Goal: Communication & Community: Answer question/provide support

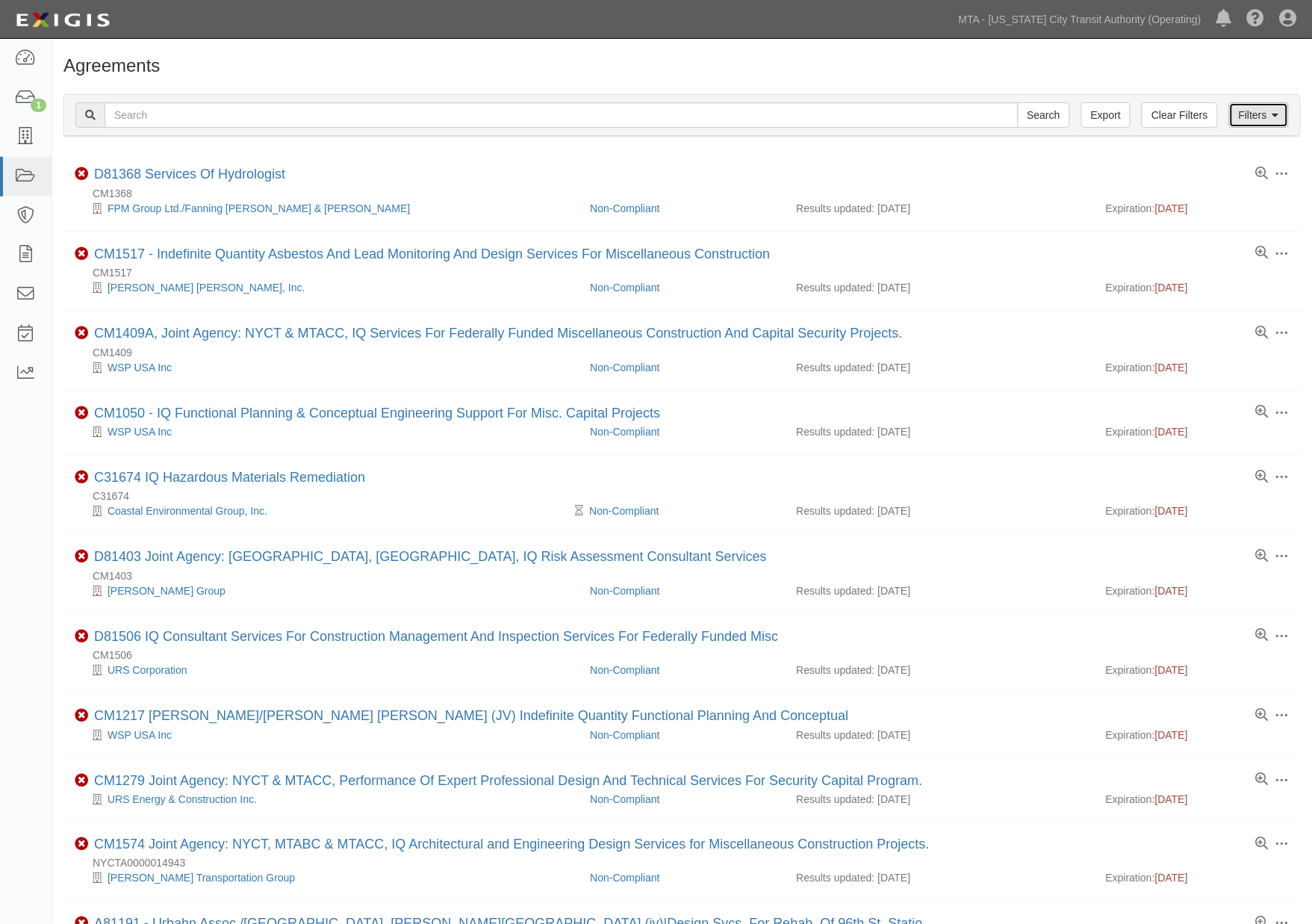
click at [1263, 114] on link "Filters" at bounding box center [1259, 114] width 60 height 25
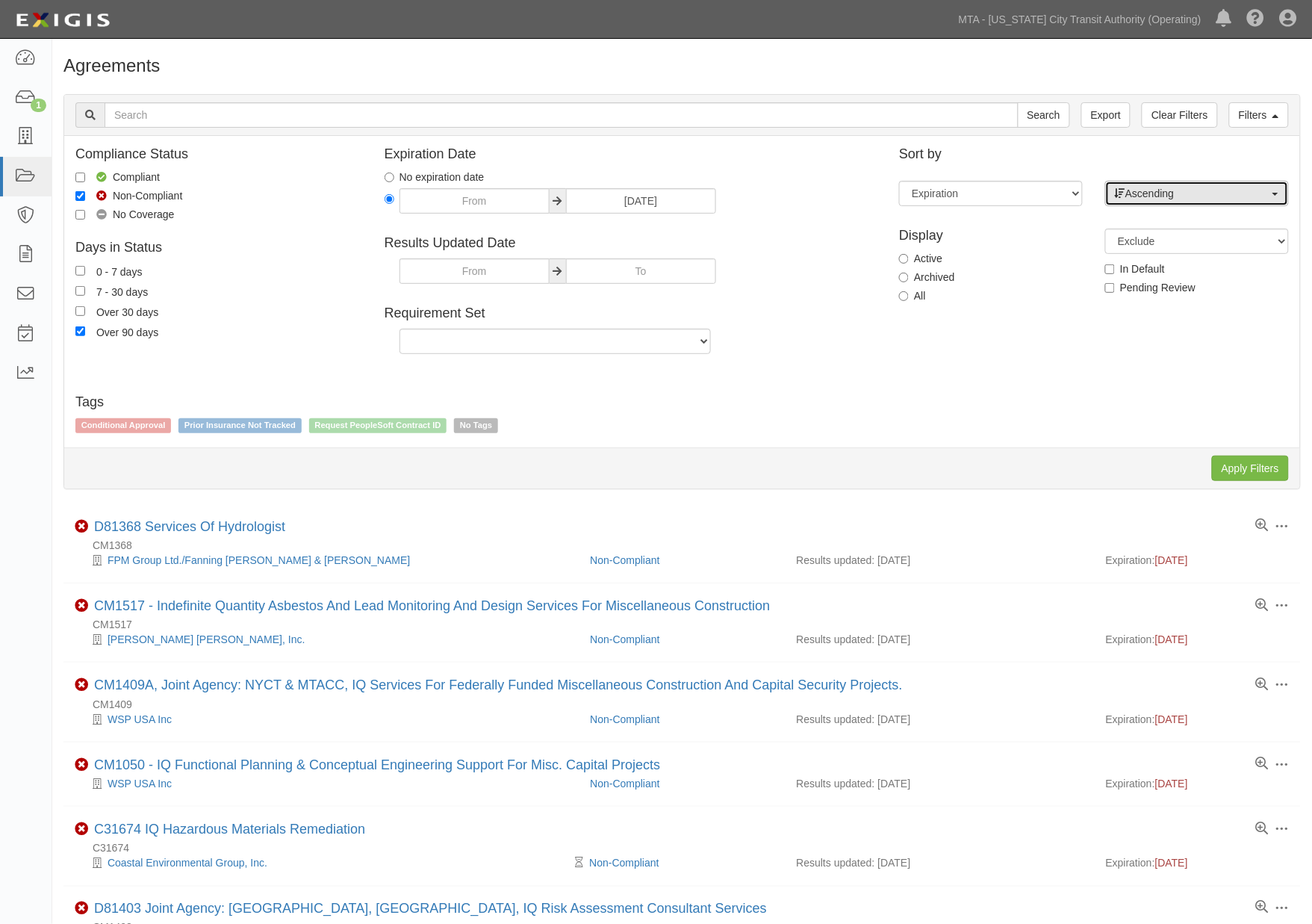
click at [1142, 199] on span "Ascending" at bounding box center [1191, 193] width 155 height 15
click at [1131, 246] on span at bounding box center [1126, 242] width 11 height 11
select select "desc"
click at [1237, 465] on input "Apply Filters" at bounding box center [1250, 468] width 77 height 25
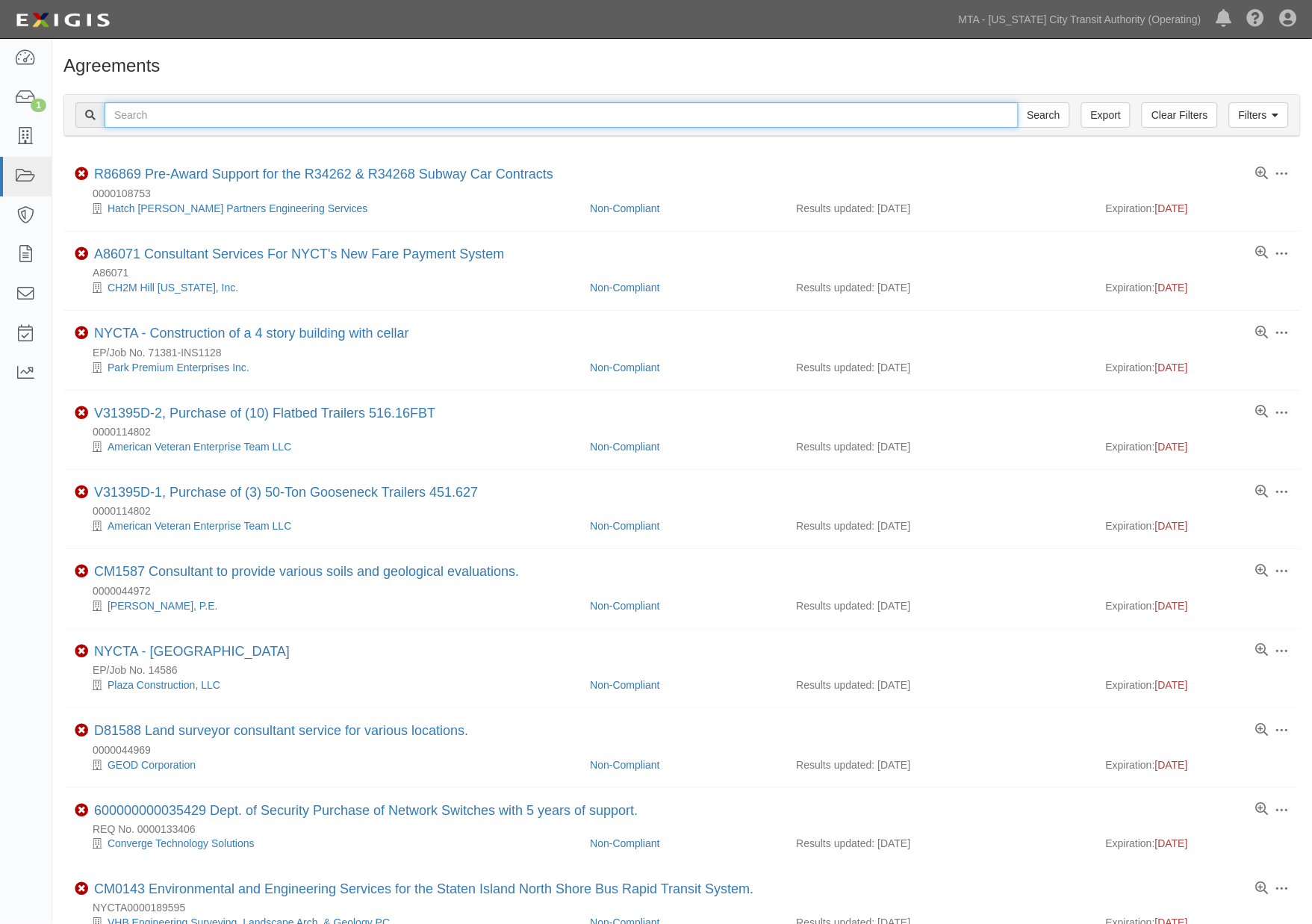
click at [342, 105] on input "text" at bounding box center [562, 114] width 914 height 25
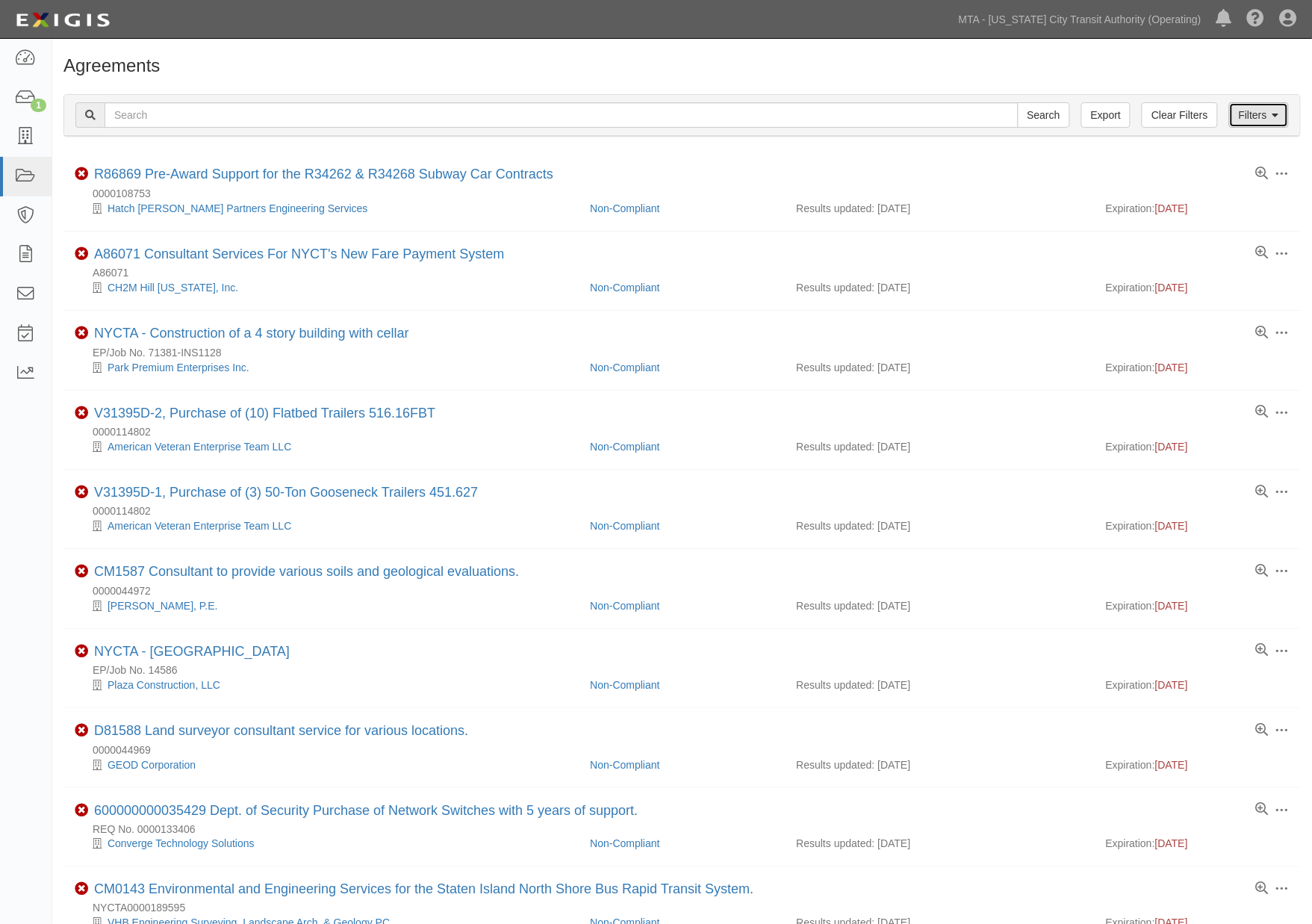
click at [1271, 122] on link "Filters" at bounding box center [1259, 114] width 60 height 25
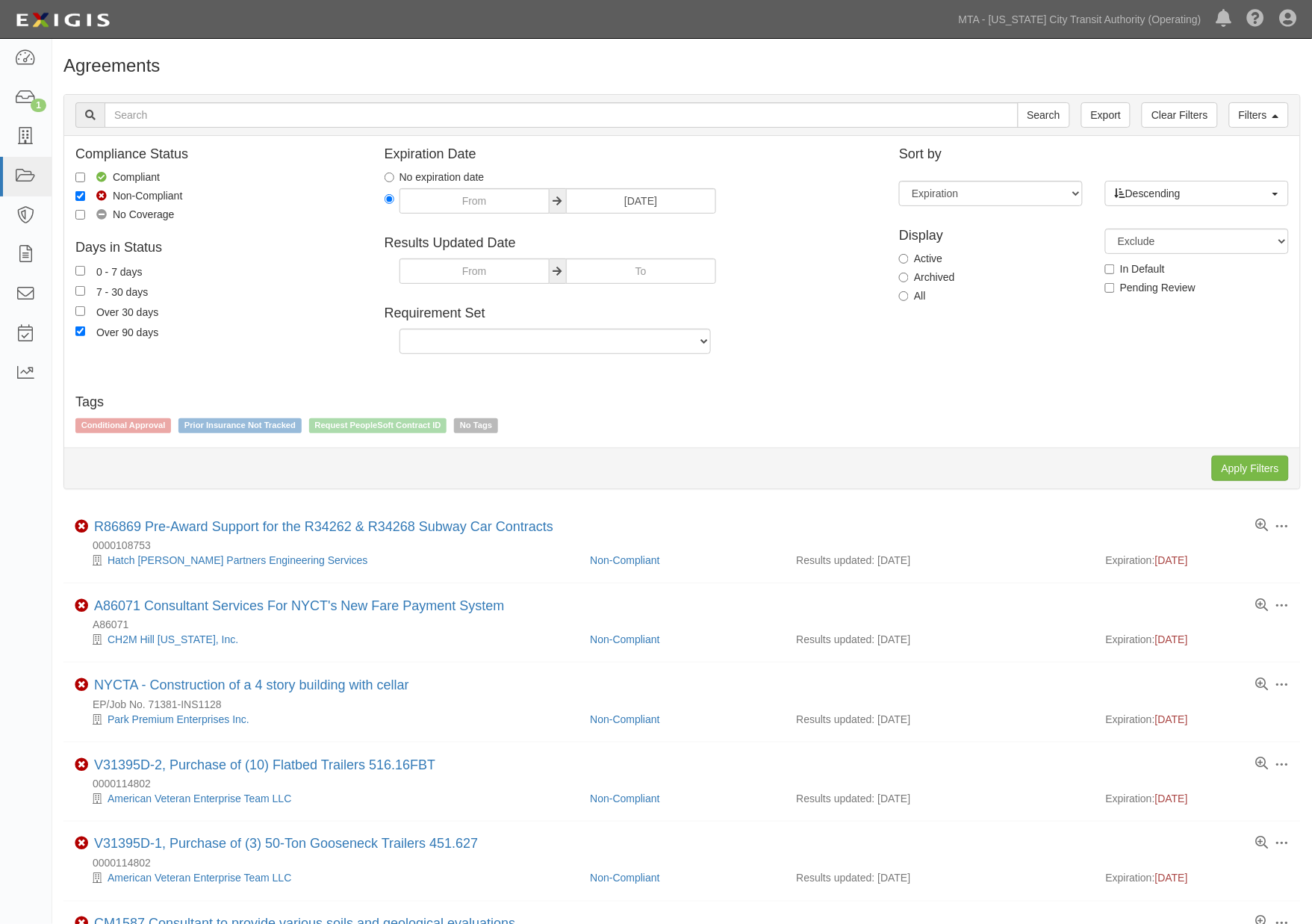
click at [1016, 358] on div "Compliance Status Compliant Non-Compliant No Coverage Days in Status 0 - 7 days…" at bounding box center [682, 259] width 1236 height 225
click at [1160, 196] on span "Descending" at bounding box center [1191, 193] width 155 height 15
click at [1151, 233] on span "Descending" at bounding box center [1161, 241] width 55 height 15
select select "desc"
click at [1265, 468] on input "Apply Filters" at bounding box center [1250, 468] width 77 height 25
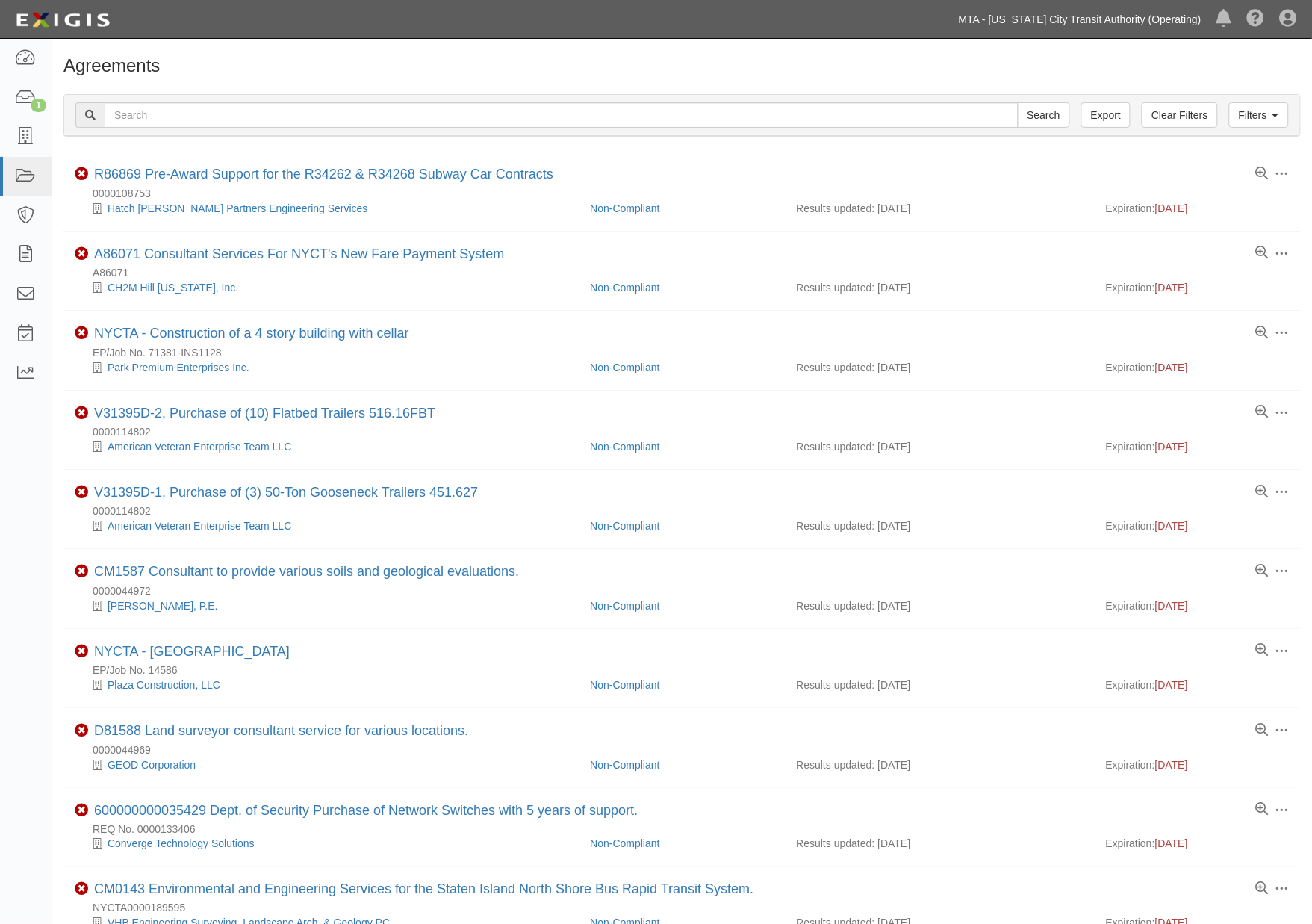
click at [1170, 18] on link "MTA - [US_STATE] City Transit Authority (Operating)" at bounding box center [1080, 19] width 258 height 30
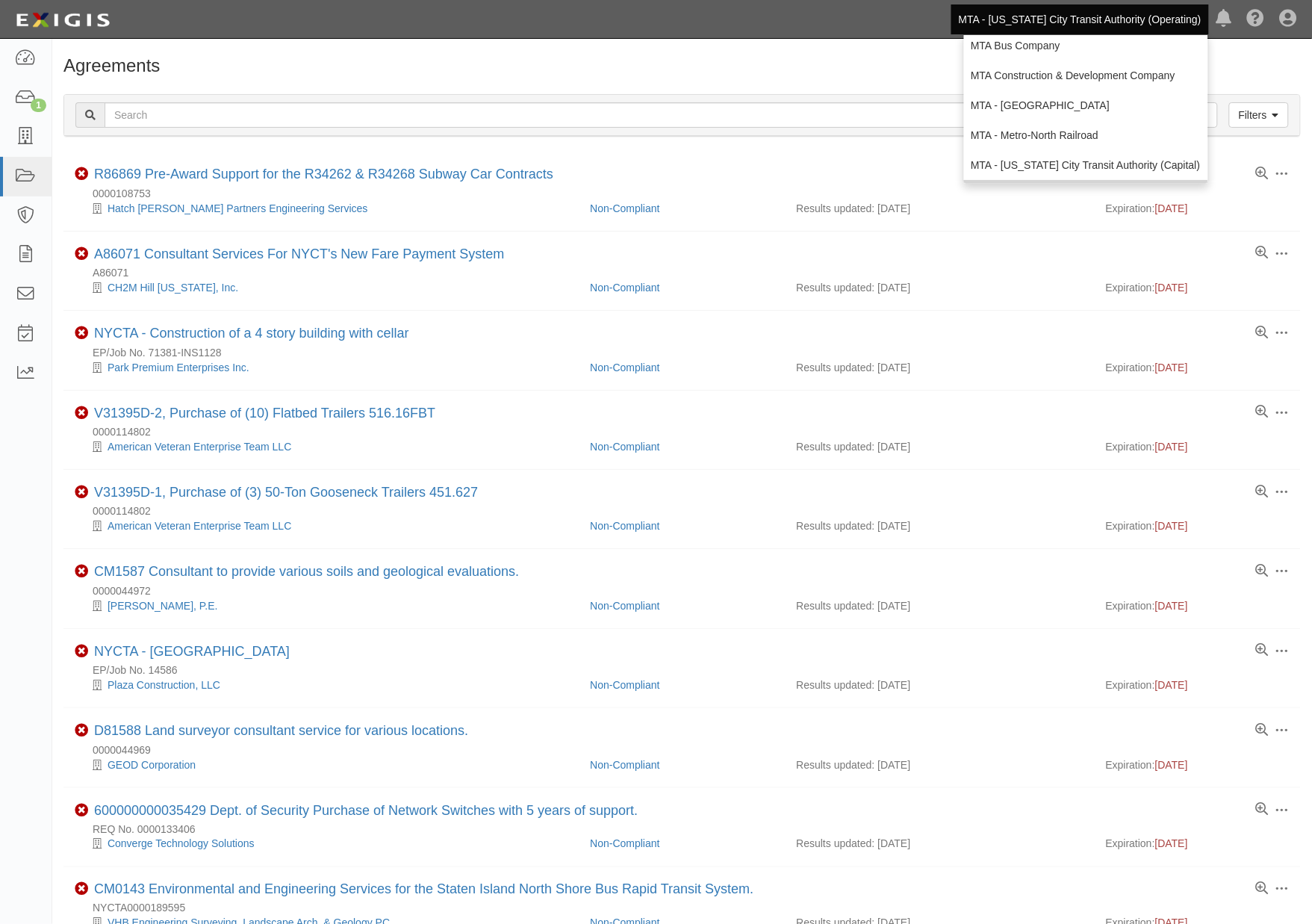
scroll to position [99, 0]
click at [1079, 156] on link "MTA - Triborough Bridge & Tunnel Authority" at bounding box center [1085, 164] width 244 height 30
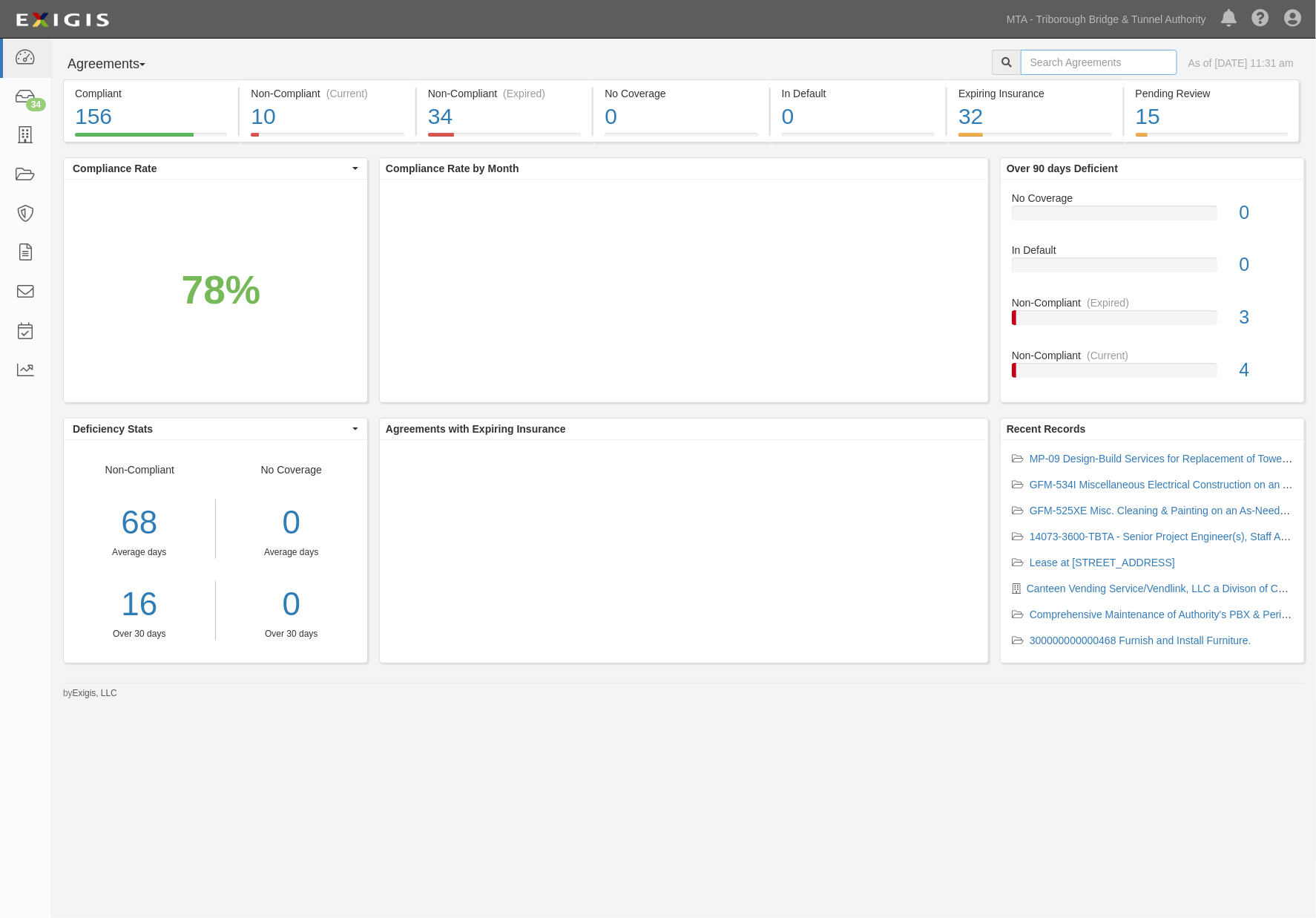
click at [1021, 71] on input "text" at bounding box center [1099, 62] width 156 height 25
type input "Chipotle"
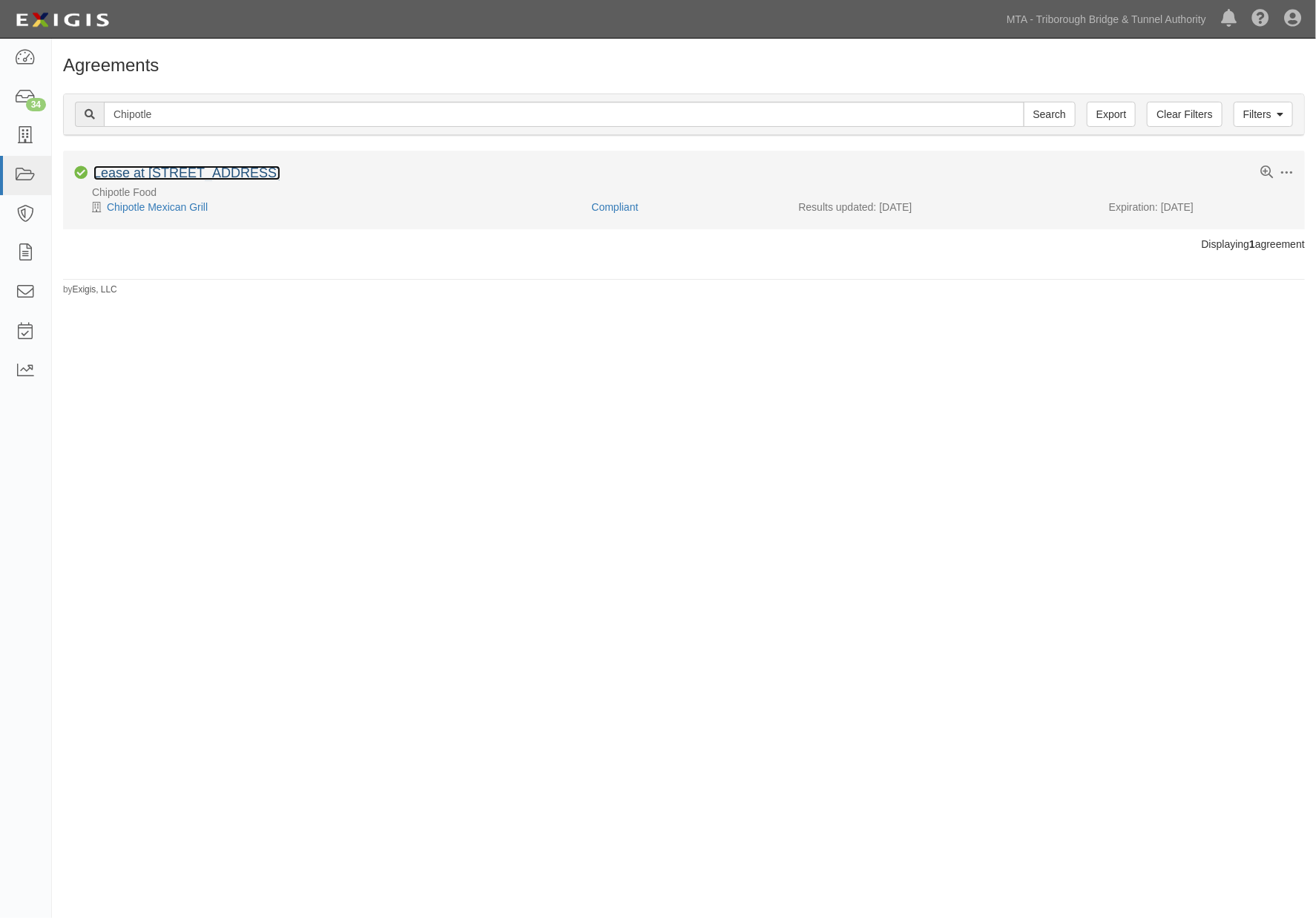
click at [188, 175] on link "Lease at [STREET_ADDRESS]" at bounding box center [187, 172] width 187 height 14
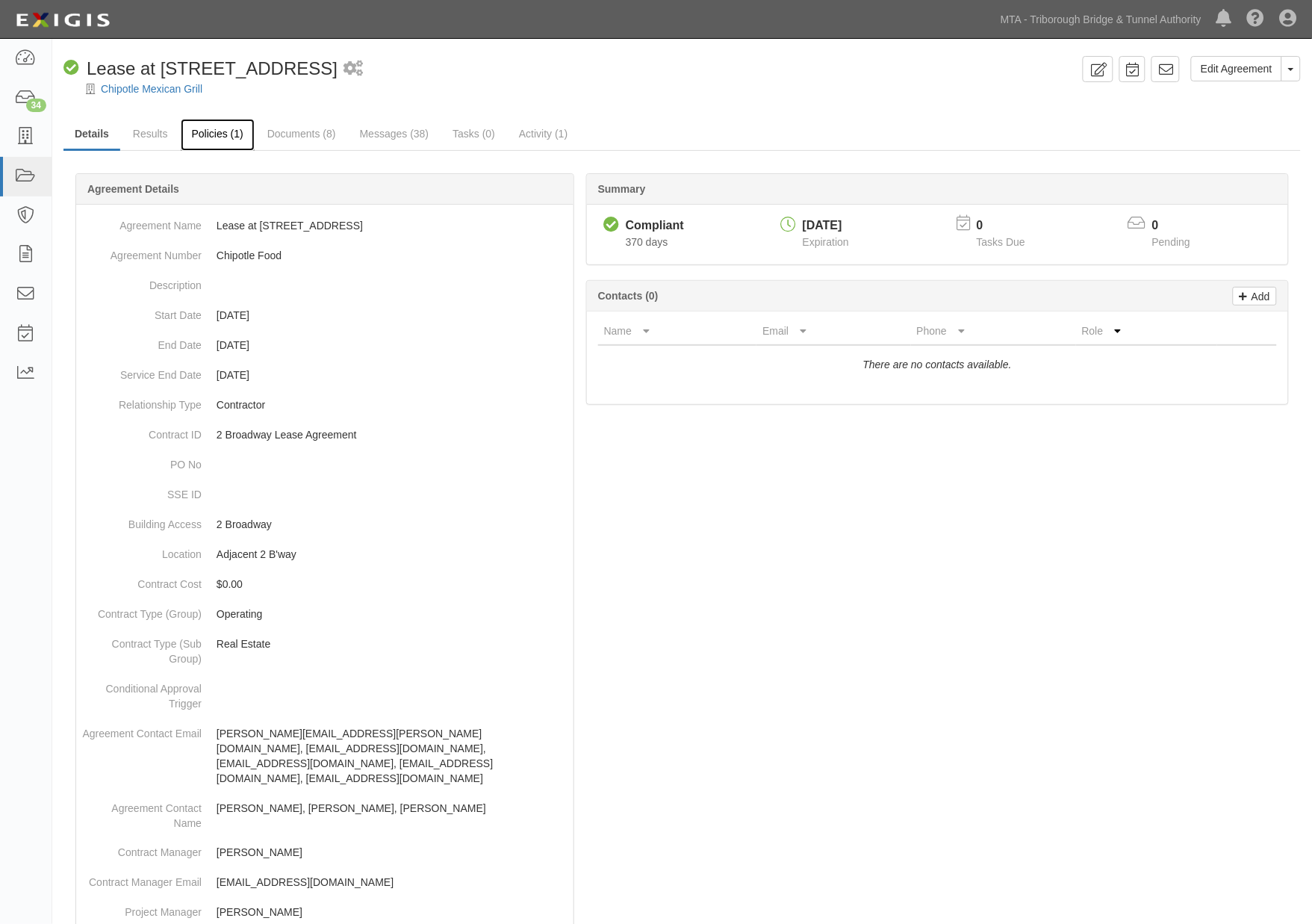
click at [227, 131] on link "Policies (1)" at bounding box center [217, 135] width 74 height 32
click at [293, 127] on link "Documents (8)" at bounding box center [301, 135] width 91 height 32
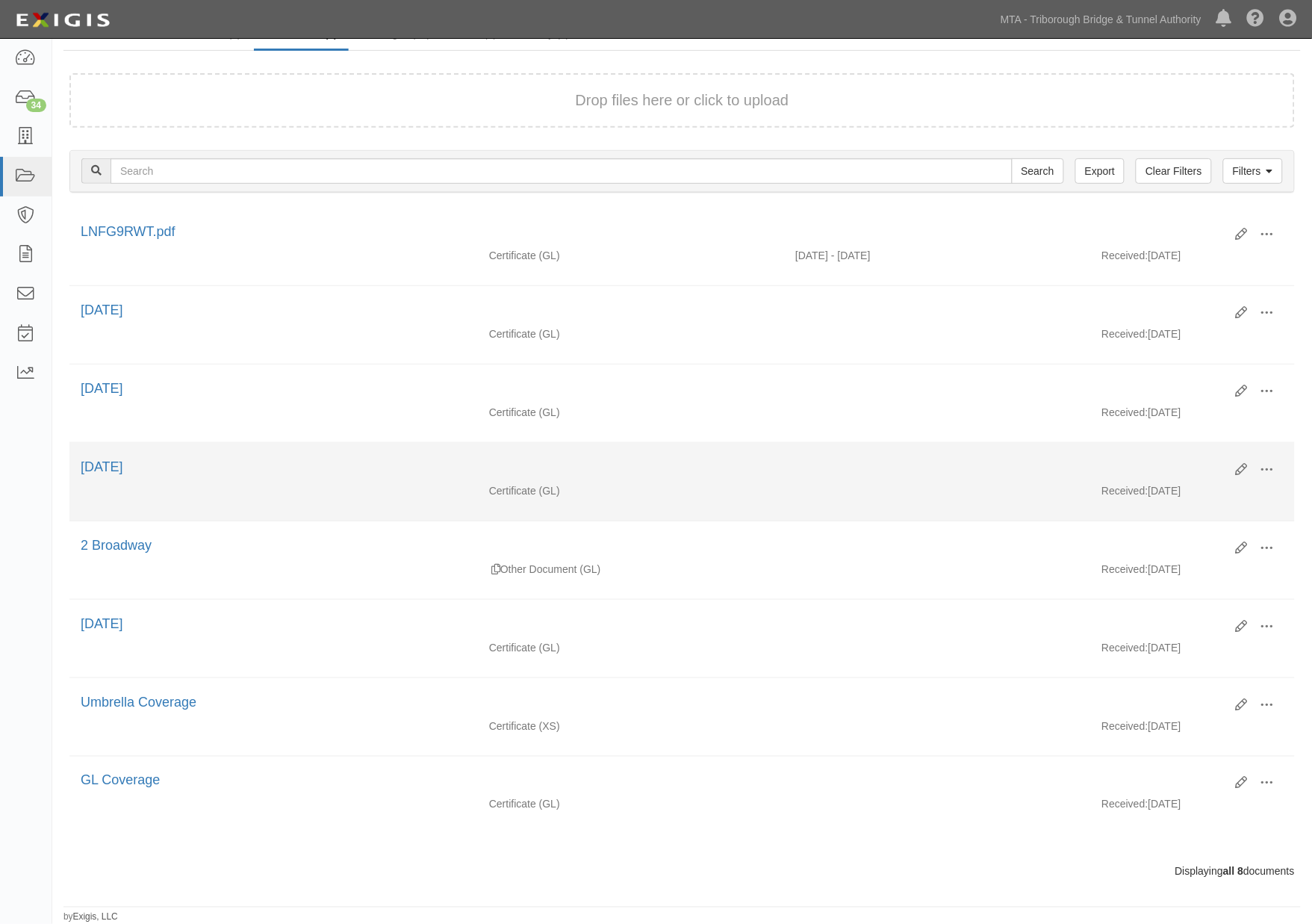
scroll to position [113, 0]
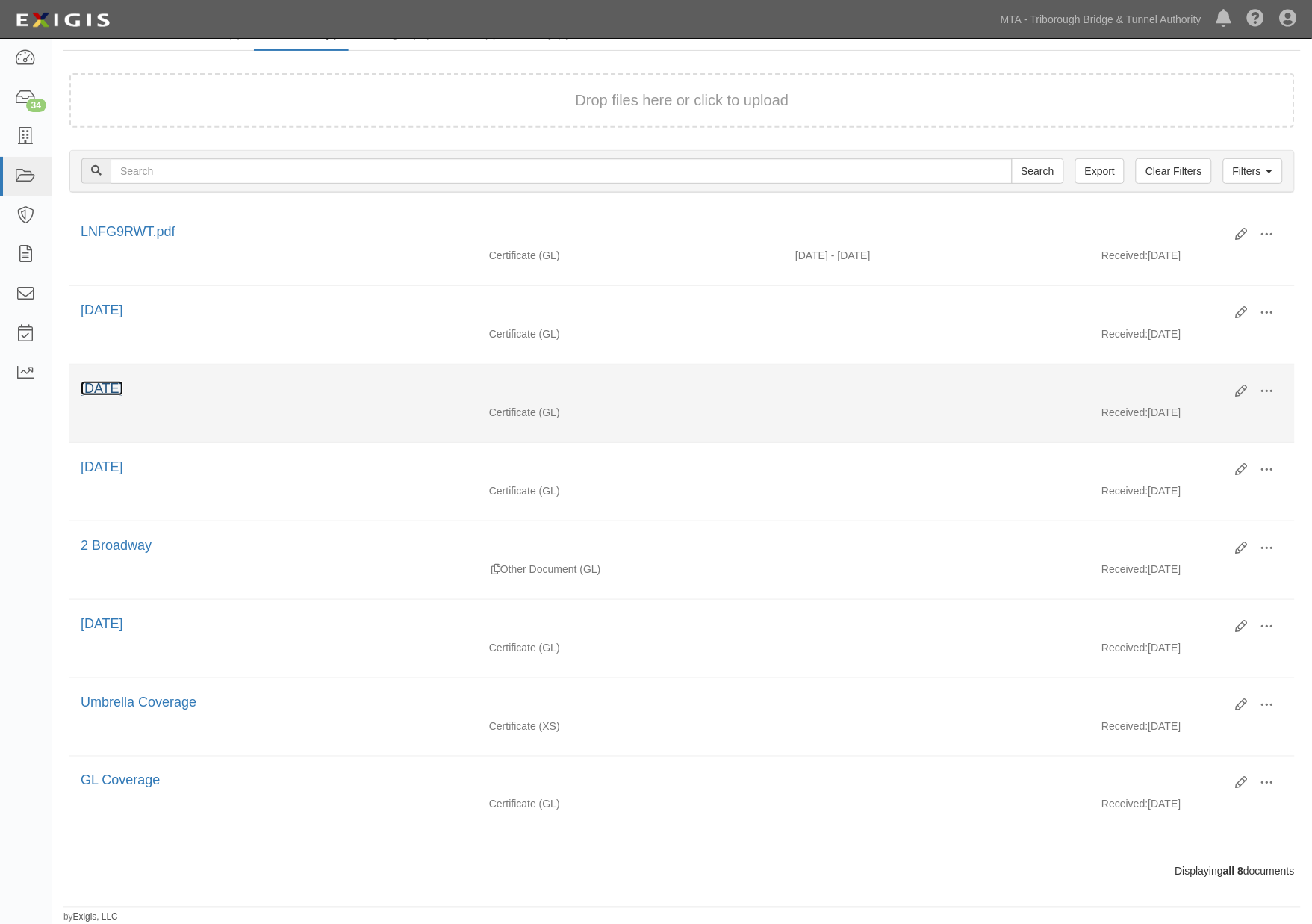
click at [100, 381] on link "10.01.24" at bounding box center [101, 388] width 43 height 15
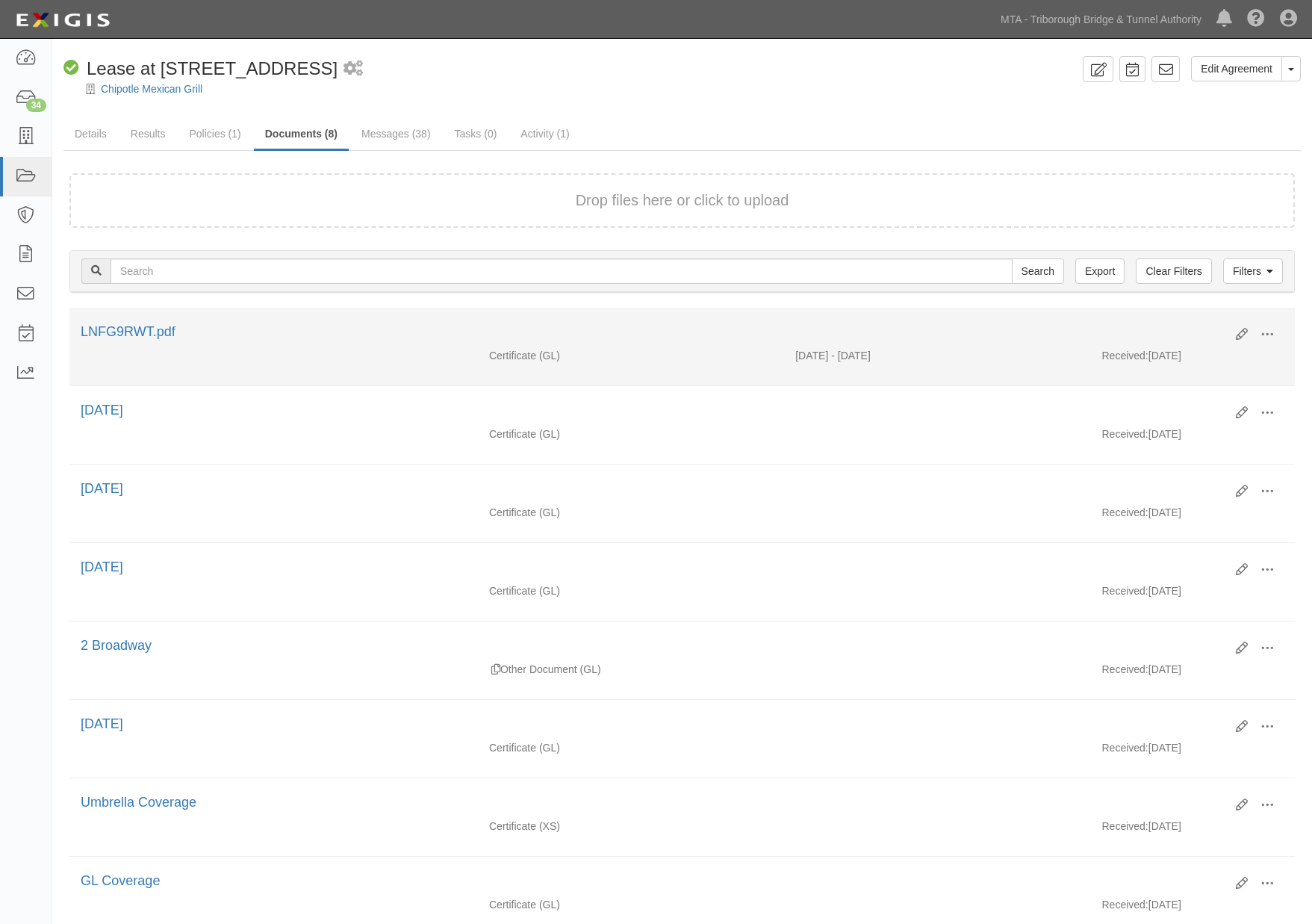
scroll to position [113, 0]
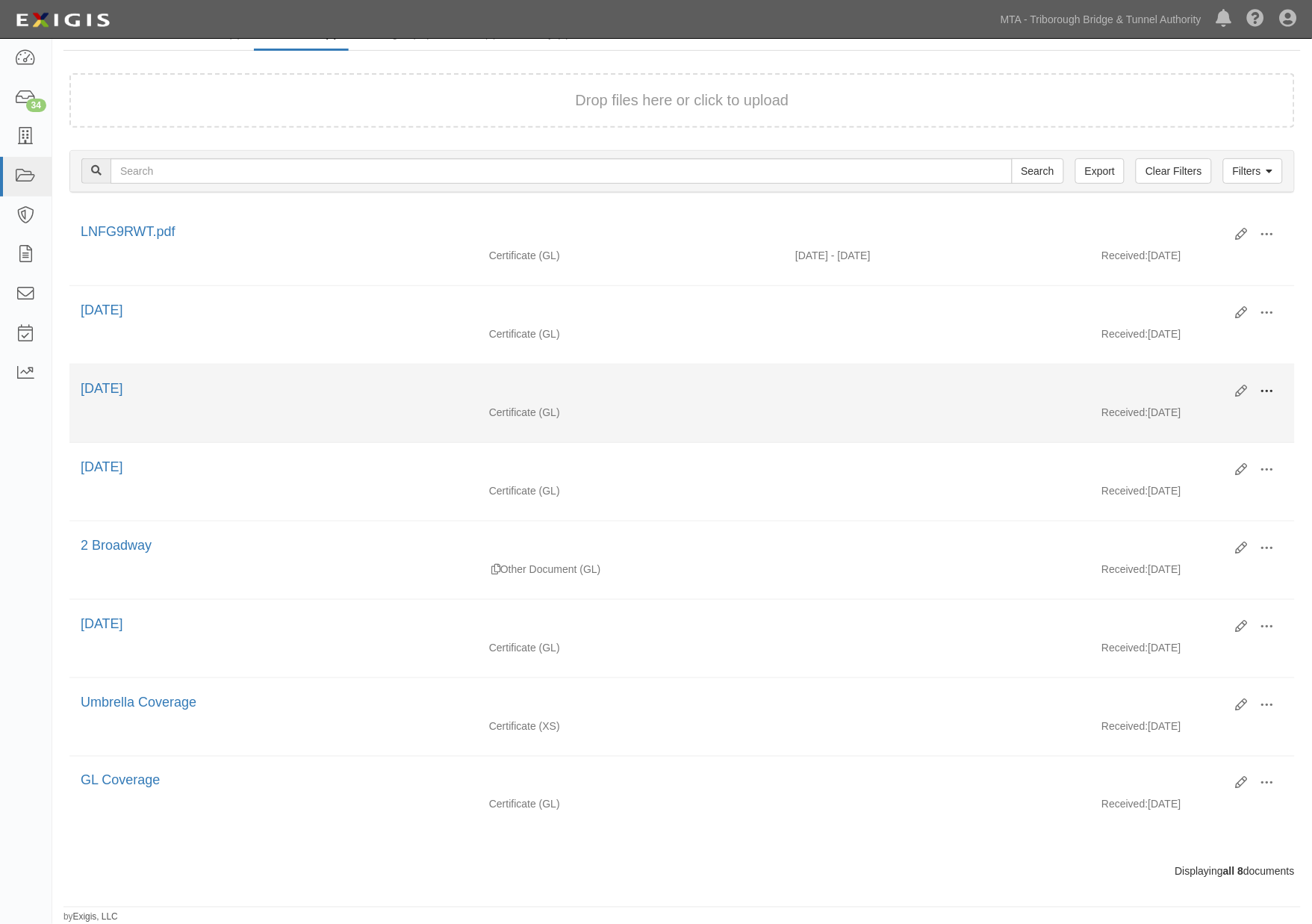
click at [1267, 384] on span at bounding box center [1267, 391] width 14 height 14
click at [1160, 404] on link "View" at bounding box center [1194, 413] width 118 height 27
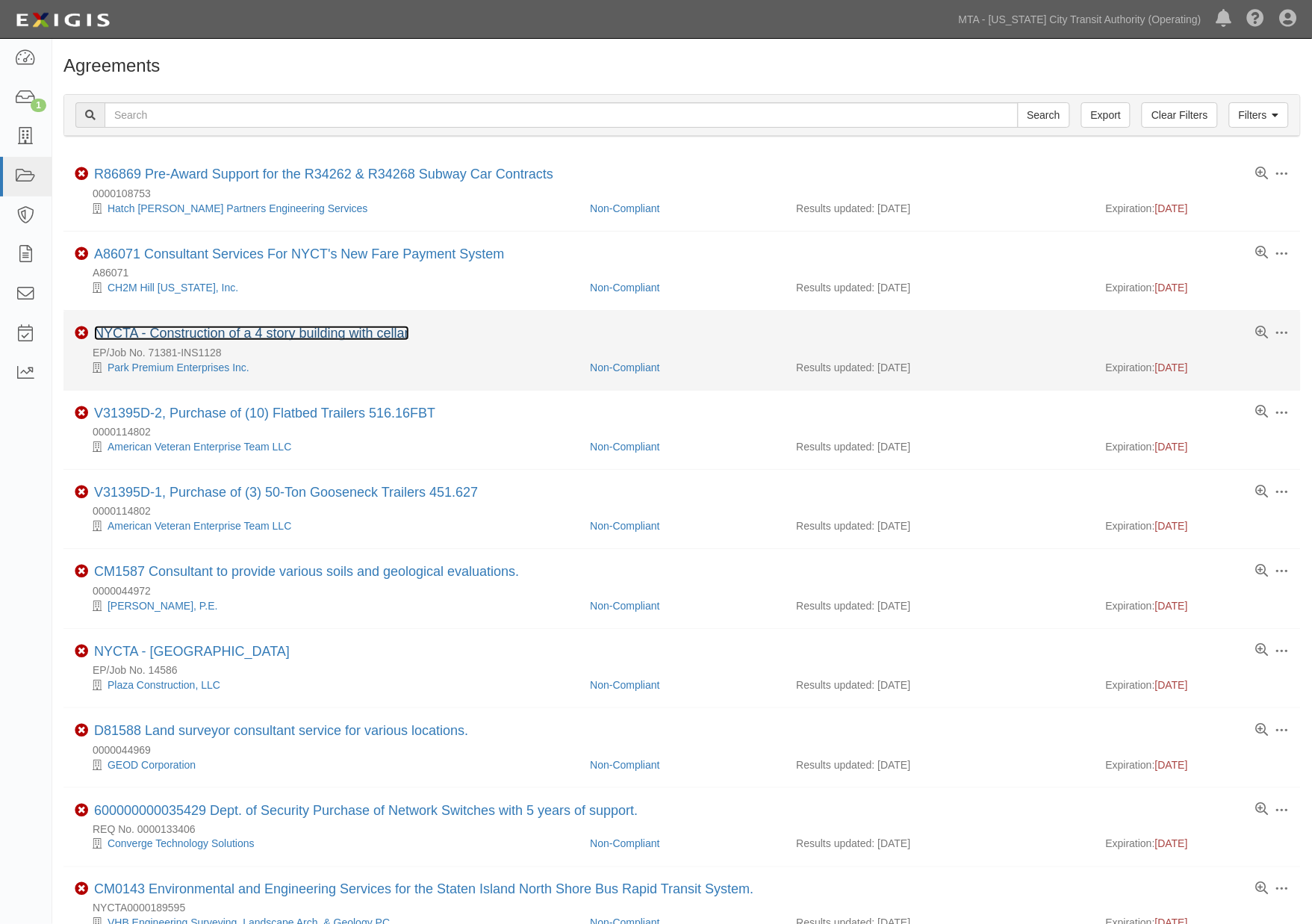
click at [310, 336] on link "NYCTA - Construction of a 4 story building with cellar" at bounding box center [251, 333] width 315 height 15
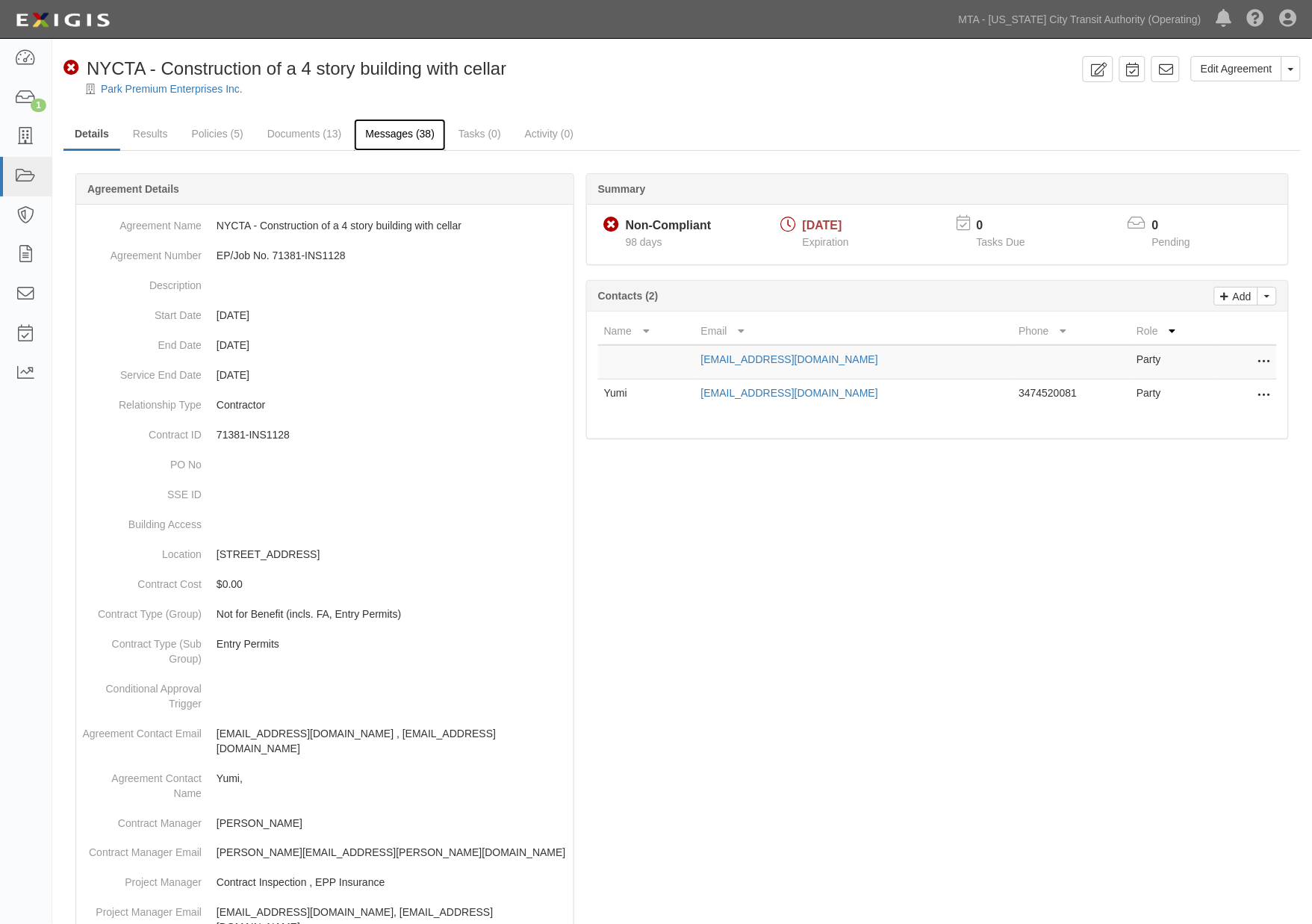
click at [412, 135] on link "Messages (38)" at bounding box center [400, 135] width 92 height 32
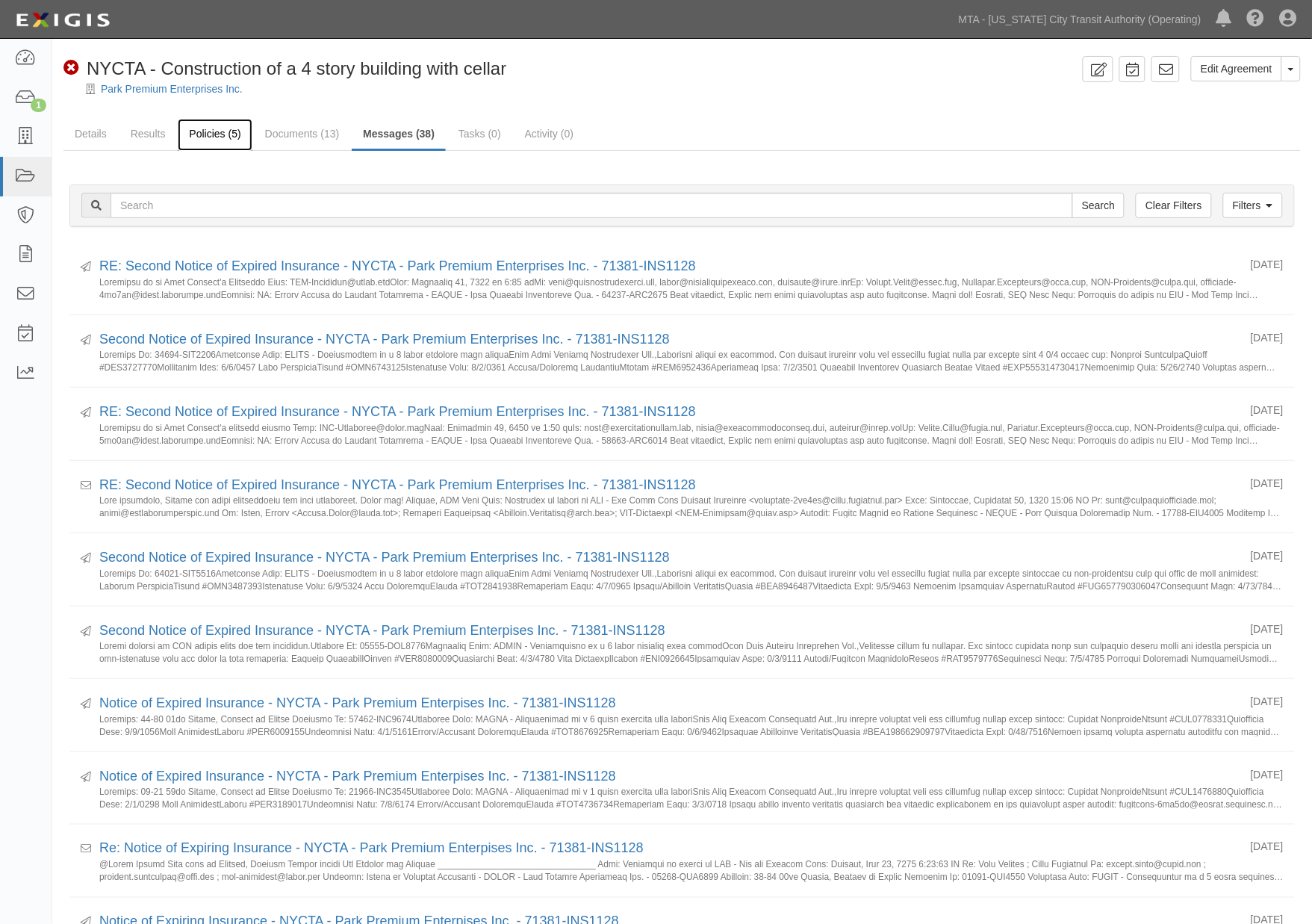
click at [206, 128] on link "Policies (5)" at bounding box center [214, 135] width 74 height 32
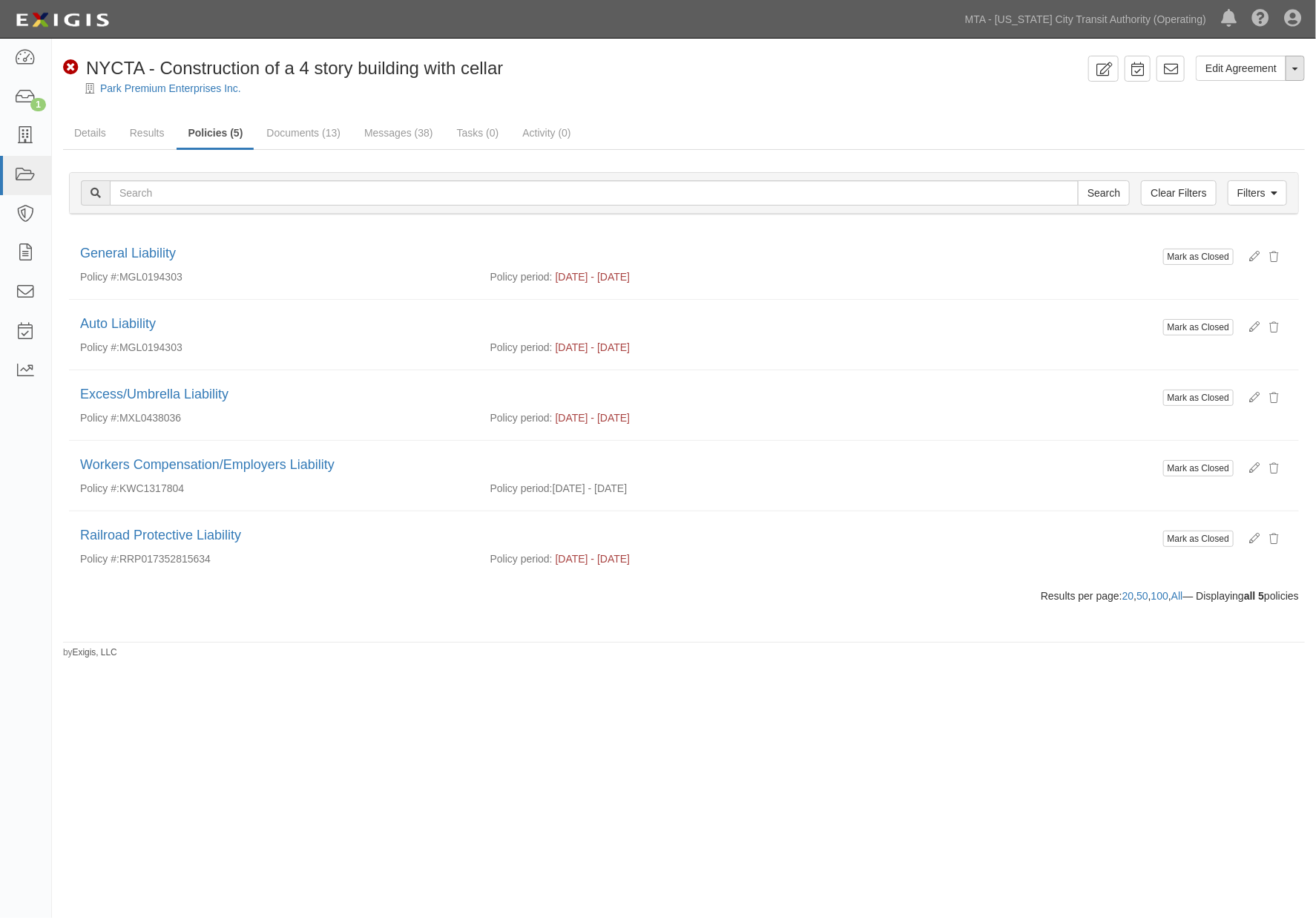
click at [1299, 65] on button "Toggle Agreement Dropdown" at bounding box center [1295, 68] width 19 height 25
click at [1227, 119] on link "Archive Agreement" at bounding box center [1246, 116] width 118 height 19
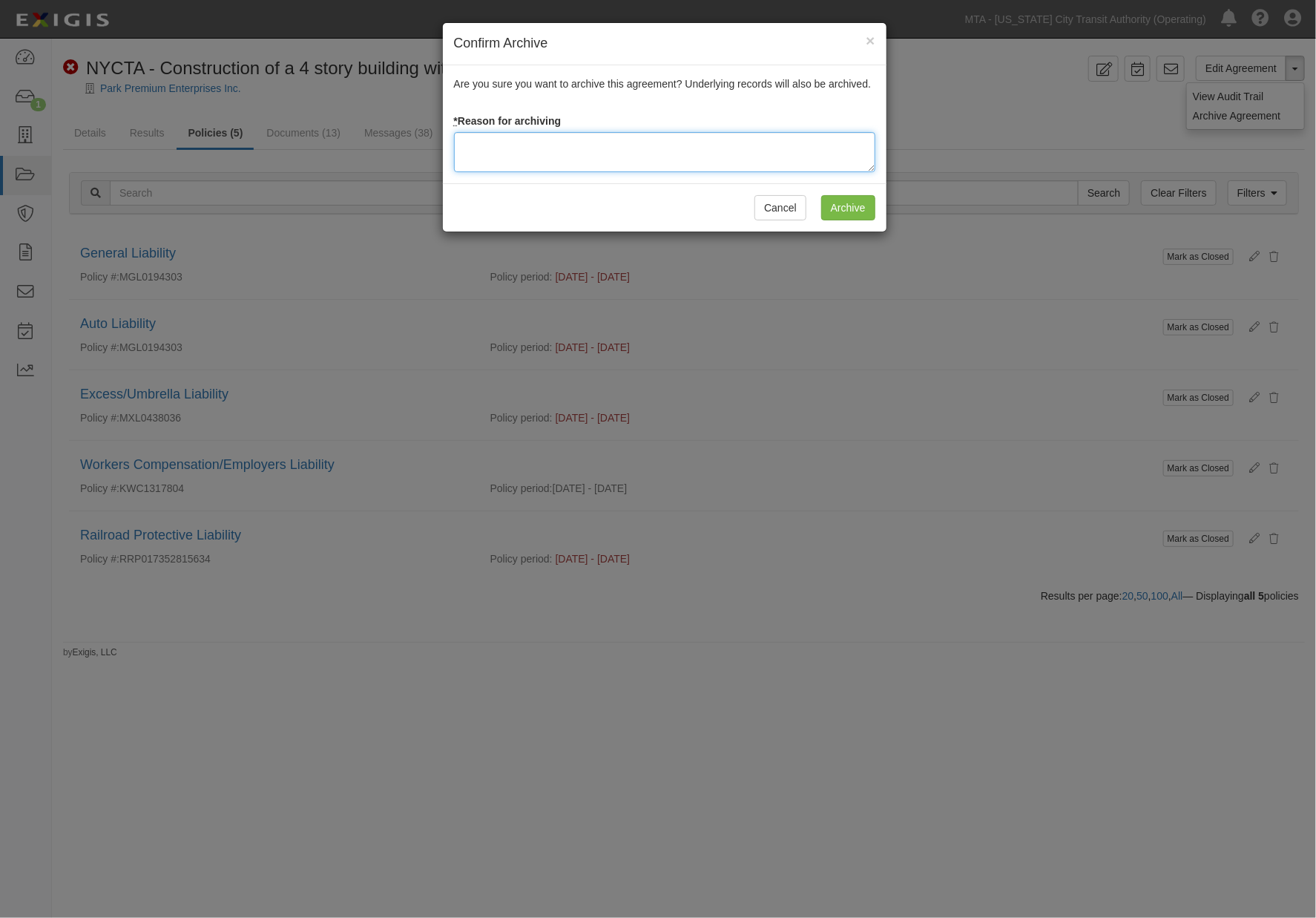
click at [471, 159] on textarea at bounding box center [664, 152] width 421 height 40
type textarea "Completed"
click at [826, 212] on input "Archive" at bounding box center [848, 207] width 54 height 25
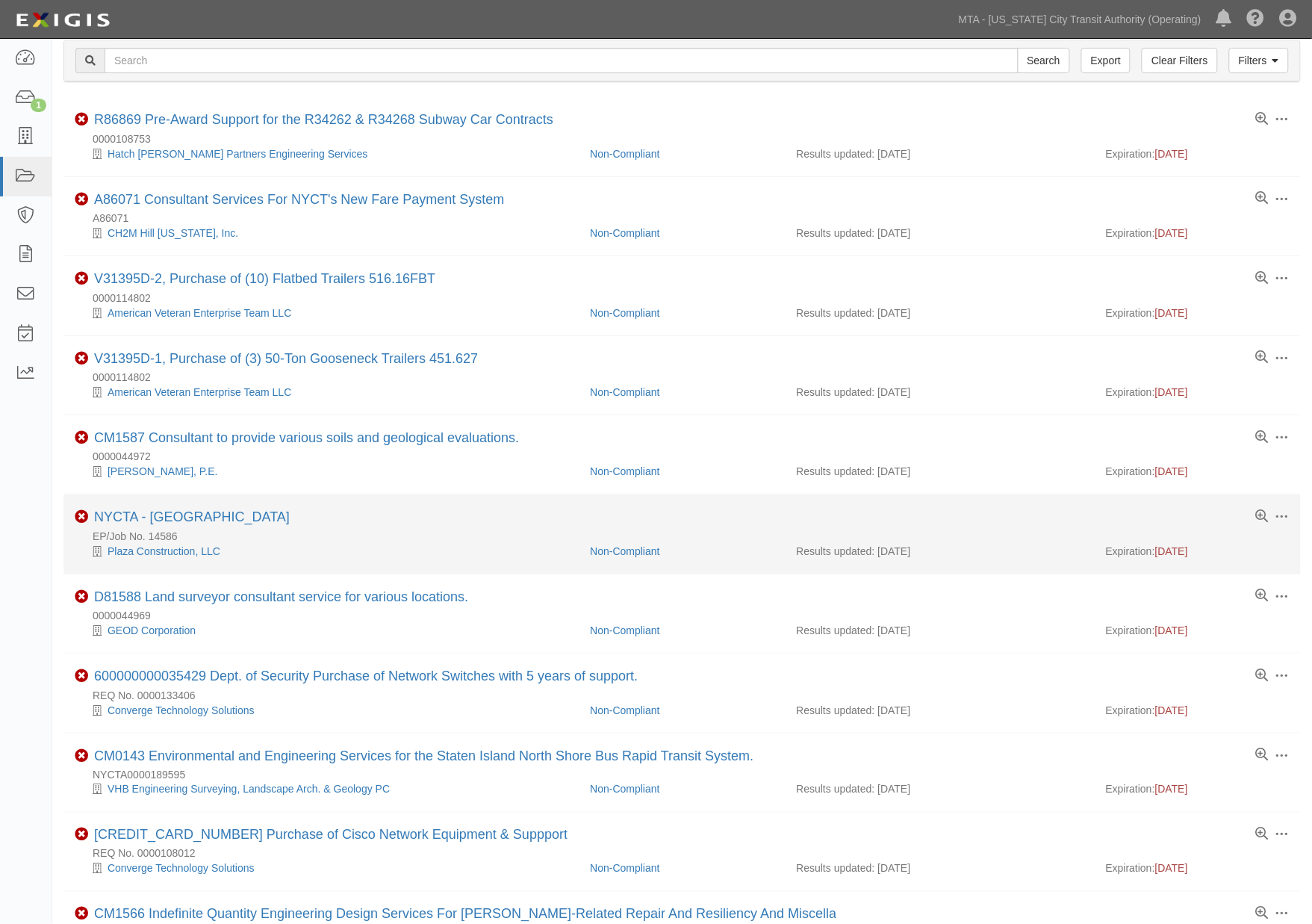
scroll to position [83, 0]
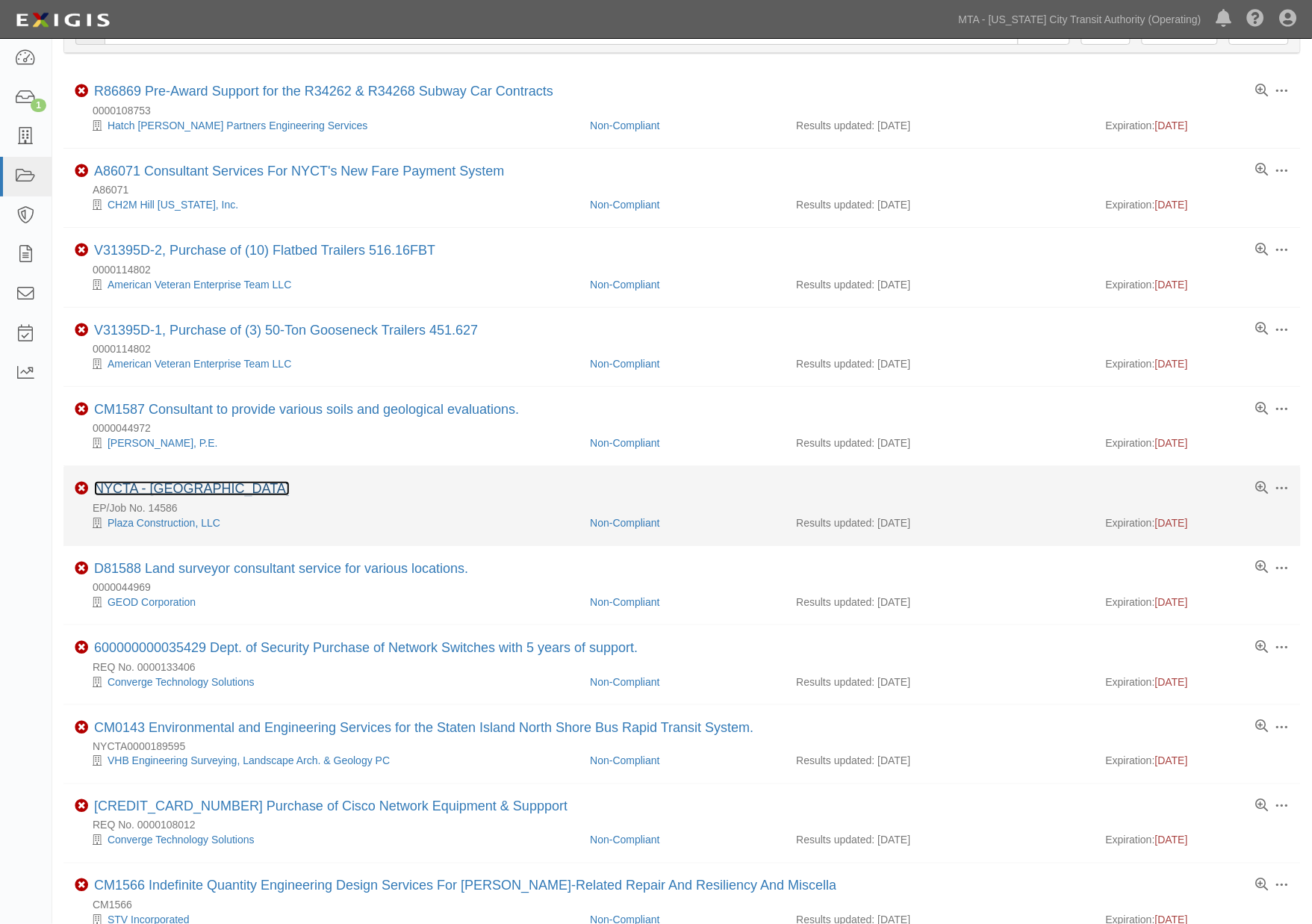
click at [170, 490] on link "NYCTA - [GEOGRAPHIC_DATA]" at bounding box center [191, 488] width 195 height 15
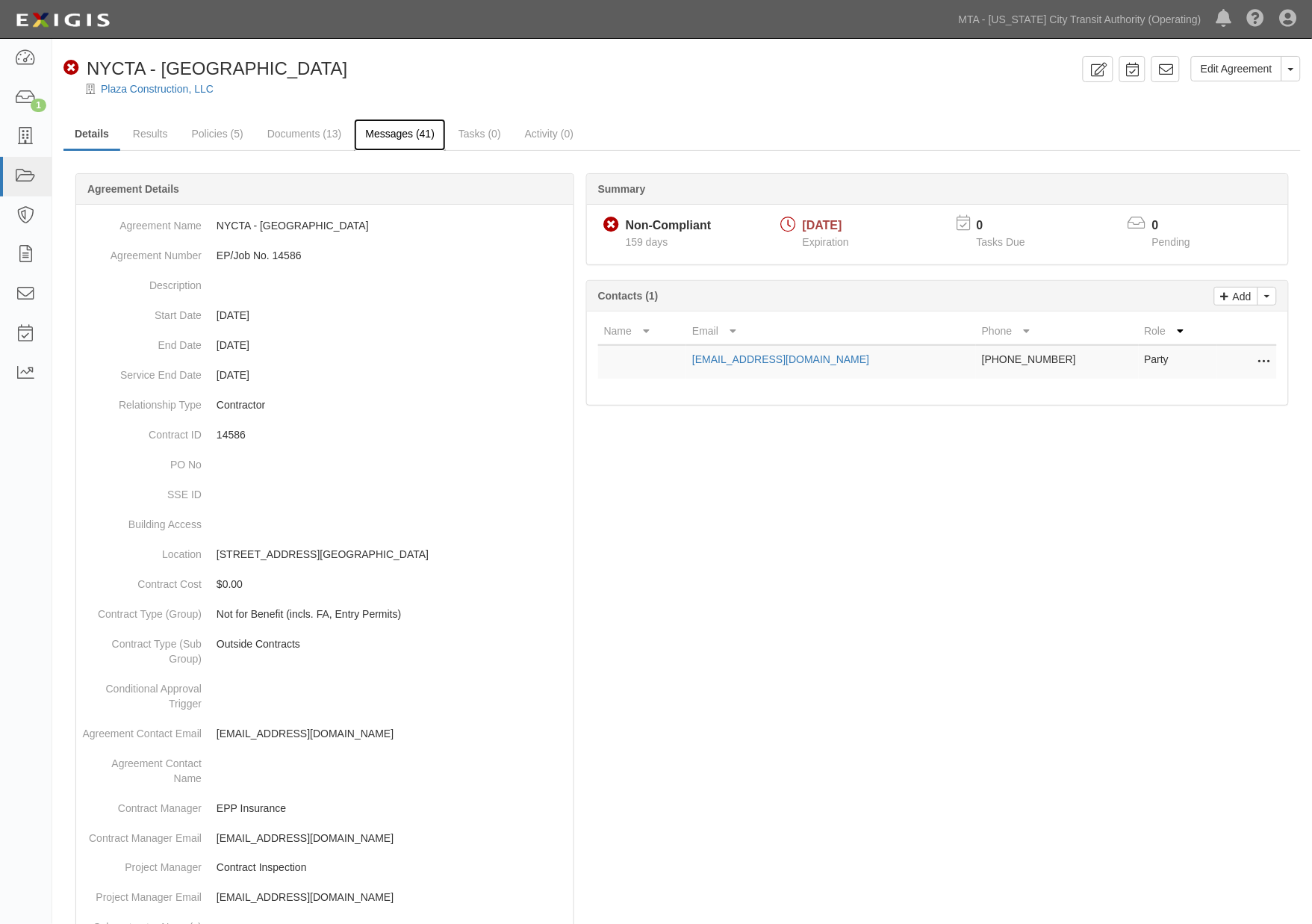
click at [393, 126] on link "Messages (41)" at bounding box center [400, 135] width 92 height 32
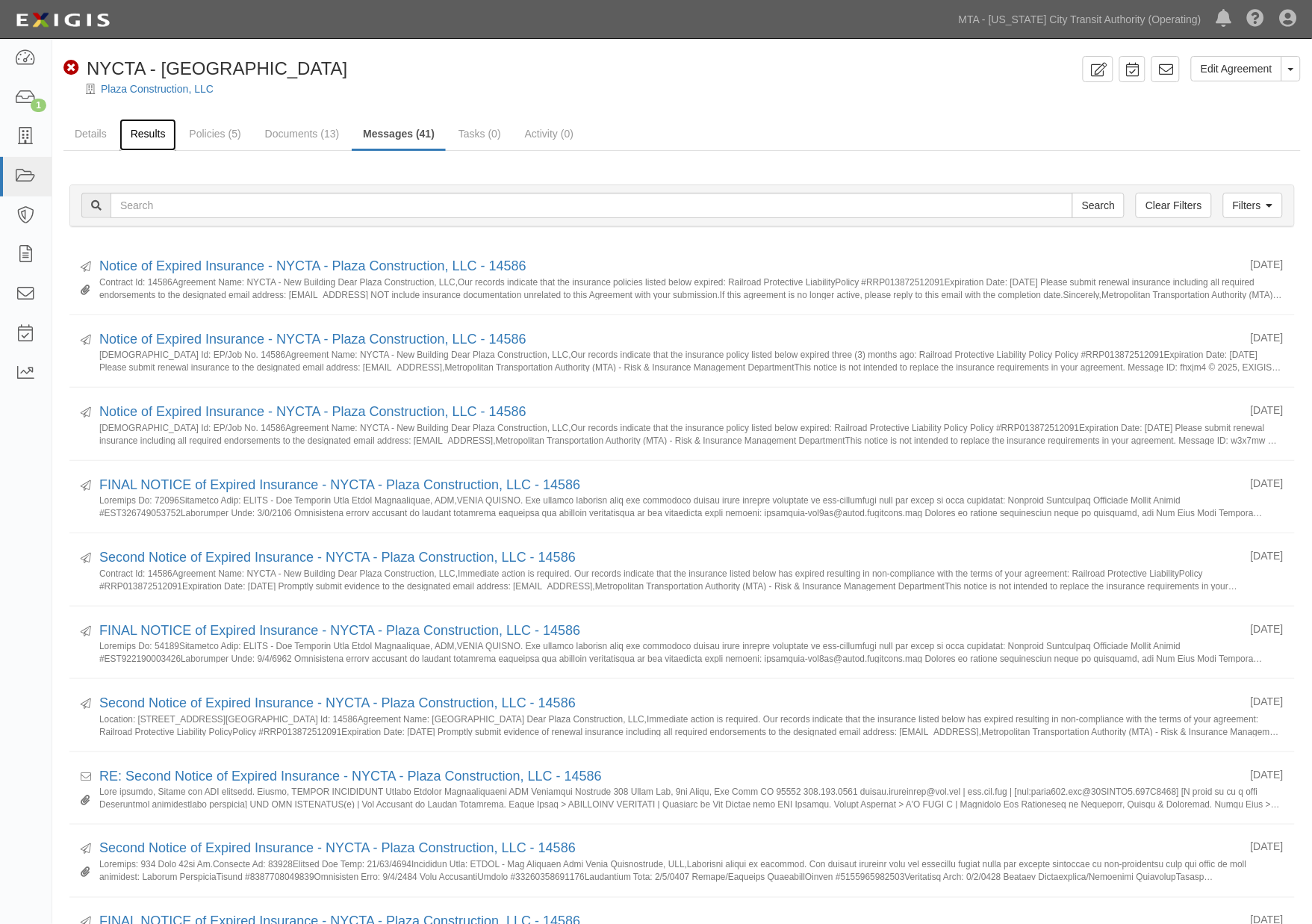
click at [138, 131] on link "Results" at bounding box center [147, 135] width 58 height 32
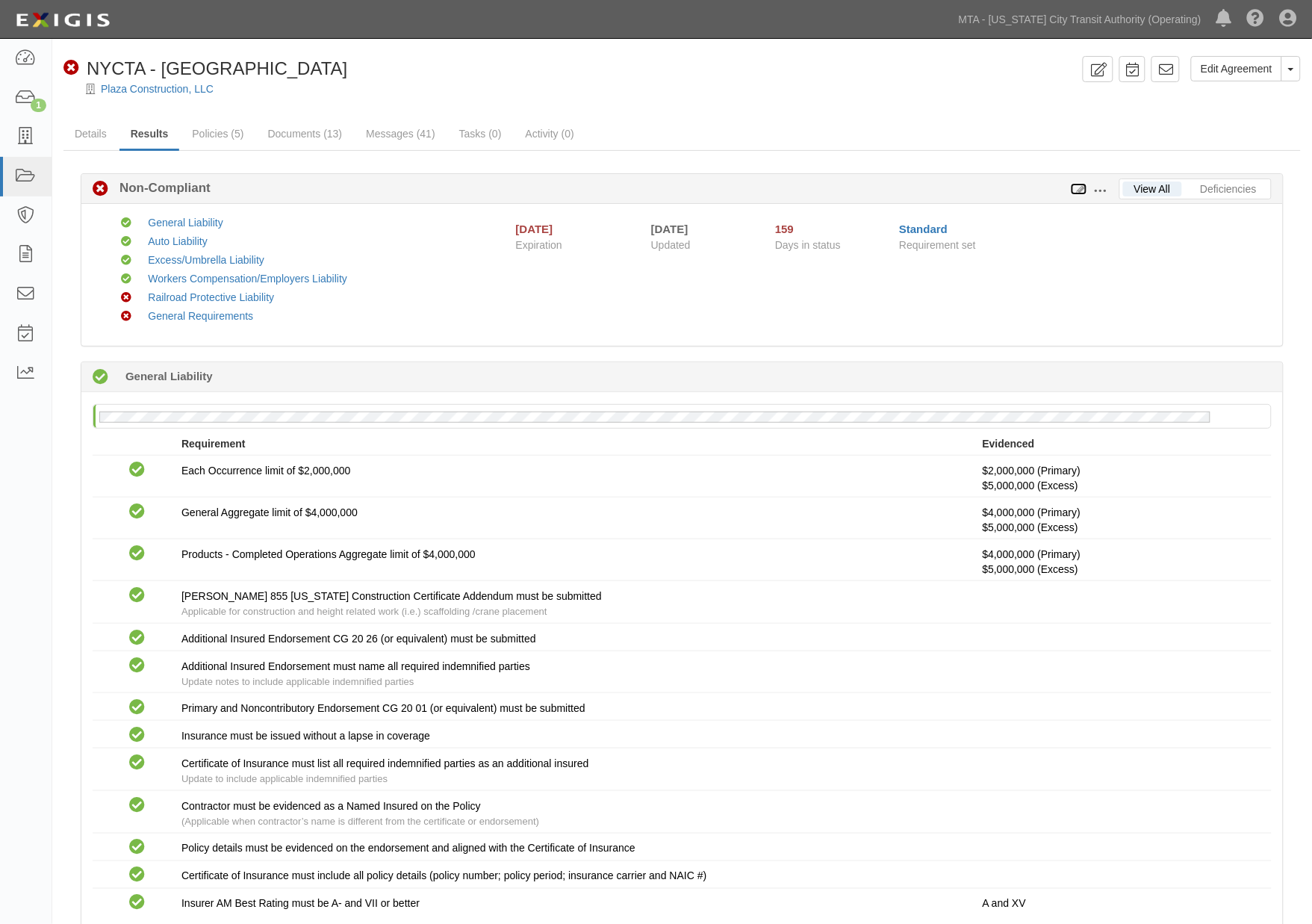
click at [1075, 185] on icon at bounding box center [1079, 190] width 16 height 11
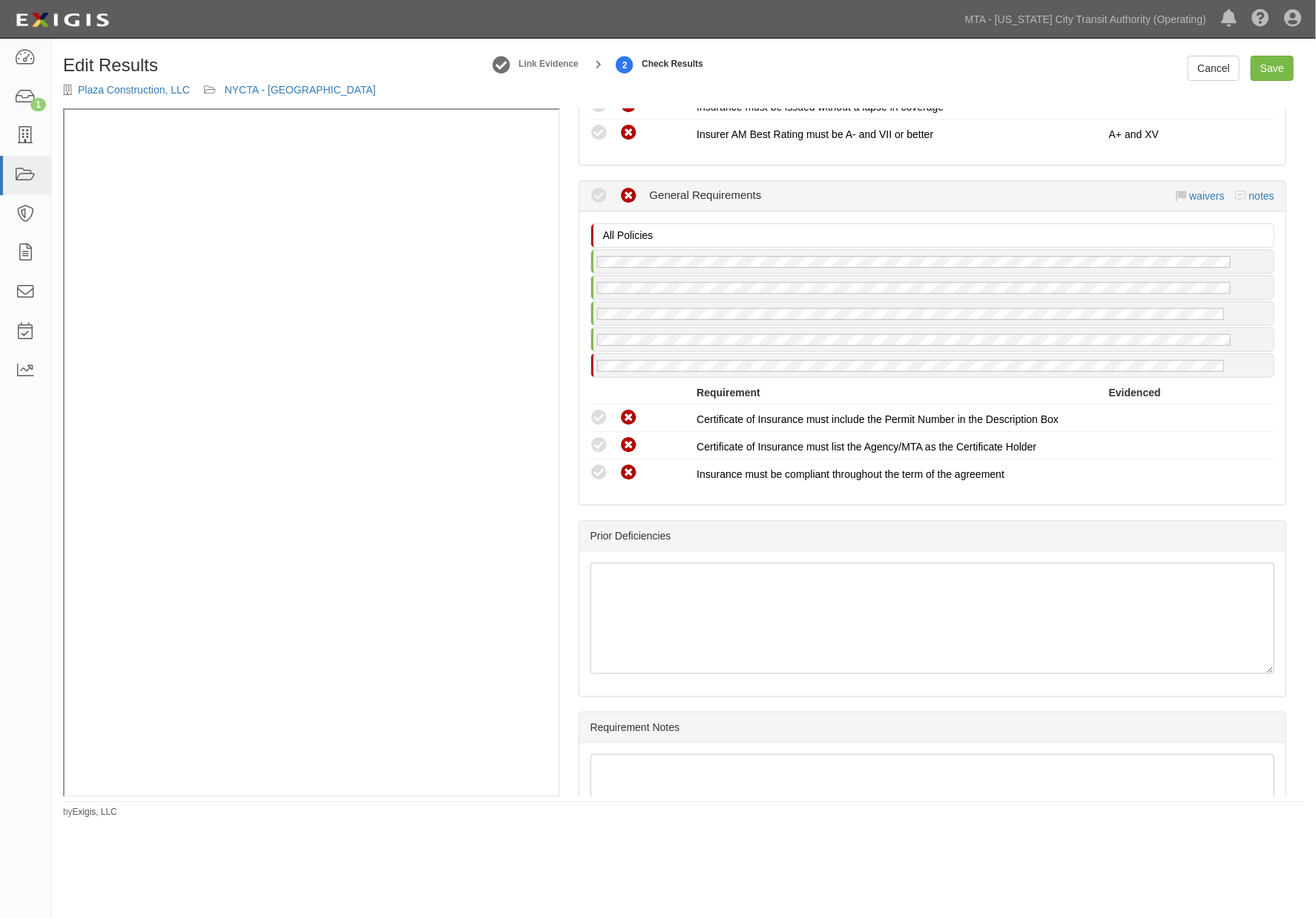
scroll to position [2248, 0]
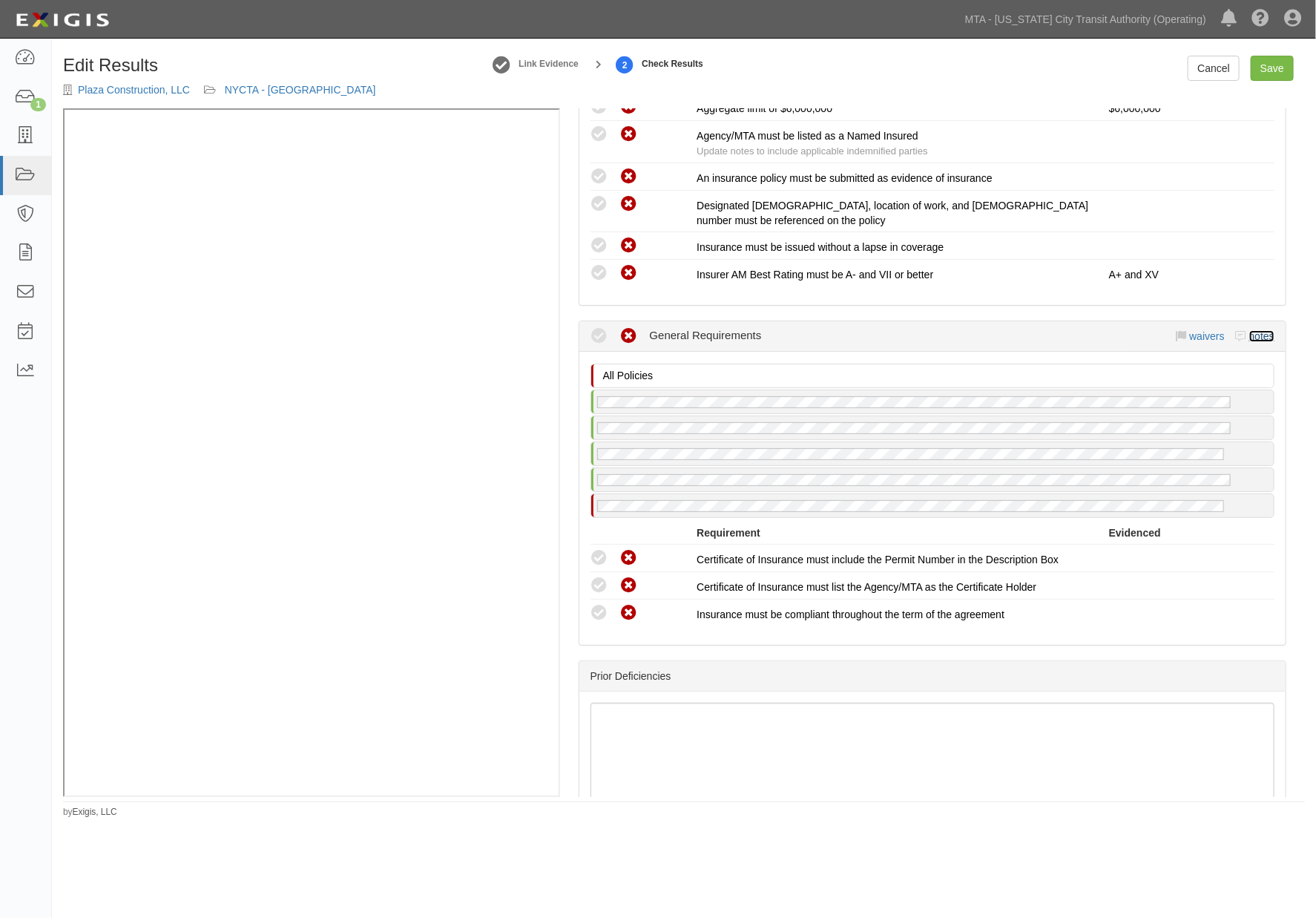
click at [1252, 330] on link "notes" at bounding box center [1261, 336] width 25 height 12
radio input "true"
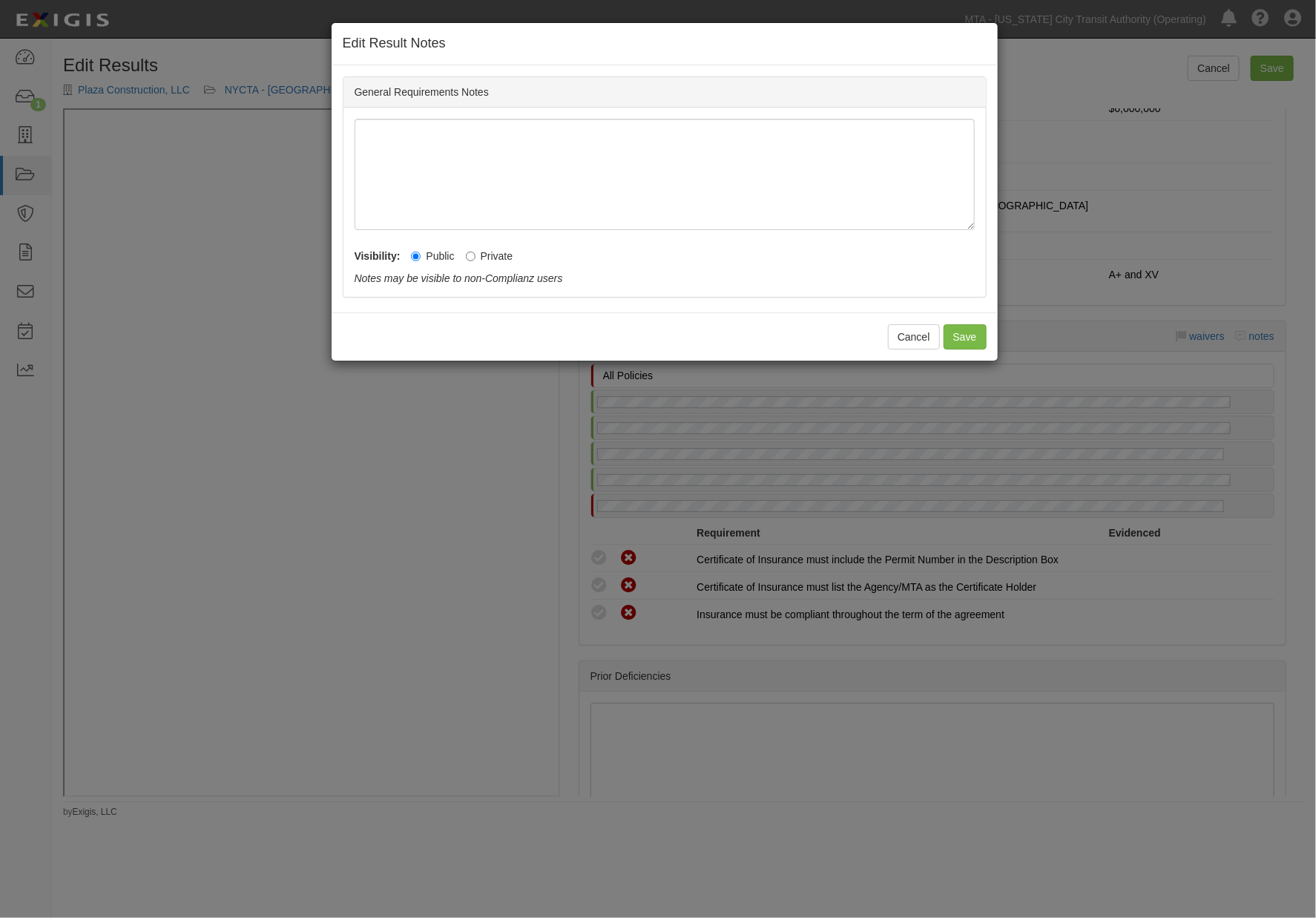
click at [495, 247] on div "Visibility: Public Private Notes may be visible to non-Complianz users Notes ar…" at bounding box center [664, 263] width 620 height 44
click at [477, 258] on label "Private" at bounding box center [490, 256] width 48 height 14
click at [475, 258] on input "Private" at bounding box center [471, 256] width 10 height 10
radio input "true"
click at [961, 334] on button "Save" at bounding box center [965, 337] width 43 height 25
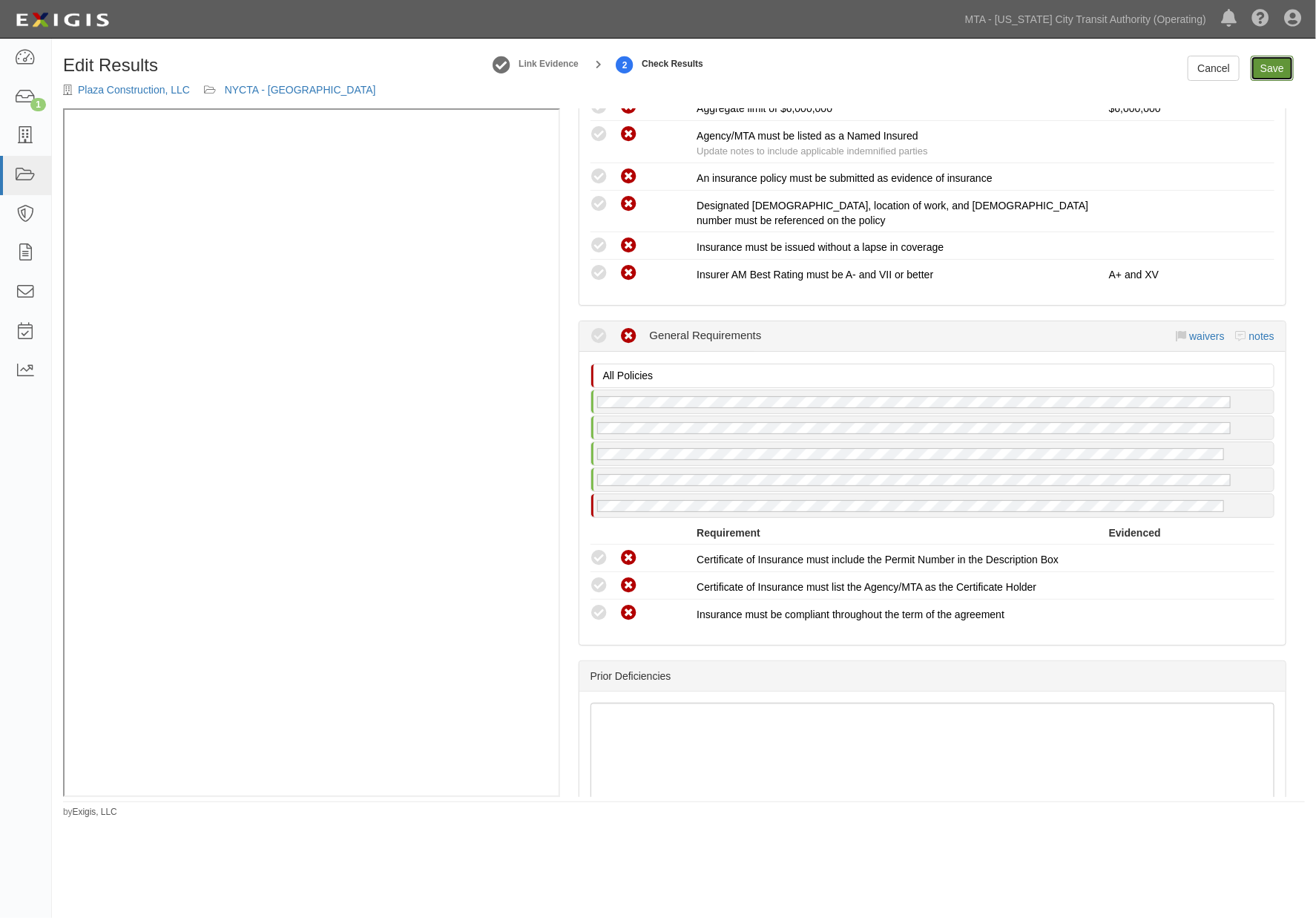
drag, startPoint x: 1265, startPoint y: 79, endPoint x: 892, endPoint y: 93, distance: 373.3
click at [1265, 80] on link "Save" at bounding box center [1272, 68] width 43 height 25
radio input "true"
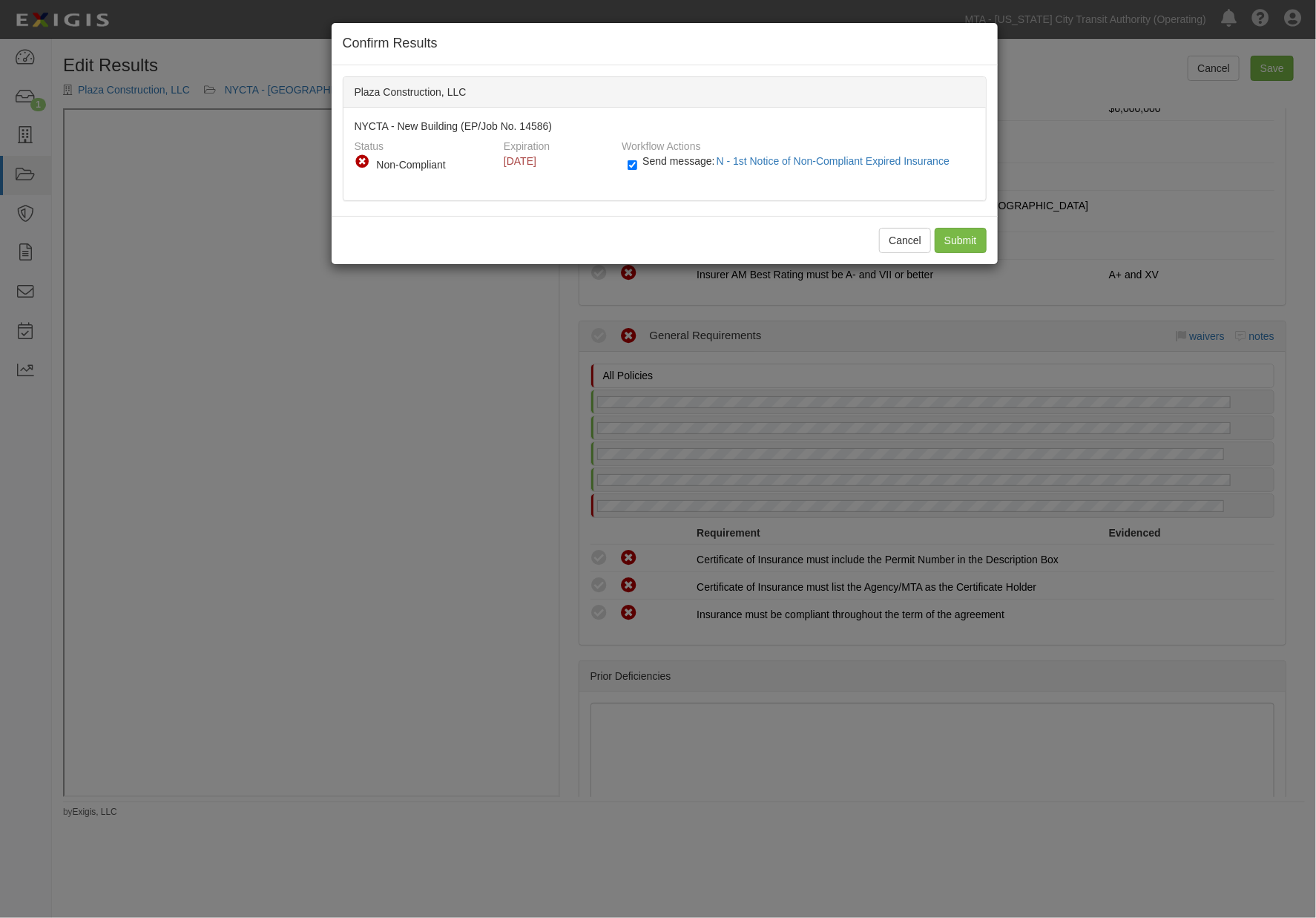
click at [626, 165] on div "Send message: N - 1st Notice of Non-Compliant Expired Insurance" at bounding box center [796, 166] width 358 height 24
click at [627, 165] on input "Send message: N - 1st Notice of Non-Compliant Expired Insurance" at bounding box center [632, 164] width 10 height 17
checkbox input "false"
click at [951, 238] on input "Submit" at bounding box center [961, 240] width 52 height 25
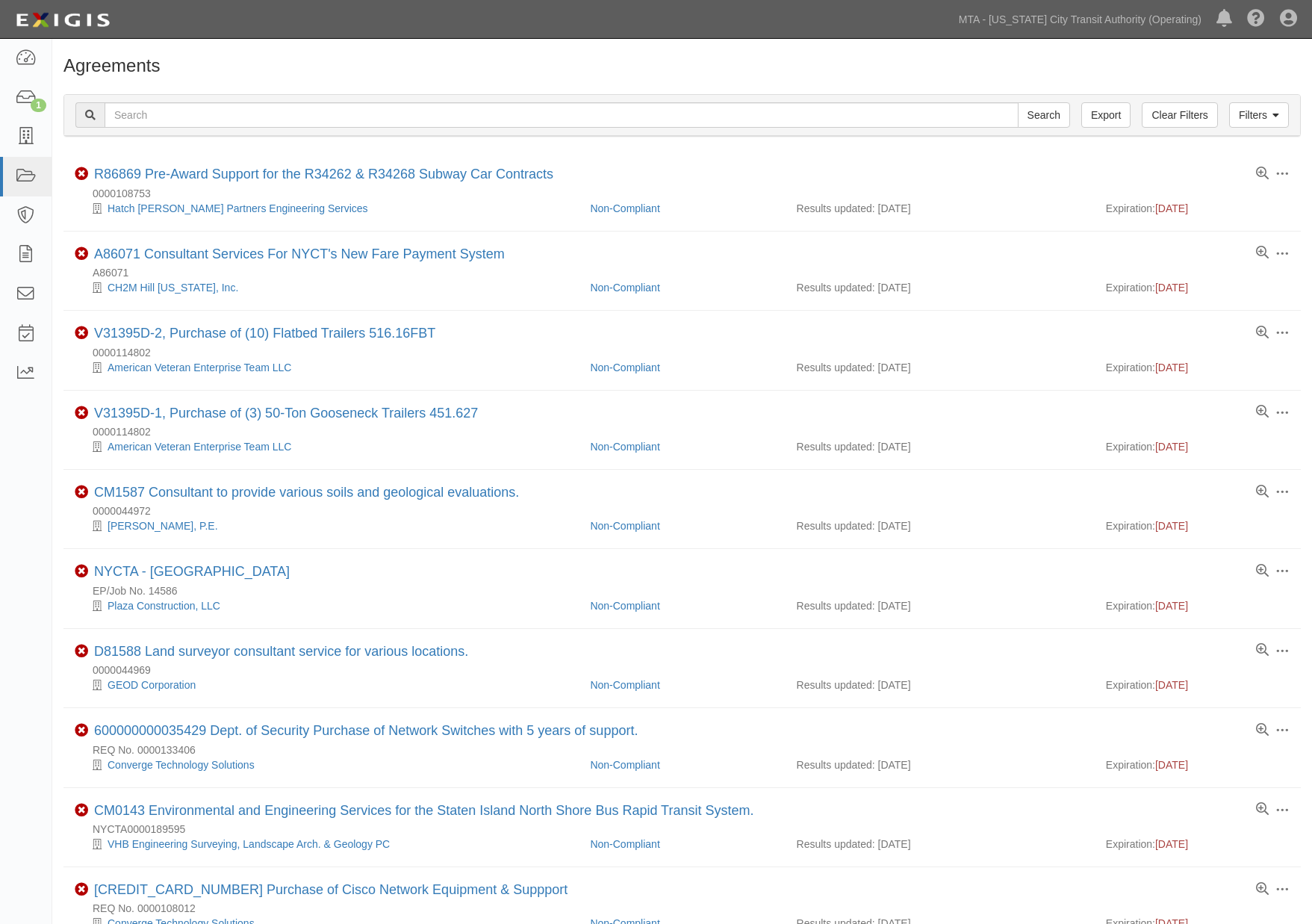
scroll to position [83, 0]
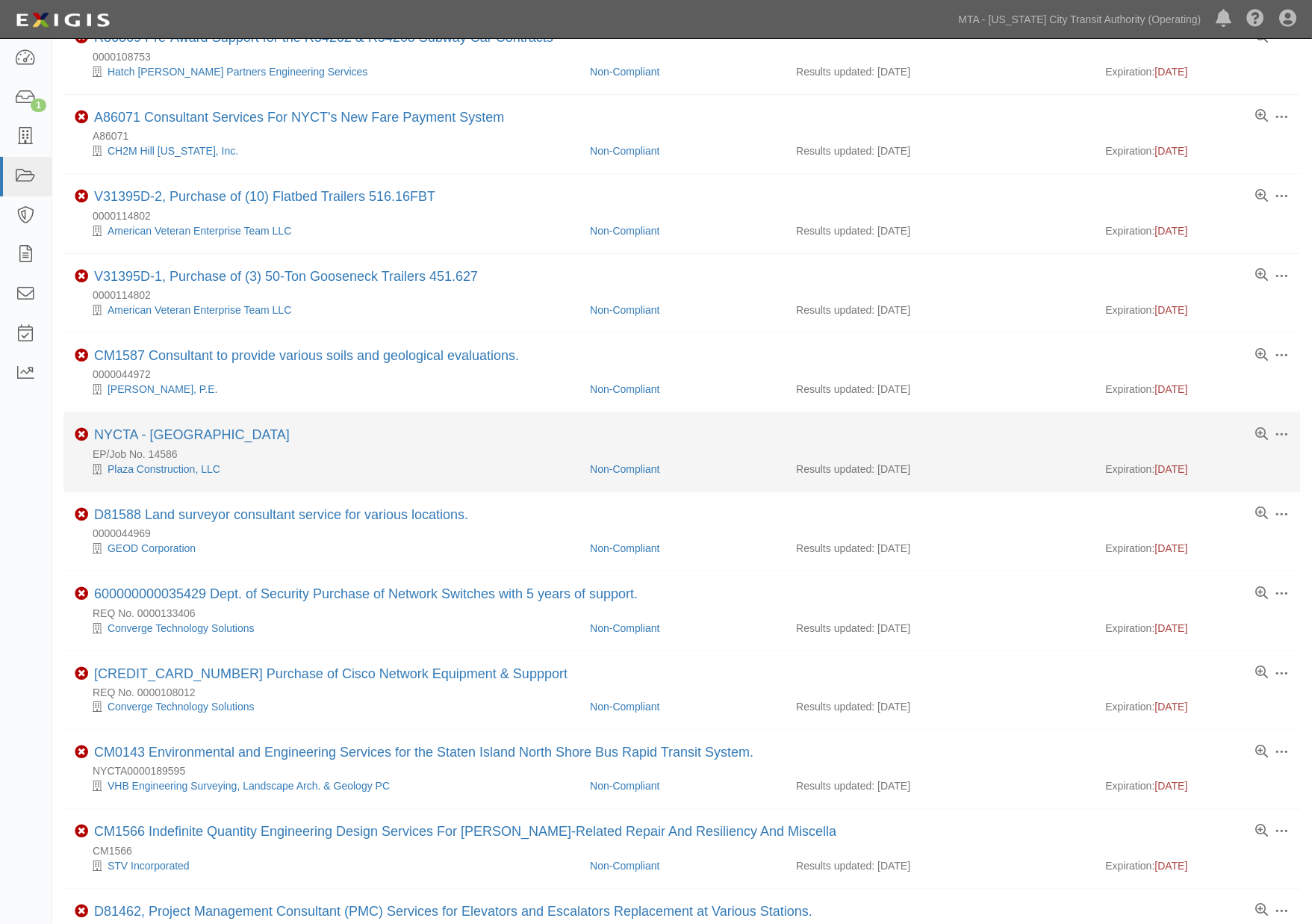
scroll to position [166, 0]
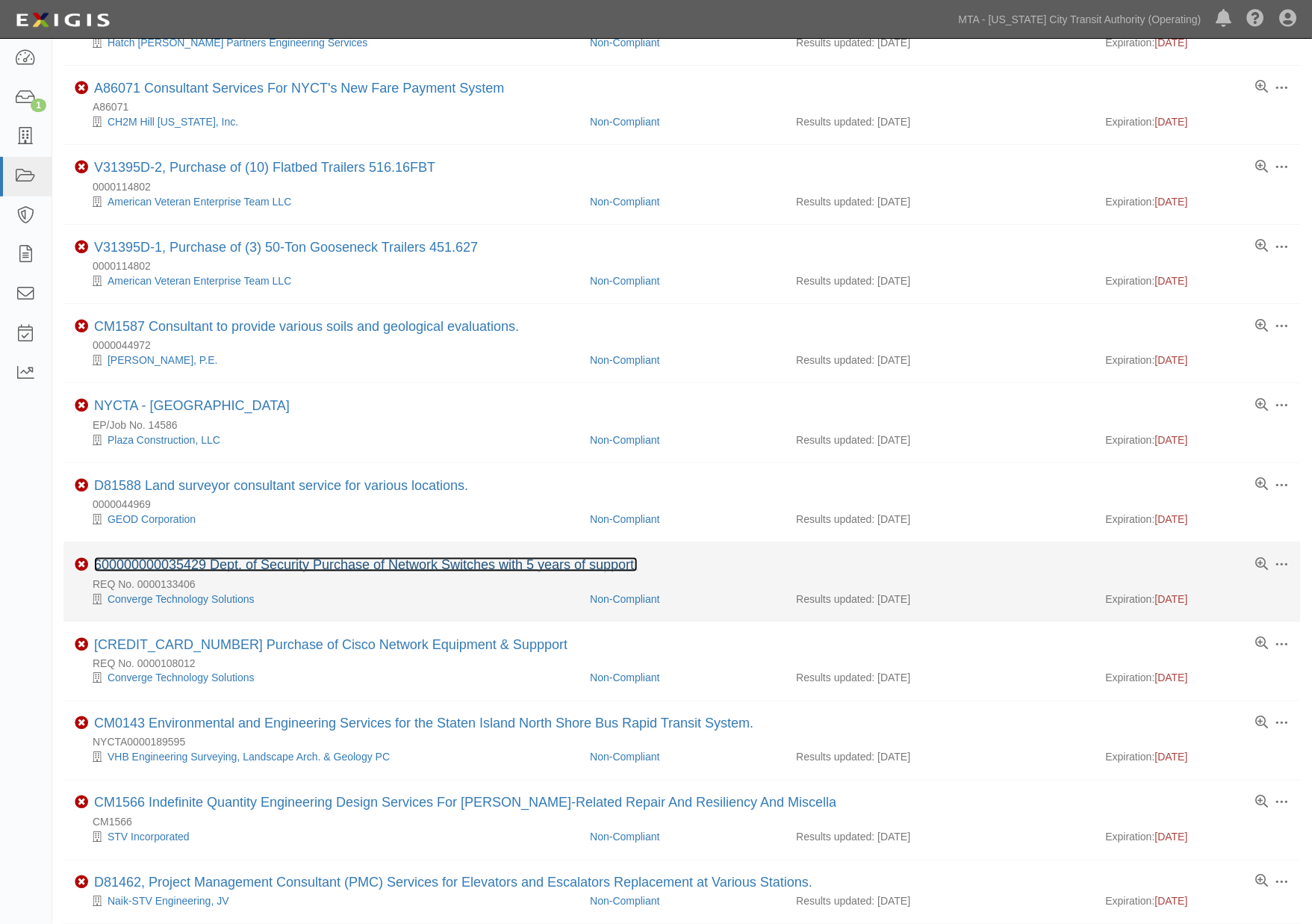
click at [361, 572] on link "600000000035429 Dept. of Security Purchase of Network Switches with 5 years of …" at bounding box center [365, 564] width 544 height 15
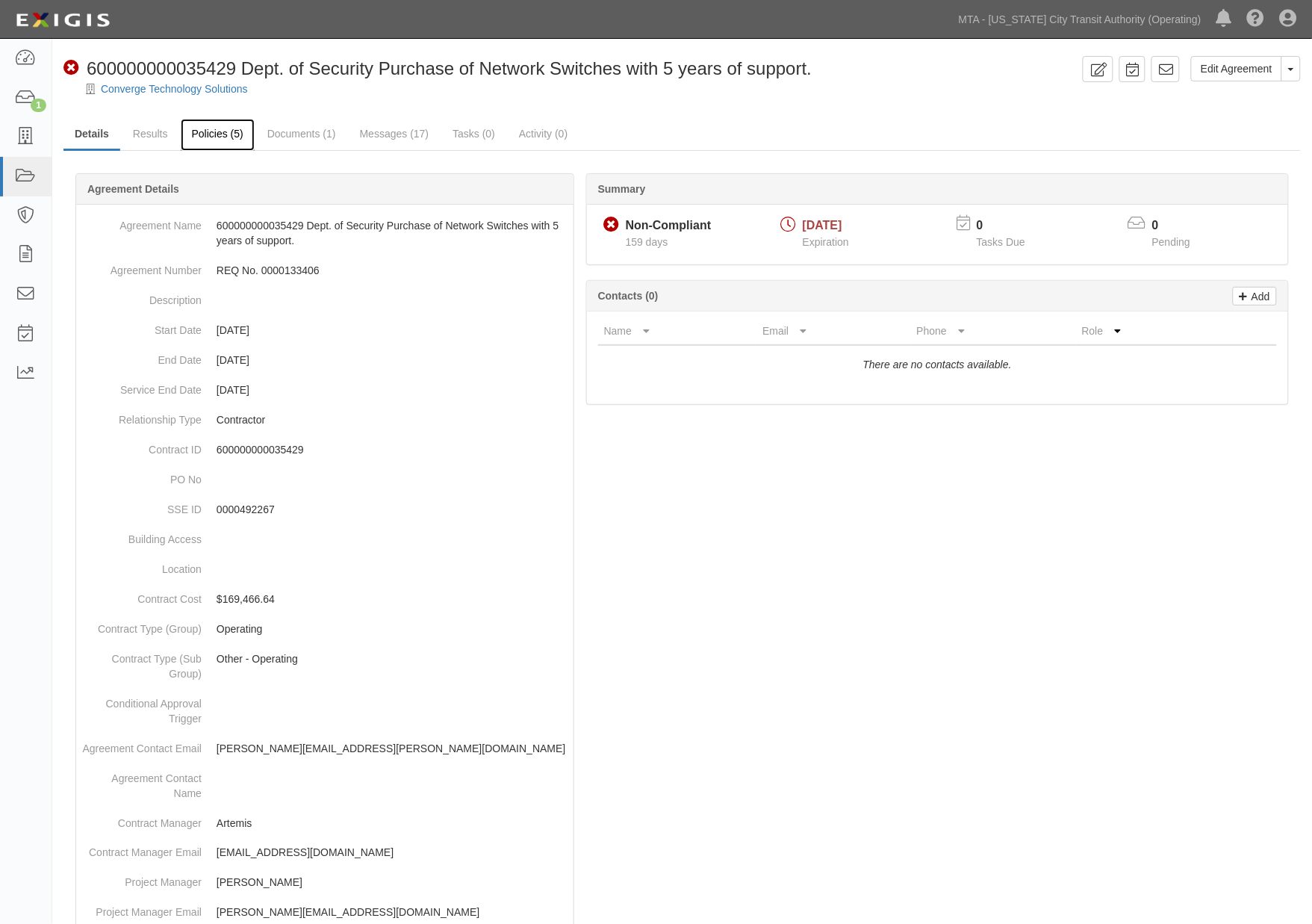
click at [226, 125] on link "Policies (5)" at bounding box center [217, 135] width 74 height 32
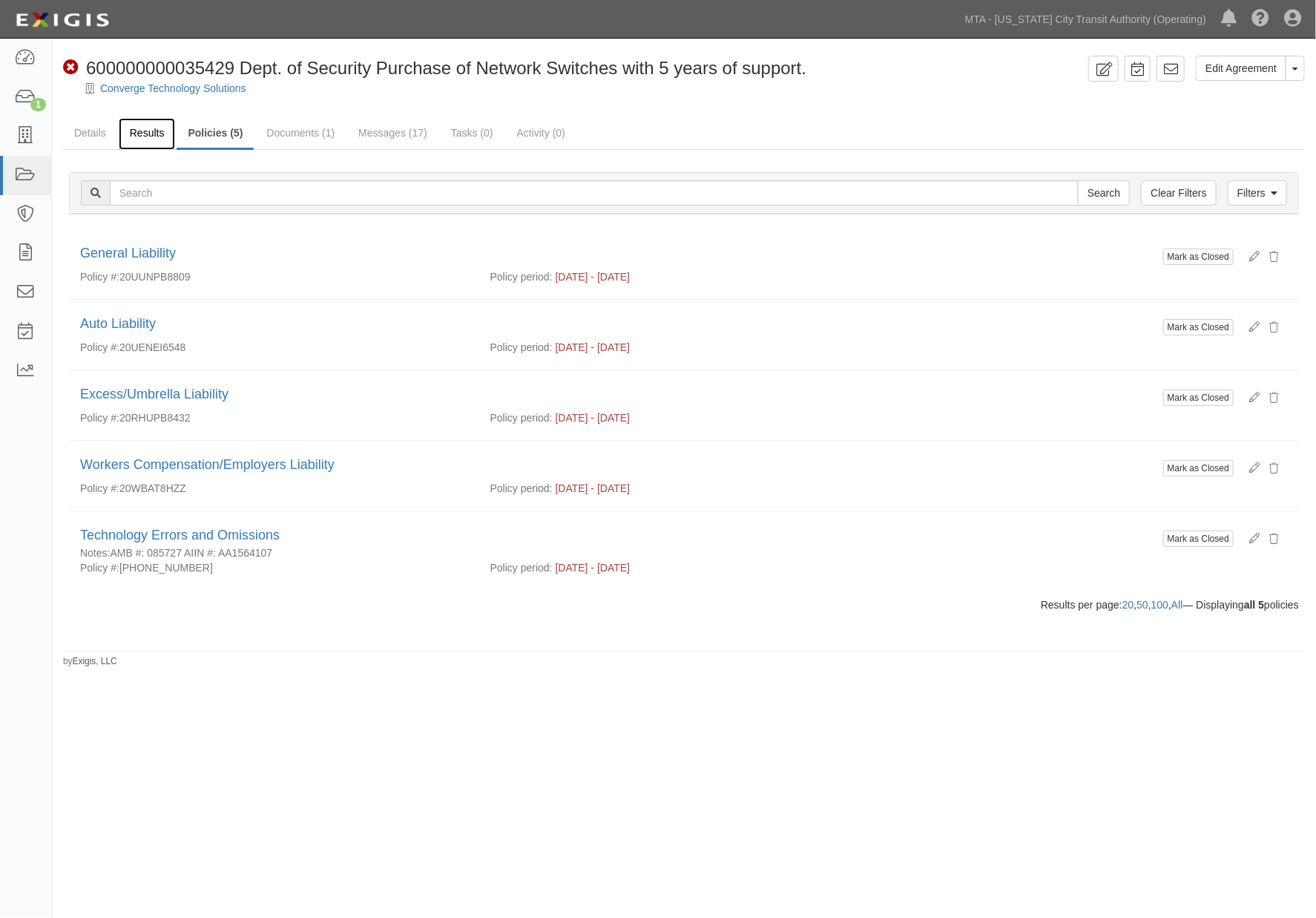
click at [149, 130] on link "Results" at bounding box center [147, 134] width 57 height 32
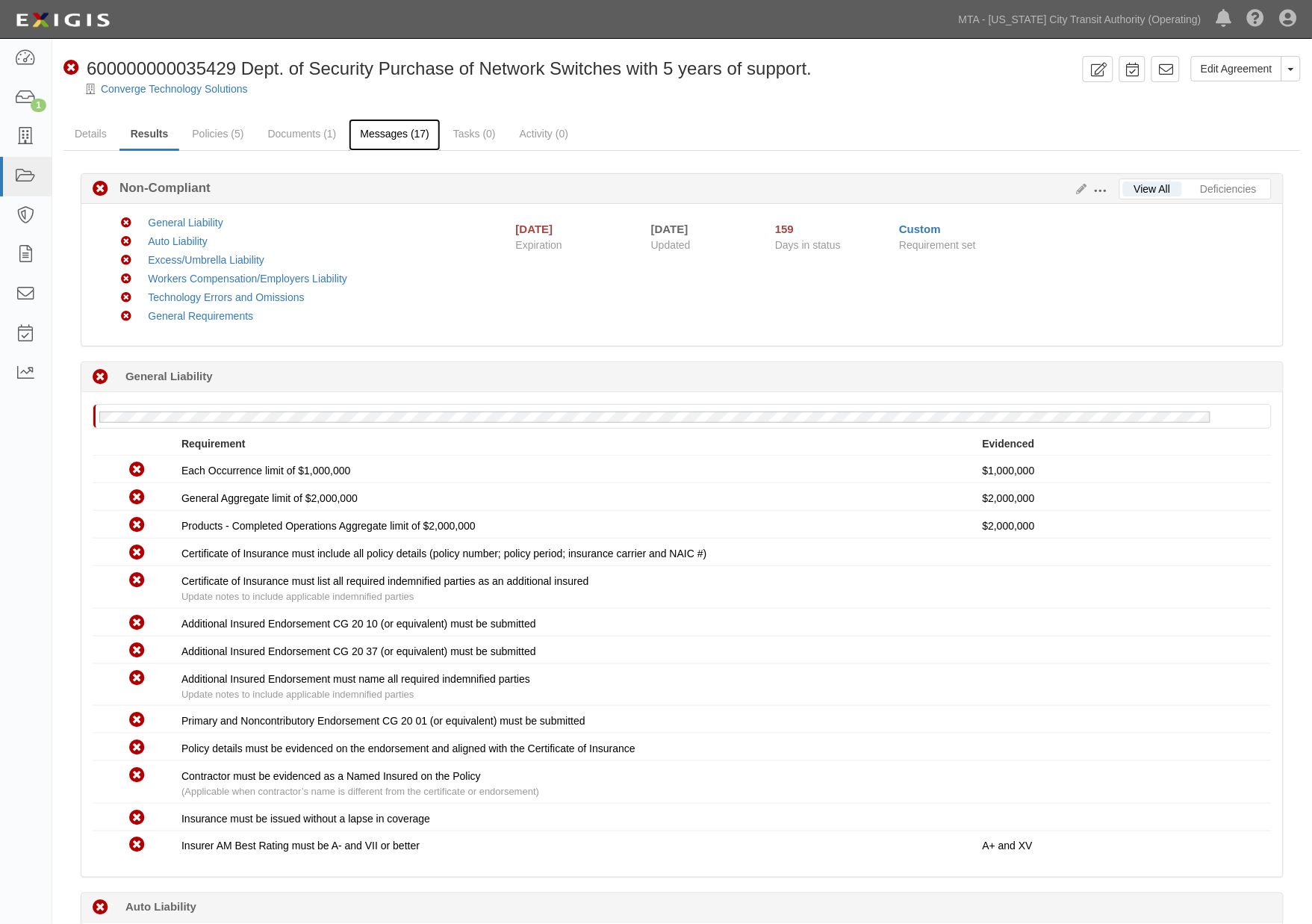
click at [370, 136] on link "Messages (17)" at bounding box center [394, 135] width 92 height 32
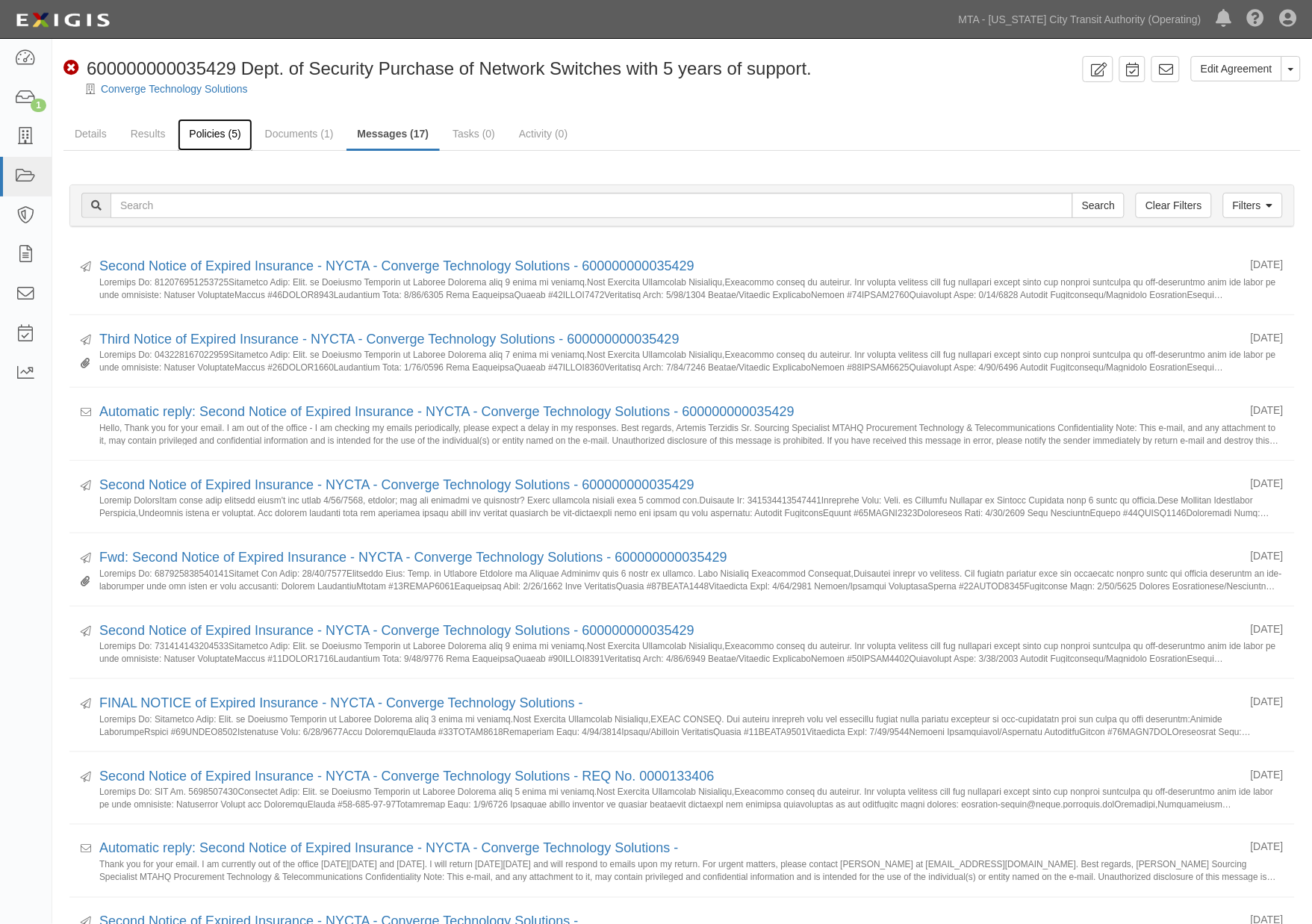
click at [216, 137] on link "Policies (5)" at bounding box center [214, 135] width 74 height 32
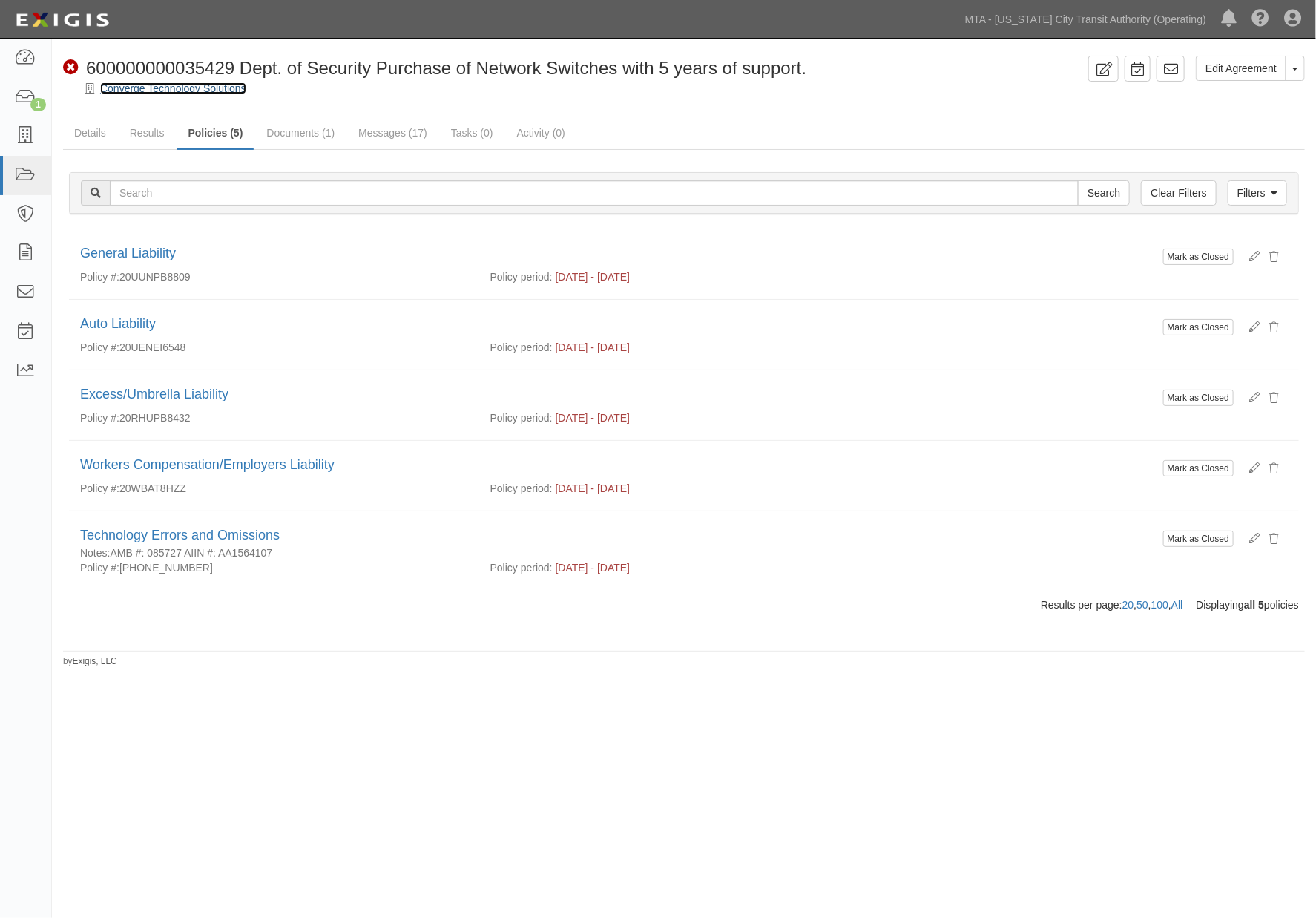
click at [169, 90] on link "Converge Technology Solutions" at bounding box center [172, 88] width 146 height 12
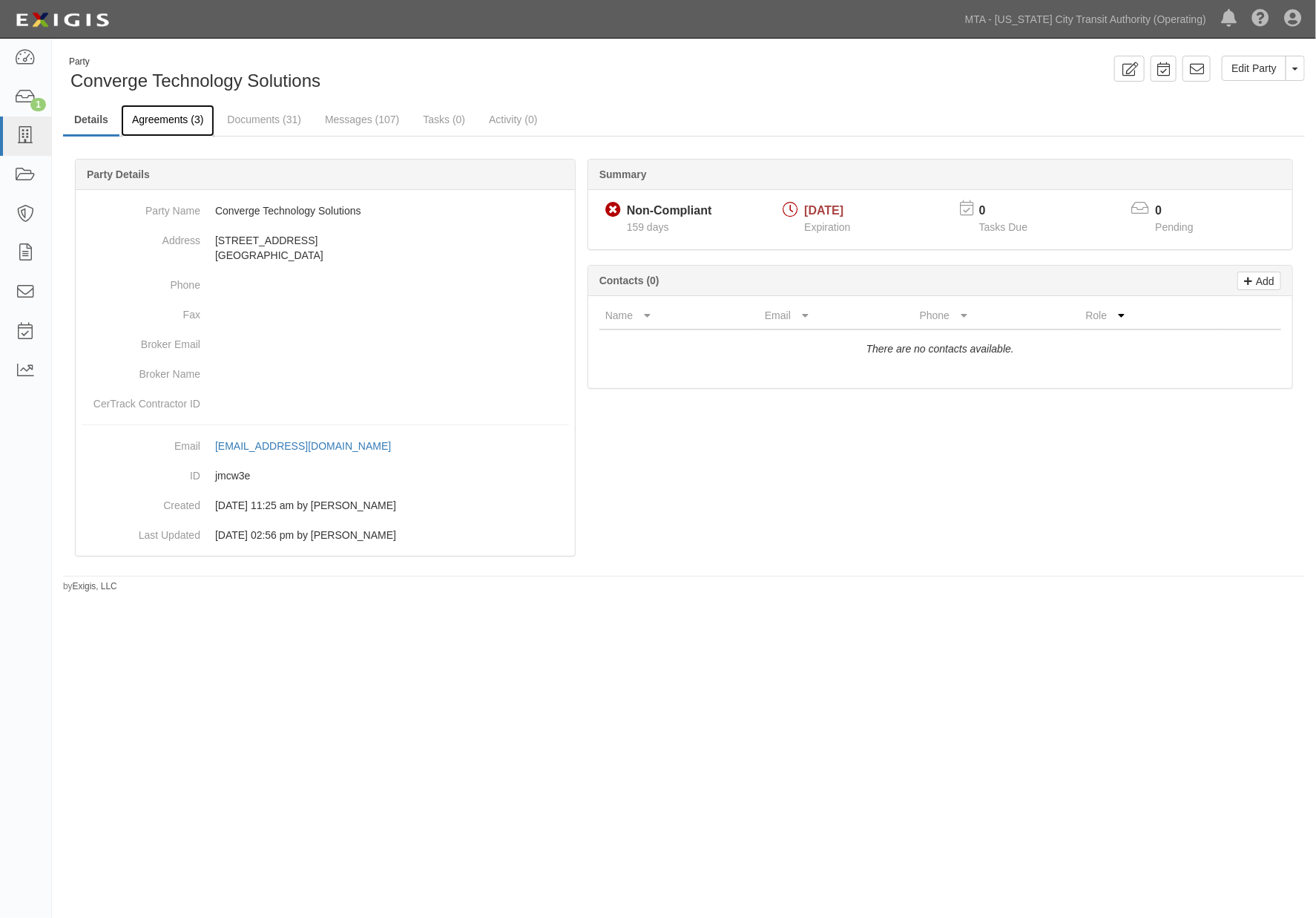
click at [191, 118] on link "Agreements (3)" at bounding box center [168, 121] width 93 height 32
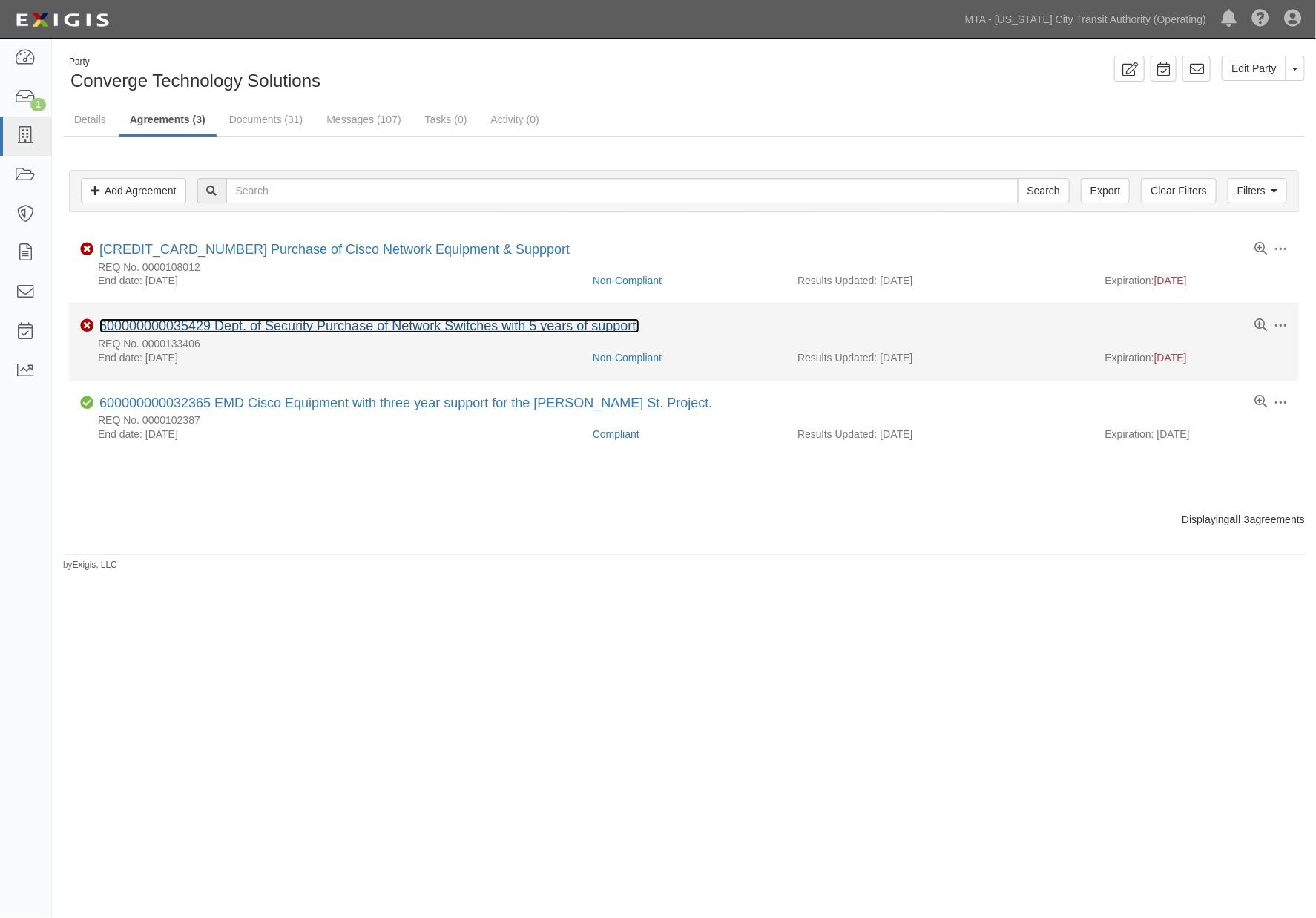
click at [428, 325] on link "600000000035429 Dept. of Security Purchase of Network Switches with 5 years of …" at bounding box center [369, 325] width 540 height 14
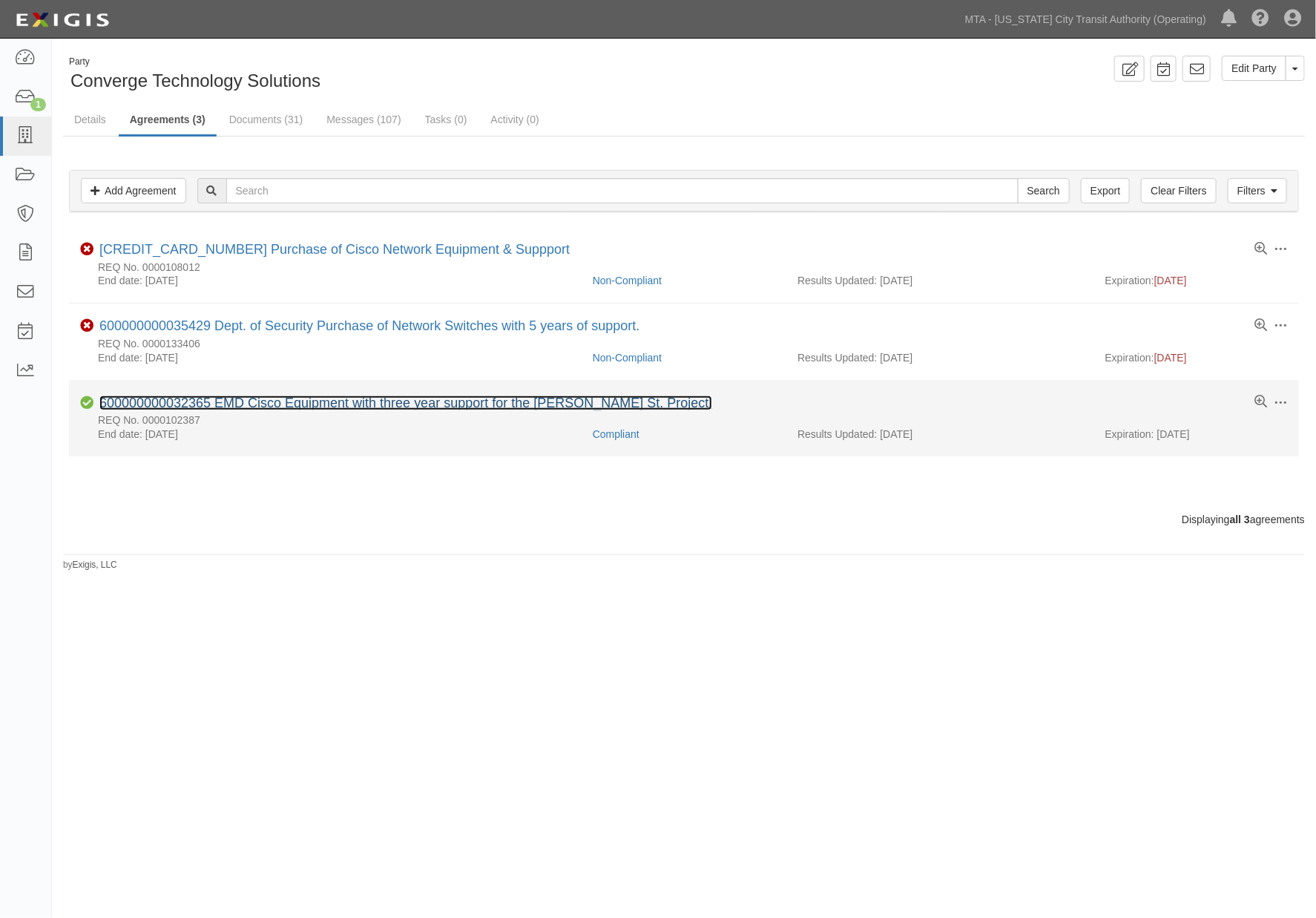
click at [259, 402] on link "600000000032365 EMD Cisco Equipment with three year support for the [PERSON_NAM…" at bounding box center [405, 403] width 613 height 14
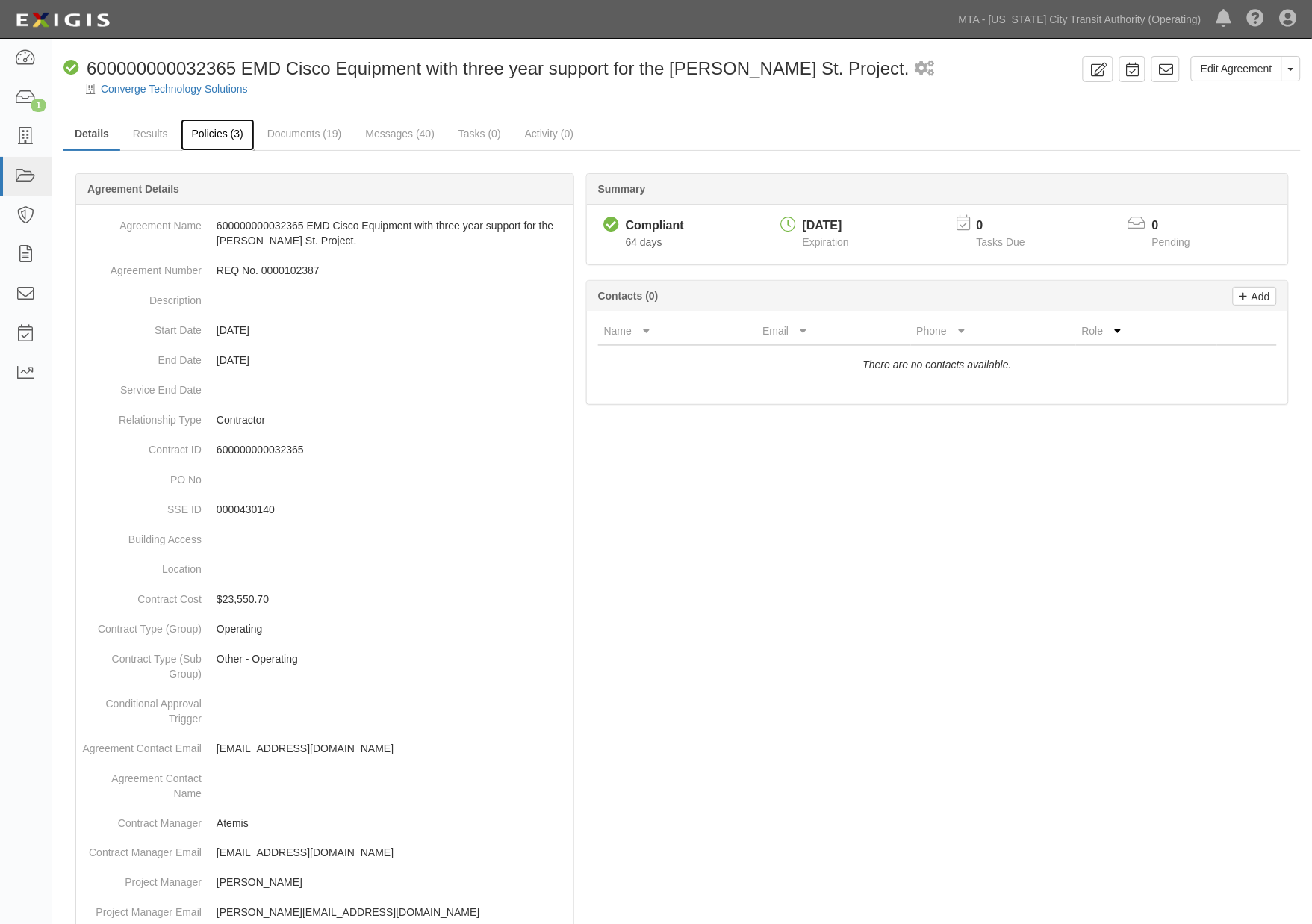
click at [217, 135] on link "Policies (3)" at bounding box center [217, 135] width 74 height 32
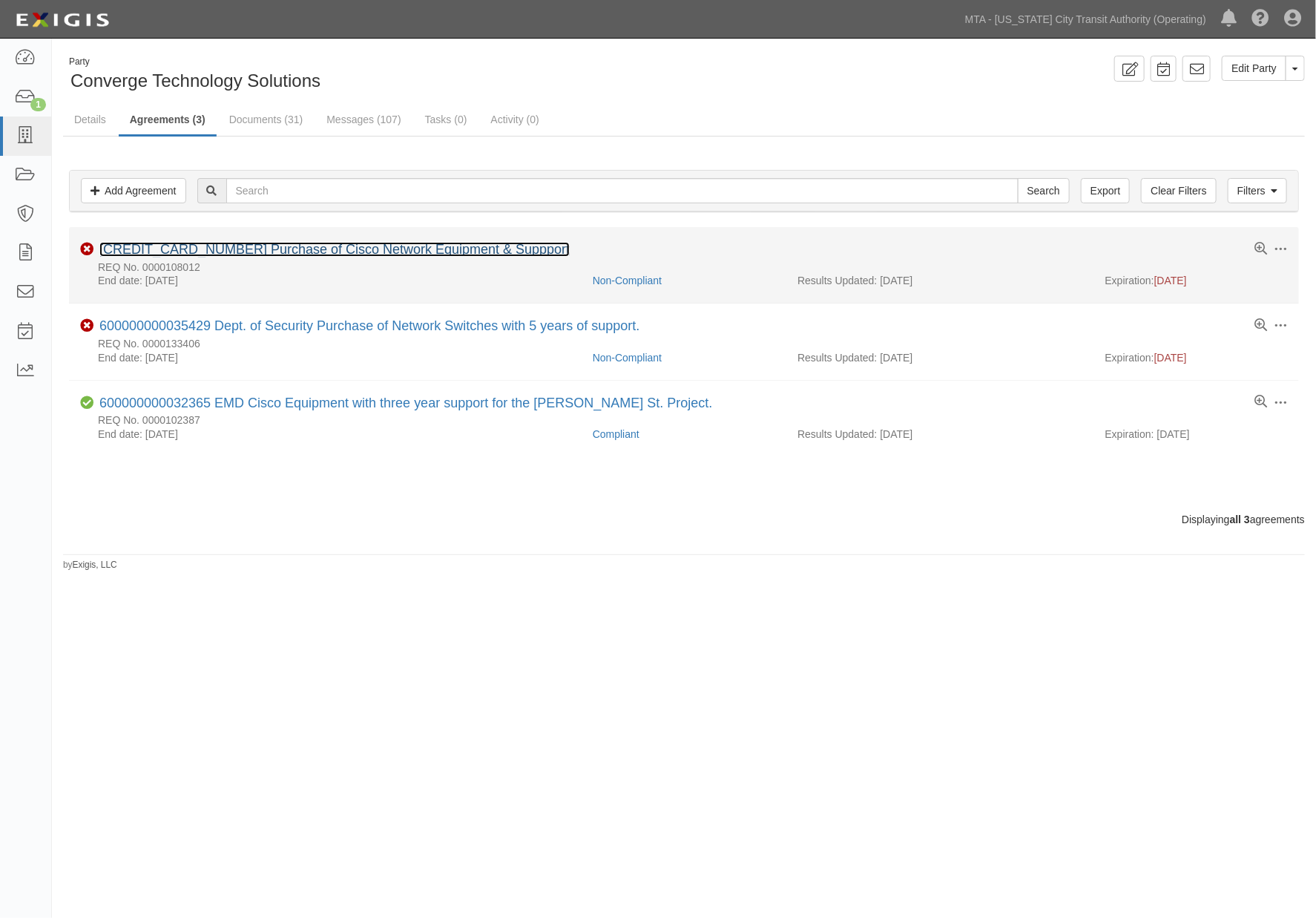
click at [275, 249] on link "[CREDIT_CARD_NUMBER] Purchase of Cisco Network Equipment & Suppport" at bounding box center [334, 249] width 470 height 14
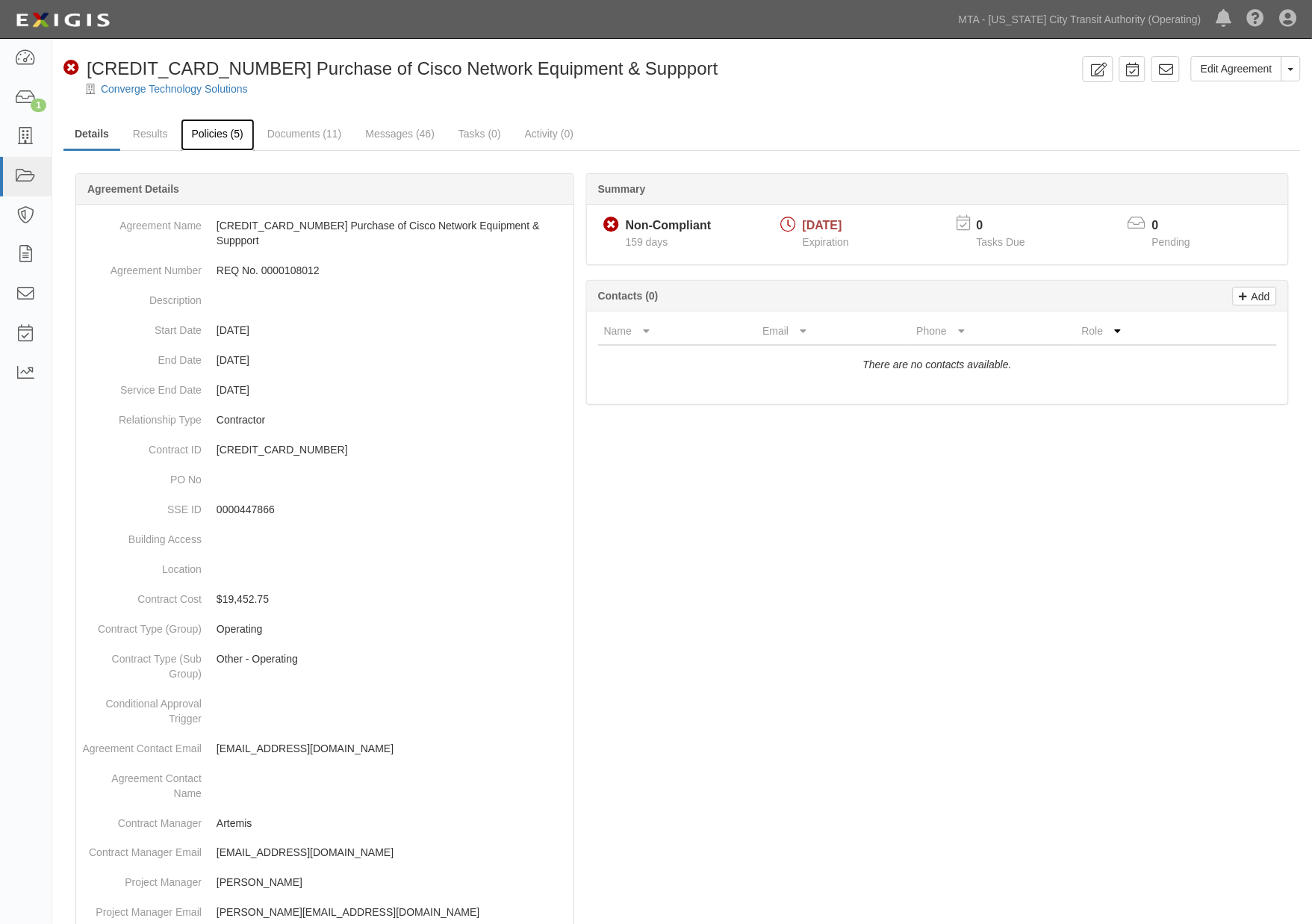
click at [228, 130] on link "Policies (5)" at bounding box center [217, 135] width 74 height 32
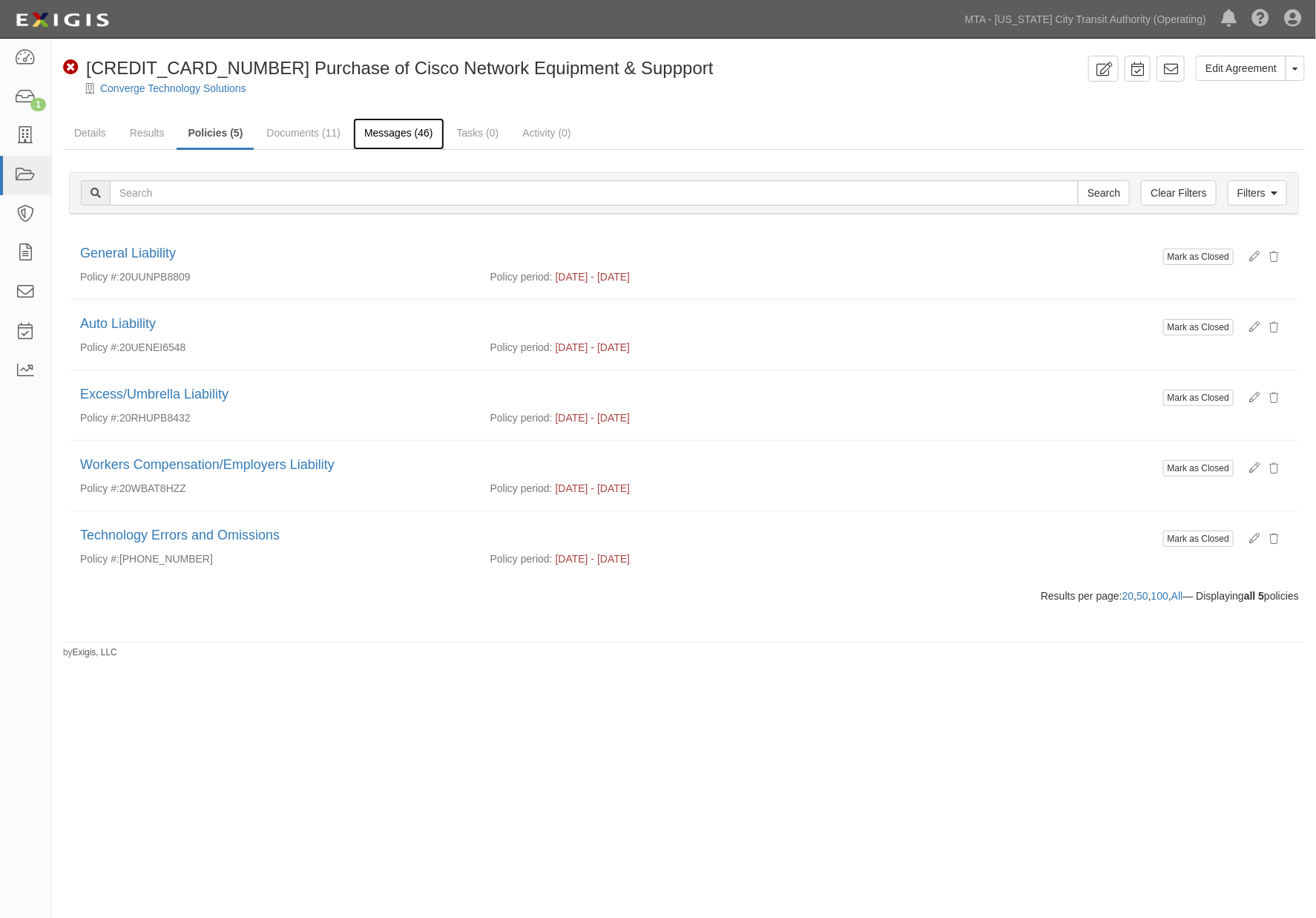
click at [399, 130] on link "Messages (46)" at bounding box center [398, 134] width 91 height 32
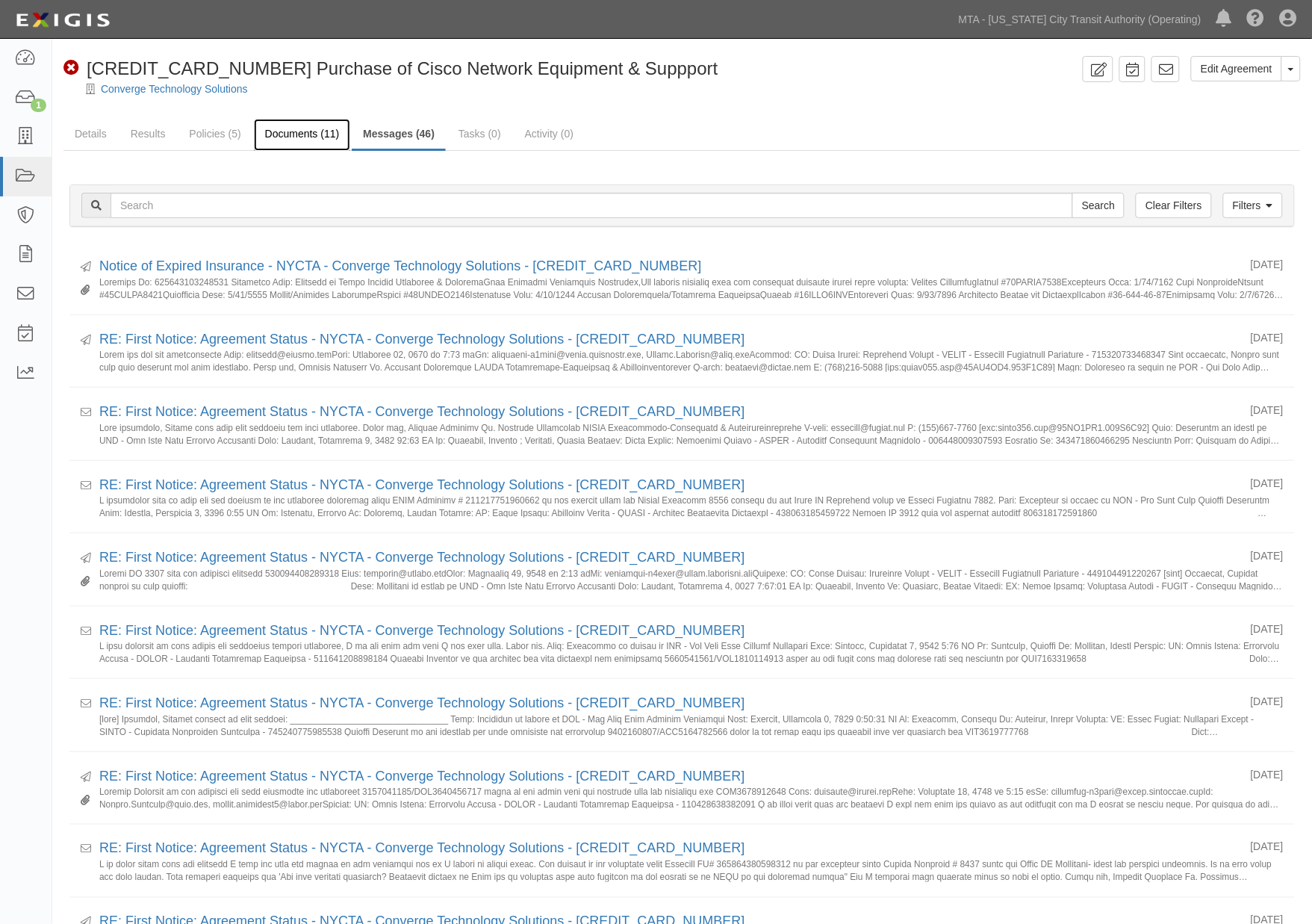
click at [300, 139] on link "Documents (11)" at bounding box center [302, 135] width 97 height 32
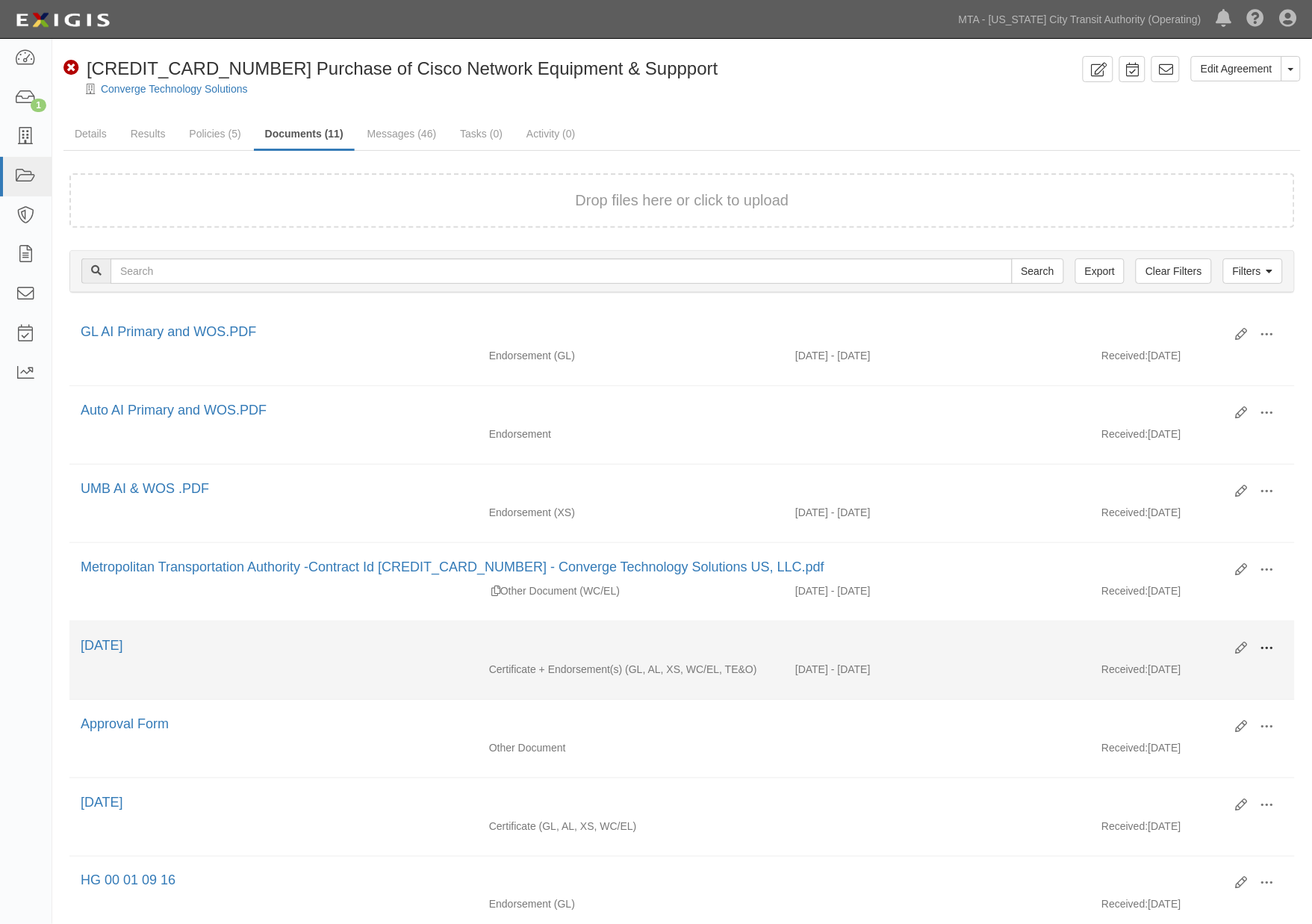
click at [1270, 653] on span at bounding box center [1267, 648] width 14 height 14
click at [1177, 674] on link "View" at bounding box center [1194, 669] width 118 height 27
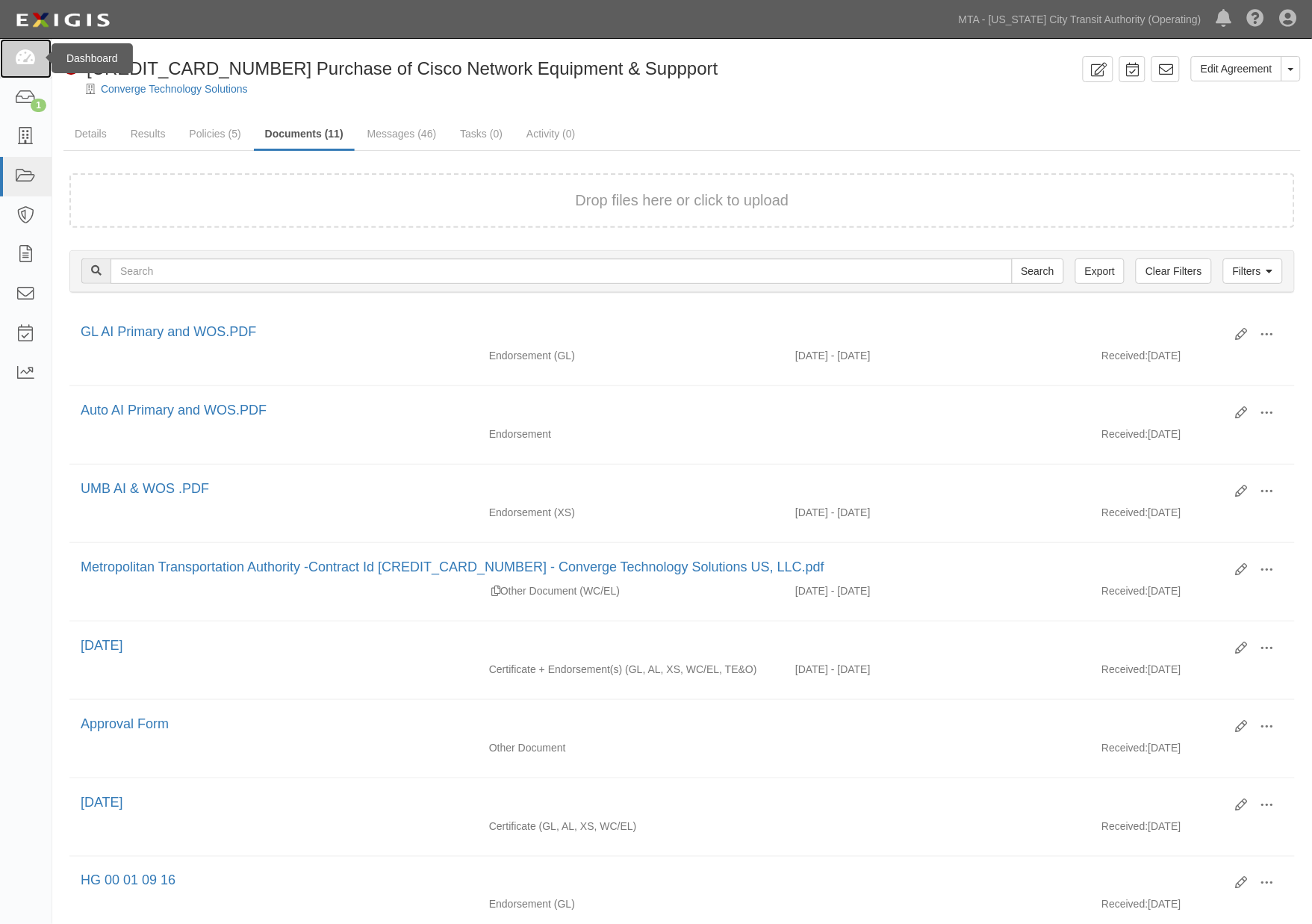
click at [30, 62] on icon at bounding box center [25, 58] width 21 height 17
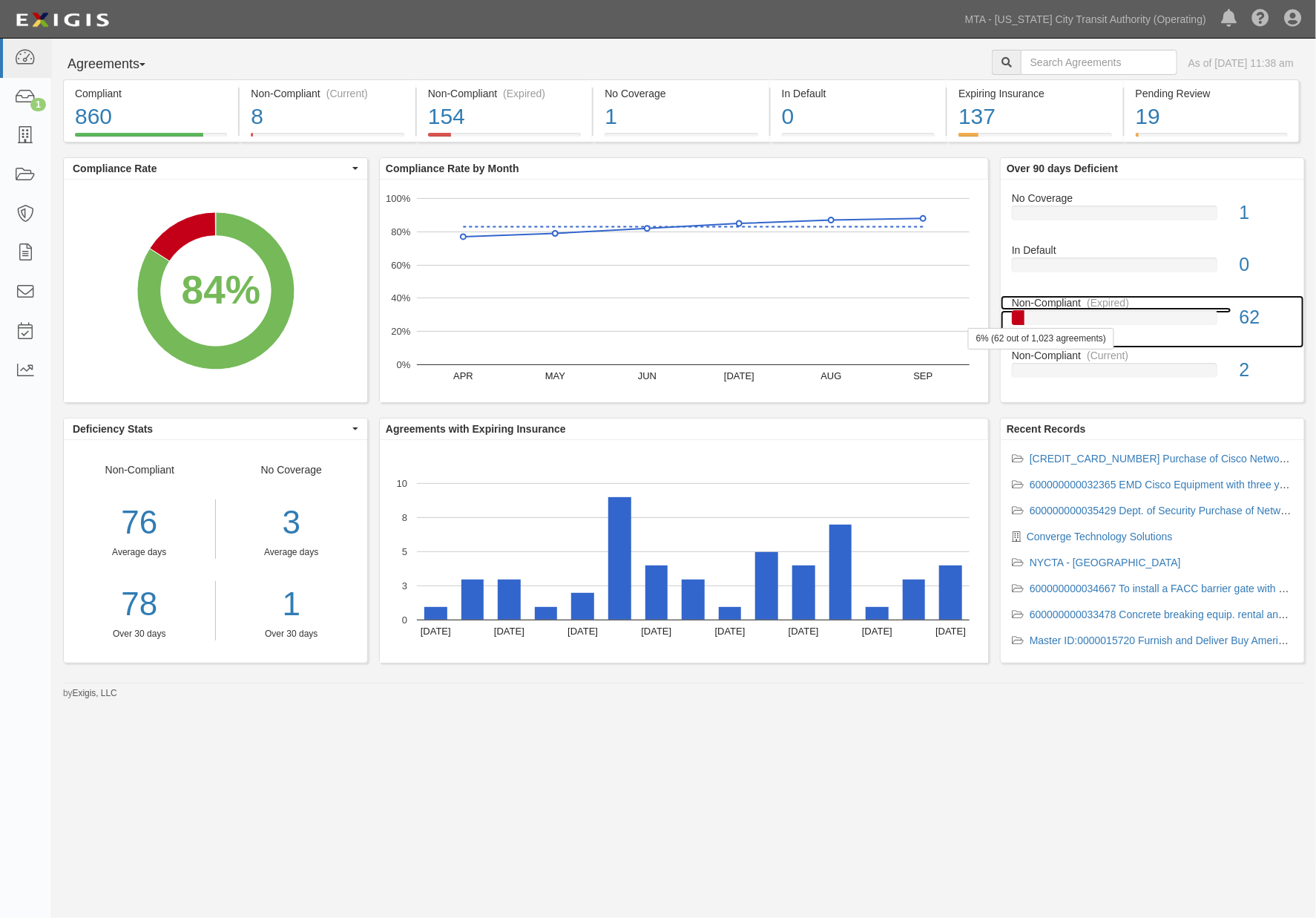
click at [1103, 316] on div at bounding box center [1115, 317] width 205 height 14
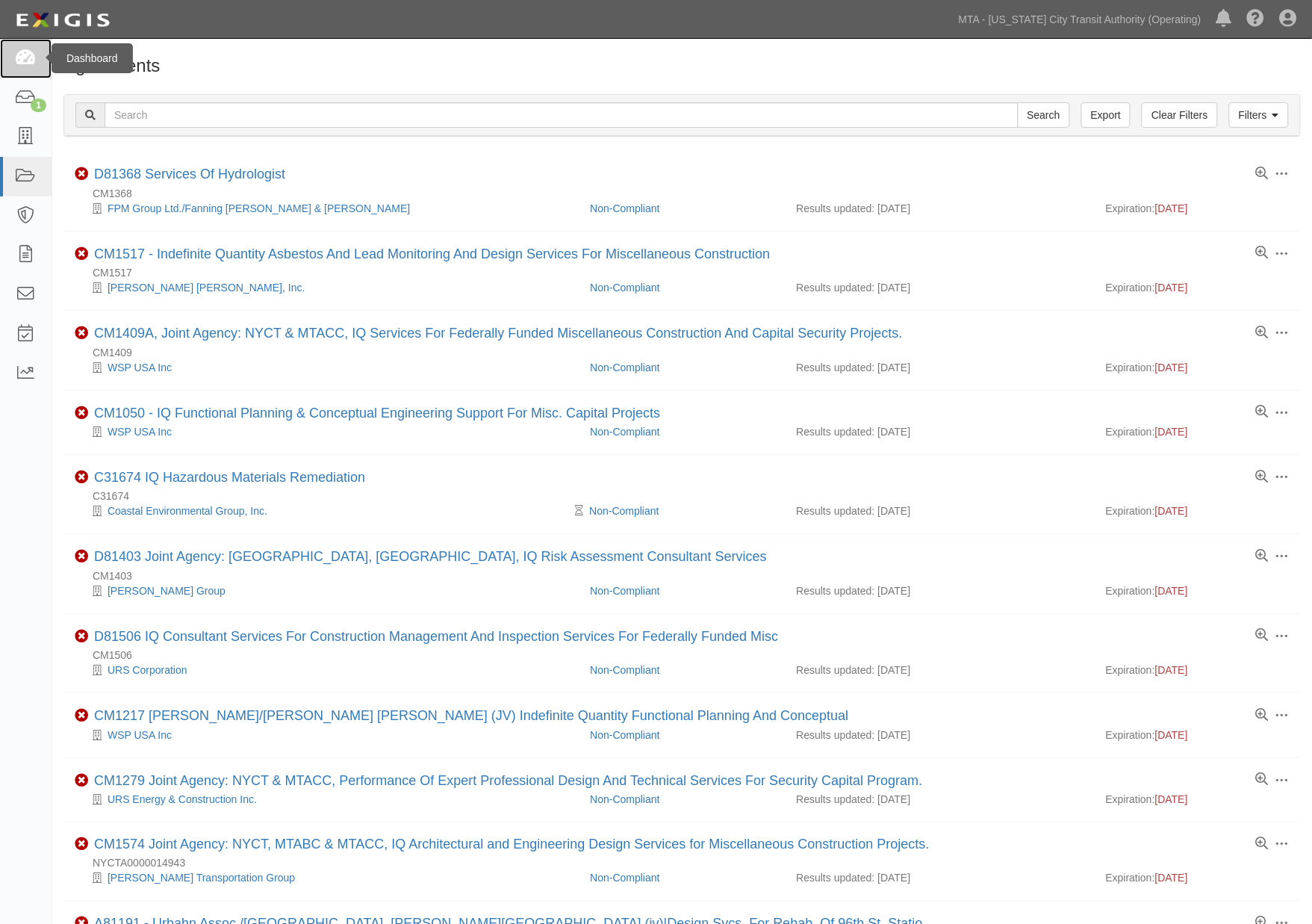
click at [23, 65] on icon at bounding box center [25, 58] width 21 height 17
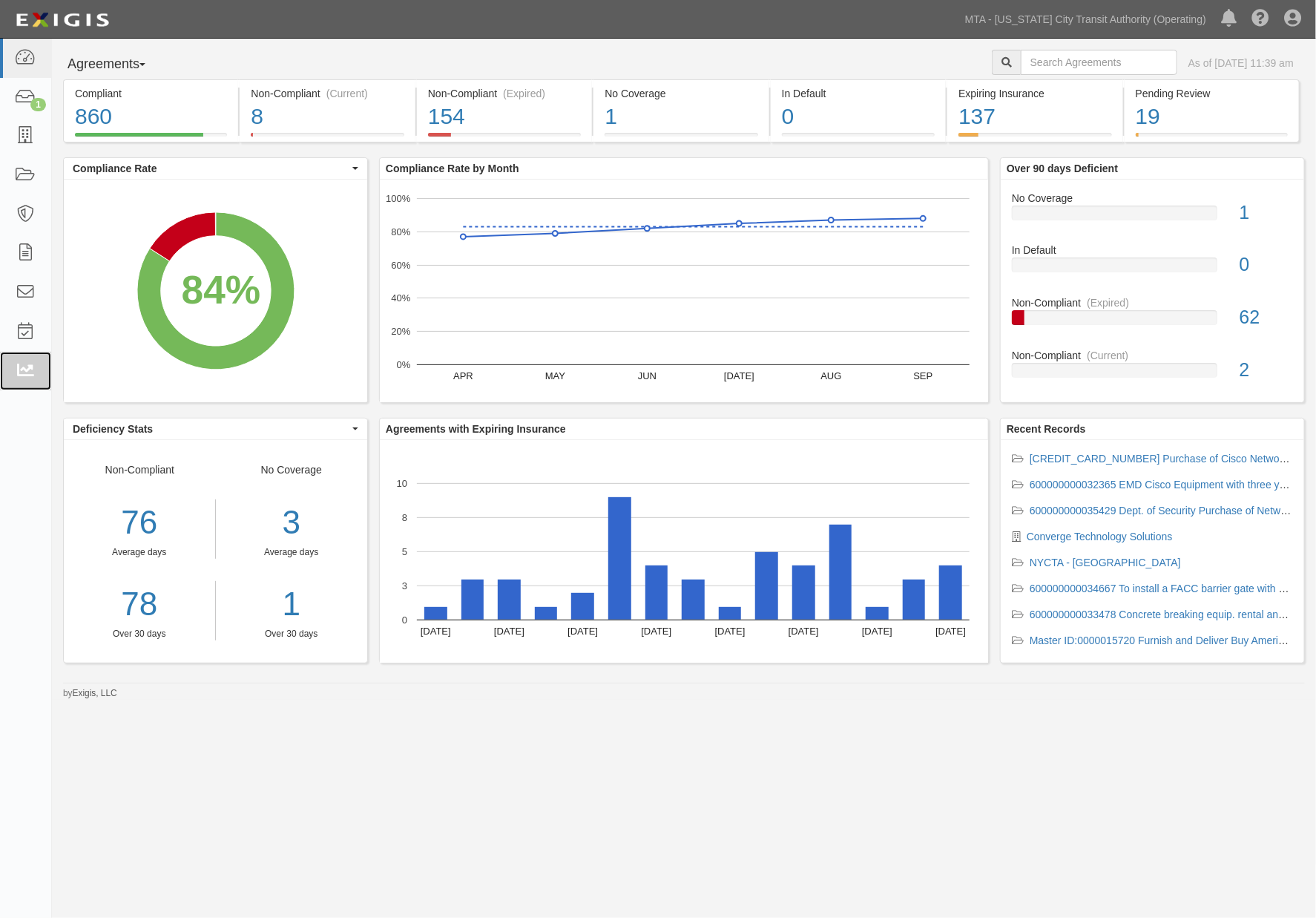
click at [30, 370] on icon at bounding box center [25, 370] width 21 height 17
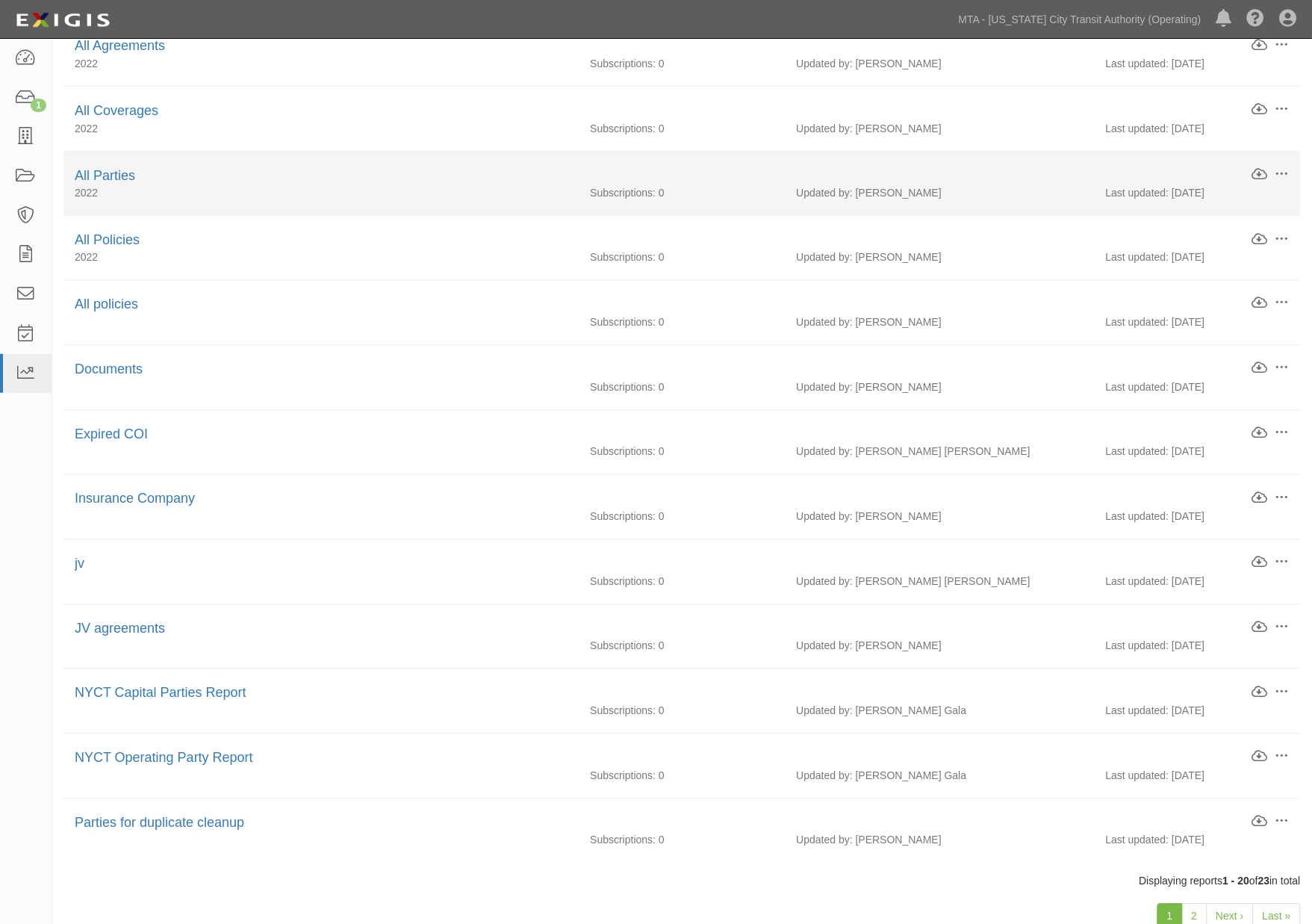
scroll to position [631, 0]
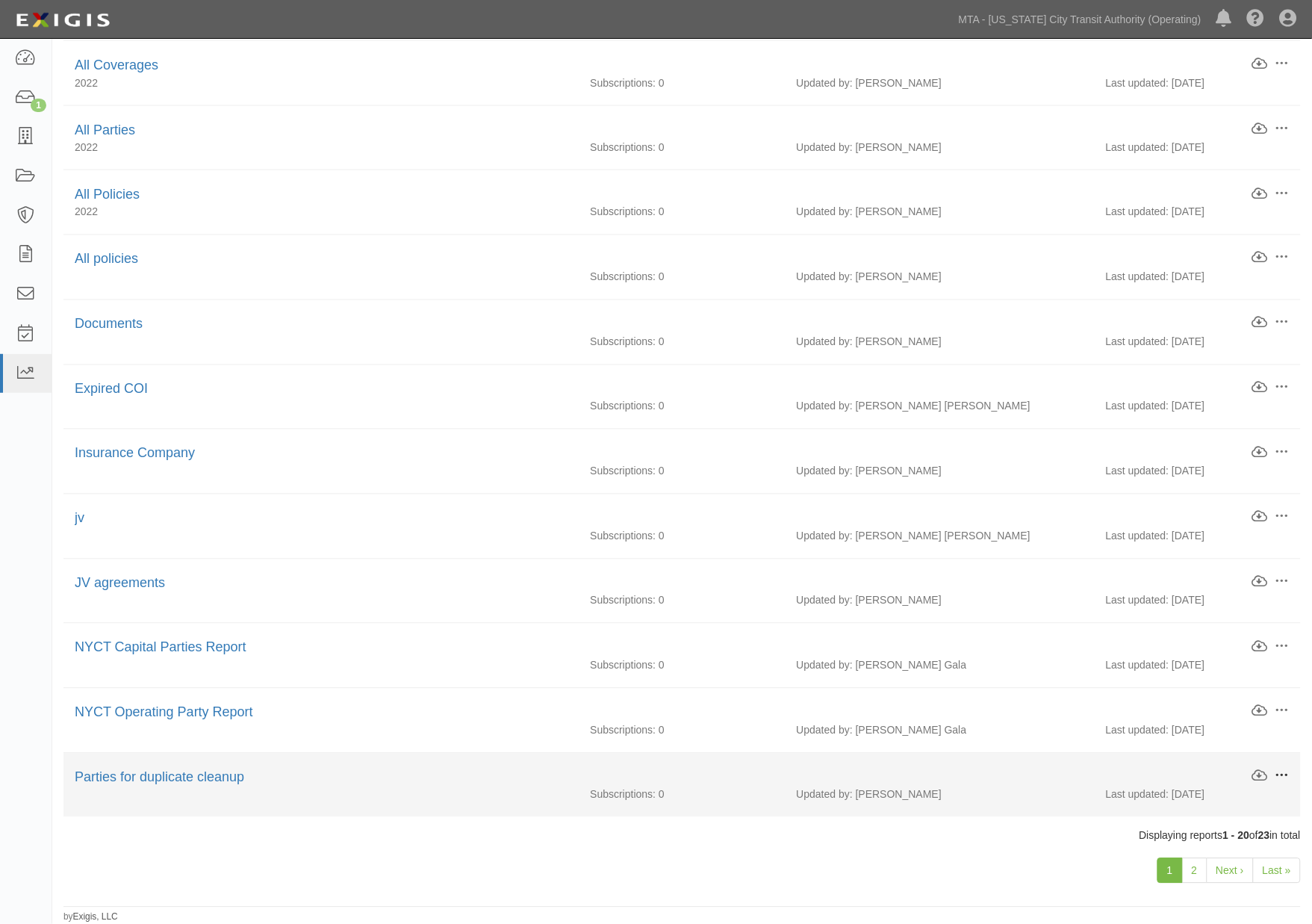
click at [1280, 770] on span at bounding box center [1281, 776] width 14 height 14
click at [1177, 858] on link "Delete" at bounding box center [1212, 857] width 118 height 27
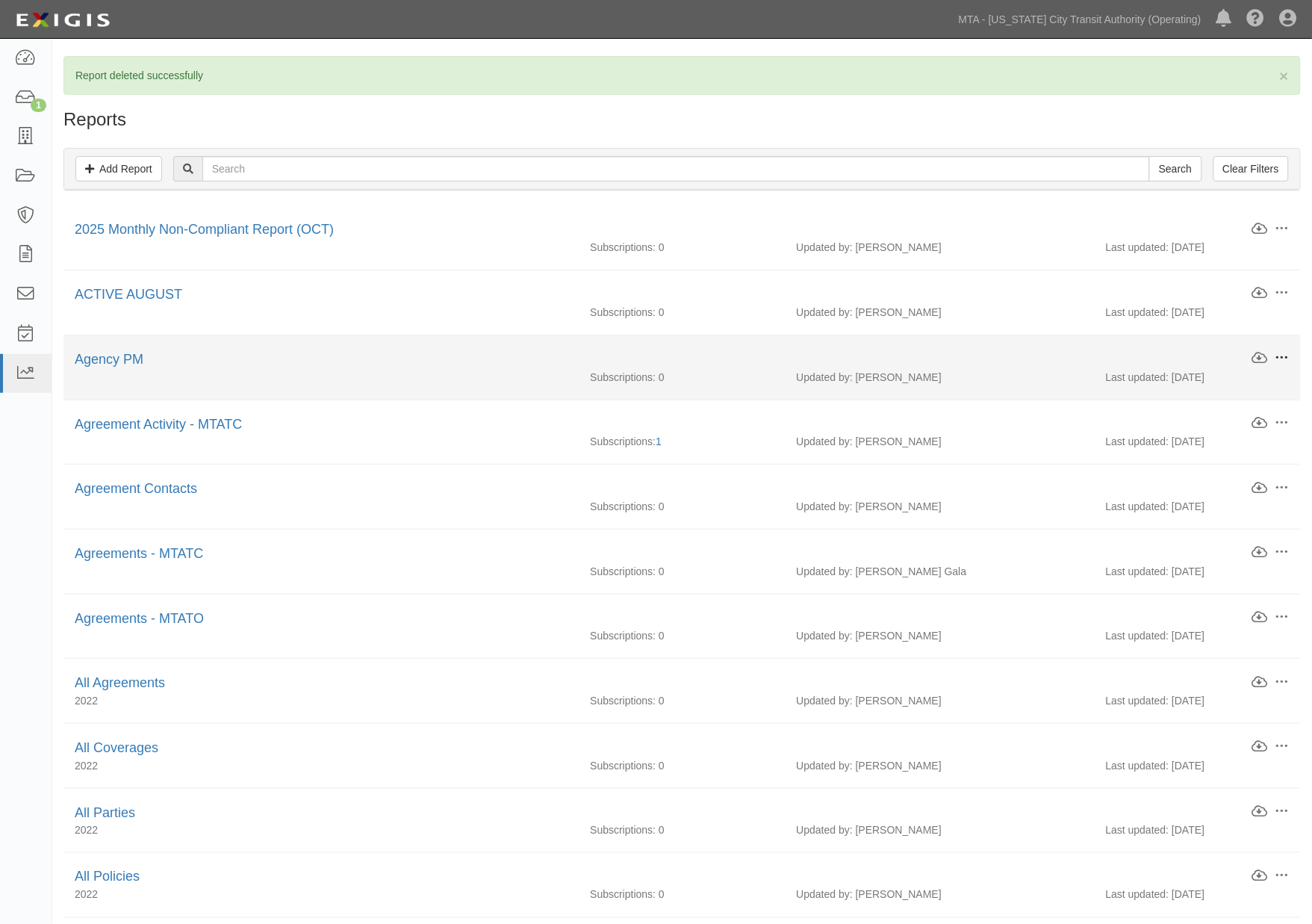
click at [1280, 360] on span at bounding box center [1281, 357] width 14 height 14
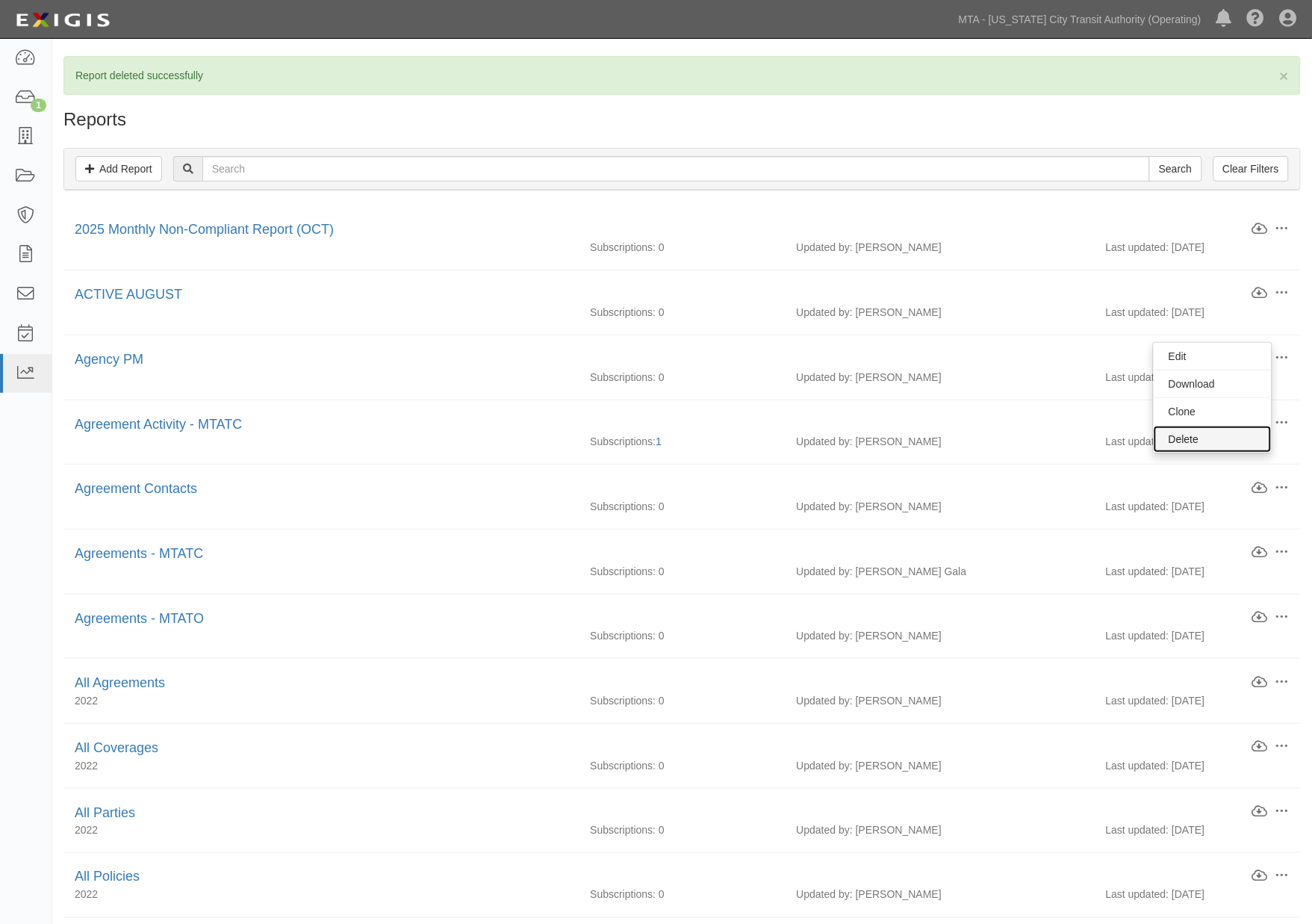
drag, startPoint x: 1177, startPoint y: 431, endPoint x: 739, endPoint y: 78, distance: 562.5
click at [1177, 431] on link "Delete" at bounding box center [1212, 438] width 118 height 27
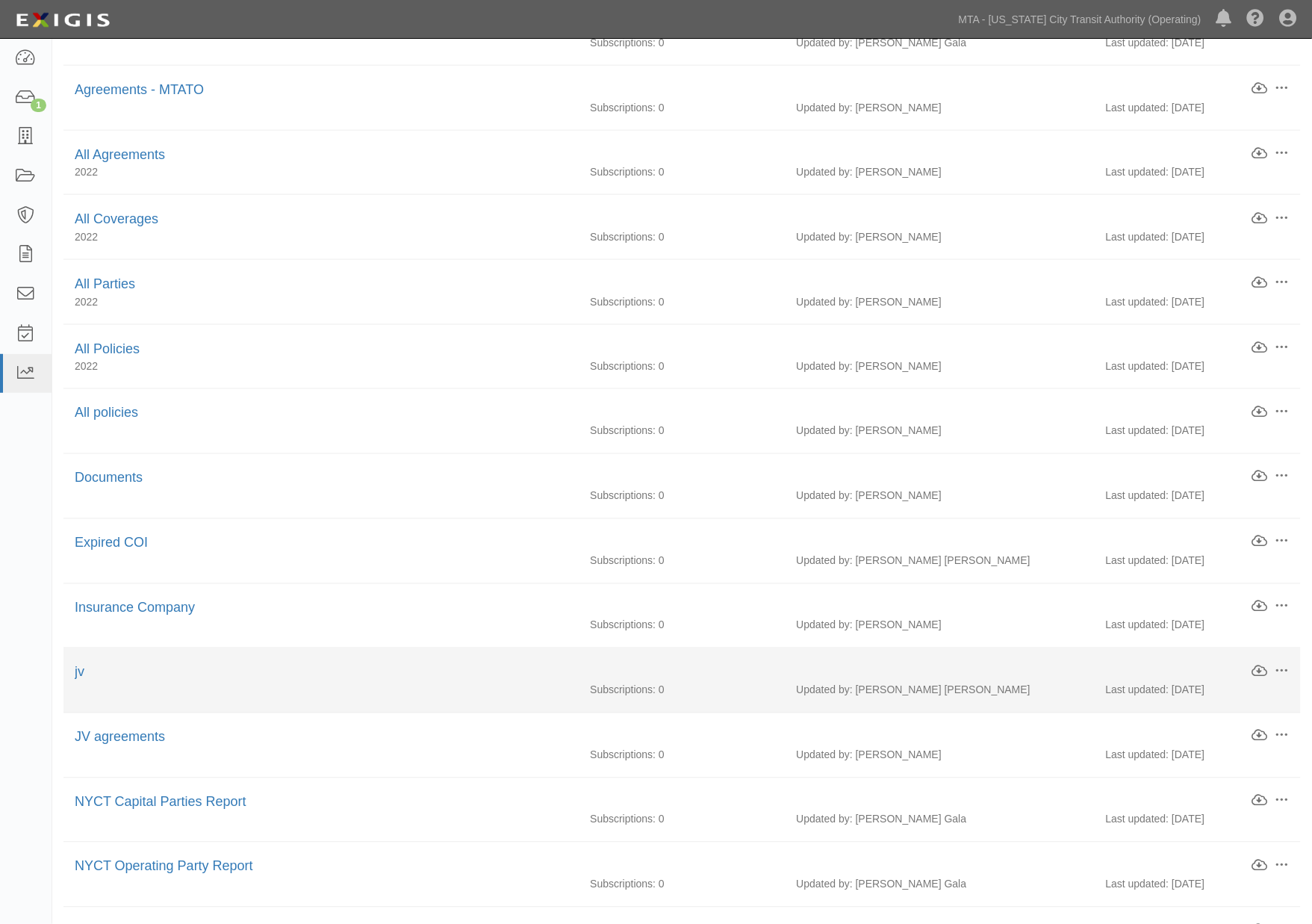
scroll to position [621, 0]
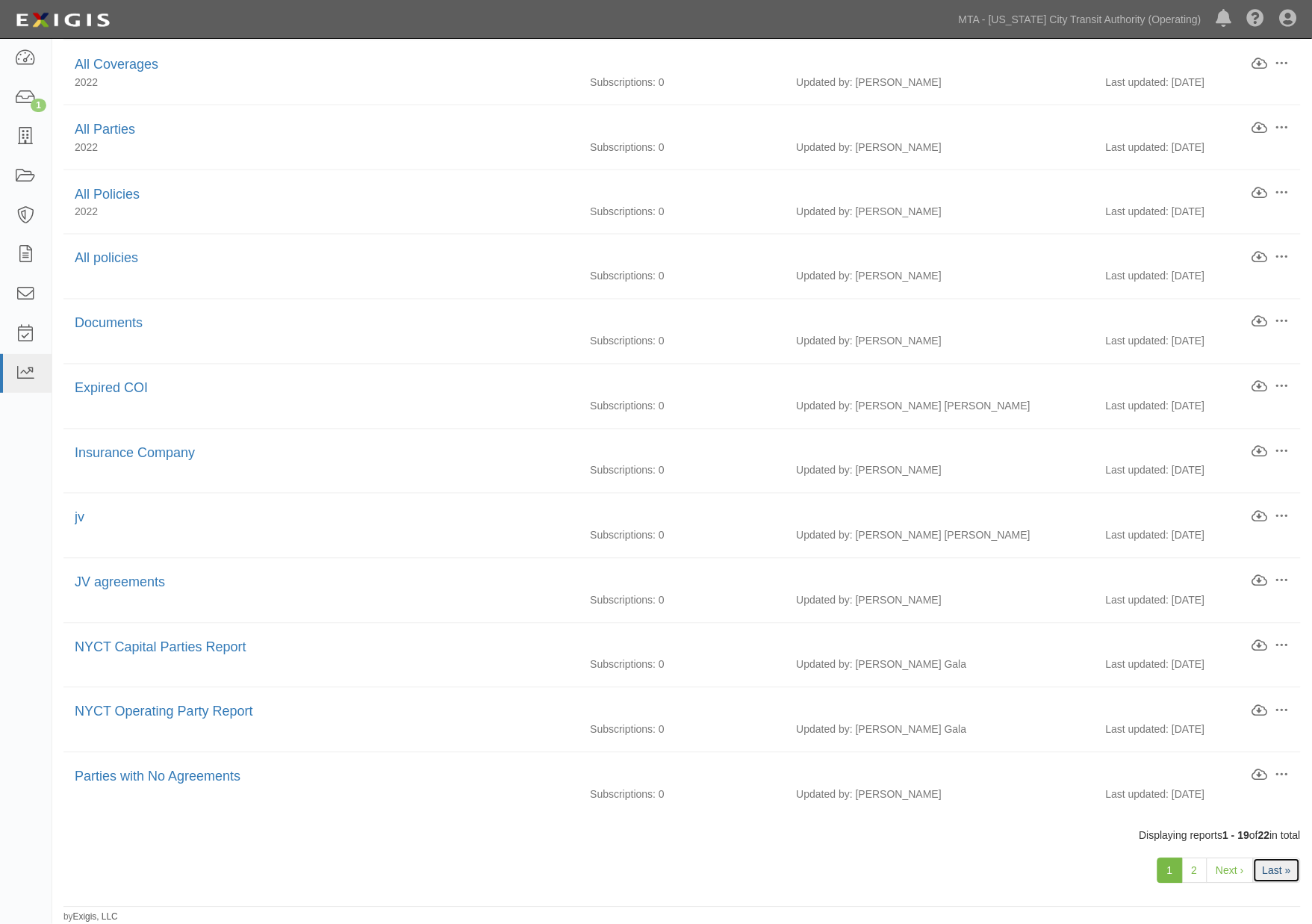
click at [1273, 868] on link "Last »" at bounding box center [1276, 870] width 48 height 25
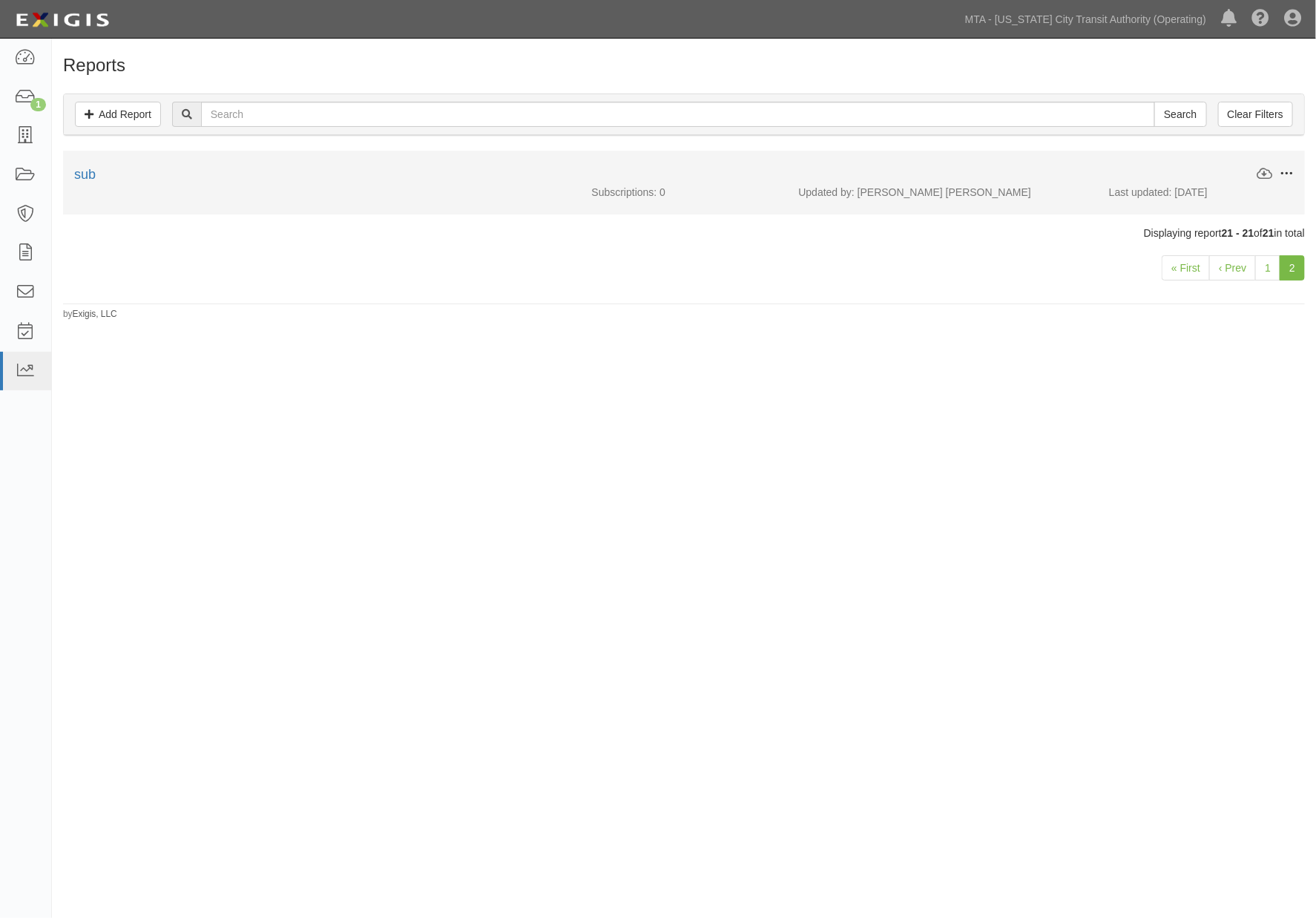
click at [1285, 169] on span at bounding box center [1286, 173] width 14 height 14
click at [1183, 256] on link "Delete" at bounding box center [1218, 253] width 118 height 27
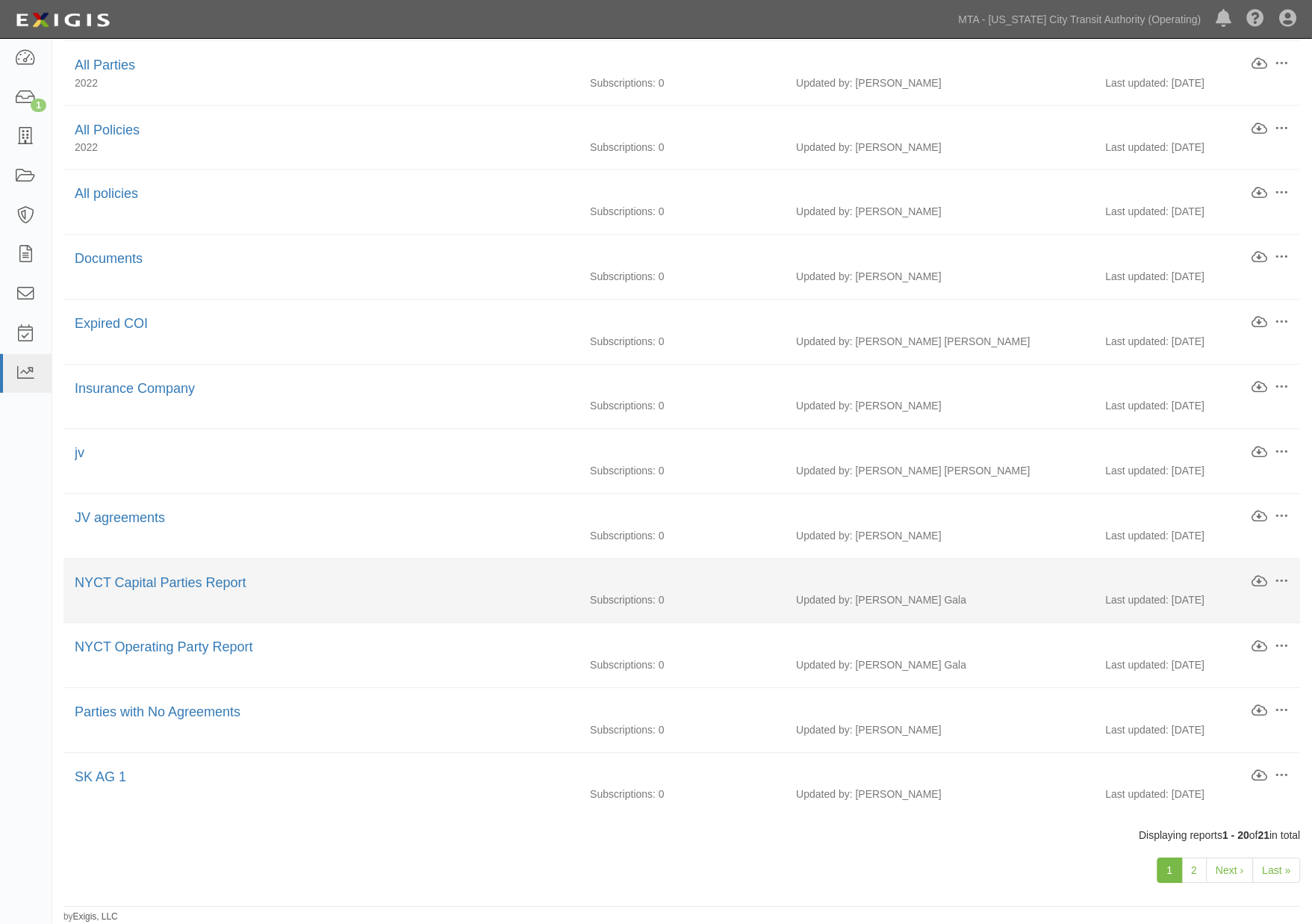
scroll to position [686, 0]
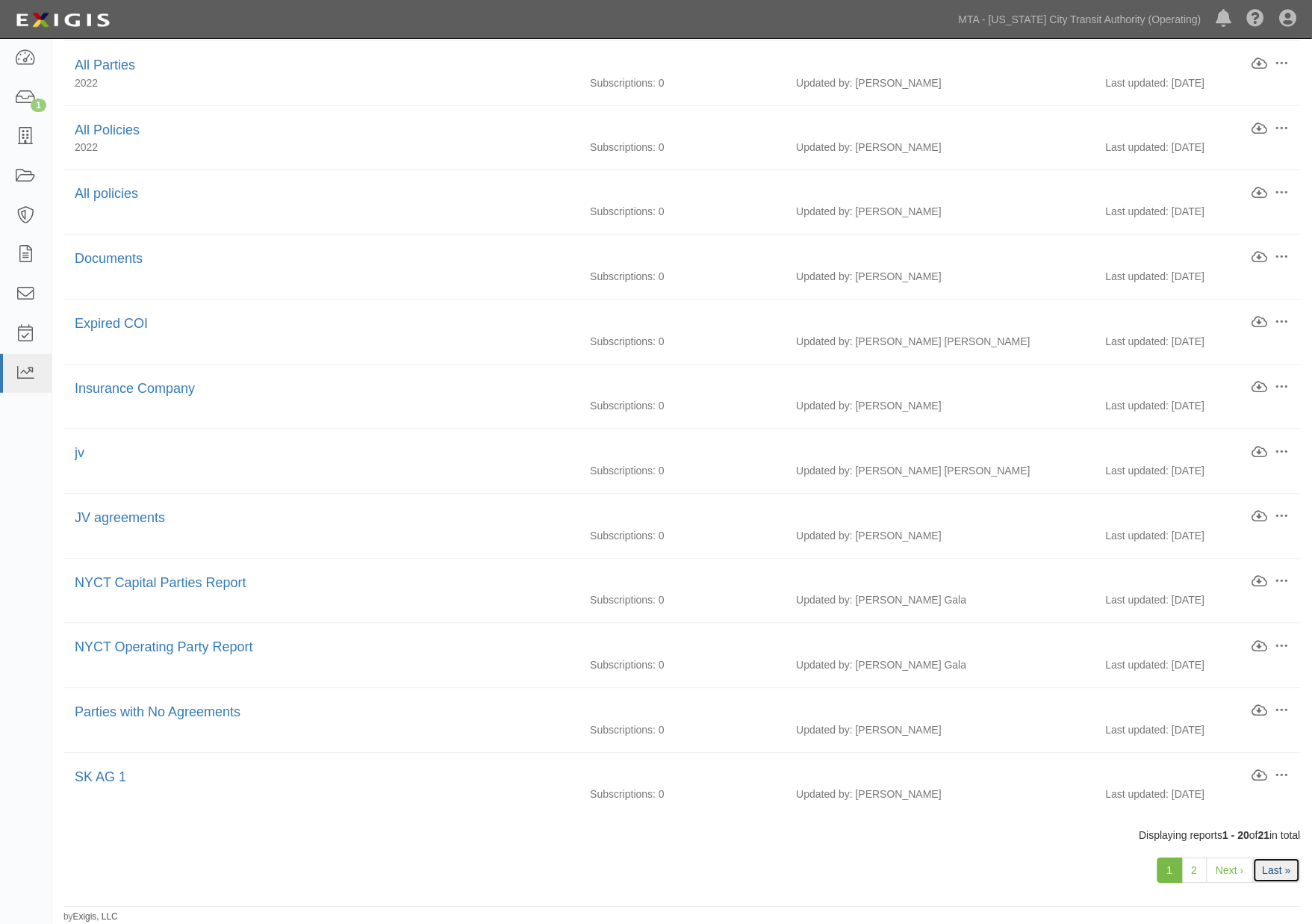
click at [1282, 881] on link "Last »" at bounding box center [1276, 870] width 48 height 25
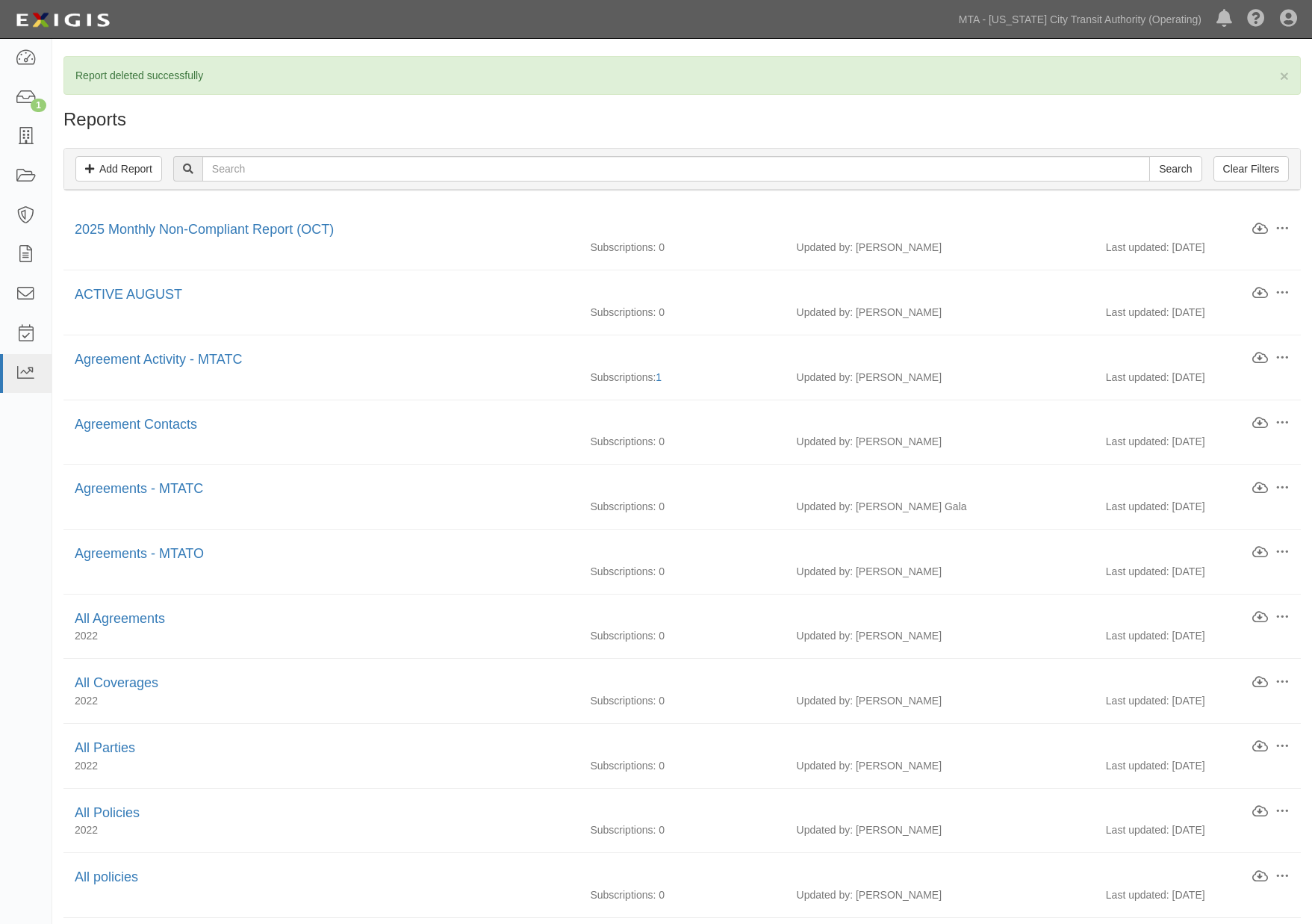
scroll to position [686, 0]
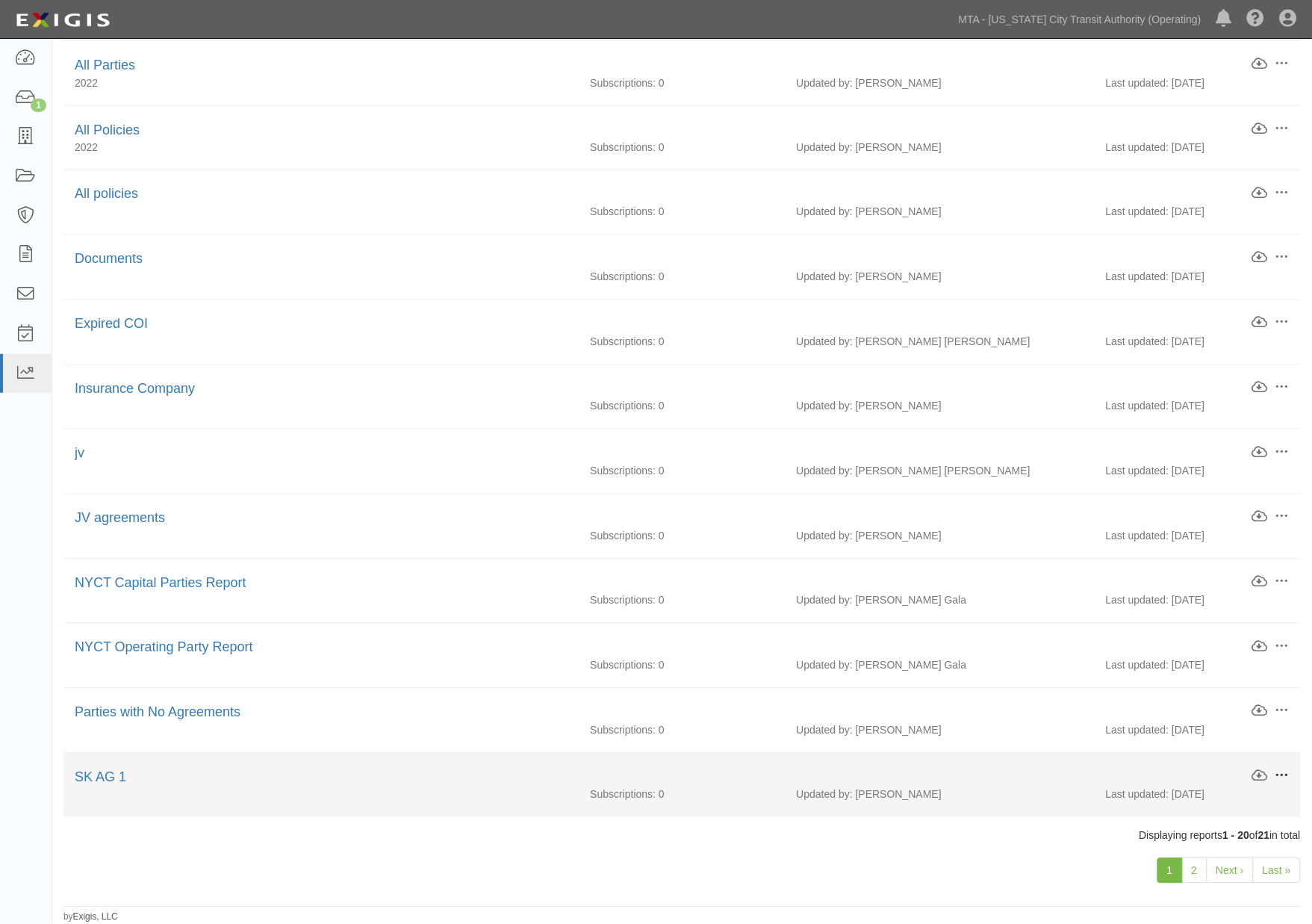
click at [1282, 769] on span at bounding box center [1281, 776] width 14 height 14
click at [1185, 852] on link "Delete" at bounding box center [1212, 857] width 118 height 27
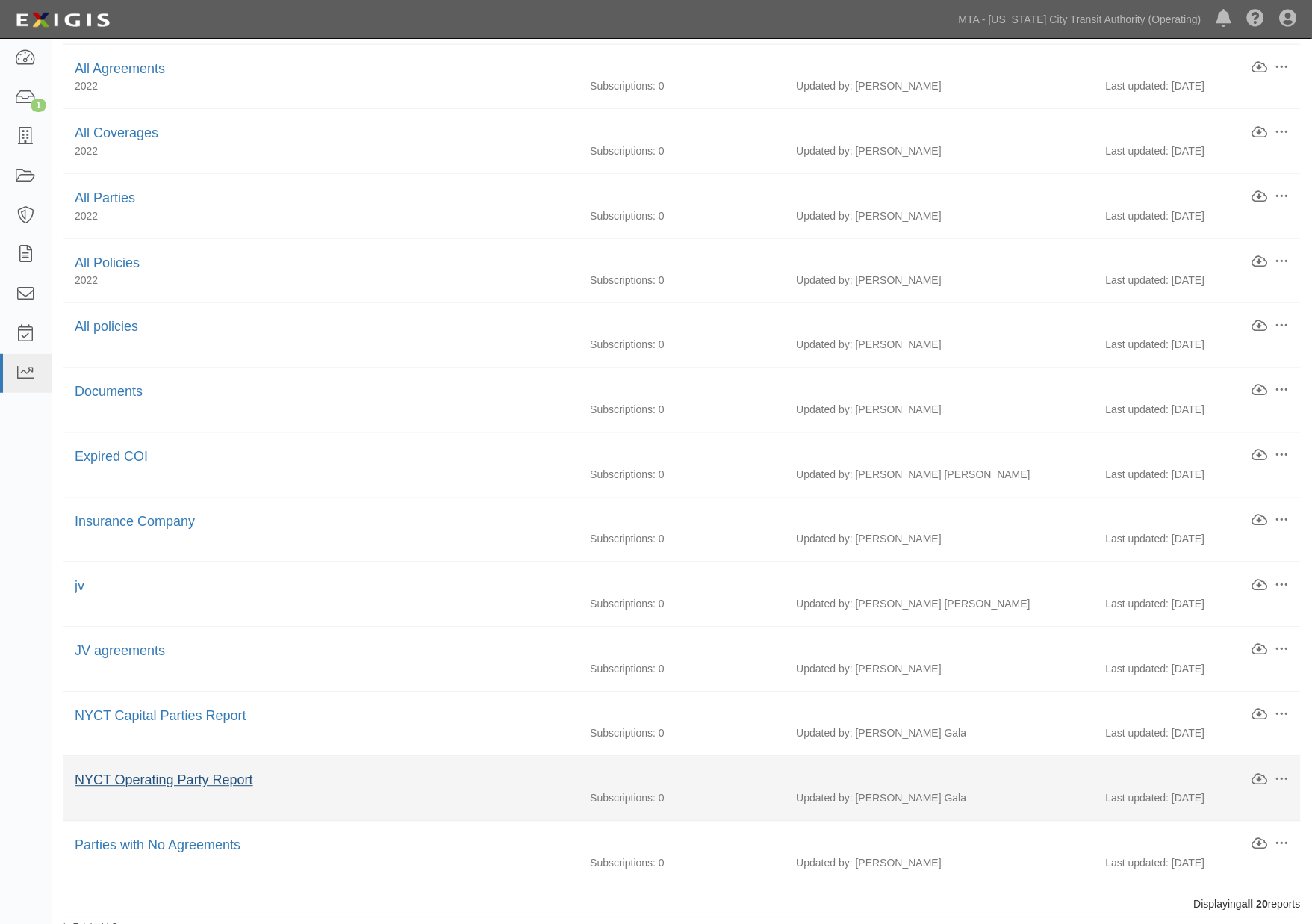
scroll to position [562, 0]
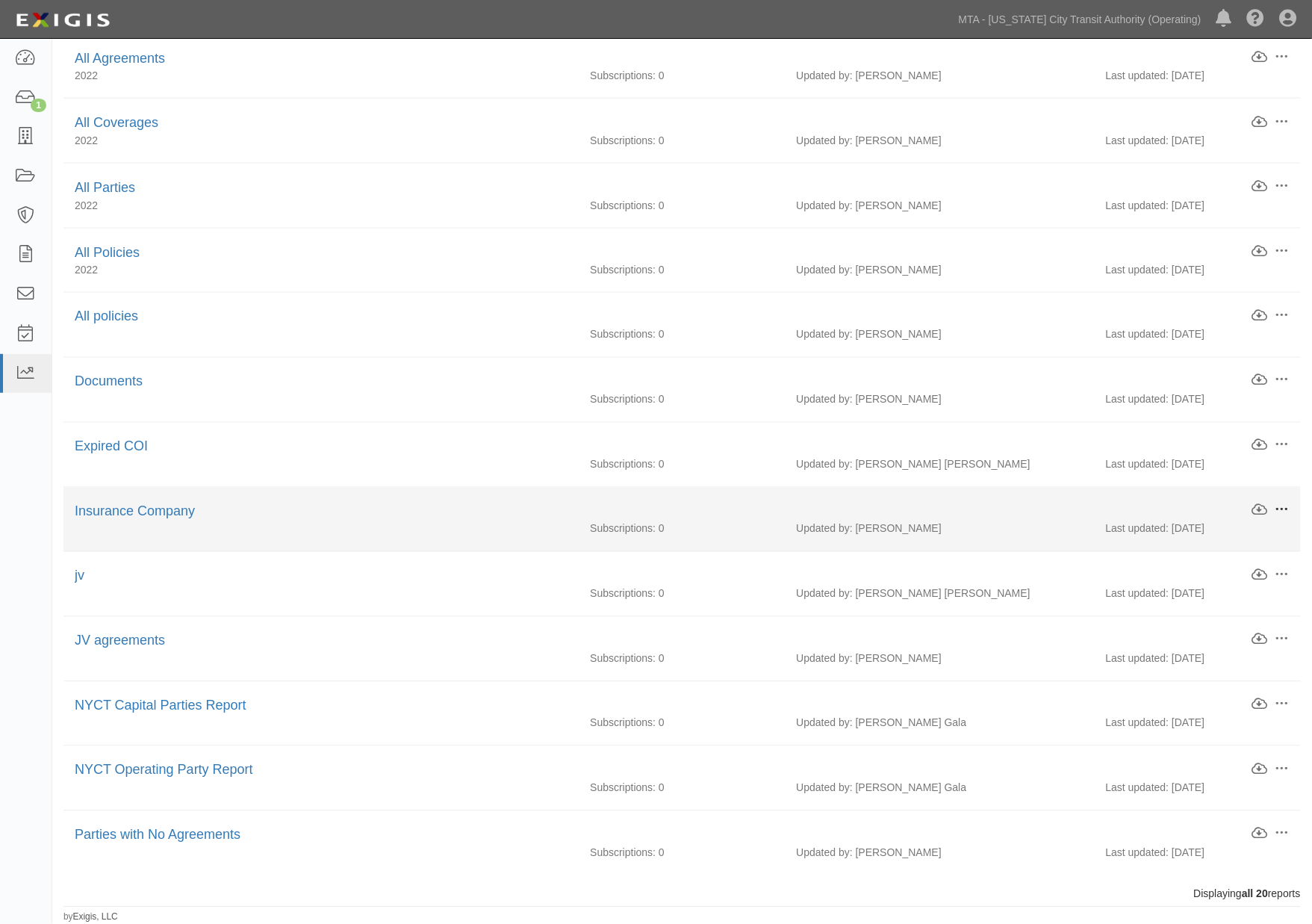
click at [1283, 504] on span at bounding box center [1281, 510] width 14 height 14
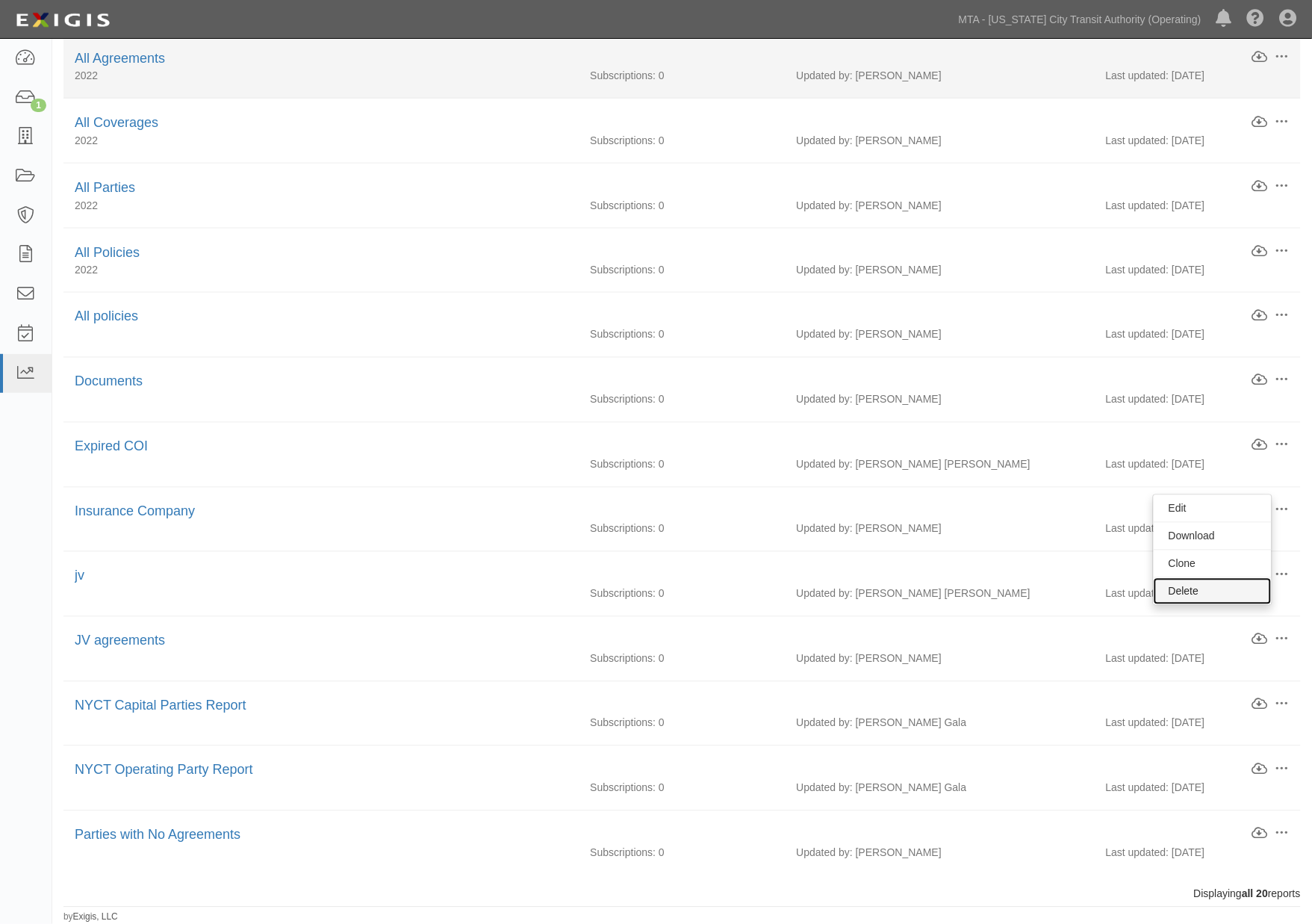
drag, startPoint x: 1175, startPoint y: 587, endPoint x: 728, endPoint y: 76, distance: 678.9
click at [1174, 588] on link "Delete" at bounding box center [1212, 591] width 118 height 27
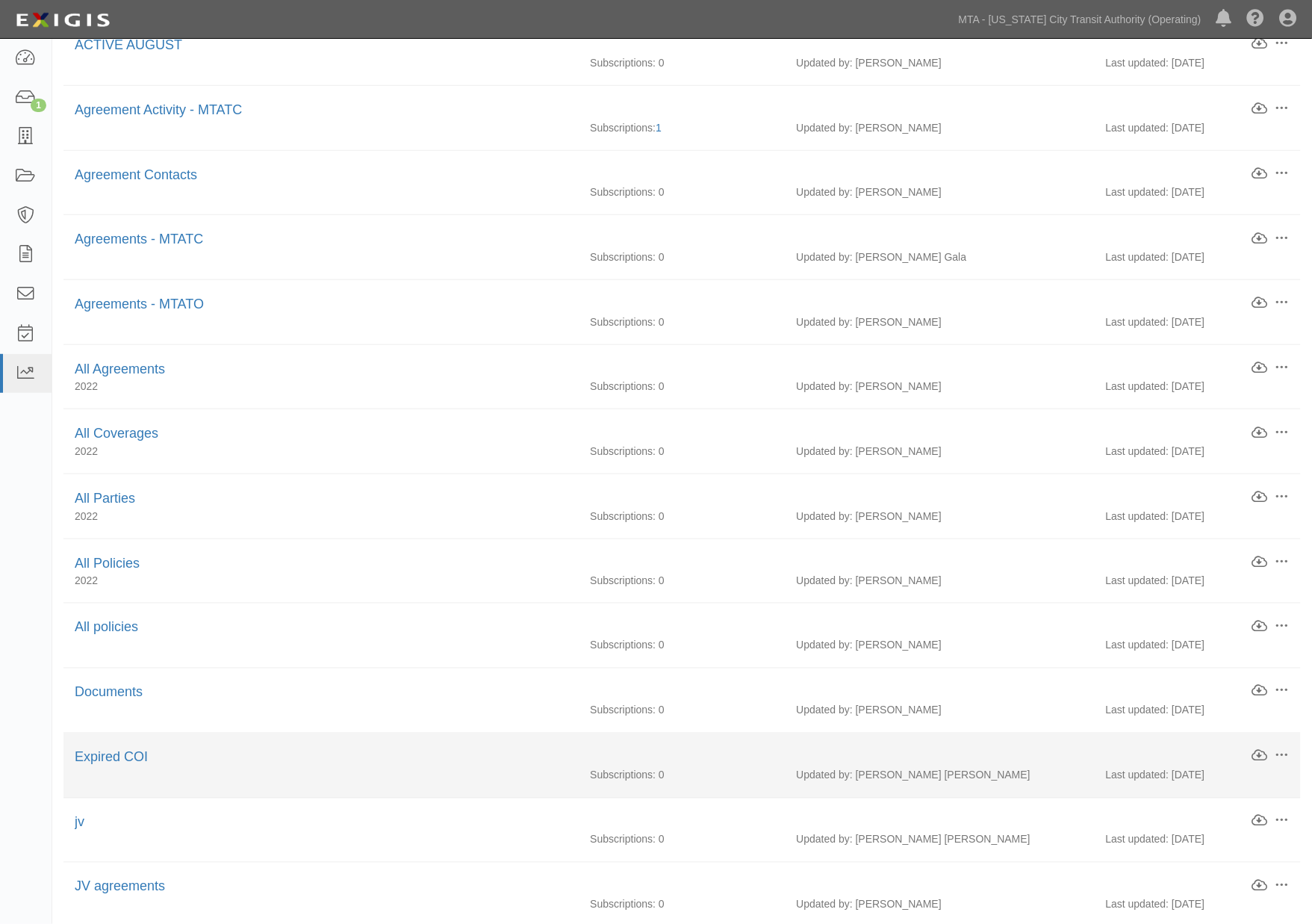
scroll to position [249, 0]
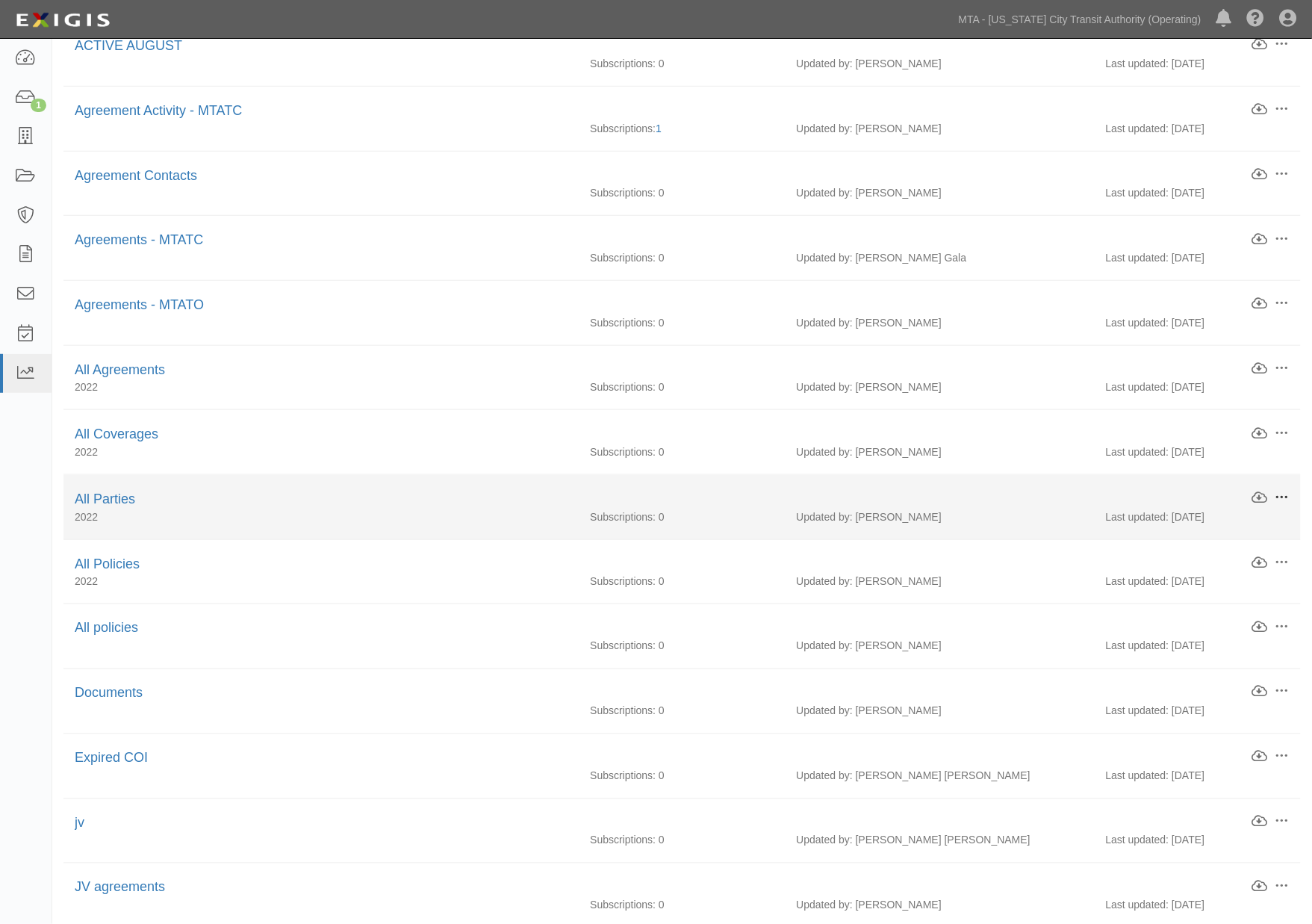
click at [1281, 498] on span at bounding box center [1281, 497] width 14 height 14
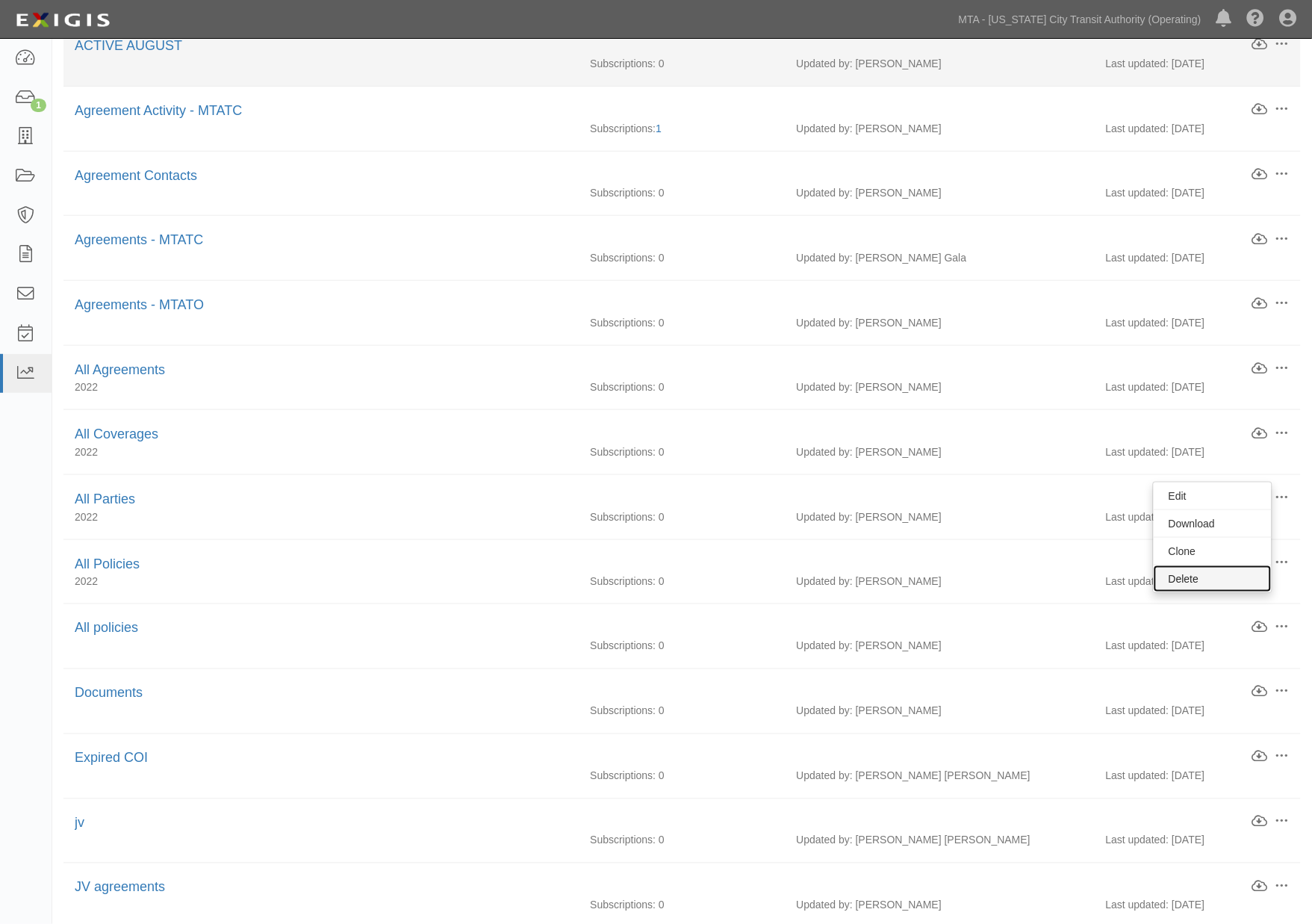
drag, startPoint x: 1180, startPoint y: 576, endPoint x: 726, endPoint y: 71, distance: 679.1
click at [1180, 576] on link "Delete" at bounding box center [1212, 578] width 118 height 27
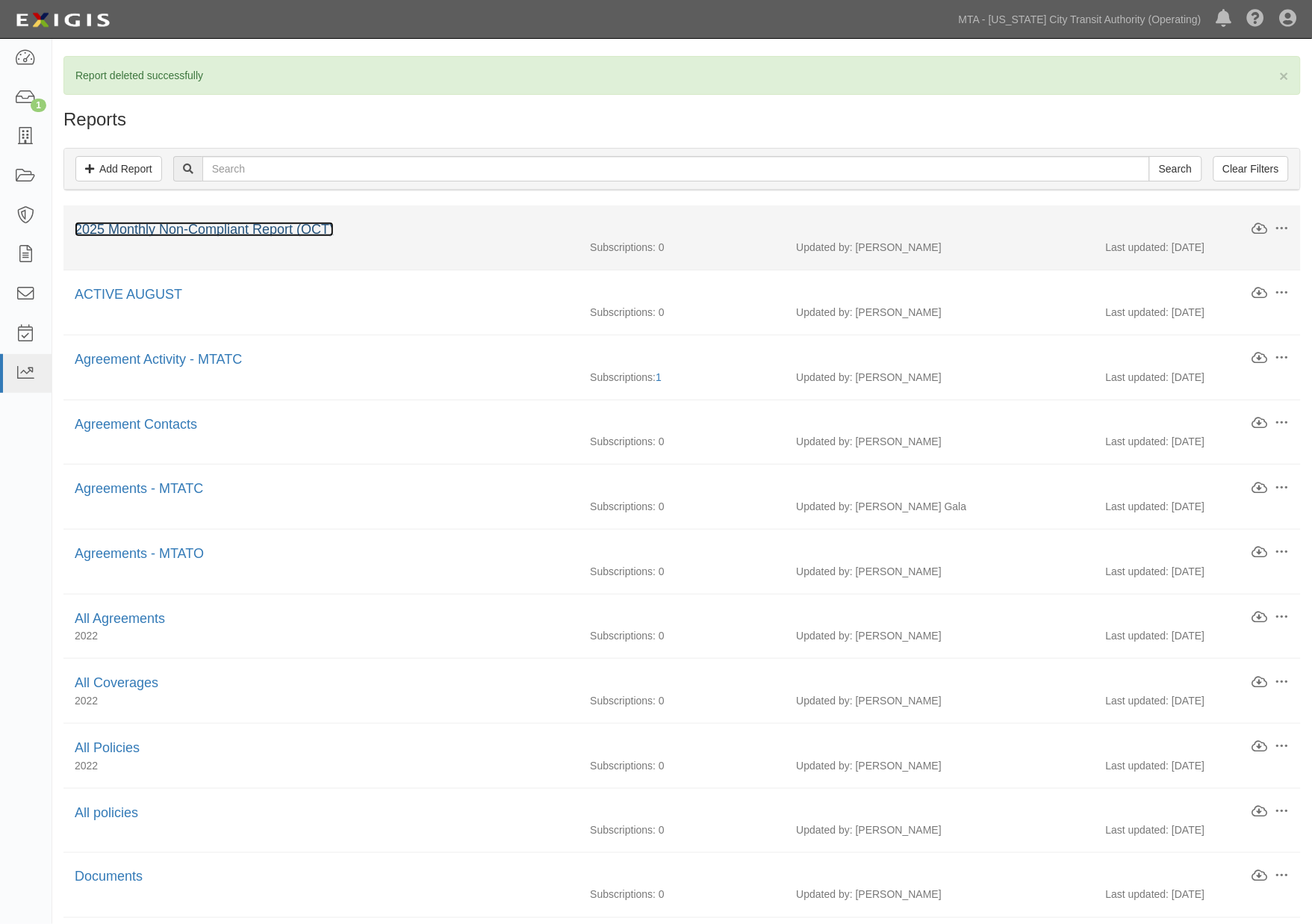
click at [246, 226] on link "2025 Monthly Non-Compliant Report (OCT)" at bounding box center [204, 229] width 259 height 15
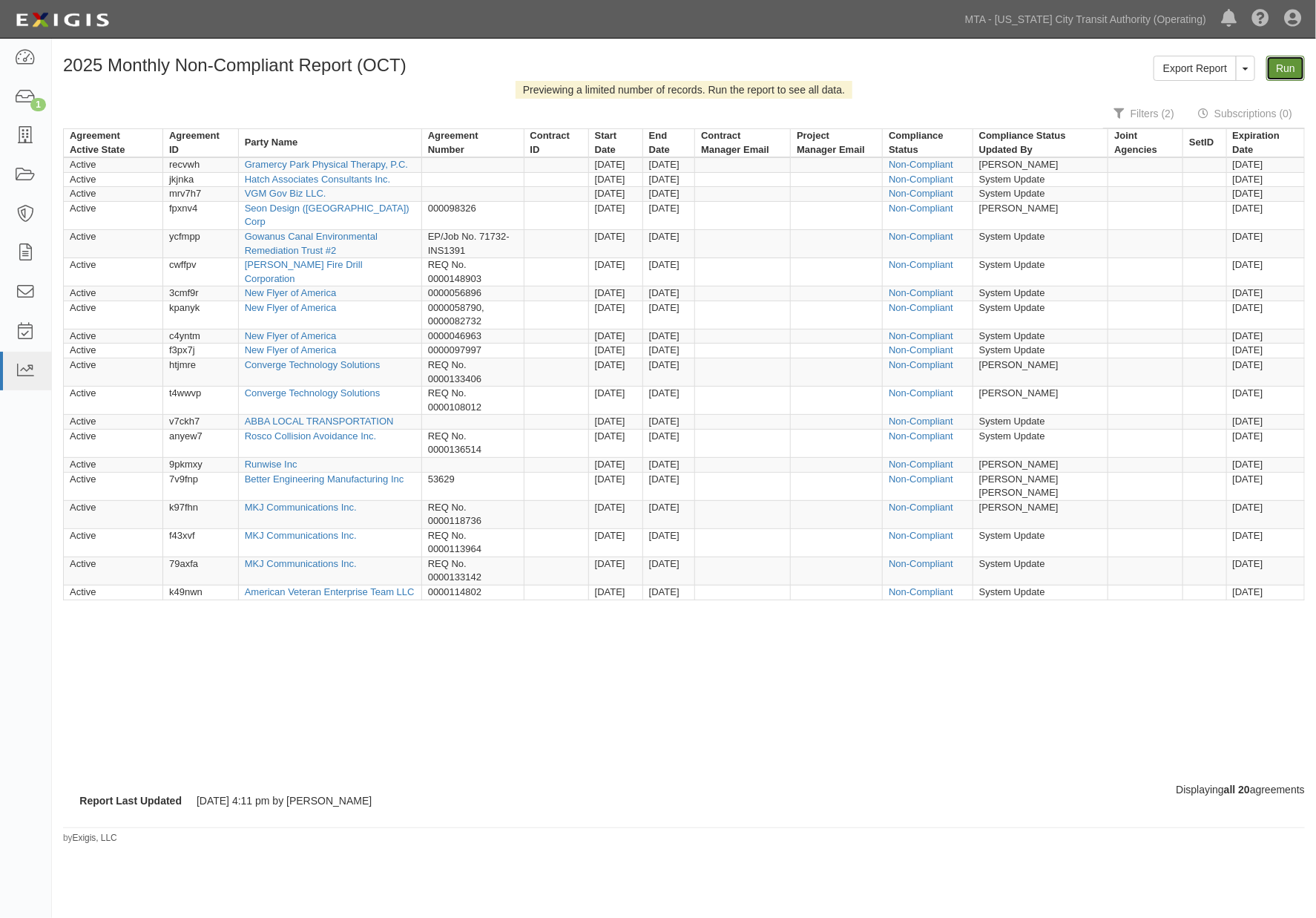
click at [1294, 64] on link "Run" at bounding box center [1286, 68] width 39 height 25
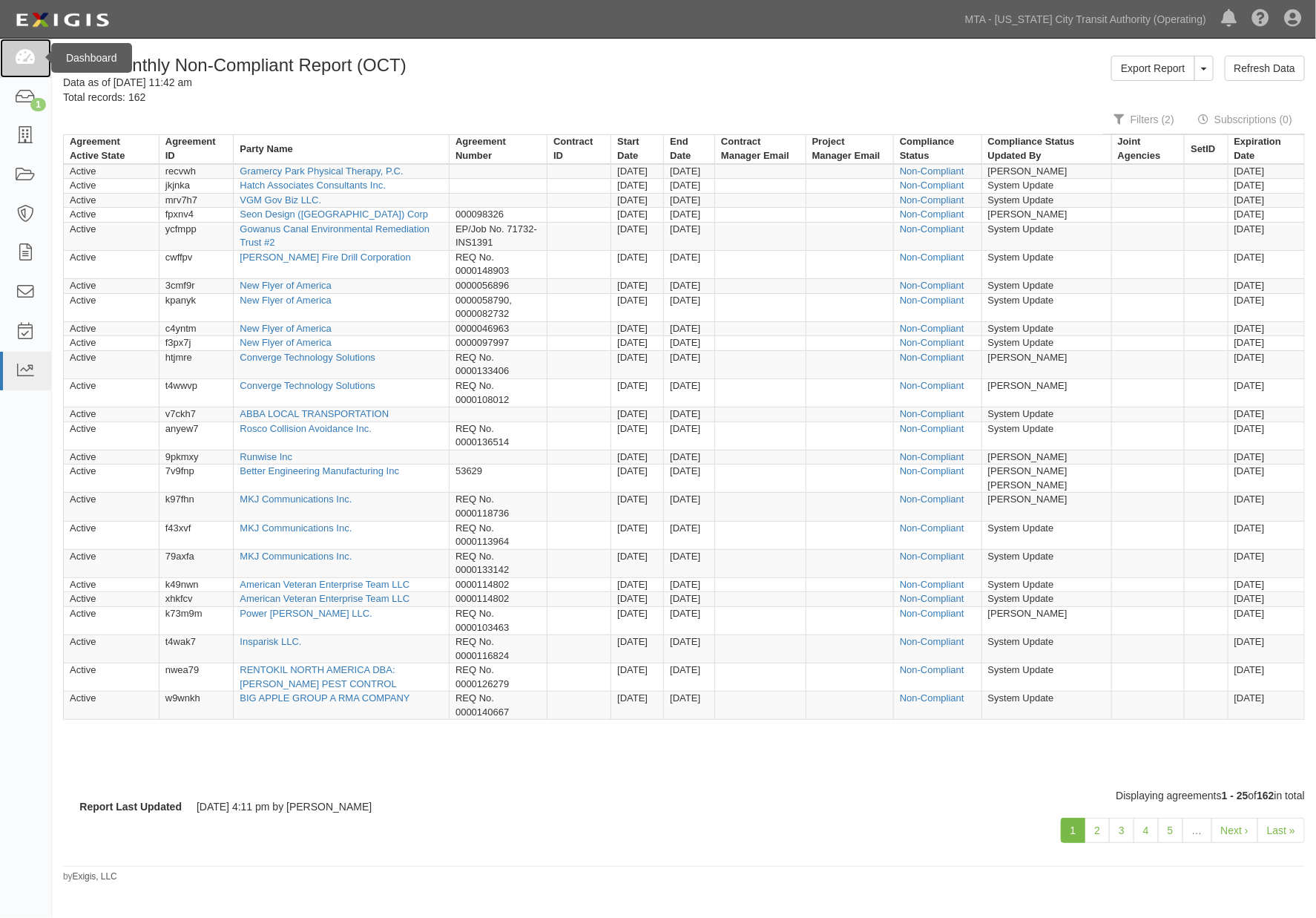
click at [19, 55] on icon at bounding box center [25, 58] width 21 height 17
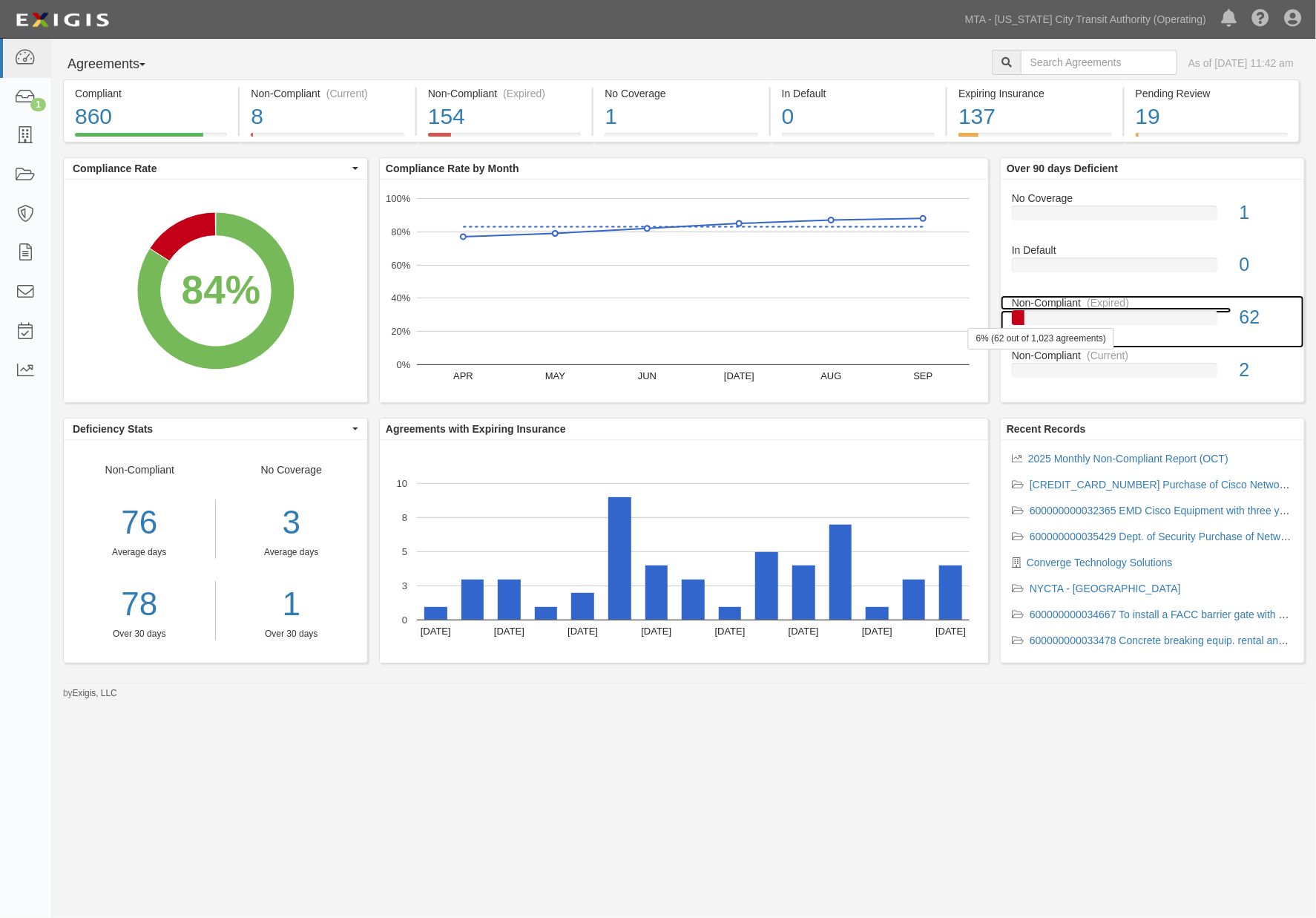
click at [1129, 329] on div "6% (62 out of 1,023 agreements)" at bounding box center [1115, 320] width 228 height 21
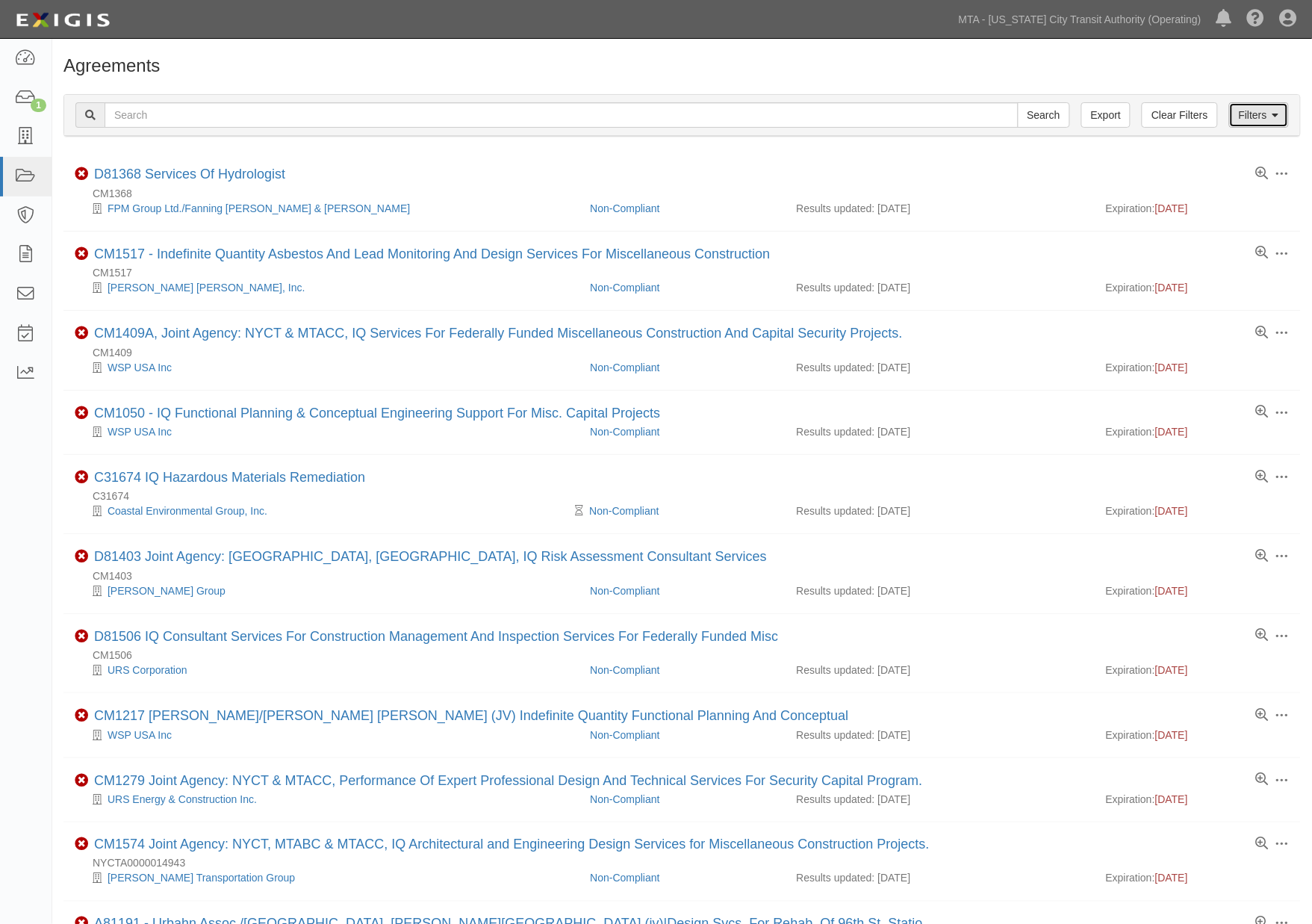
click at [1259, 105] on link "Filters" at bounding box center [1259, 114] width 60 height 25
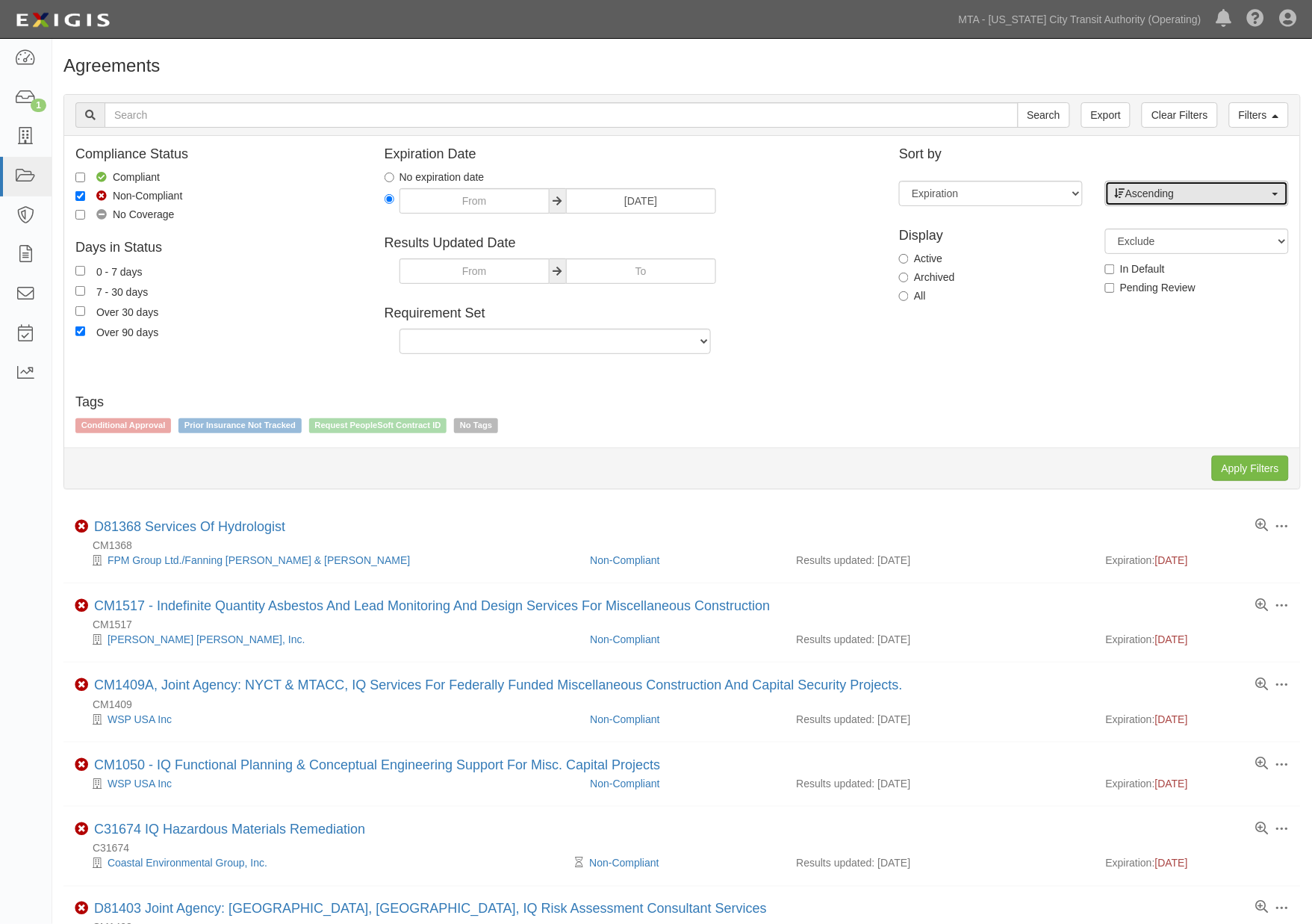
click at [1163, 189] on span "Ascending" at bounding box center [1191, 193] width 155 height 15
click at [1151, 247] on span "Descending" at bounding box center [1161, 241] width 55 height 15
select select "desc"
click at [1236, 463] on input "Apply Filters" at bounding box center [1250, 468] width 77 height 25
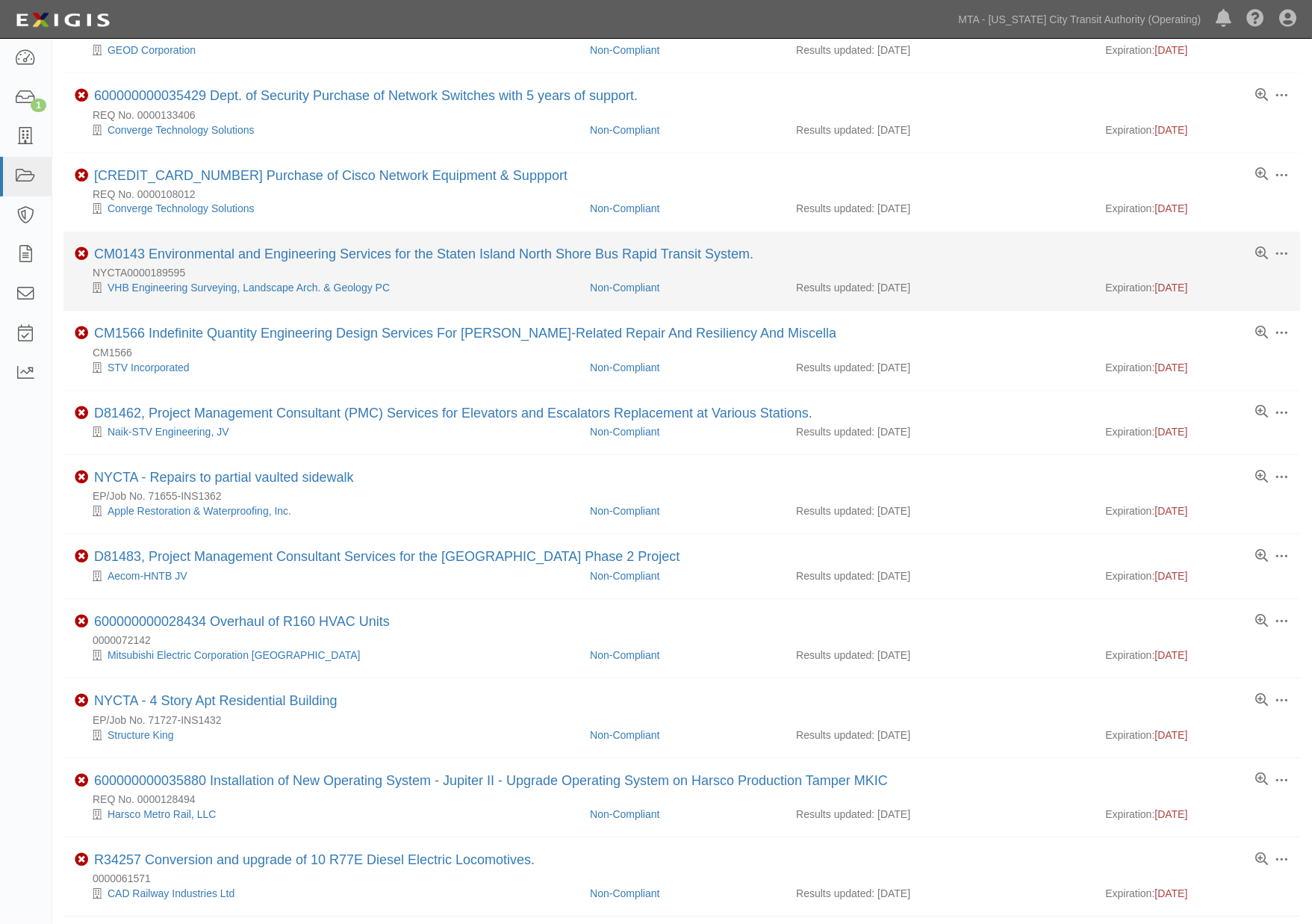
scroll to position [663, 0]
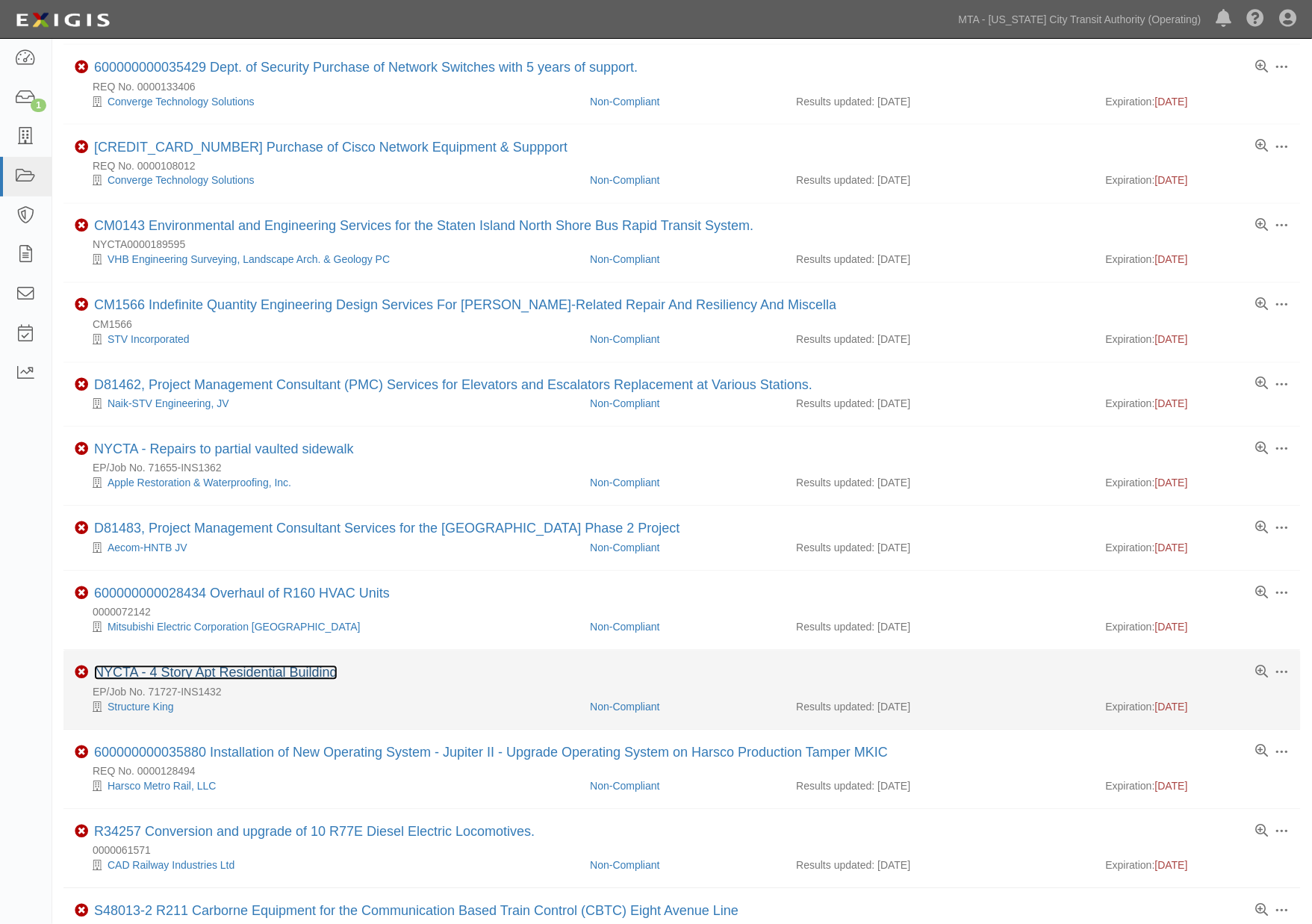
click at [251, 679] on link "NYCTA - 4 Story Apt Residential Building" at bounding box center [216, 673] width 243 height 15
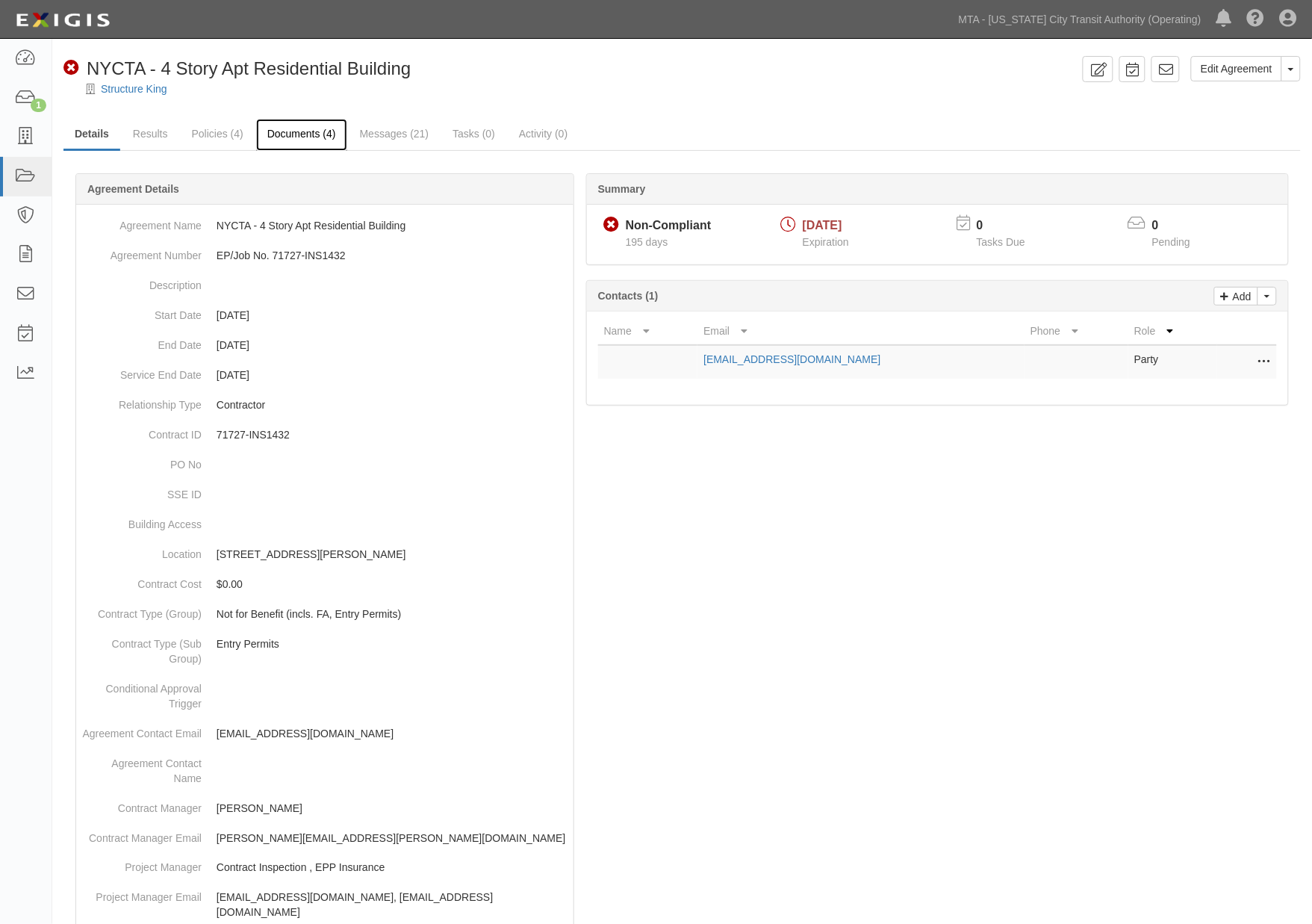
click at [309, 138] on link "Documents (4)" at bounding box center [301, 135] width 91 height 32
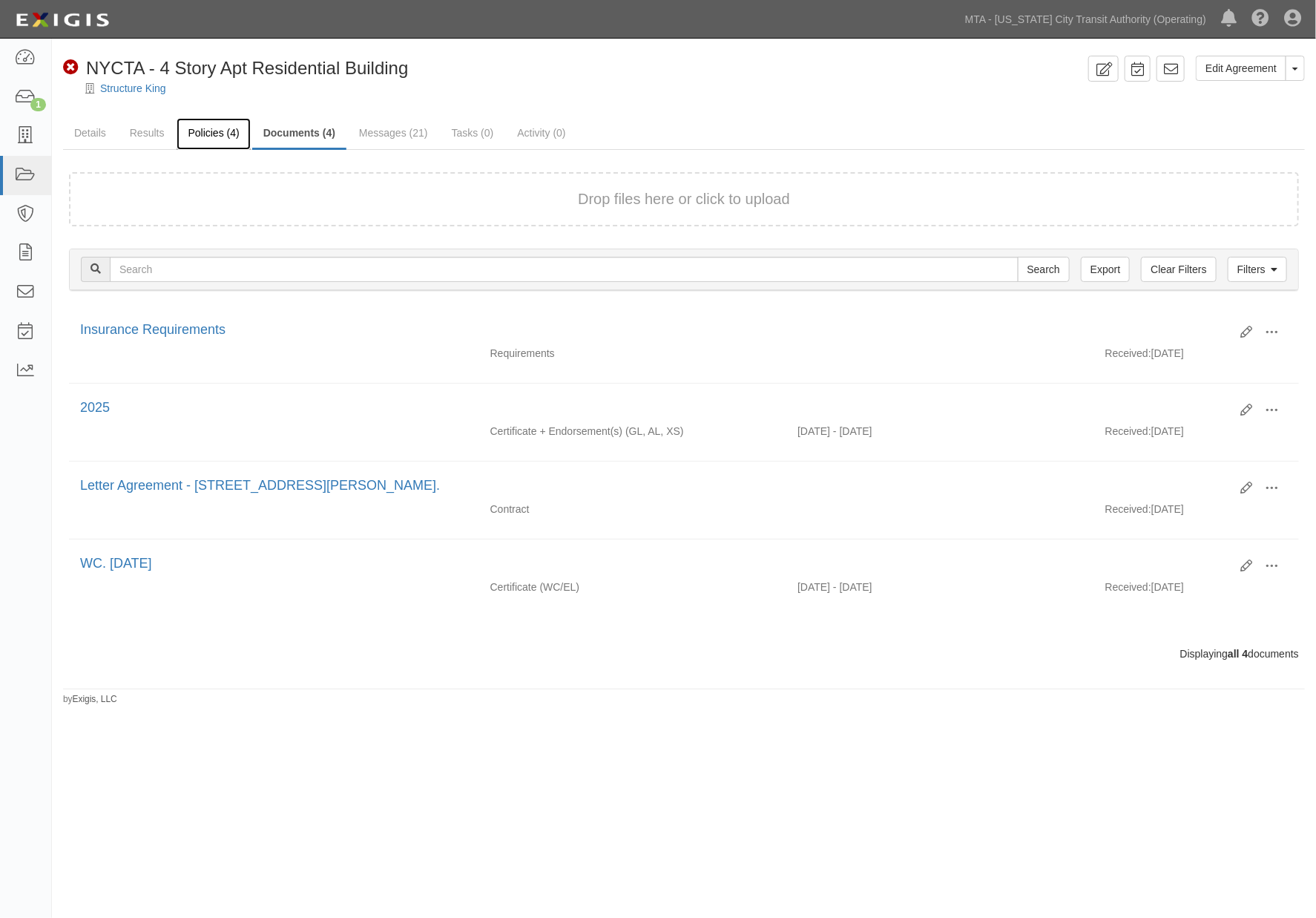
click at [221, 130] on link "Policies (4)" at bounding box center [213, 134] width 73 height 32
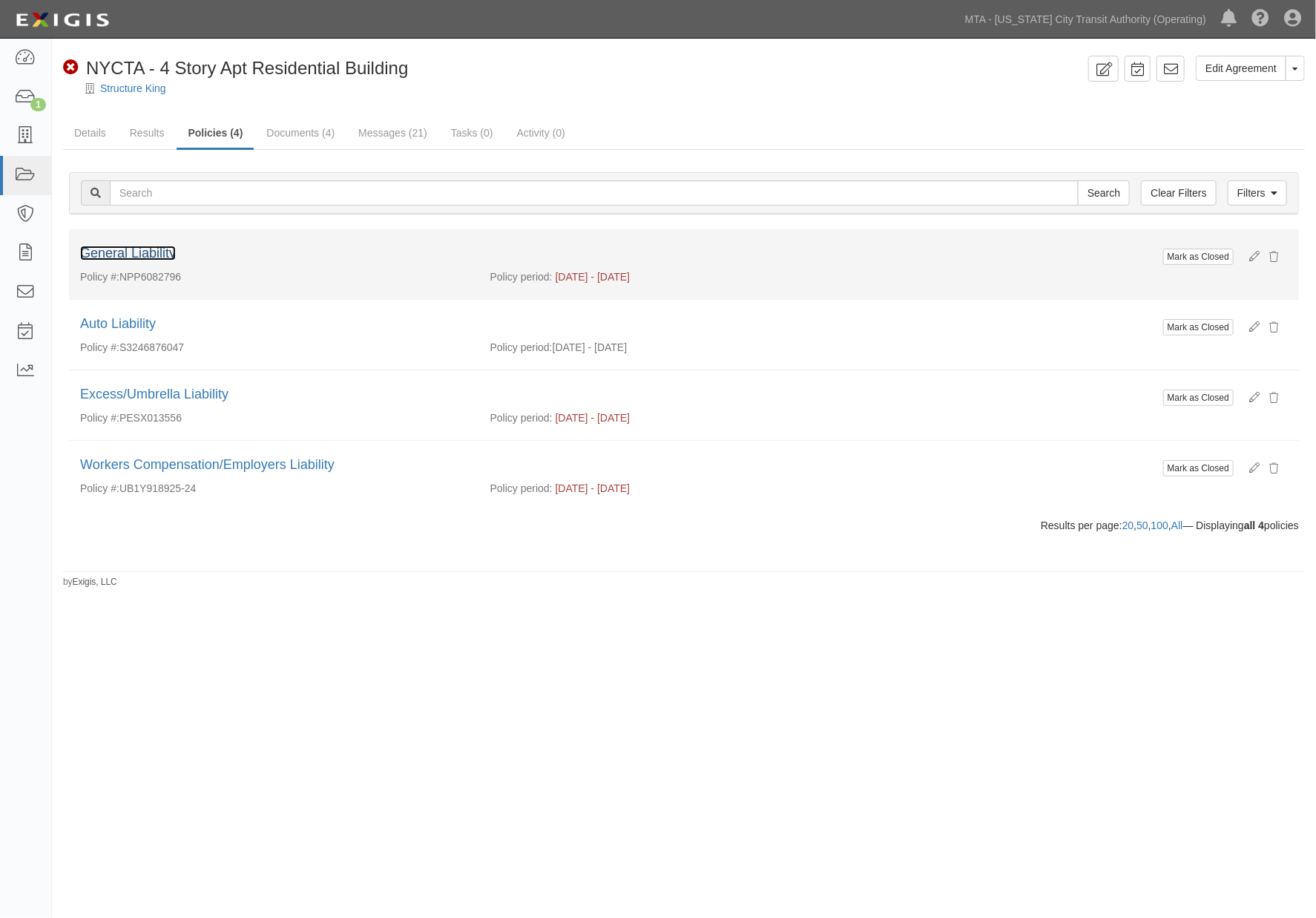
click at [168, 252] on link "General Liability" at bounding box center [127, 253] width 96 height 14
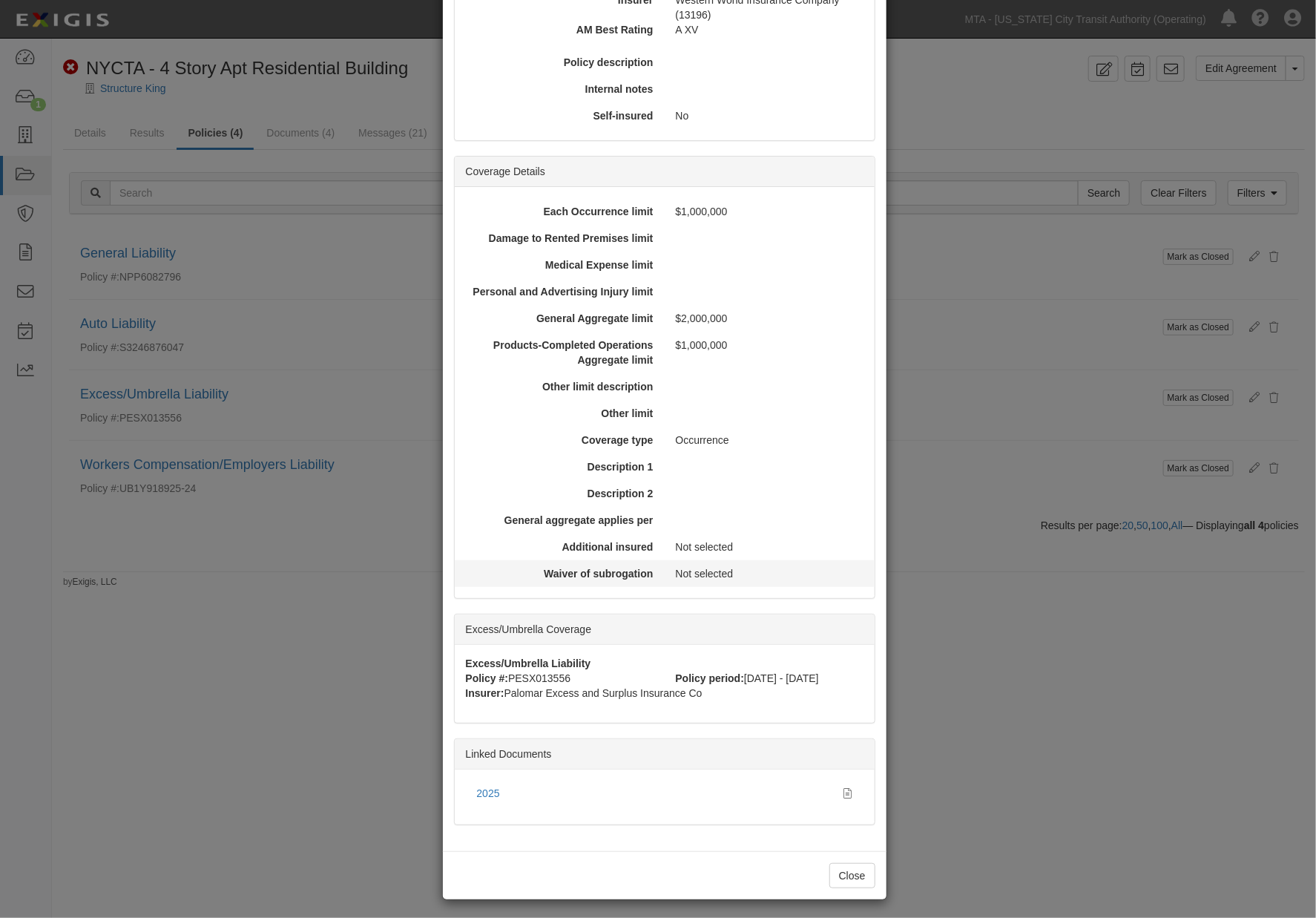
scroll to position [283, 0]
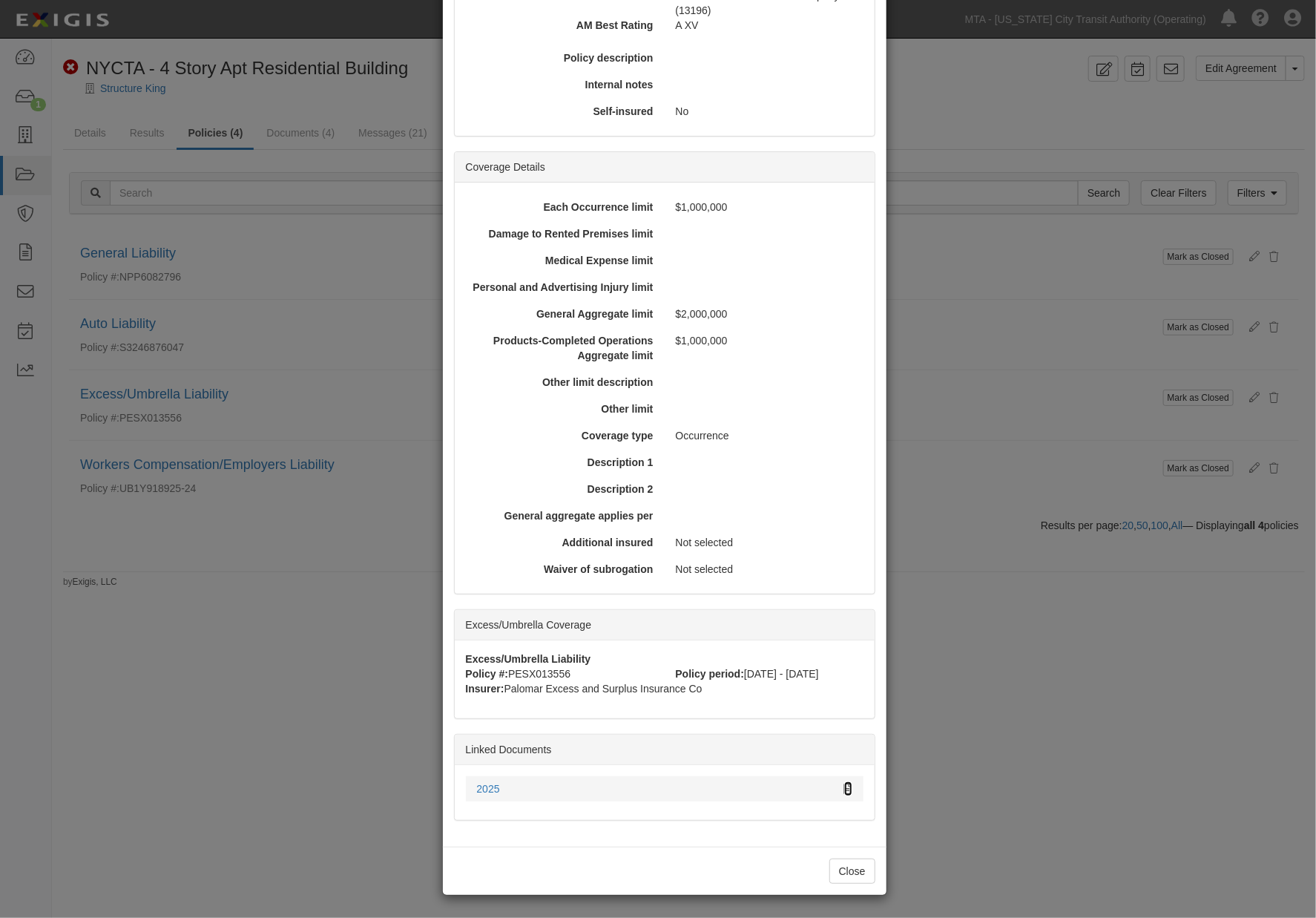
click at [844, 786] on icon at bounding box center [848, 789] width 8 height 10
click at [1049, 842] on div "× View Policy Mark as Closed Edit Policy Toggle Dropdown Delete Policy Policy S…" at bounding box center [658, 459] width 1316 height 918
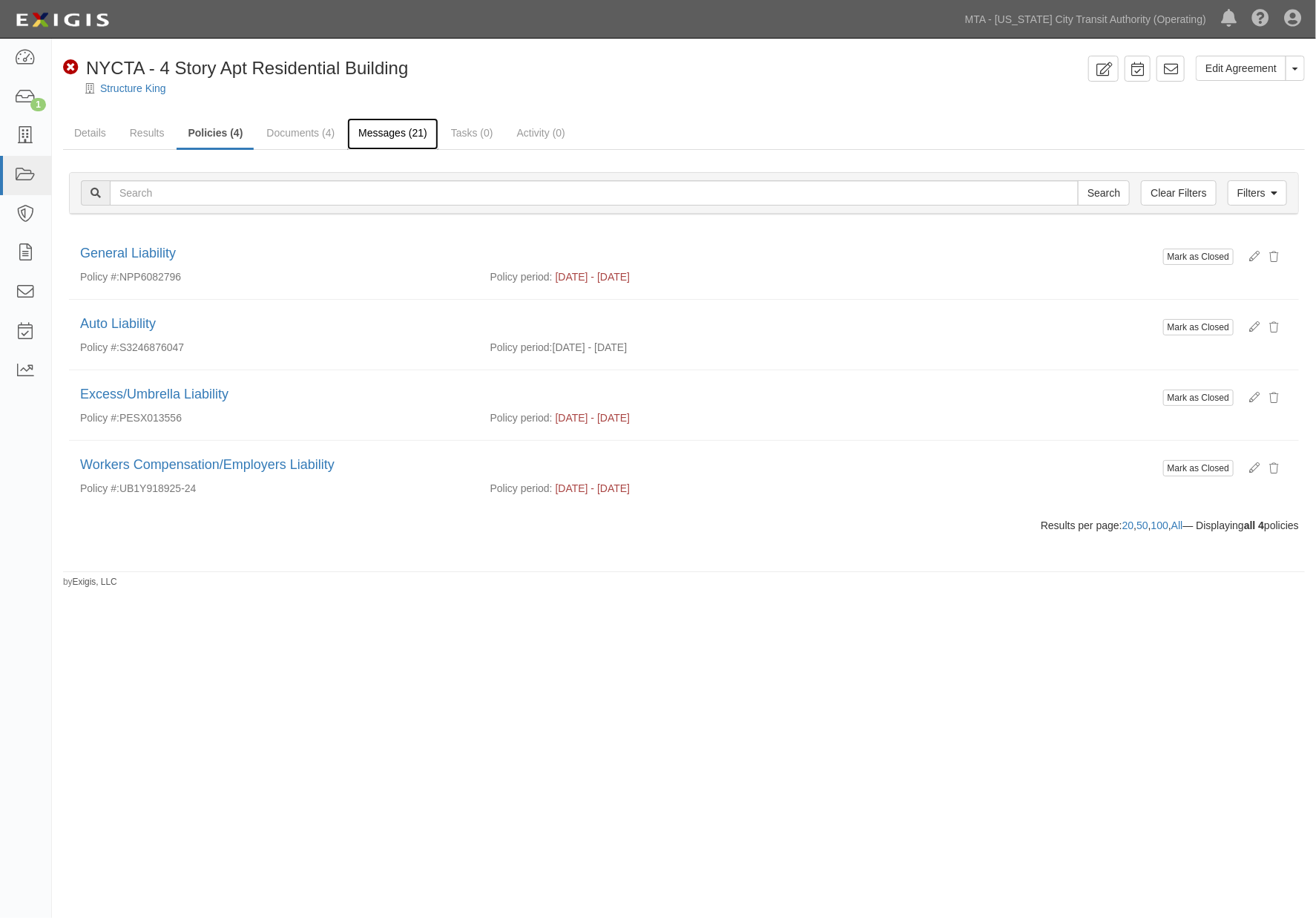
click at [395, 128] on link "Messages (21)" at bounding box center [392, 134] width 91 height 32
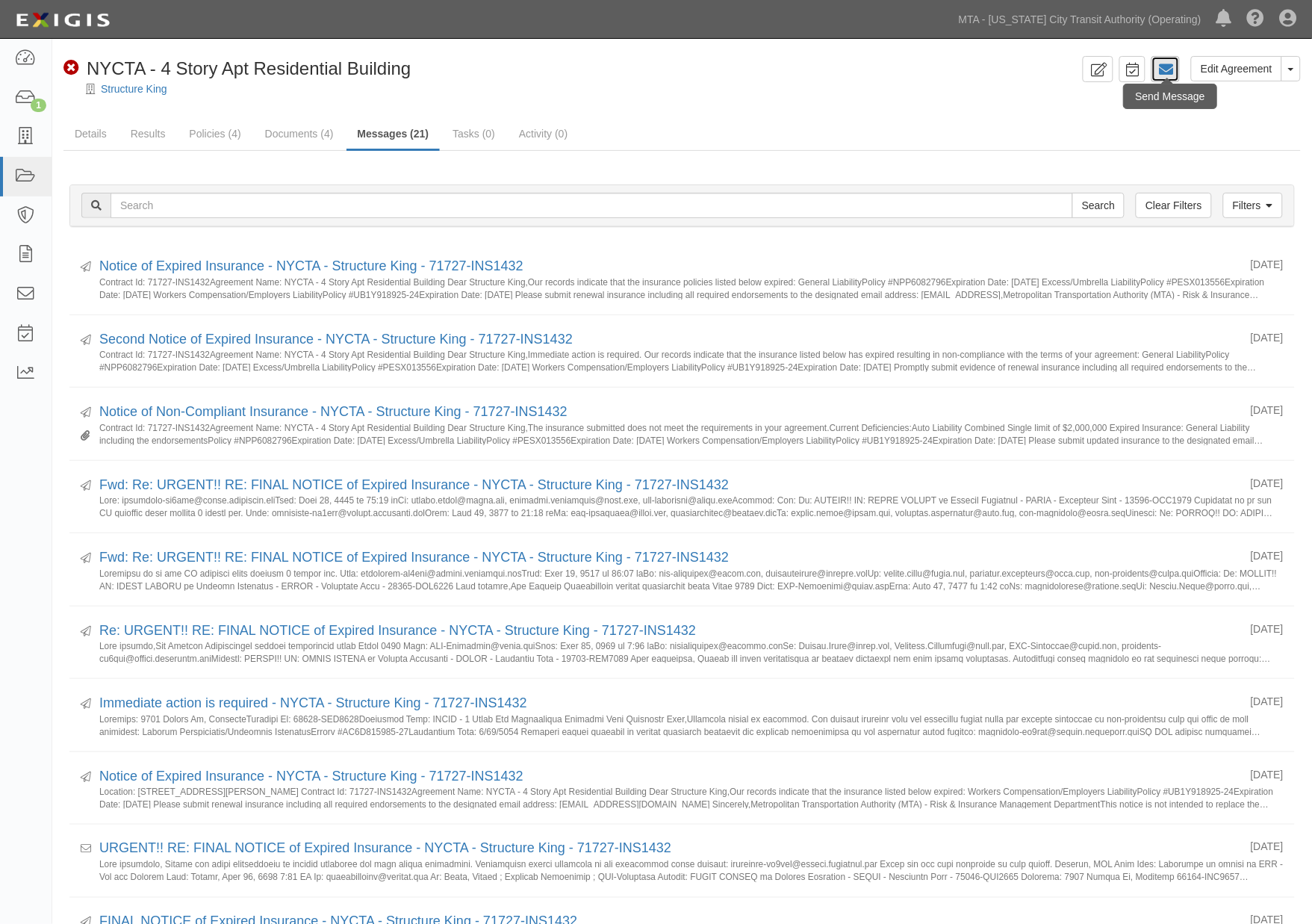
click at [1170, 68] on icon at bounding box center [1165, 69] width 15 height 15
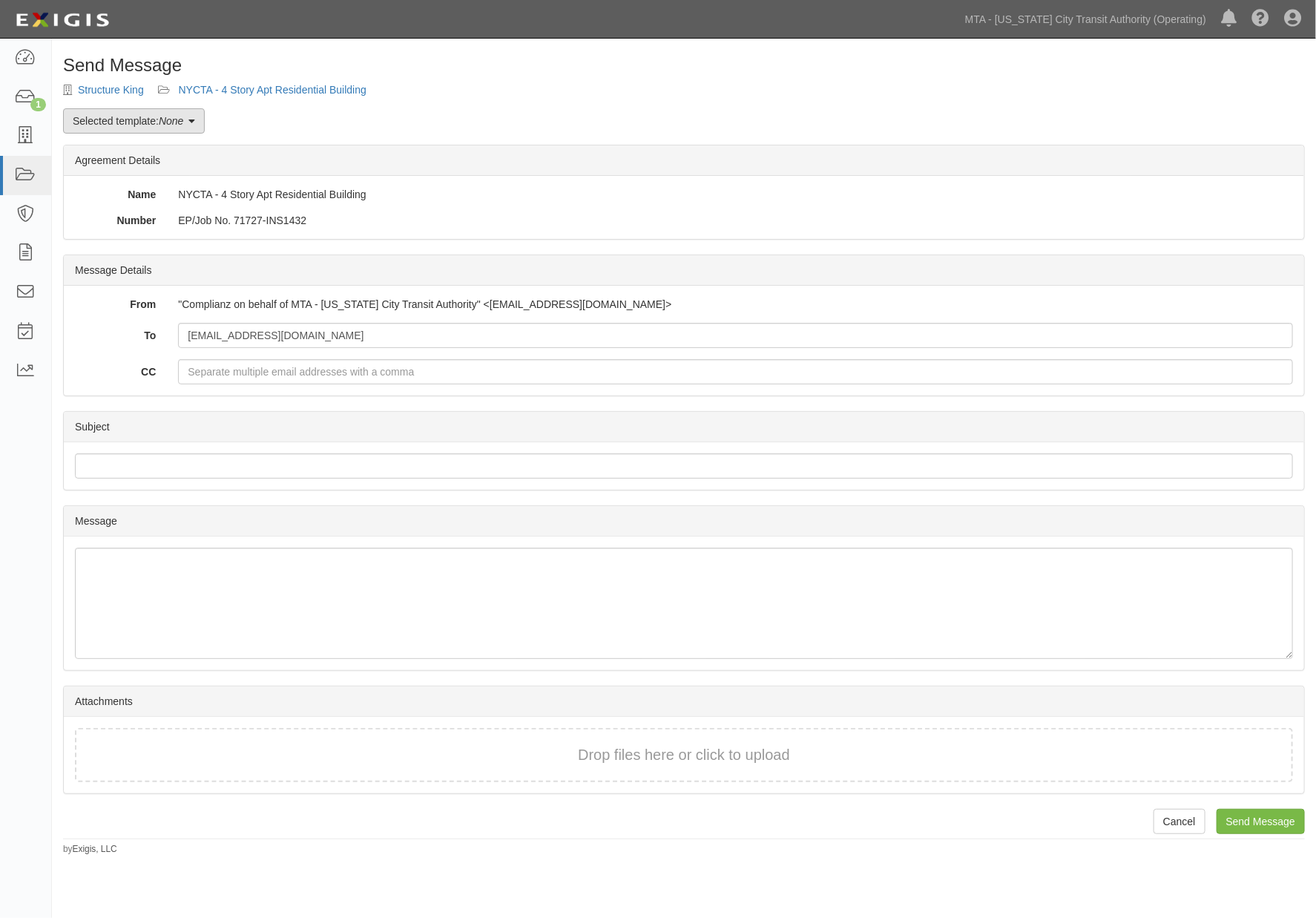
click at [176, 122] on em "None" at bounding box center [171, 121] width 24 height 12
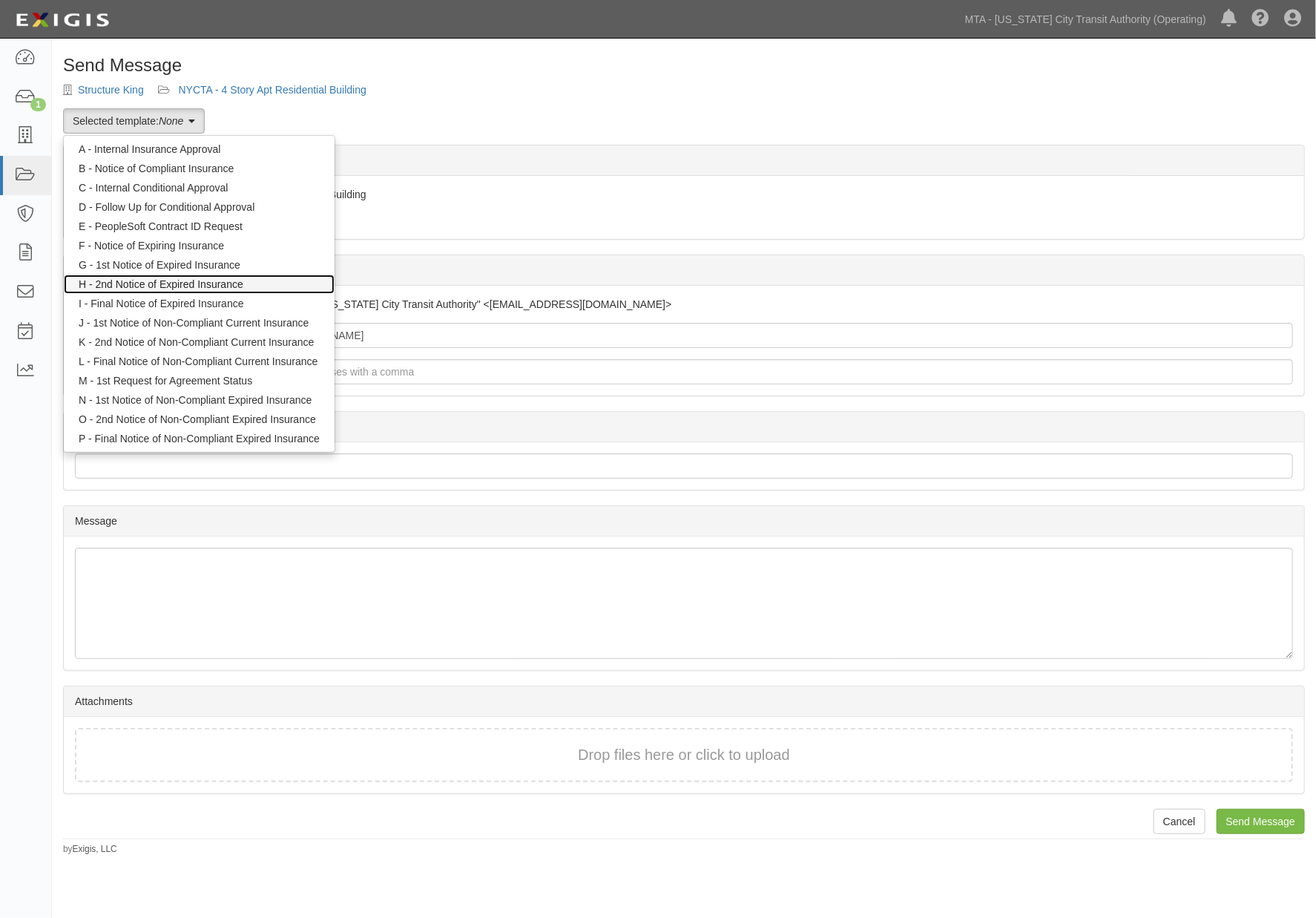
click at [178, 282] on link "H - 2nd Notice of Expired Insurance" at bounding box center [199, 284] width 271 height 19
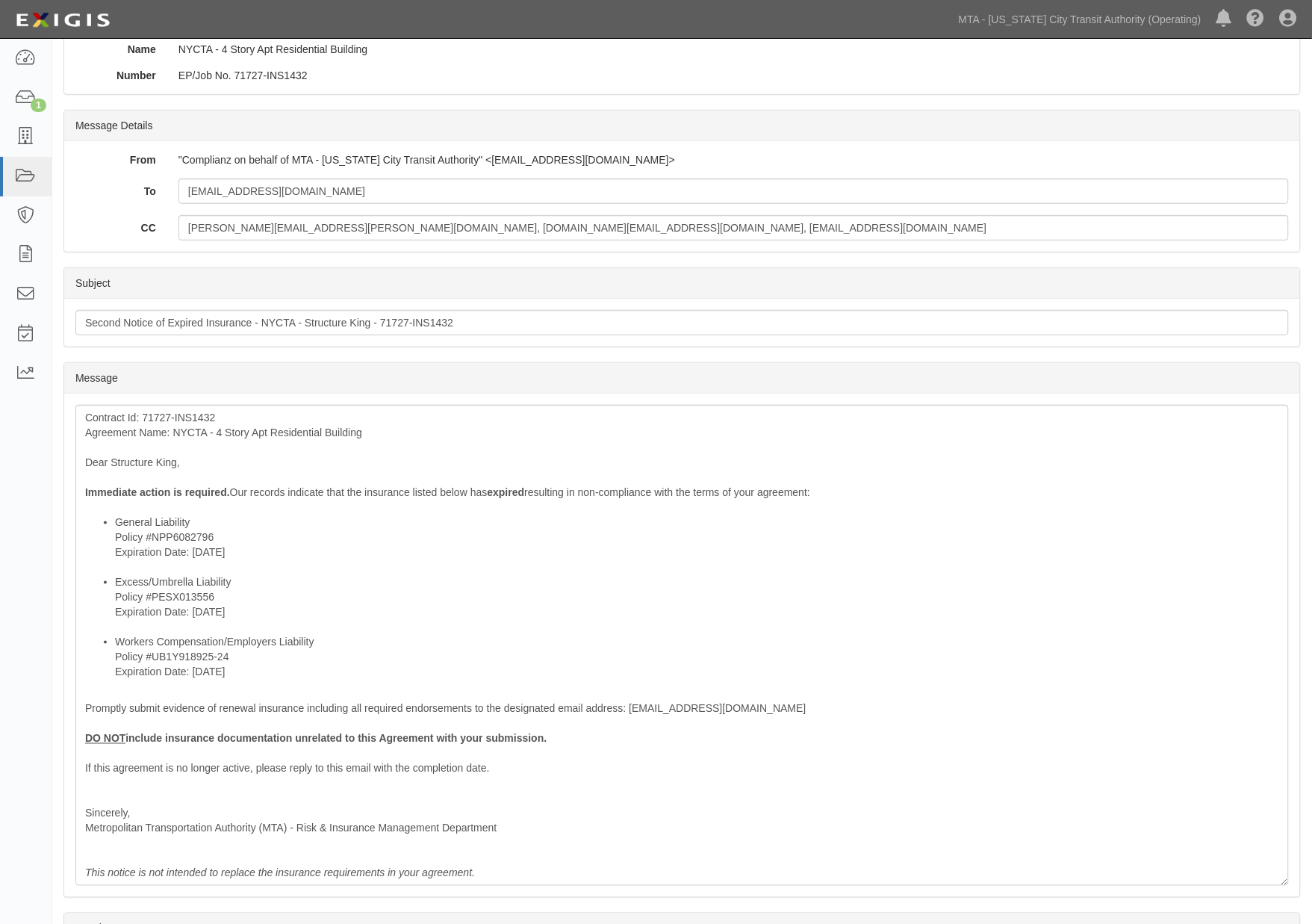
scroll to position [166, 0]
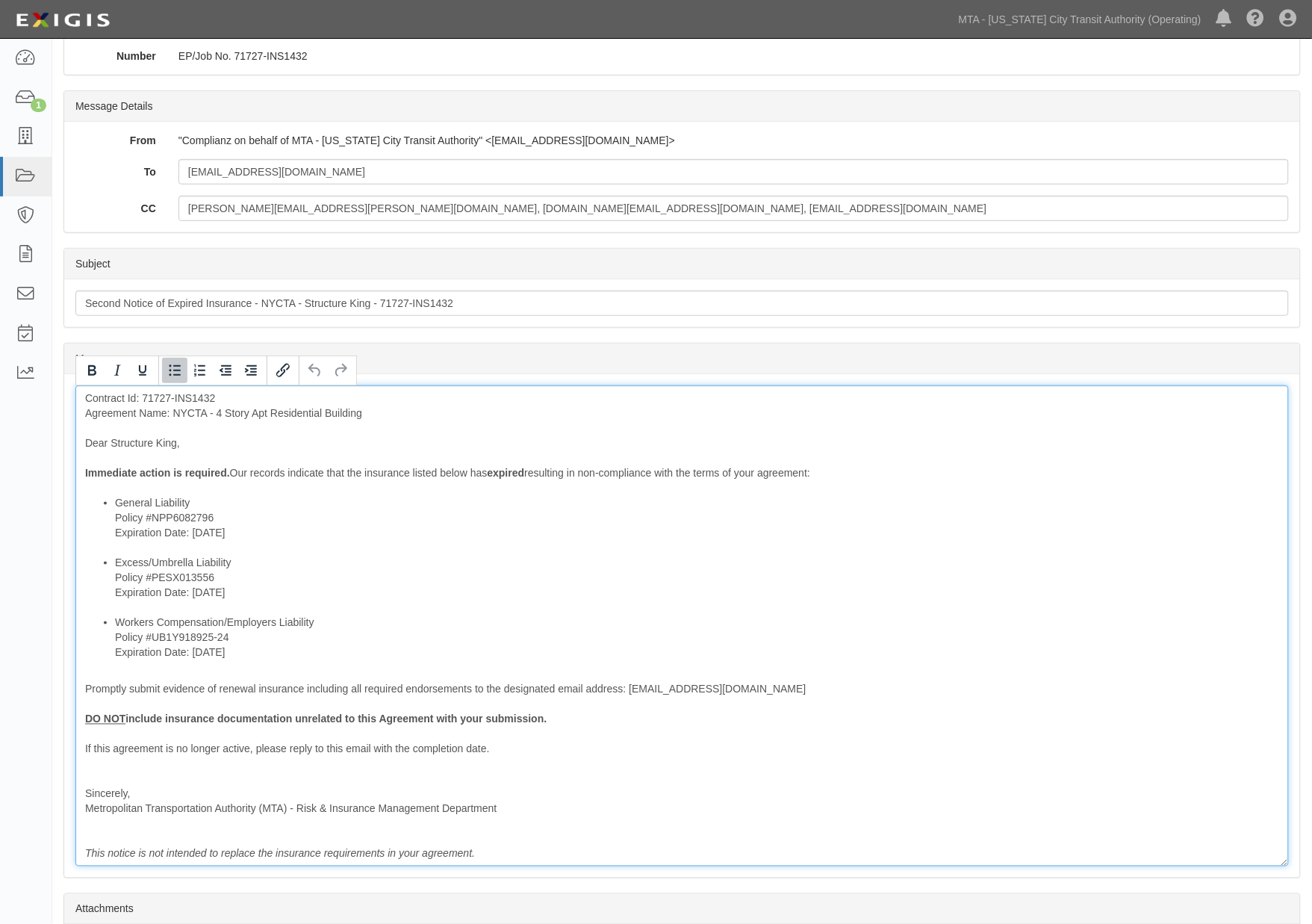
drag, startPoint x: 262, startPoint y: 653, endPoint x: 113, endPoint y: 653, distance: 149.0
click at [113, 653] on ul "General Liability Policy #NPP6082796 Expiration Date: 8/10/2025 Excess/Umbrella…" at bounding box center [682, 577] width 1194 height 165
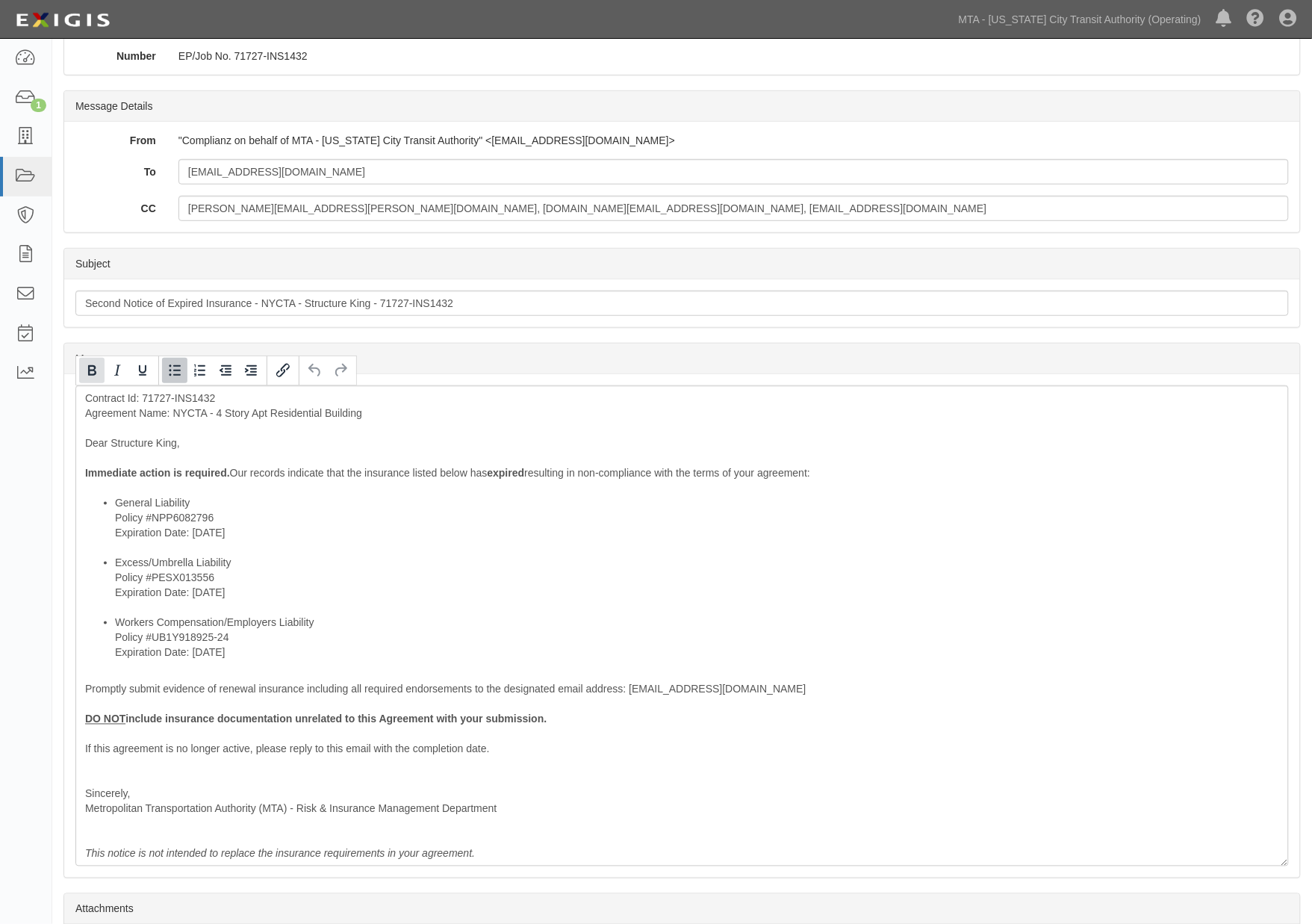
click at [91, 366] on icon "Bold" at bounding box center [92, 370] width 18 height 18
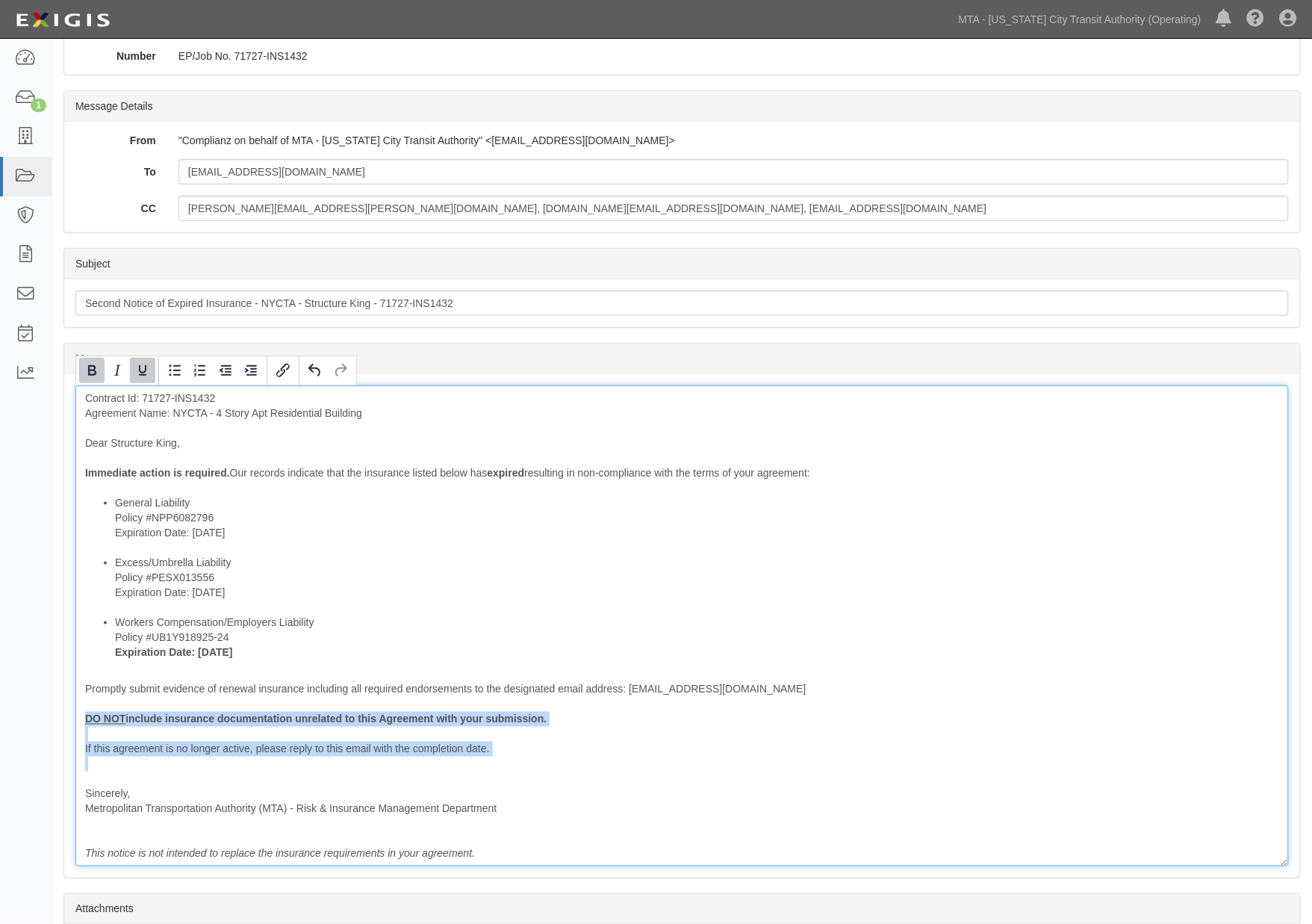
drag, startPoint x: 145, startPoint y: 751, endPoint x: 71, endPoint y: 717, distance: 81.4
click at [71, 717] on div "Message Contract Id: 71727-INS1432 Agreement Name: NYCTA - 4 Story Apt Resident…" at bounding box center [682, 626] width 1236 height 503
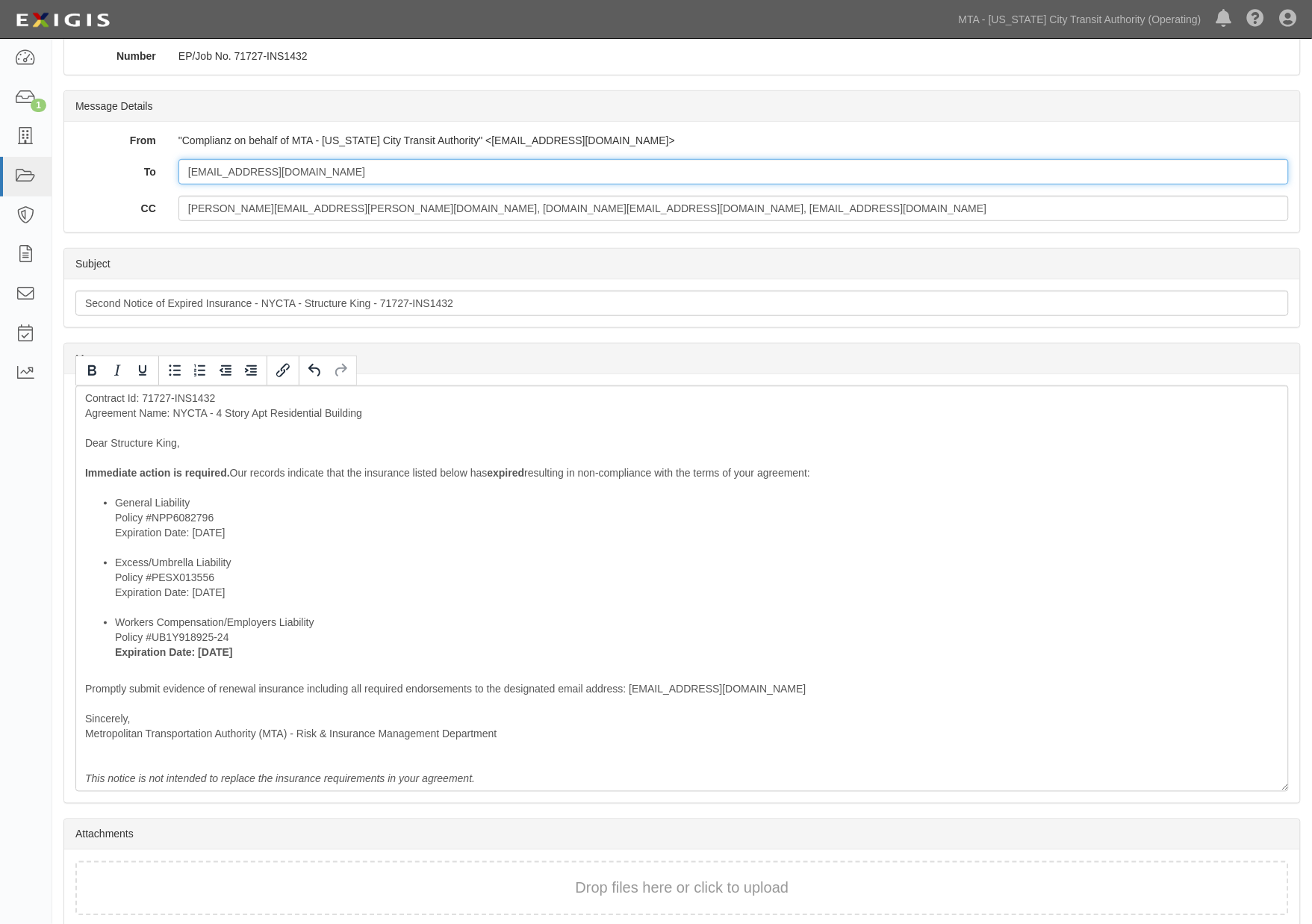
click at [374, 173] on input "structureking@hotmail.com" at bounding box center [733, 171] width 1110 height 25
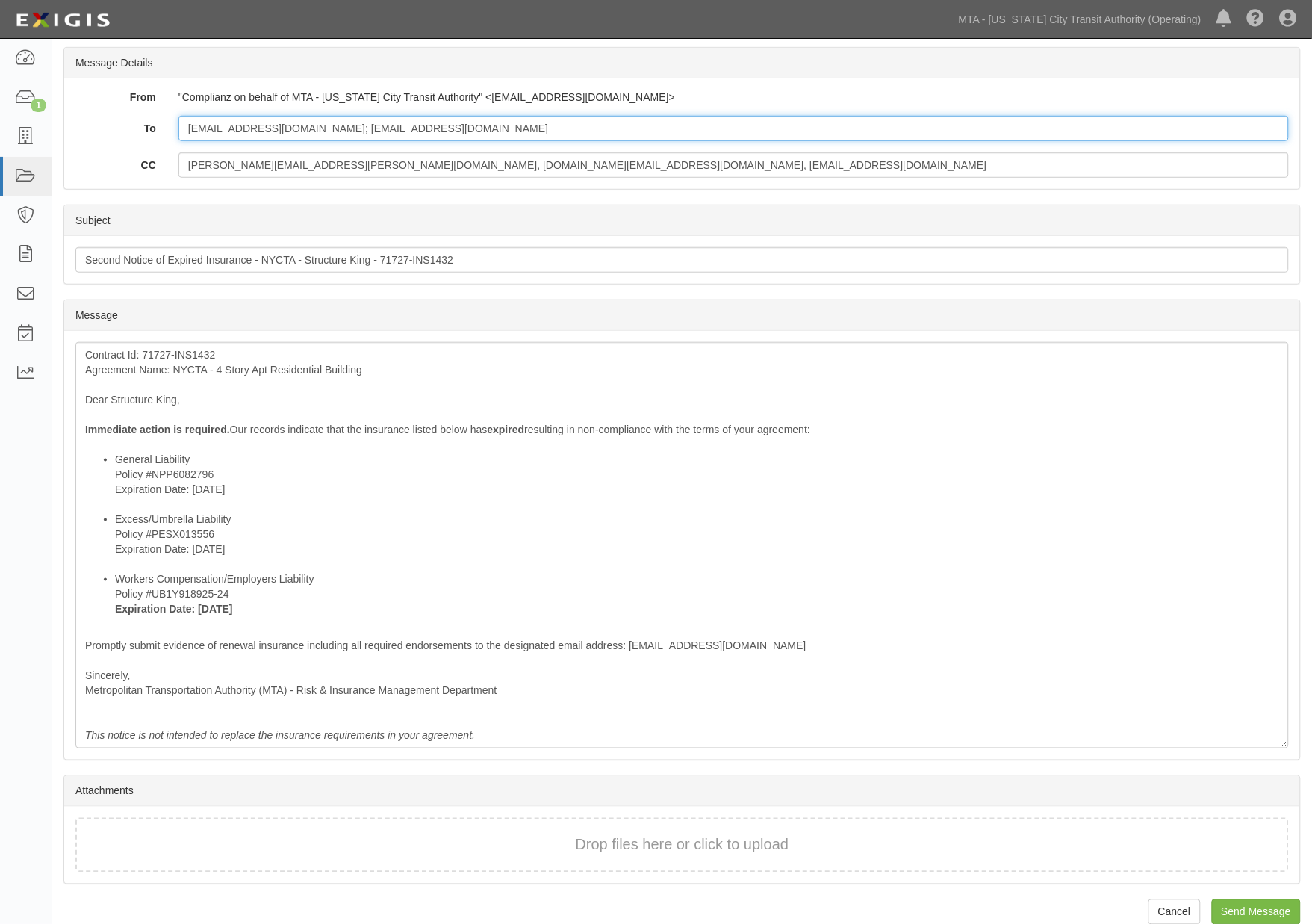
scroll to position [230, 0]
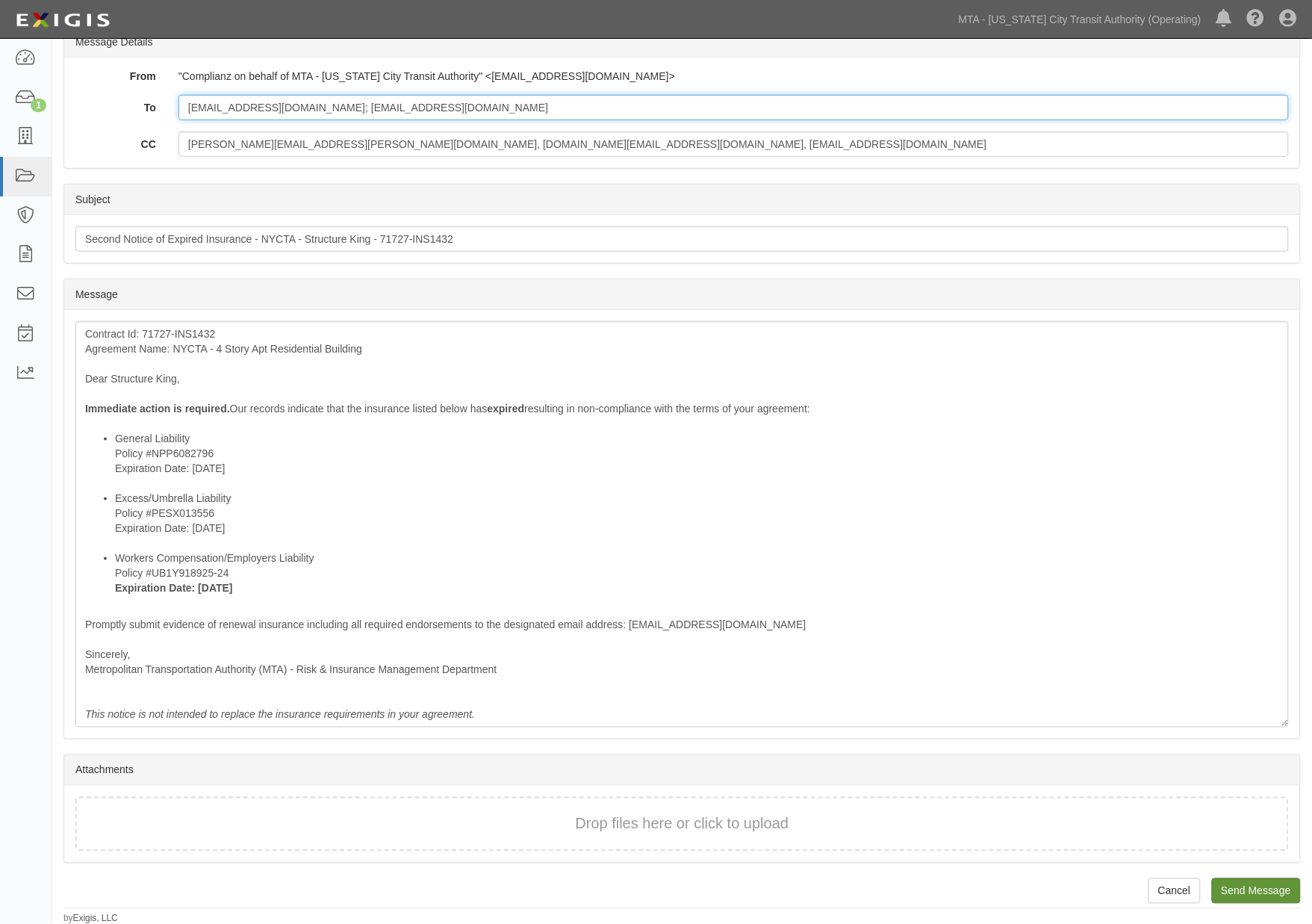
type input "structureking@hotmail.com; reliable120@gmail.com"
click at [1246, 879] on input "Send Message" at bounding box center [1256, 890] width 89 height 25
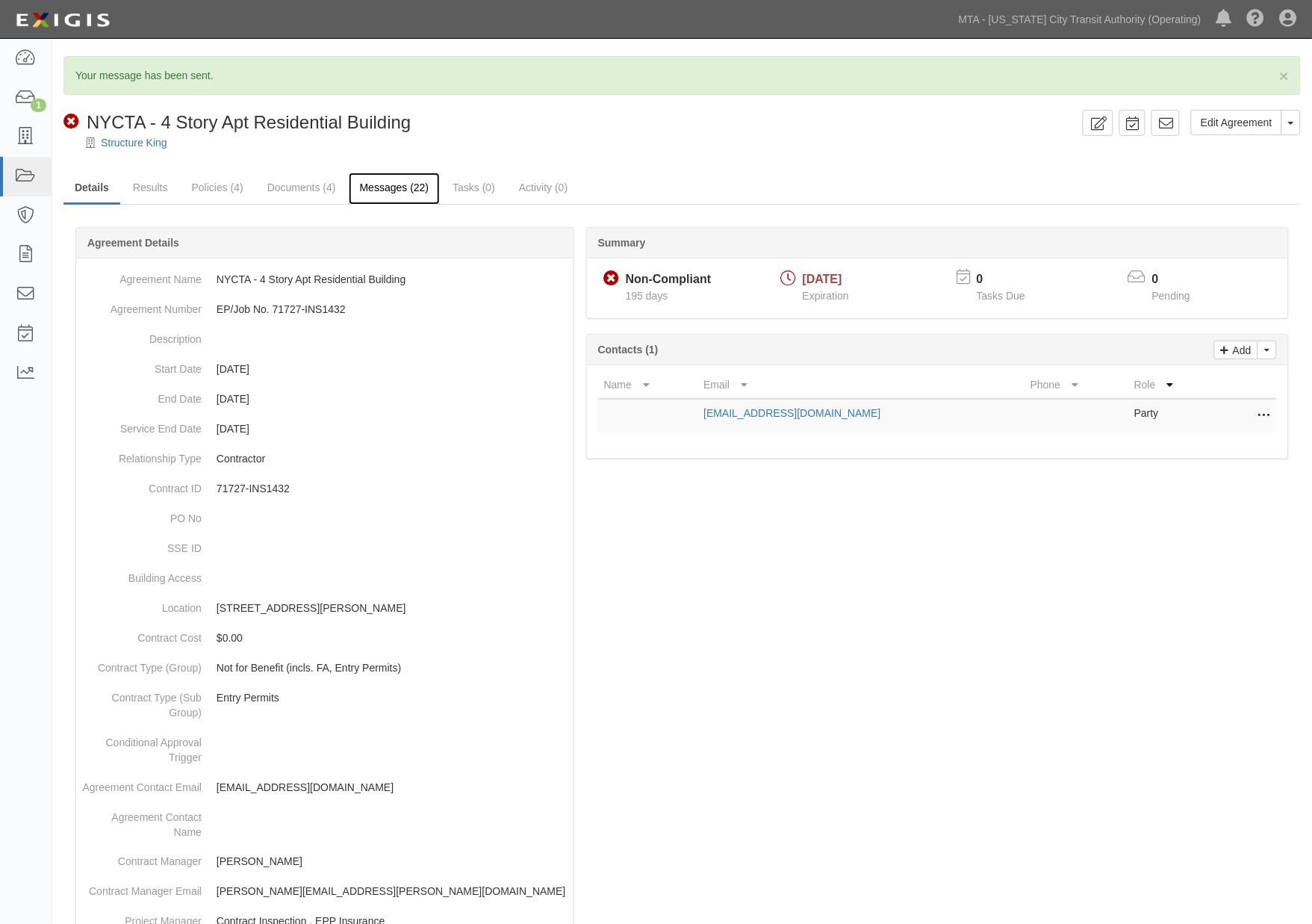
click at [374, 193] on link "Messages (22)" at bounding box center [394, 189] width 92 height 32
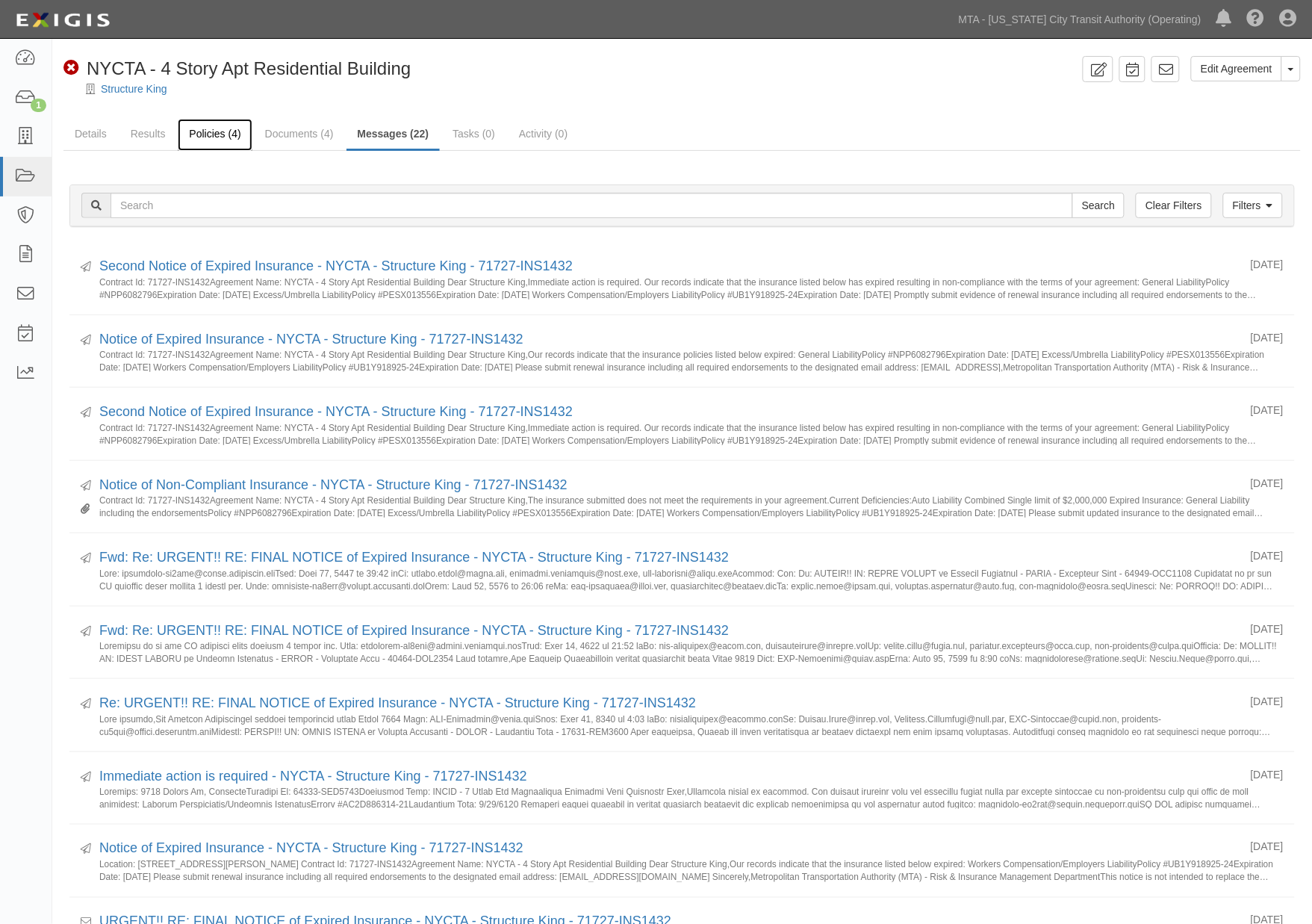
click at [203, 136] on link "Policies (4)" at bounding box center [214, 135] width 74 height 32
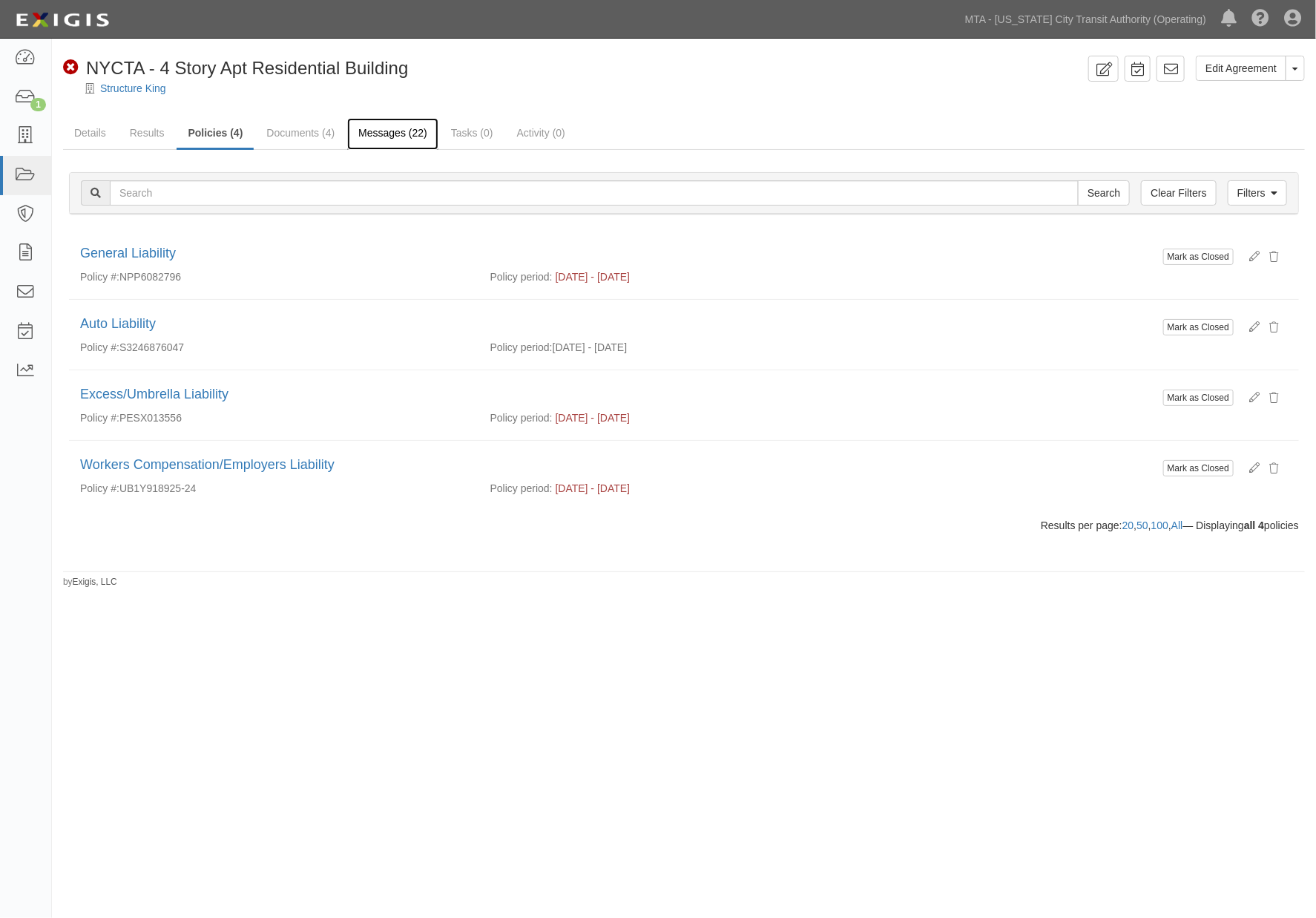
click at [373, 132] on link "Messages (22)" at bounding box center [392, 134] width 91 height 32
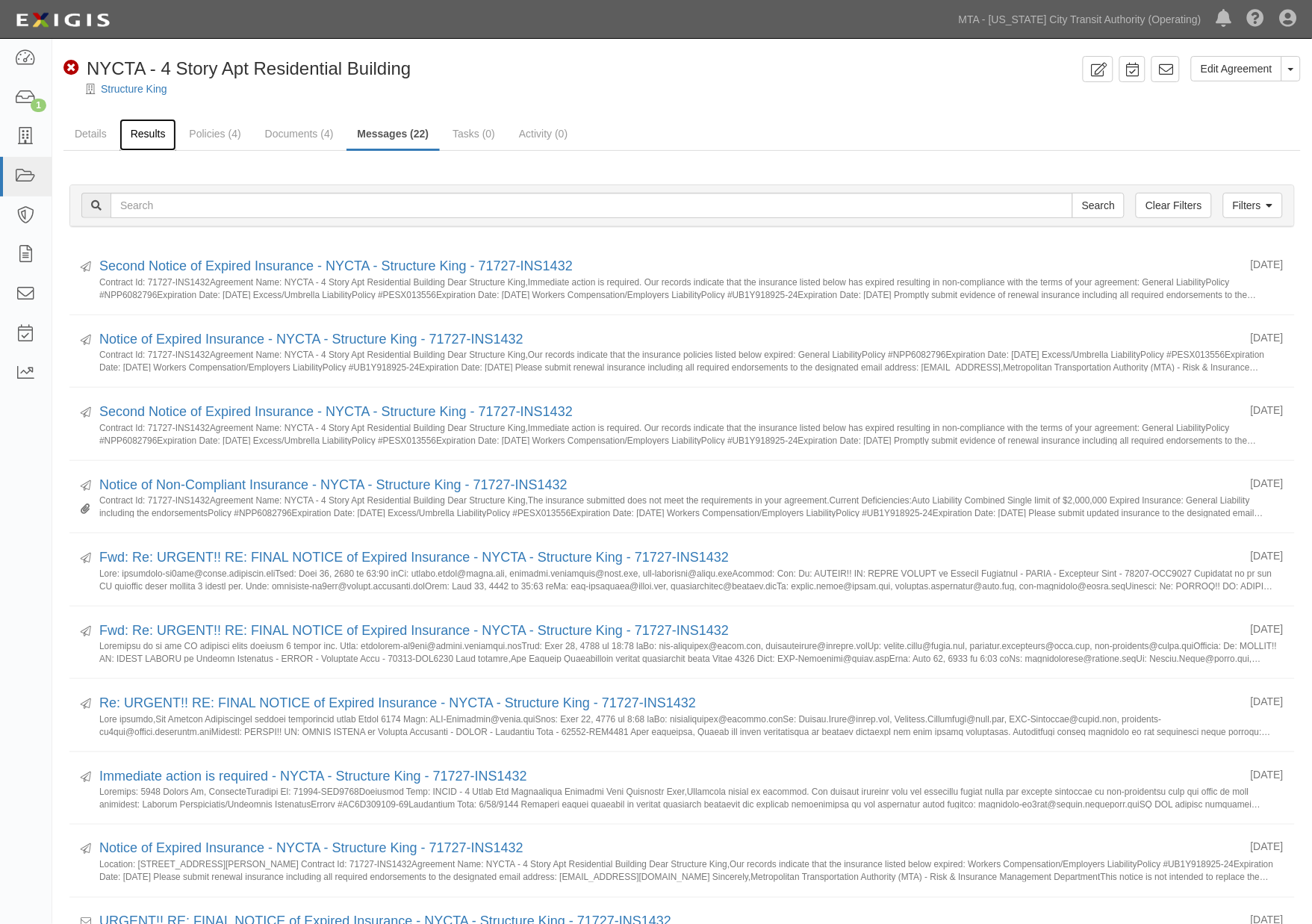
click at [143, 131] on link "Results" at bounding box center [147, 135] width 58 height 32
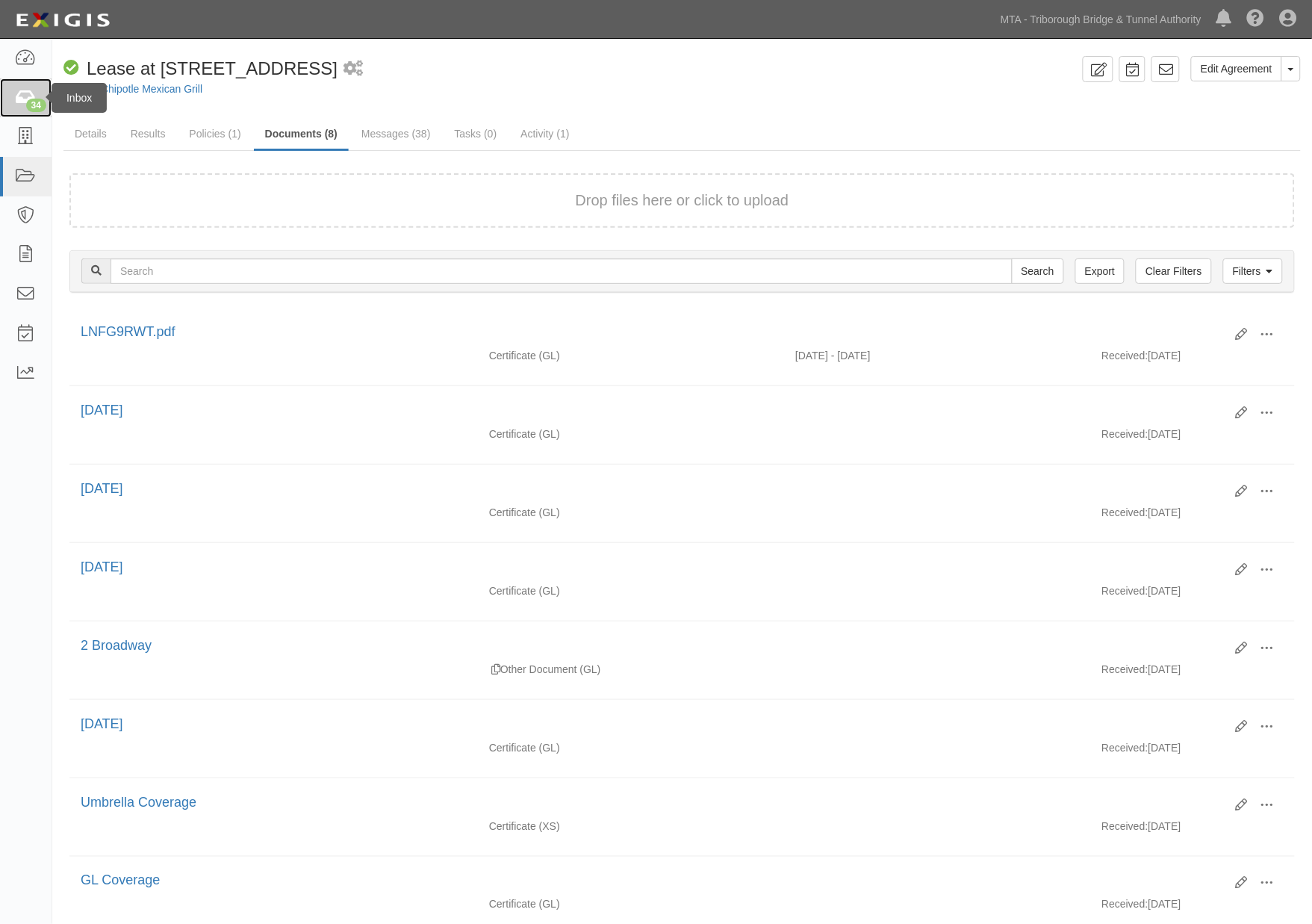
click at [25, 99] on icon at bounding box center [25, 98] width 21 height 17
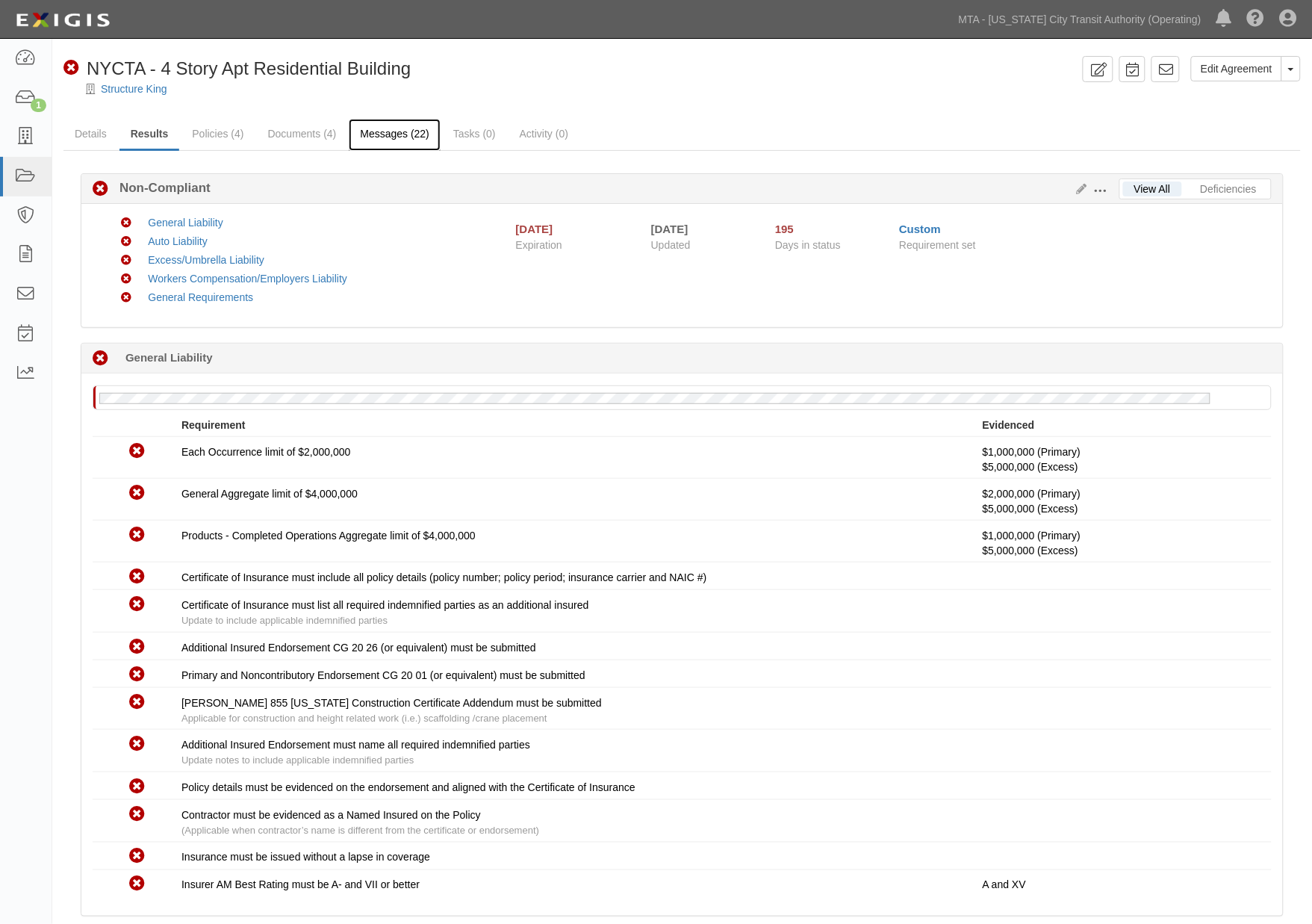
click at [398, 130] on link "Messages (22)" at bounding box center [394, 135] width 92 height 32
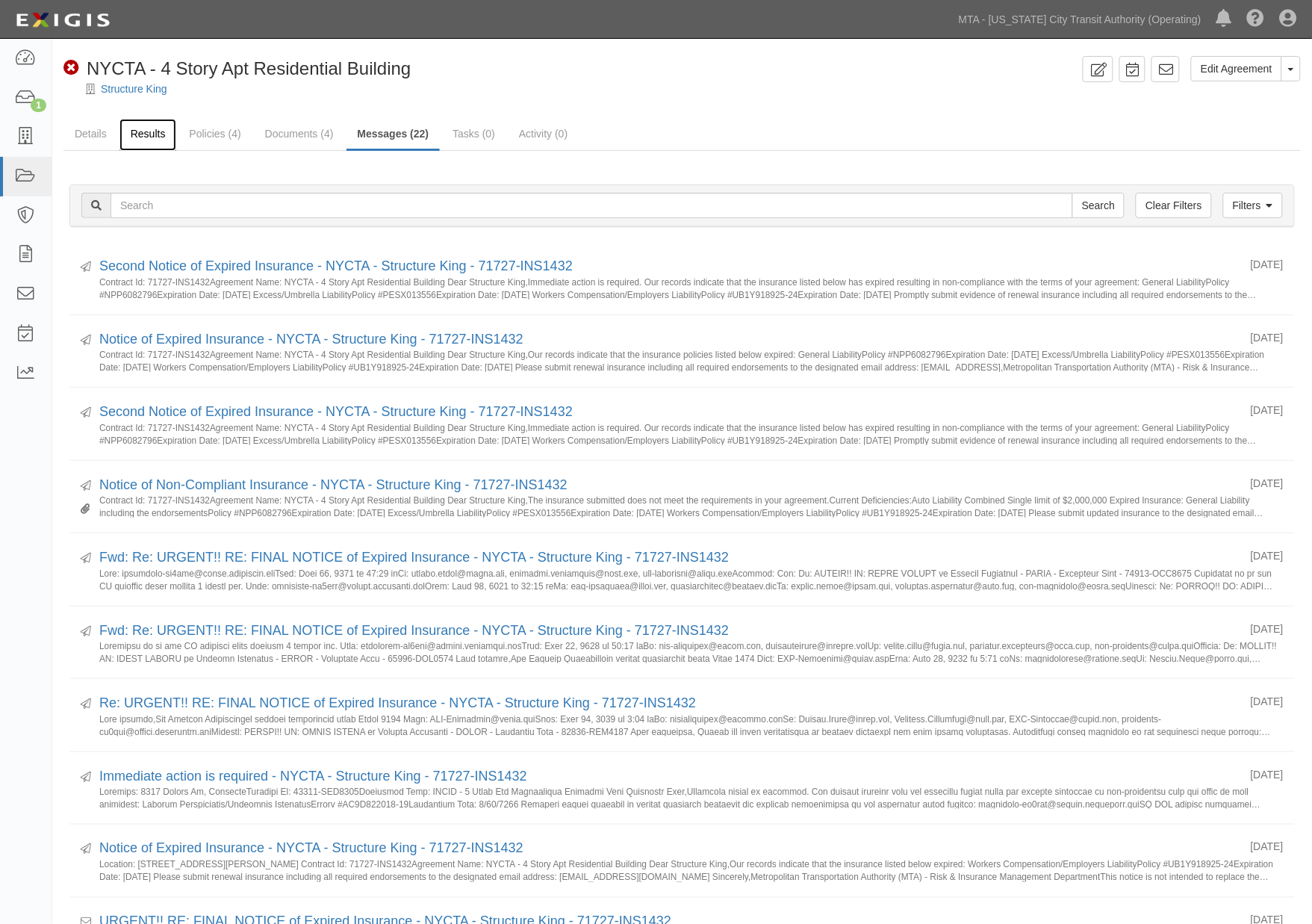
click at [160, 133] on link "Results" at bounding box center [147, 135] width 58 height 32
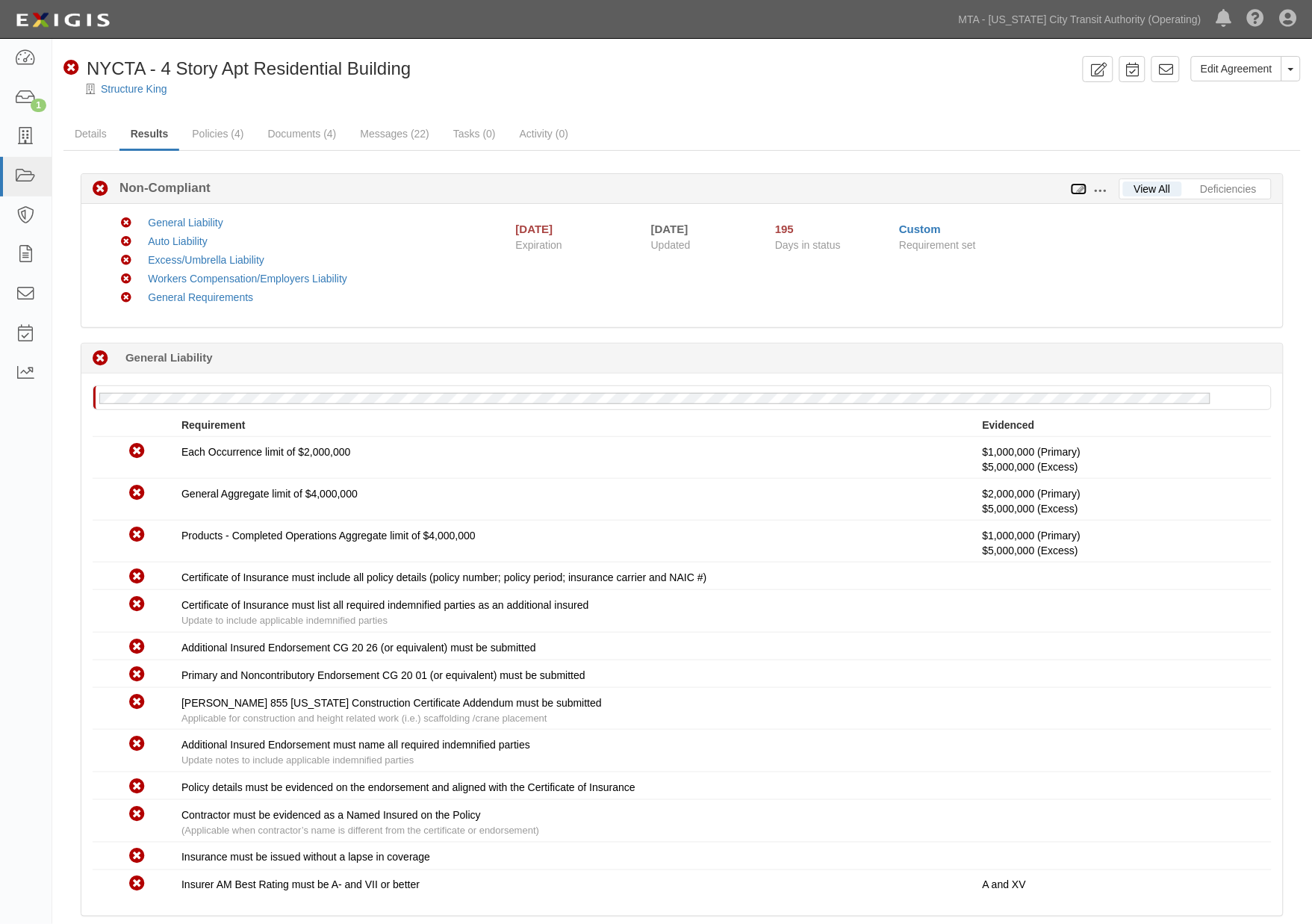
click at [1083, 185] on icon at bounding box center [1079, 190] width 16 height 11
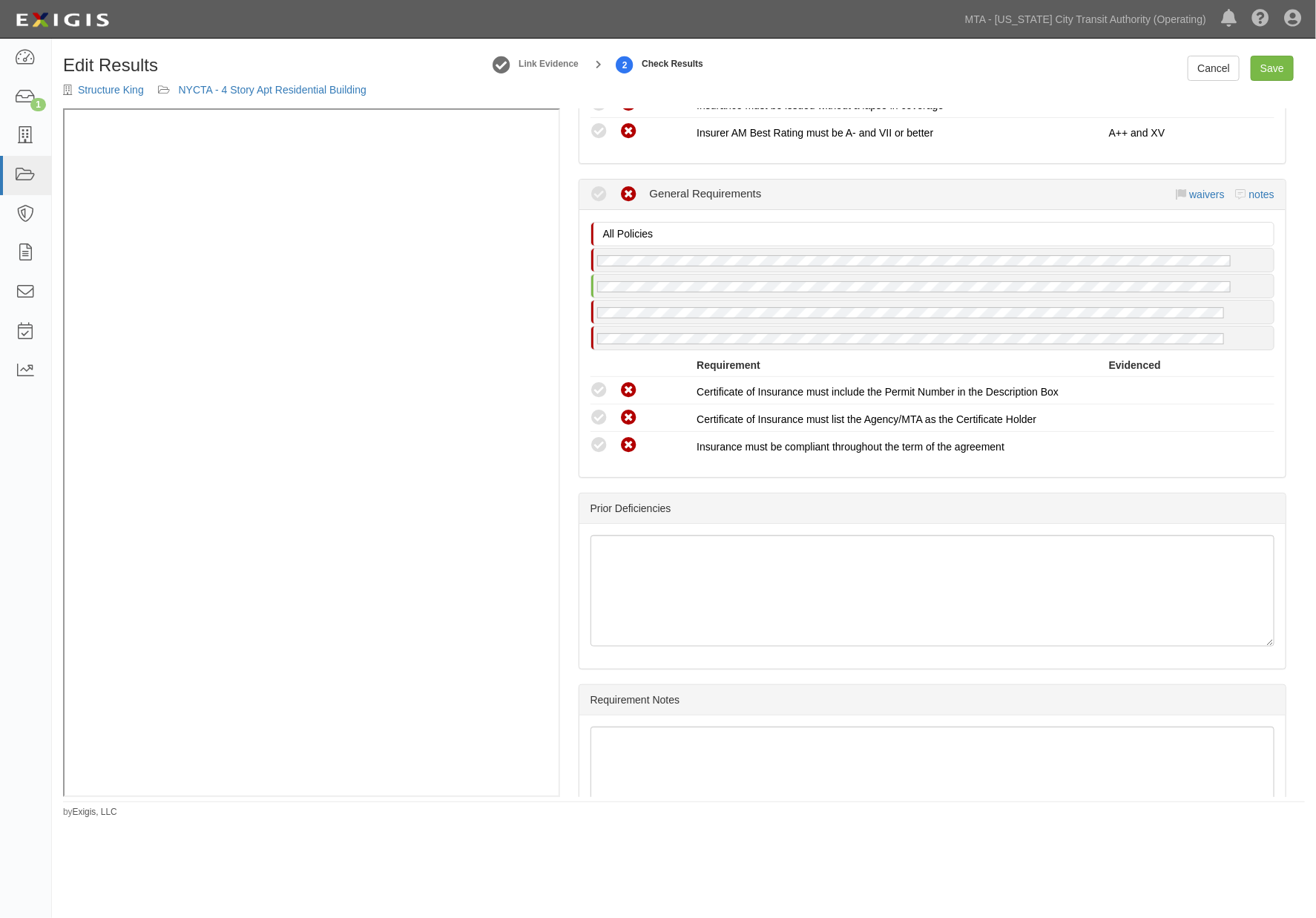
scroll to position [2100, 0]
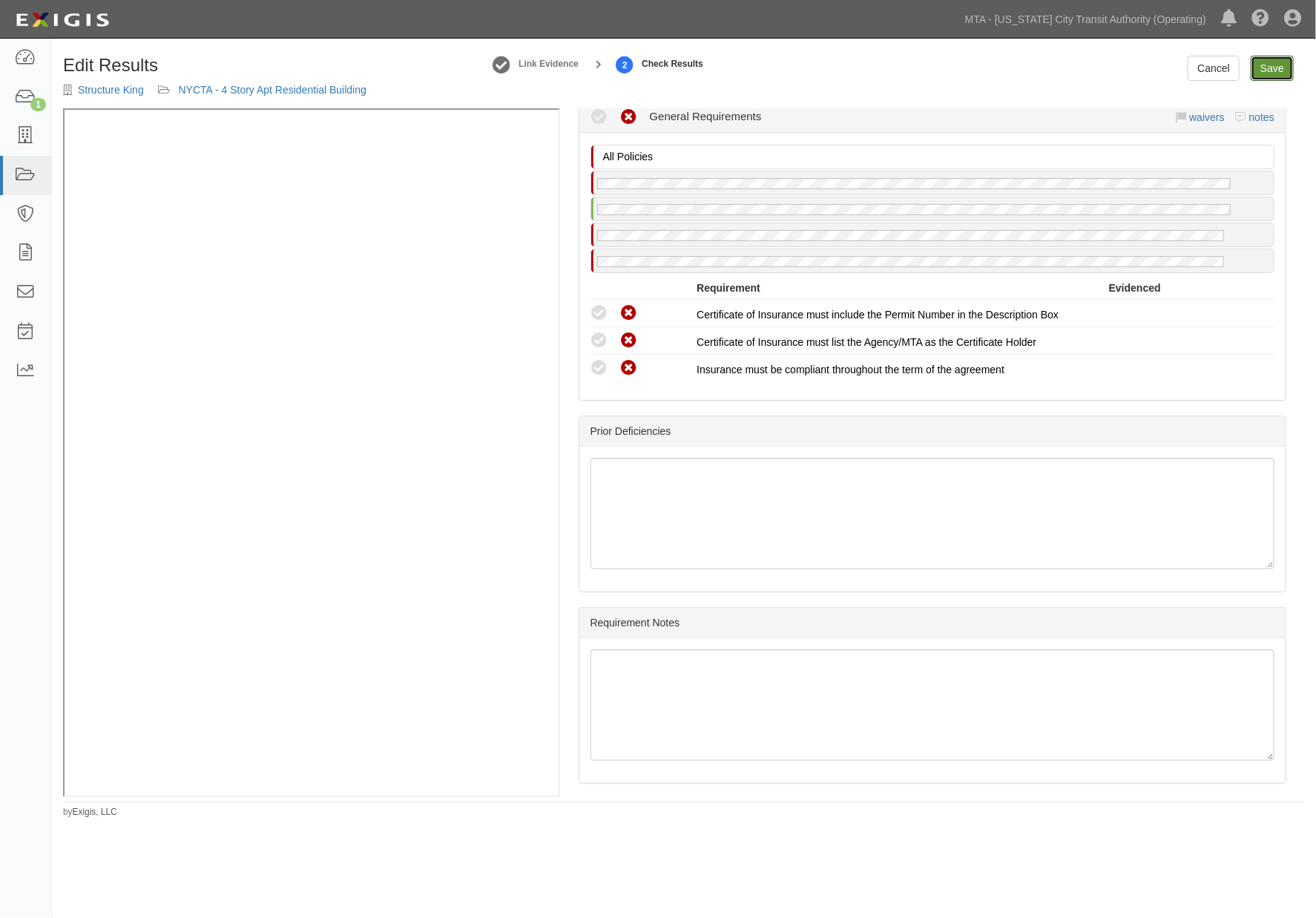
drag, startPoint x: 1266, startPoint y: 63, endPoint x: 1242, endPoint y: 62, distance: 24.0
click at [1266, 63] on link "Save" at bounding box center [1272, 68] width 43 height 25
radio input "true"
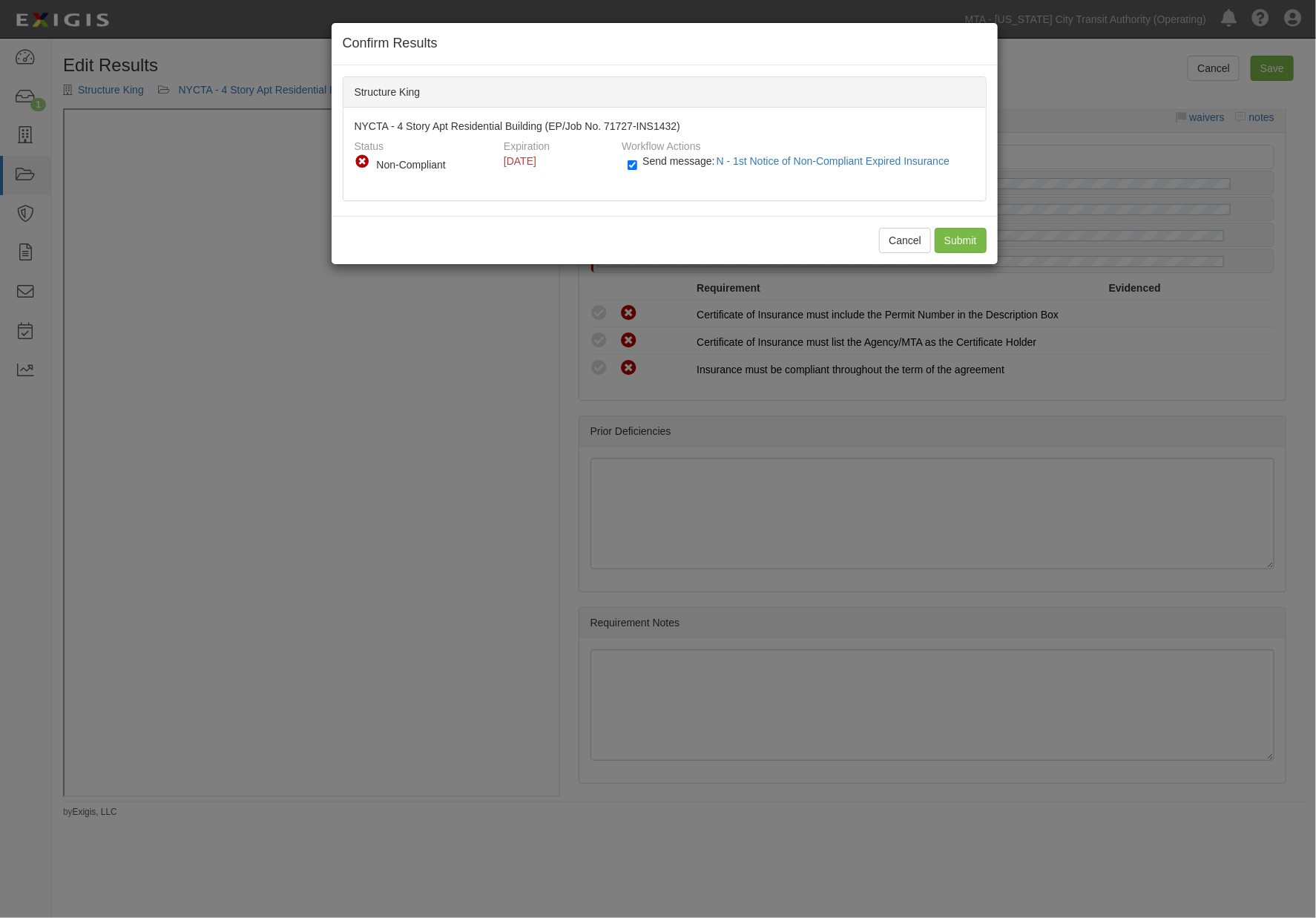
click at [638, 165] on label "Send message: N - 1st Notice of Non-Compliant Expired Insurance" at bounding box center [791, 168] width 328 height 19
click at [637, 165] on input "Send message: N - 1st Notice of Non-Compliant Expired Insurance" at bounding box center [632, 164] width 10 height 17
checkbox input "false"
click at [965, 230] on input "Submit" at bounding box center [961, 240] width 52 height 25
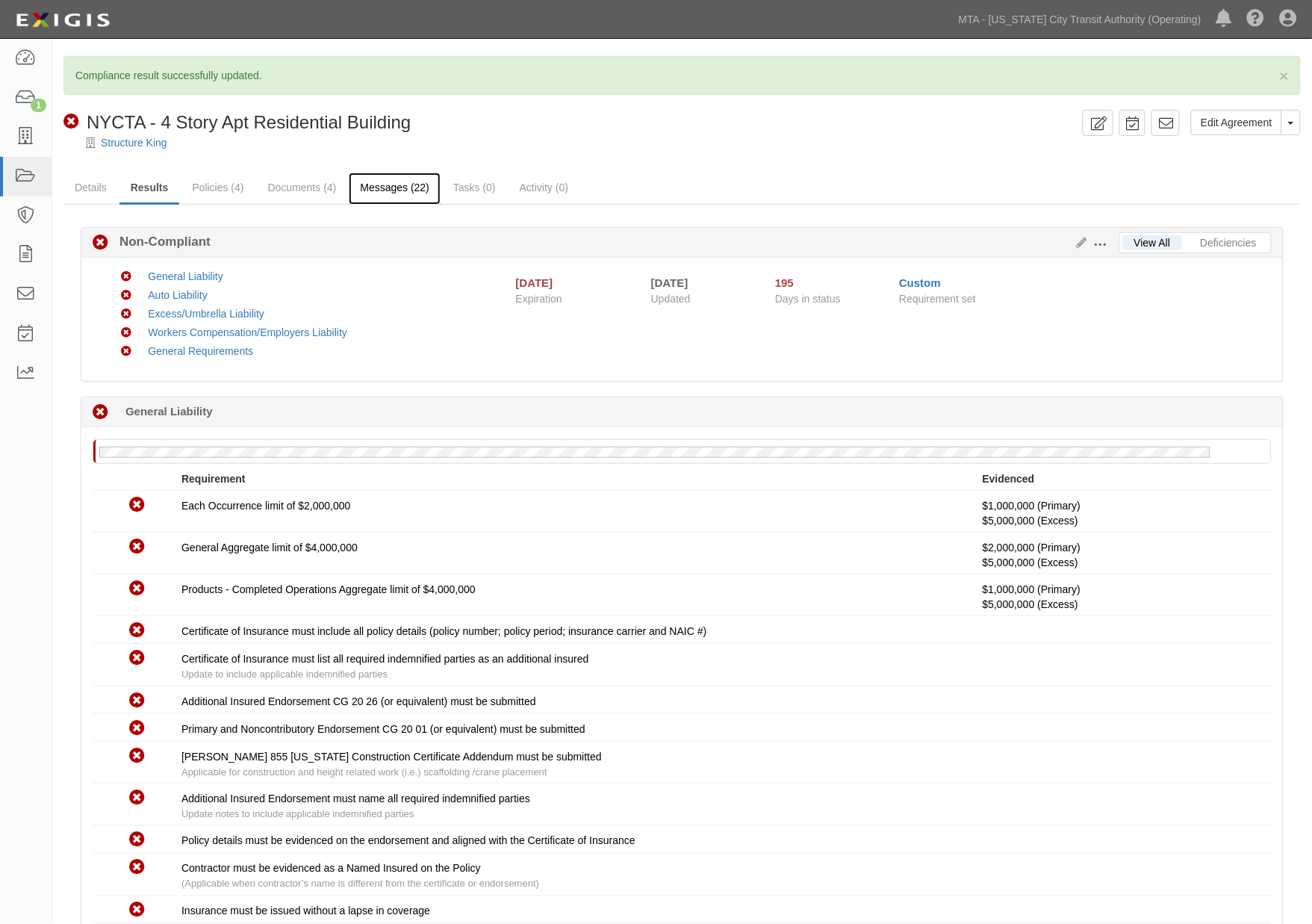
click at [382, 192] on link "Messages (22)" at bounding box center [394, 189] width 92 height 32
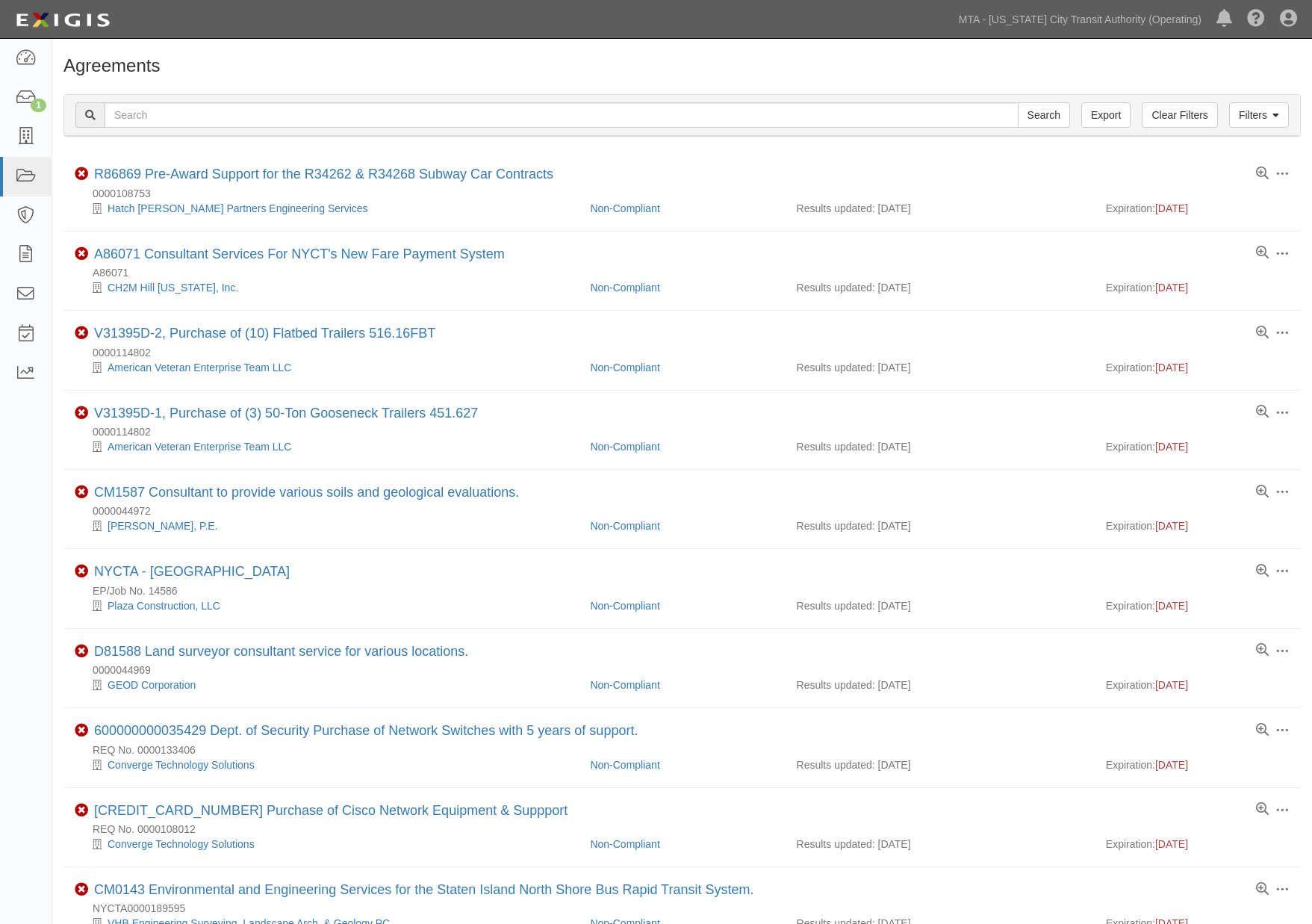
scroll to position [663, 0]
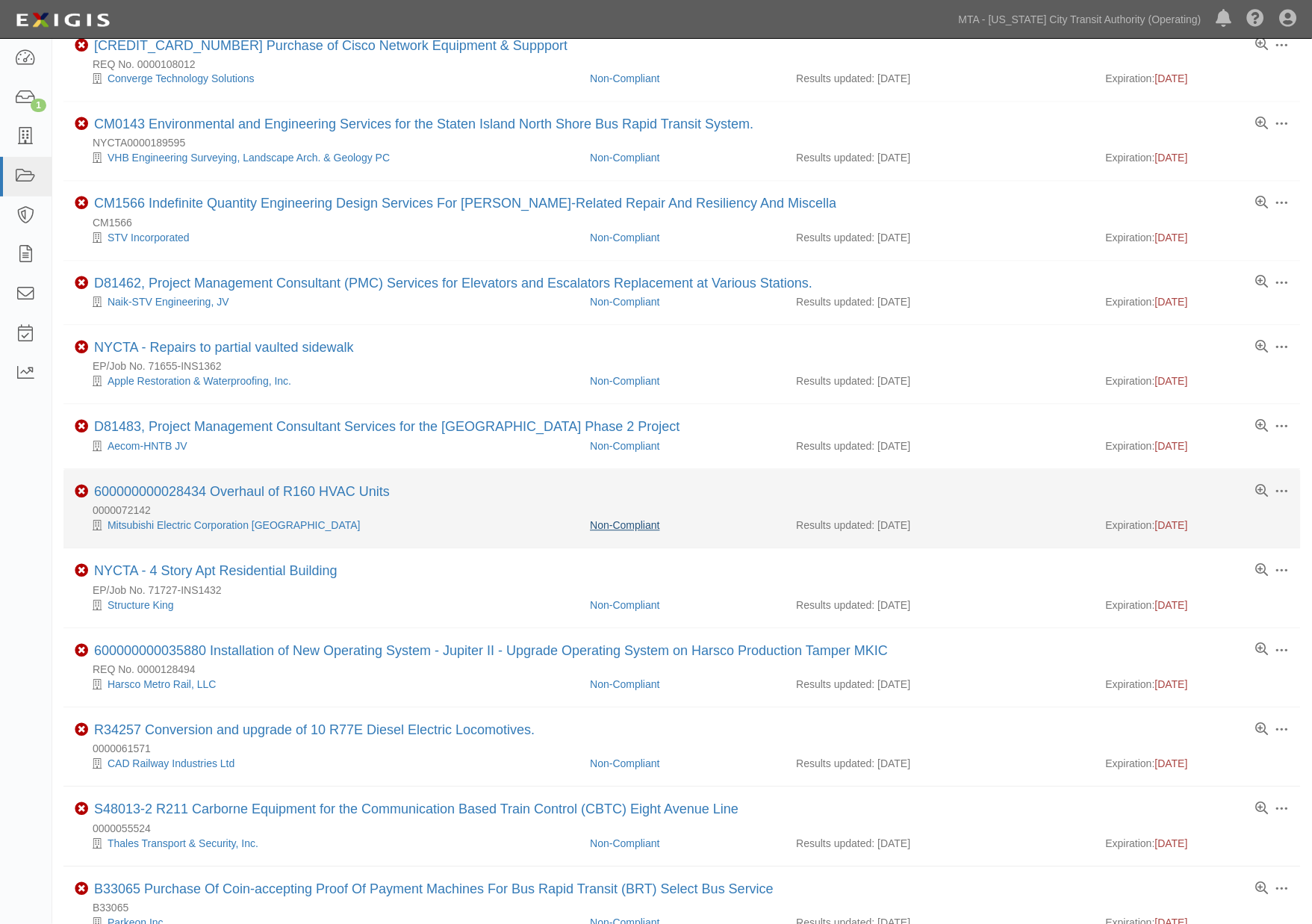
scroll to position [926, 0]
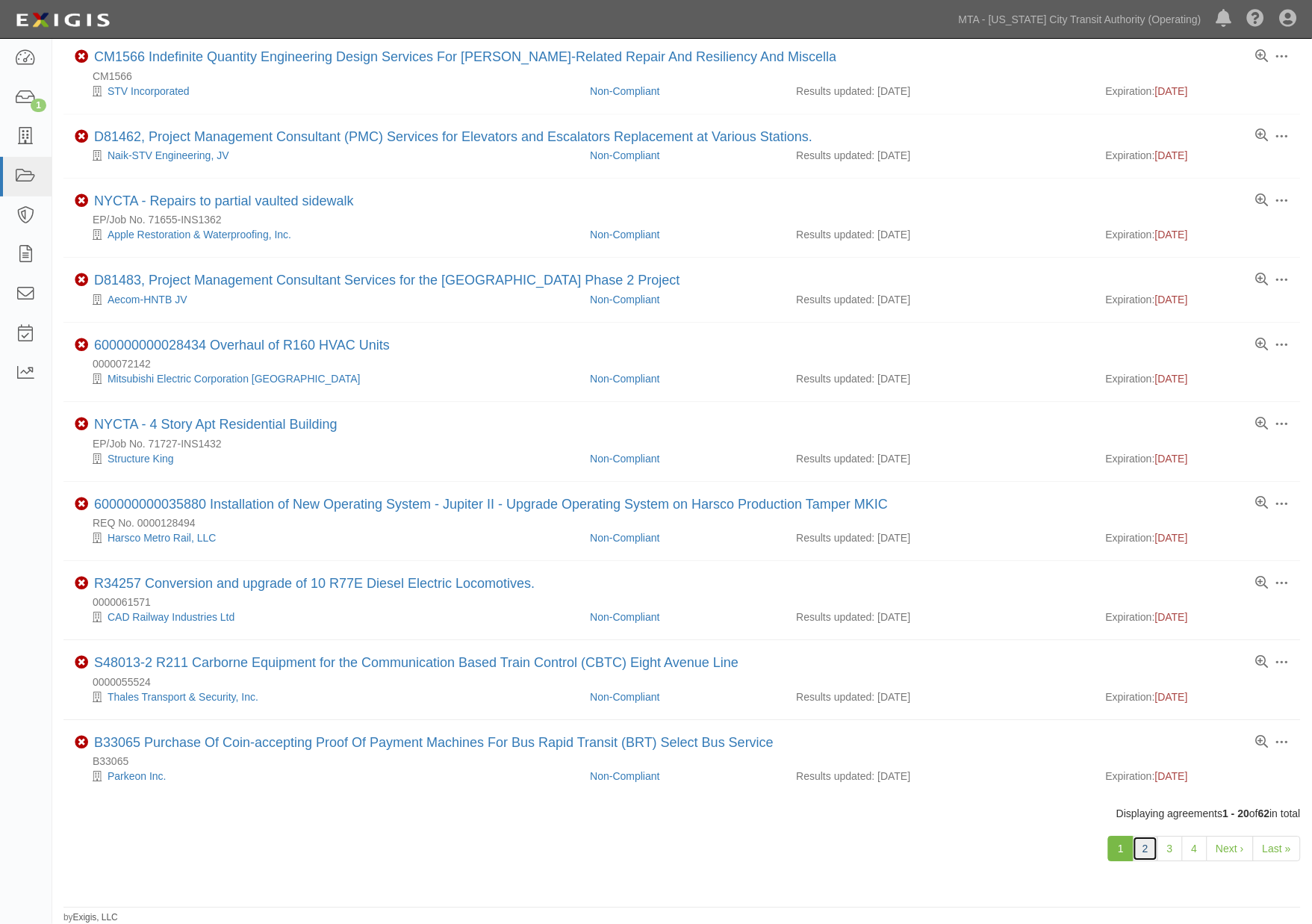
click at [1147, 845] on link "2" at bounding box center [1144, 848] width 25 height 25
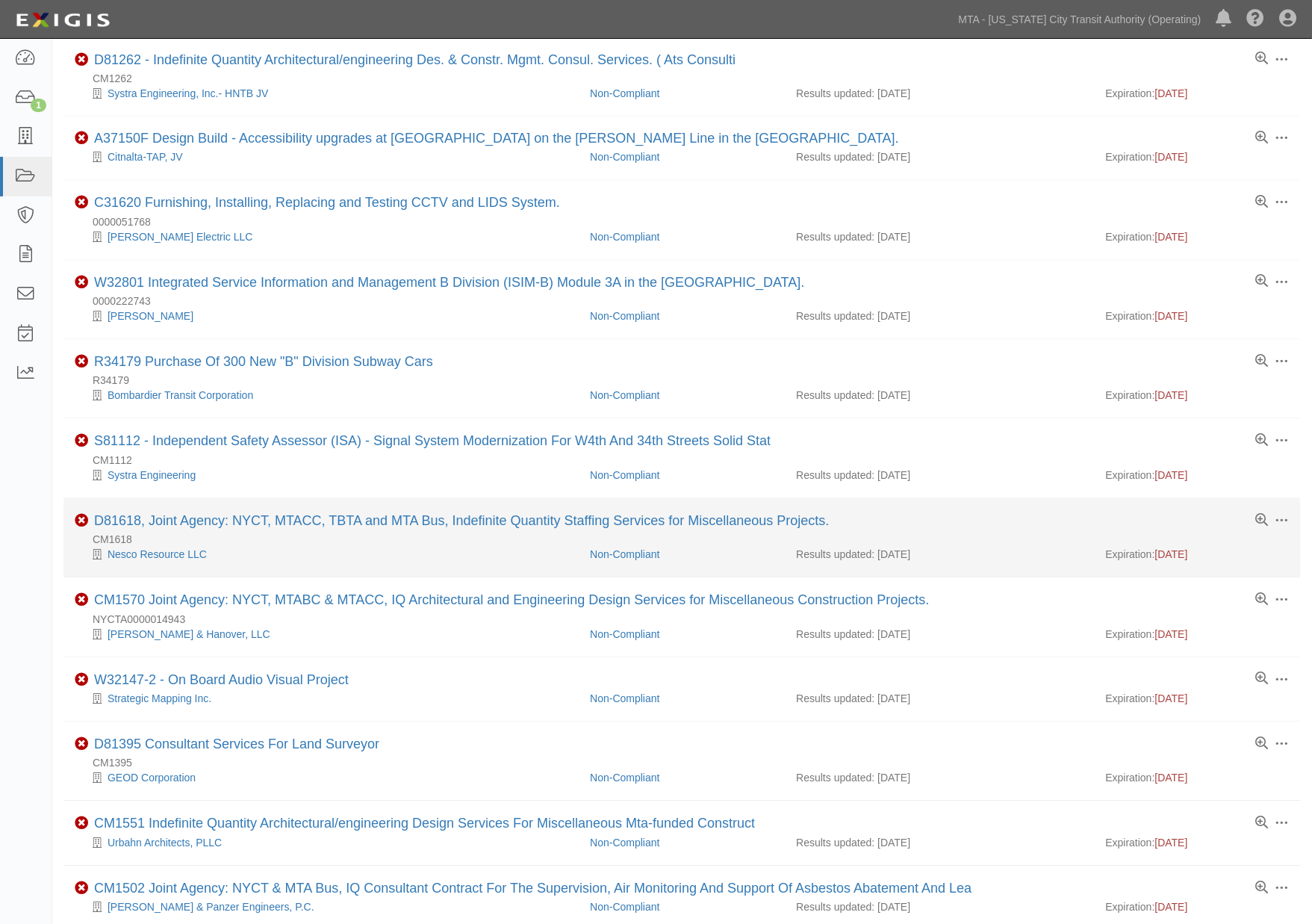
scroll to position [829, 0]
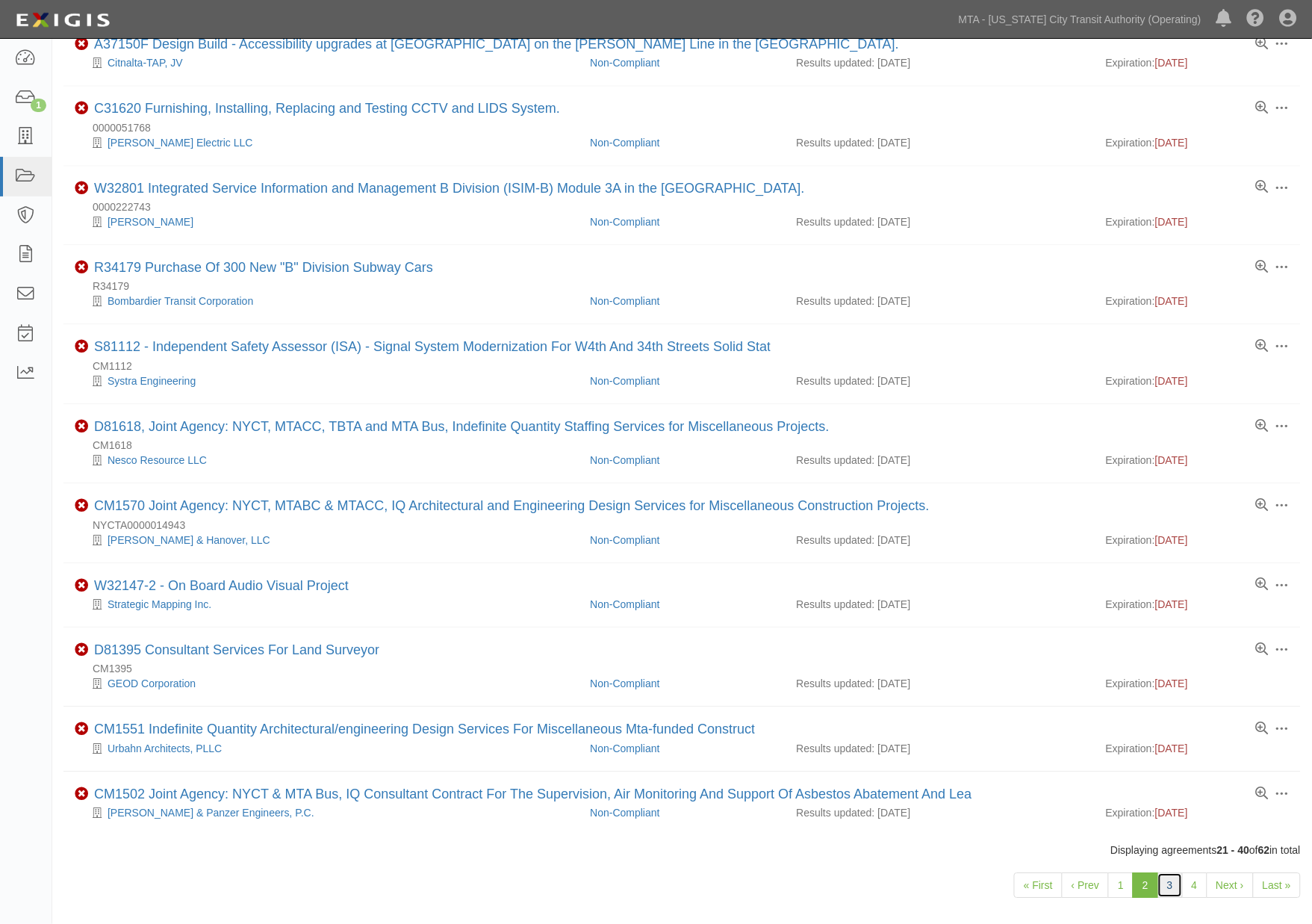
click at [1177, 898] on link "3" at bounding box center [1169, 885] width 25 height 25
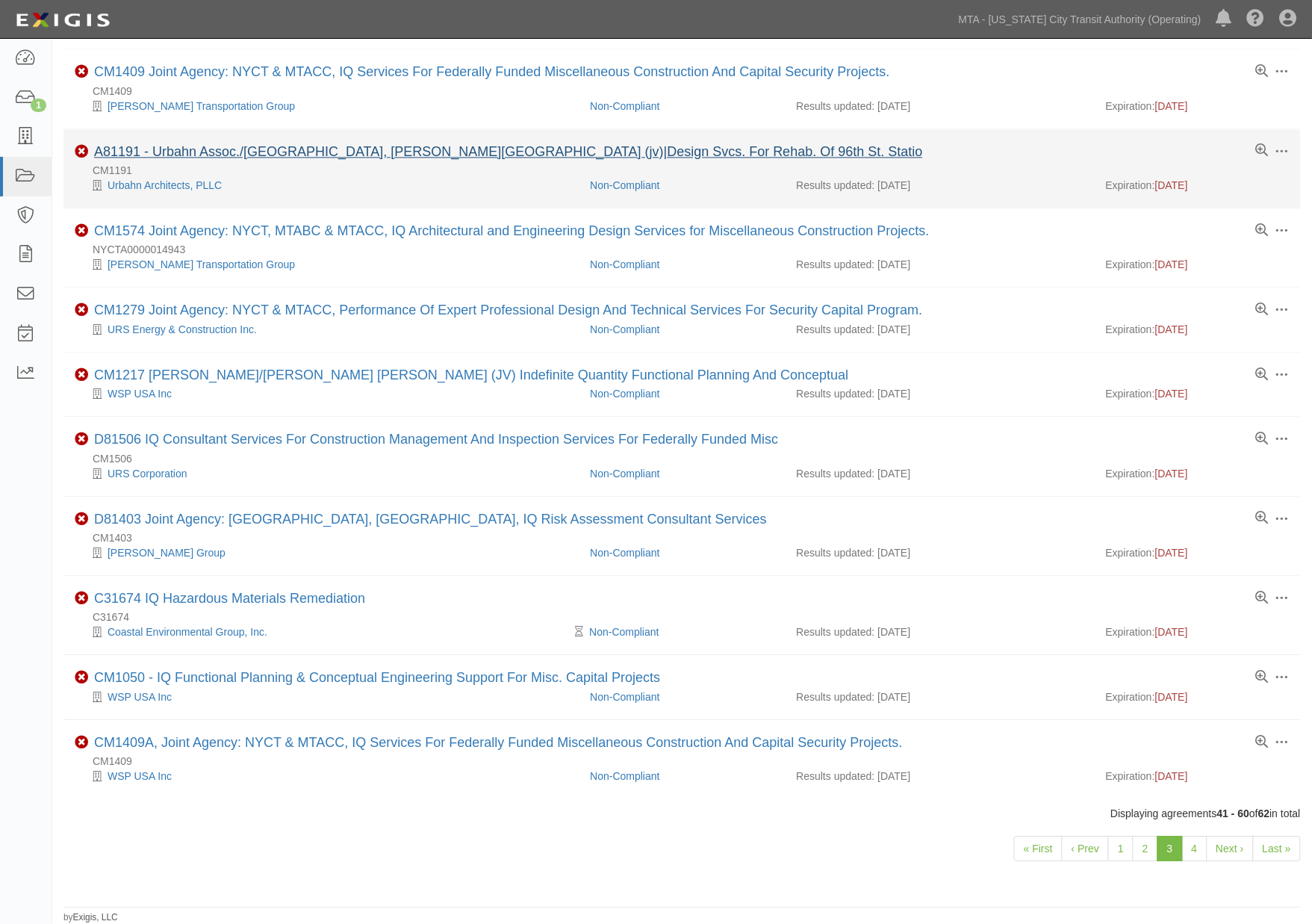
scroll to position [896, 0]
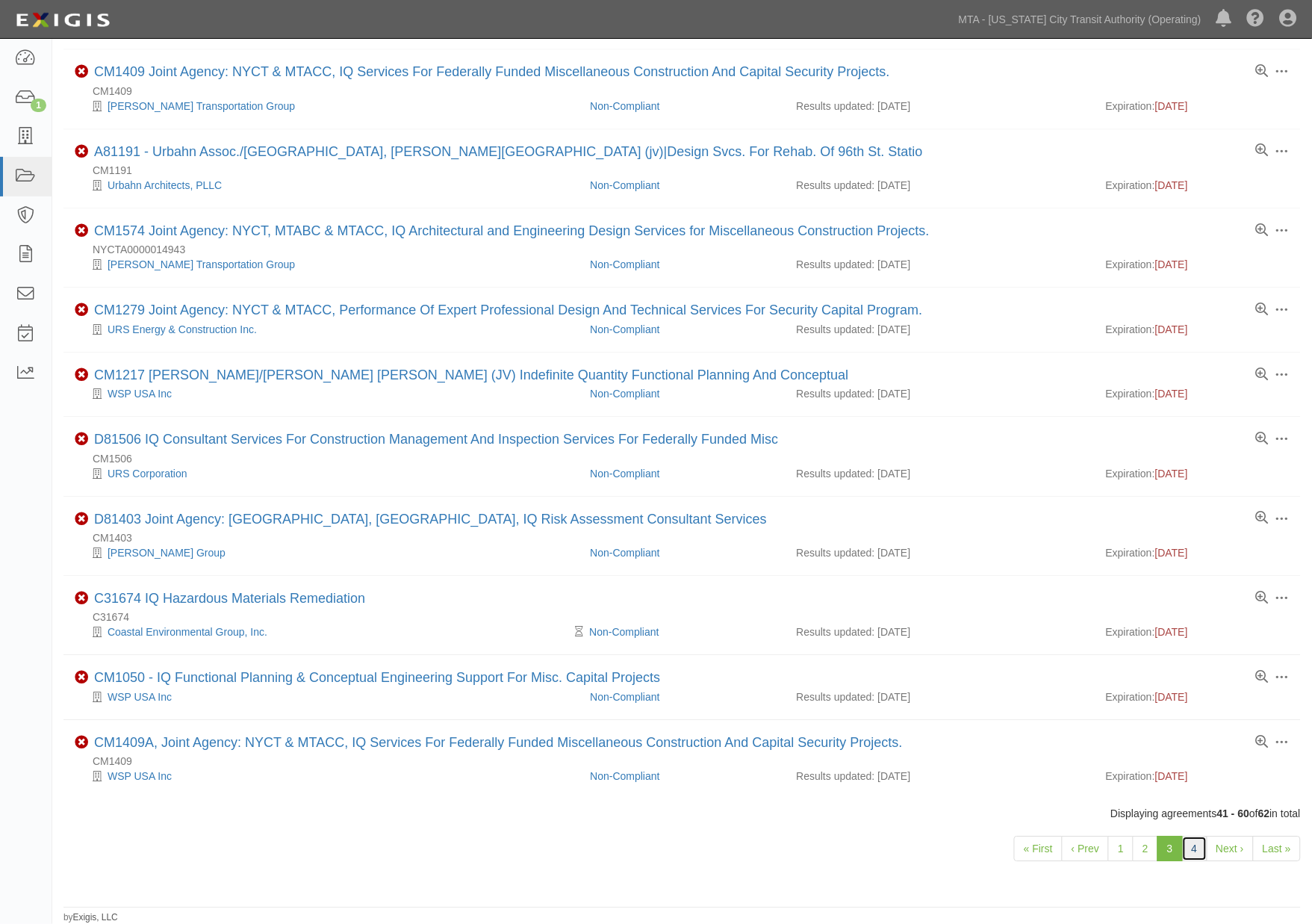
click at [1197, 847] on link "4" at bounding box center [1194, 848] width 25 height 25
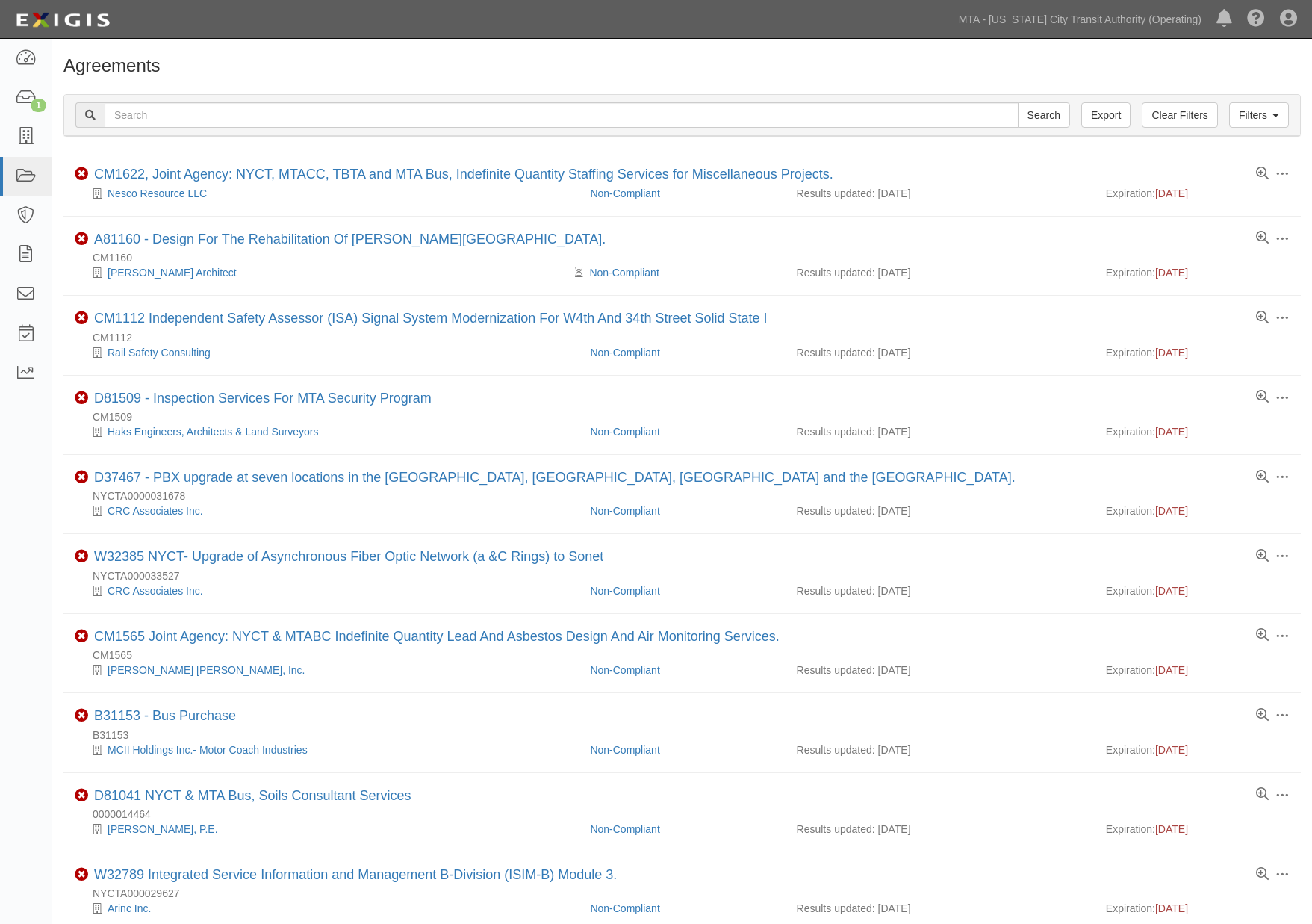
scroll to position [895, 0]
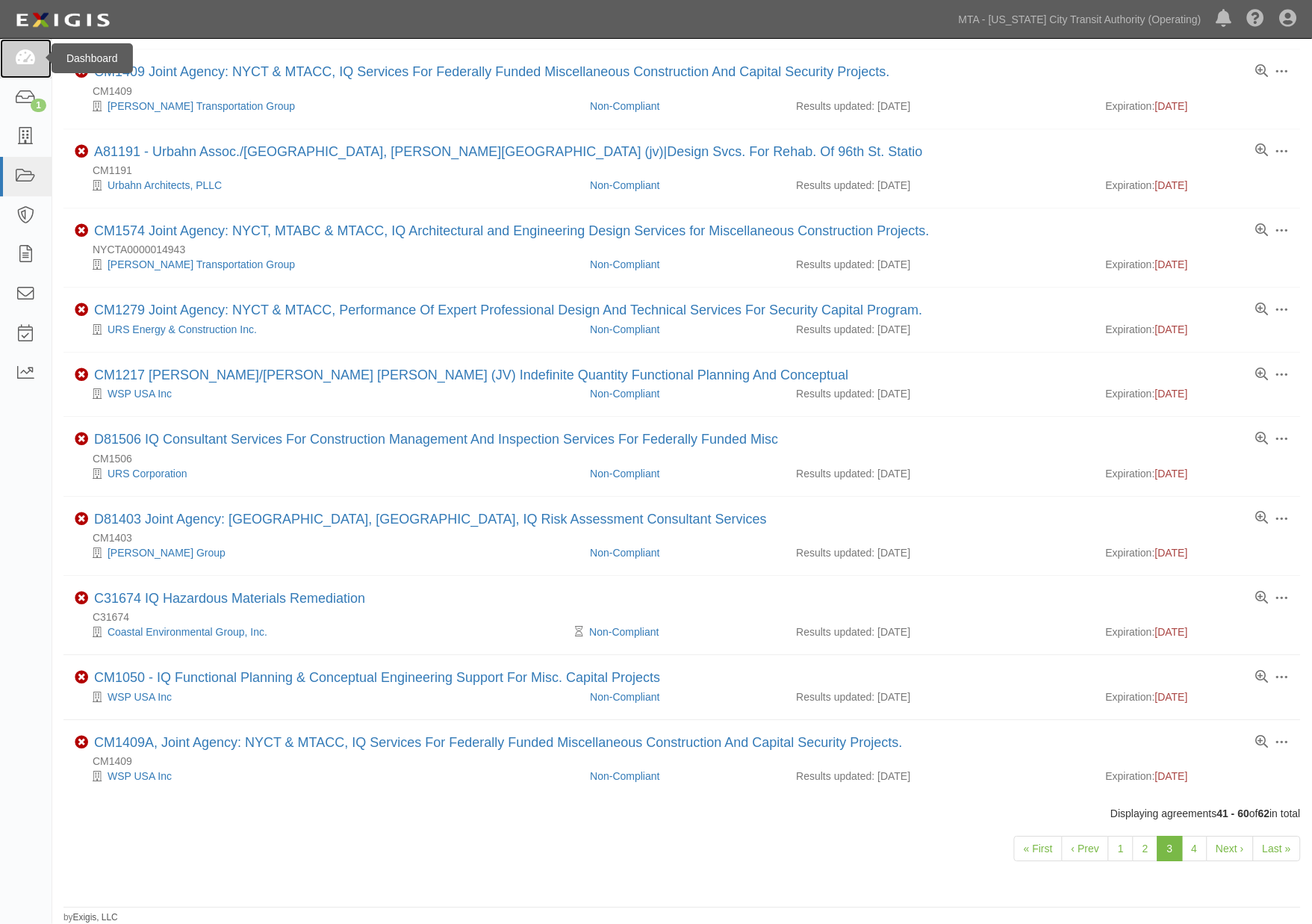
click at [28, 61] on icon at bounding box center [25, 58] width 21 height 17
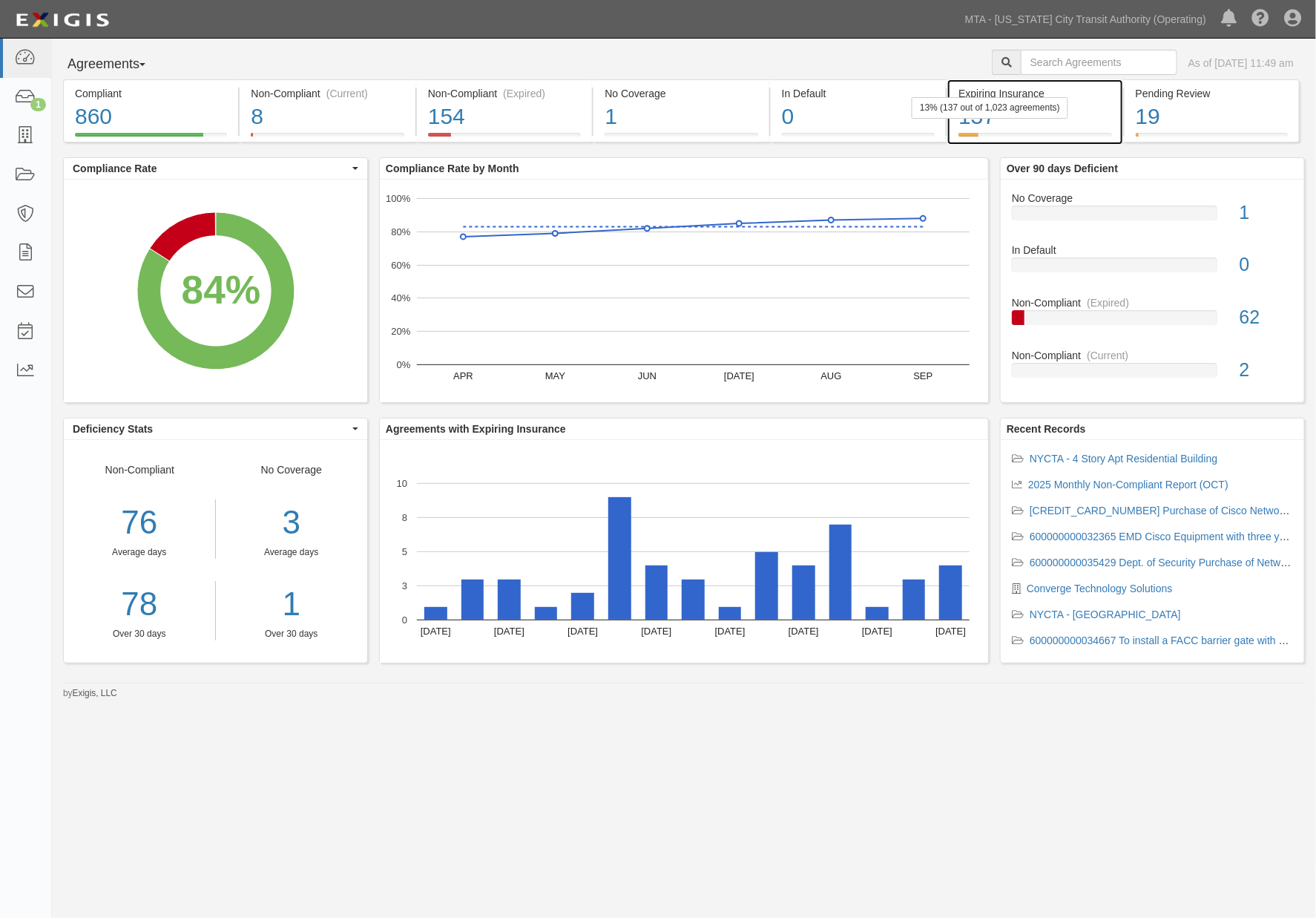
click at [1026, 122] on div "137" at bounding box center [1035, 117] width 153 height 32
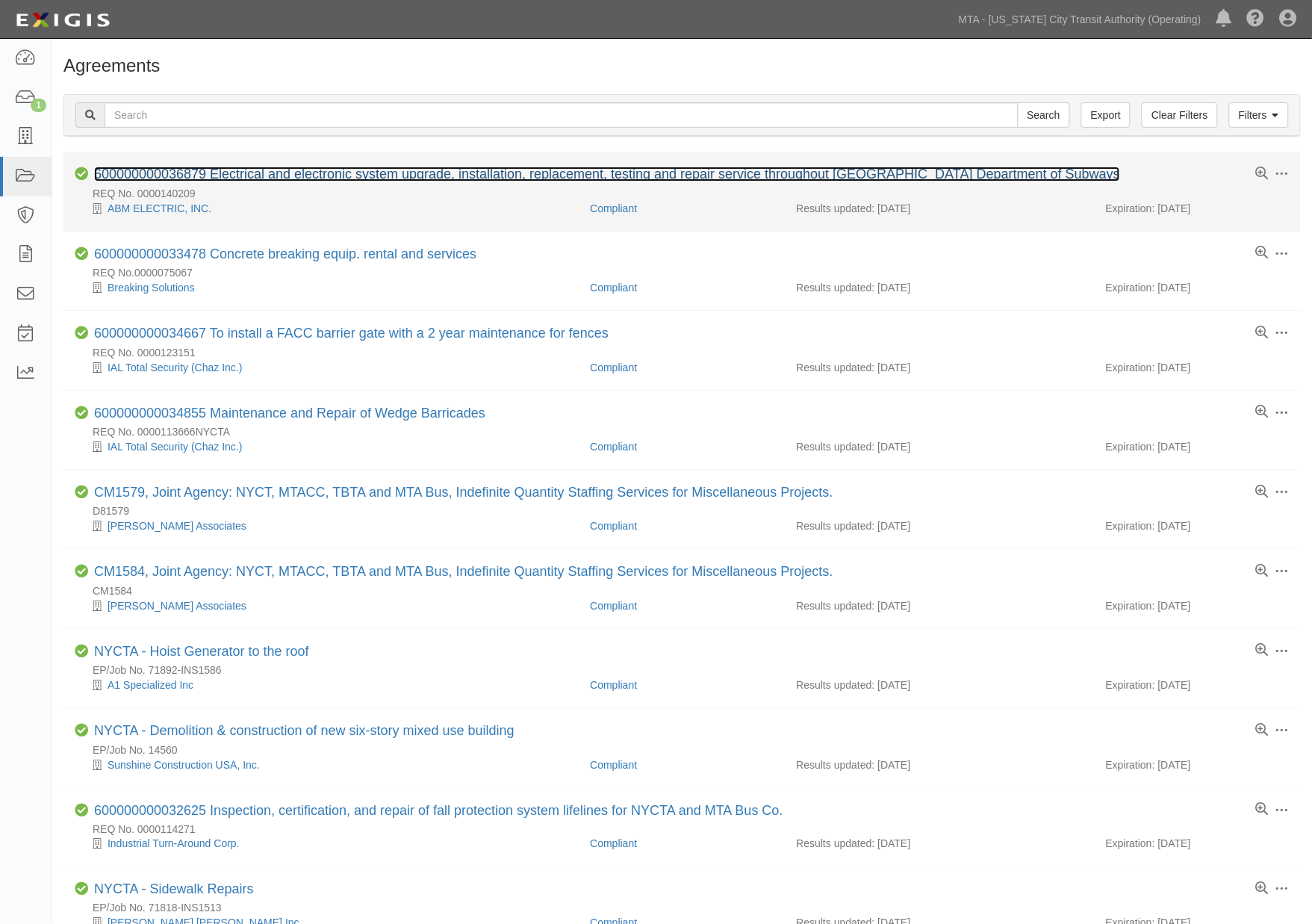
click at [382, 176] on link "600000000036879 Electrical and electronic system upgrade, installation, replace…" at bounding box center [607, 173] width 1026 height 15
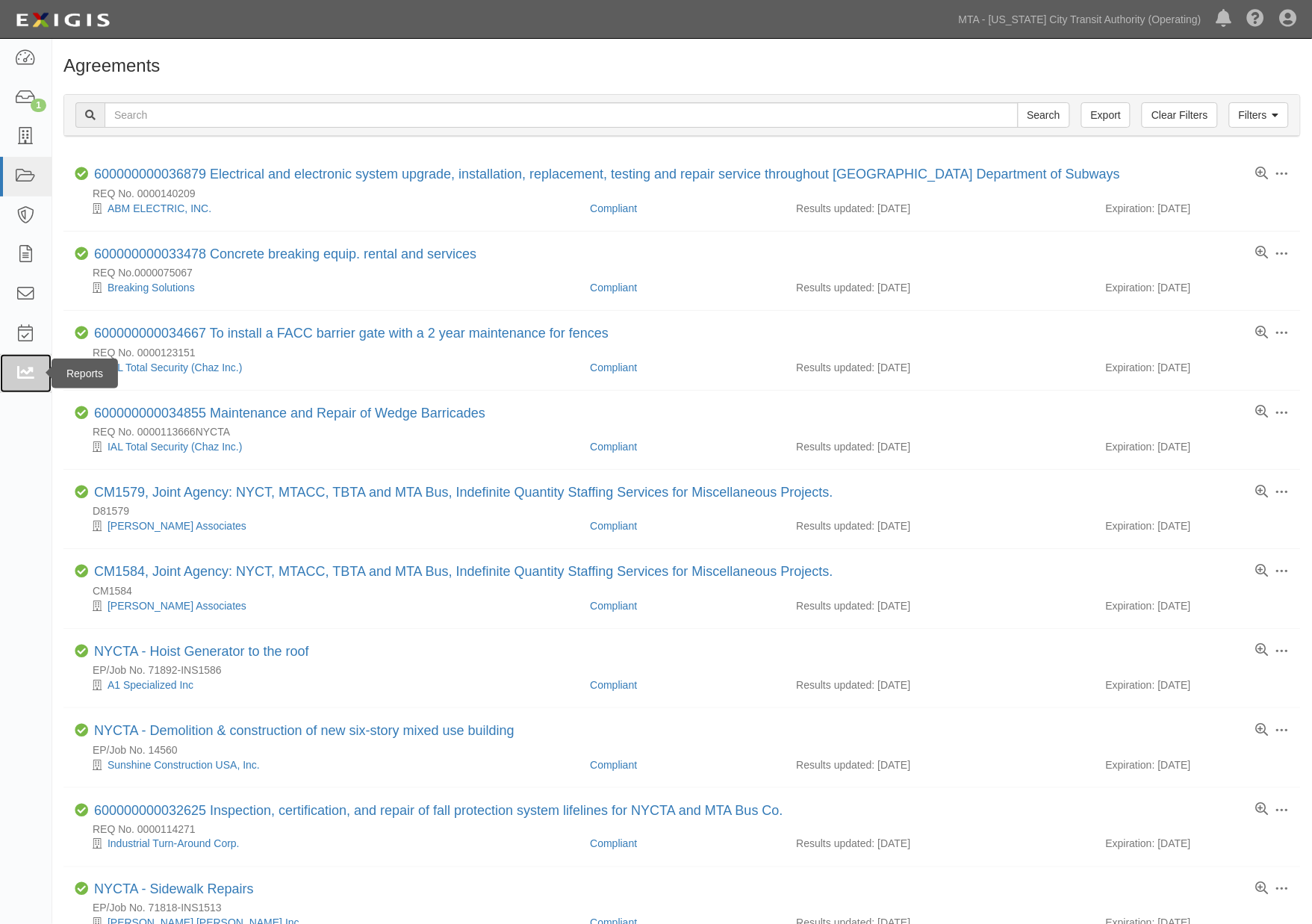
click at [24, 370] on icon at bounding box center [25, 373] width 21 height 17
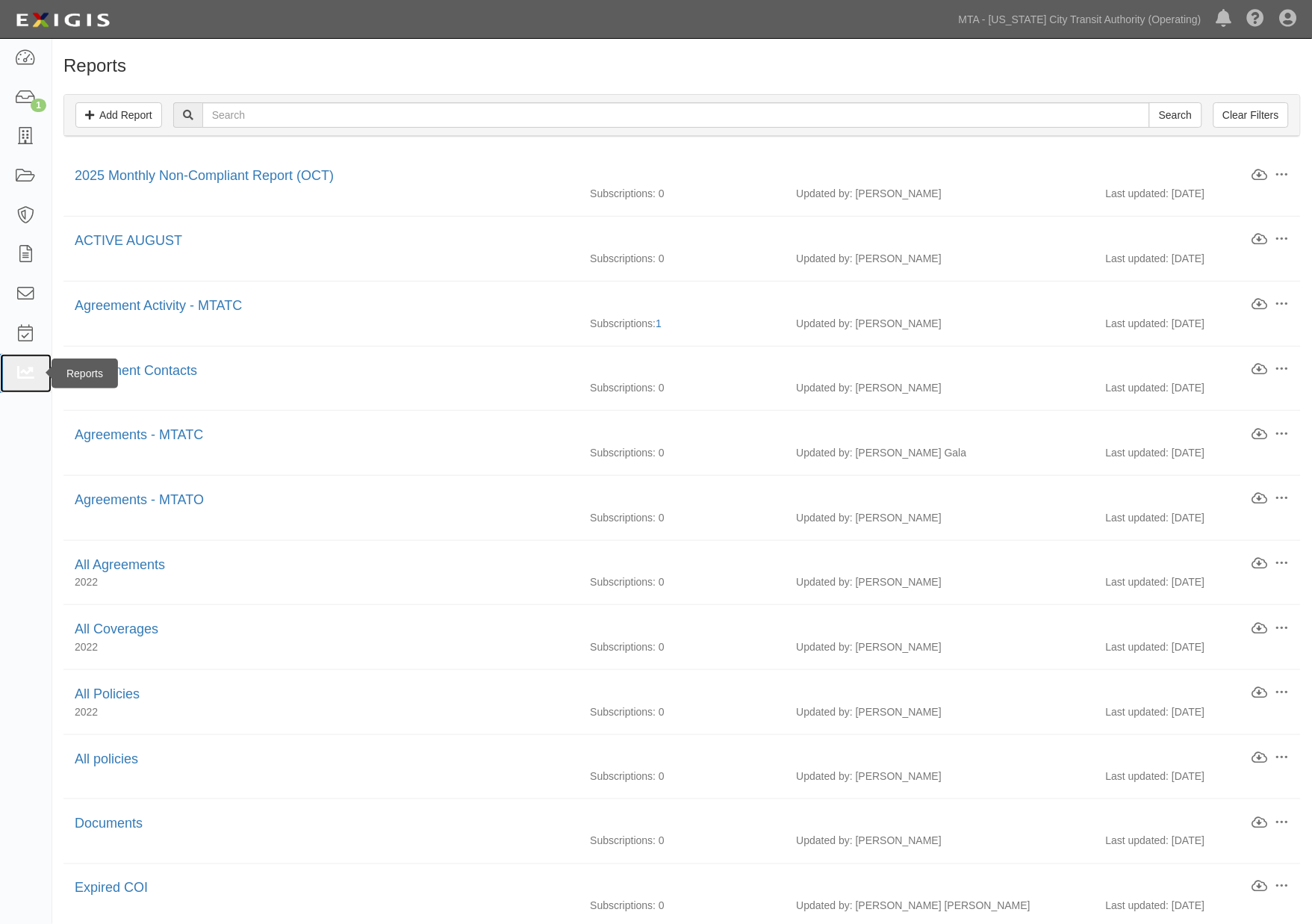
click at [19, 368] on icon at bounding box center [25, 373] width 21 height 17
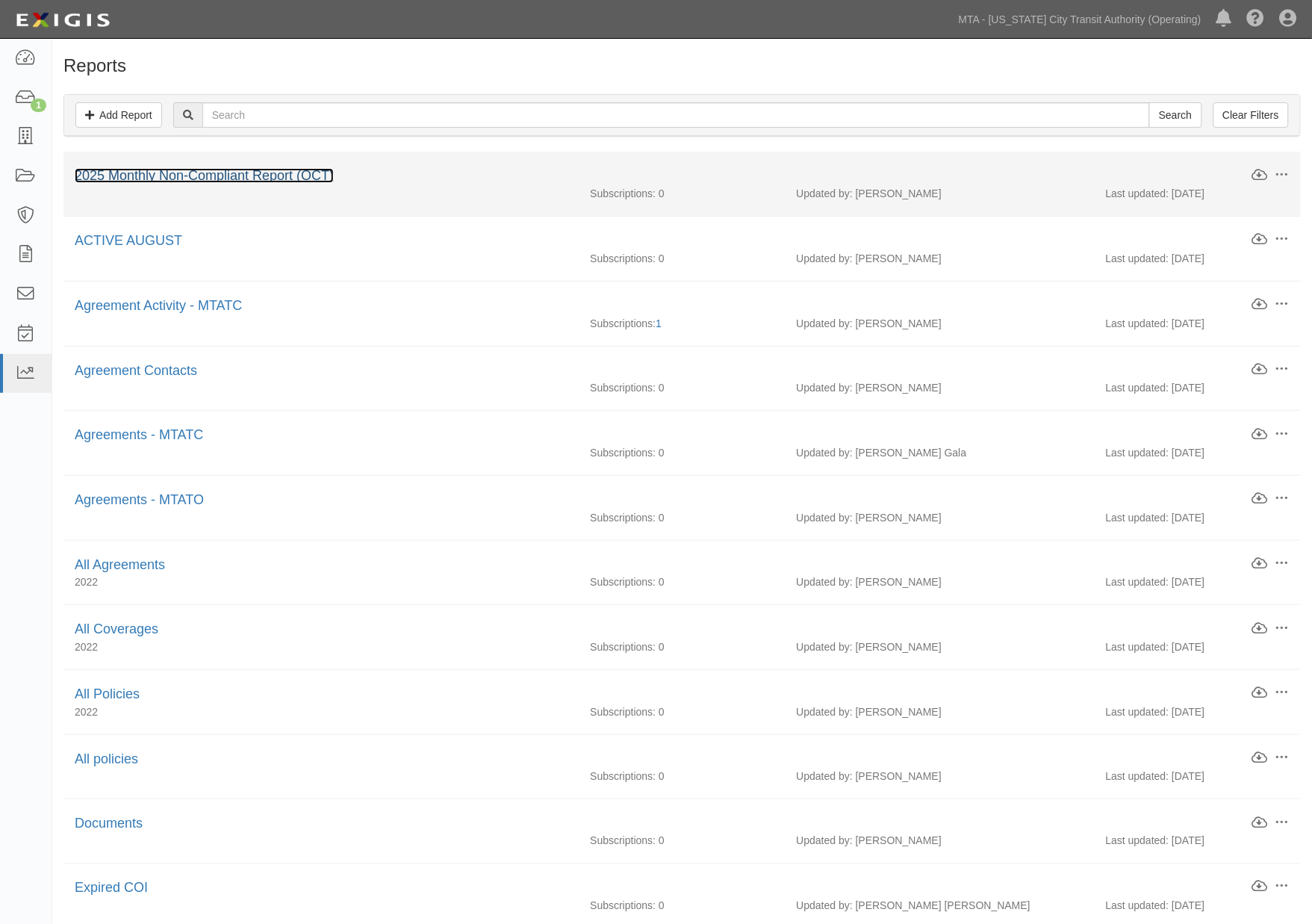
click at [198, 175] on link "2025 Monthly Non-Compliant Report (OCT)" at bounding box center [204, 175] width 259 height 15
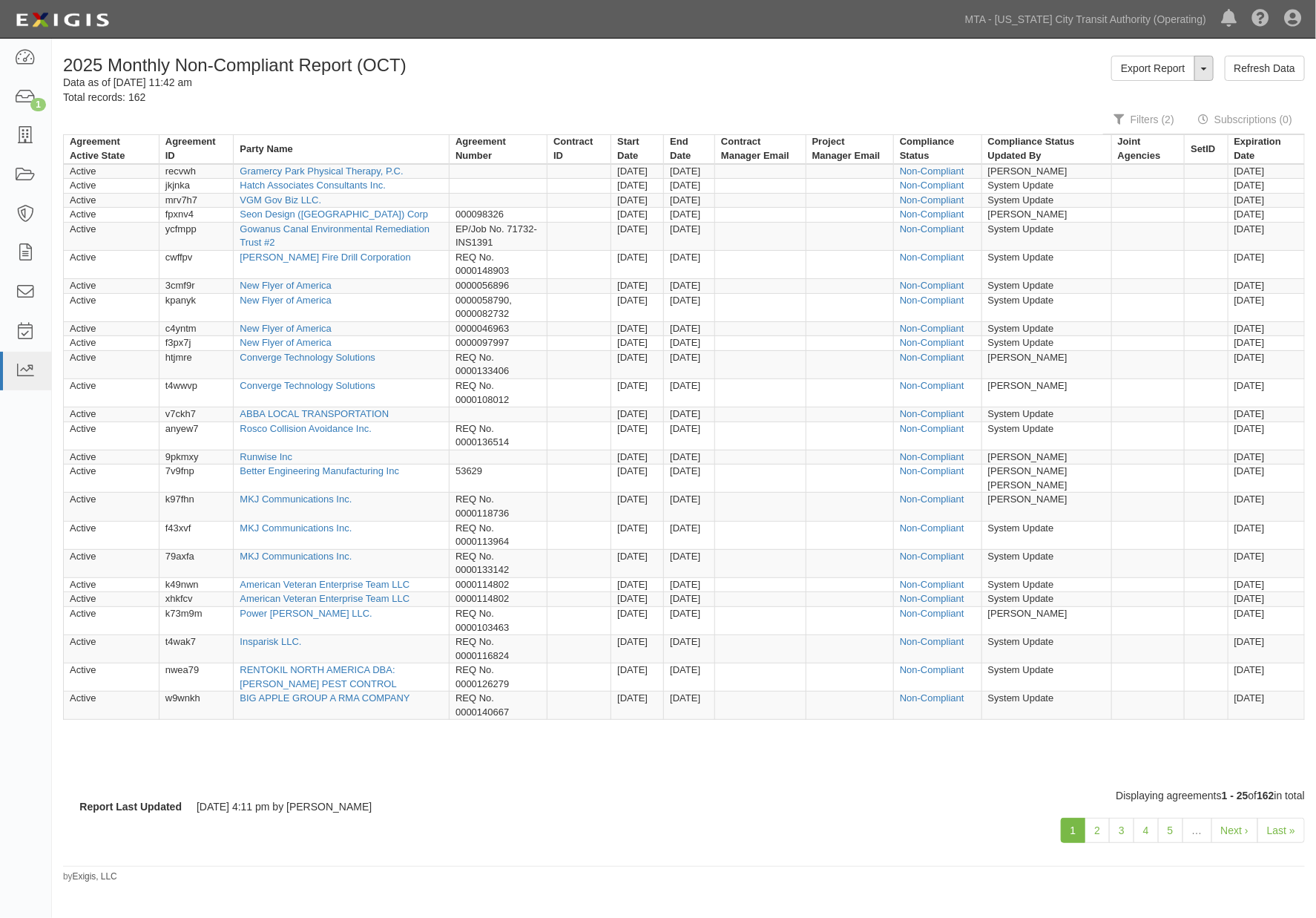
click at [1205, 71] on button "ToggleReportDropdown" at bounding box center [1204, 68] width 19 height 25
click at [1157, 93] on link "Edit Report" at bounding box center [1171, 97] width 118 height 19
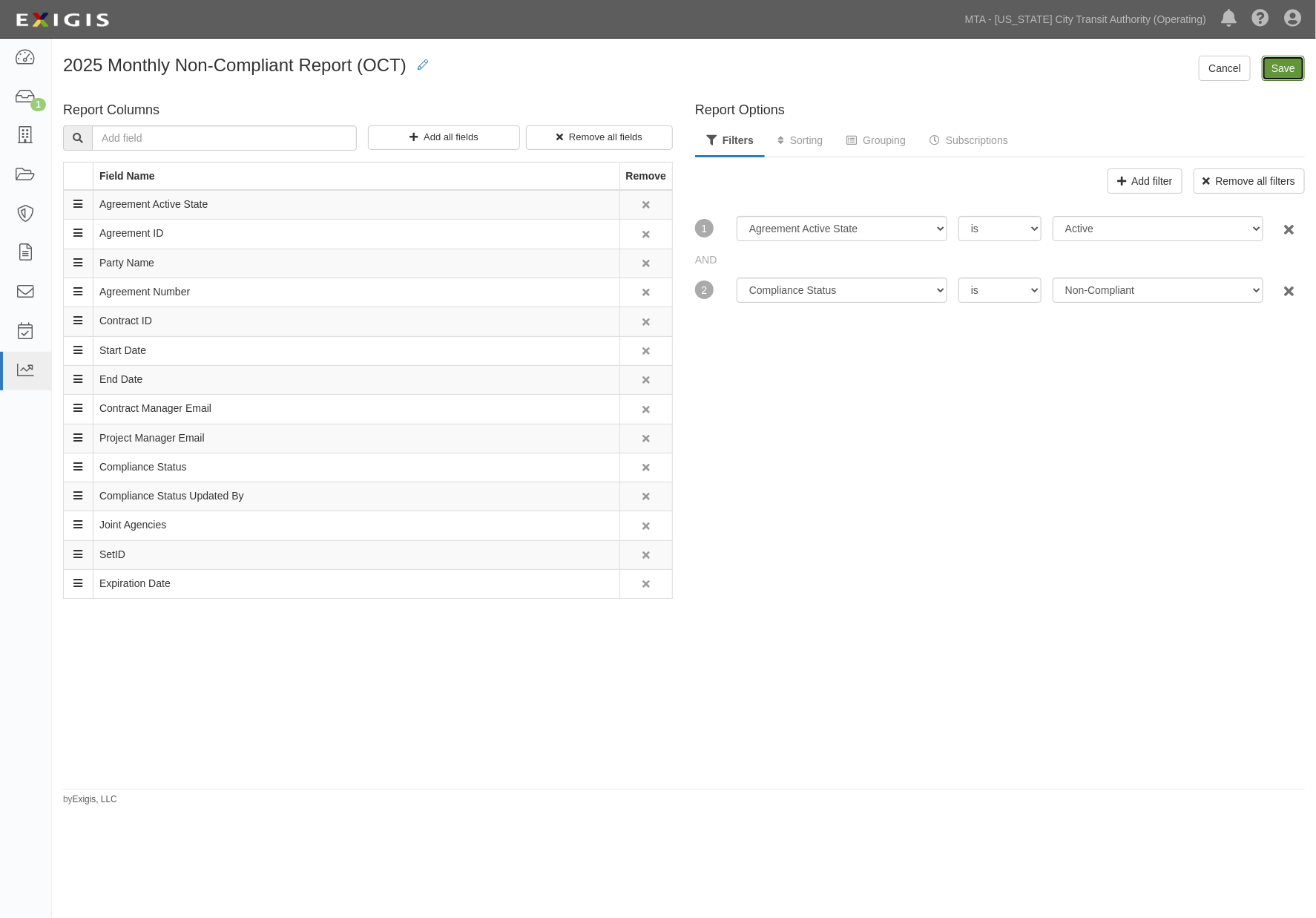
click at [1281, 71] on input "Save" at bounding box center [1283, 68] width 43 height 25
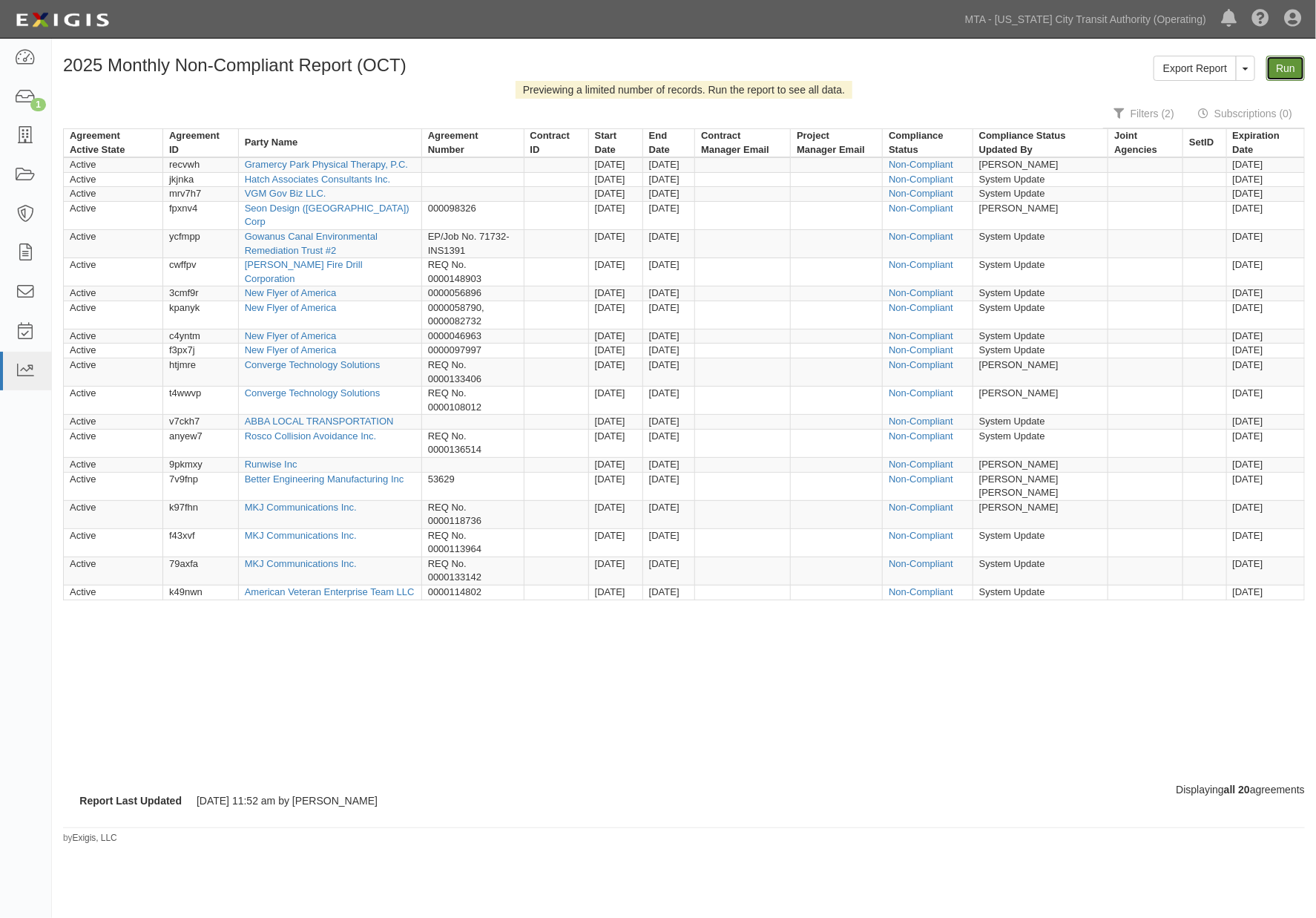
click at [1280, 63] on link "Run" at bounding box center [1286, 68] width 39 height 25
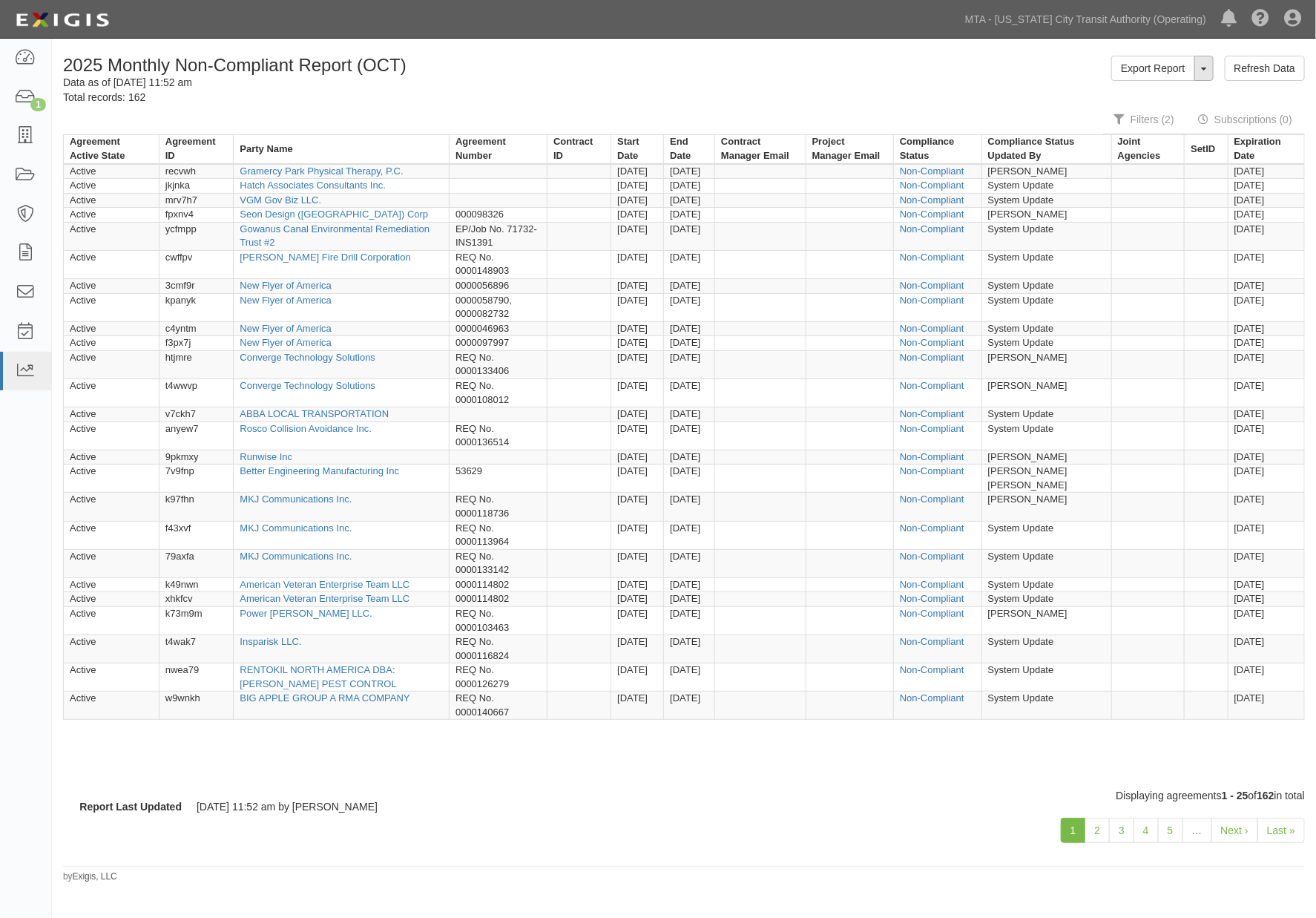
click at [1204, 70] on button "ToggleReportDropdown" at bounding box center [1204, 68] width 19 height 25
click at [1168, 63] on link "Export Report" at bounding box center [1153, 68] width 83 height 25
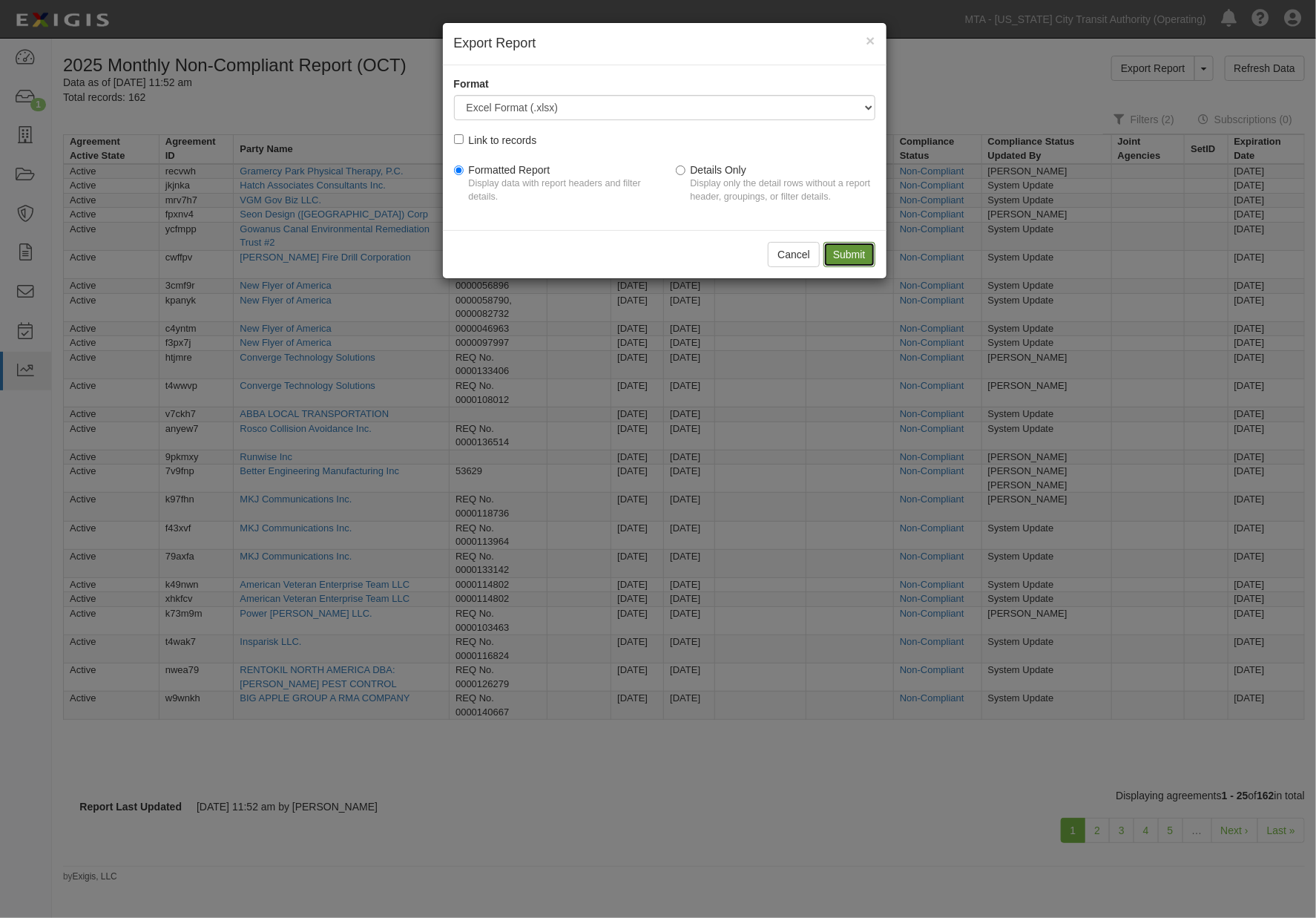
click at [851, 258] on input "Submit" at bounding box center [850, 254] width 52 height 25
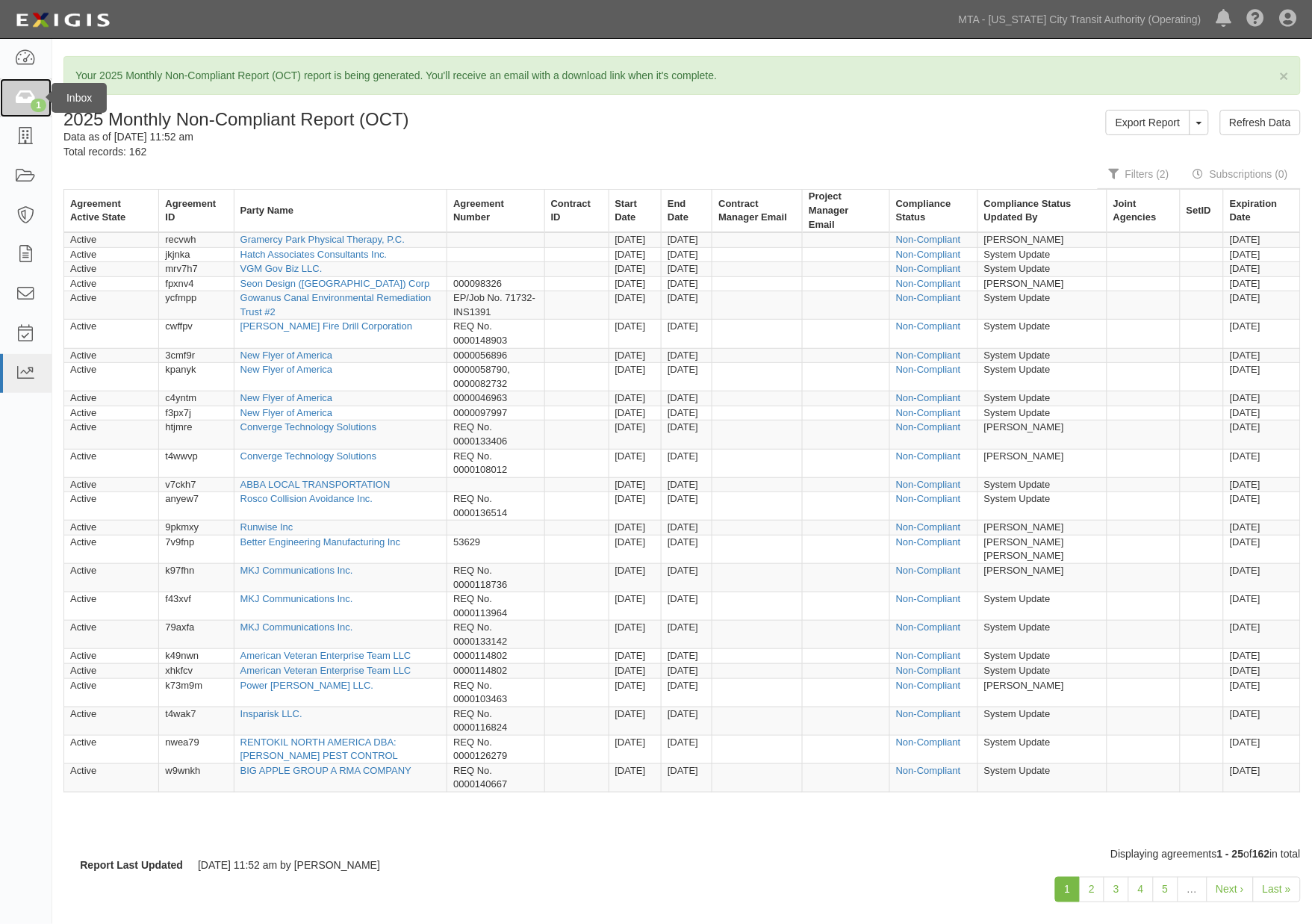
click at [31, 101] on icon at bounding box center [25, 98] width 21 height 17
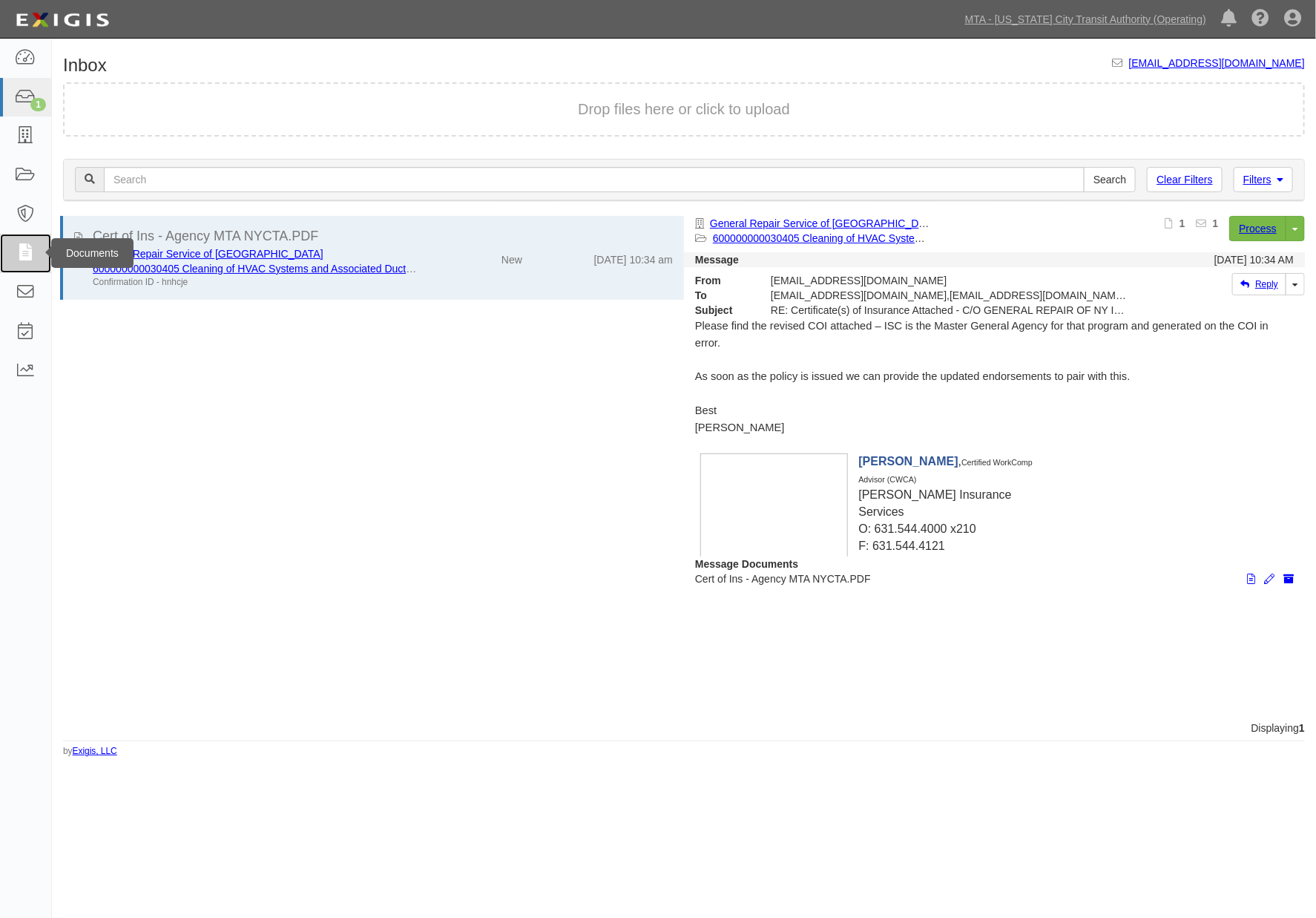
click at [23, 254] on icon at bounding box center [25, 253] width 21 height 17
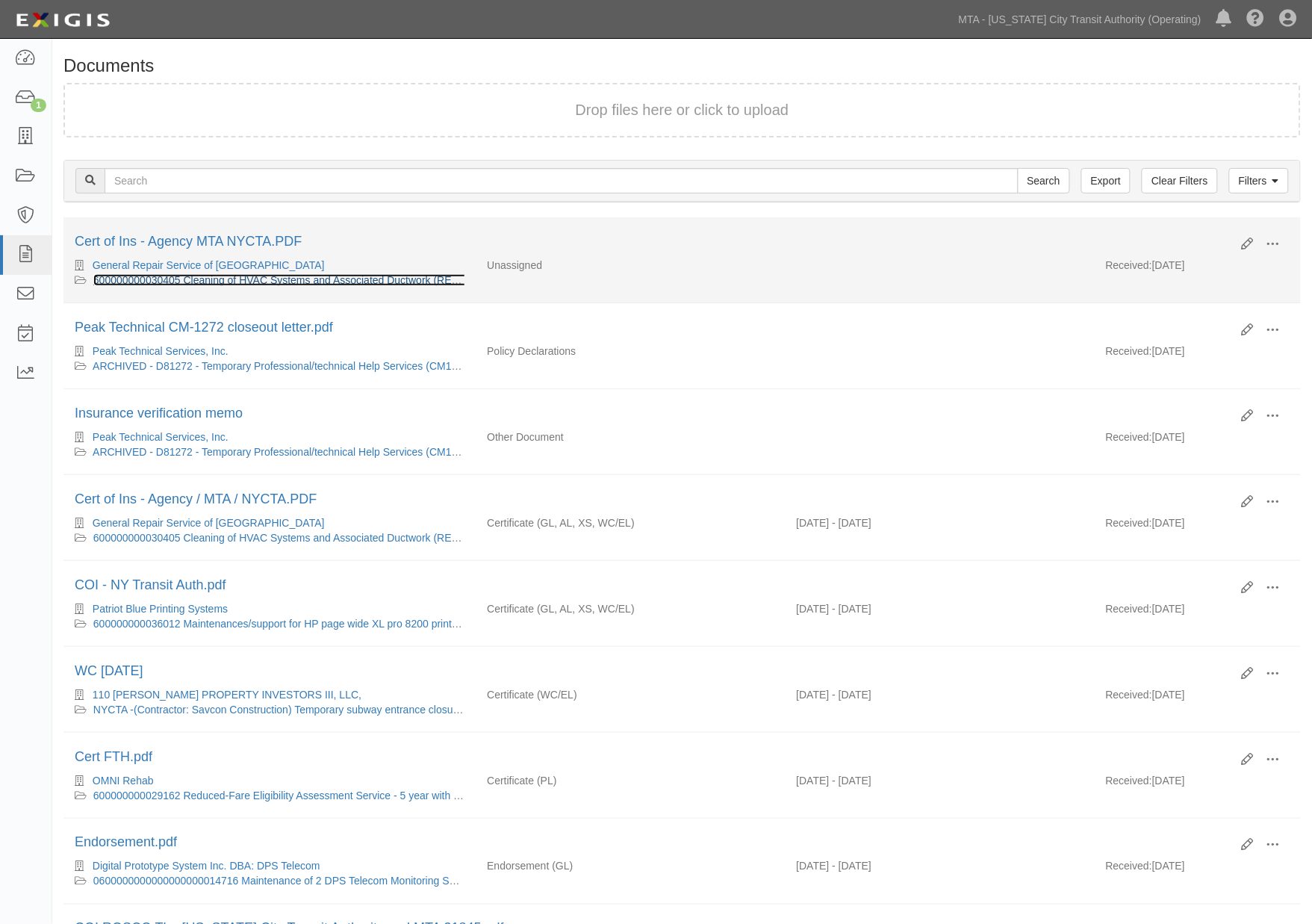
click at [280, 277] on link "600000000030405 Cleaning of HVAC Systems and Associated Ductwork (REQ No.000008…" at bounding box center [317, 280] width 447 height 12
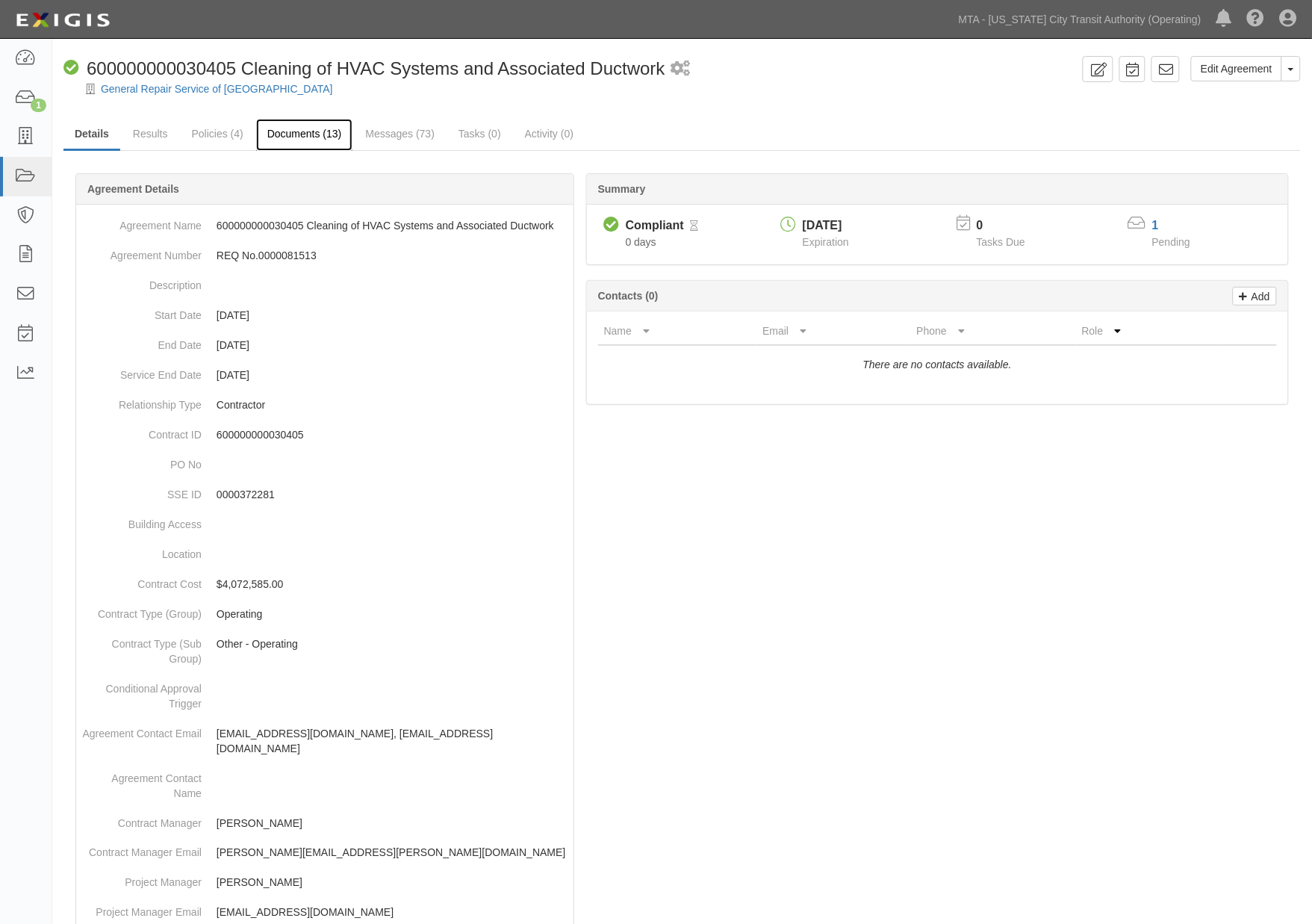
click at [323, 143] on link "Documents (13)" at bounding box center [305, 135] width 97 height 32
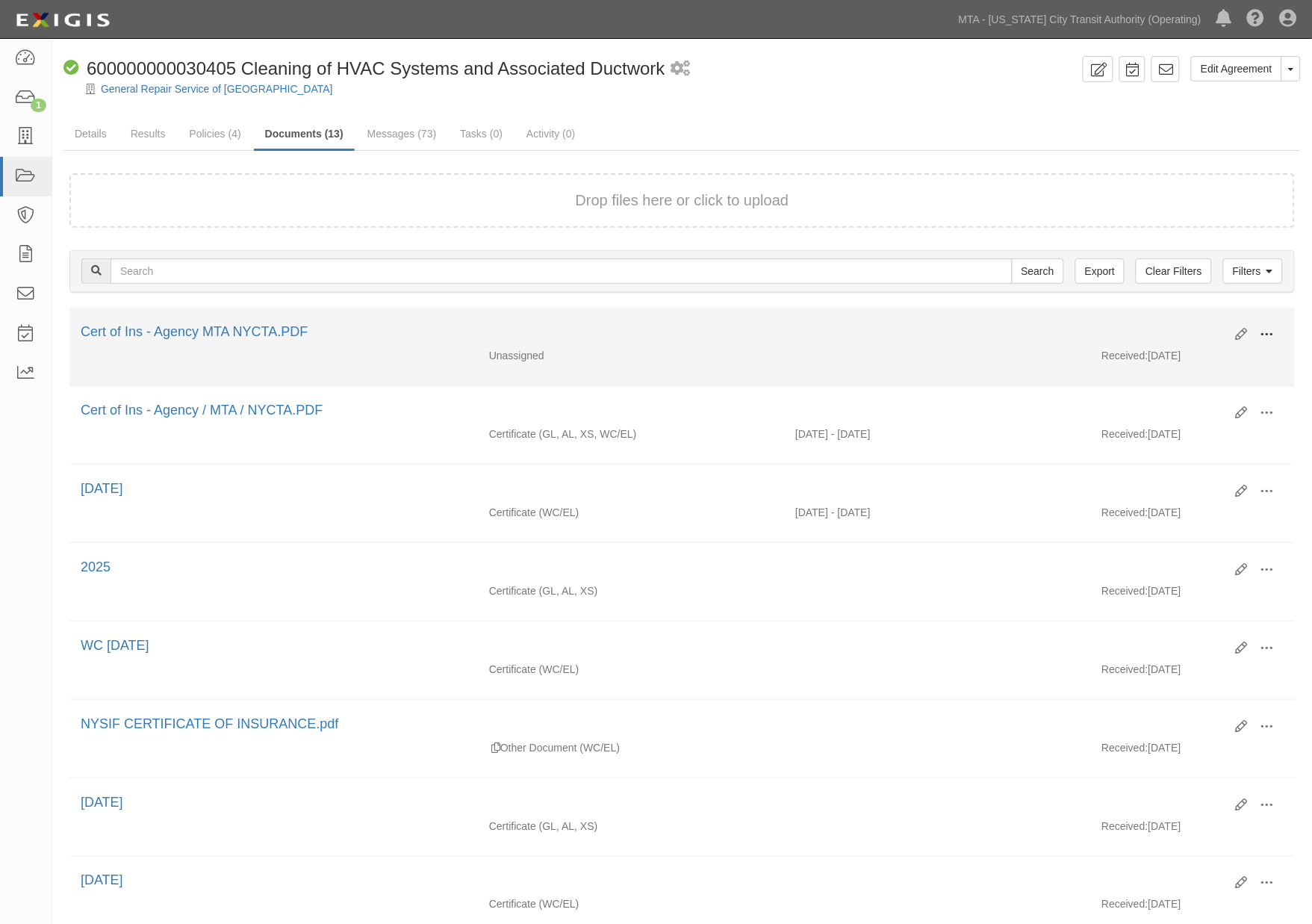
click at [1267, 330] on span at bounding box center [1267, 334] width 14 height 14
click at [1170, 351] on link "View" at bounding box center [1194, 356] width 118 height 27
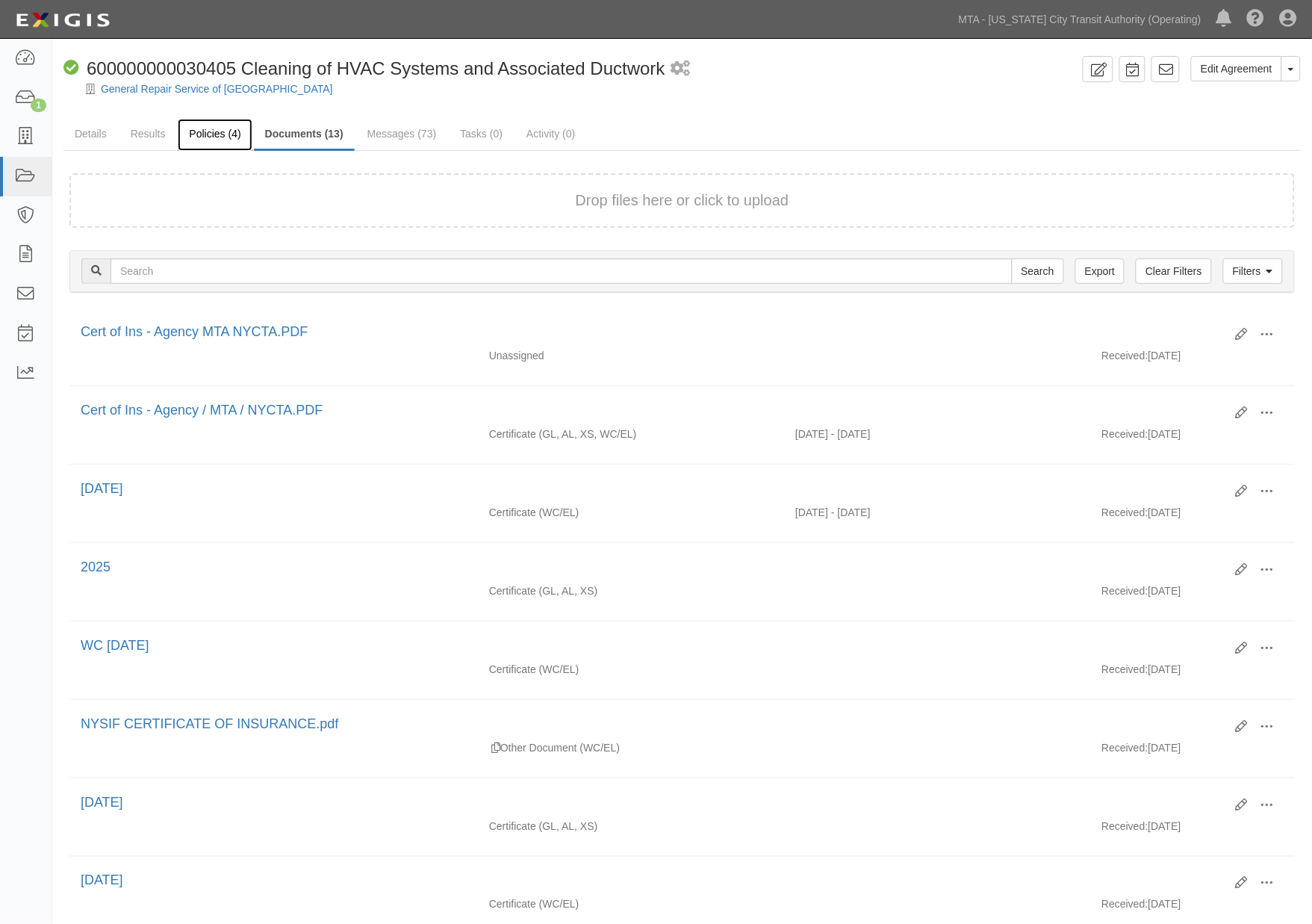
click at [195, 133] on link "Policies (4)" at bounding box center [214, 135] width 74 height 32
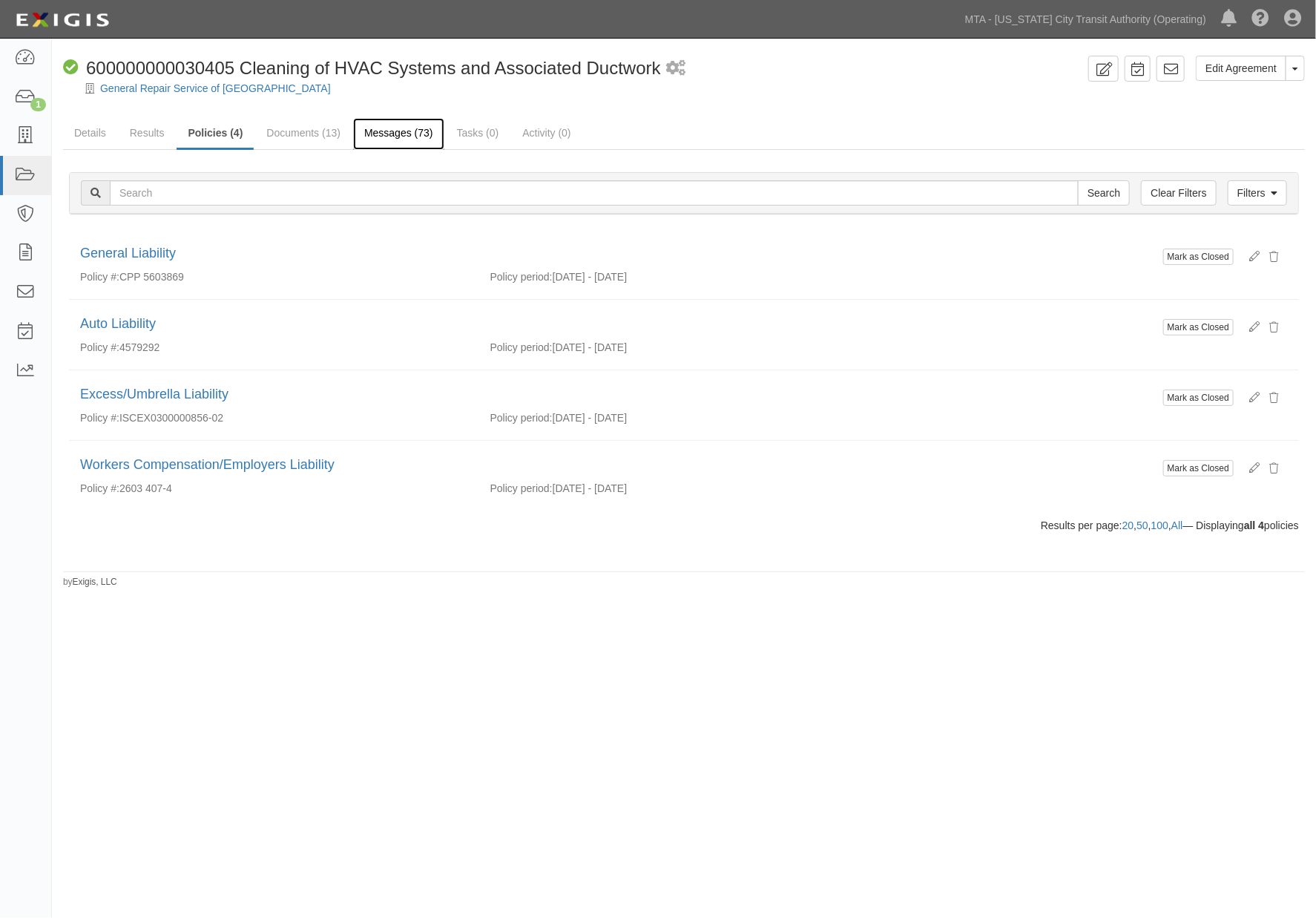
click at [403, 130] on link "Messages (73)" at bounding box center [398, 134] width 91 height 32
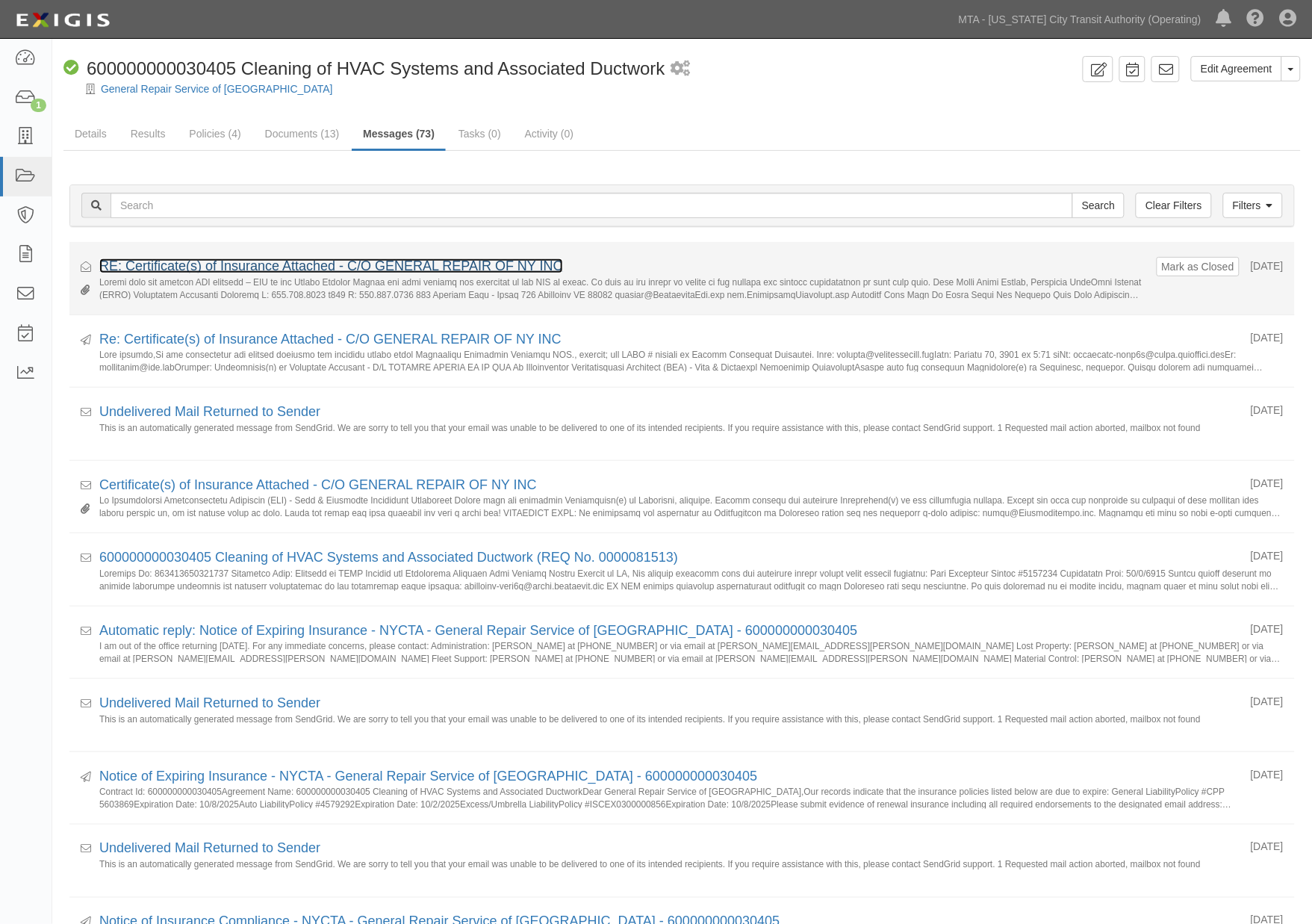
click at [270, 266] on link "RE: Certificate(s) of Insurance Attached - C/O GENERAL REPAIR OF NY INC" at bounding box center [331, 266] width 464 height 15
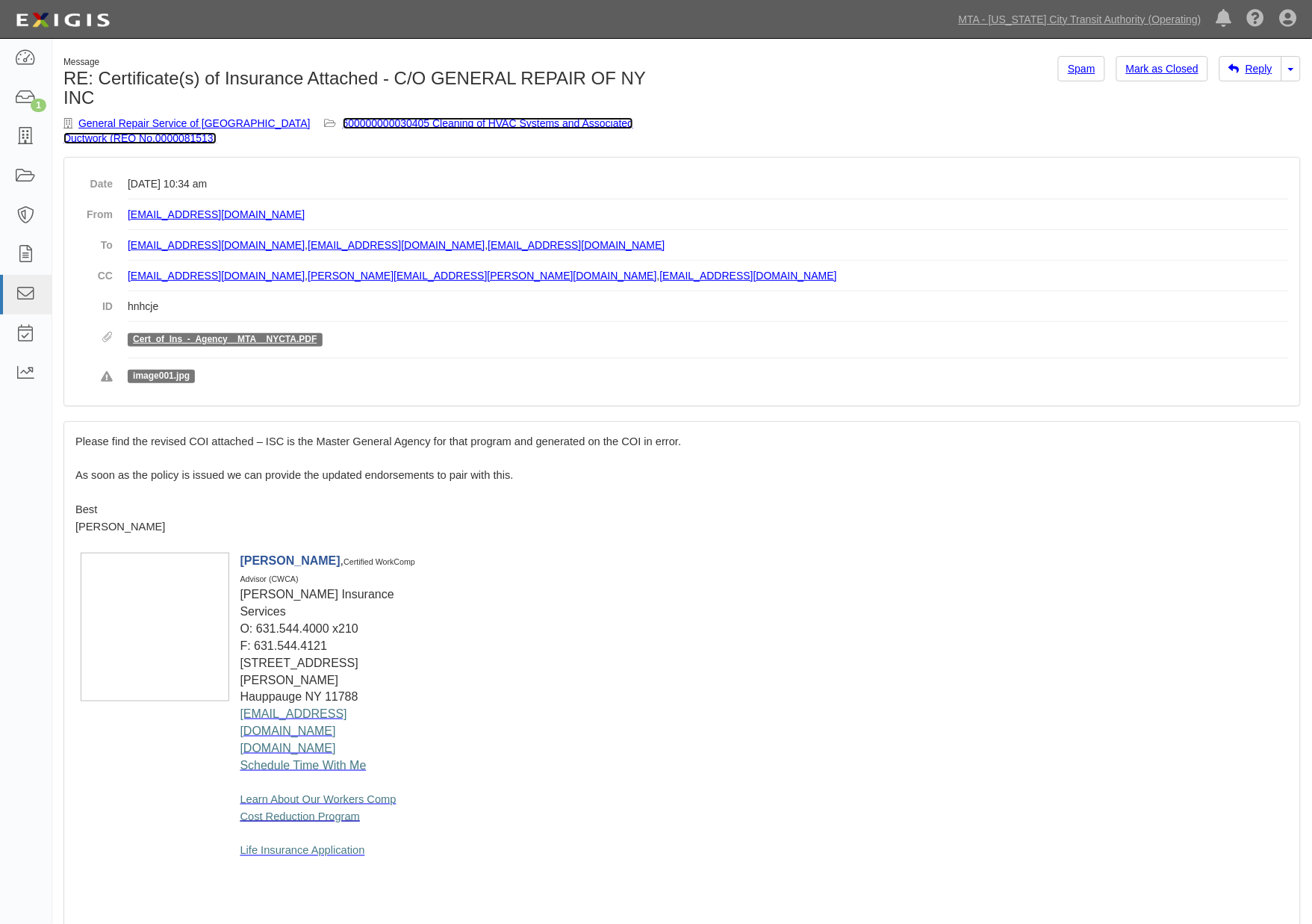
click at [434, 119] on link "600000000030405 Cleaning of HVAC Systems and Associated Ductwork (REQ No.000008…" at bounding box center [348, 130] width 570 height 27
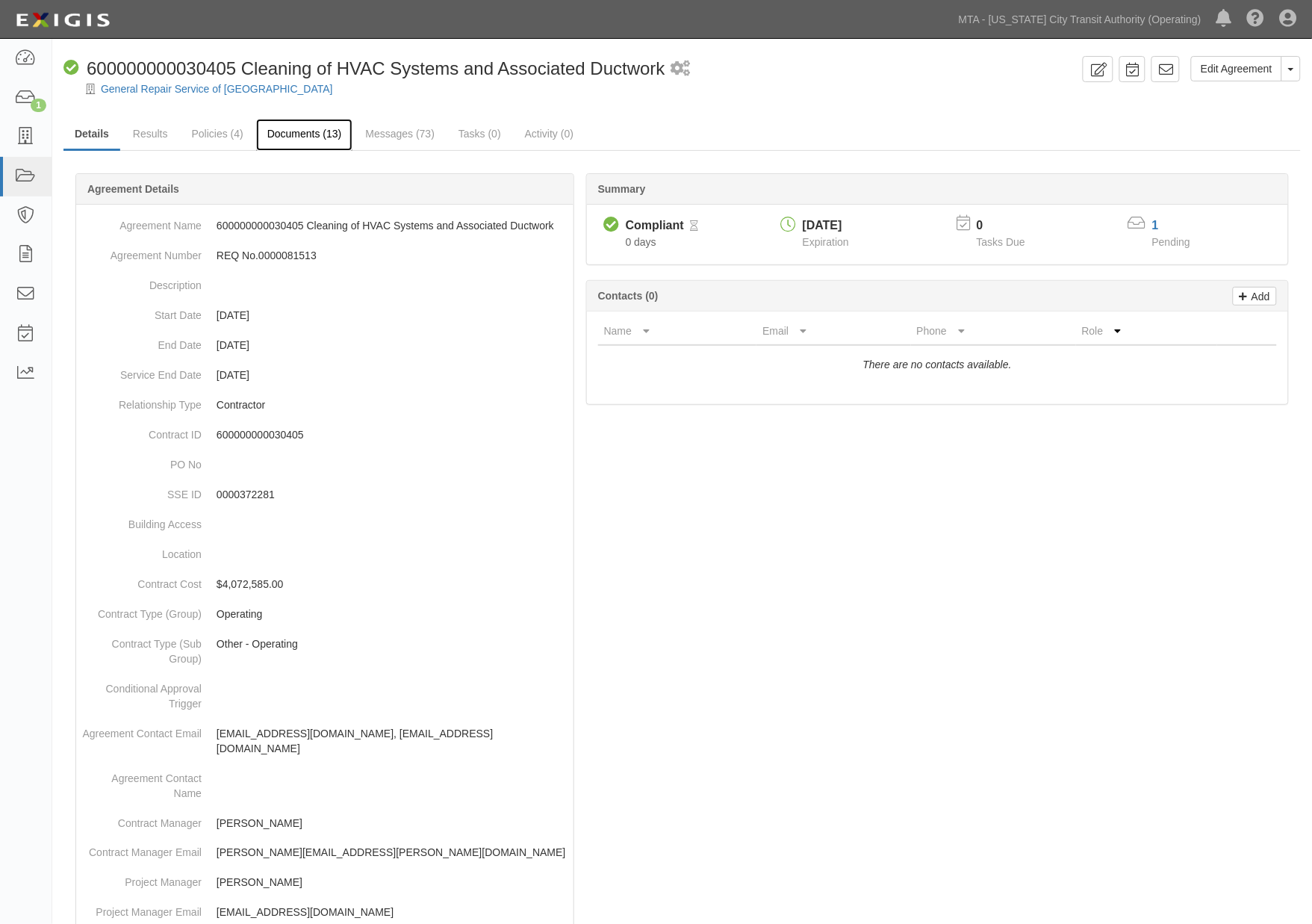
click at [312, 135] on link "Documents (13)" at bounding box center [305, 135] width 97 height 32
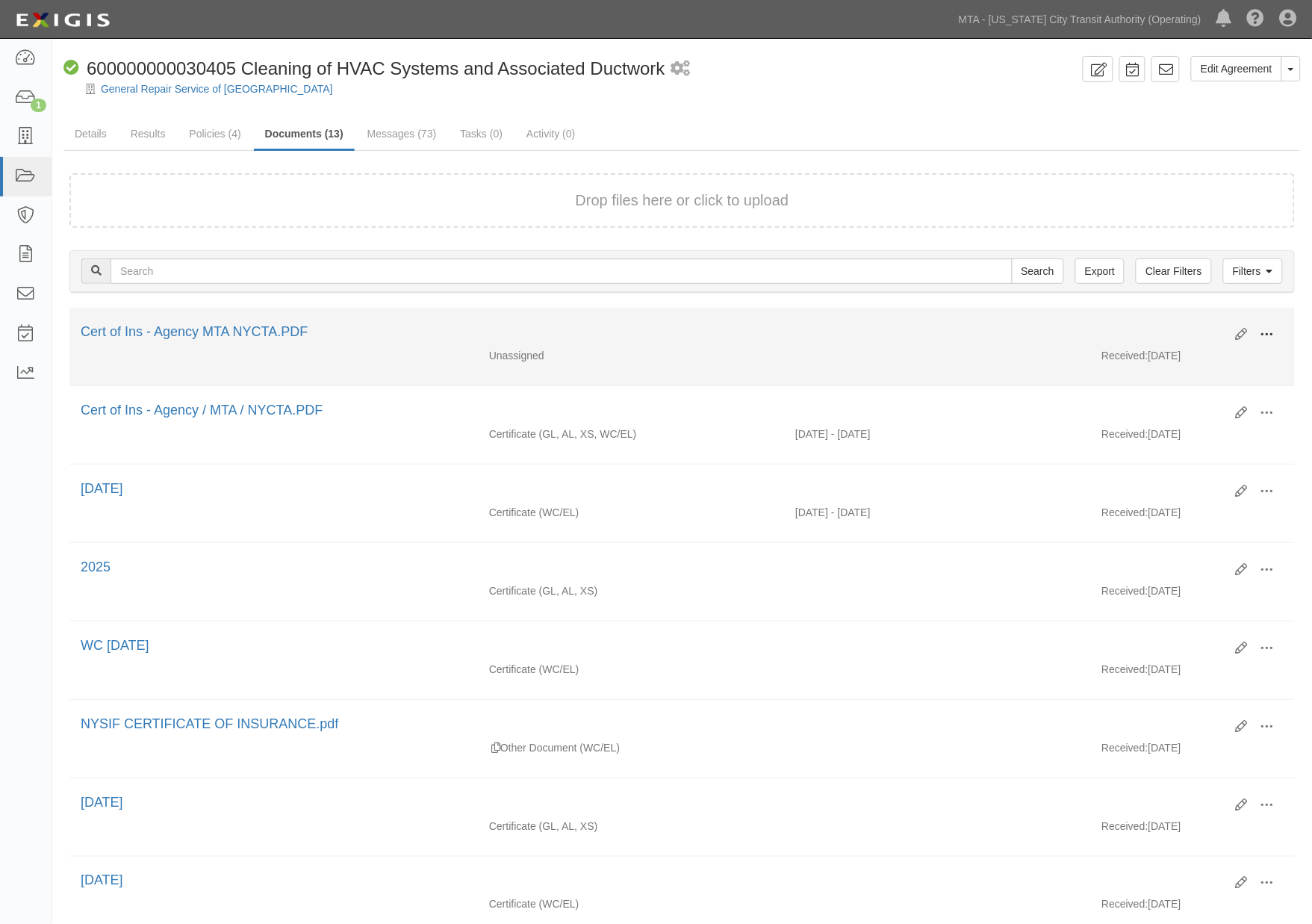
click at [1260, 332] on span at bounding box center [1267, 334] width 14 height 14
click at [1162, 319] on link "Edit" at bounding box center [1194, 328] width 118 height 27
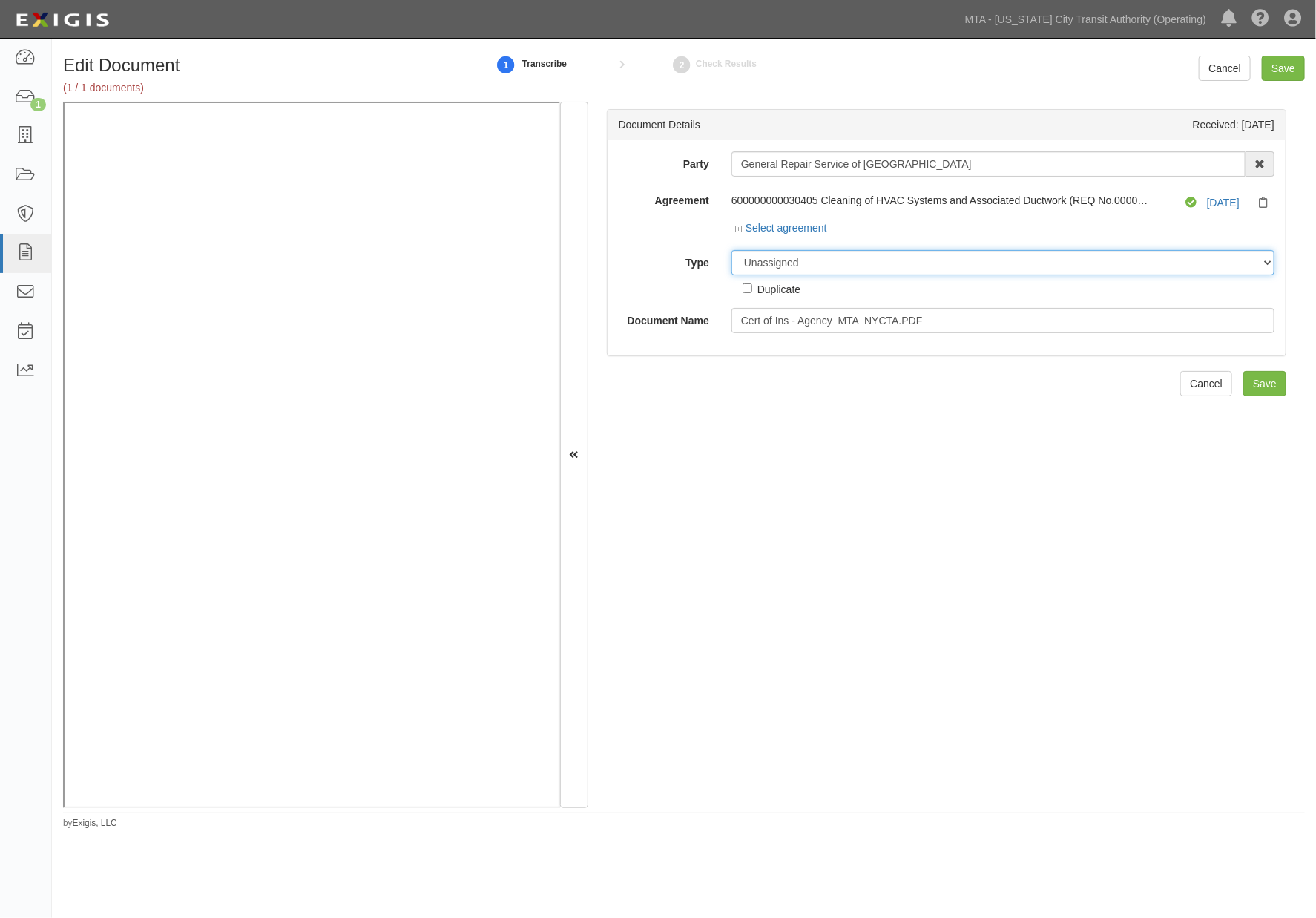
click at [804, 262] on select "Unassigned Binder Cancellation Notice Certificate Contract Endorsement Insuranc…" at bounding box center [1003, 262] width 543 height 25
click at [731, 250] on select "Unassigned Binder Cancellation Notice Certificate Contract Endorsement Insuranc…" at bounding box center [1003, 262] width 543 height 25
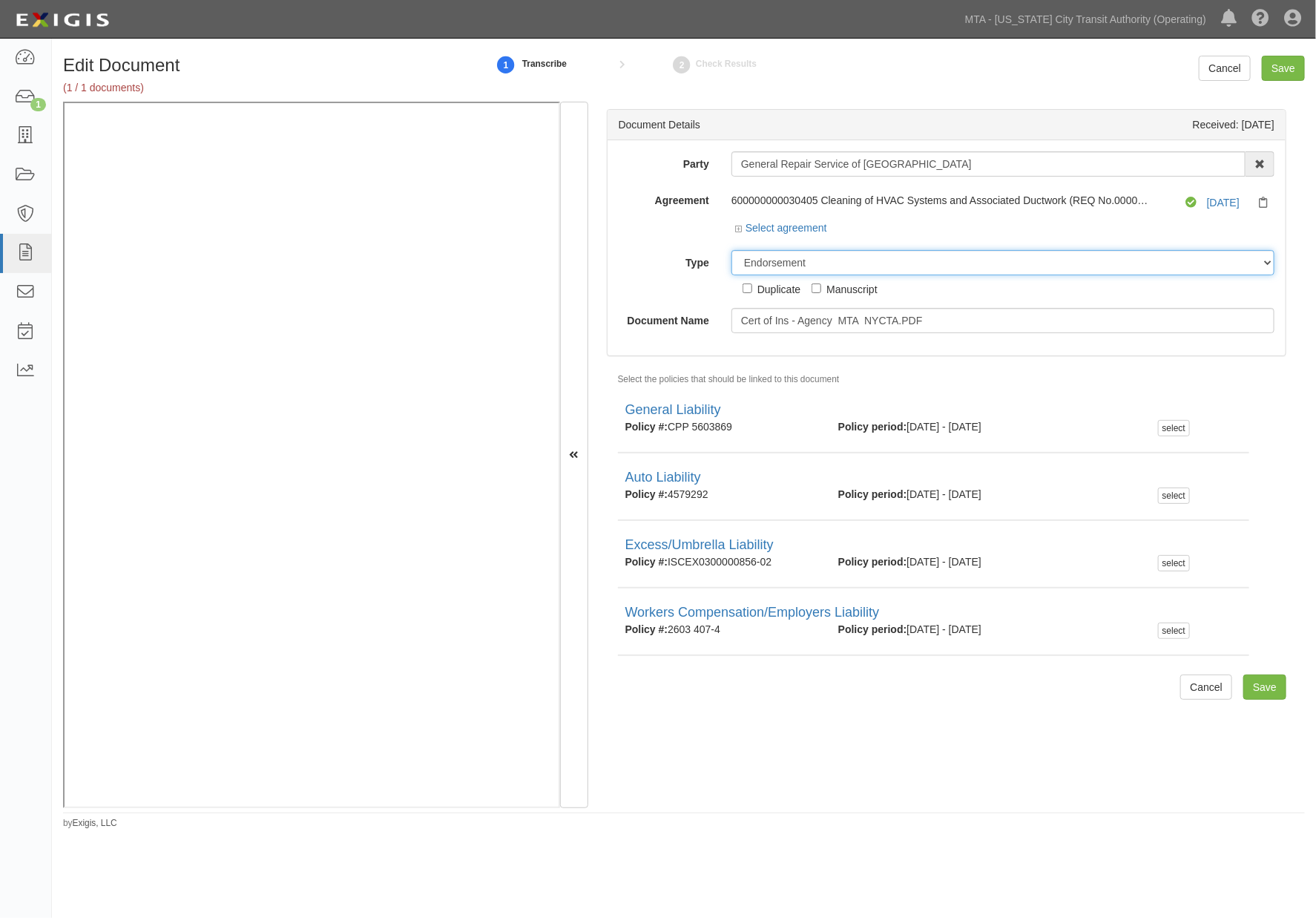
click at [826, 260] on select "Unassigned Binder Cancellation Notice Certificate Contract Endorsement Insuranc…" at bounding box center [1003, 262] width 543 height 25
select select "CertificateDetail"
click at [731, 250] on select "Unassigned Binder Cancellation Notice Certificate Contract Endorsement Insuranc…" at bounding box center [1003, 262] width 543 height 25
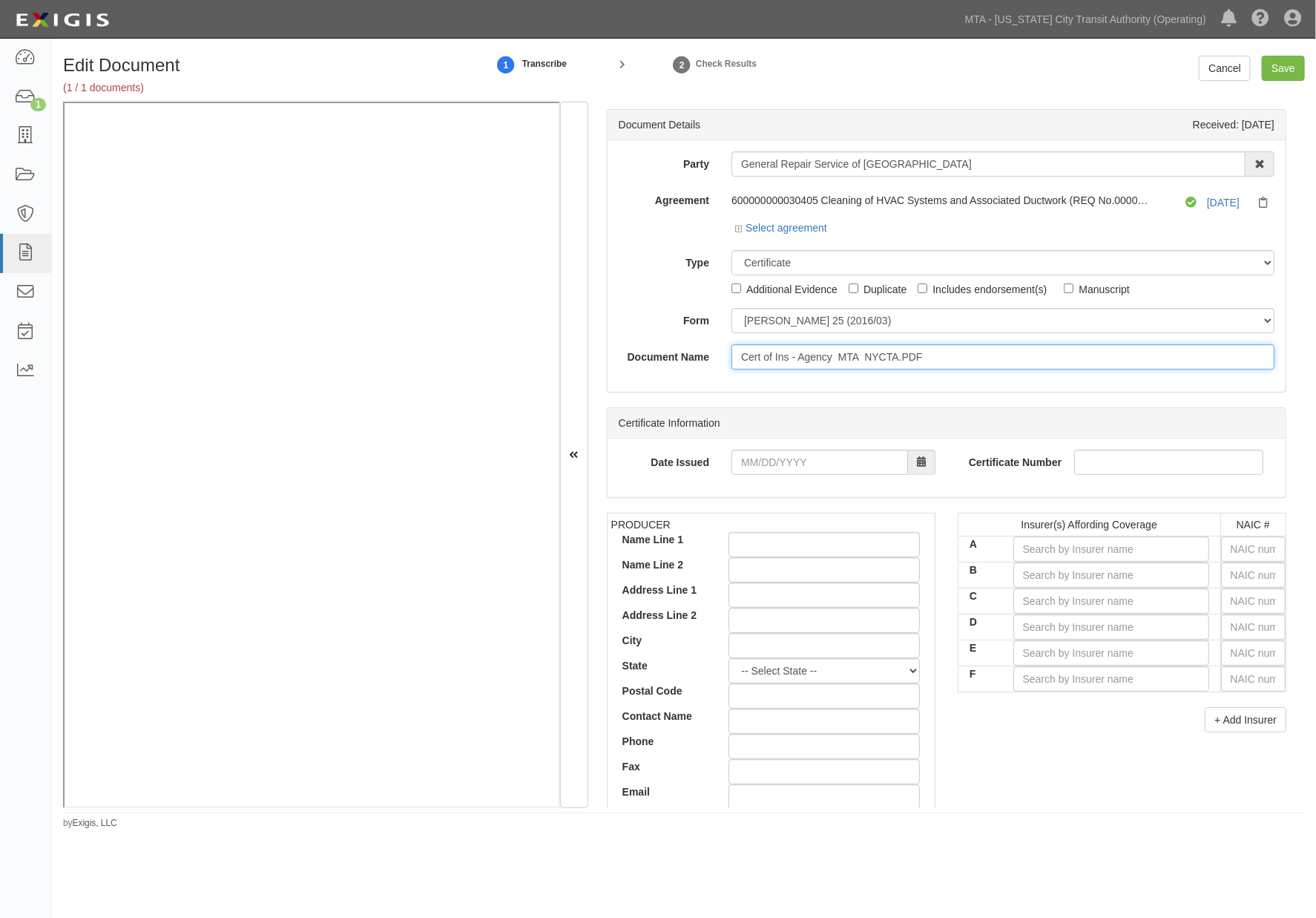
drag, startPoint x: 941, startPoint y: 357, endPoint x: 702, endPoint y: 358, distance: 239.0
click at [702, 358] on div "Document Name Cert of Ins - Agency MTA NYCTA.PDF" at bounding box center [946, 356] width 678 height 25
type input "Excess NAIC Carrier corrected 2026"
click at [1226, 606] on input "text" at bounding box center [1253, 601] width 64 height 25
type input "16862"
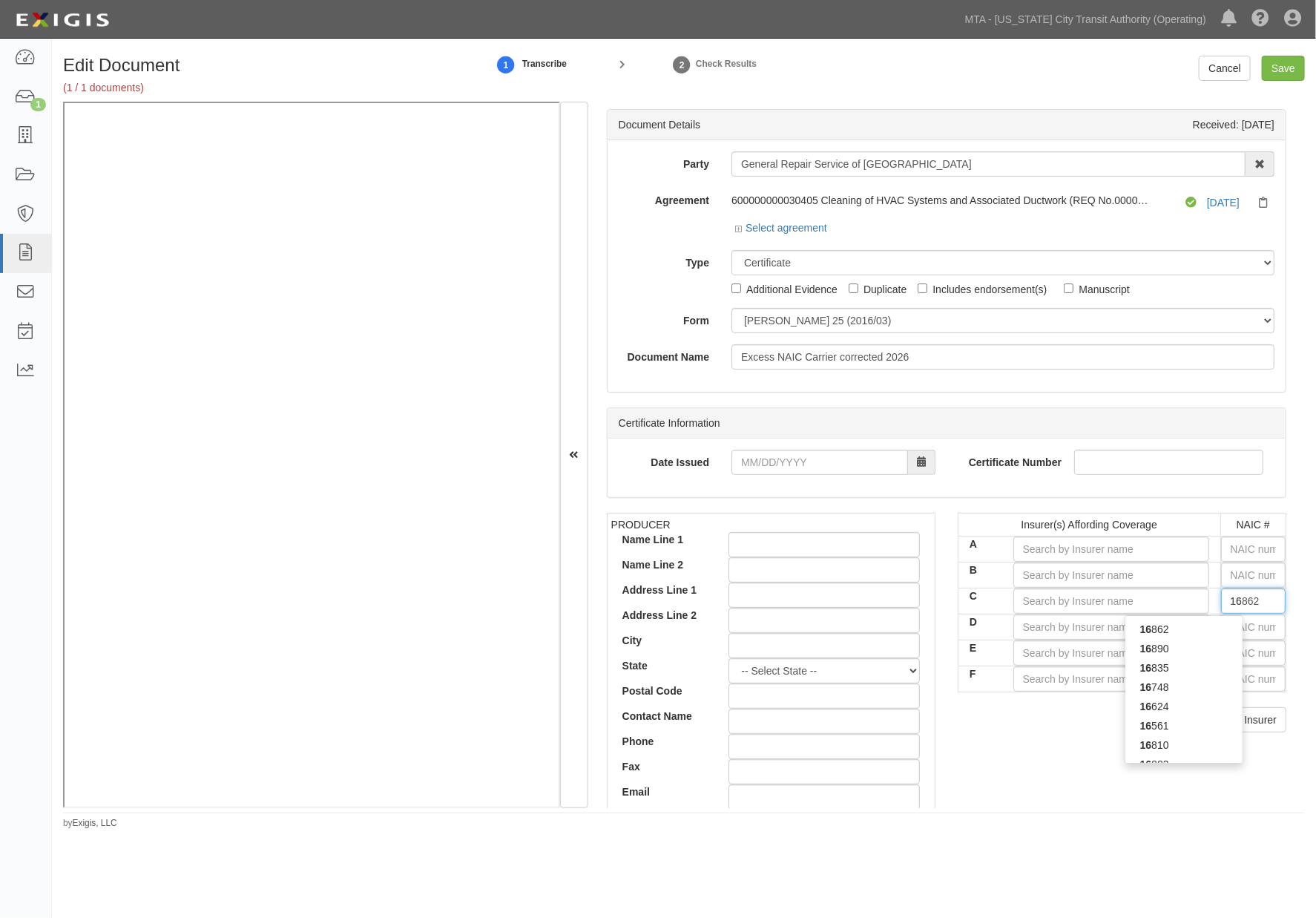
type input "168"
type input "16848"
type input "1684"
type input "16848"
click at [1196, 633] on div "16848" at bounding box center [1184, 629] width 118 height 19
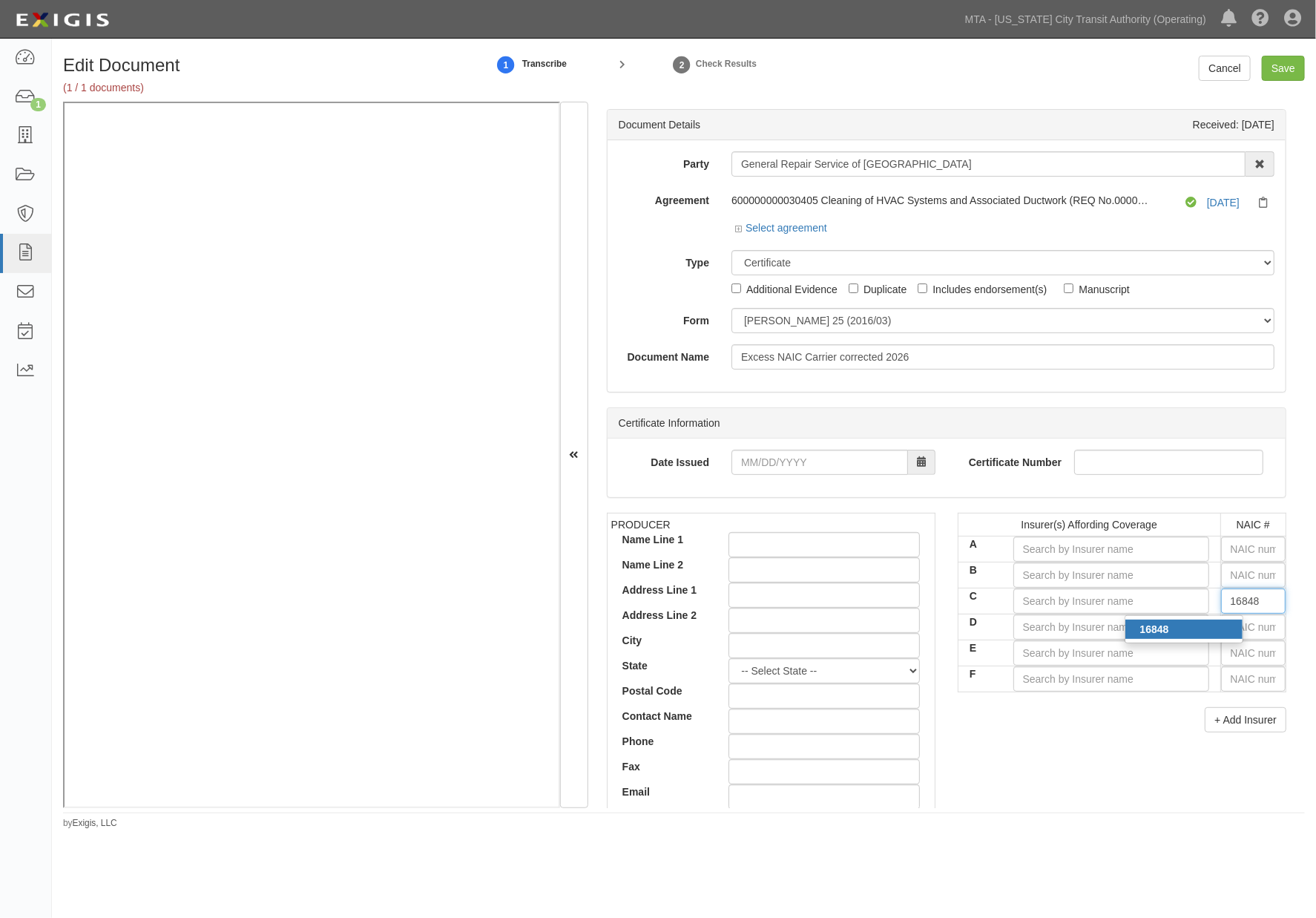
type input "Sutton Specialty Insurance Company (A- VIII Rating)"
type input "16848"
click at [1045, 742] on div "Insurer(s) Affording Coverage NAIC # A B C Sutton Specialty Insurance Company (…" at bounding box center [1122, 628] width 351 height 230
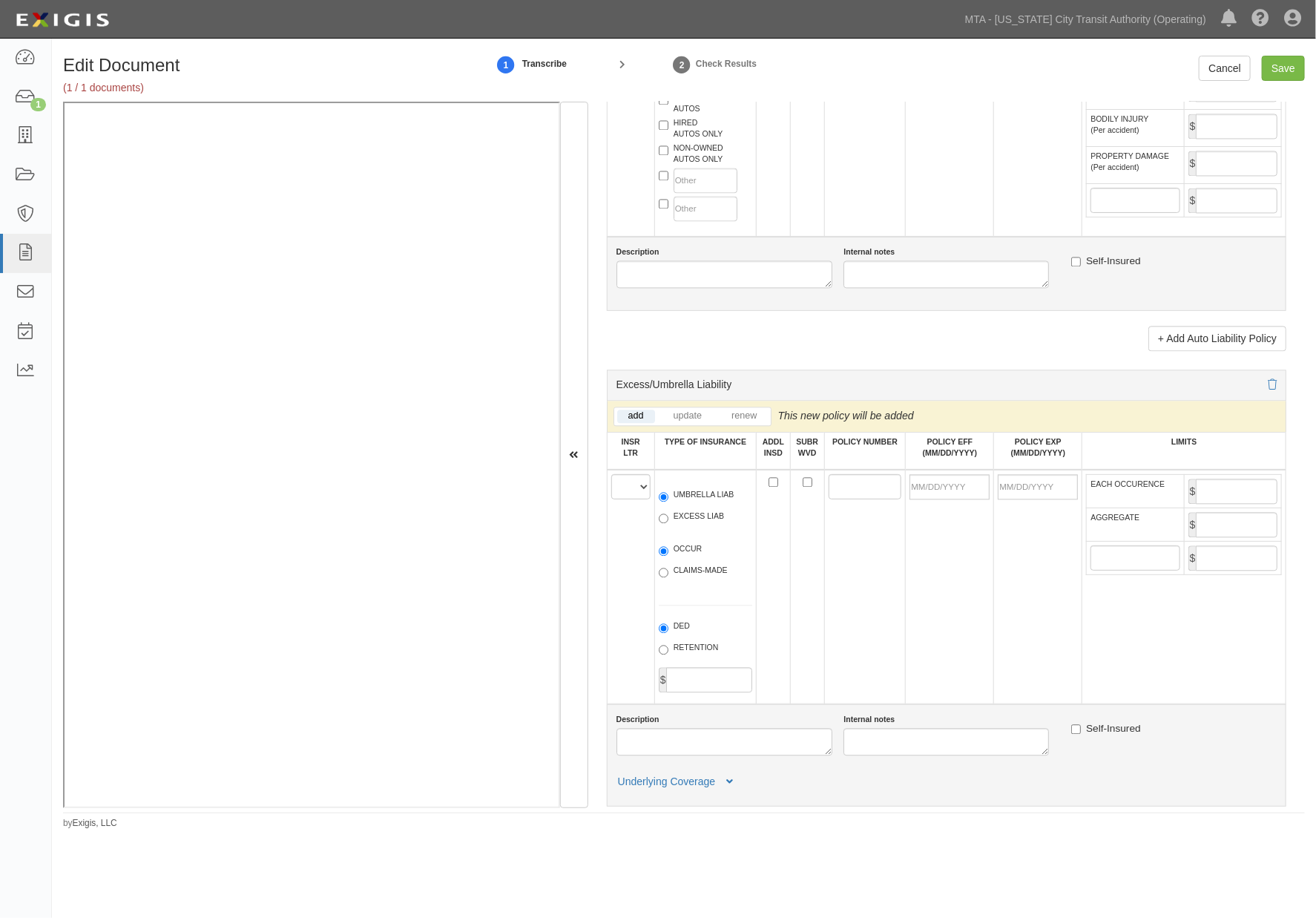
scroll to position [1648, 0]
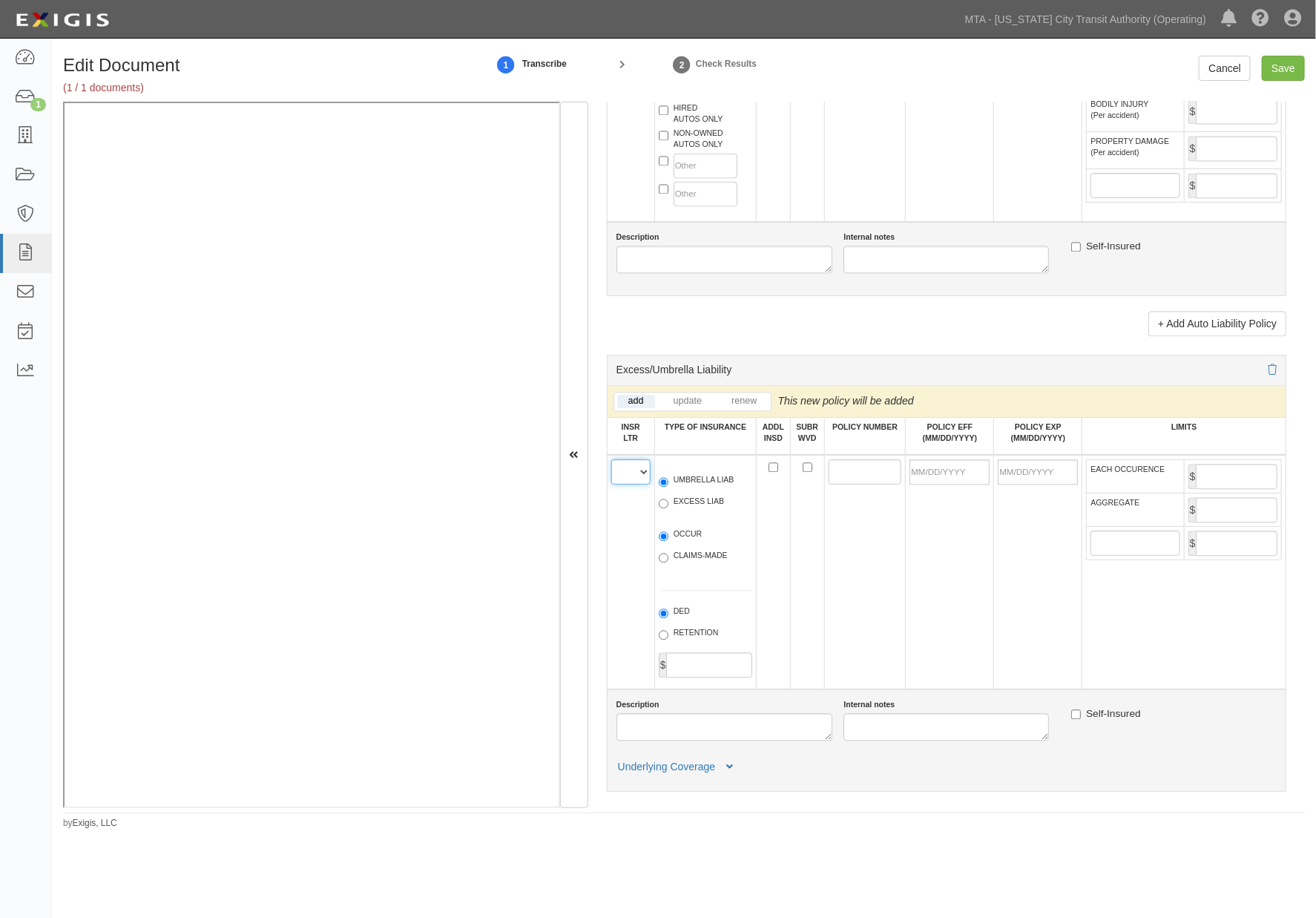
drag, startPoint x: 638, startPoint y: 531, endPoint x: 644, endPoint y: 547, distance: 17.1
click at [638, 485] on select "A B C D E F" at bounding box center [631, 471] width 39 height 25
select select "C"
click at [611, 485] on select "A B C D E F" at bounding box center [631, 471] width 39 height 25
click at [688, 489] on label "UMBRELLA LIAB" at bounding box center [697, 482] width 76 height 14
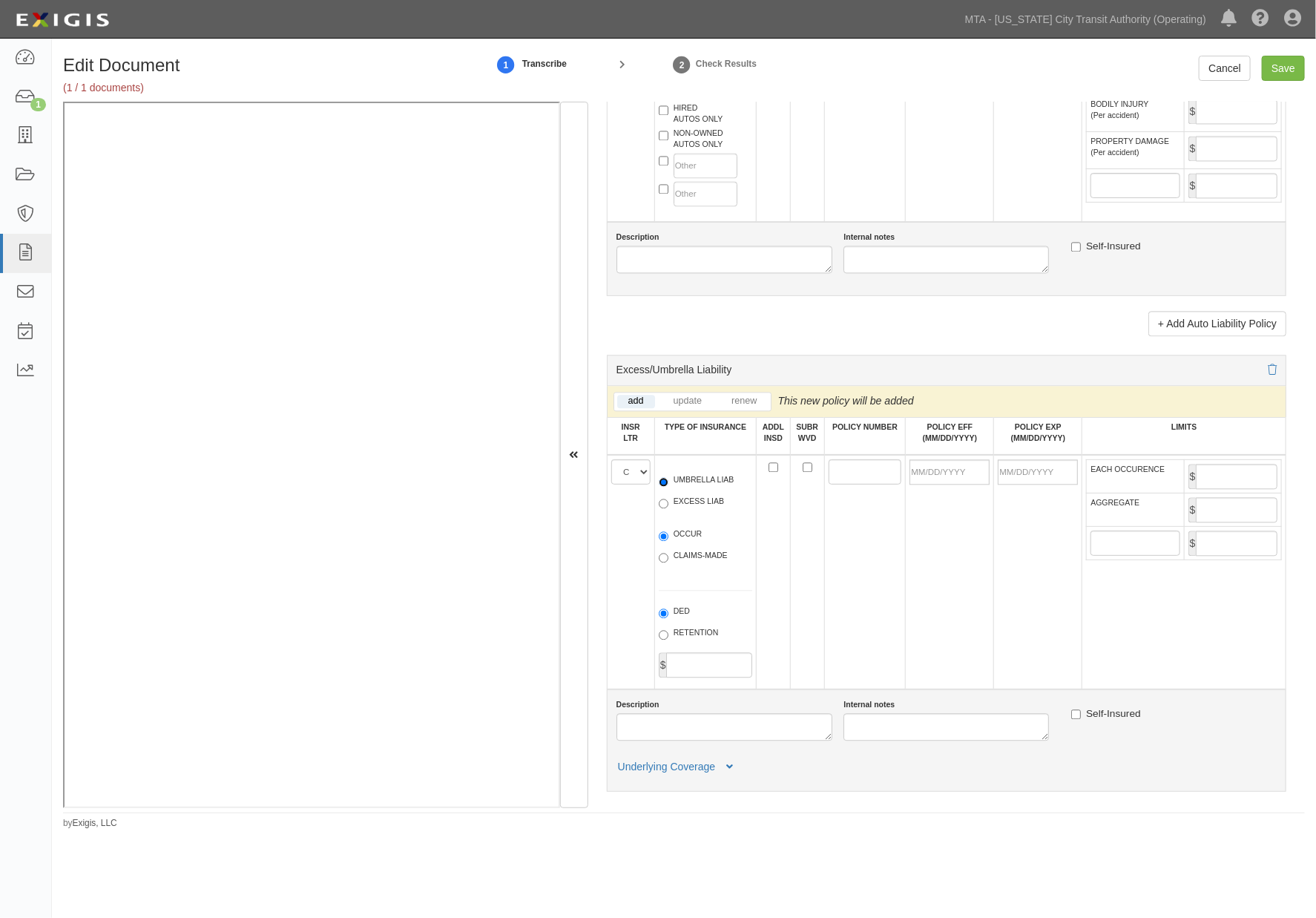
click at [668, 486] on input "UMBRELLA LIAB" at bounding box center [664, 482] width 10 height 10
radio input "true"
click at [680, 543] on label "OCCUR" at bounding box center [681, 536] width 43 height 14
click at [668, 541] on input "OCCUR" at bounding box center [664, 536] width 10 height 10
radio input "true"
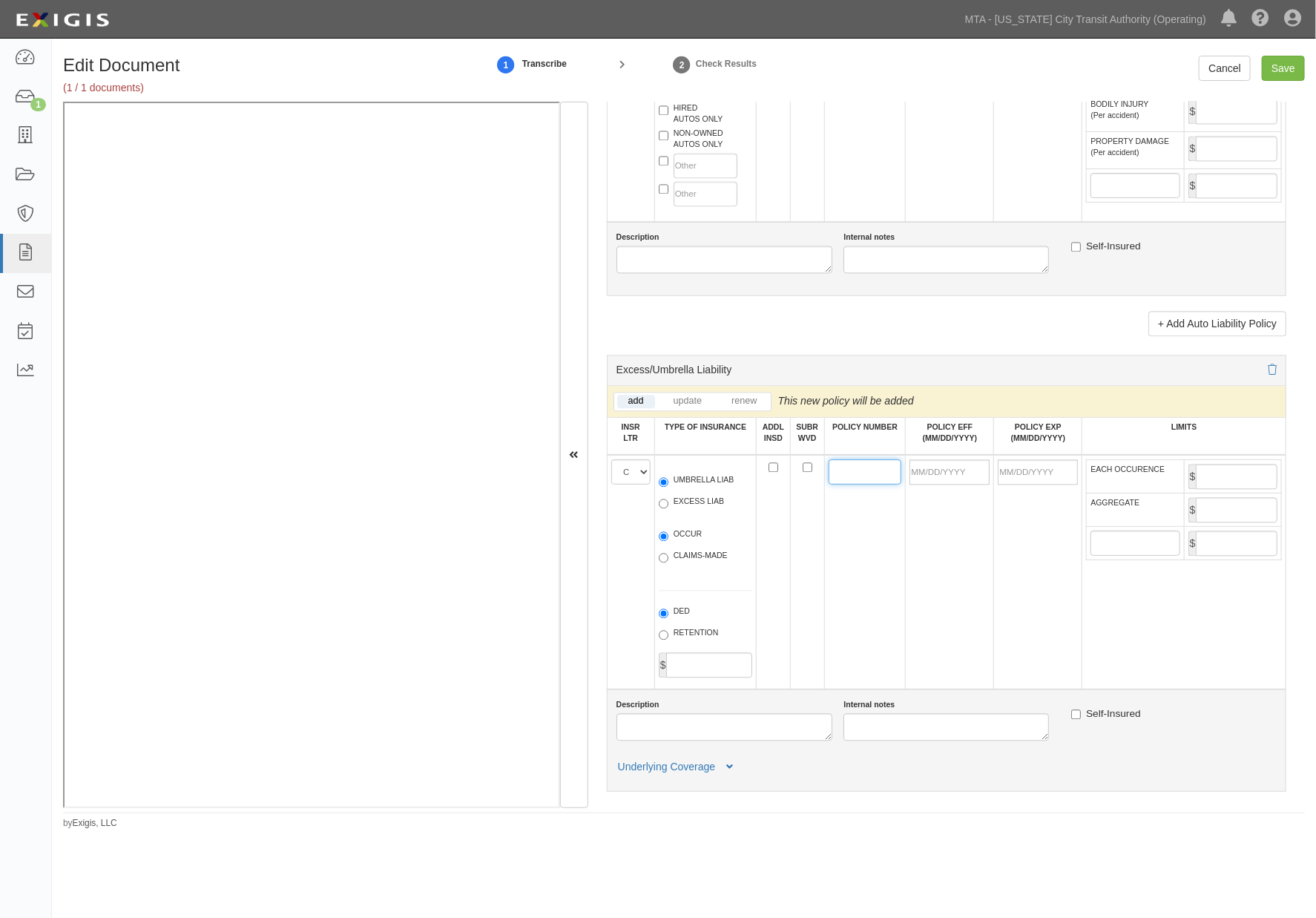
paste input "ISCEX0300000856"
type input "ISCEX0300000856"
click at [937, 485] on input "POLICY EFF (MM/DD/YYYY)" at bounding box center [949, 471] width 80 height 25
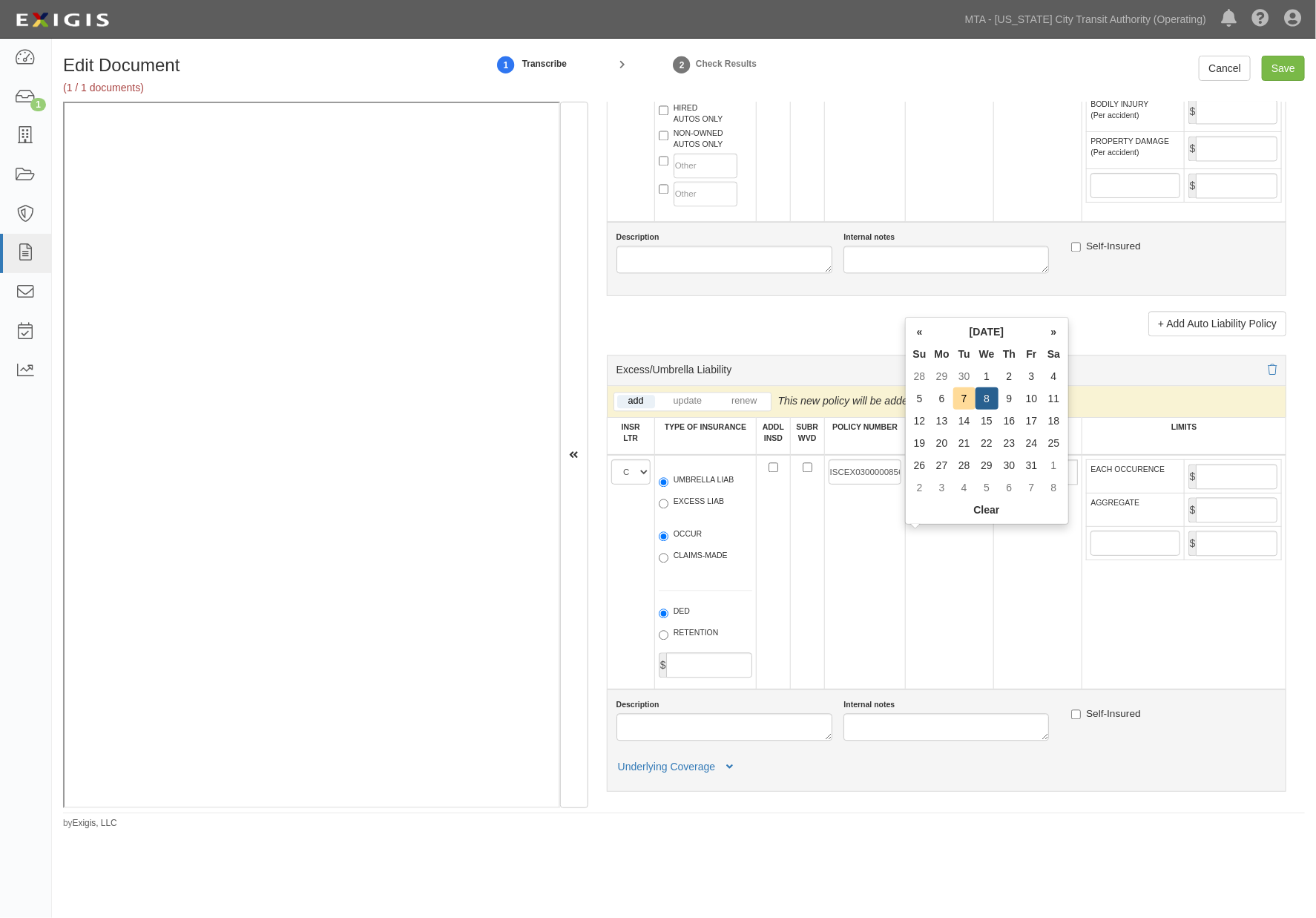
type input "10/08/2025"
type input "10/08/2026"
click at [967, 631] on td "10/08/2025" at bounding box center [950, 572] width 89 height 234
click at [1247, 489] on input "EACH OCCURENCE" at bounding box center [1236, 476] width 81 height 25
type input "1,000,000"
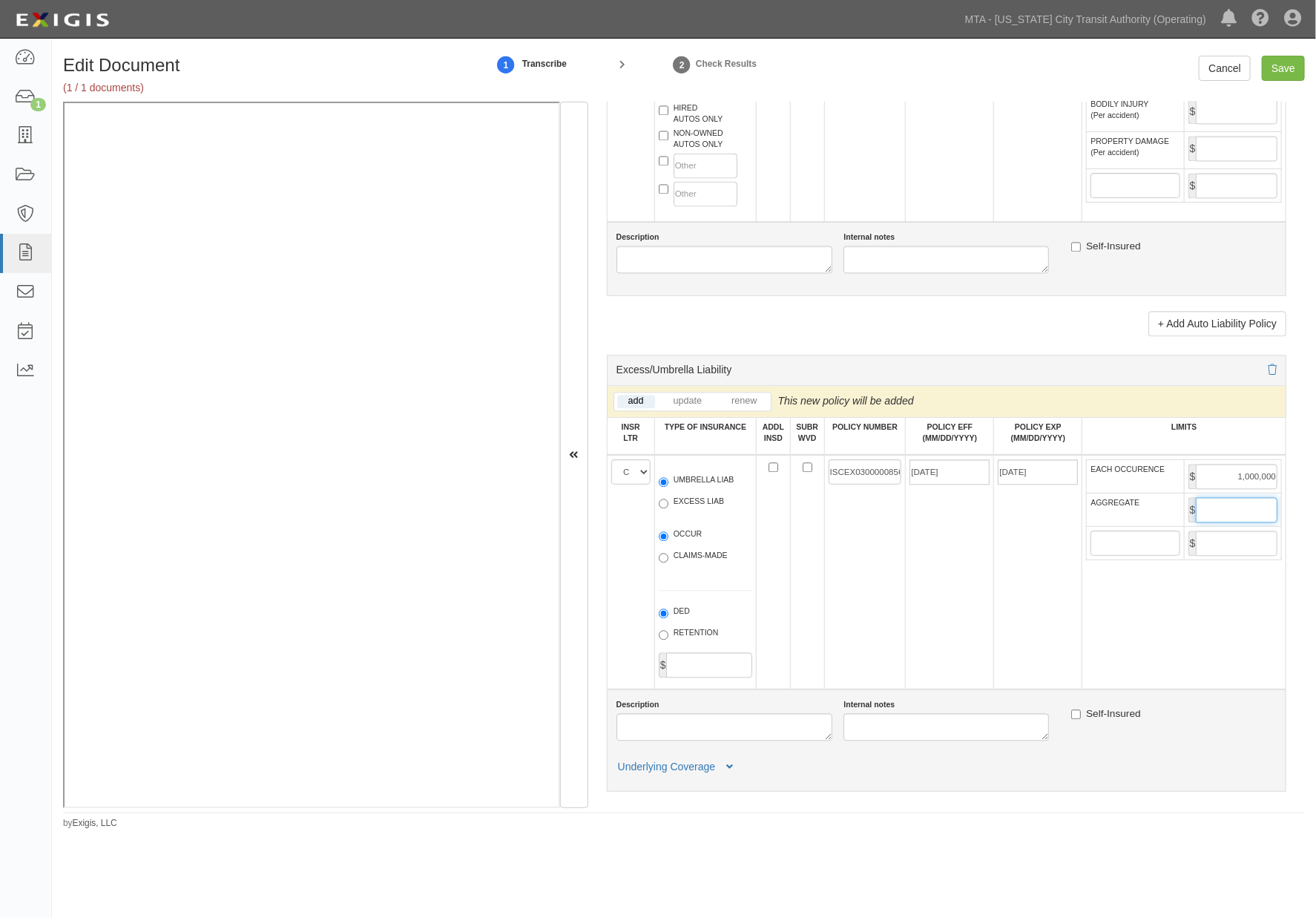
click at [1218, 523] on input "AGGREGATE" at bounding box center [1236, 509] width 81 height 25
type input "1,000,000"
click at [915, 646] on td "10/08/2025" at bounding box center [950, 572] width 89 height 234
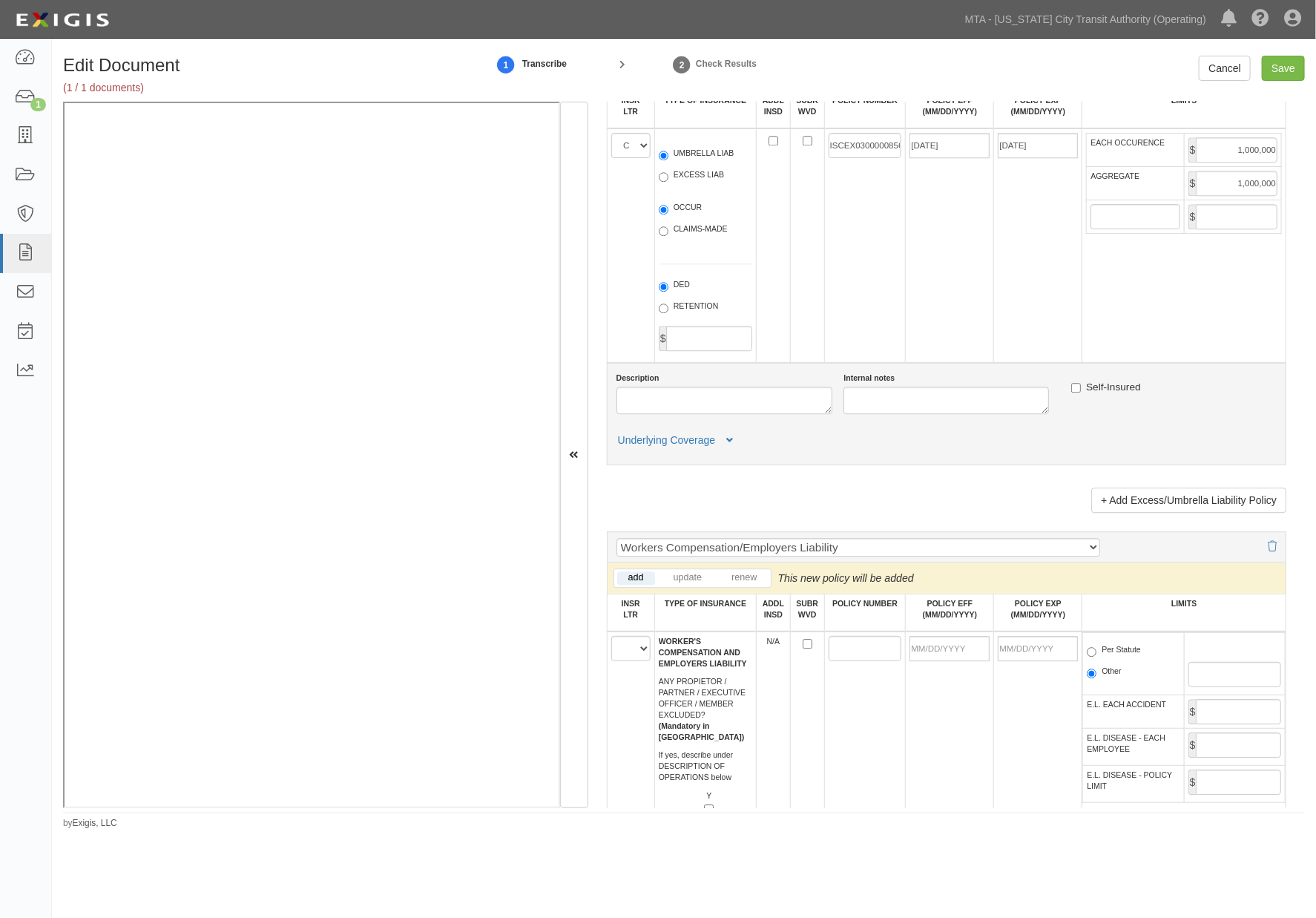
scroll to position [1978, 0]
click at [729, 443] on icon at bounding box center [730, 437] width 6 height 10
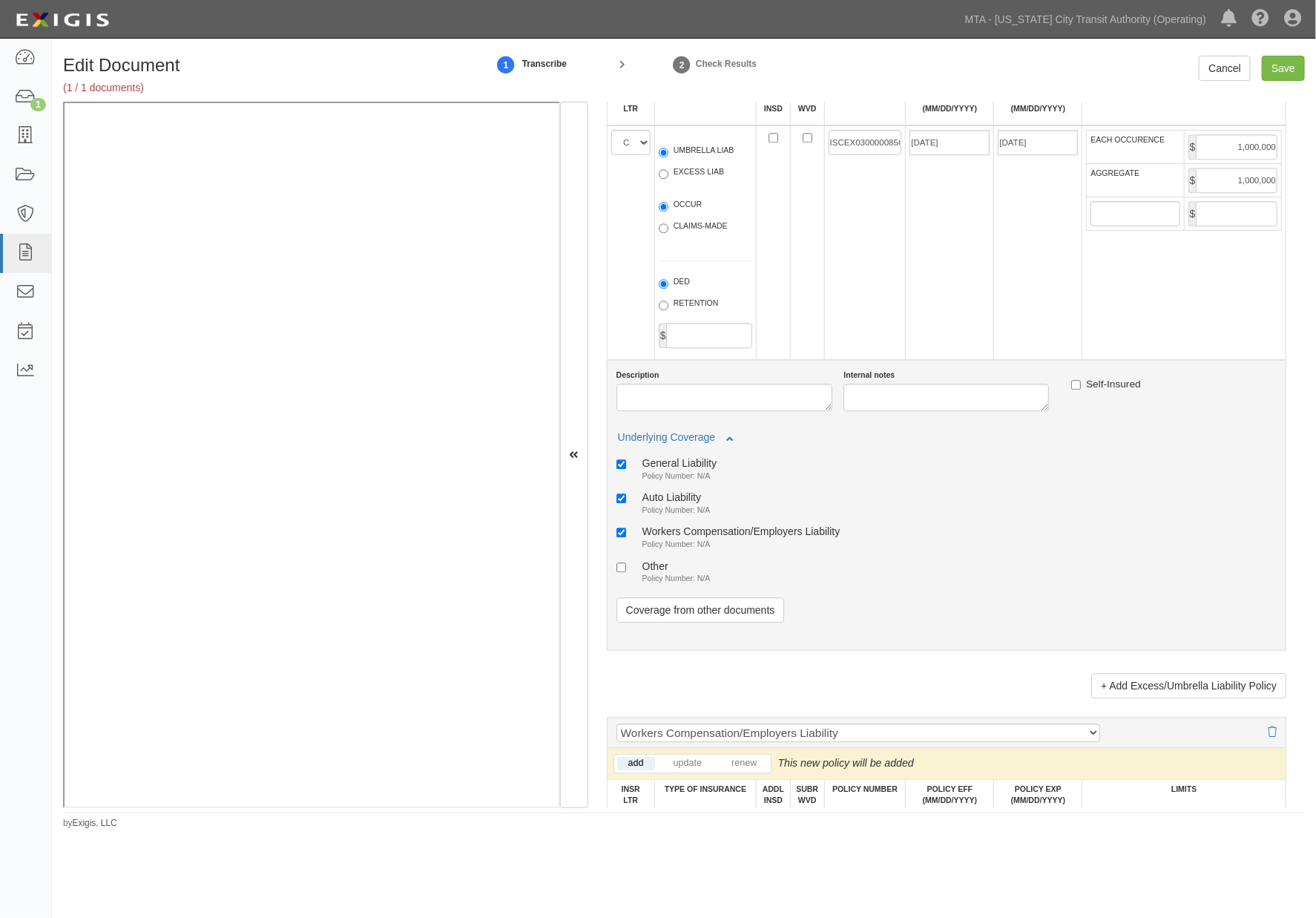
click at [683, 503] on div "Auto Liability" at bounding box center [677, 497] width 68 height 13
click at [627, 503] on input "Auto Liability Policy Number: N/A" at bounding box center [622, 498] width 10 height 10
checkbox input "false"
click at [681, 469] on div "General Liability" at bounding box center [680, 463] width 74 height 13
click at [627, 469] on input "General Liability Policy Number: N/A" at bounding box center [622, 464] width 10 height 10
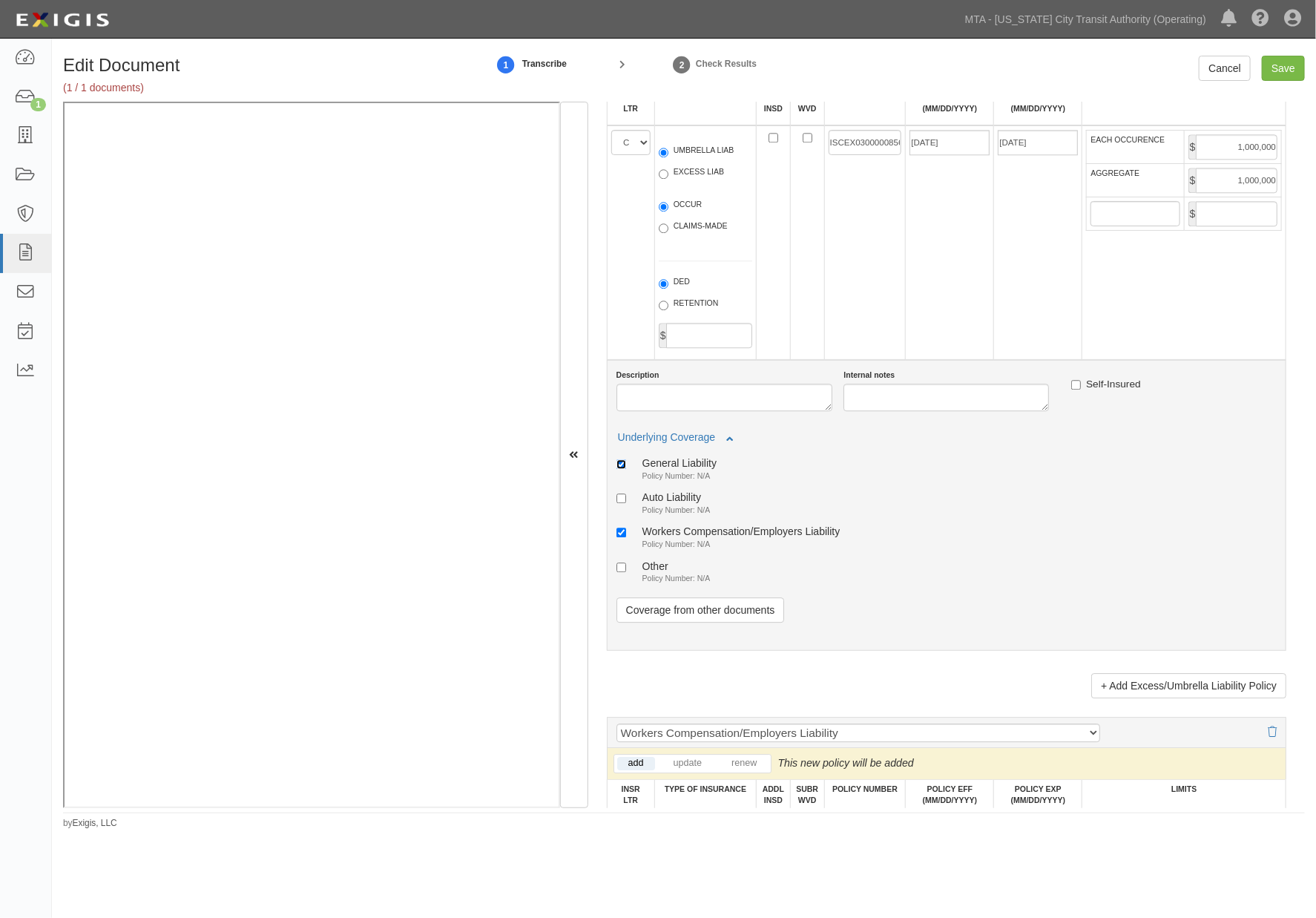
checkbox input "false"
click at [673, 548] on small "Policy Number: N/A" at bounding box center [677, 544] width 68 height 9
click at [627, 537] on input "Workers Compensation/Employers Liability Policy Number: N/A" at bounding box center [622, 532] width 10 height 10
checkbox input "false"
click at [686, 622] on link "Coverage from other documents" at bounding box center [701, 610] width 168 height 25
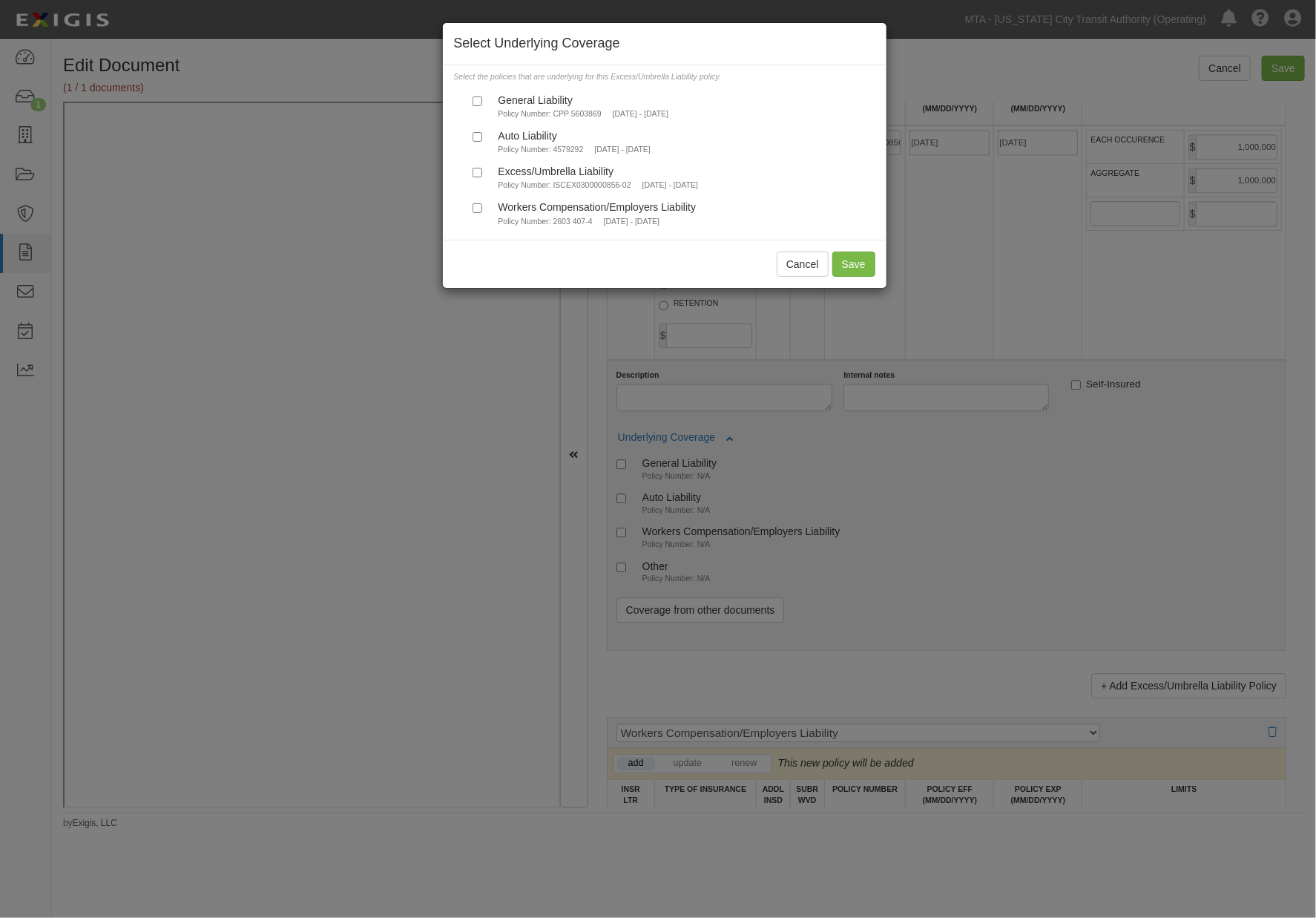
click at [547, 109] on small "Policy Number: CPP 5603869" at bounding box center [550, 113] width 103 height 9
click at [482, 106] on input "General Liability Policy Number: CPP 5603869 10/8/2025 - 10/8/2026" at bounding box center [478, 101] width 10 height 10
checkbox input "true"
click at [525, 138] on div "Auto Liability" at bounding box center [574, 135] width 152 height 13
click at [482, 138] on input "Auto Liability Policy Number: 4579292 10/2/2025 - 10/2/2026" at bounding box center [478, 137] width 10 height 10
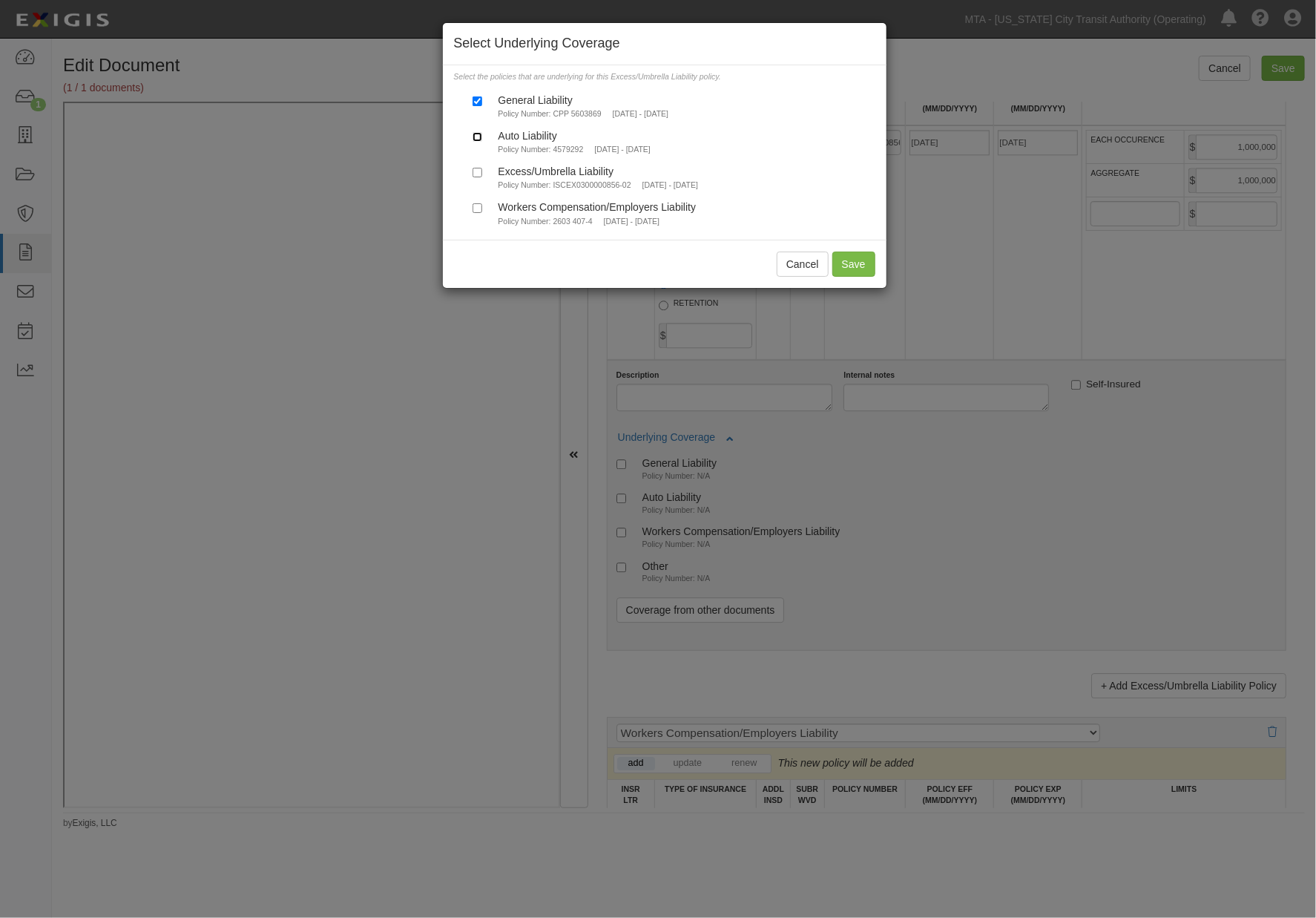
checkbox input "true"
click at [843, 268] on button "Save" at bounding box center [854, 263] width 43 height 25
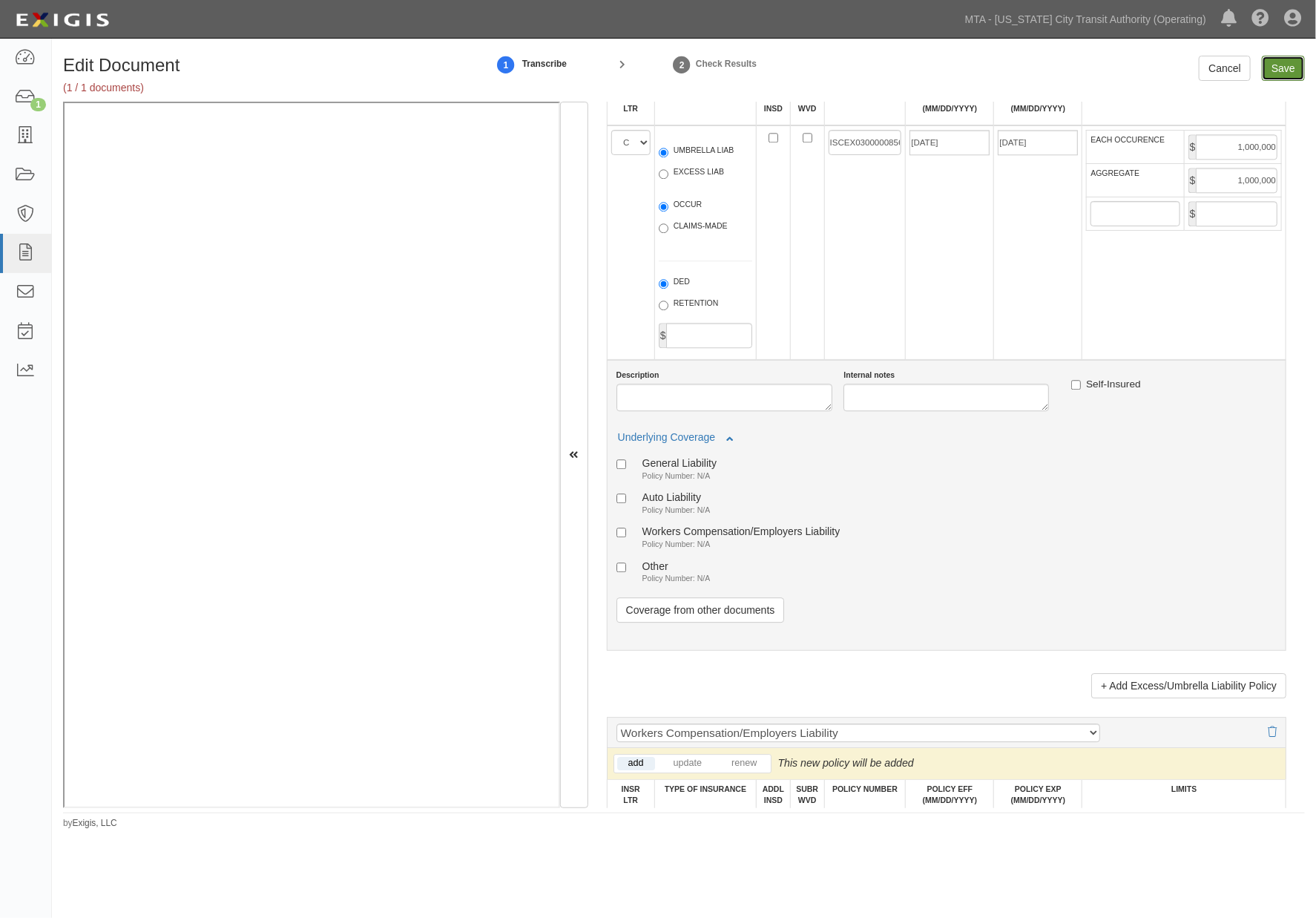
click at [1293, 61] on input "Save" at bounding box center [1283, 68] width 43 height 25
type input "1000000"
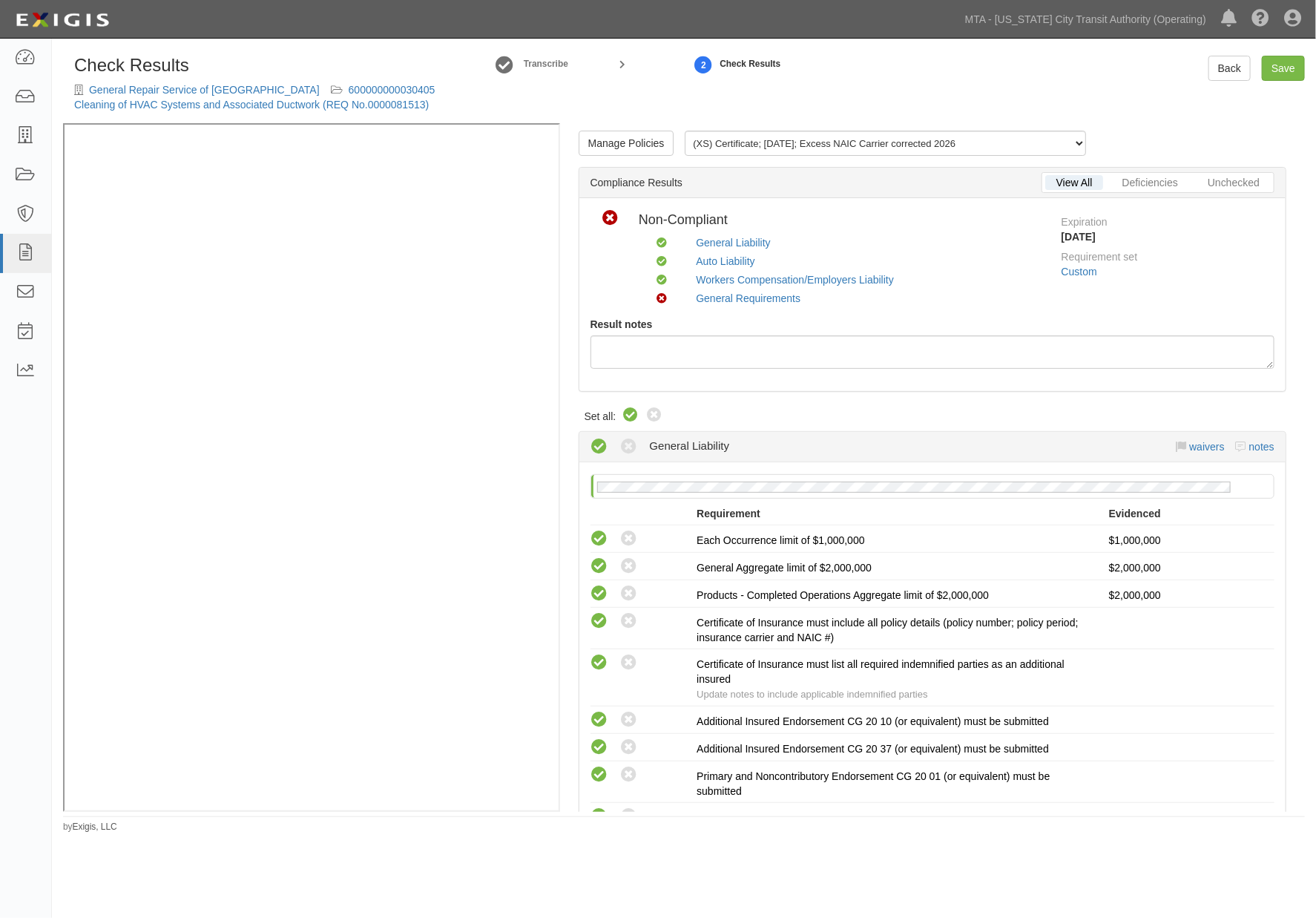
click at [633, 414] on icon at bounding box center [631, 416] width 18 height 18
radio input "true"
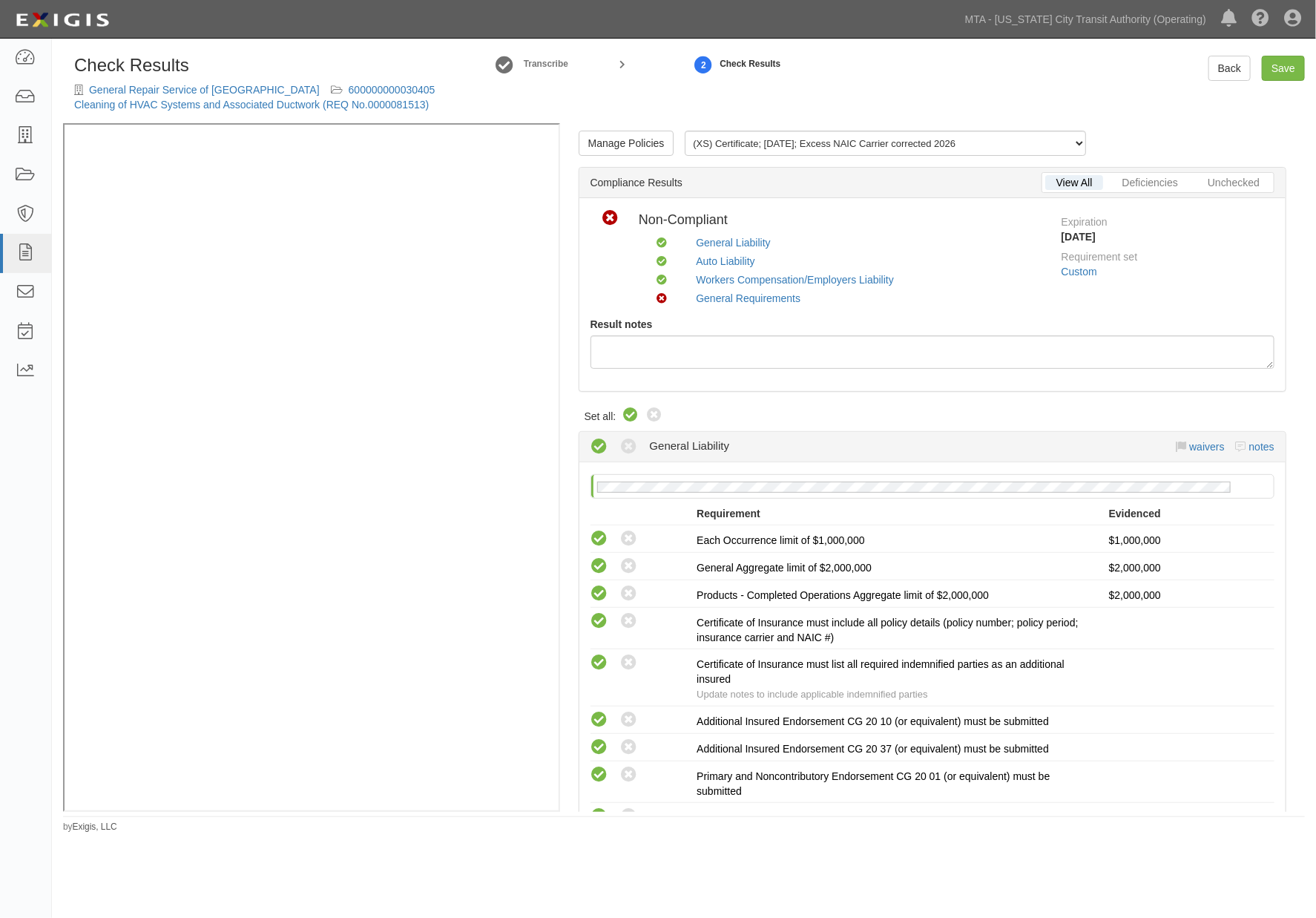
radio input "true"
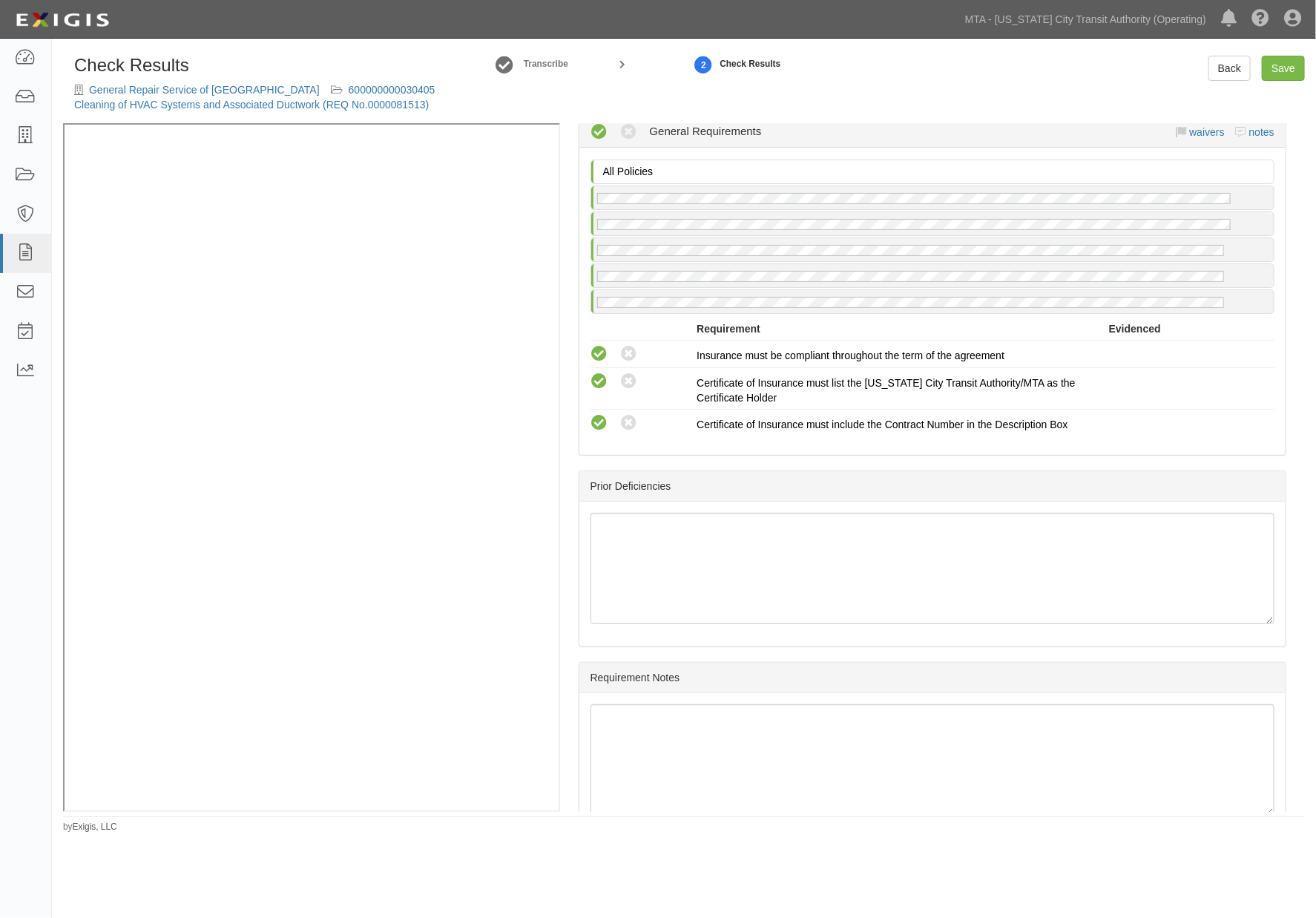
scroll to position [1695, 0]
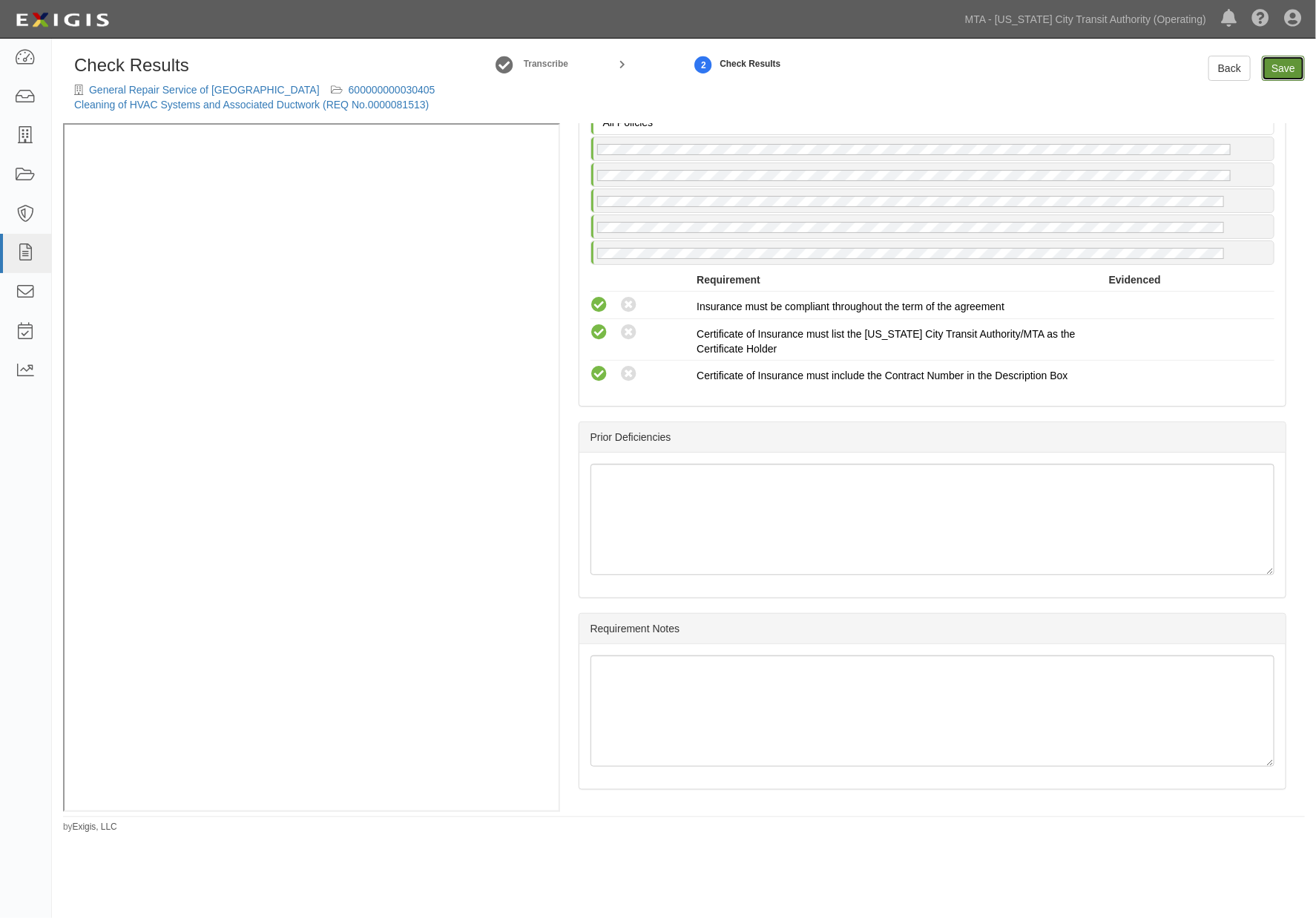
click at [1287, 75] on link "Save" at bounding box center [1283, 68] width 43 height 25
radio input "true"
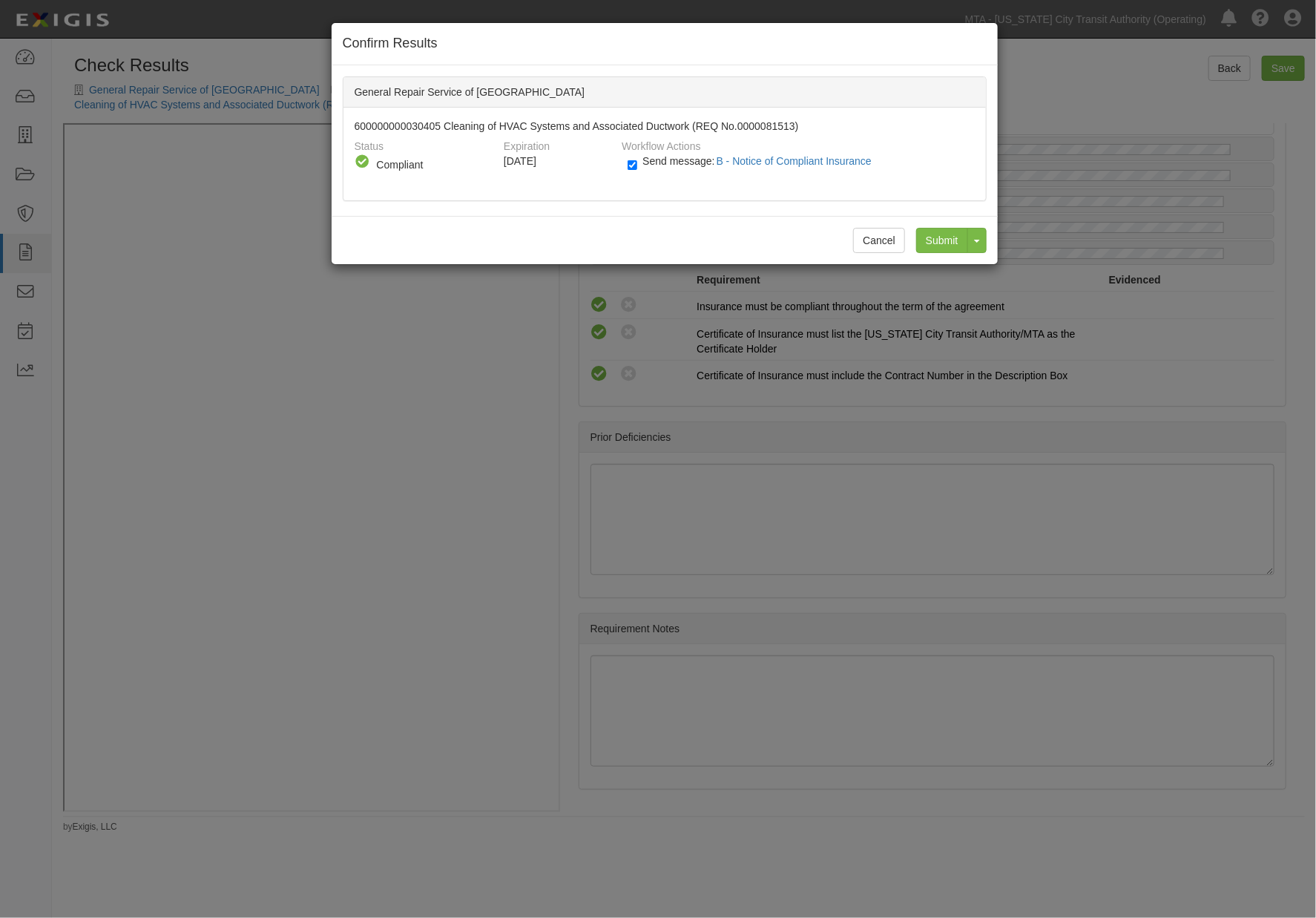
click at [627, 165] on div "Send message: B - Notice of Compliant Insurance" at bounding box center [796, 166] width 358 height 24
click at [654, 165] on label "Send message: B - Notice of Compliant Insurance" at bounding box center [752, 168] width 250 height 19
click at [637, 165] on input "Send message: B - Notice of Compliant Insurance" at bounding box center [632, 164] width 10 height 17
checkbox input "false"
click at [937, 240] on input "Submit" at bounding box center [942, 240] width 52 height 25
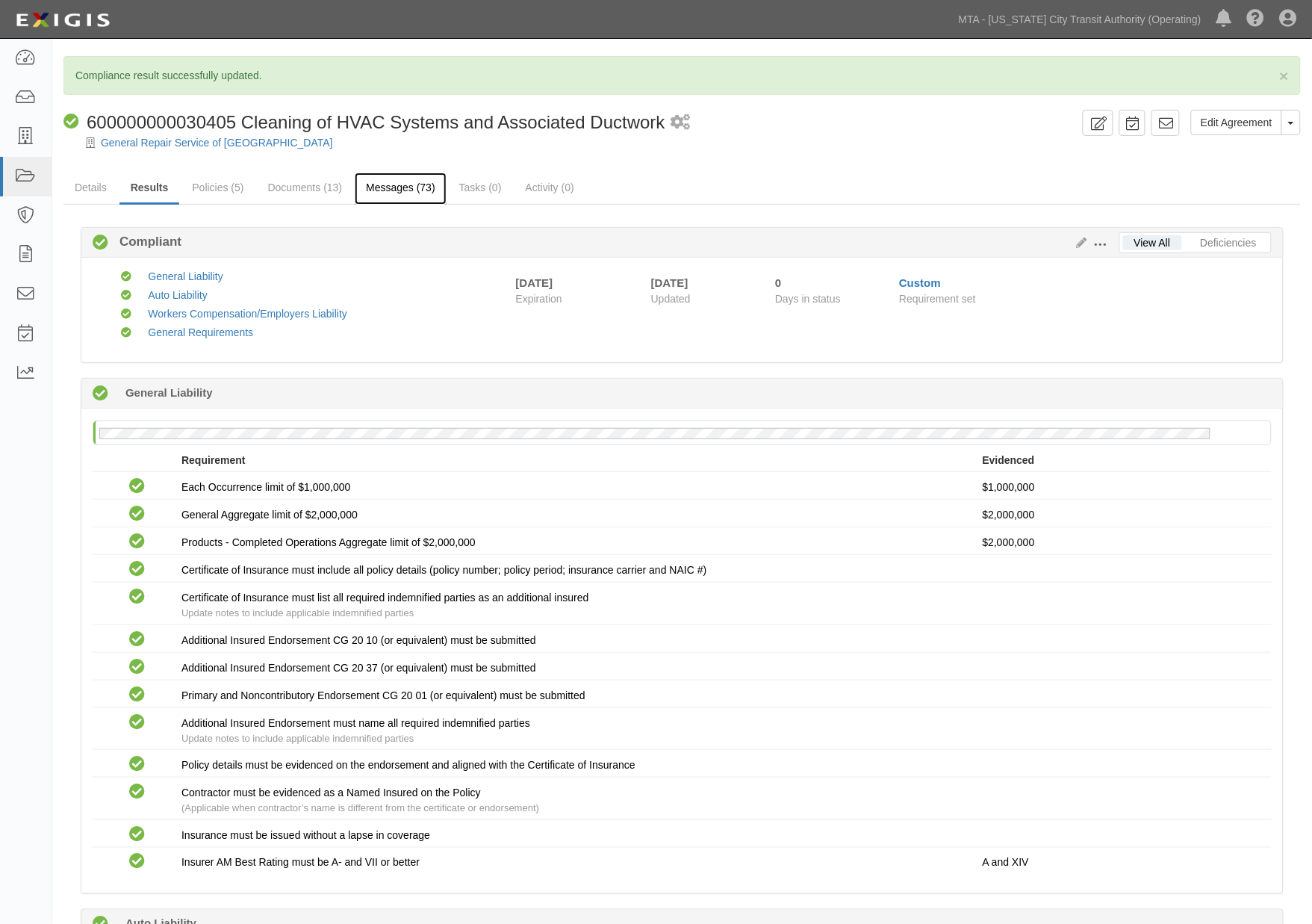
click at [390, 185] on link "Messages (73)" at bounding box center [400, 189] width 92 height 32
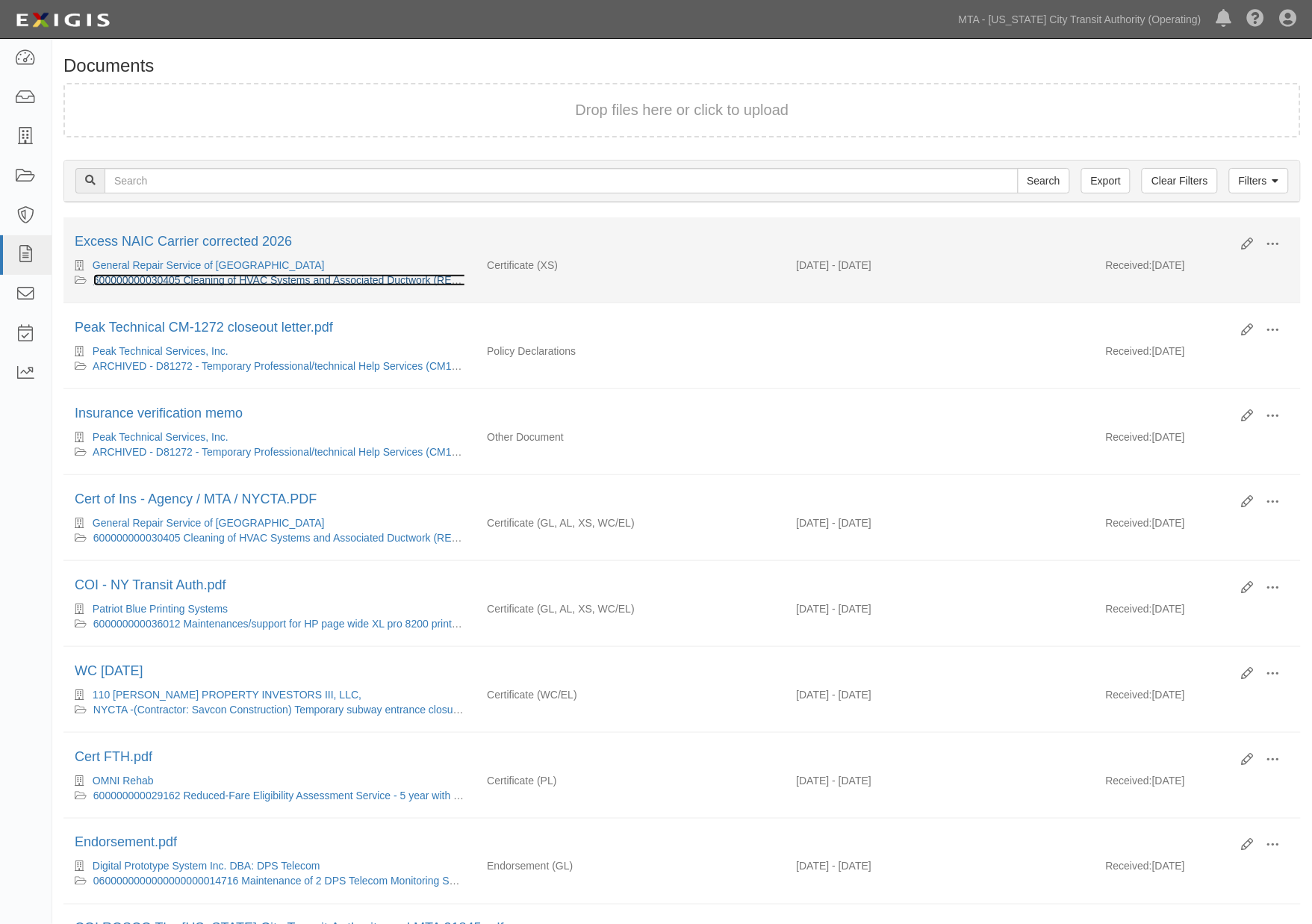
click at [185, 276] on link "600000000030405 Cleaning of HVAC Systems and Associated Ductwork (REQ No.000008…" at bounding box center [317, 280] width 447 height 12
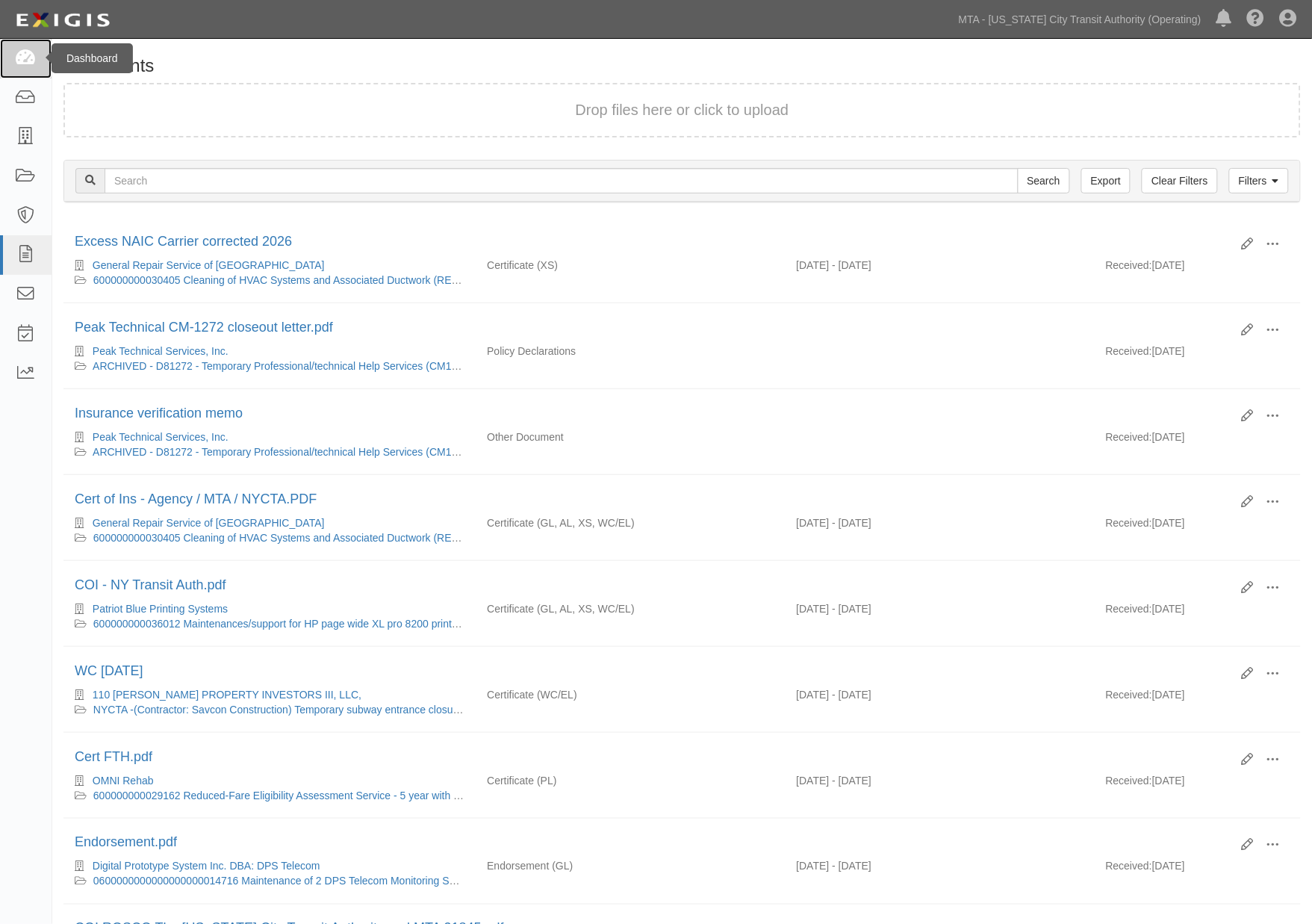
click at [25, 62] on icon at bounding box center [25, 58] width 21 height 17
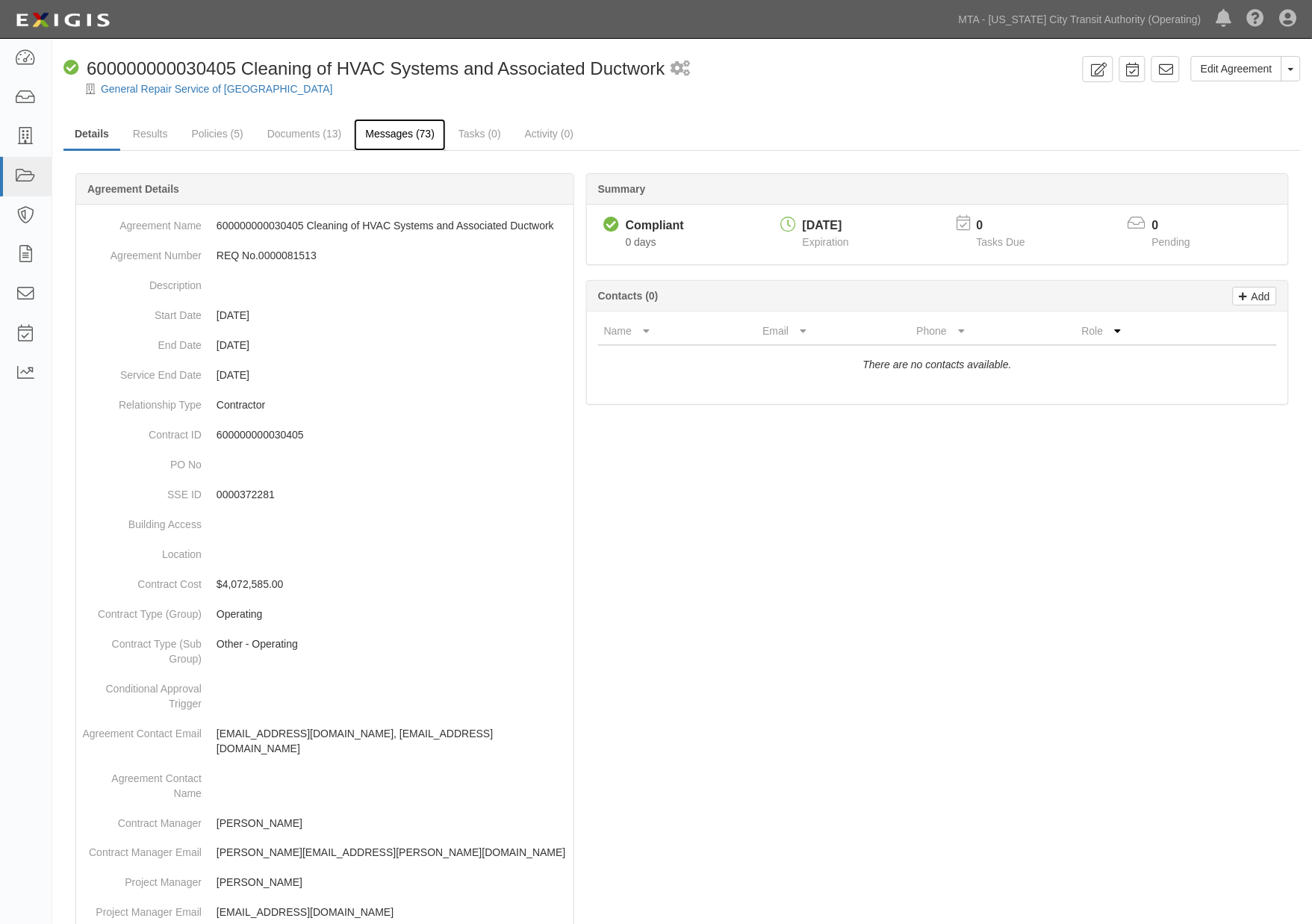
click at [370, 128] on link "Messages (73)" at bounding box center [400, 135] width 92 height 32
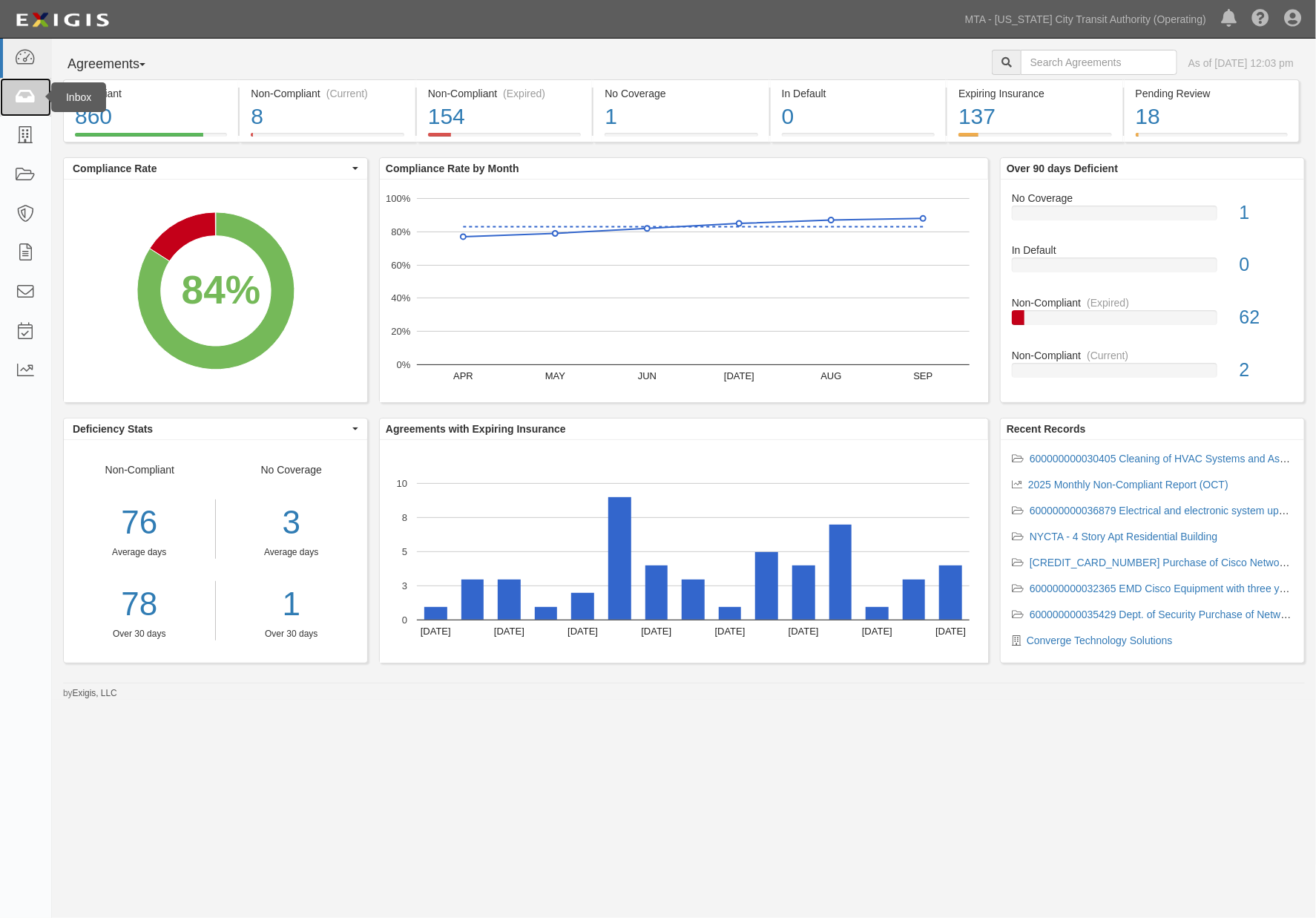
click at [23, 101] on icon at bounding box center [25, 97] width 21 height 17
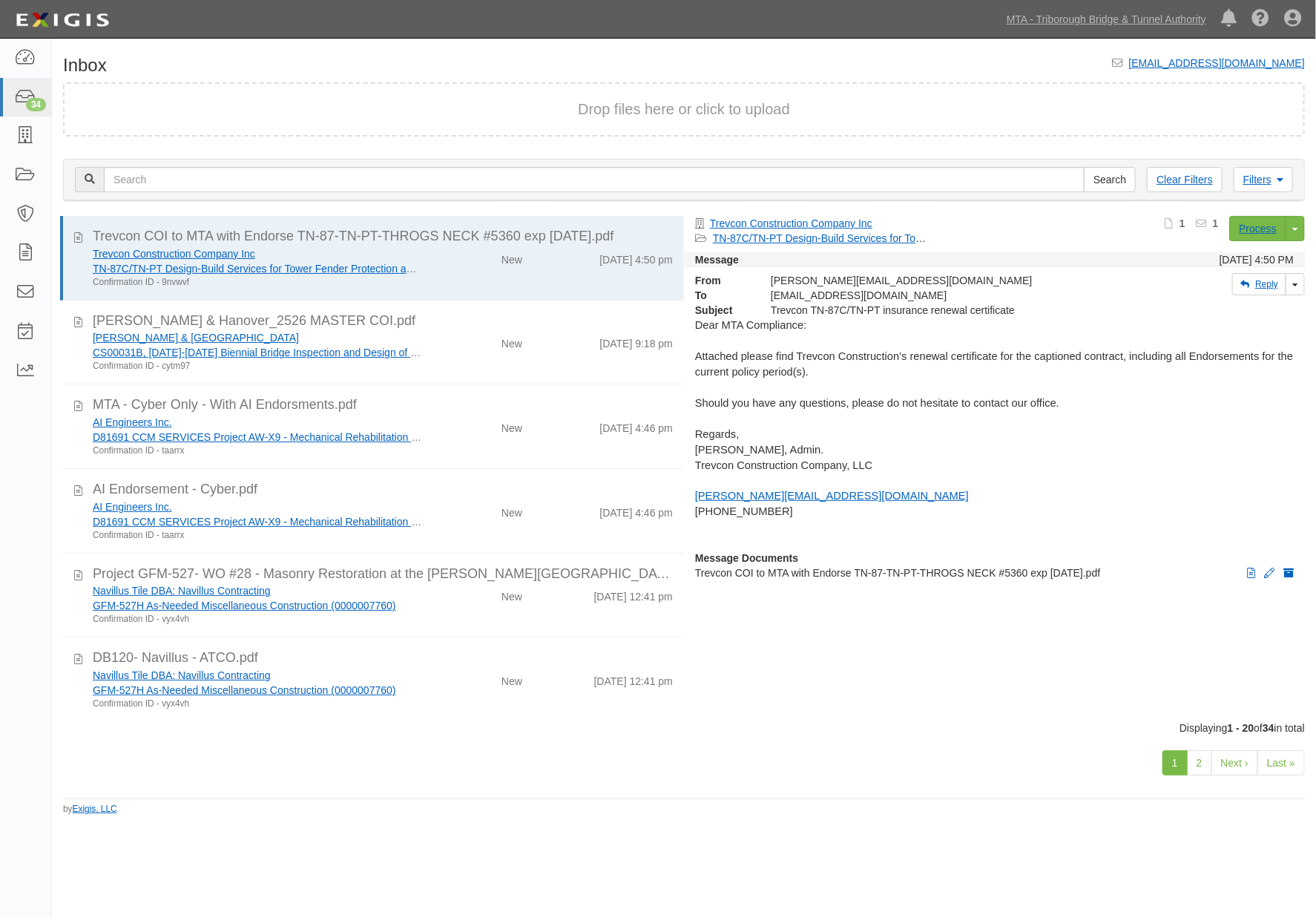
click at [205, 52] on div "Inbox inbox@mtabt.complianz.com Drop files here or click to upload Filters Clea…" at bounding box center [684, 429] width 1264 height 771
click at [19, 95] on icon at bounding box center [25, 97] width 21 height 17
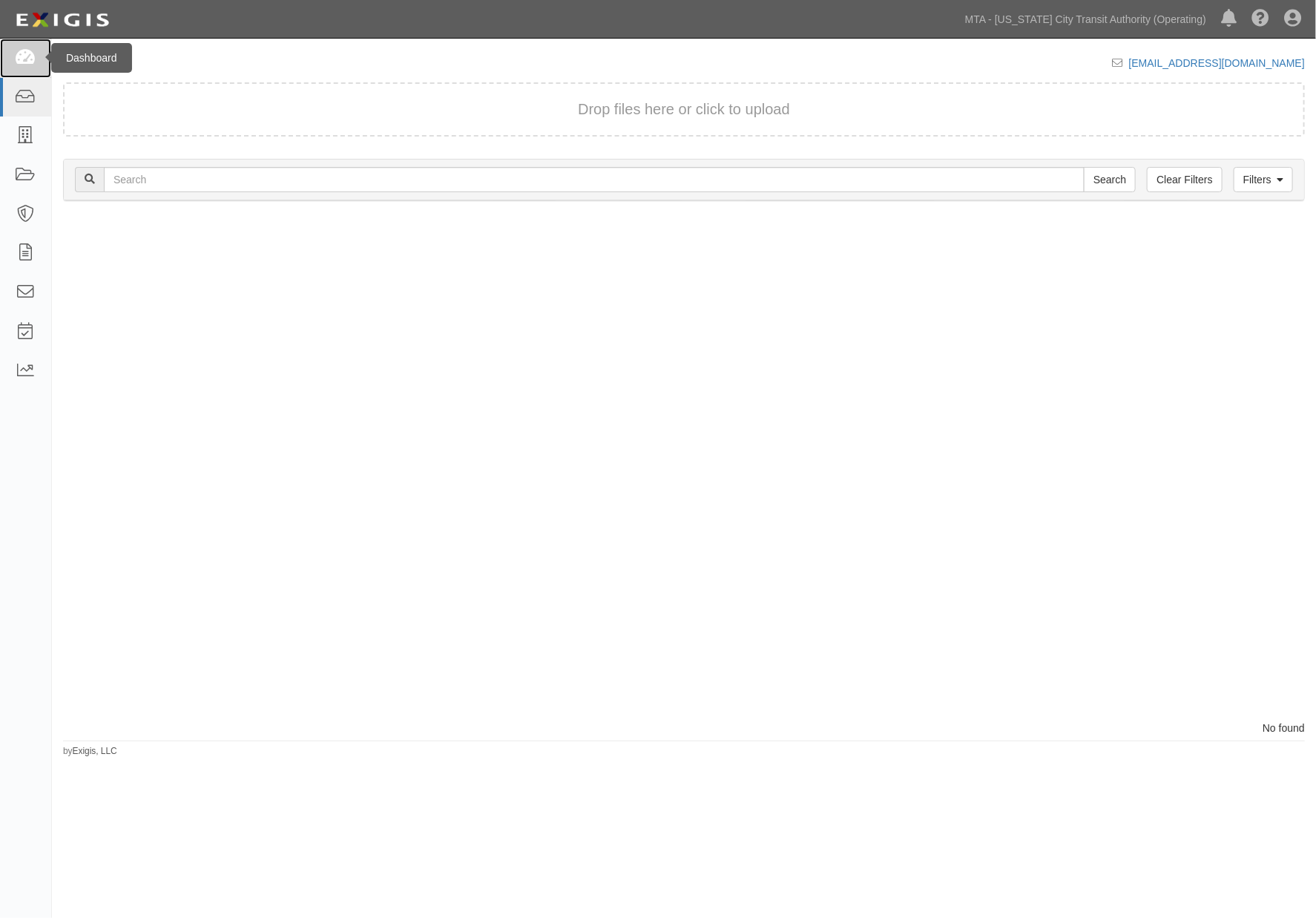
click at [31, 52] on icon at bounding box center [25, 58] width 21 height 17
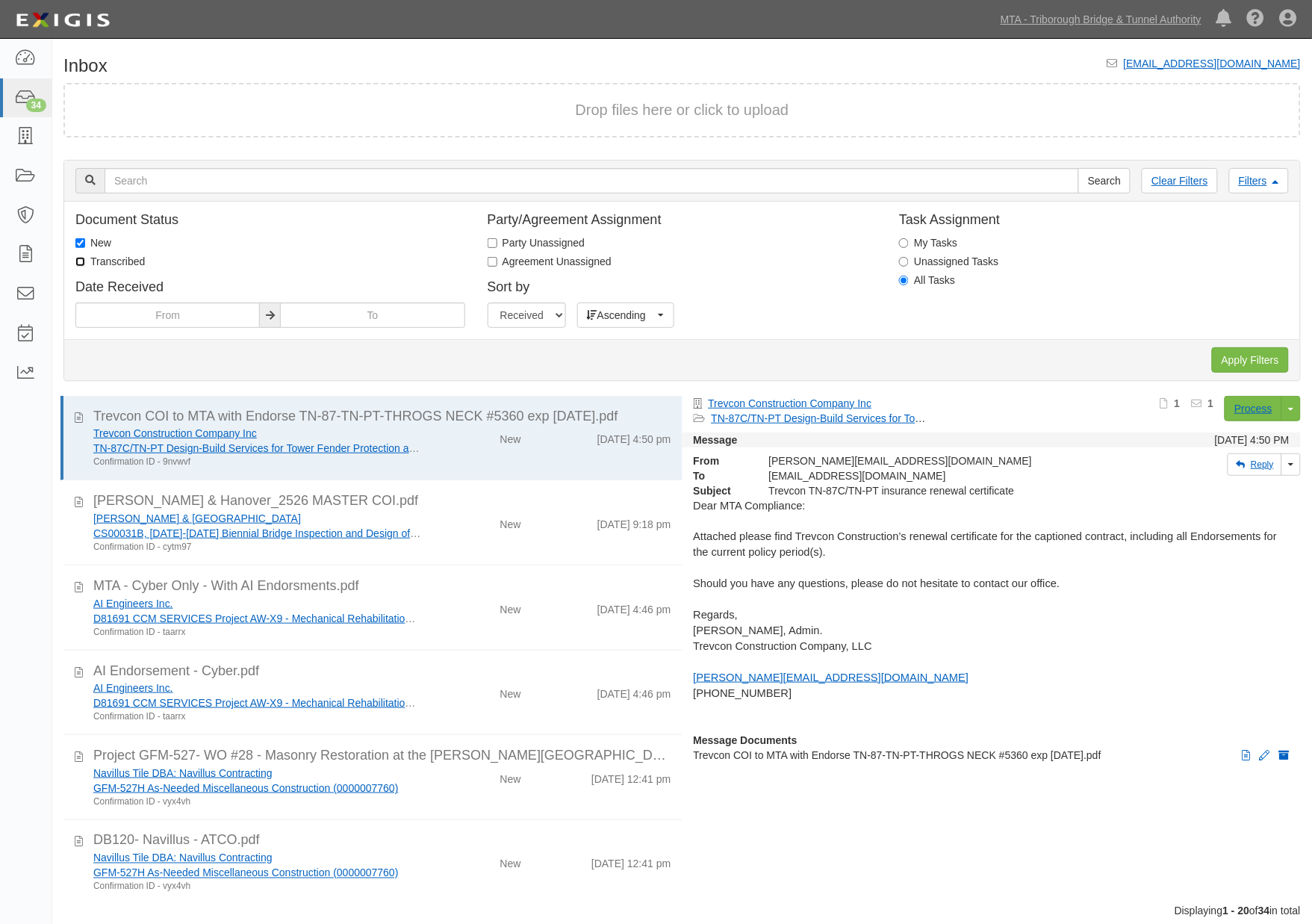
click at [80, 258] on input "Transcribed" at bounding box center [80, 262] width 10 height 10
checkbox input "true"
click at [103, 240] on label "New" at bounding box center [93, 242] width 36 height 15
click at [85, 240] on input "New" at bounding box center [80, 243] width 10 height 10
checkbox input "false"
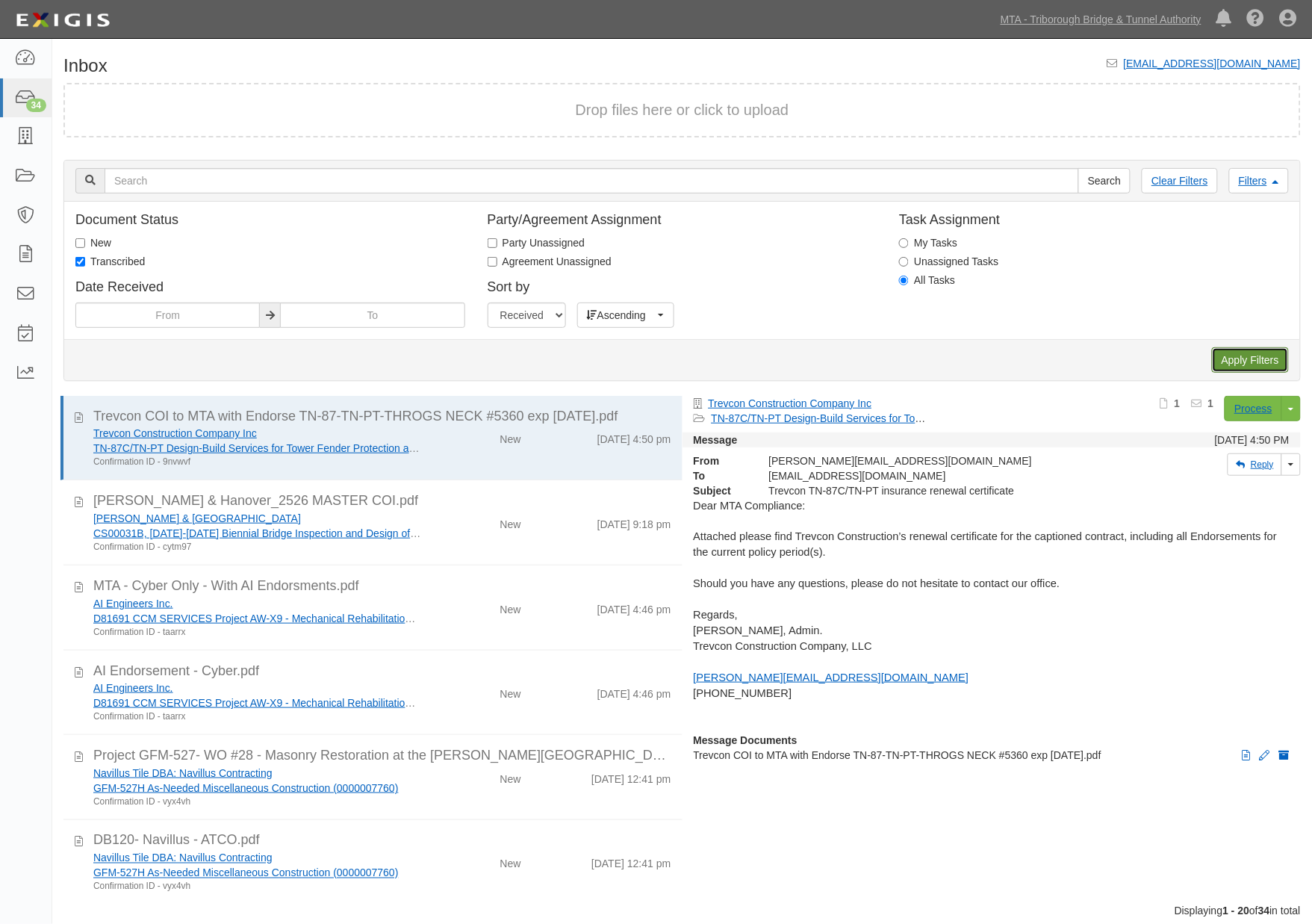
click at [1258, 347] on input "Apply Filters" at bounding box center [1250, 359] width 77 height 25
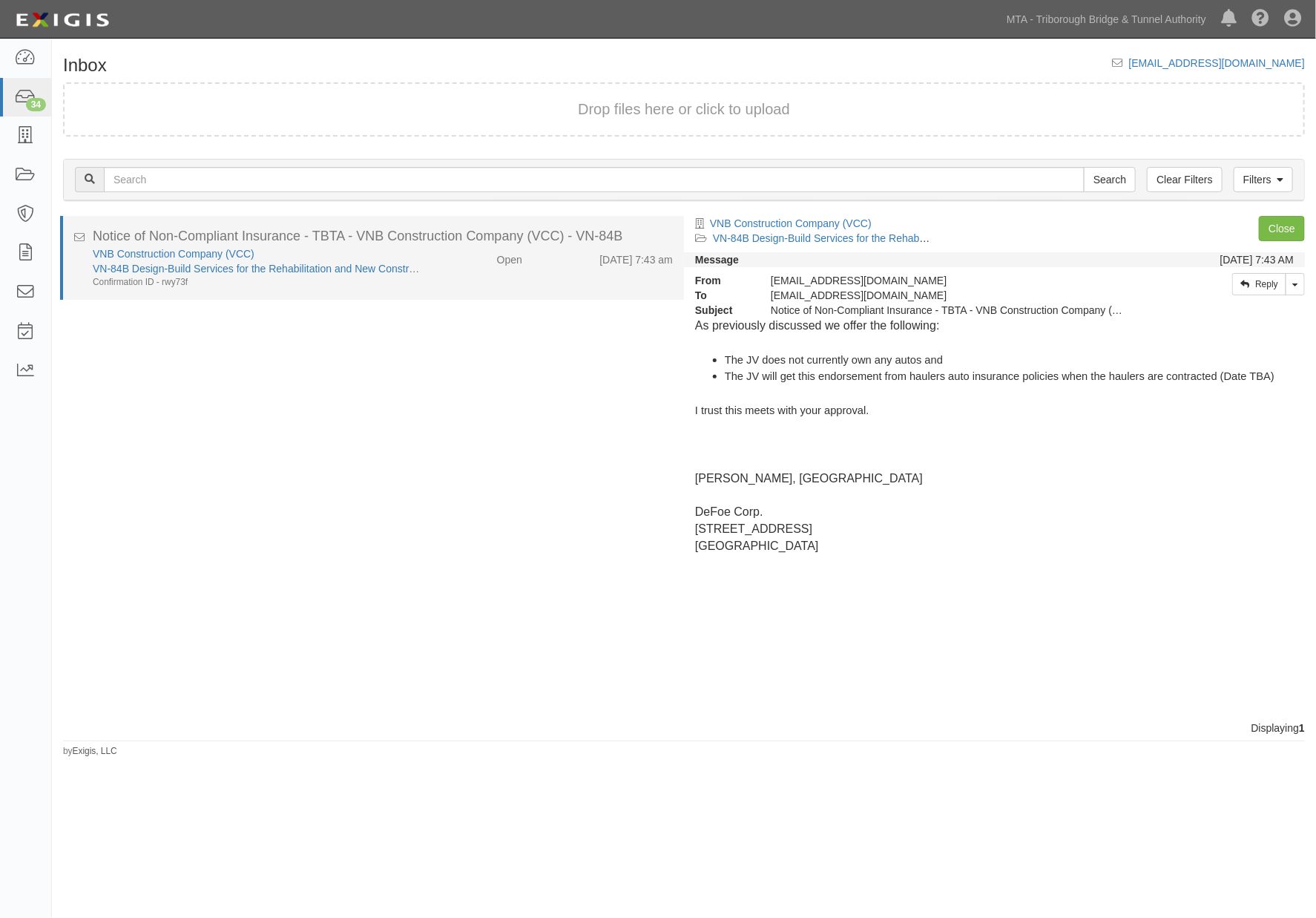
click at [478, 283] on div "VNB Construction Company (VCC) VN-84B Design-Build Services for the Rehabilitat…" at bounding box center [383, 267] width 602 height 43
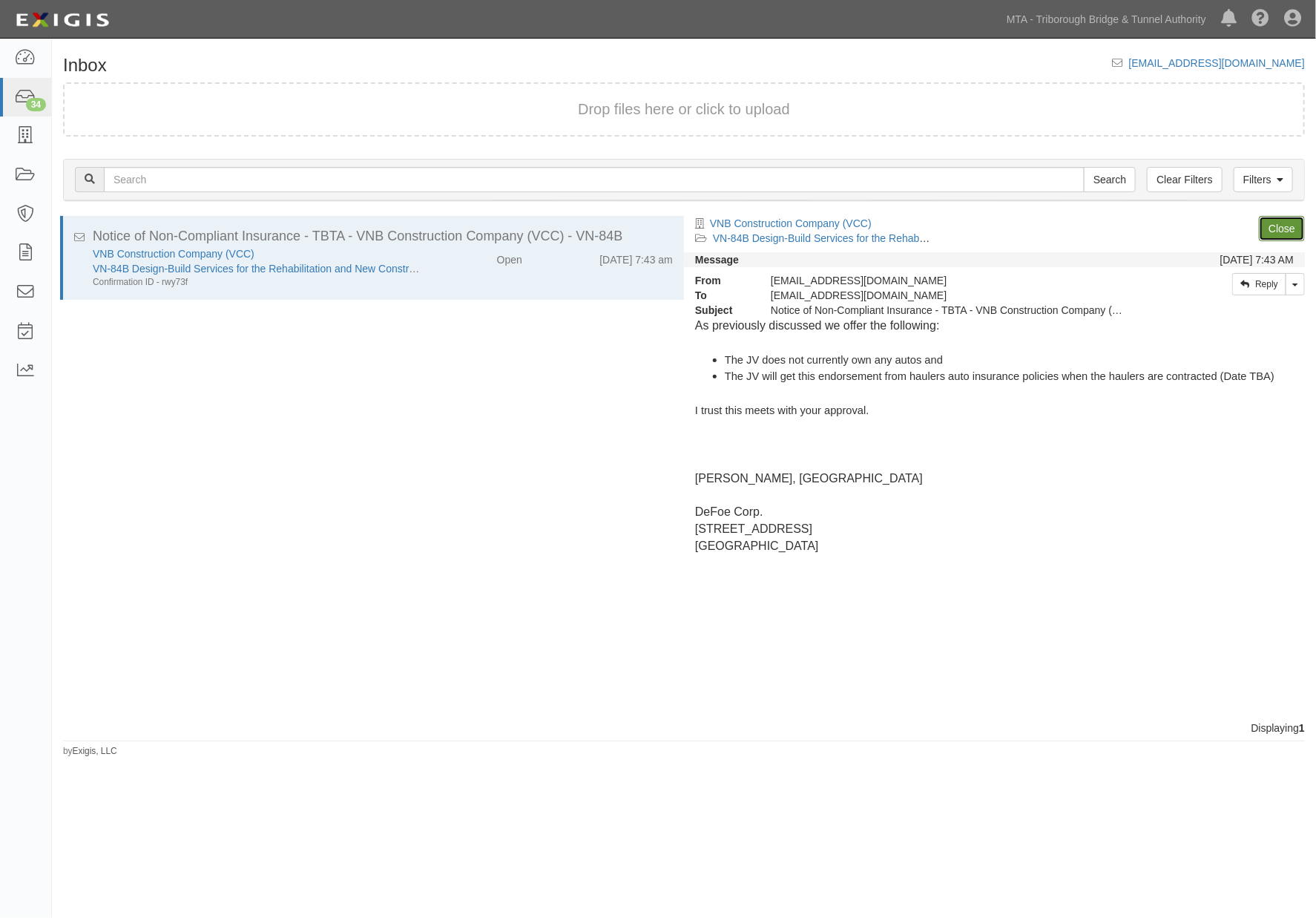
click at [1281, 225] on link "Close" at bounding box center [1281, 228] width 46 height 25
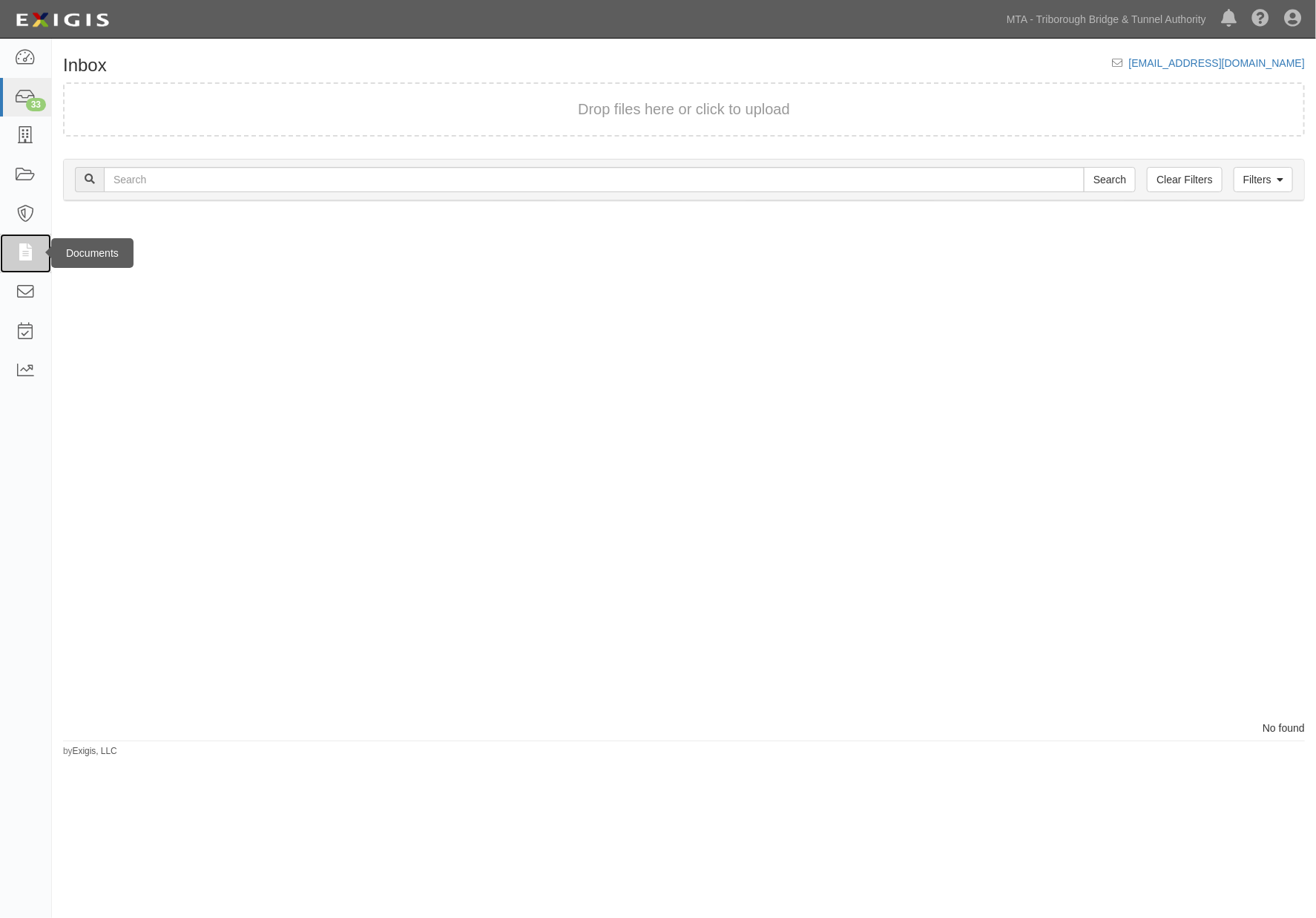
click at [30, 252] on icon at bounding box center [25, 253] width 21 height 17
click at [1264, 182] on link "Filters" at bounding box center [1264, 179] width 60 height 25
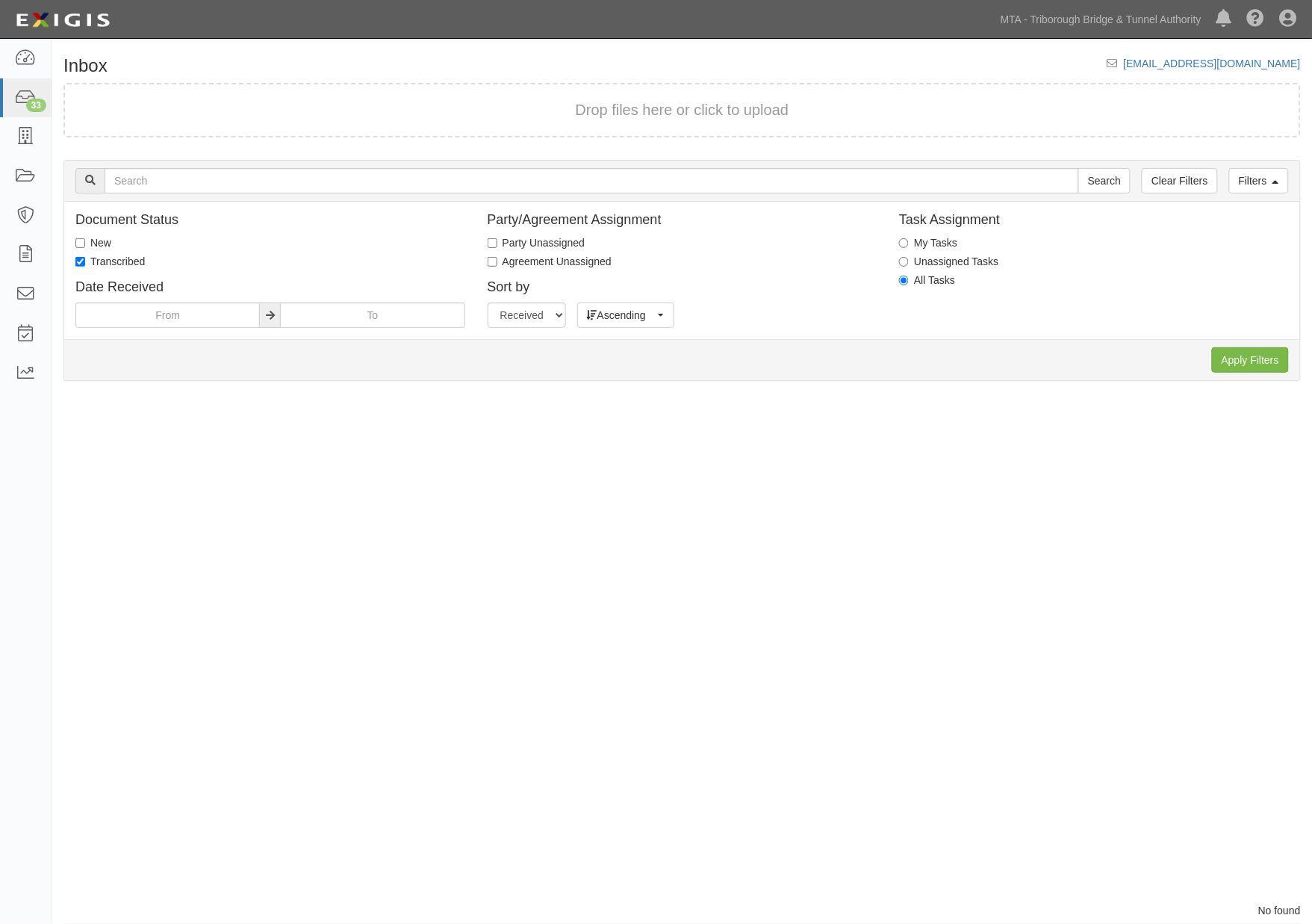
click at [90, 235] on label "New" at bounding box center [93, 242] width 36 height 15
click at [85, 238] on input "New" at bounding box center [80, 243] width 10 height 10
checkbox input "true"
click at [85, 262] on label "Transcribed" at bounding box center [110, 261] width 70 height 15
click at [85, 262] on input "Transcribed" at bounding box center [80, 262] width 10 height 10
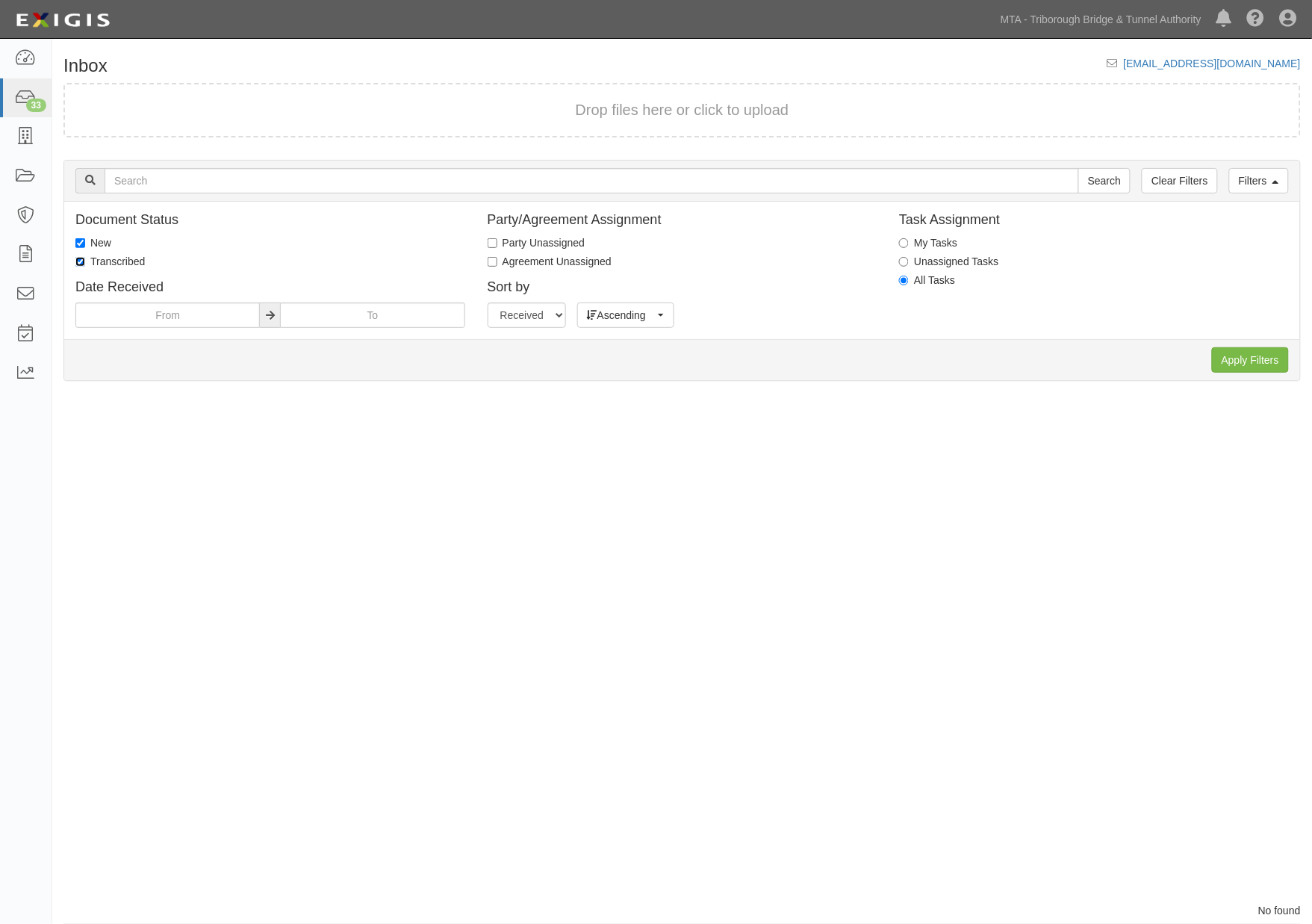
checkbox input "false"
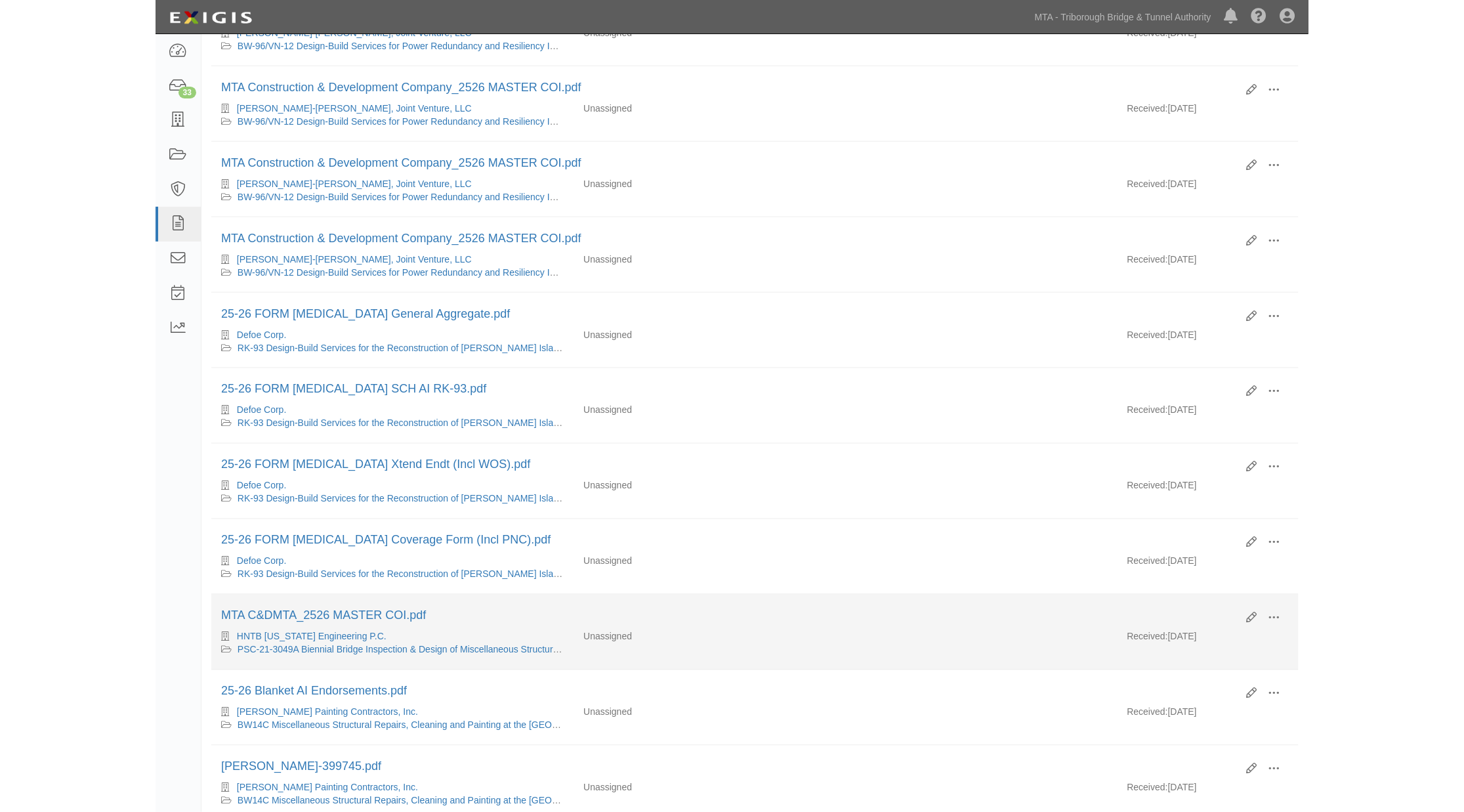
scroll to position [374, 0]
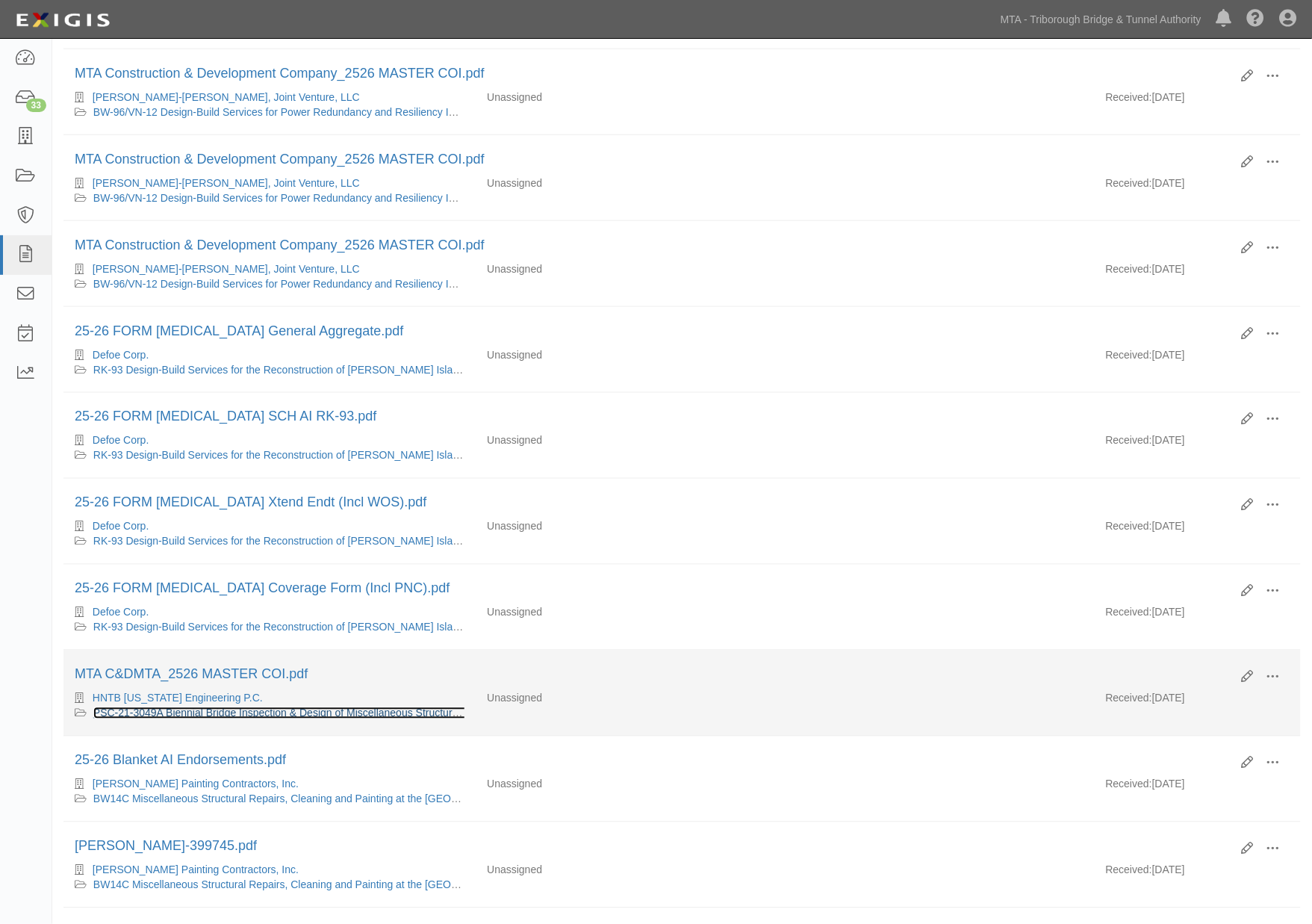
click at [297, 719] on link "PSC-21-3049A Biennial Bridge Inspection & Design of Miscellaneous Structural Re…" at bounding box center [471, 712] width 756 height 12
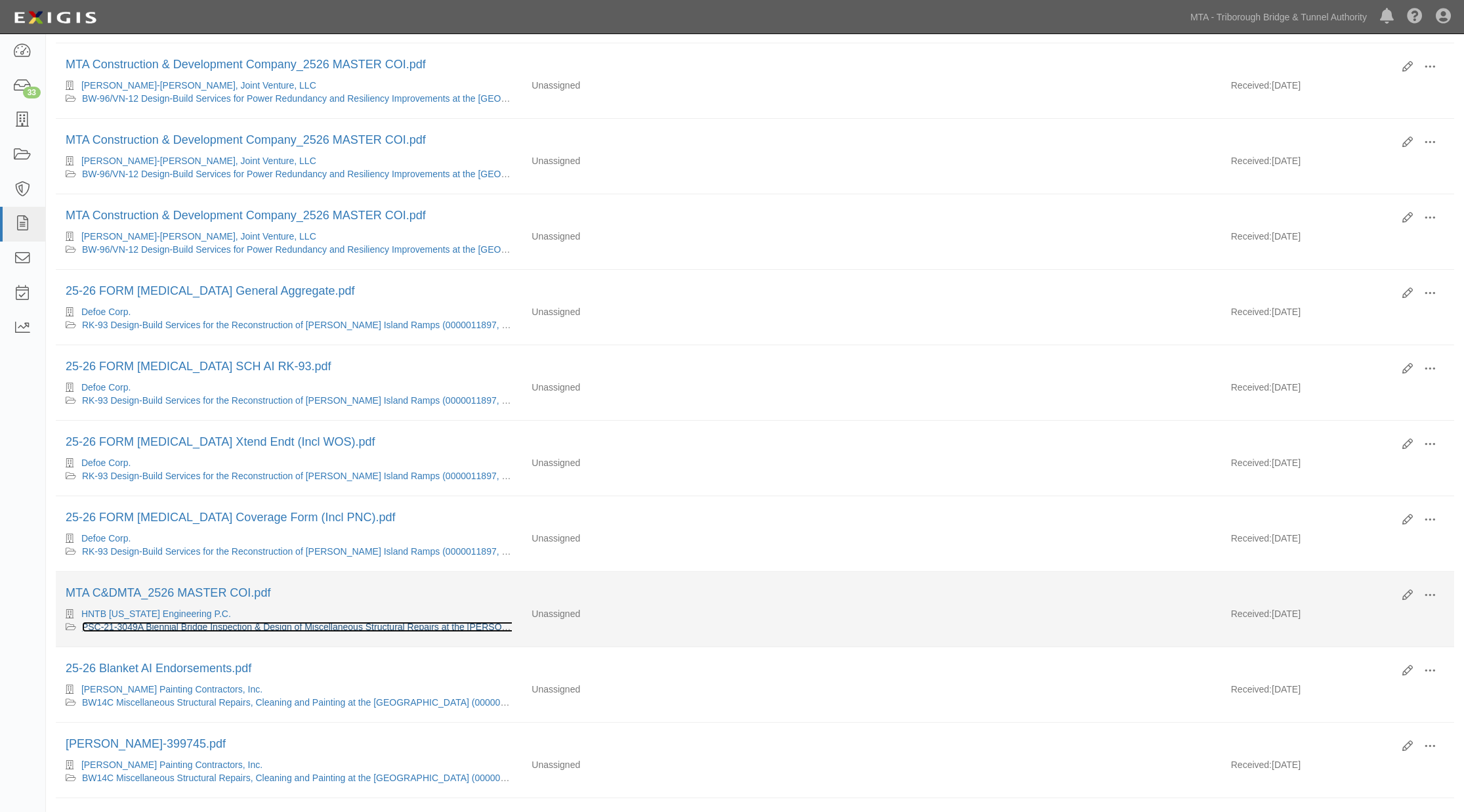
click at [276, 632] on link "PSC-21-3049A Biennial Bridge Inspection & Design of Miscellaneous Structural Re…" at bounding box center [414, 626] width 665 height 11
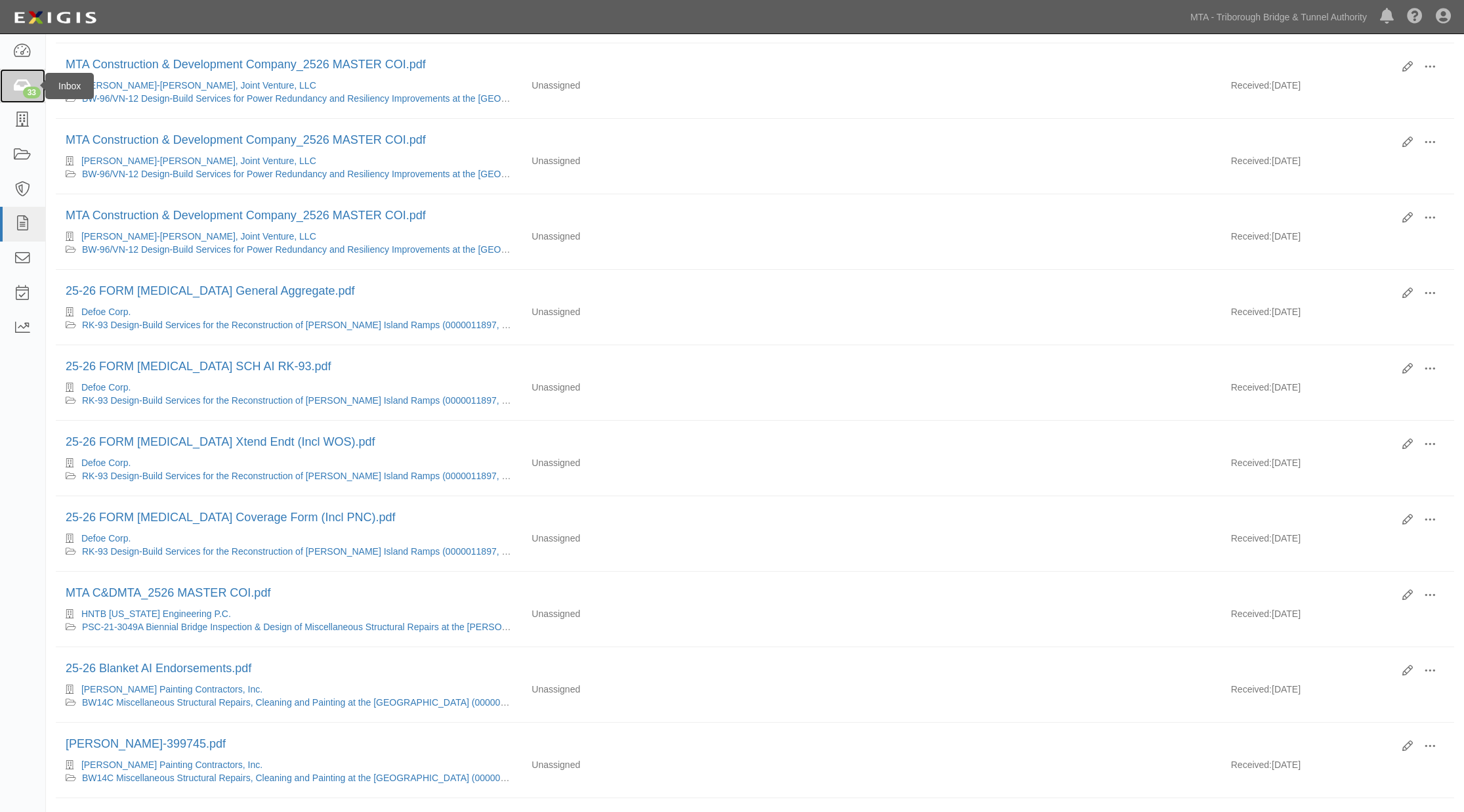
click at [13, 88] on icon at bounding box center [22, 86] width 19 height 15
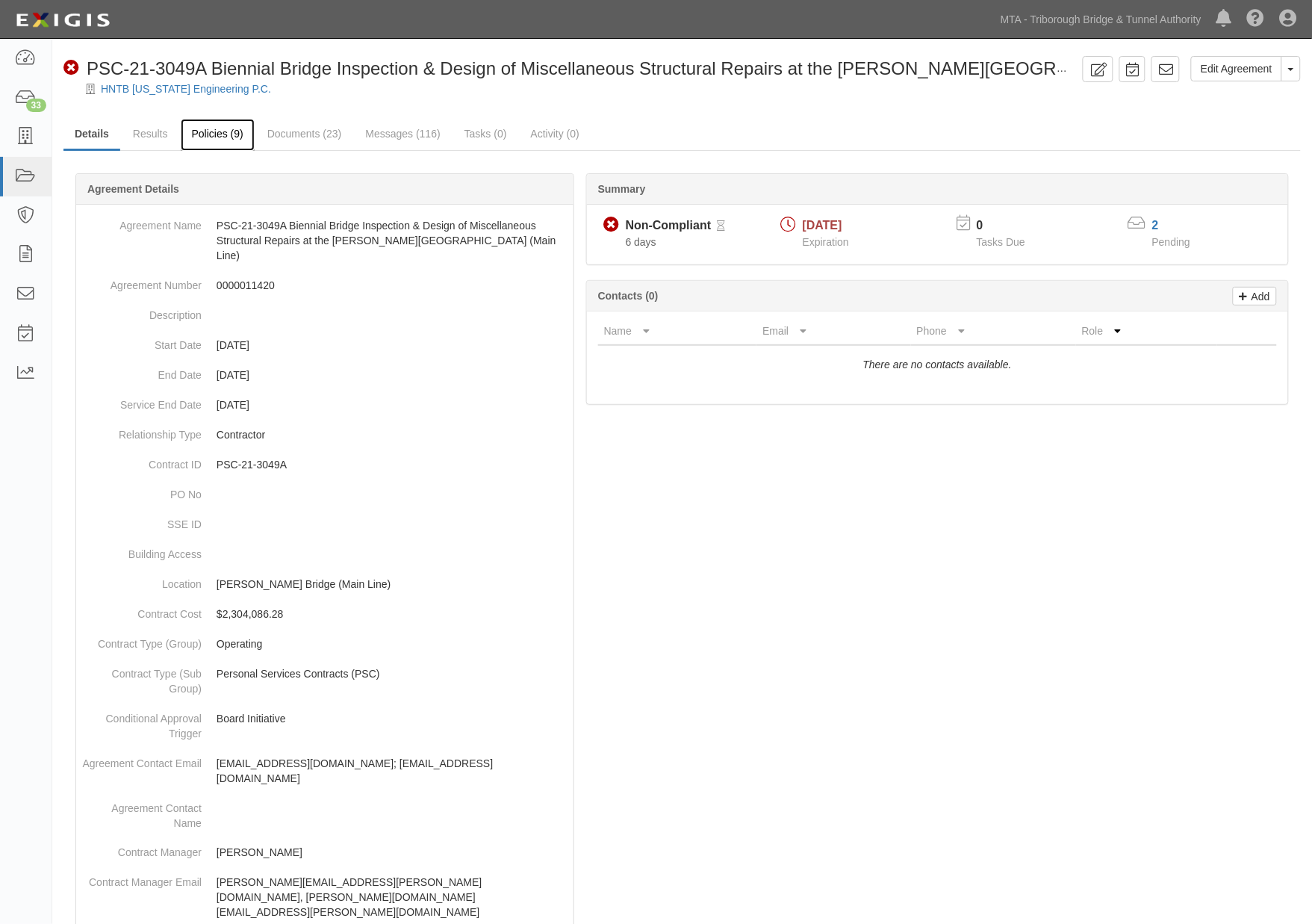
click at [216, 133] on link "Policies (9)" at bounding box center [217, 135] width 74 height 32
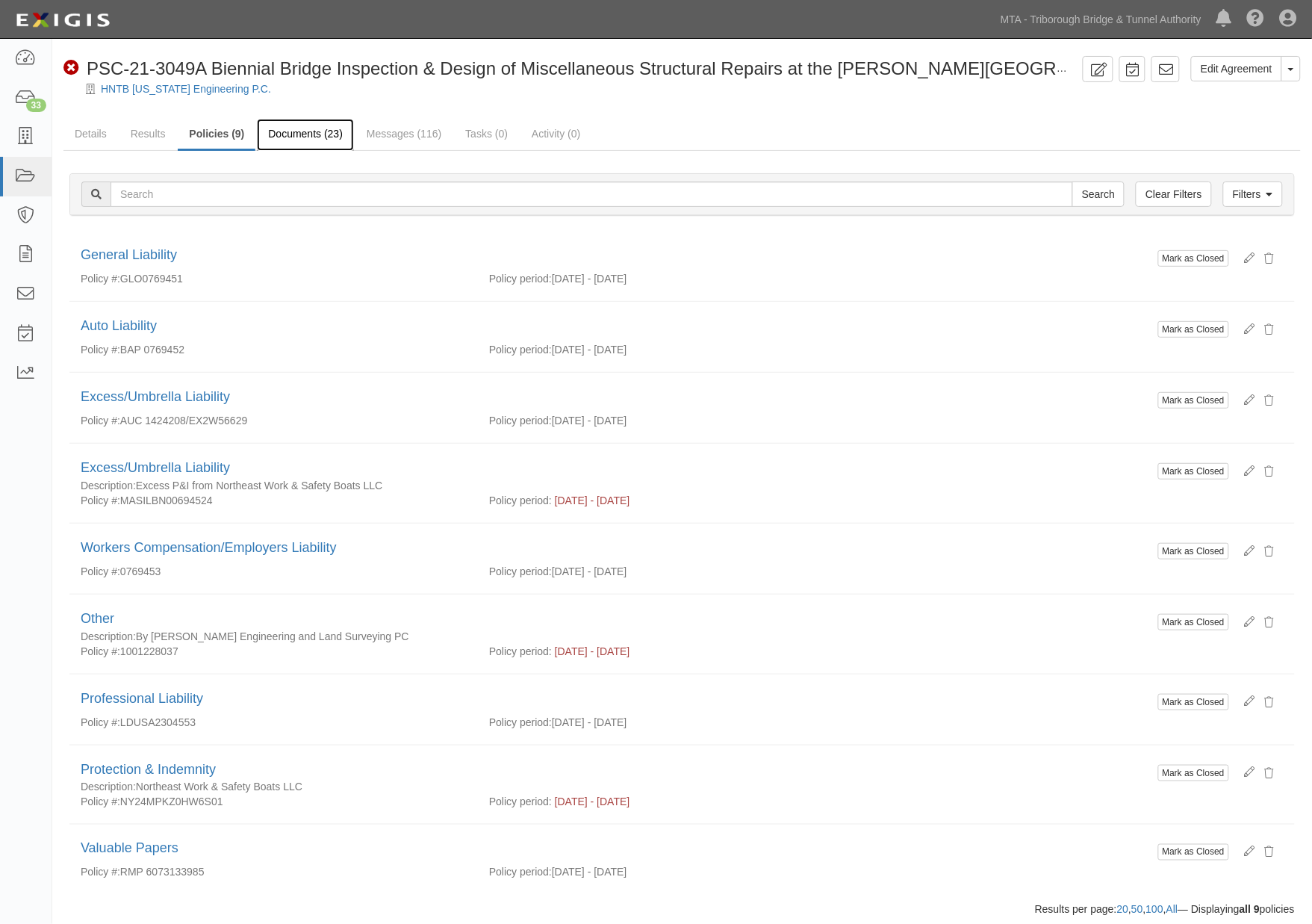
click at [327, 124] on link "Documents (23)" at bounding box center [306, 135] width 97 height 32
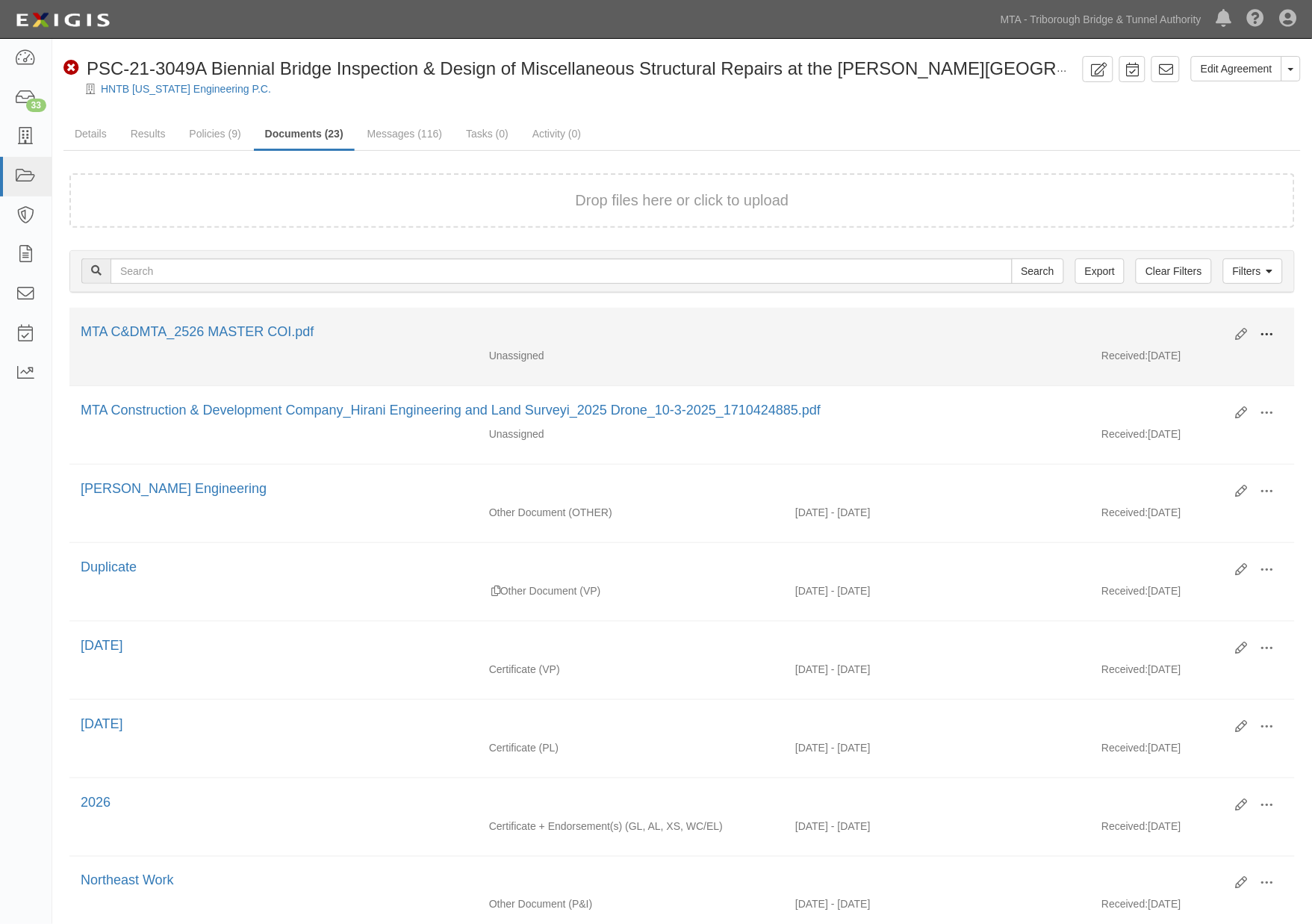
click at [1270, 329] on span at bounding box center [1267, 334] width 14 height 14
click at [1158, 358] on link "View" at bounding box center [1194, 356] width 118 height 27
click at [1267, 328] on span at bounding box center [1267, 334] width 14 height 14
click at [1163, 329] on link "Edit" at bounding box center [1194, 328] width 118 height 27
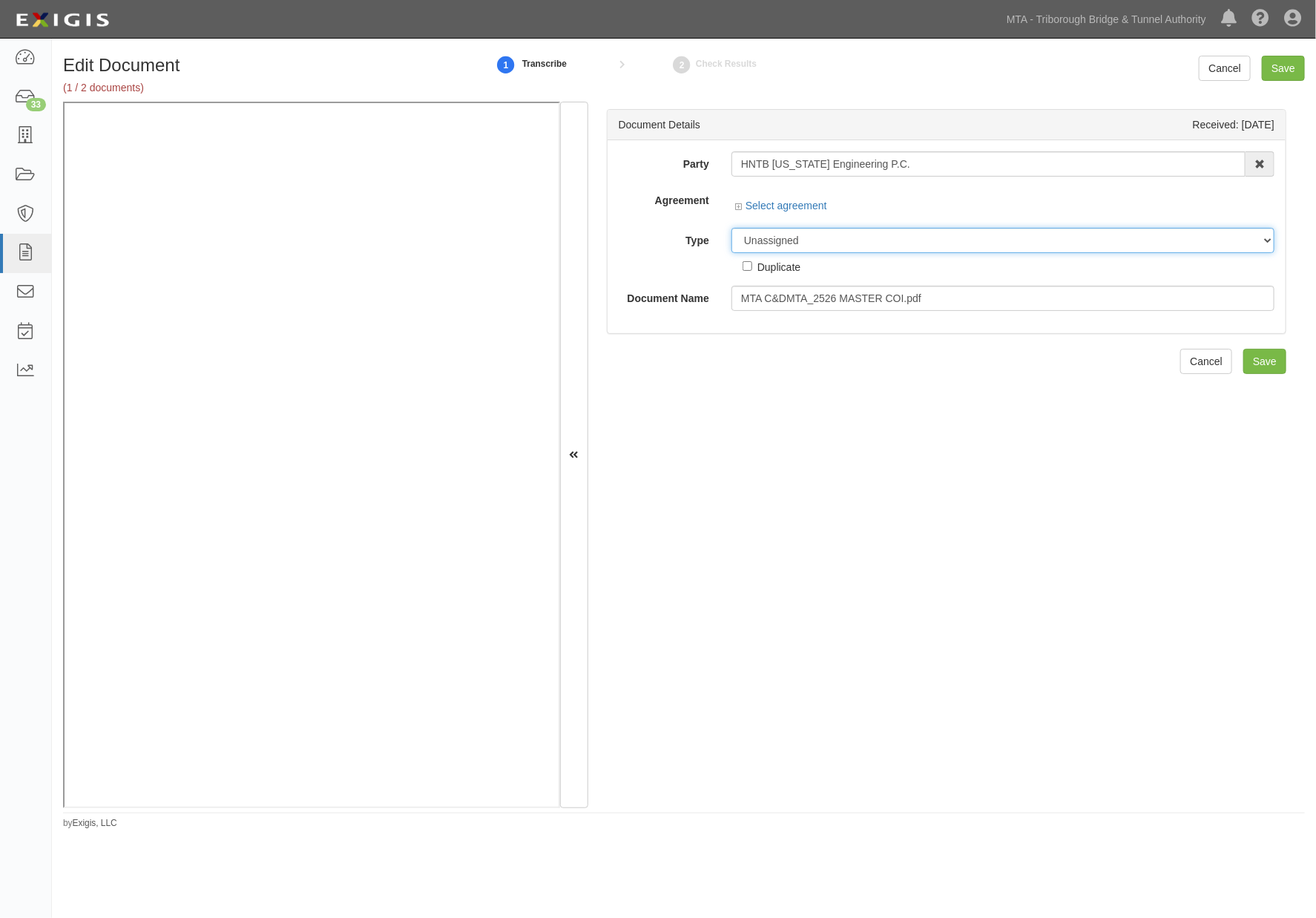
click at [832, 240] on select "Unassigned Binder Cancellation Notice Certificate Contract Endorsement Insuranc…" at bounding box center [1003, 240] width 543 height 25
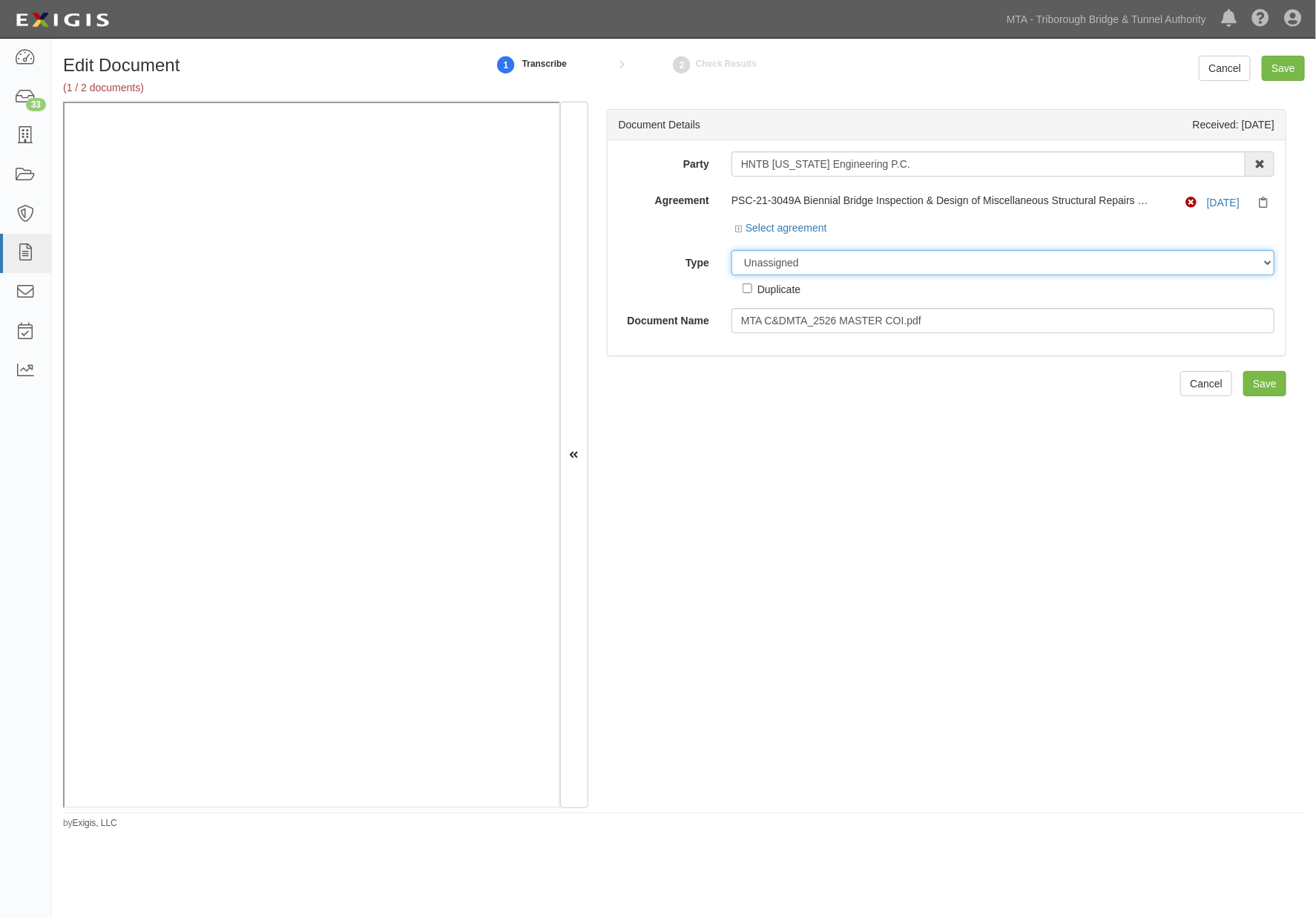
select select "OtherDetail"
click at [731, 250] on select "Unassigned Binder Cancellation Notice Certificate Contract Endorsement Insuranc…" at bounding box center [1003, 262] width 543 height 25
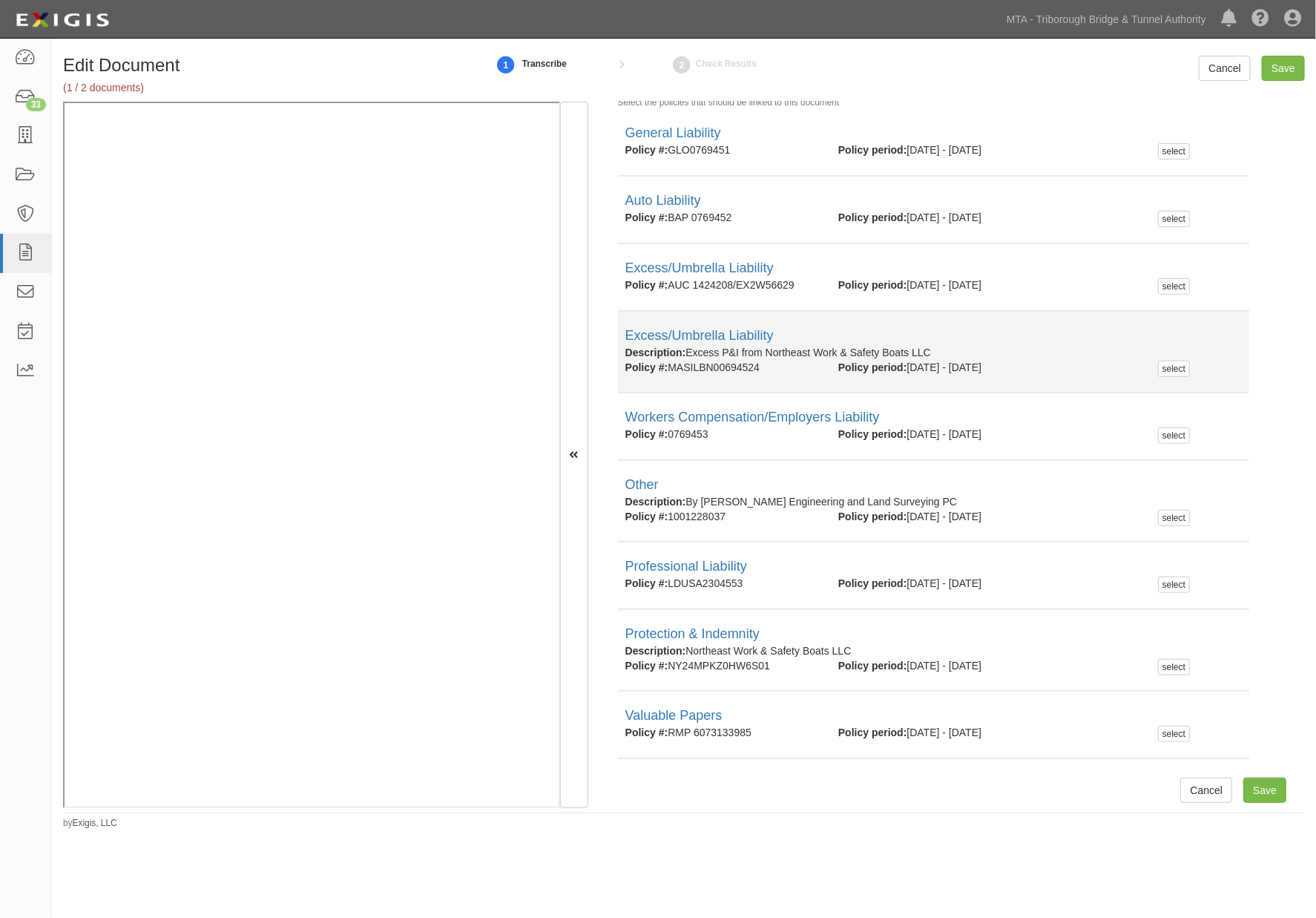
scroll to position [194, 0]
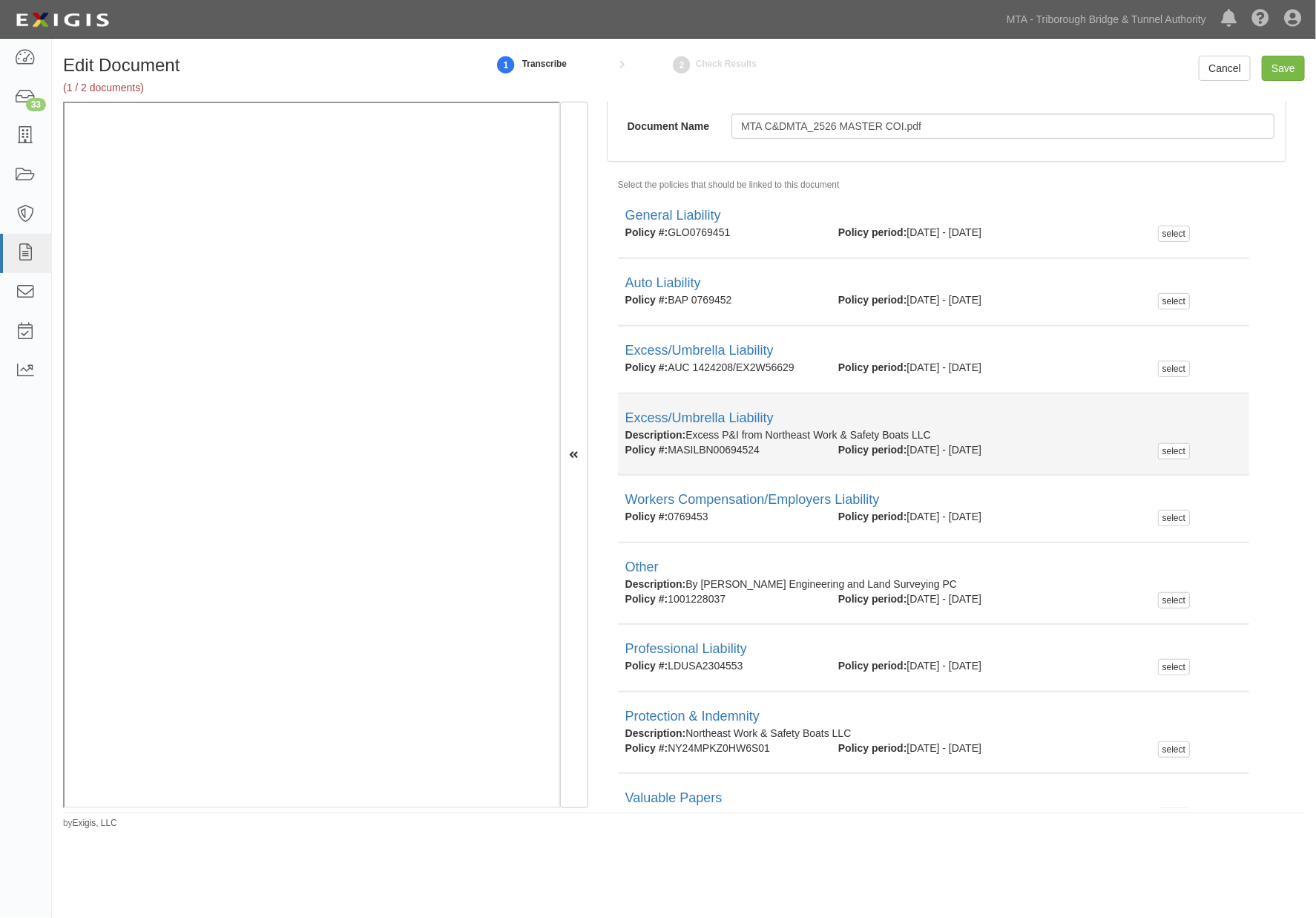
drag, startPoint x: 940, startPoint y: 432, endPoint x: 691, endPoint y: 432, distance: 249.0
click at [691, 432] on div "Description: Excess P&I from Northeast Work & Safety Boats LLC" at bounding box center [934, 435] width 617 height 14
copy div "Excess P&I from Northeast Work & Safety Boats LLC"
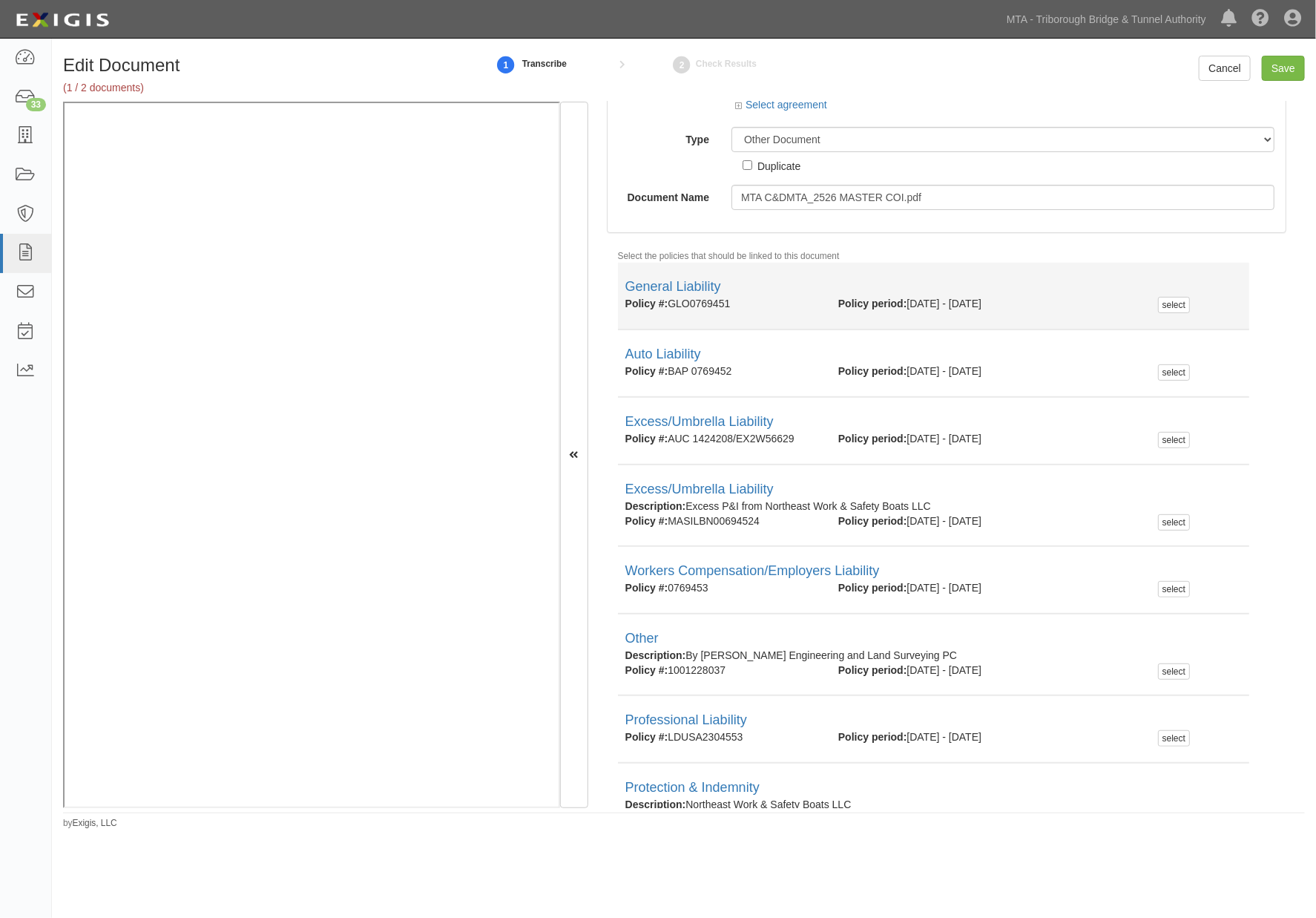
scroll to position [0, 0]
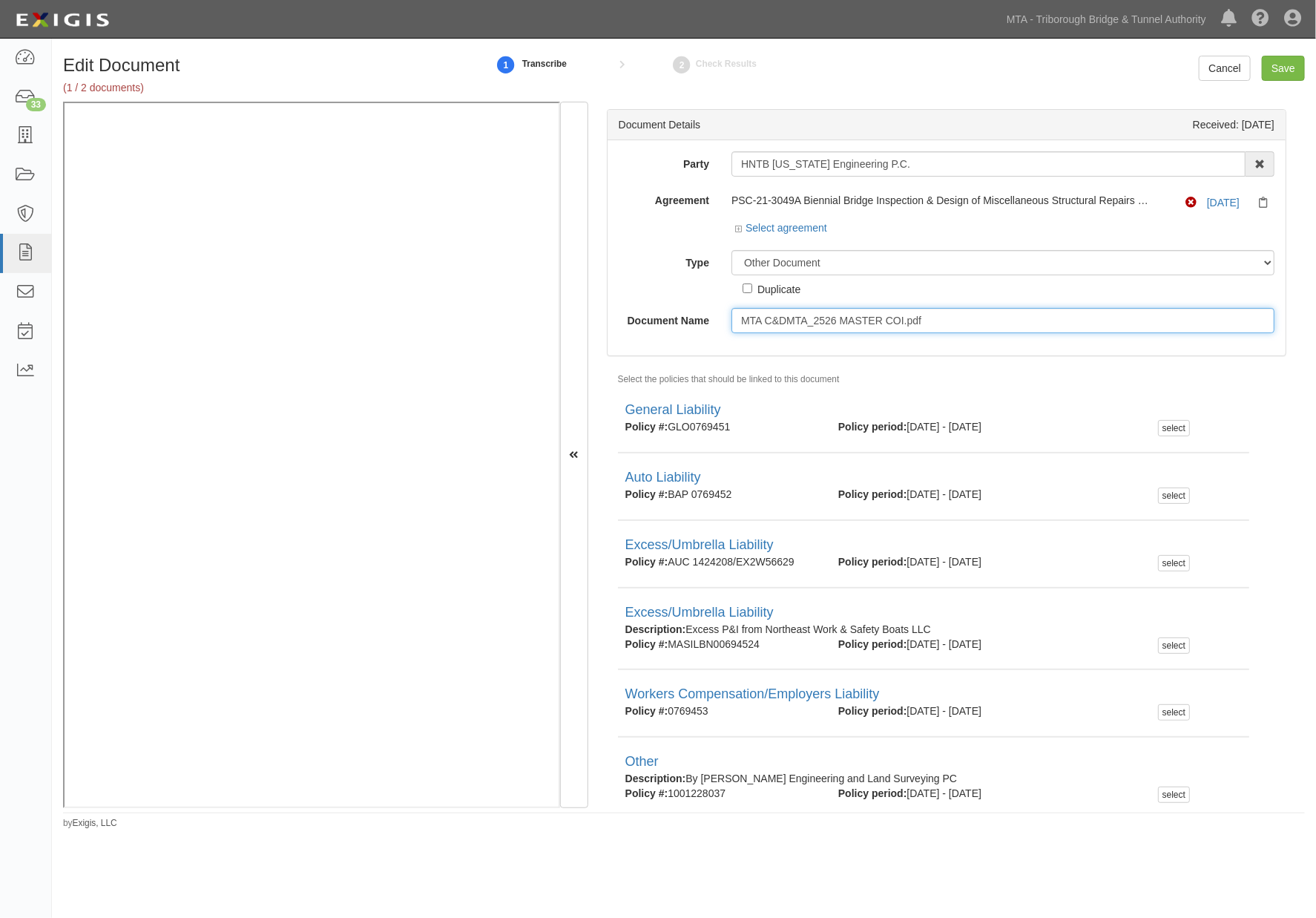
drag, startPoint x: 958, startPoint y: 316, endPoint x: 635, endPoint y: 325, distance: 323.1
click at [635, 325] on div "Document Name MTA C&DMTA_2526 MASTER COI.pdf" at bounding box center [946, 320] width 678 height 25
paste input "Excess P&I from Northeast Work & Safety Boats LLC"
drag, startPoint x: 814, startPoint y: 320, endPoint x: 720, endPoint y: 320, distance: 94.0
click at [720, 320] on div "Excess P&I from Northeast Work & Safety Boats LLC" at bounding box center [1003, 320] width 565 height 25
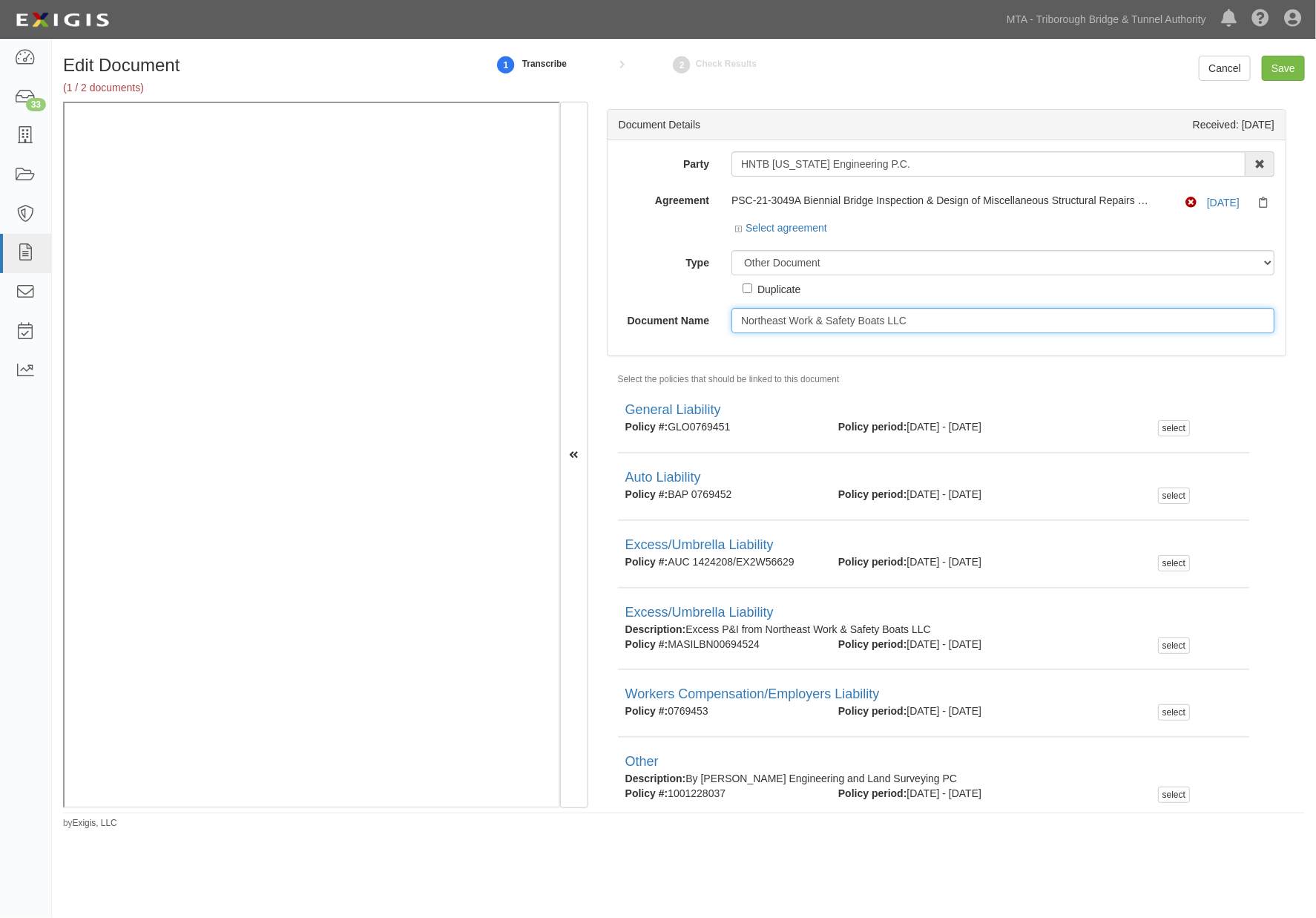
click at [958, 319] on input "Northeast Work & Safety Boats LLC" at bounding box center [1003, 320] width 543 height 25
type input "Northeast Work & Safety Boats LLC."
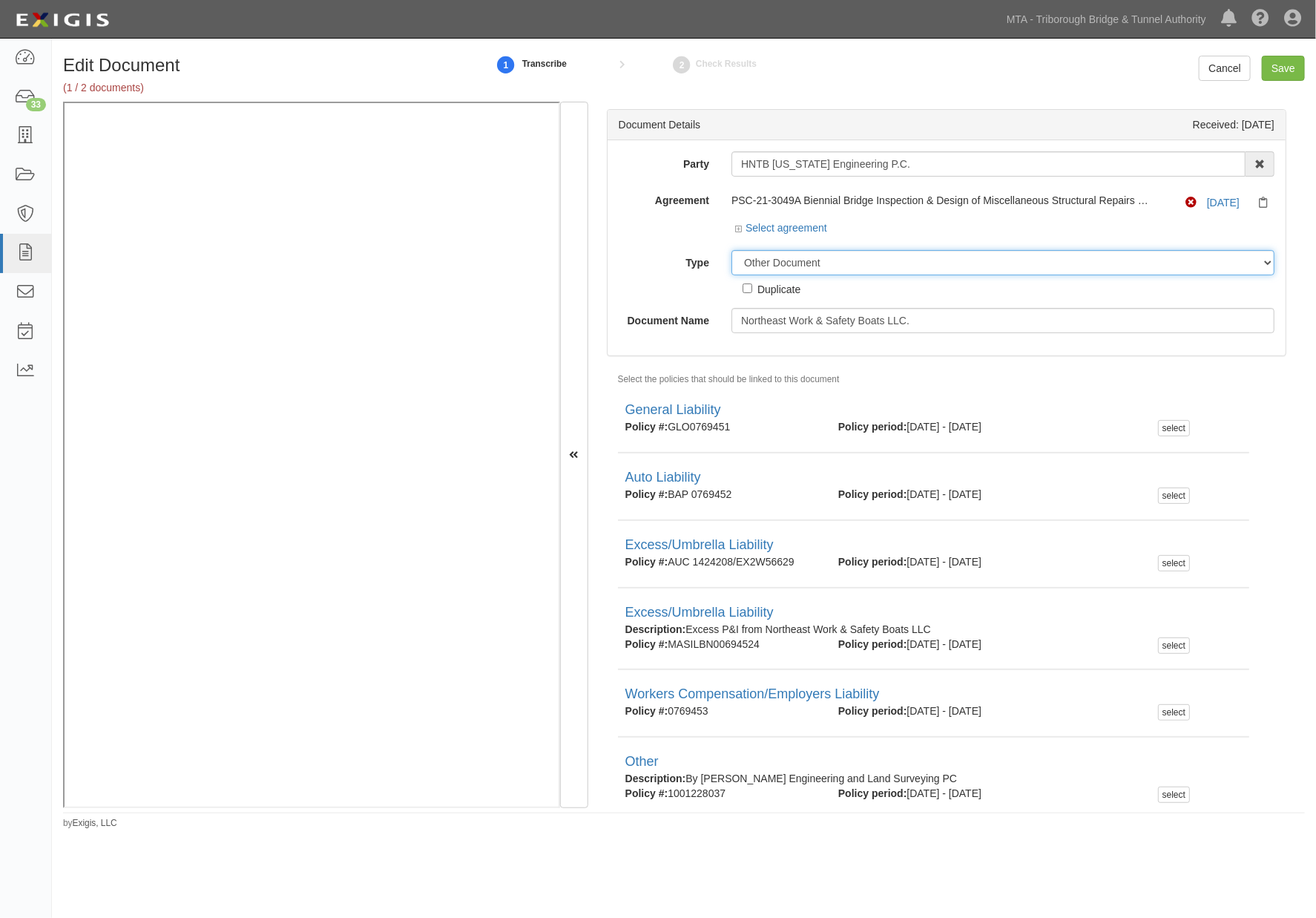
click at [831, 261] on select "Unassigned Binder Cancellation Notice Certificate Contract Endorsement Insuranc…" at bounding box center [1003, 262] width 543 height 25
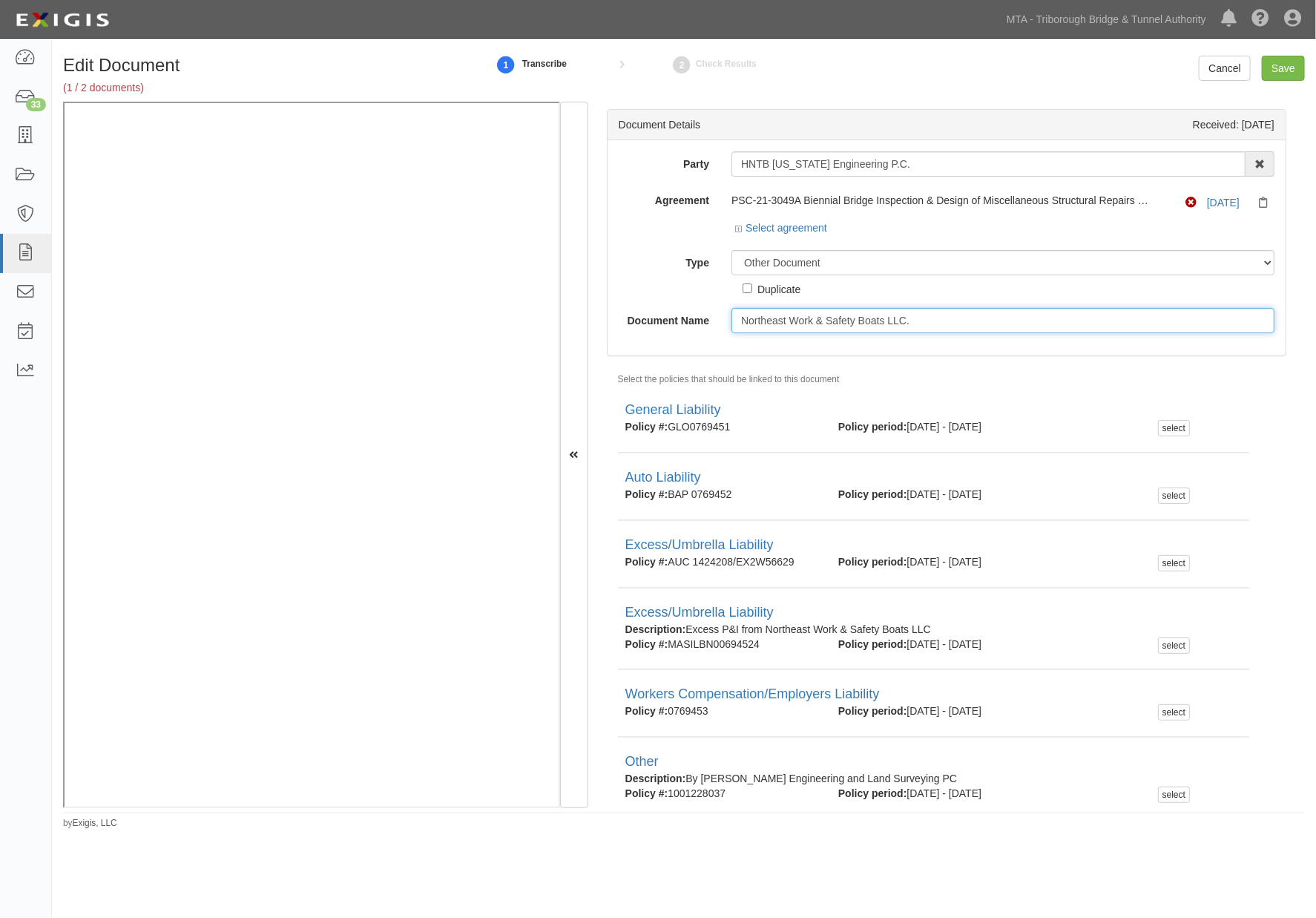
drag, startPoint x: 948, startPoint y: 321, endPoint x: 924, endPoint y: 323, distance: 24.1
click at [924, 323] on input "Northeast Work & Safety Boats LLC." at bounding box center [1003, 320] width 543 height 25
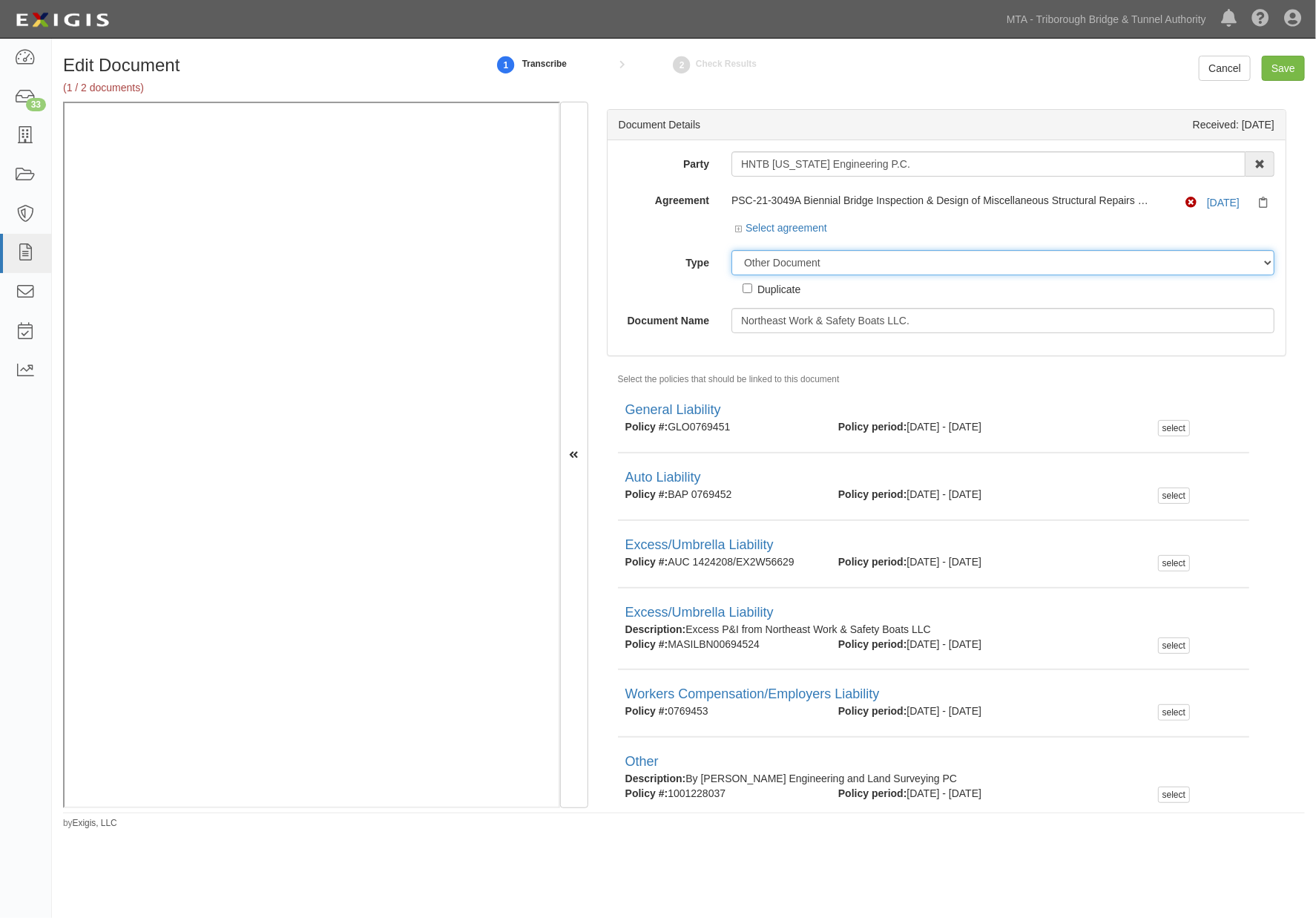
click at [837, 265] on select "Unassigned Binder Cancellation Notice Certificate Contract Endorsement Insuranc…" at bounding box center [1003, 262] width 543 height 25
select select "CertificateDetail"
click at [731, 250] on select "Unassigned Binder Cancellation Notice Certificate Contract Endorsement Insuranc…" at bounding box center [1003, 262] width 543 height 25
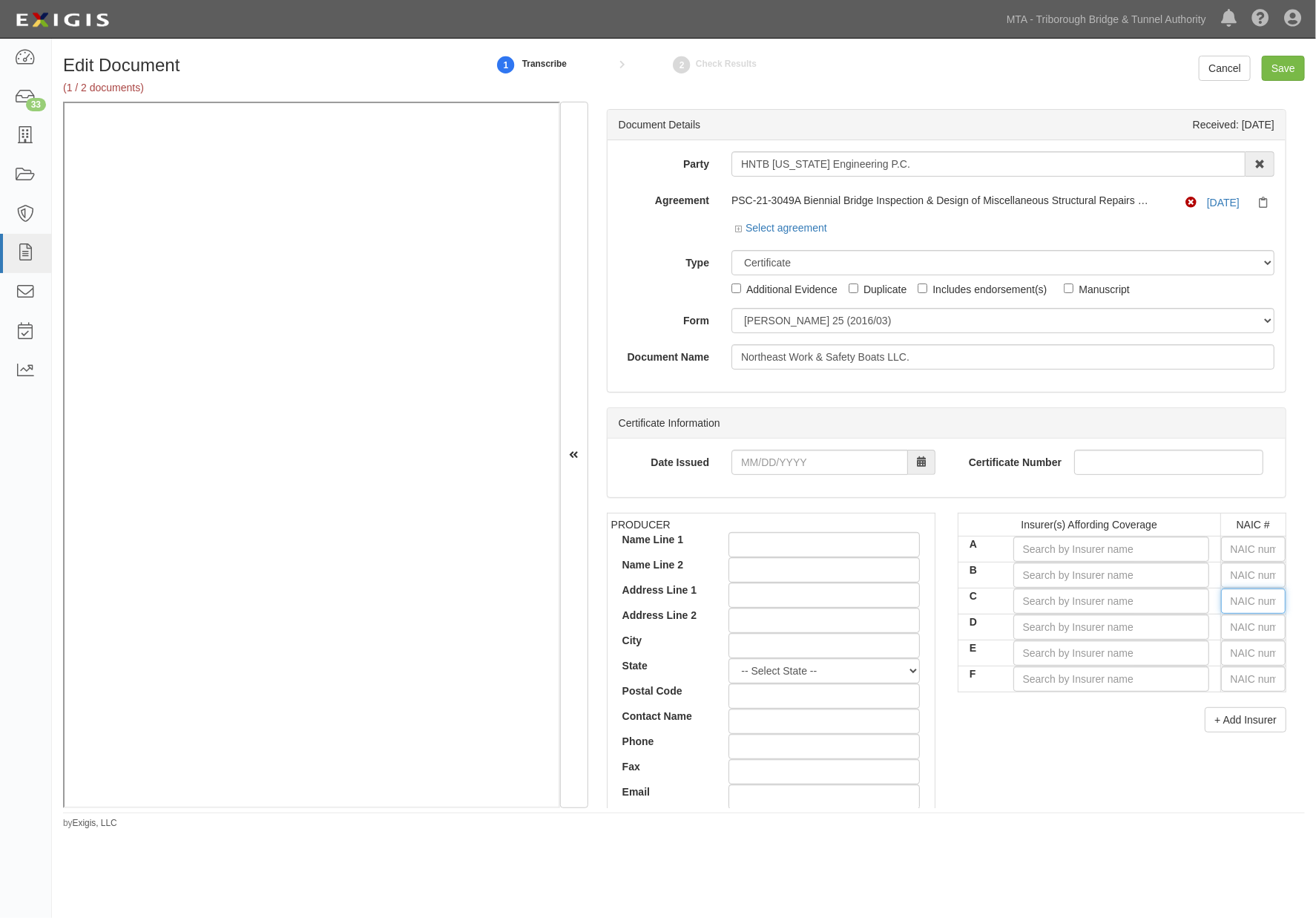
click at [1248, 606] on input "text" at bounding box center [1253, 601] width 64 height 25
type input "36404"
type input "3"
type input "38733"
type input "38"
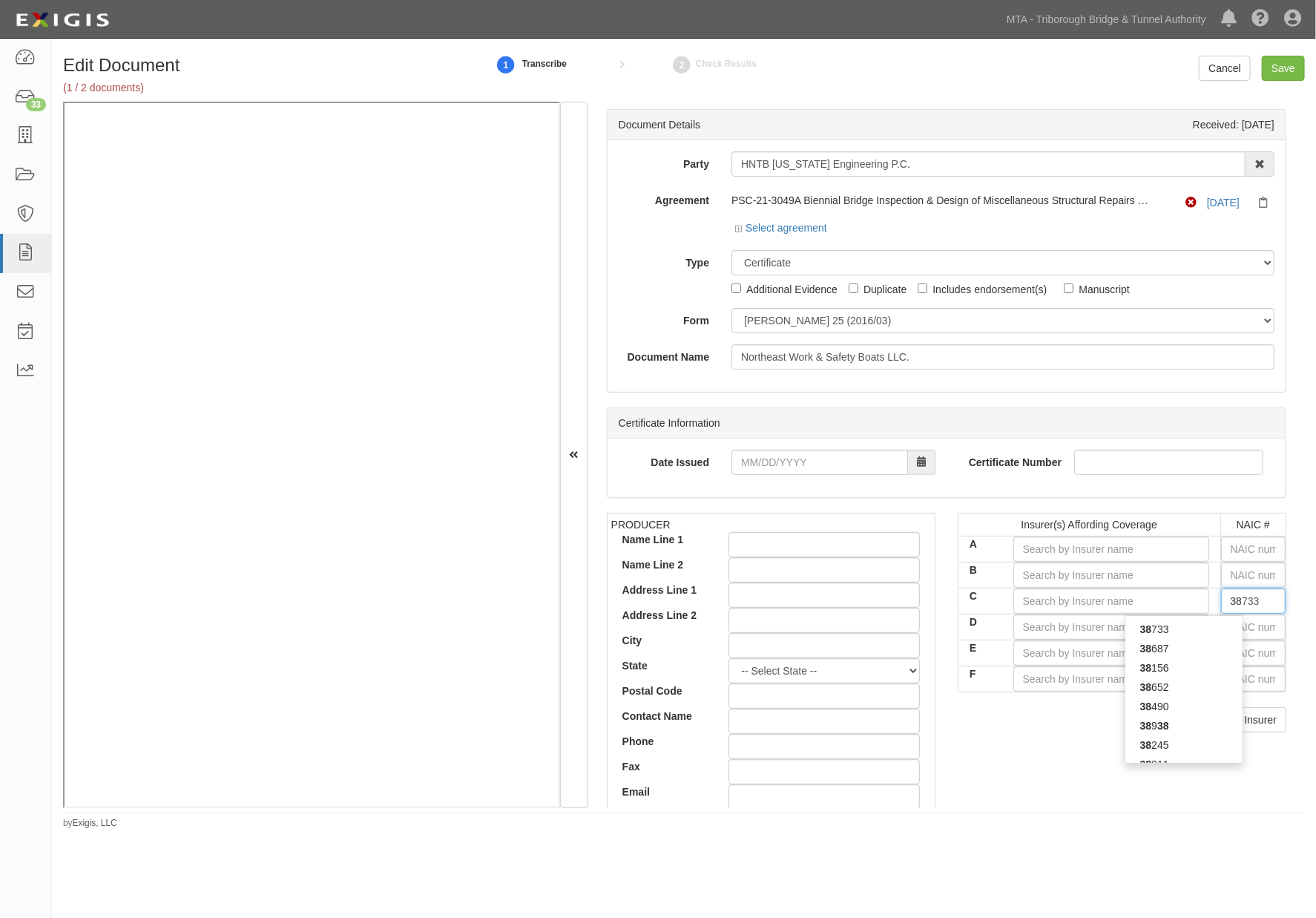
type input "38342"
type input "383"
type input "38318"
type input "3831"
type input "38318"
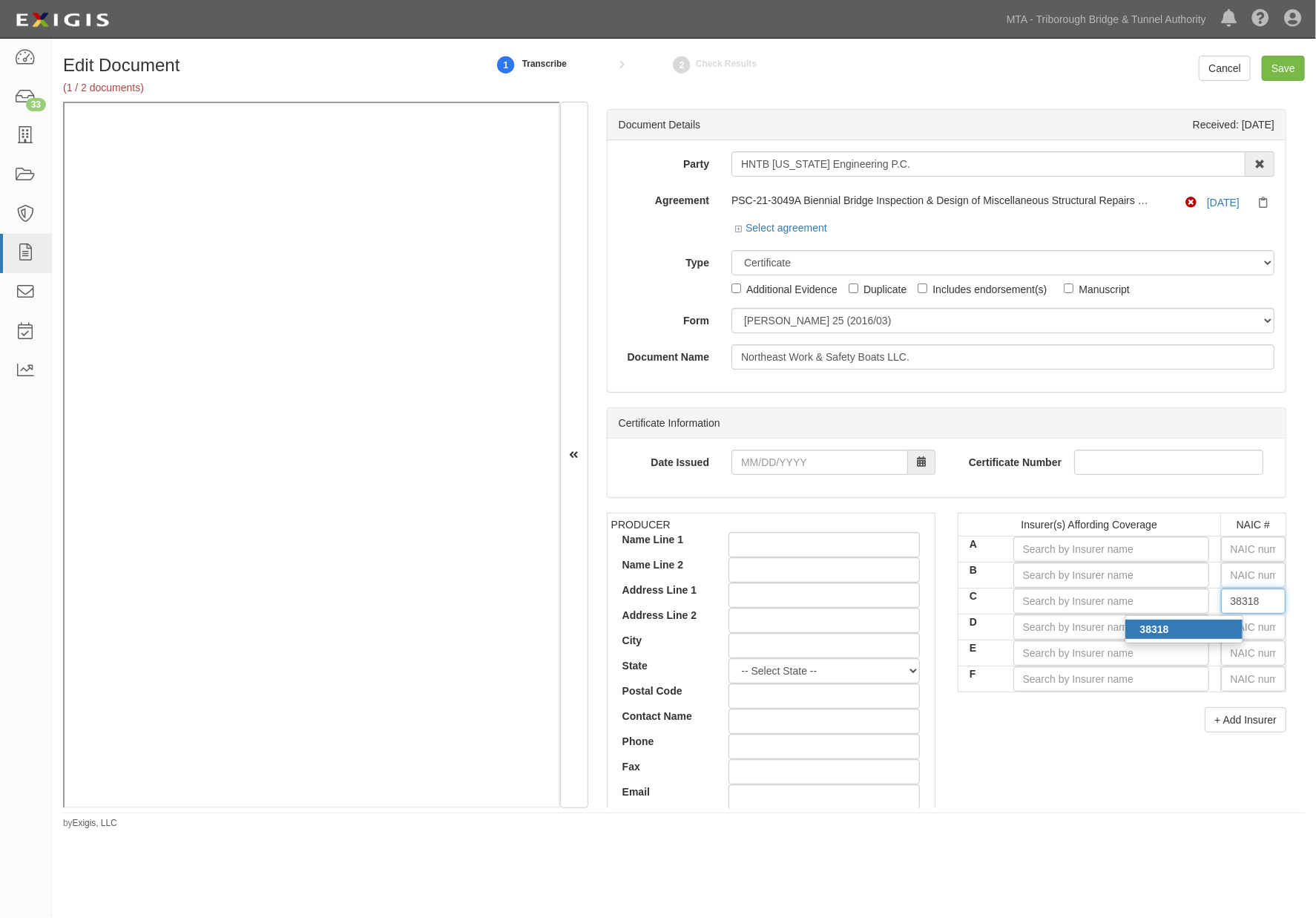
click at [1207, 631] on div "38318" at bounding box center [1184, 629] width 118 height 19
type input "Starr Indemnity & Liability Company (A XV Rating)"
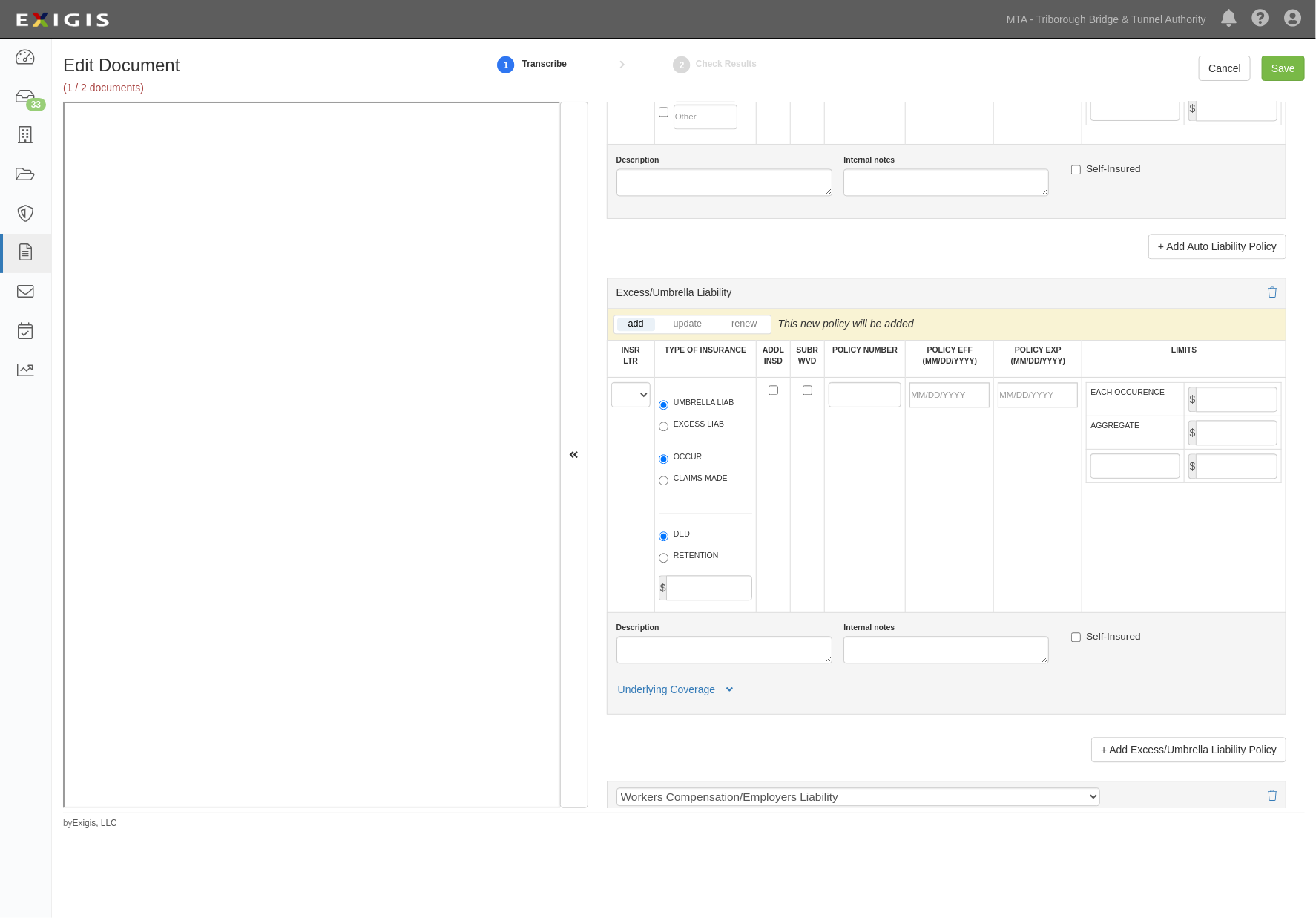
scroll to position [1731, 0]
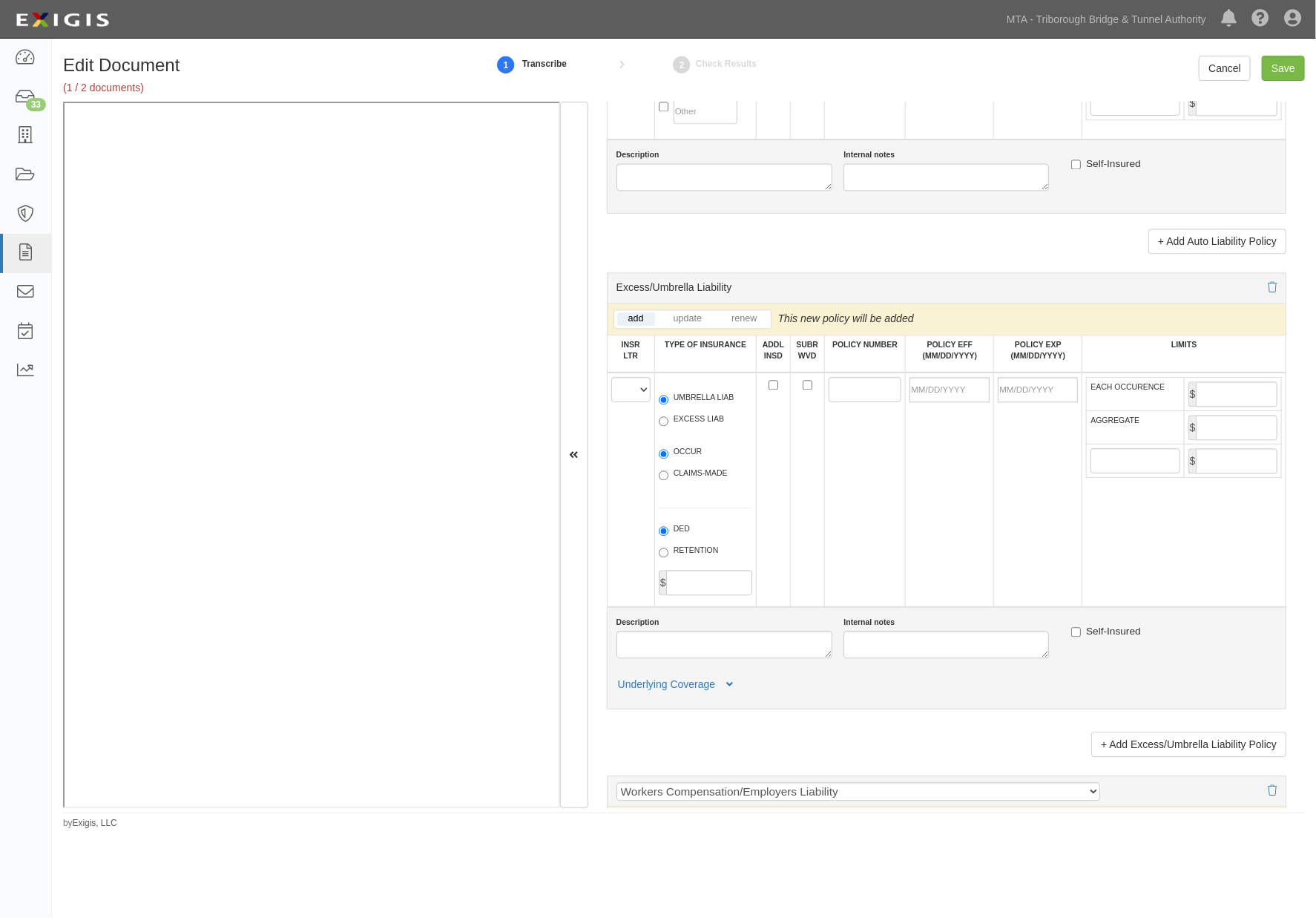
type input "38318"
click at [625, 402] on select "A B C D E F" at bounding box center [631, 389] width 39 height 25
select select "C"
click at [611, 402] on select "A B C D E F" at bounding box center [631, 389] width 39 height 25
click at [681, 428] on label "EXCESS LIAB" at bounding box center [691, 420] width 65 height 14
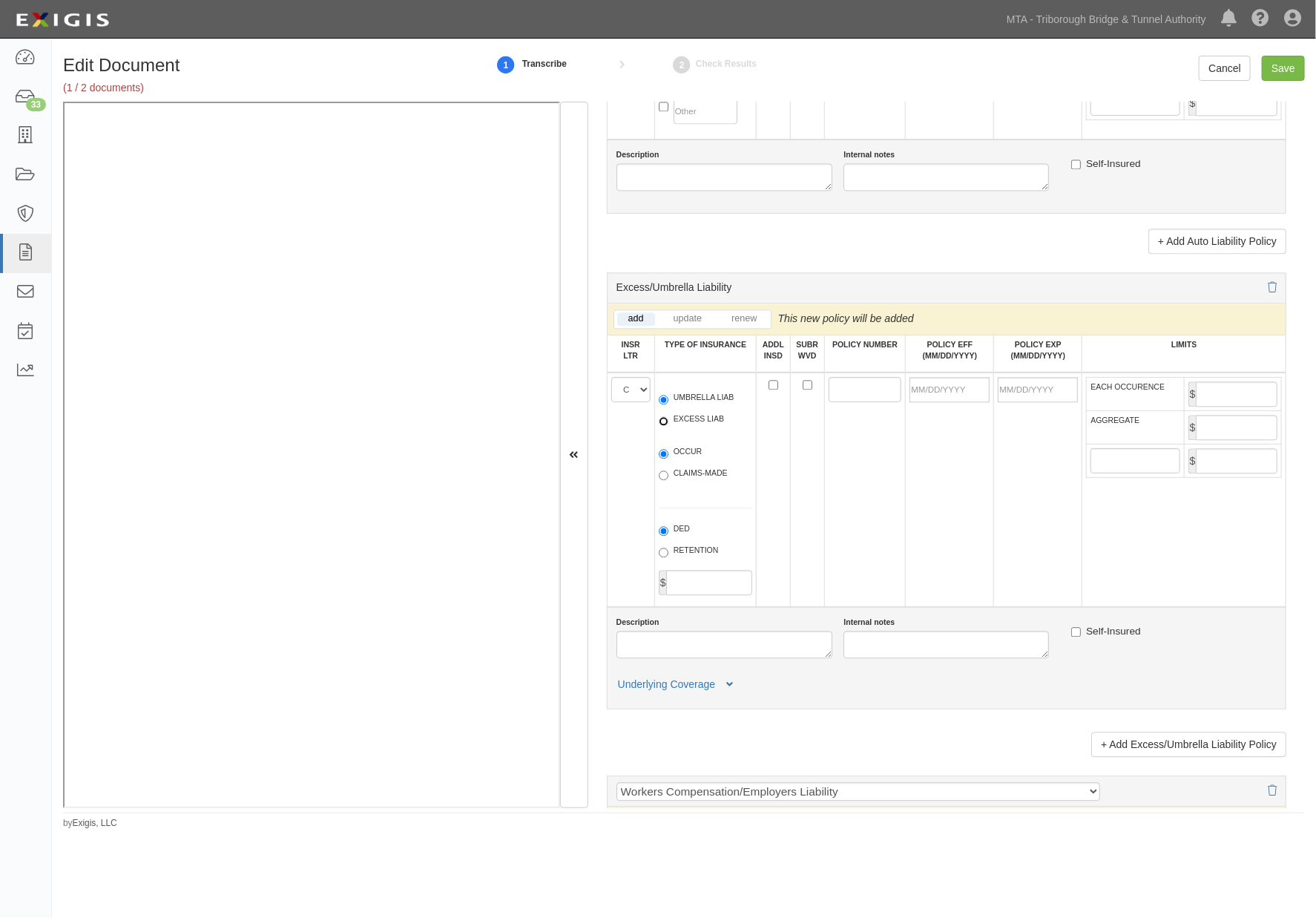
click at [668, 426] on input "EXCESS LIAB" at bounding box center [664, 421] width 10 height 10
radio input "true"
click at [683, 461] on label "OCCUR" at bounding box center [681, 453] width 43 height 14
click at [668, 458] on input "OCCUR" at bounding box center [664, 453] width 10 height 10
radio input "true"
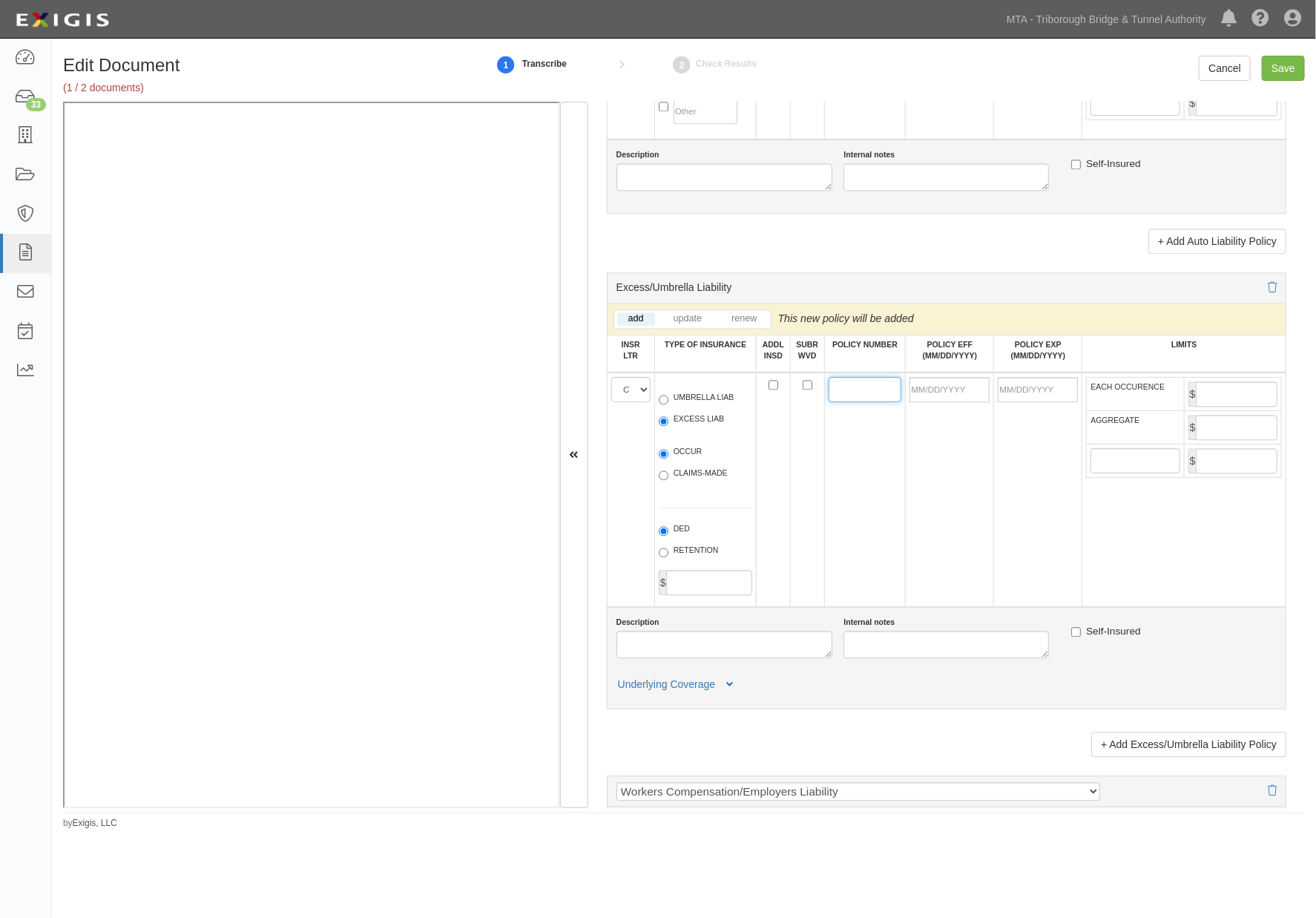
click at [853, 402] on input "POLICY NUMBER" at bounding box center [865, 389] width 73 height 25
paste input "MASILBN00708125"
type input "MASILBN00708125"
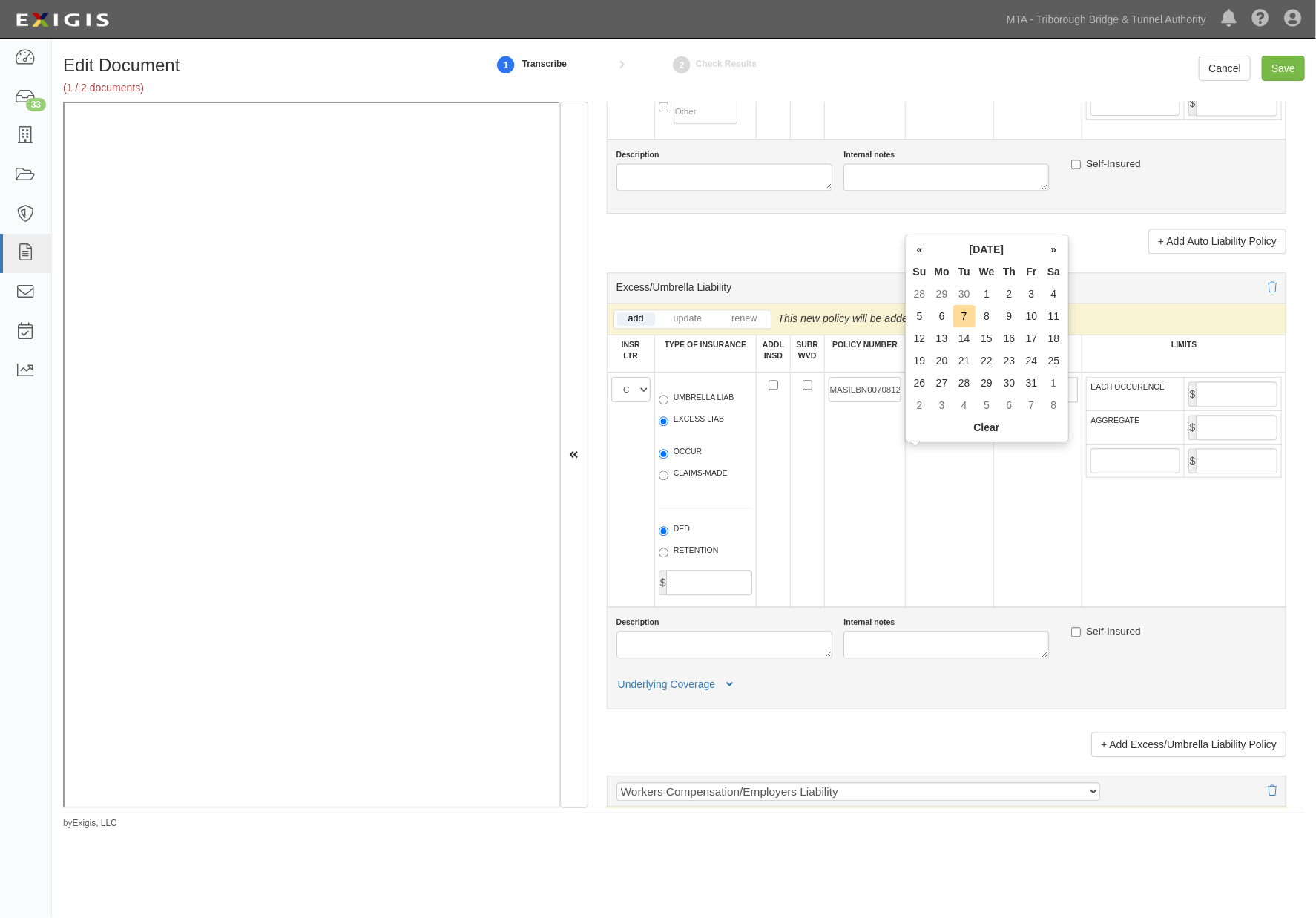
click at [955, 402] on input "POLICY EFF (MM/DD/YYYY)" at bounding box center [949, 389] width 80 height 25
type input "10/01/2025"
type input "10/01/2026"
click at [950, 513] on td "10/01/2025" at bounding box center [950, 489] width 89 height 234
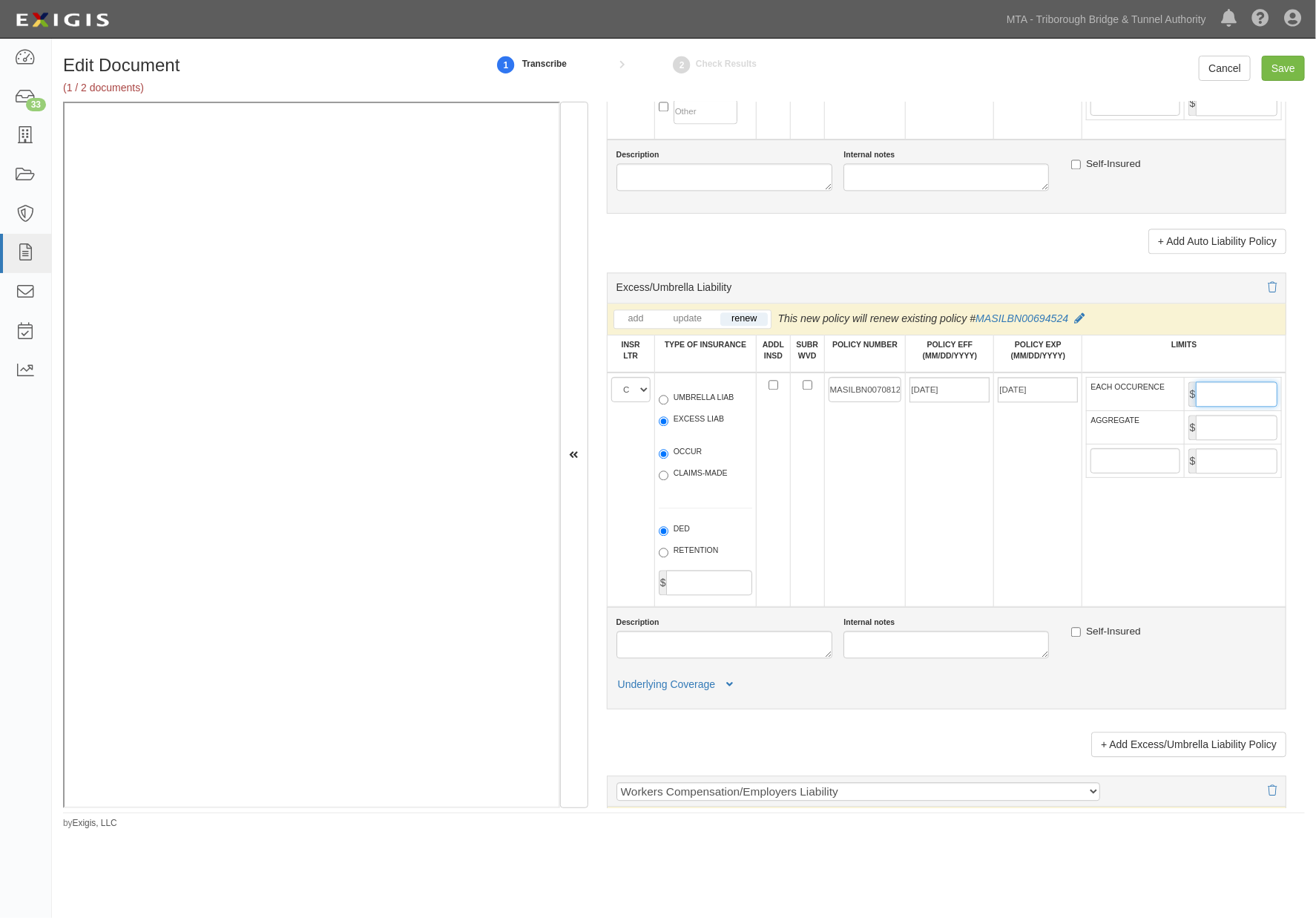
click at [1219, 407] on input "EACH OCCURENCE" at bounding box center [1236, 394] width 81 height 25
type input "4,000,000"
click at [1215, 440] on input "AGGREGATE" at bounding box center [1236, 427] width 81 height 25
type input "4,000,000"
click at [715, 658] on textarea "Description" at bounding box center [725, 644] width 217 height 27
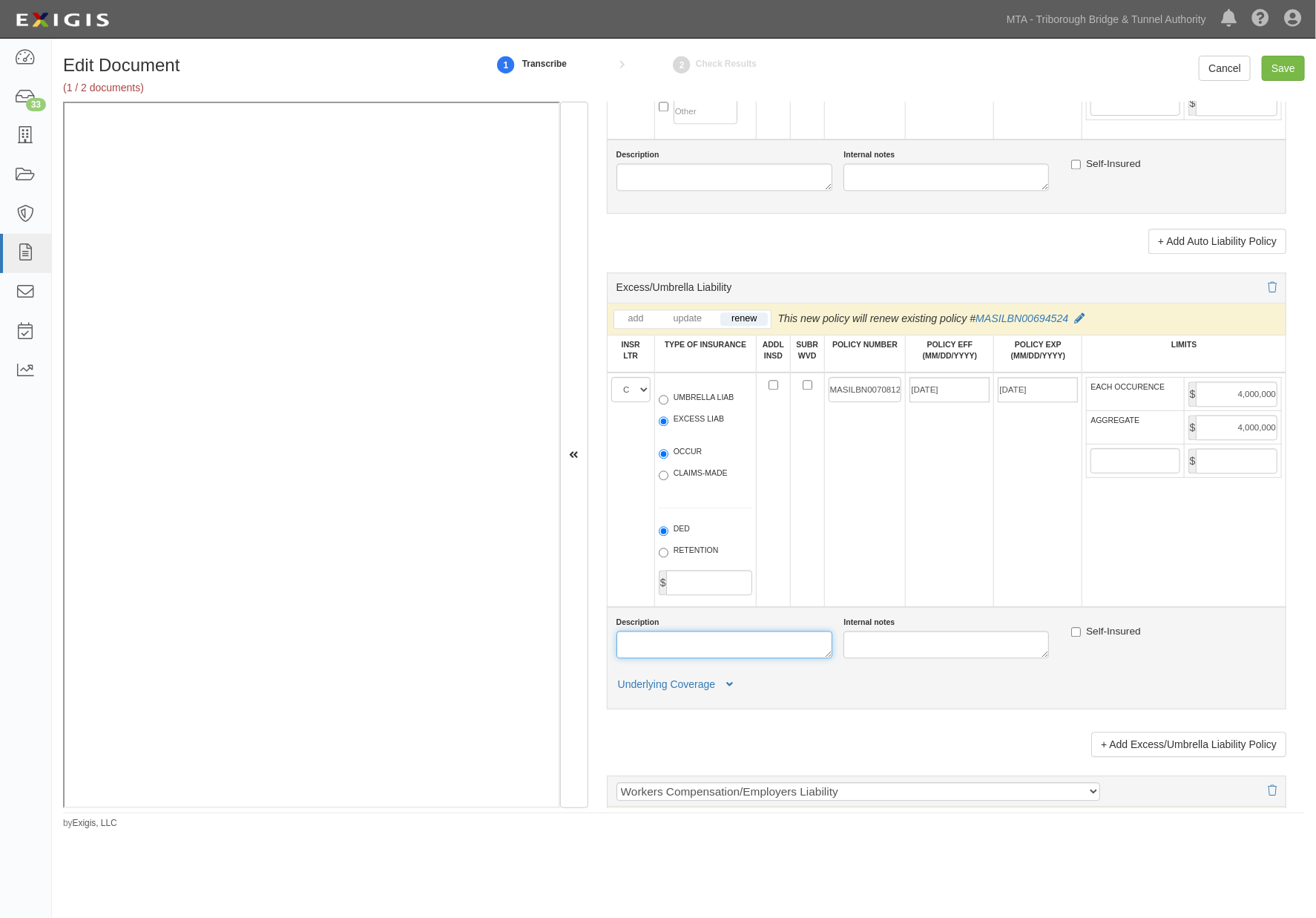
paste textarea "MASILBN00708125"
type textarea "MASILBN00708125"
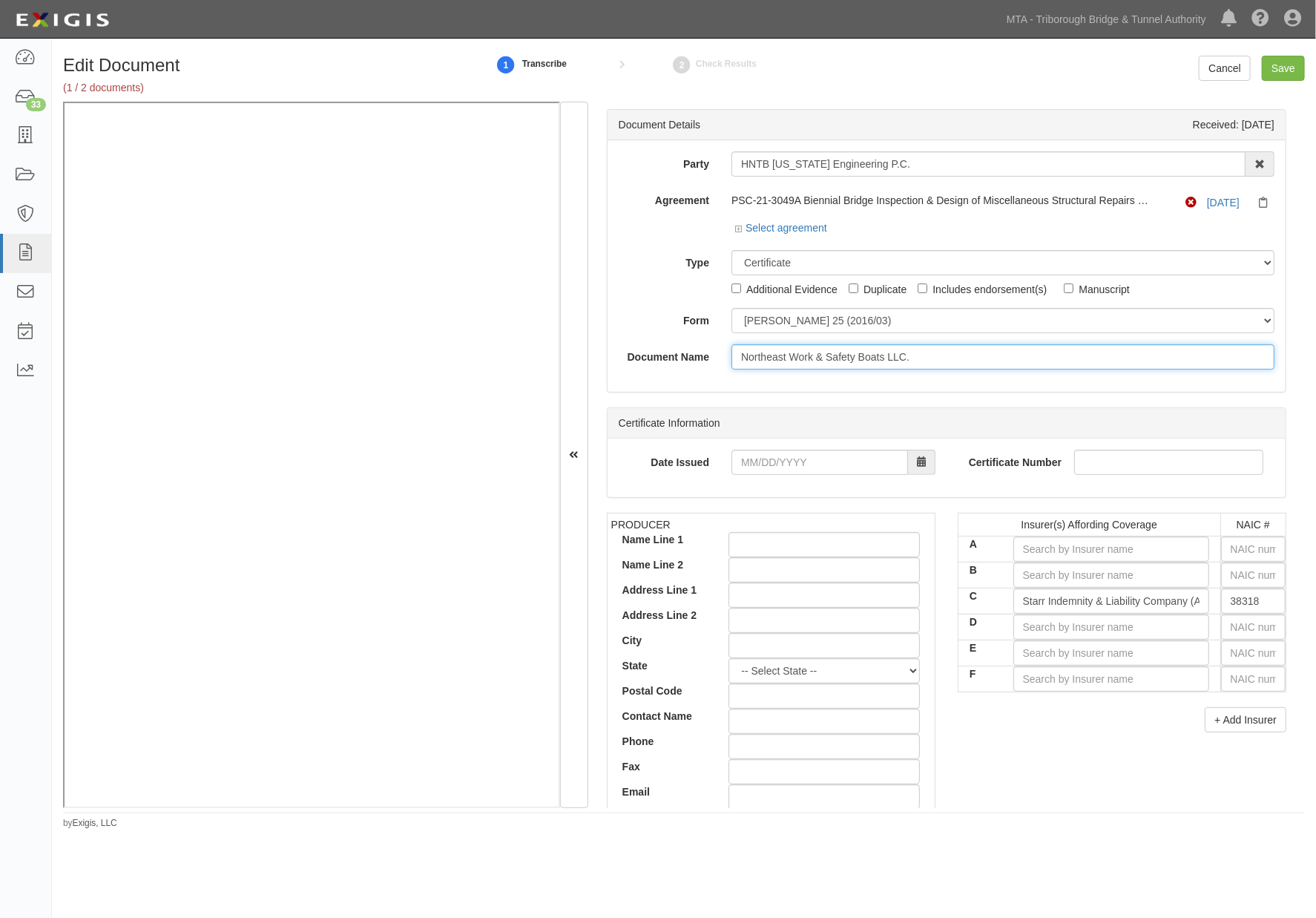
drag, startPoint x: 921, startPoint y: 359, endPoint x: 722, endPoint y: 358, distance: 199.0
click at [722, 358] on div "Northeast Work & Safety Boats LLC." at bounding box center [1003, 356] width 565 height 25
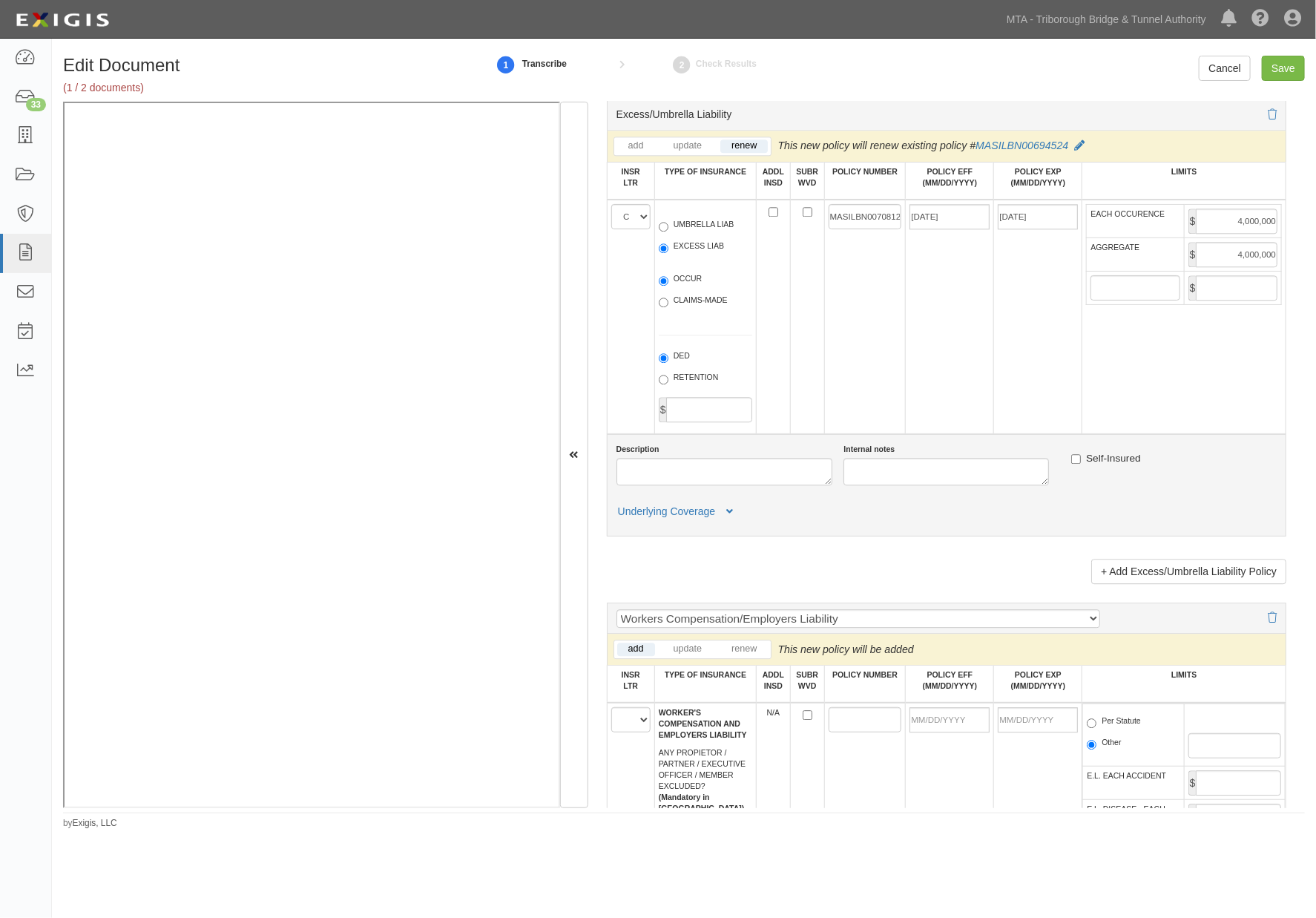
scroll to position [1896, 0]
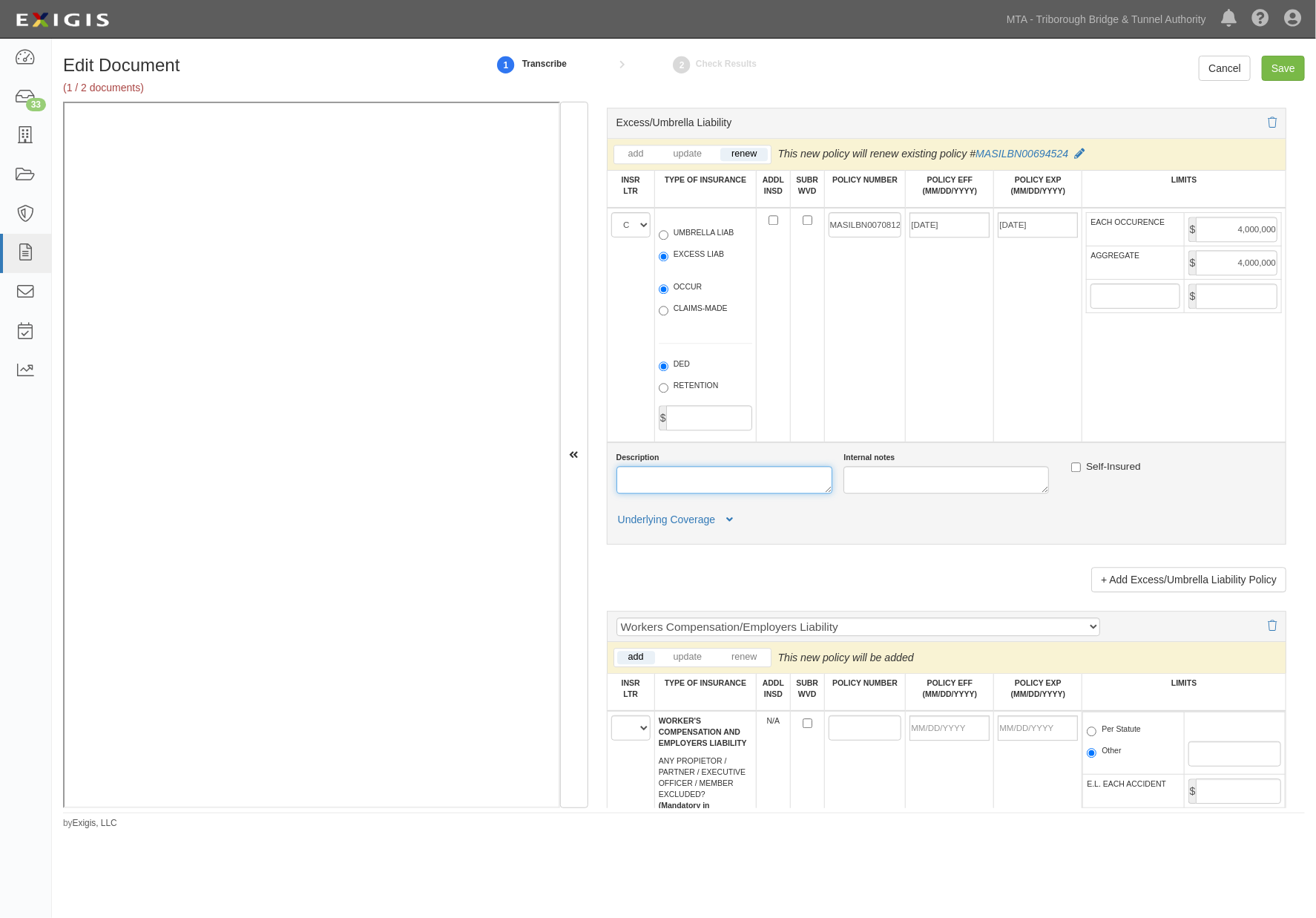
click at [657, 494] on textarea "Description" at bounding box center [725, 480] width 217 height 27
paste textarea "Northeast Work & Safety Boats LLC."
click at [620, 494] on textarea "Northeast Work & Safety Boats LLC." at bounding box center [725, 480] width 217 height 27
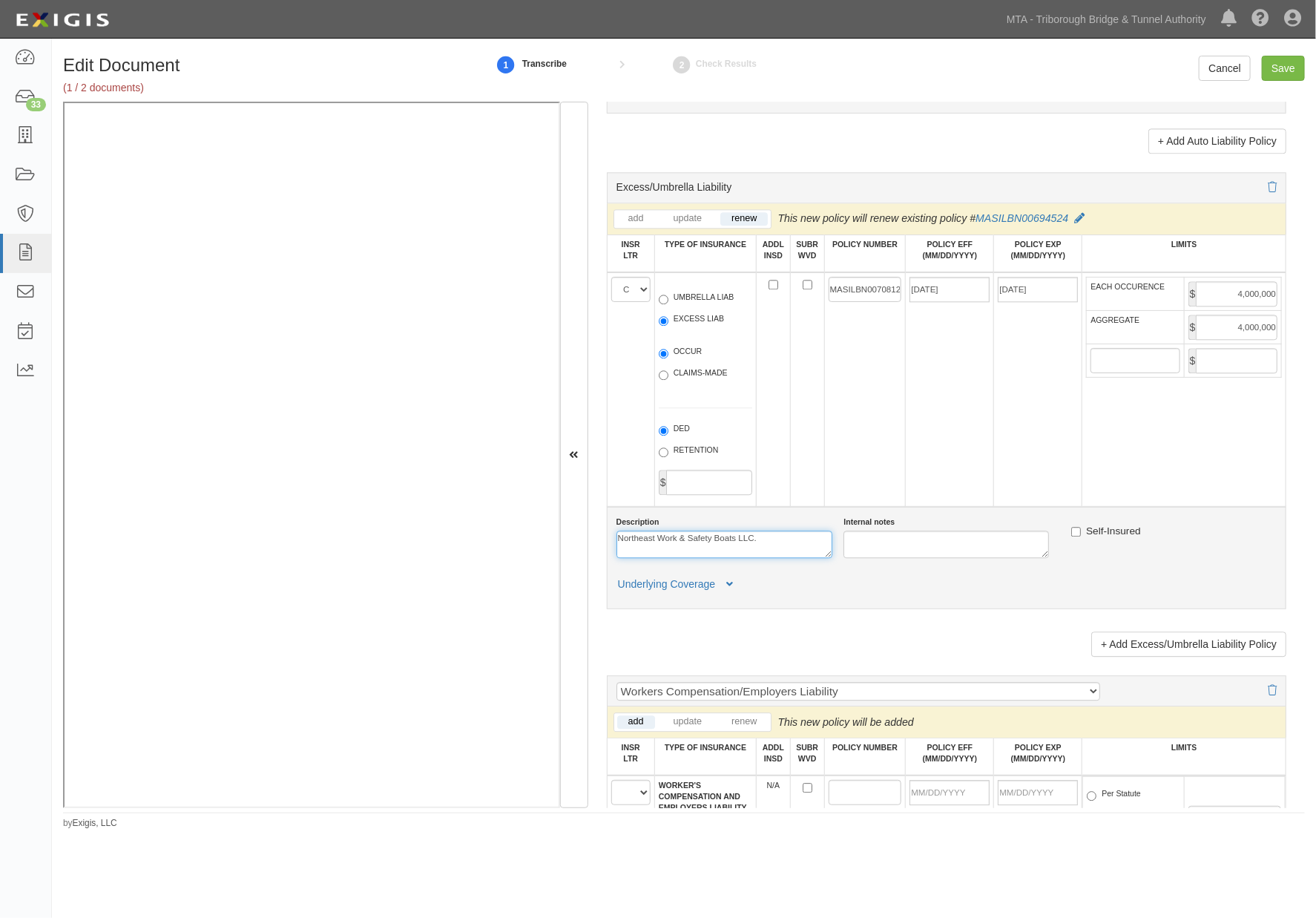
scroll to position [1813, 0]
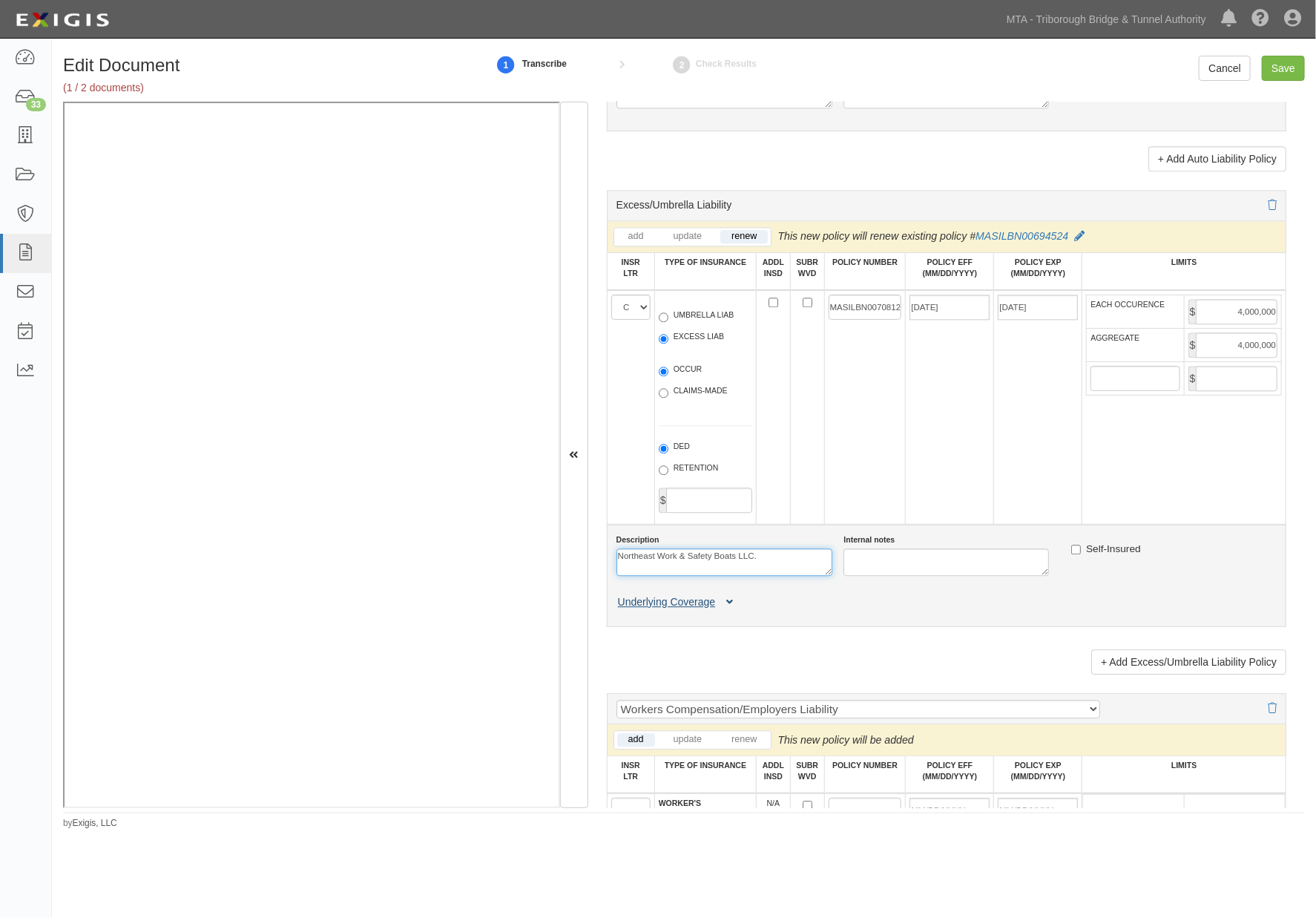
type textarea "Northeast Work & Safety Boats LLC."
click at [730, 607] on icon at bounding box center [730, 602] width 6 height 10
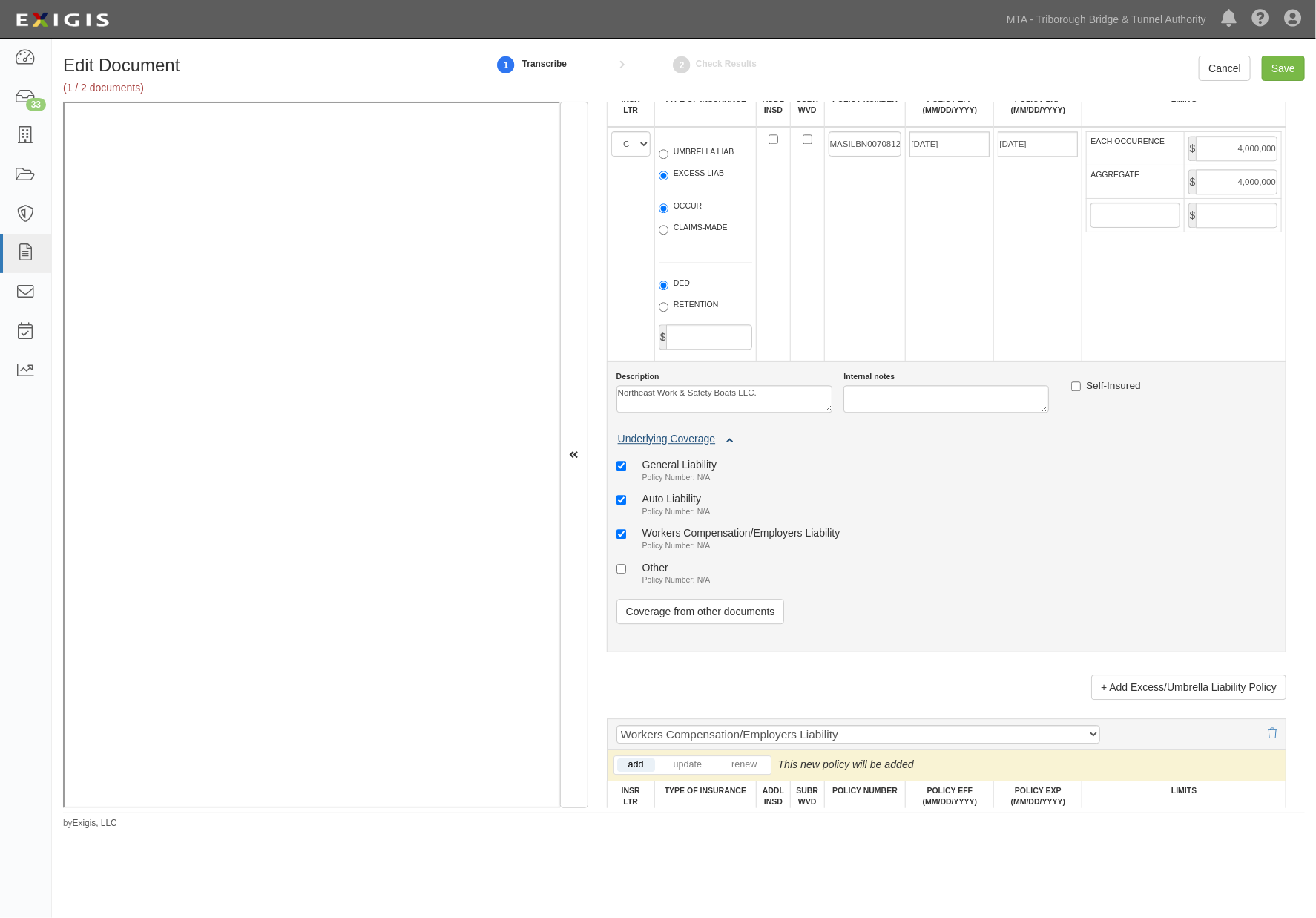
scroll to position [1978, 0]
click at [692, 480] on small "Policy Number: N/A" at bounding box center [677, 475] width 68 height 9
click at [627, 469] on input "General Liability Policy Number: N/A" at bounding box center [622, 464] width 10 height 10
checkbox input "false"
click at [685, 514] on small "Policy Number: N/A" at bounding box center [677, 509] width 68 height 9
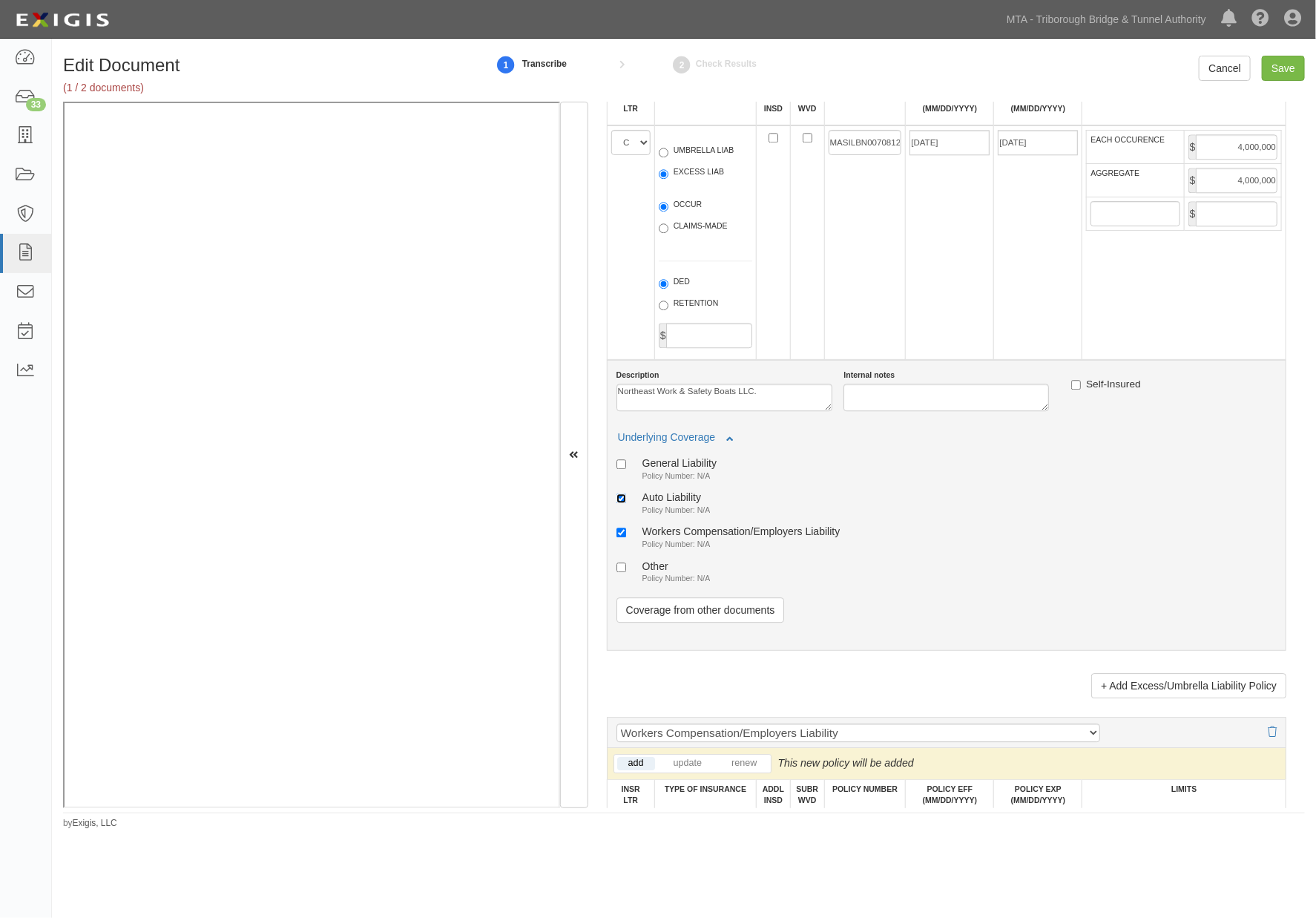
click at [627, 503] on input "Auto Liability Policy Number: N/A" at bounding box center [622, 498] width 10 height 10
checkbox input "false"
click at [692, 548] on small "Policy Number: N/A" at bounding box center [677, 544] width 68 height 9
click at [627, 537] on input "Workers Compensation/Employers Liability Policy Number: N/A" at bounding box center [622, 532] width 10 height 10
checkbox input "false"
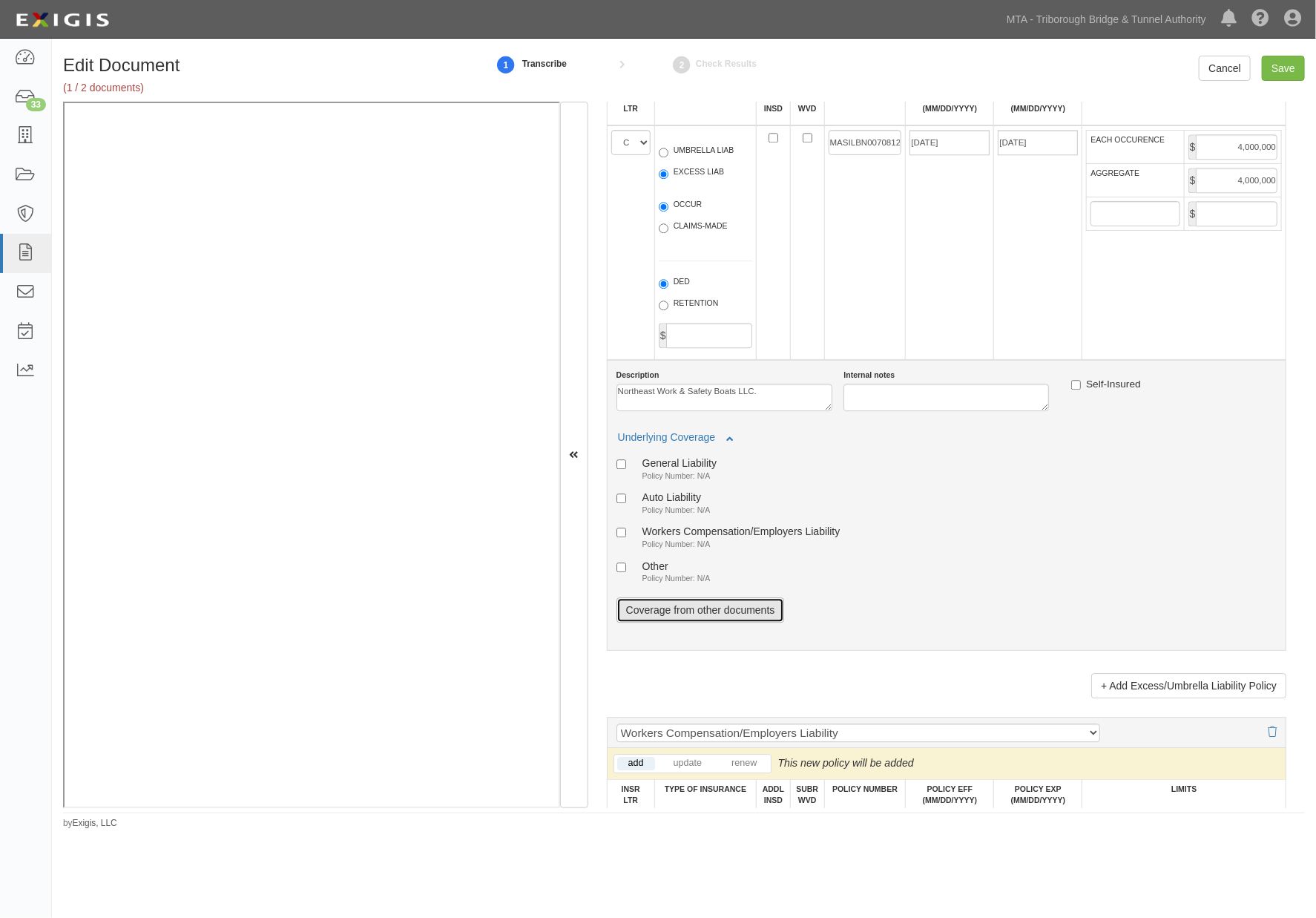
click at [727, 622] on link "Coverage from other documents" at bounding box center [701, 610] width 168 height 25
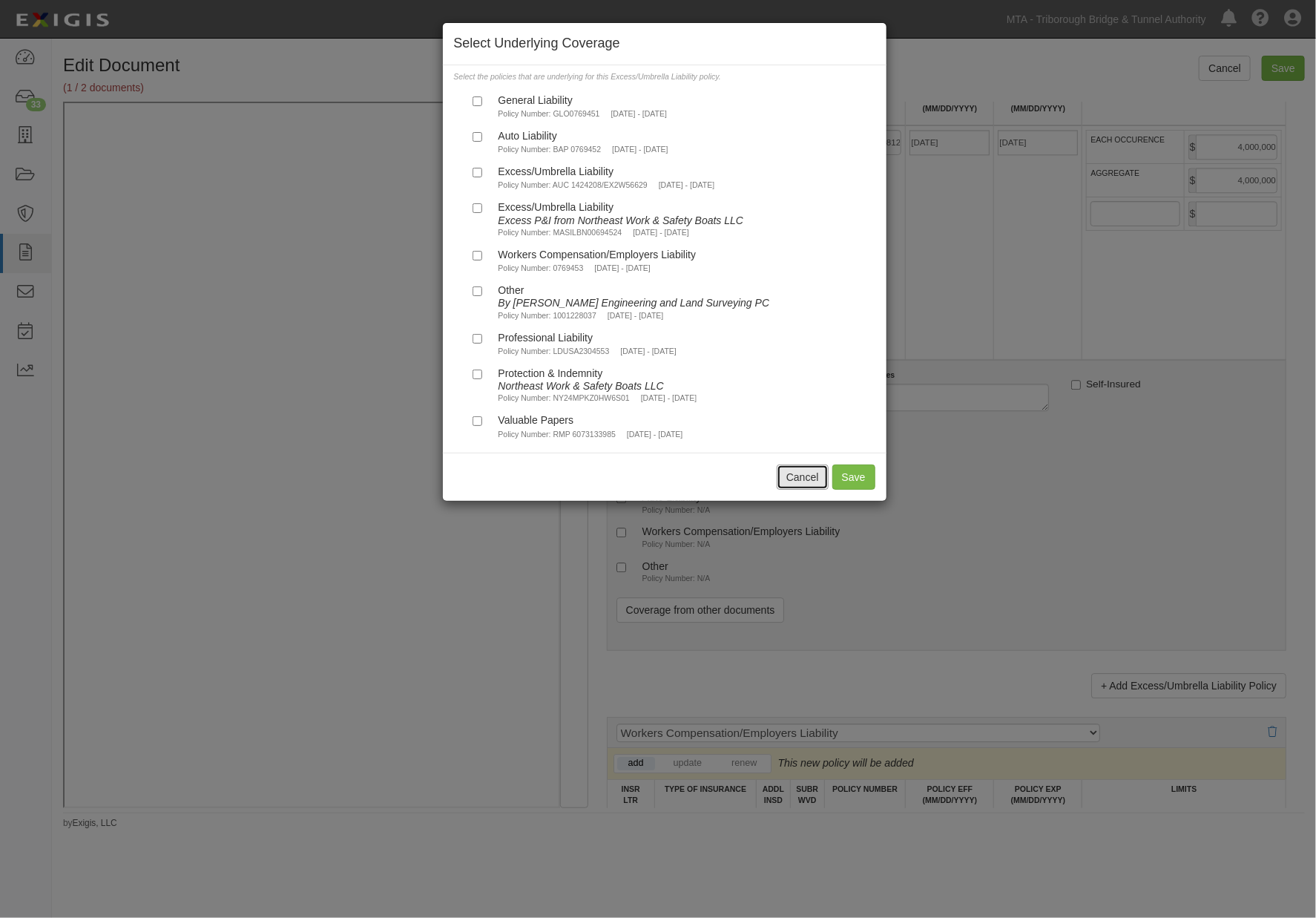
click at [786, 486] on button "Cancel" at bounding box center [803, 477] width 52 height 25
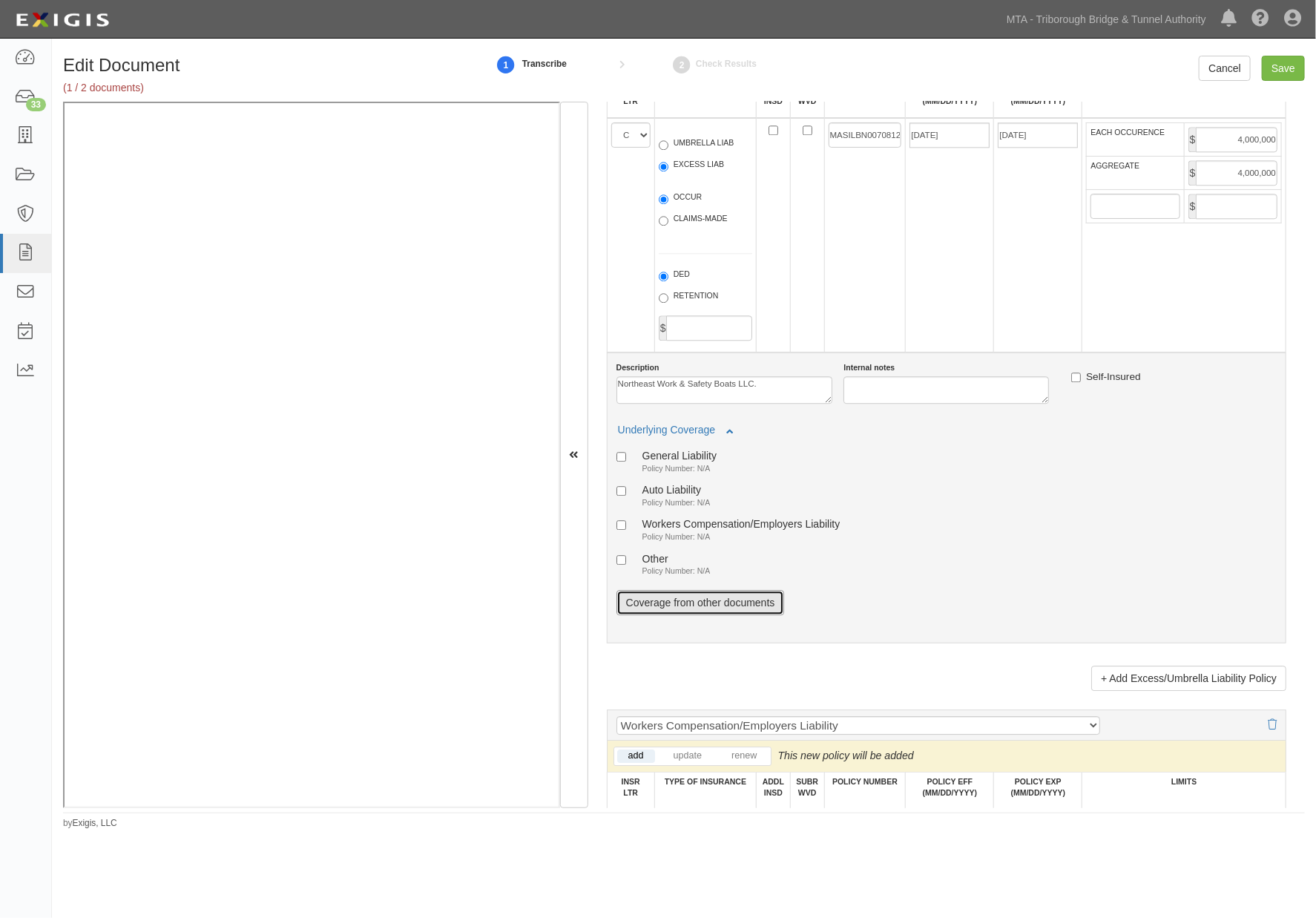
scroll to position [2142, 0]
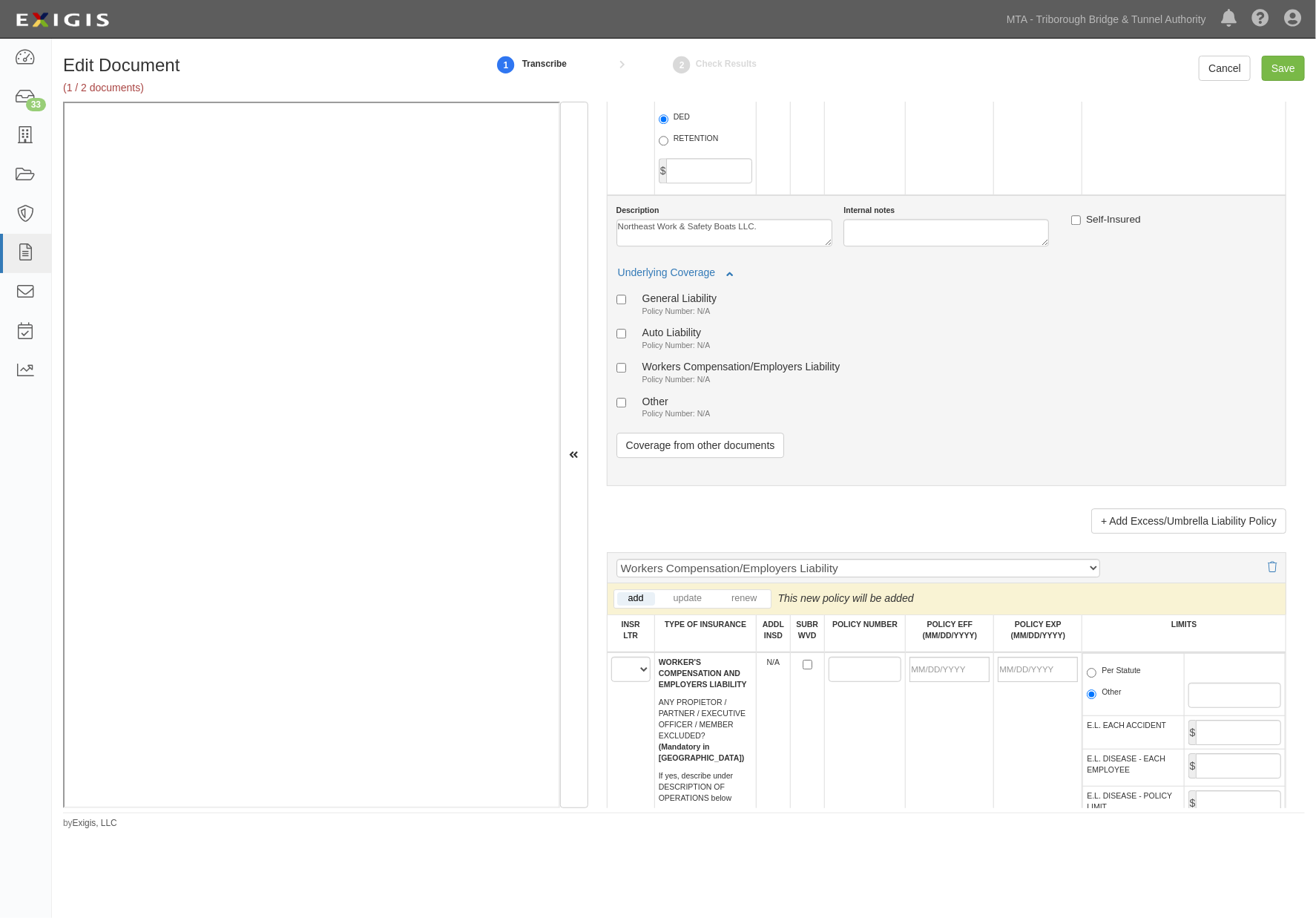
click at [984, 533] on div "+ Add Excess/Umbrella Liability Policy" at bounding box center [947, 515] width 680 height 36
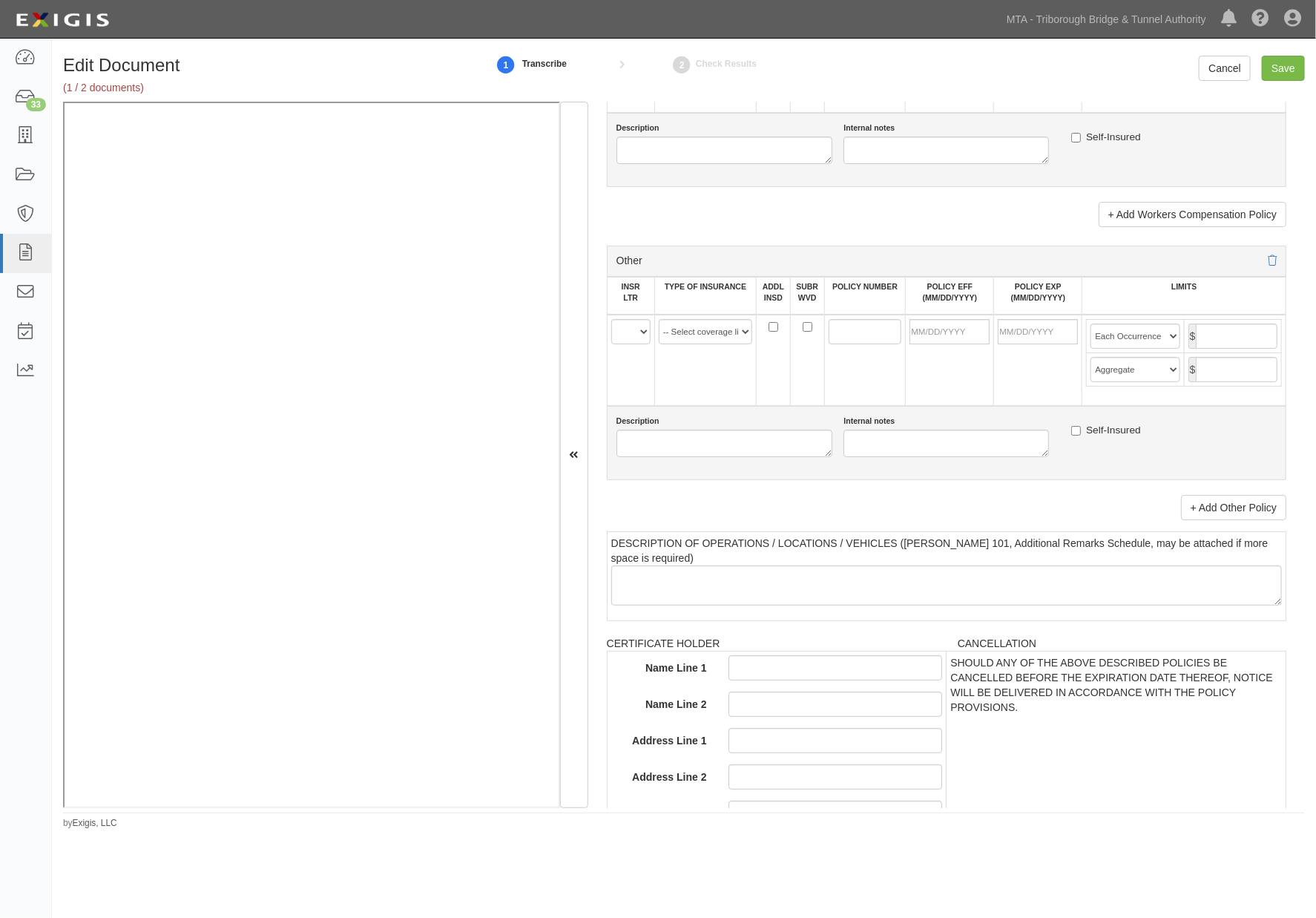
scroll to position [2884, 0]
click at [623, 342] on select "A B C D E F" at bounding box center [631, 329] width 39 height 25
select select "A"
click at [611, 342] on select "A B C D E F" at bounding box center [631, 329] width 39 height 25
click at [677, 342] on select "-- Select coverage line -- Asbestos Abatement Auto Physical Damage Aviation Lia…" at bounding box center [706, 329] width 93 height 25
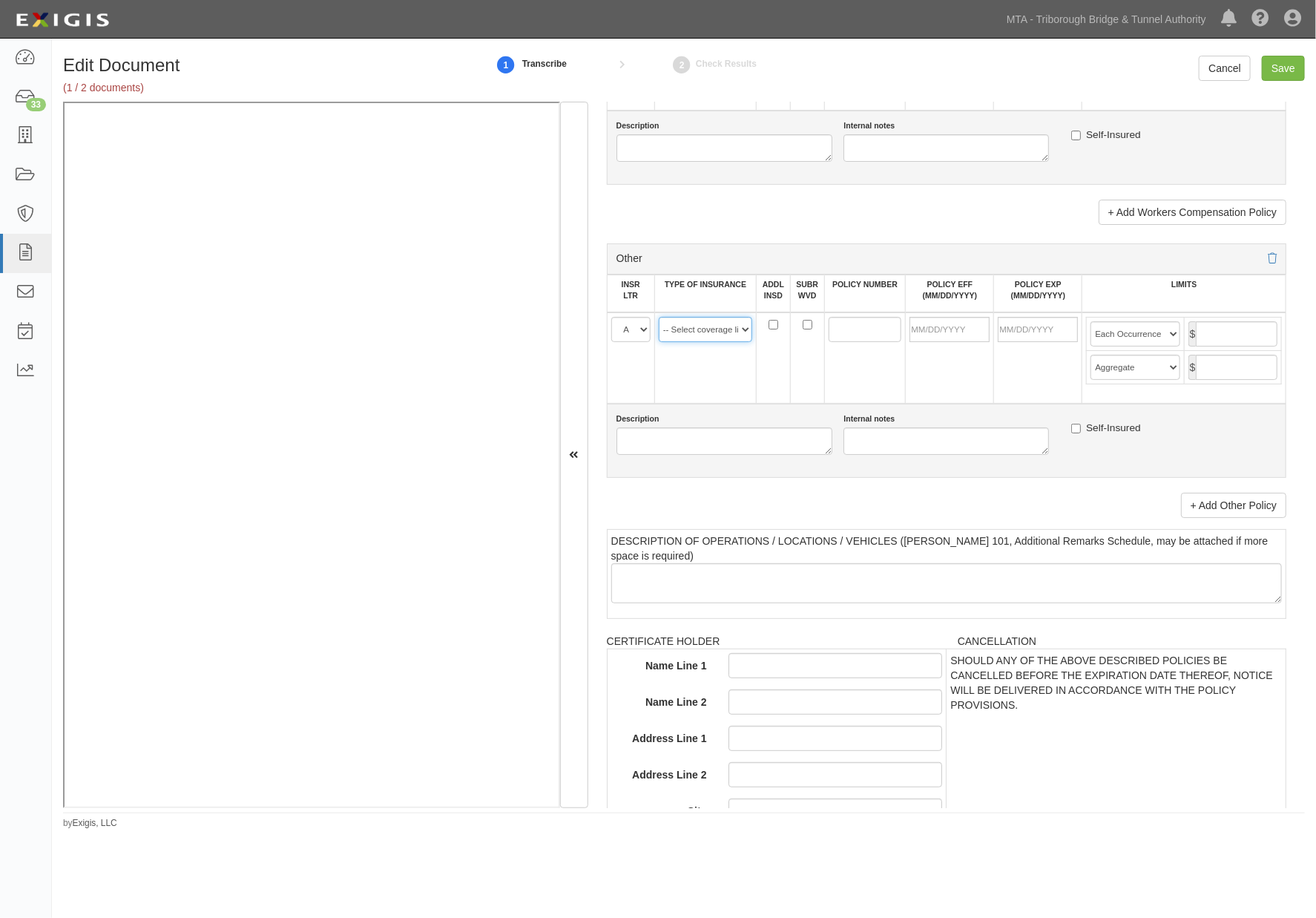
select select "57"
click at [659, 342] on select "-- Select coverage line -- Asbestos Abatement Auto Physical Damage Aviation Lia…" at bounding box center [706, 329] width 93 height 25
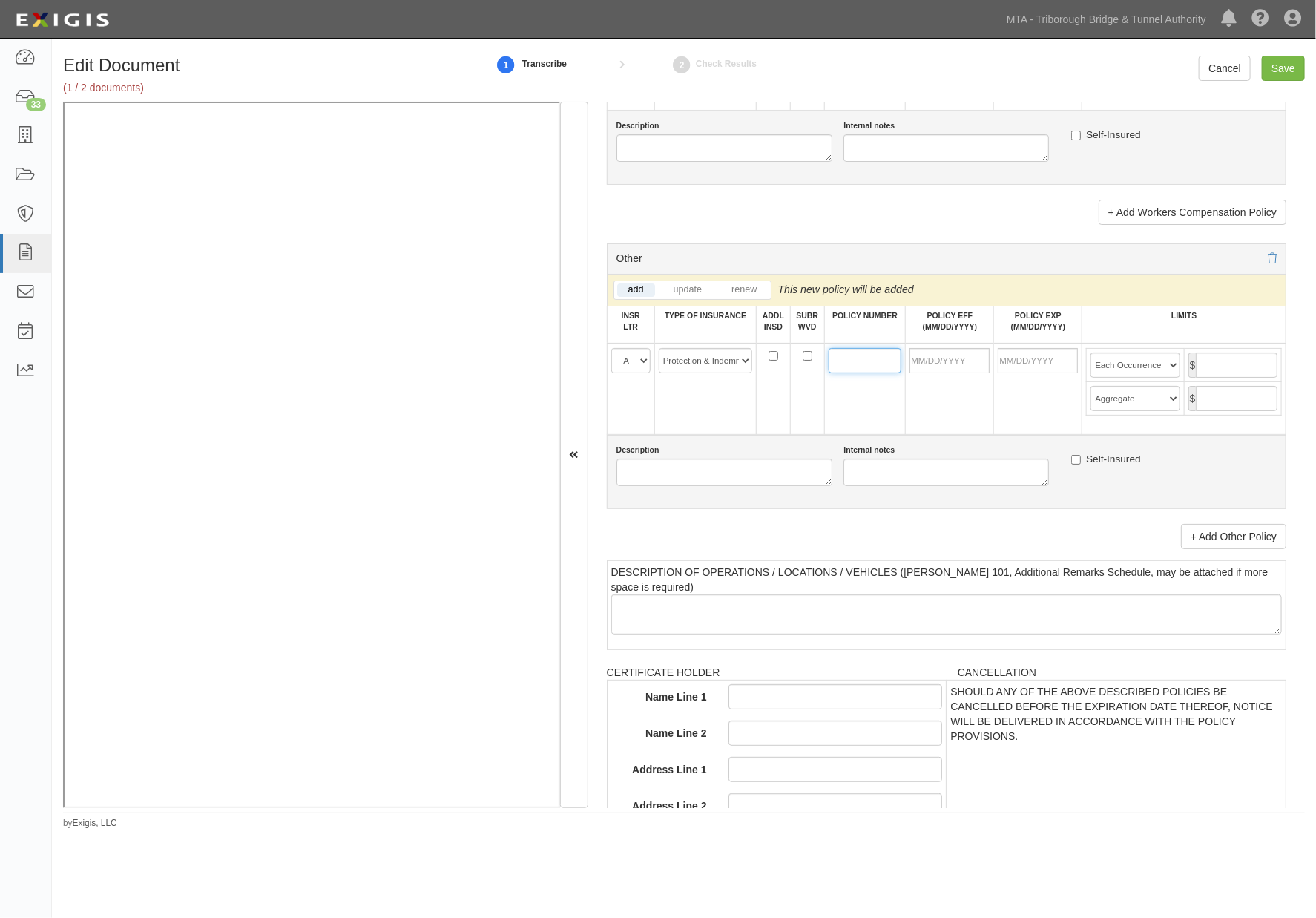
paste input "NY25MPKZ0HW6S01"
type input "NY25MPKZ0HW6S01"
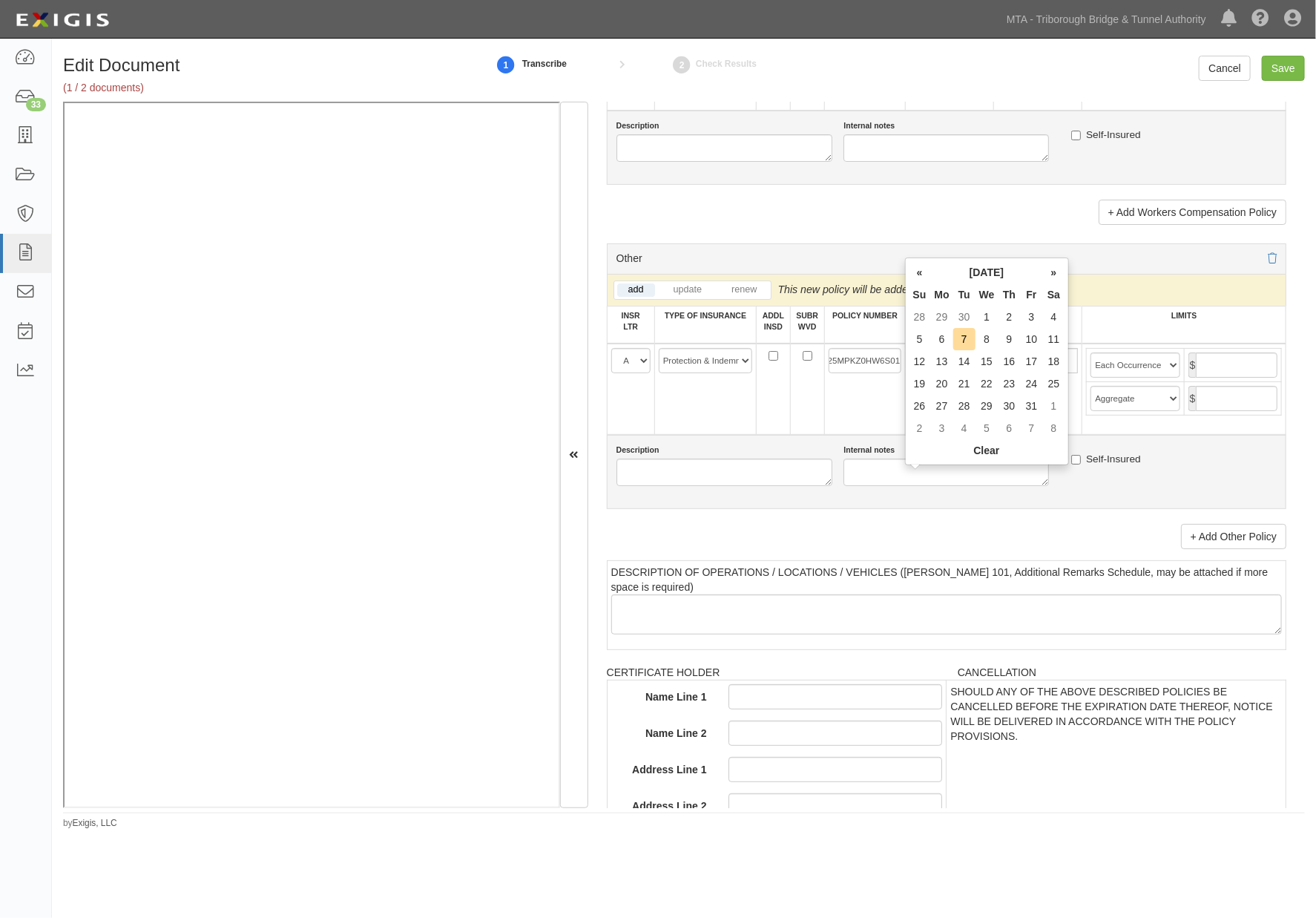
scroll to position [0, 0]
click at [938, 373] on input "POLICY EFF (MM/DD/YYYY)" at bounding box center [949, 360] width 80 height 25
type input "10/01/2025"
type input "10/01/2026"
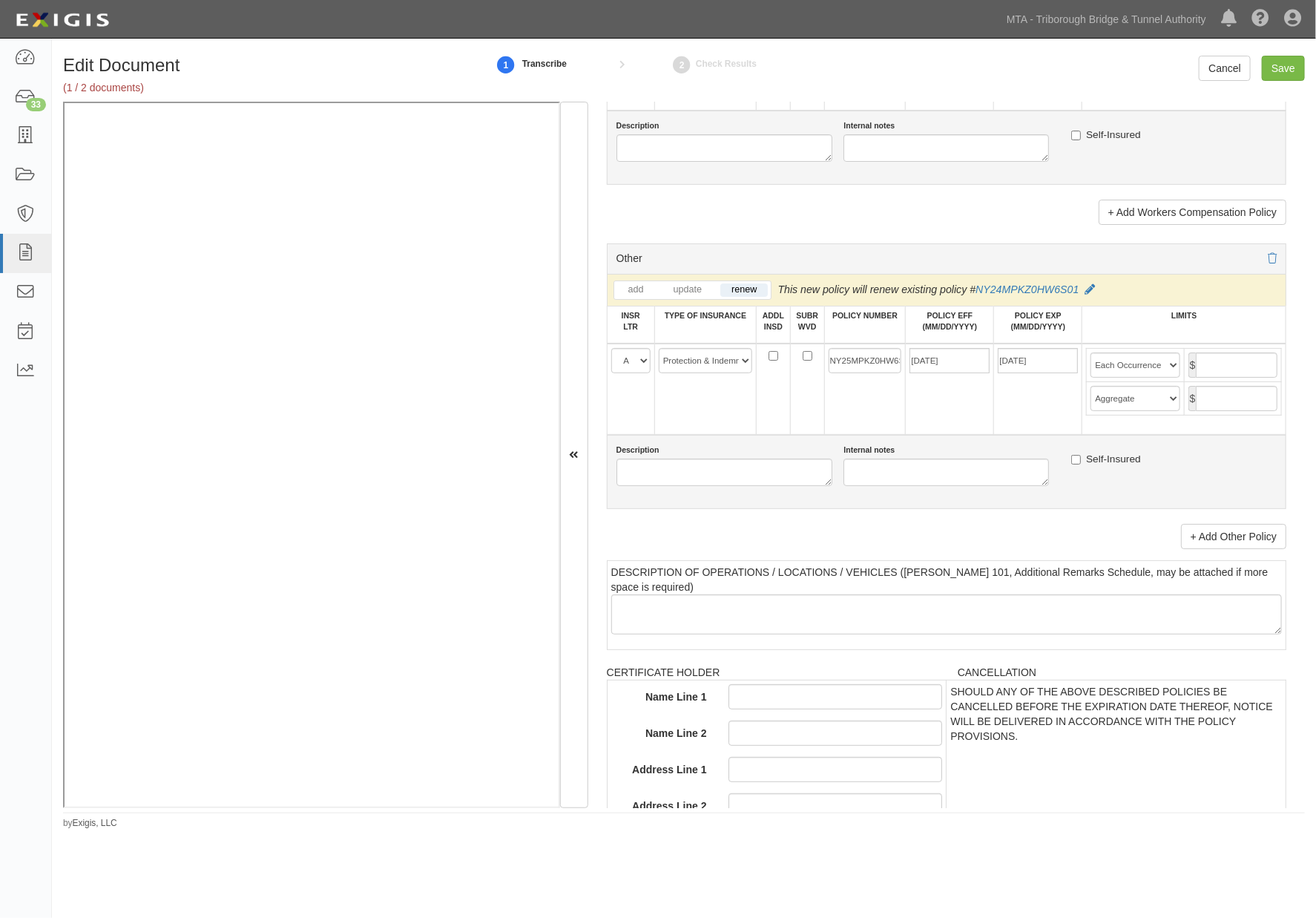
click at [930, 435] on td "10/01/2025" at bounding box center [950, 389] width 89 height 91
click at [1207, 378] on input "text" at bounding box center [1236, 365] width 81 height 25
type input "1,000,000"
click at [1228, 411] on input "text" at bounding box center [1236, 398] width 81 height 25
type input "1,000,000"
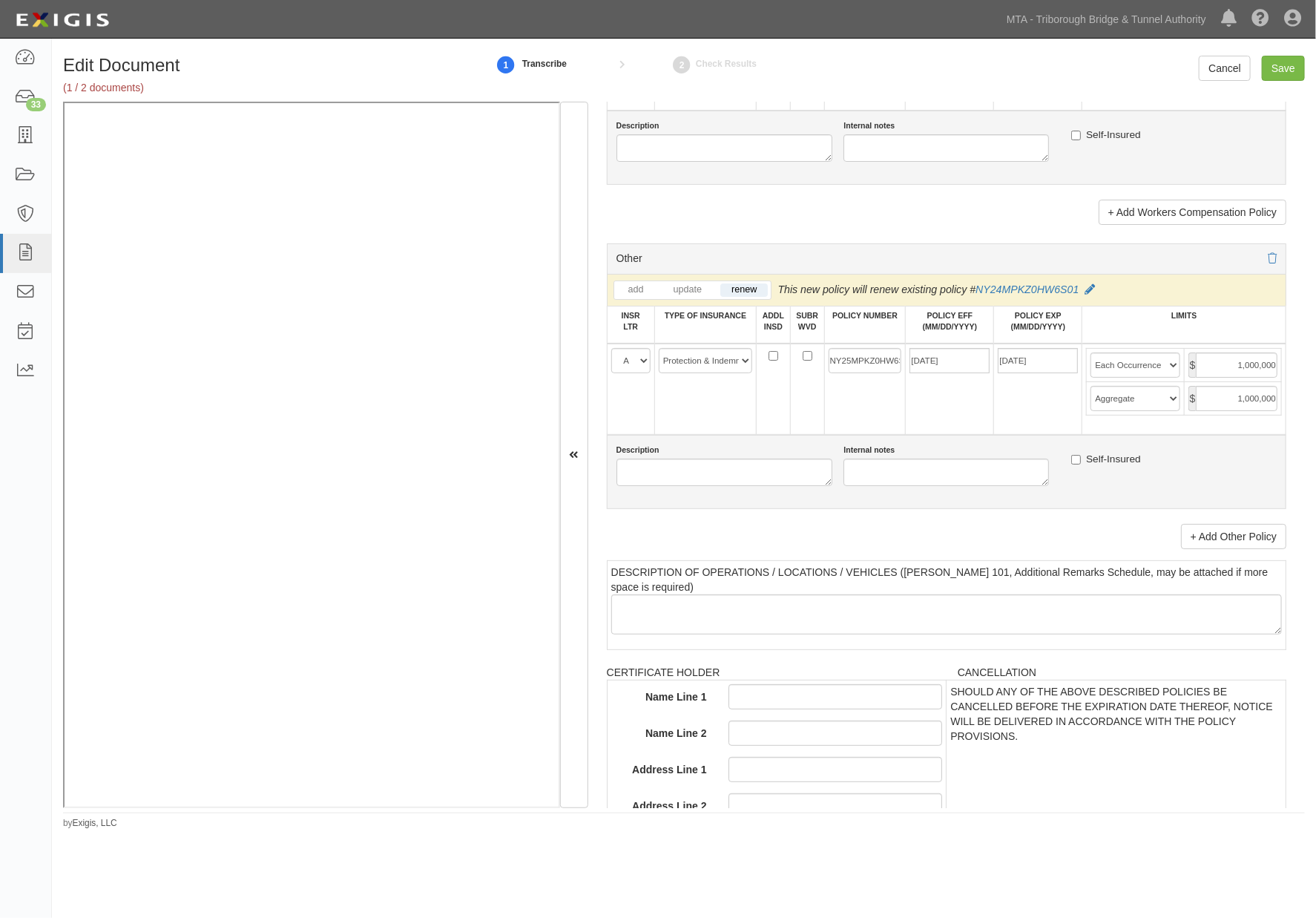
click at [871, 435] on td "NY25MPKZ0HW6S01" at bounding box center [864, 389] width 81 height 91
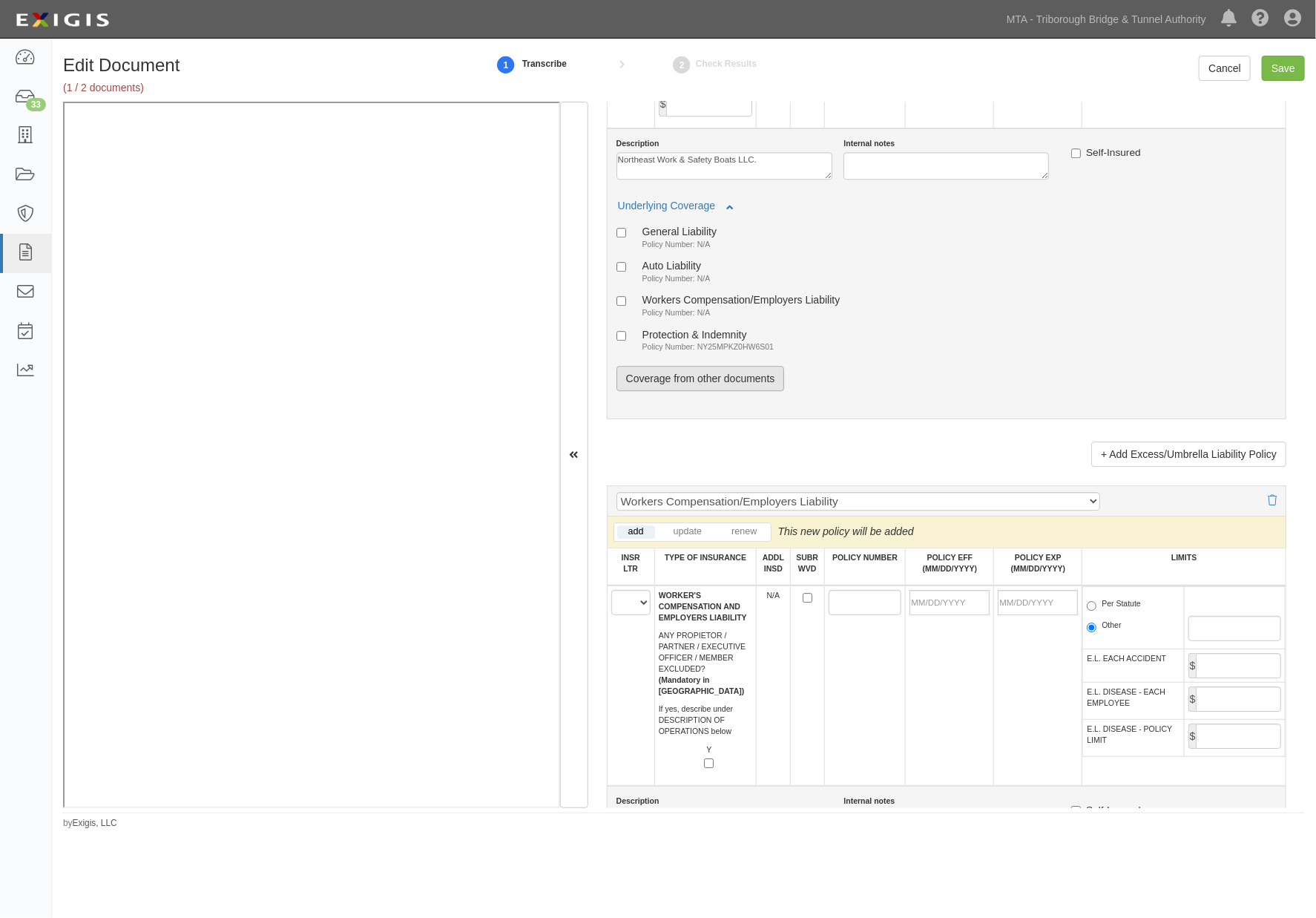
scroll to position [1978, 0]
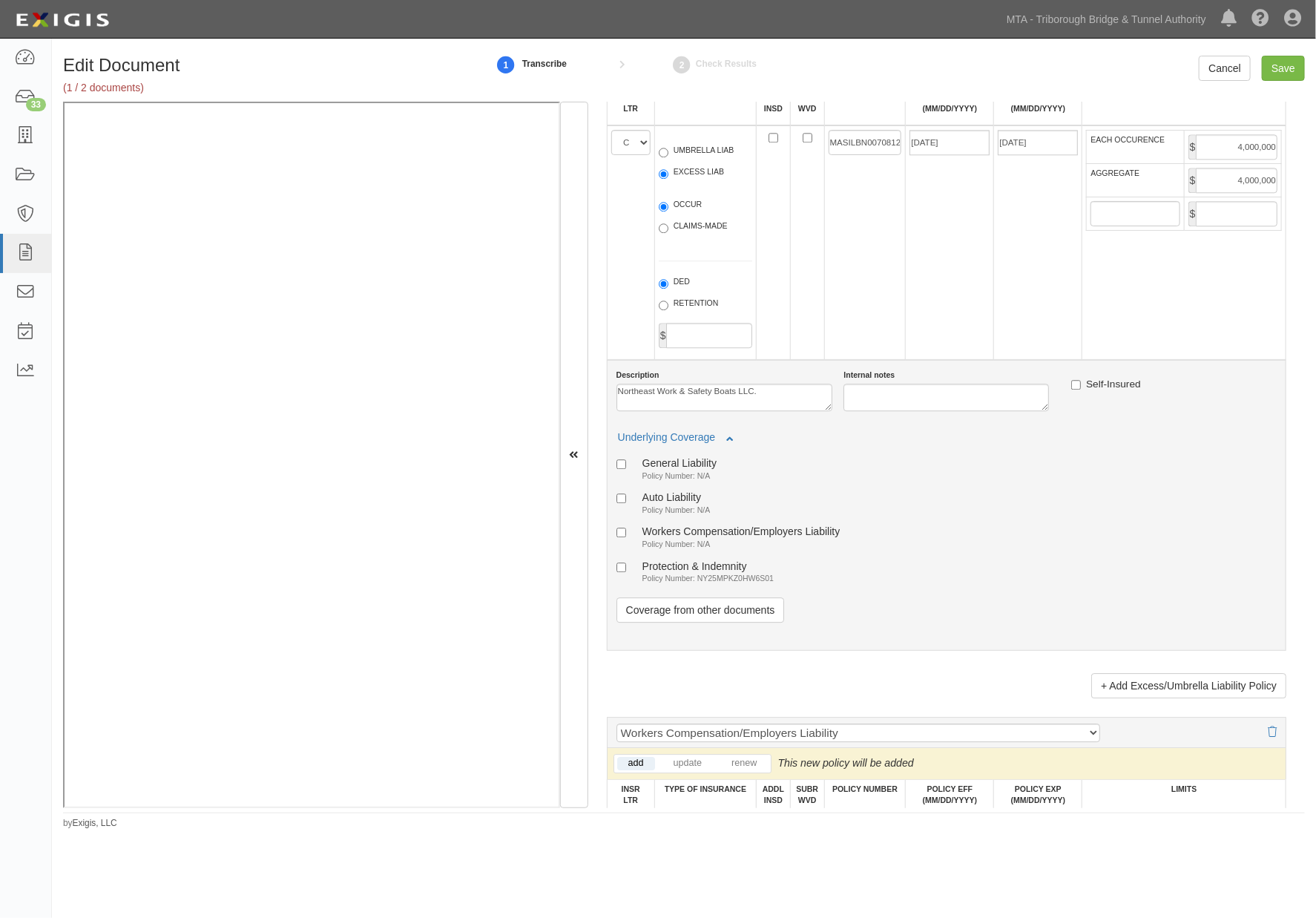
drag, startPoint x: 615, startPoint y: 461, endPoint x: 732, endPoint y: 463, distance: 117.0
click at [732, 411] on div "Description Northeast Work & Safety Boats LLC." at bounding box center [719, 391] width 228 height 42
drag, startPoint x: 764, startPoint y: 463, endPoint x: 616, endPoint y: 465, distance: 148.0
click at [616, 411] on div "Description Northeast Work & Safety Boats LLC." at bounding box center [719, 391] width 228 height 42
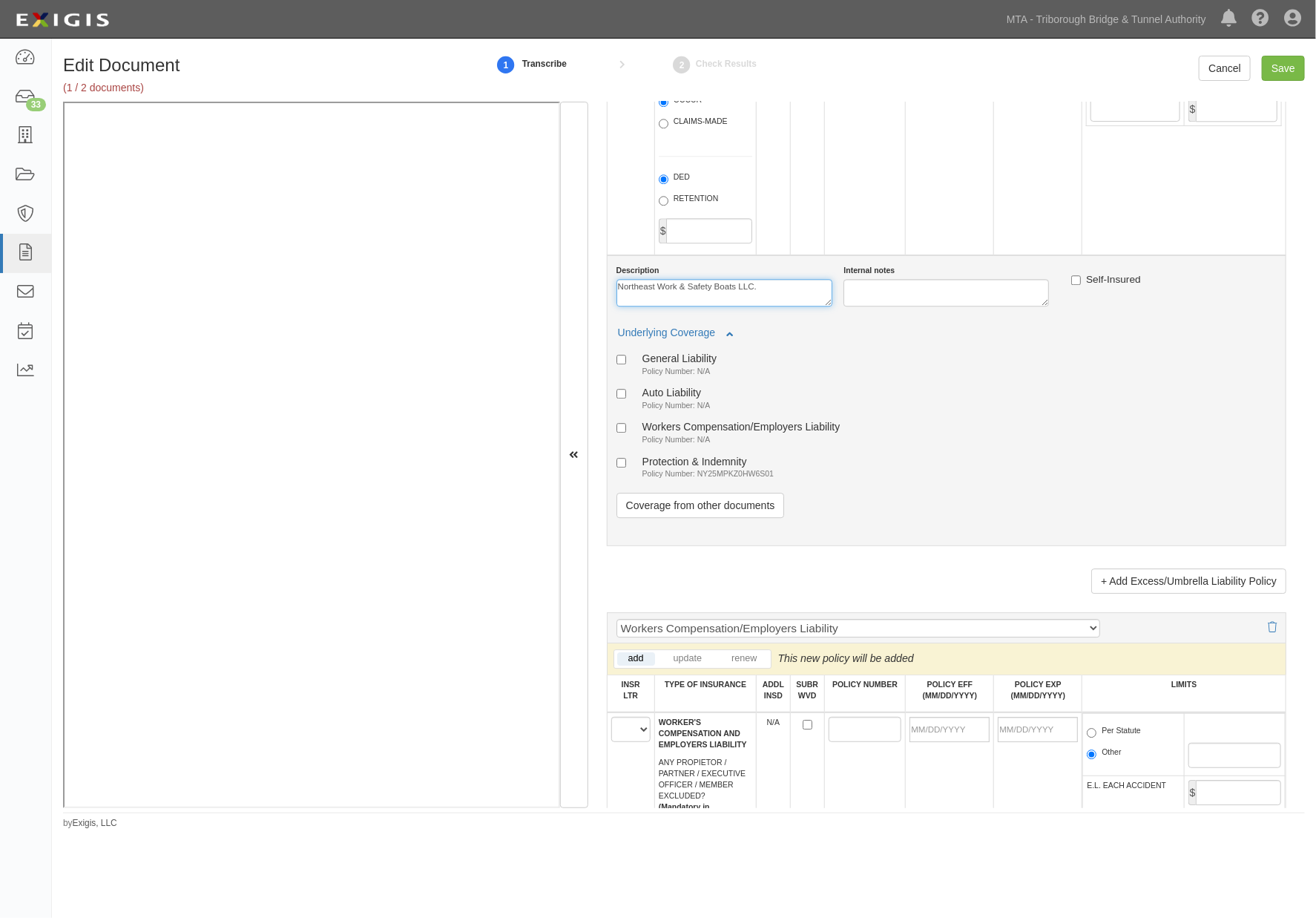
scroll to position [2390, 0]
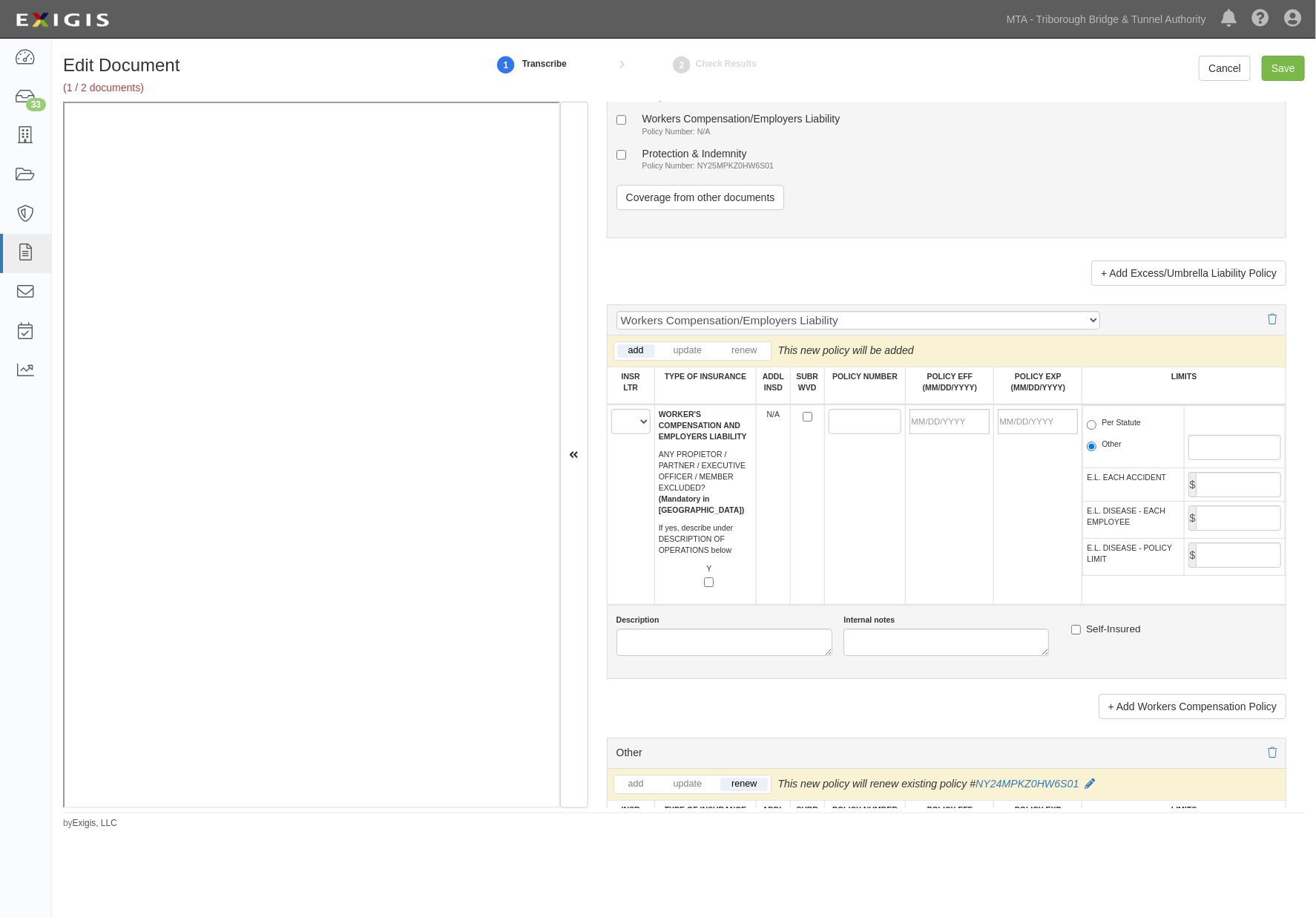
click at [673, 159] on div "Protection & Indemnity" at bounding box center [708, 153] width 131 height 13
click at [627, 159] on input "Protection & Indemnity Policy Number: NY25MPKZ0HW6S01" at bounding box center [622, 155] width 10 height 10
checkbox input "true"
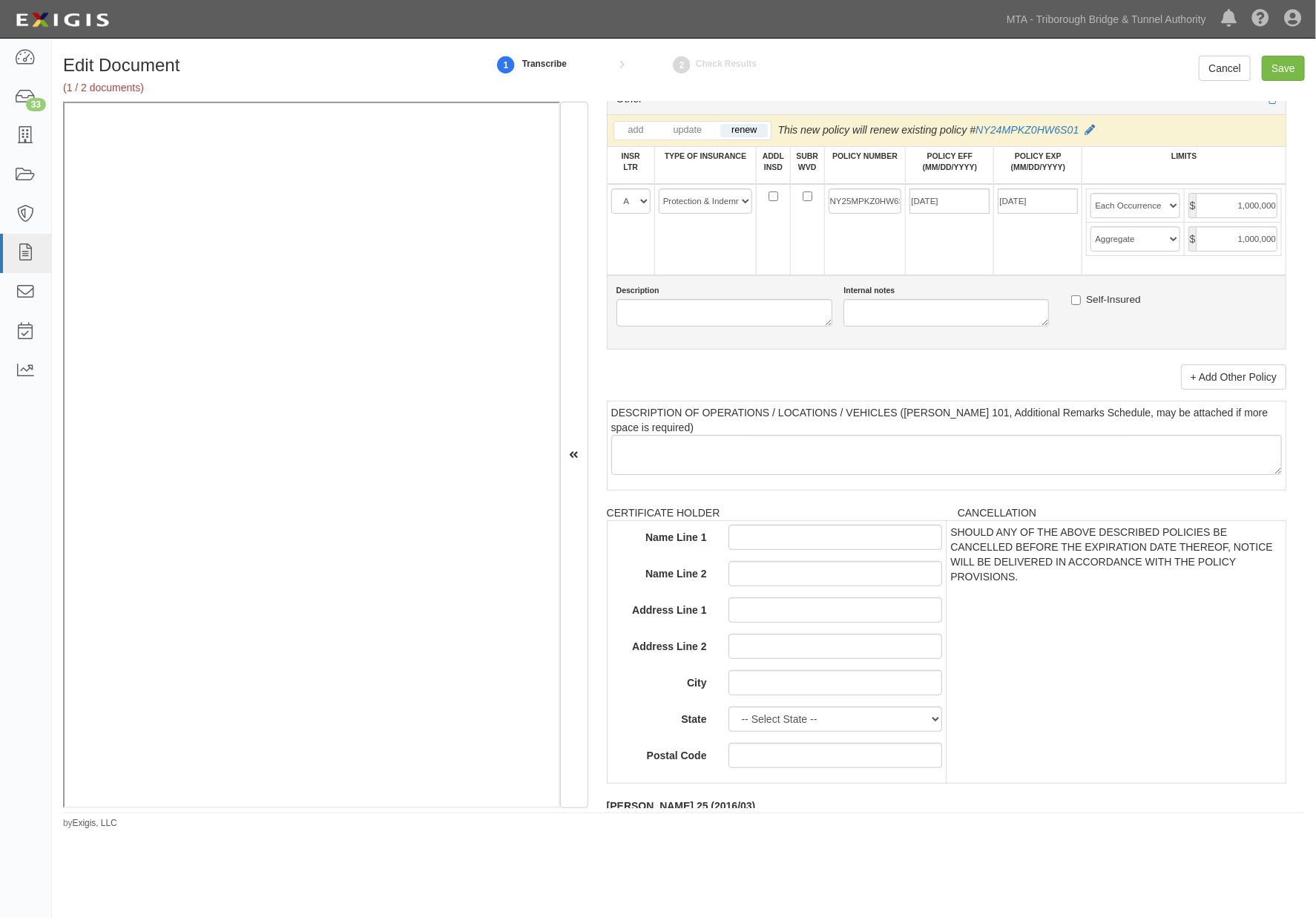
scroll to position [3132, 0]
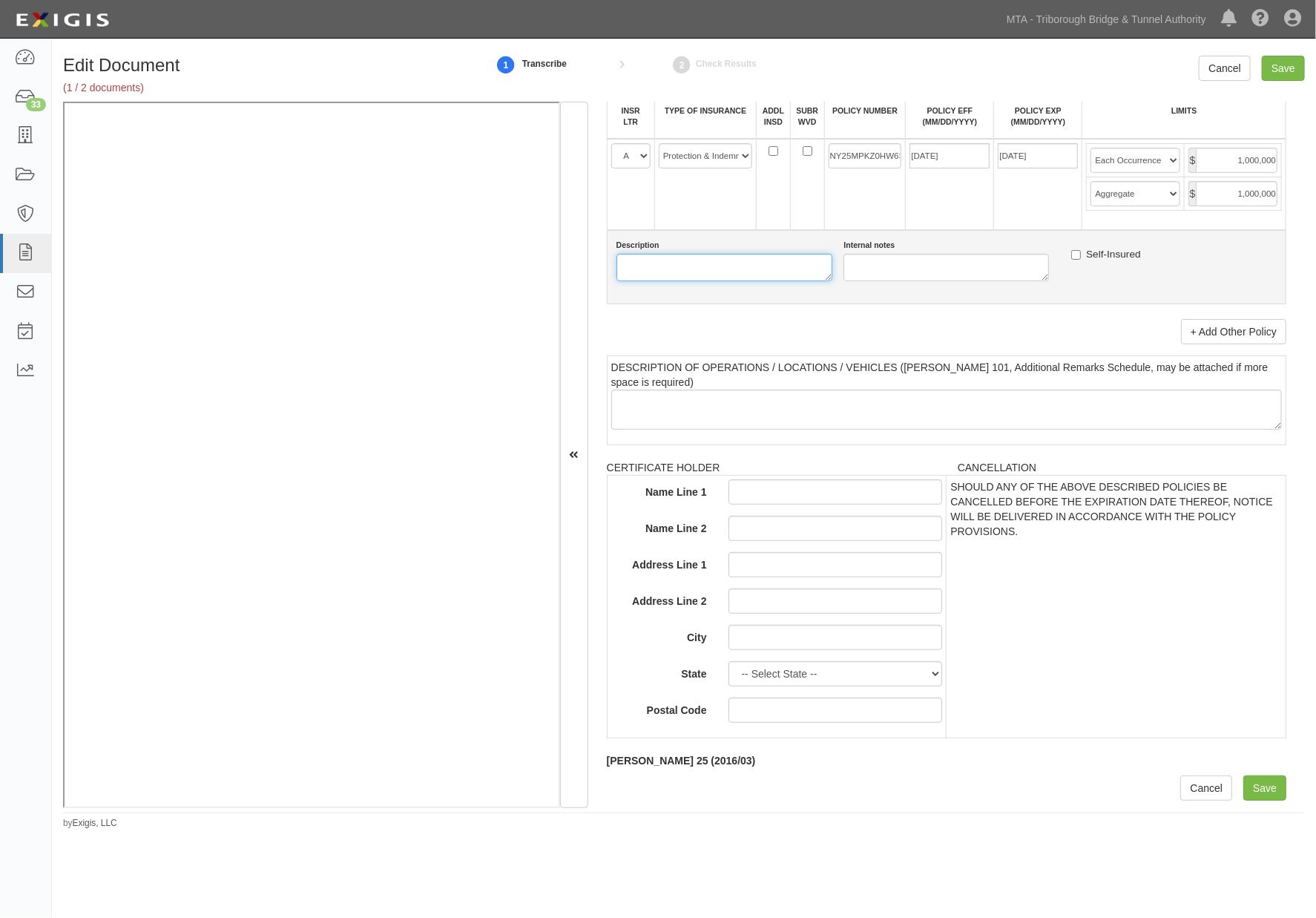
paste textarea "Northeast Work & Safety Boats LLC."
type textarea "Northeast Work & Safety Boats LLC."
click at [1279, 64] on input "Save" at bounding box center [1283, 68] width 43 height 25
type input "4000000"
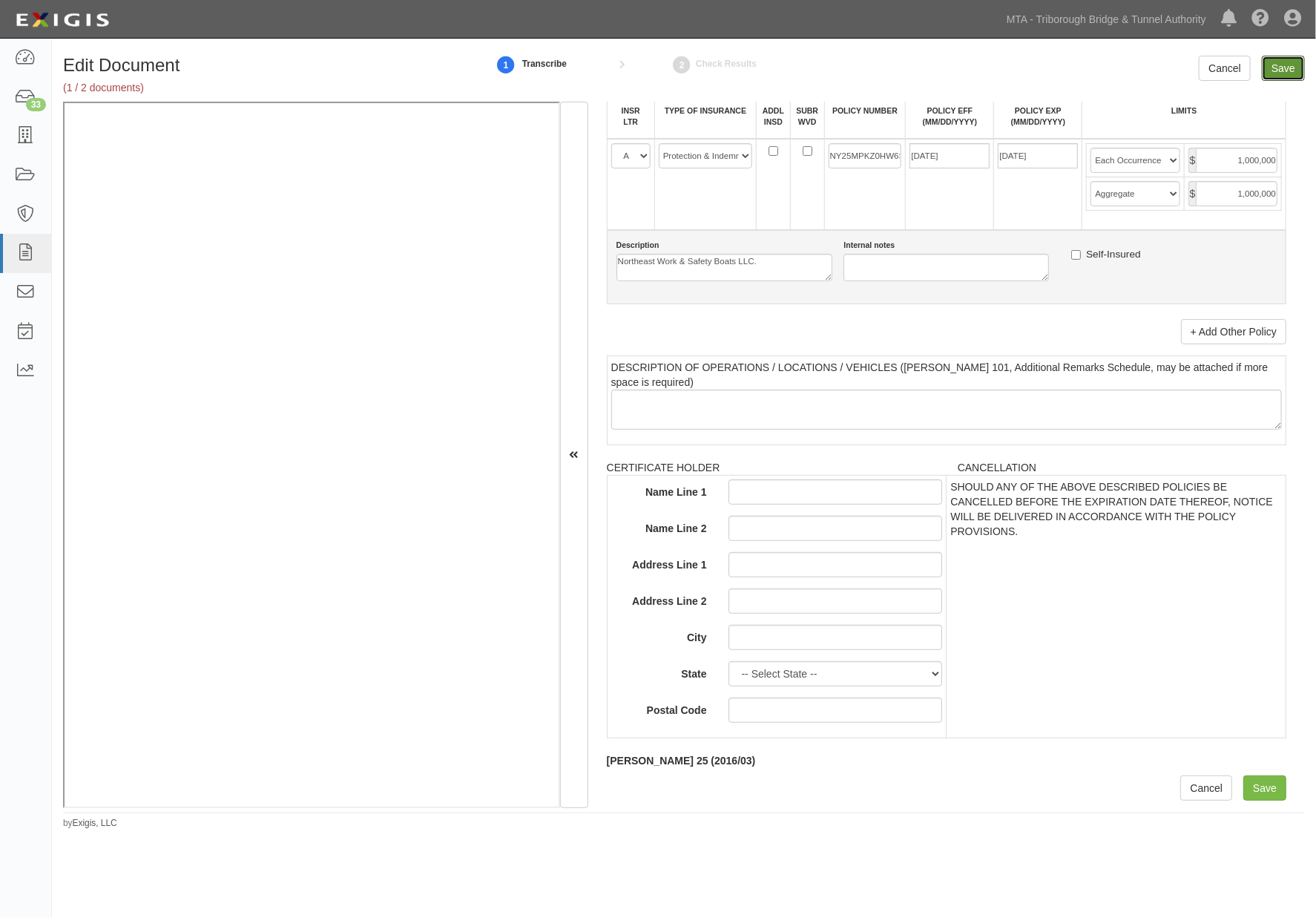
type input "1000000"
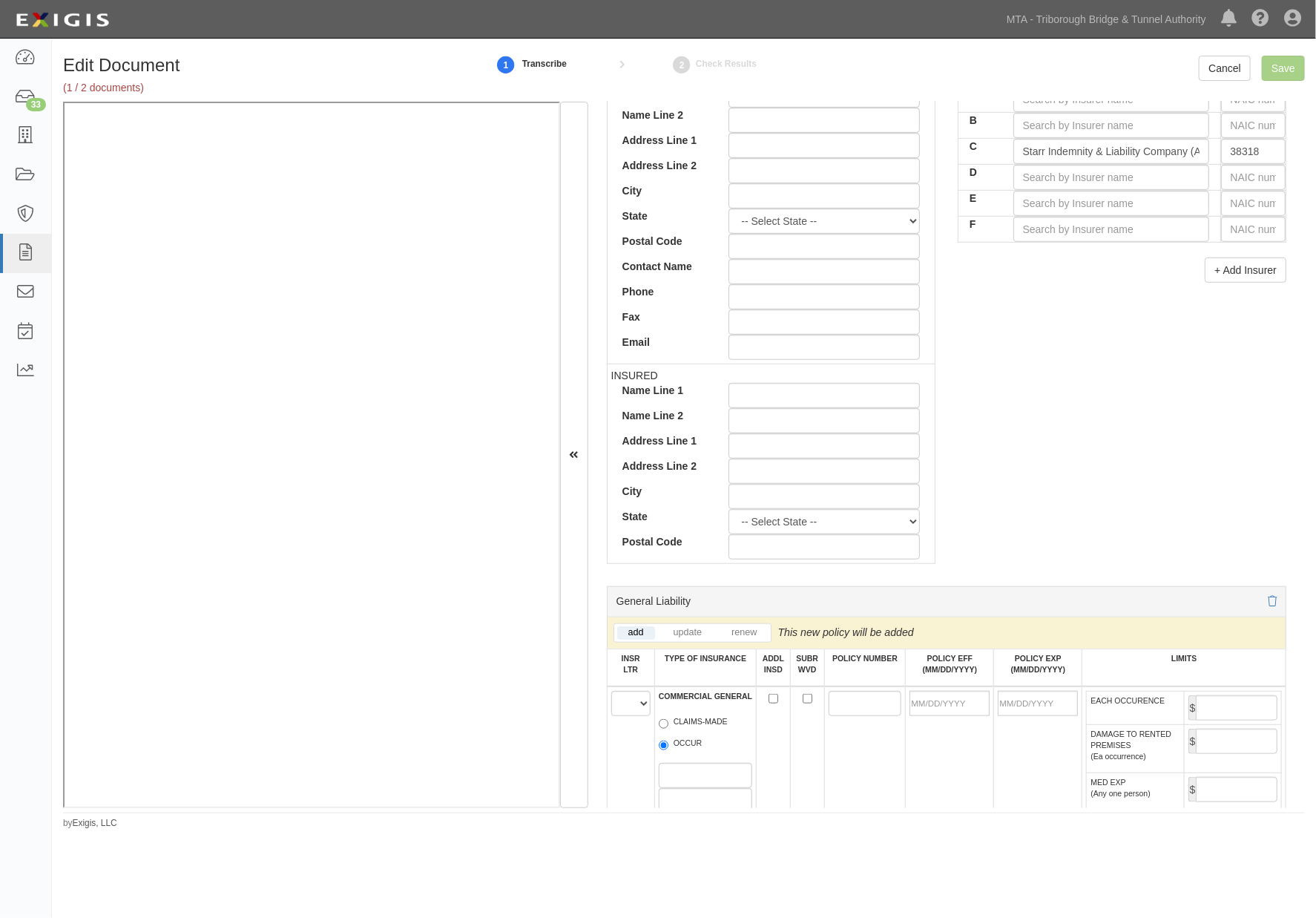
scroll to position [165, 0]
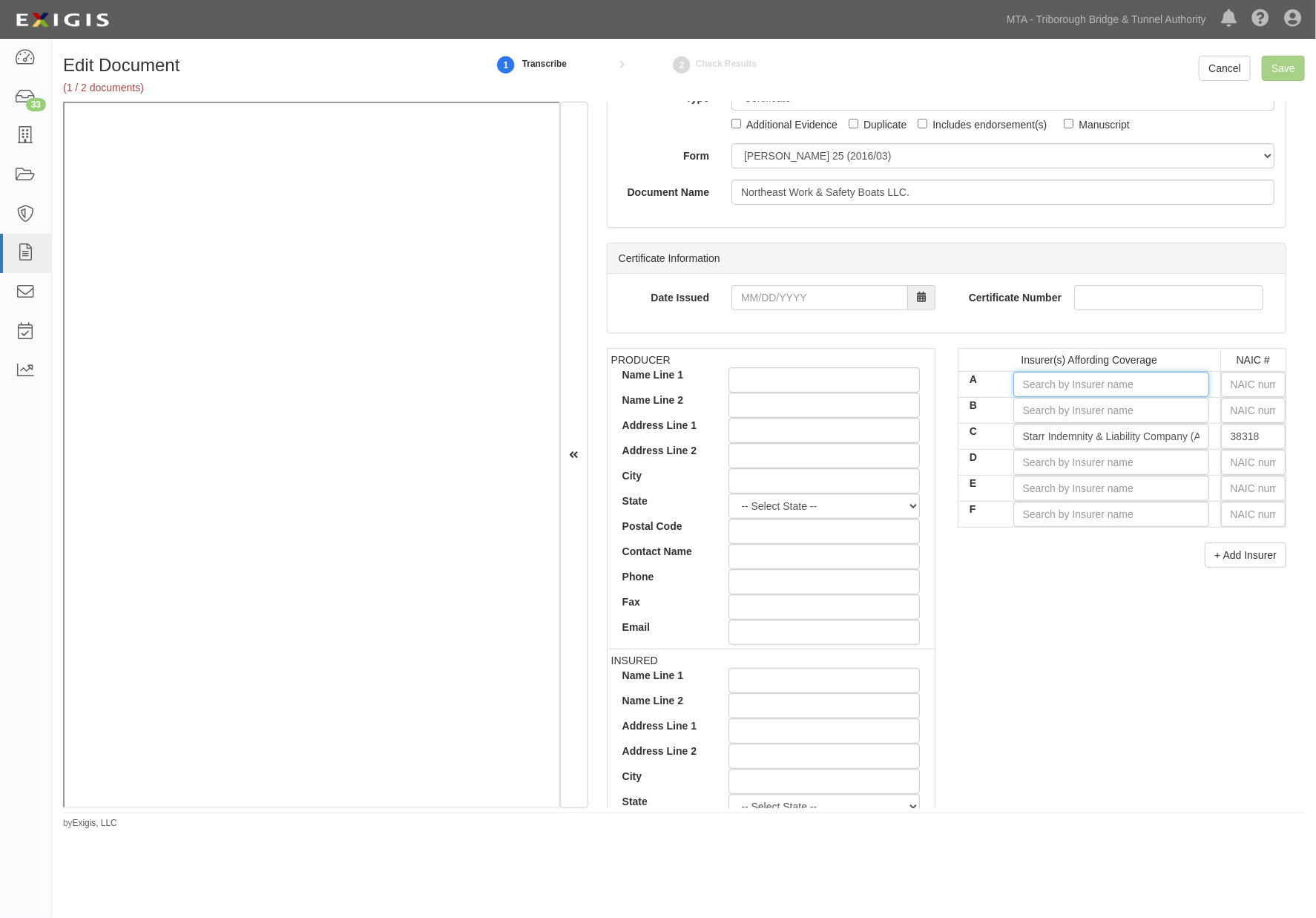
click at [1085, 379] on input "A" at bounding box center [1111, 384] width 196 height 25
click at [1230, 381] on input "text" at bounding box center [1253, 384] width 64 height 25
type input "44725"
type input "4"
type input "42757"
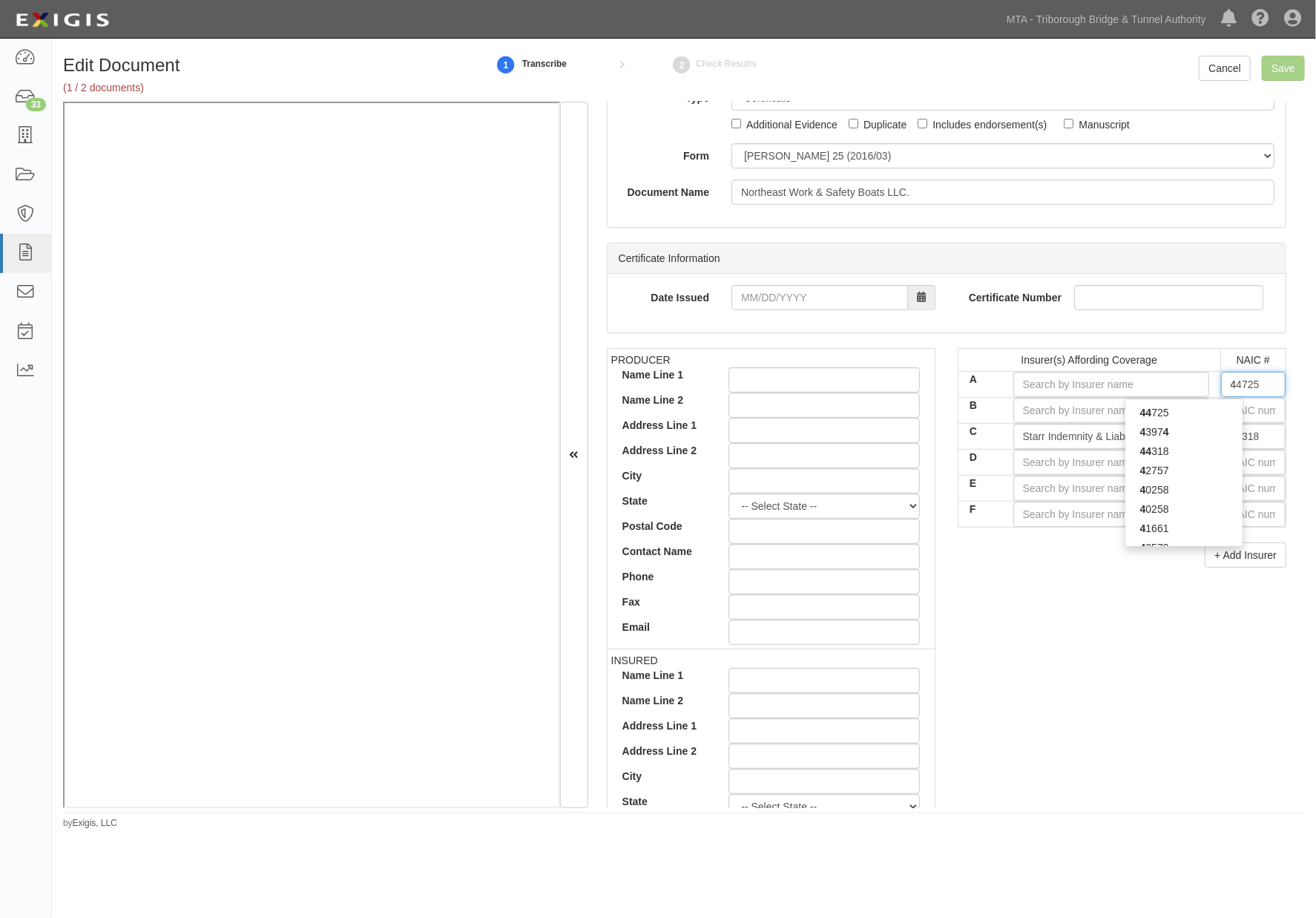
type input "42"
type input "42390"
type input "423"
type input "42307"
type input "4230"
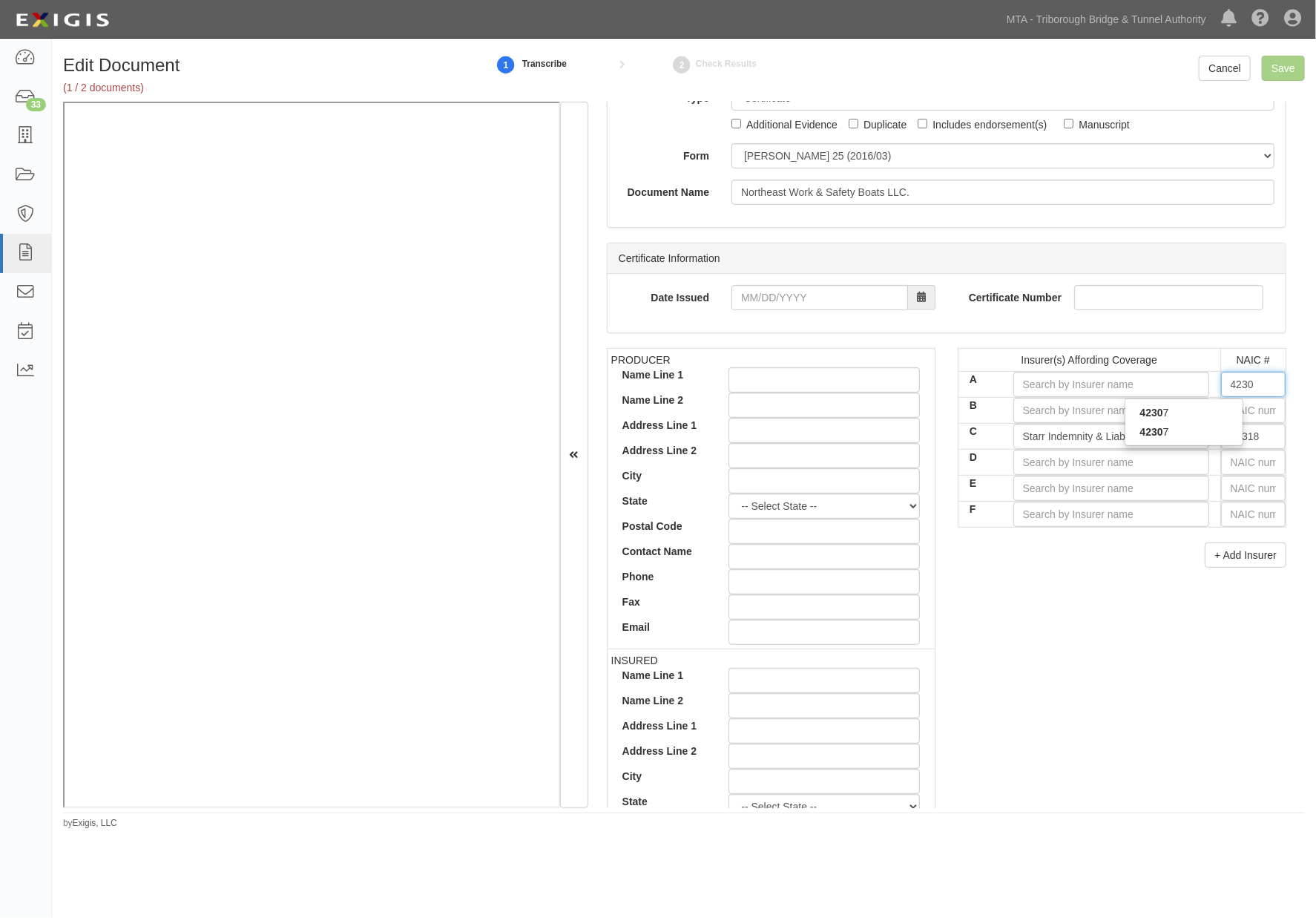
type input "42307"
click at [1169, 416] on div "42307" at bounding box center [1184, 412] width 118 height 19
type input "Navigators Insurance Company (A+ XV Rating)"
type input "42307"
click at [1268, 76] on input "Save" at bounding box center [1283, 68] width 43 height 25
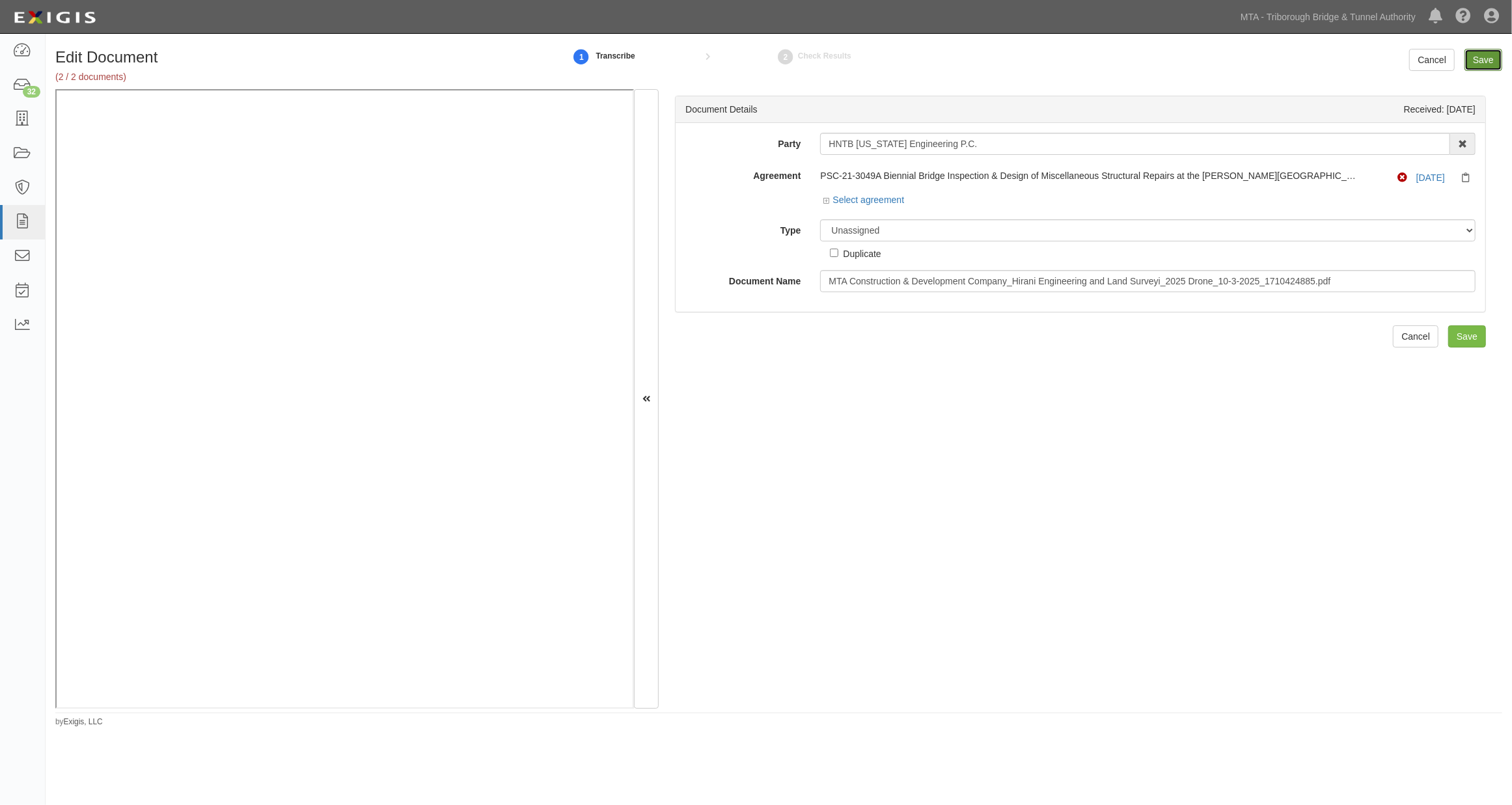
click at [1154, 56] on input "Save" at bounding box center [1483, 59] width 37 height 22
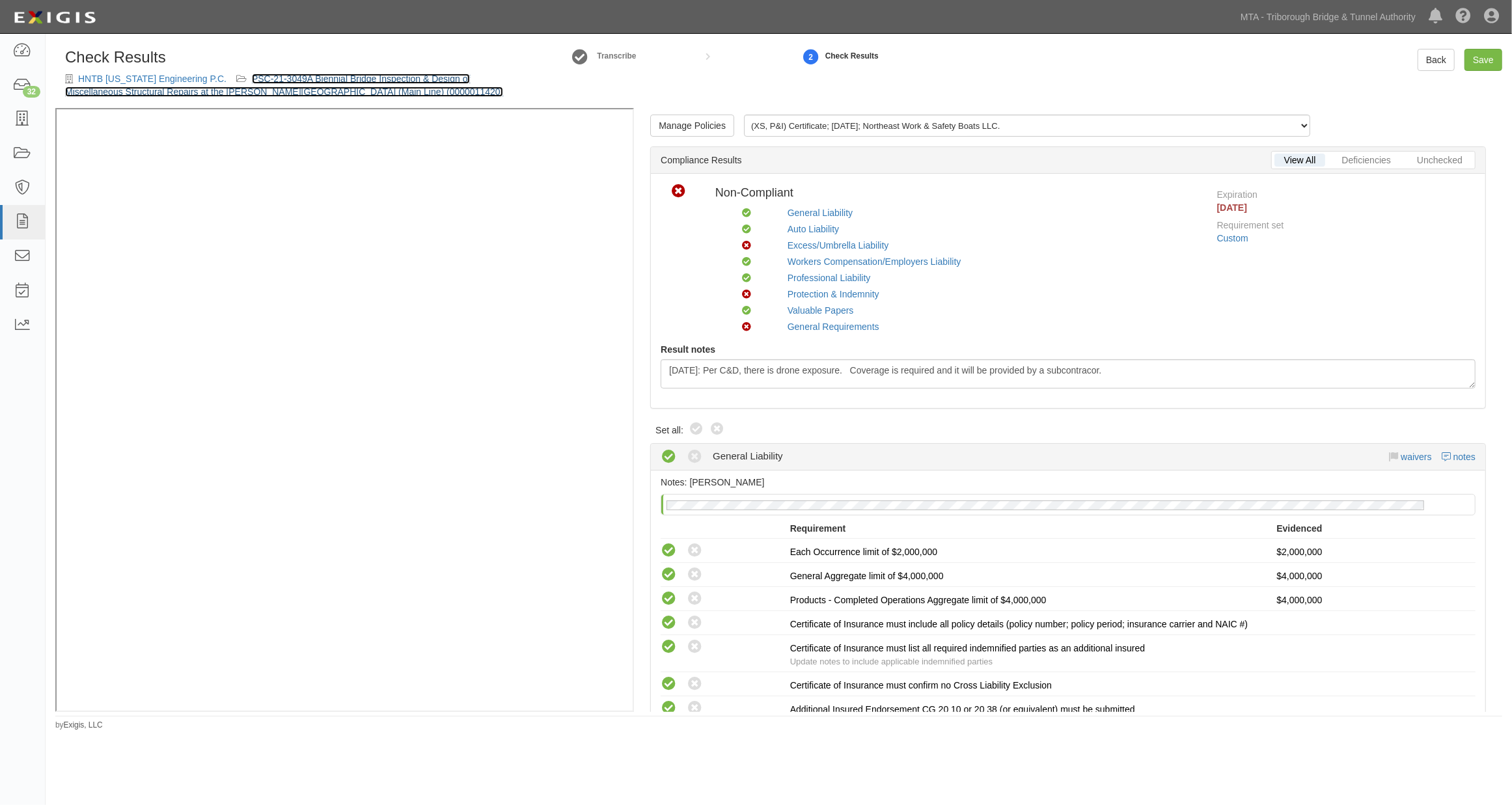
click at [361, 73] on link "PSC-21-3049A Biennial Bridge Inspection & Design of Miscellaneous Structural Re…" at bounding box center [284, 85] width 438 height 23
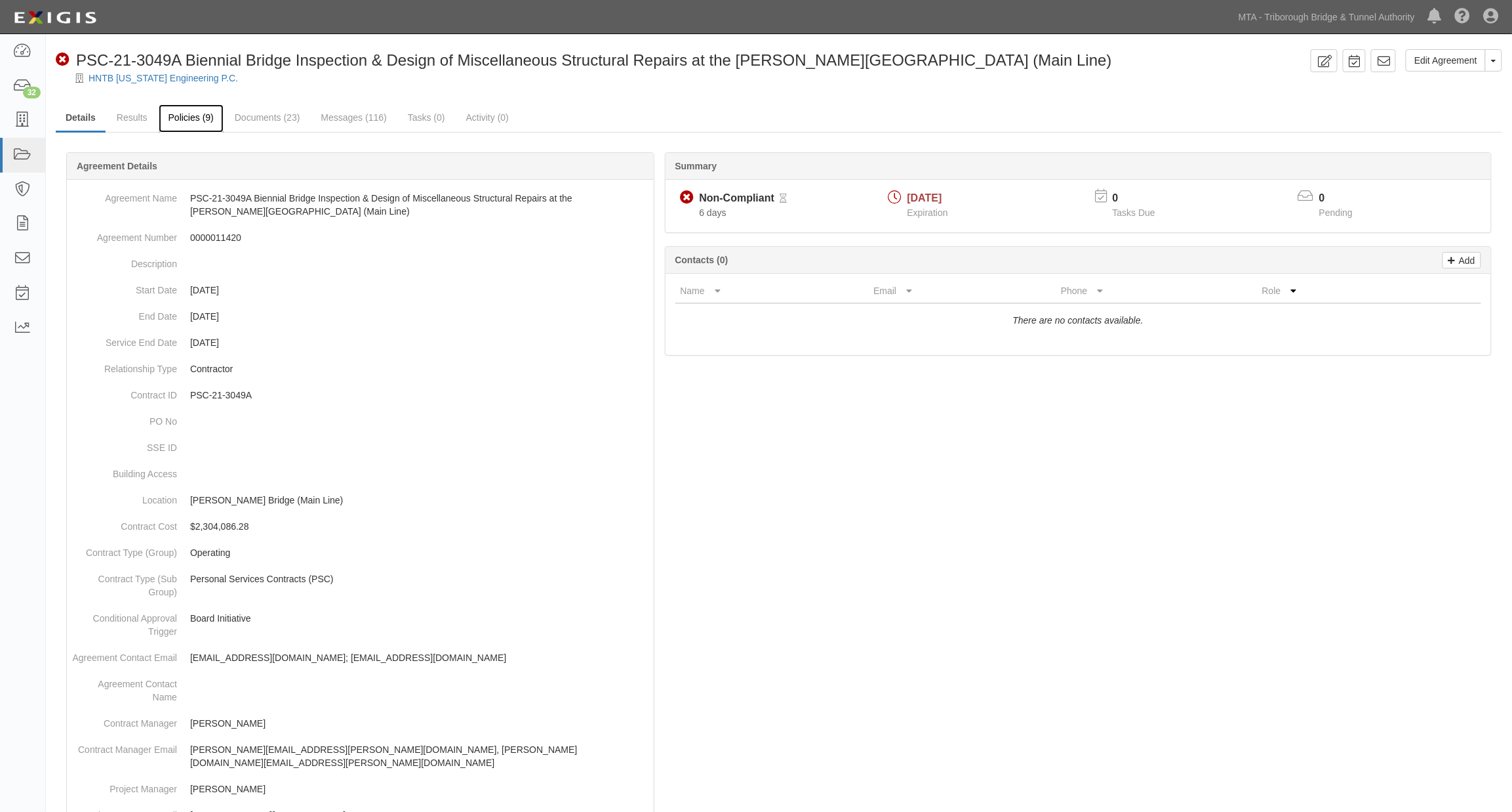
click at [196, 110] on link "Policies (9)" at bounding box center [191, 118] width 65 height 28
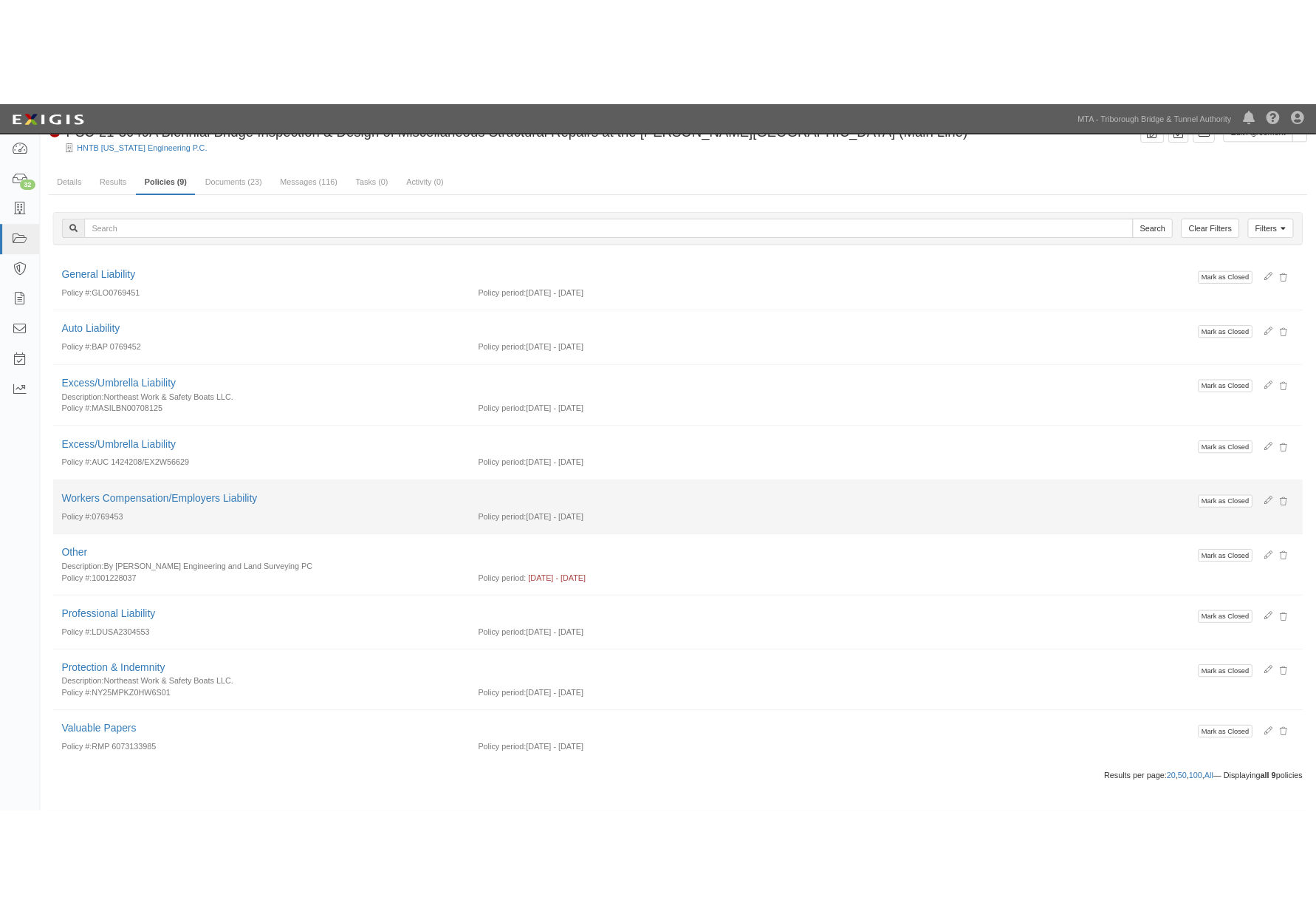
scroll to position [50, 0]
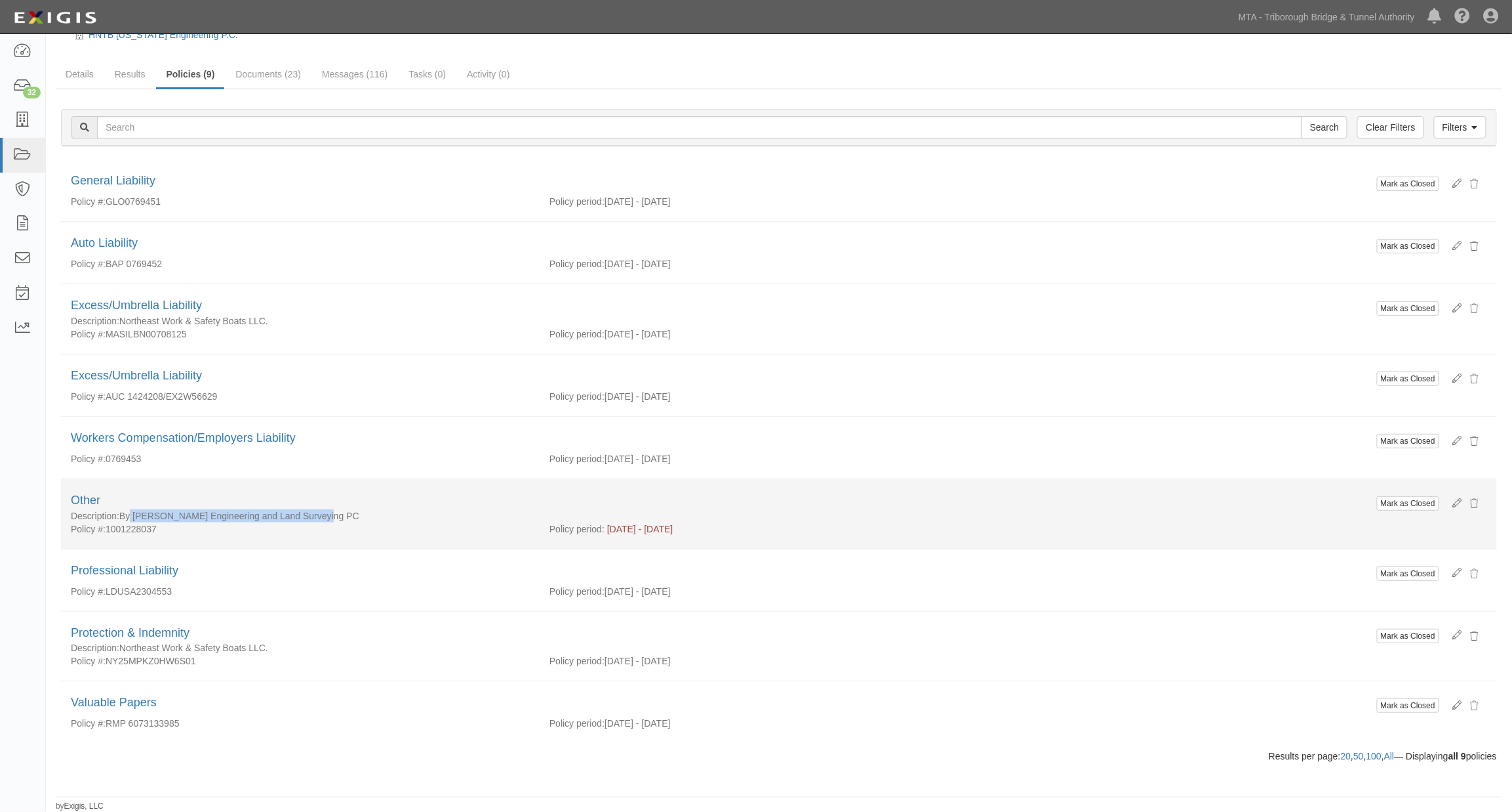
drag, startPoint x: 331, startPoint y: 515, endPoint x: 122, endPoint y: 514, distance: 209.0
click at [122, 514] on div "Description: By [PERSON_NAME] Engineering and Land Surveying PC" at bounding box center [722, 516] width 1303 height 13
copy div "By [PERSON_NAME] Engineering and Land Surveying PC"
click at [88, 503] on link "Other" at bounding box center [85, 500] width 29 height 13
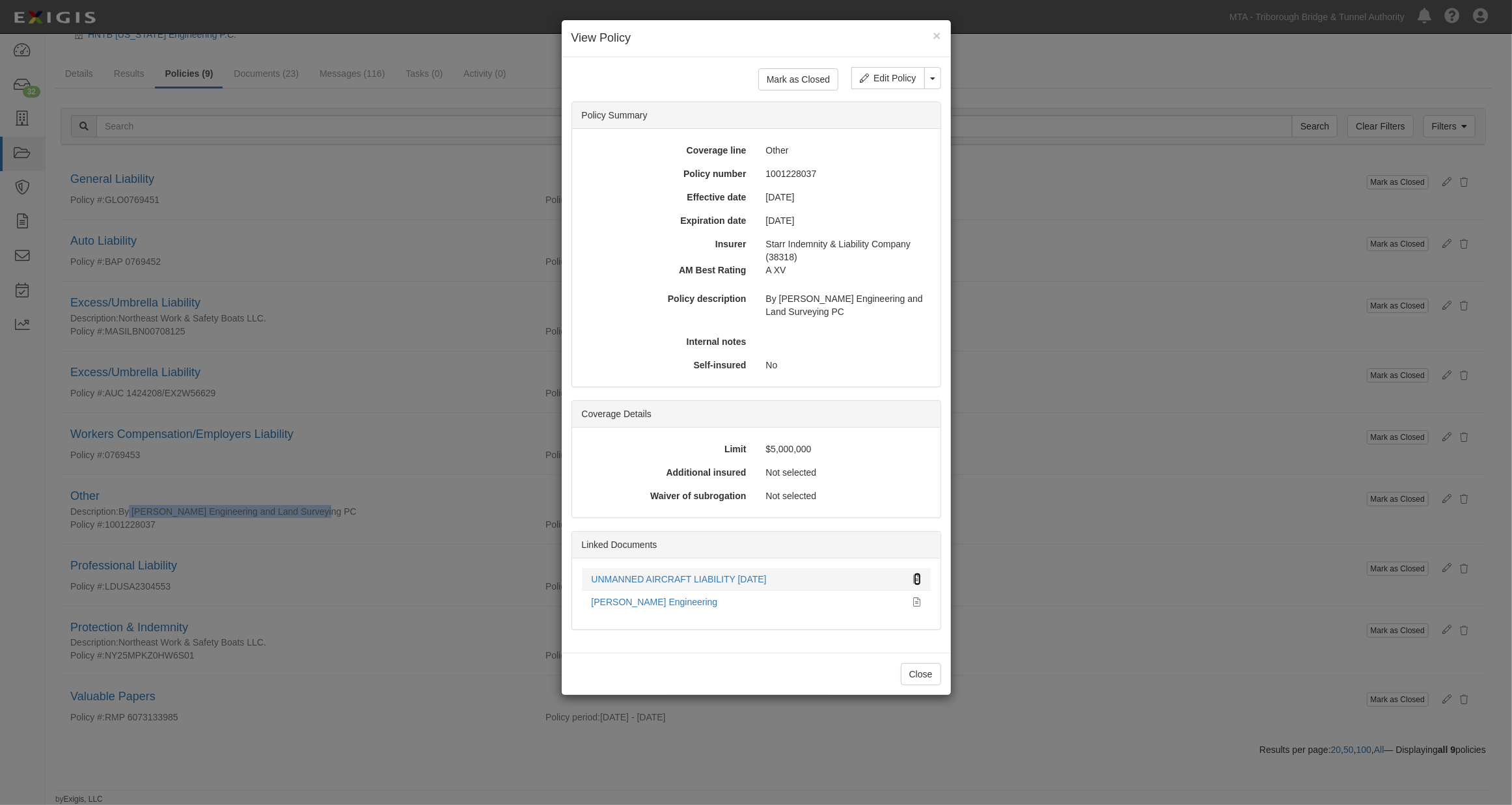
click at [916, 576] on icon at bounding box center [917, 579] width 7 height 9
click at [1159, 614] on div "× View Policy Mark as Closed Edit Policy Toggle Dropdown Delete Policy Policy S…" at bounding box center [756, 402] width 1512 height 805
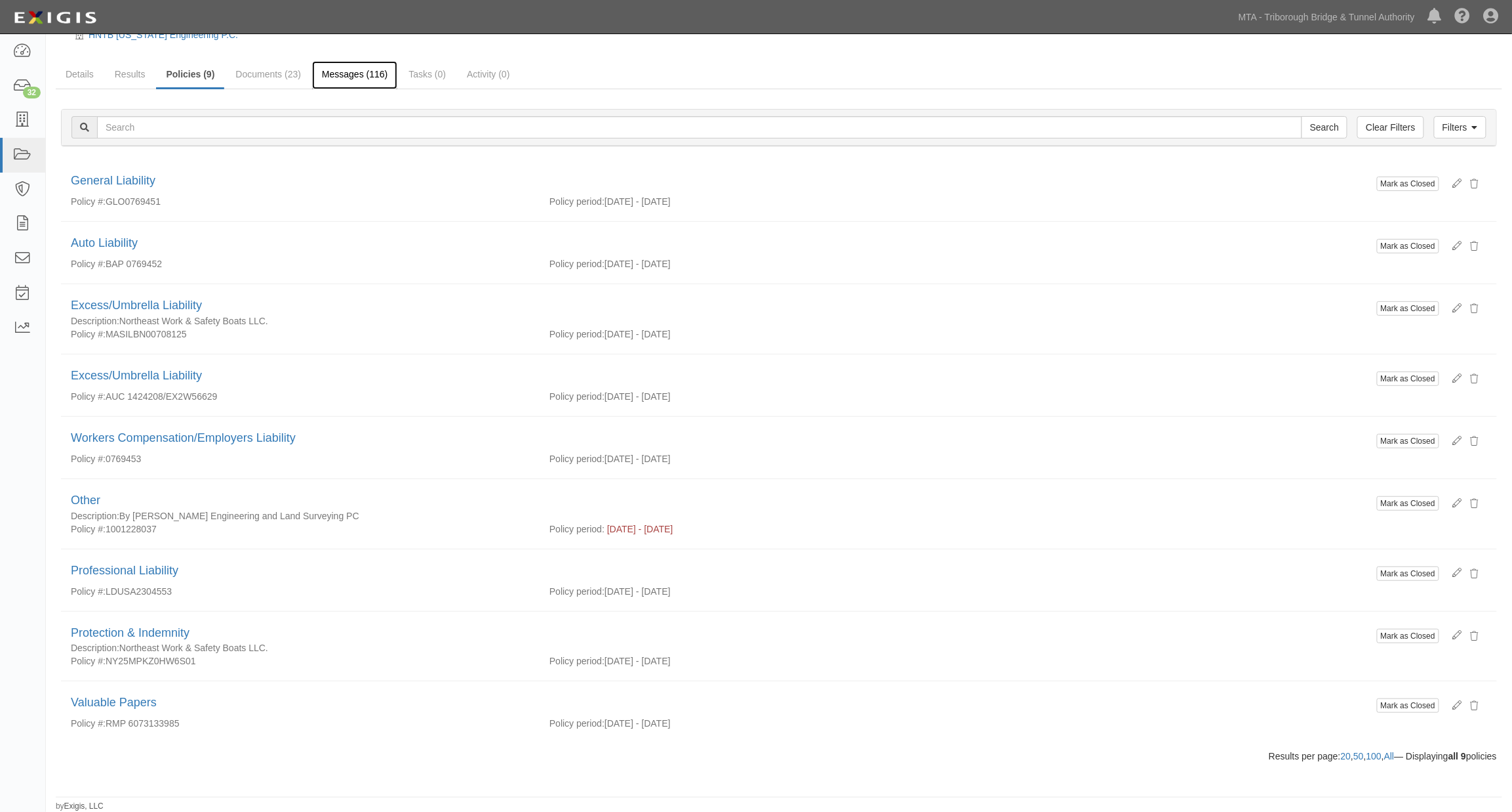
click at [342, 72] on link "Messages (116)" at bounding box center [355, 76] width 85 height 28
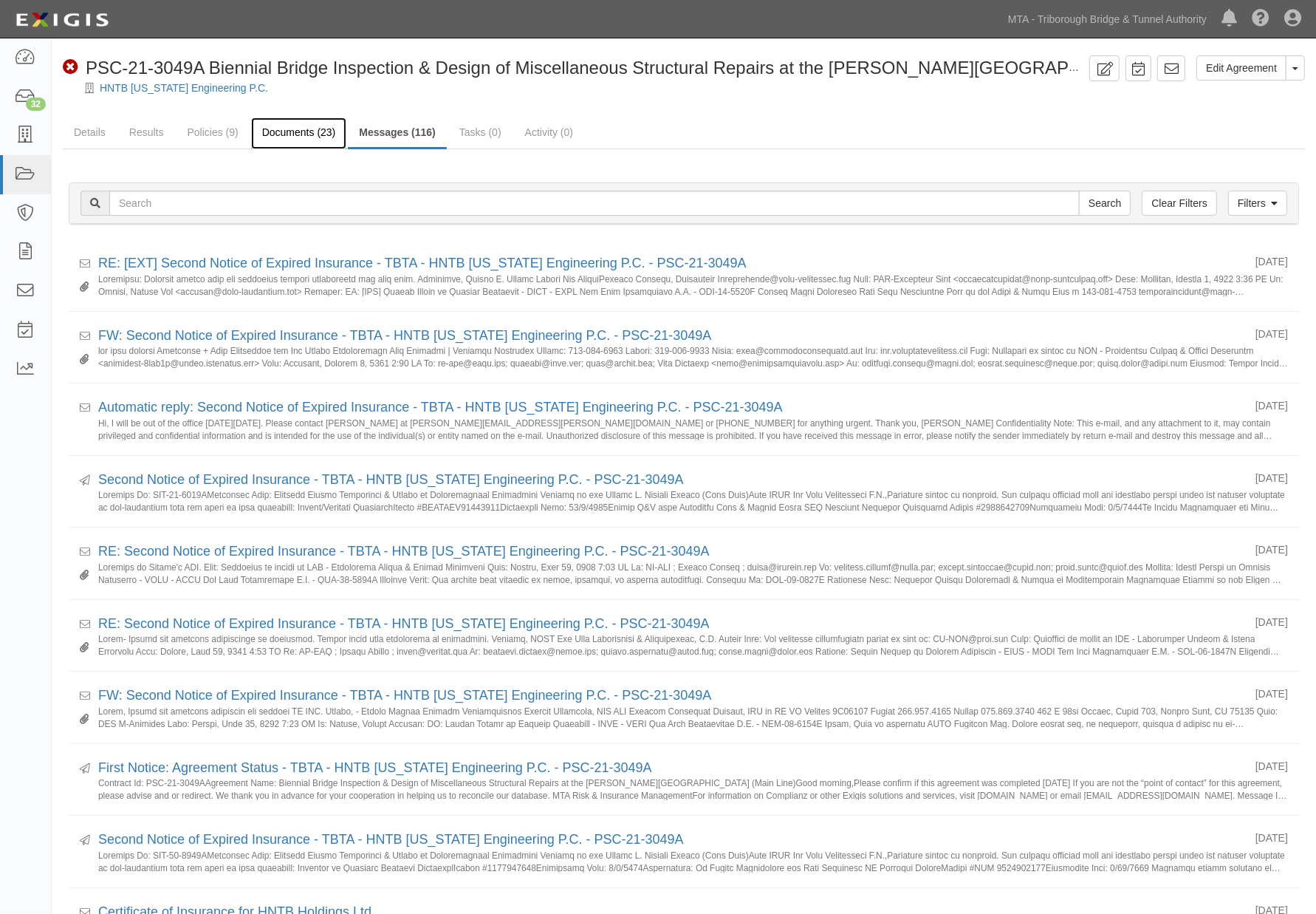
click at [295, 131] on link "Documents (23)" at bounding box center [299, 133] width 96 height 32
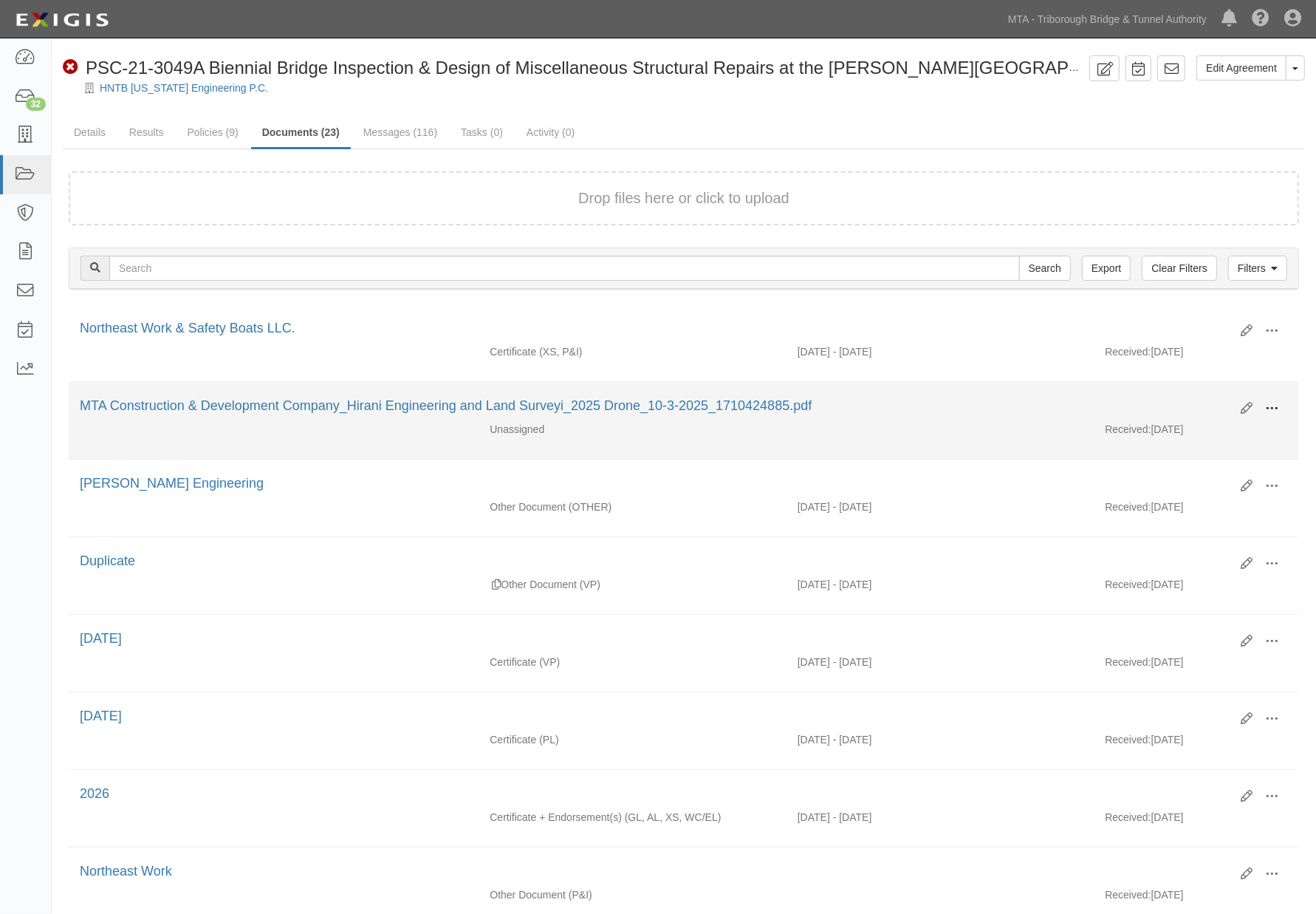
click at [1266, 405] on span at bounding box center [1271, 408] width 14 height 14
click at [1169, 402] on link "Edit" at bounding box center [1200, 402] width 117 height 26
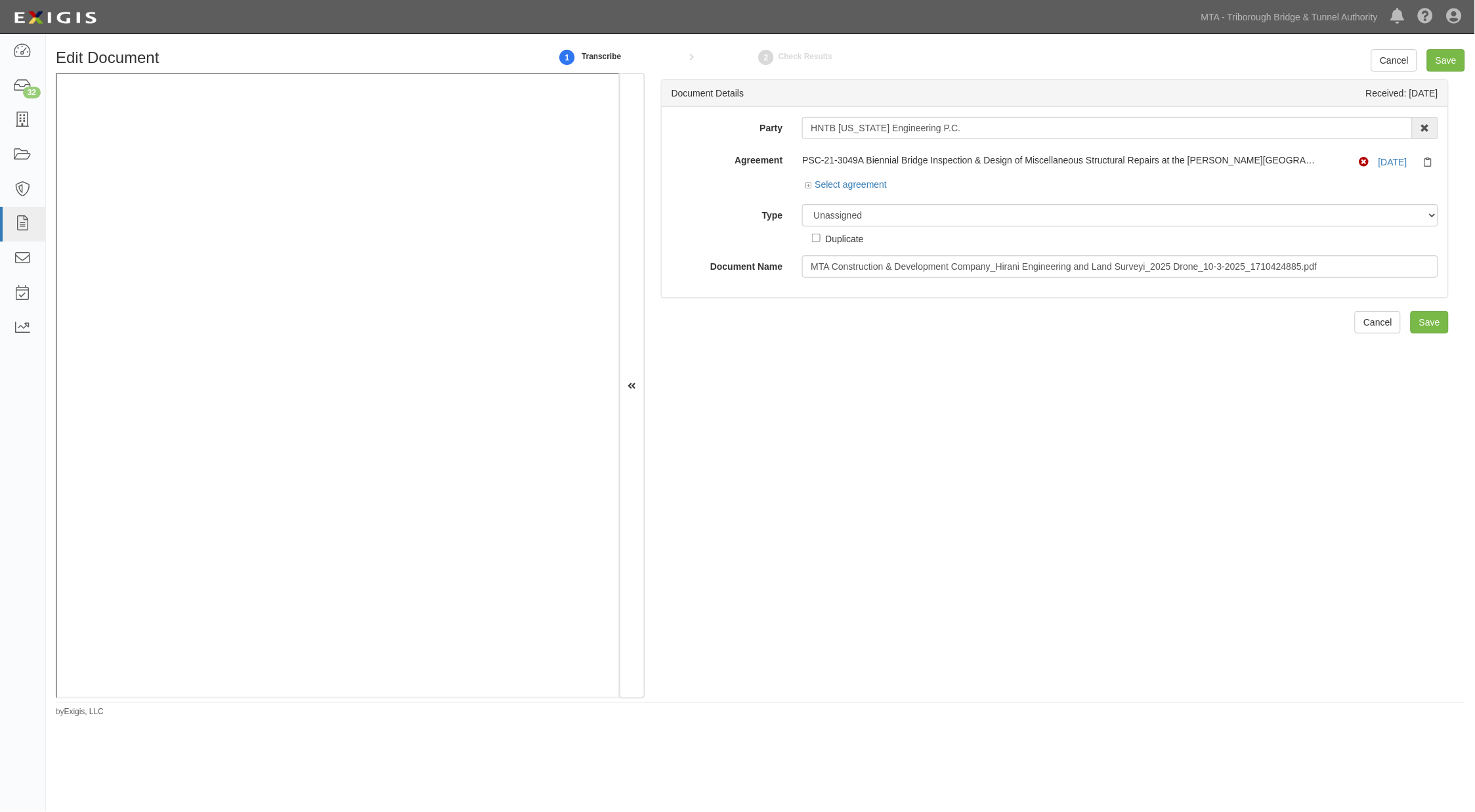
click at [1116, 543] on div "Document Details Received: 10/03/2025 Party HNTB New York Engineering P.C. 3D I…" at bounding box center [1055, 385] width 821 height 625
click at [1179, 160] on icon at bounding box center [1431, 162] width 14 height 10
click at [1179, 160] on icon at bounding box center [1431, 162] width 14 height 10
click at [882, 265] on input "MTA Construction & Development Company_Hirani Engineering and Land Surveyi_2025…" at bounding box center [1120, 266] width 636 height 22
click at [884, 212] on select "Unassigned Binder Cancellation Notice Certificate Contract Endorsement Insuranc…" at bounding box center [1120, 214] width 636 height 22
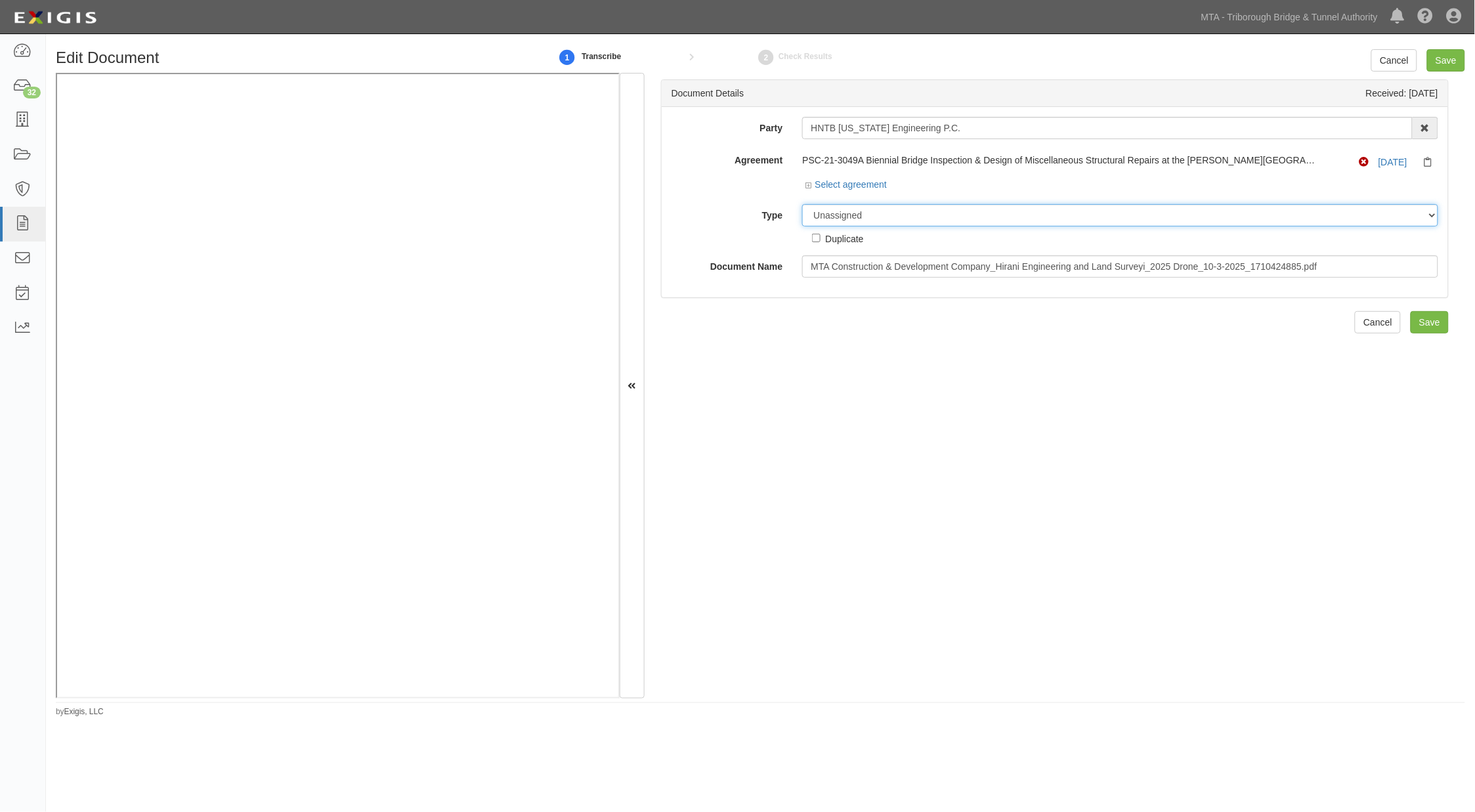
select select "OtherDetail"
click at [802, 205] on select "Unassigned Binder Cancellation Notice Certificate Contract Endorsement Insuranc…" at bounding box center [1120, 214] width 636 height 22
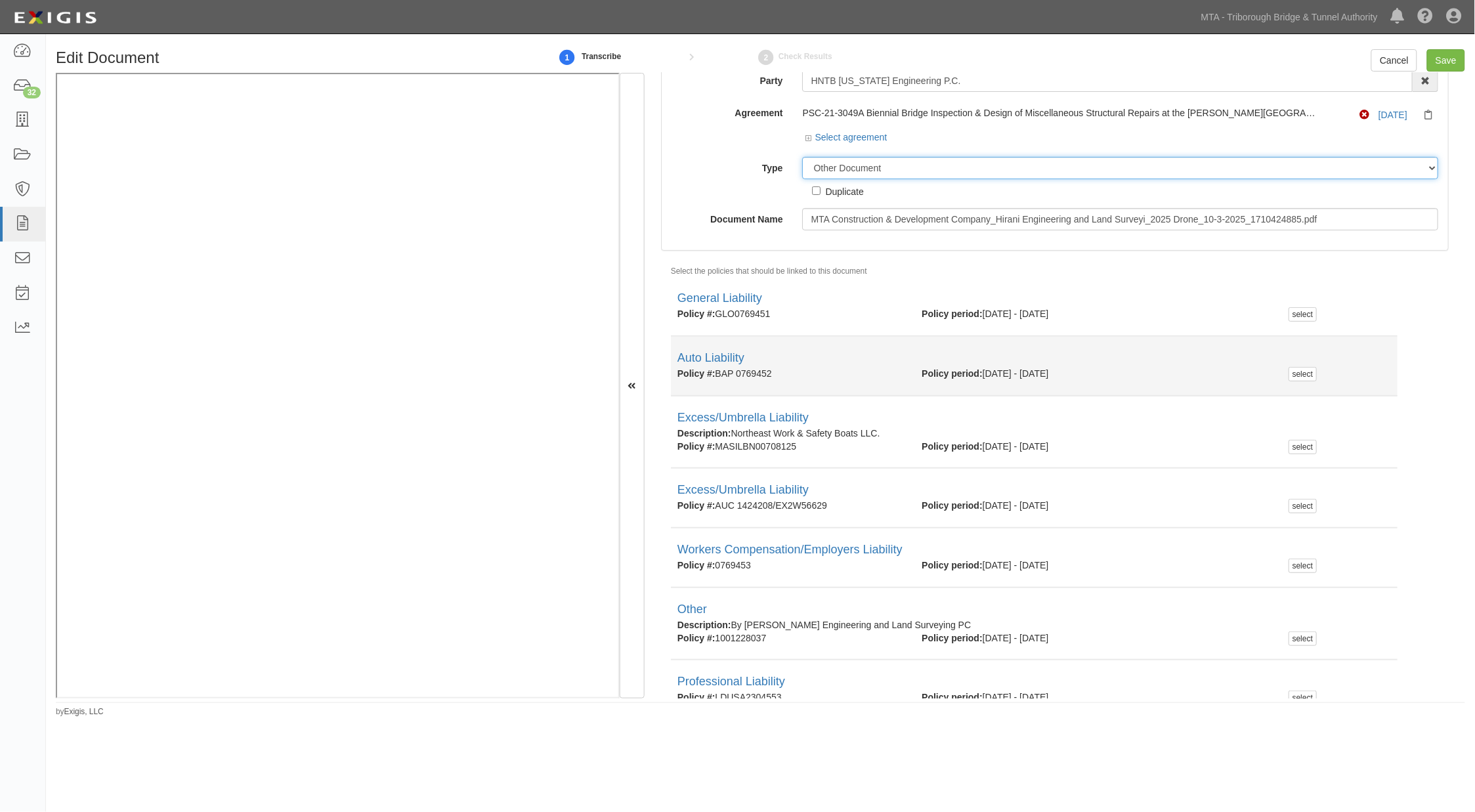
scroll to position [73, 0]
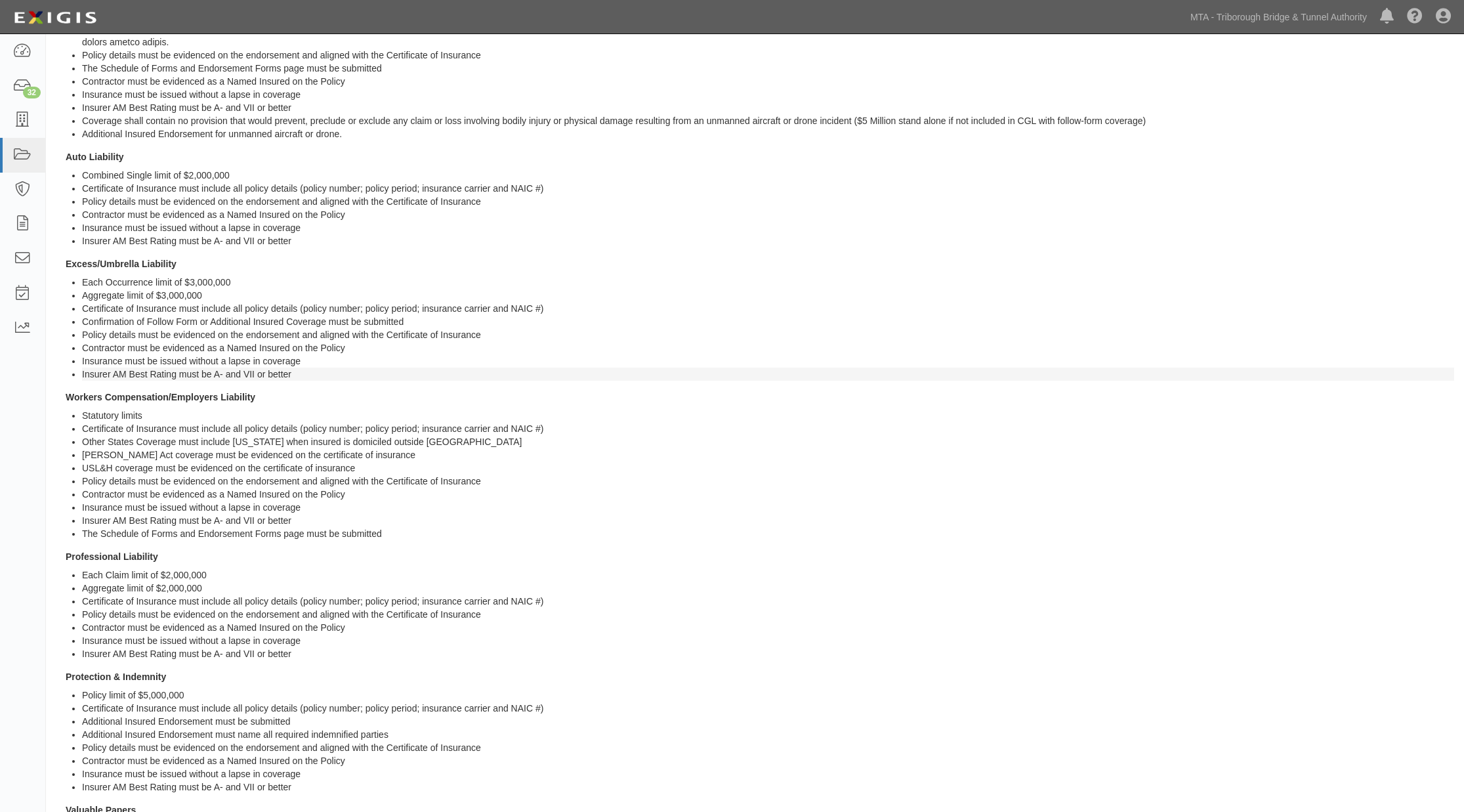
scroll to position [291, 0]
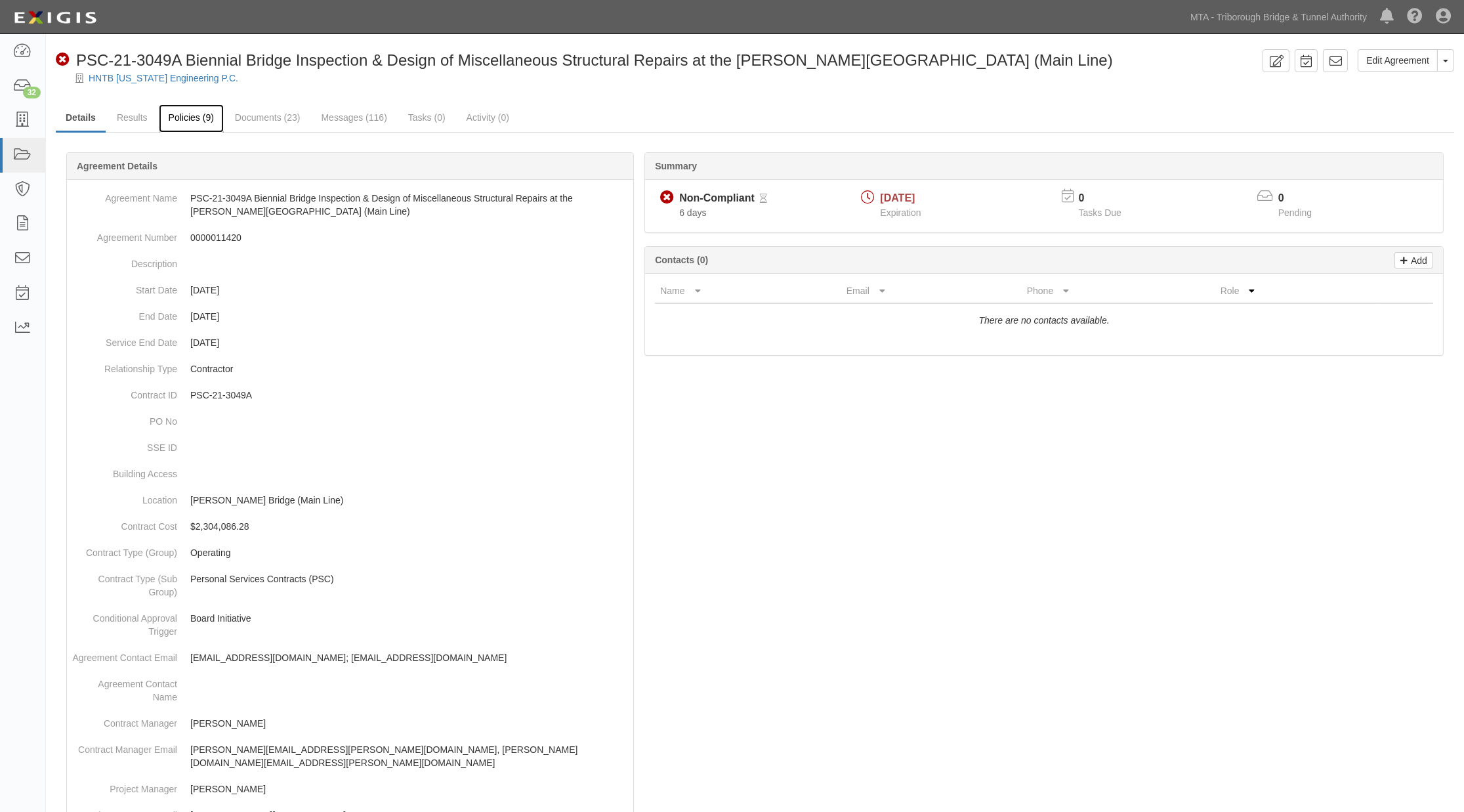
click at [198, 116] on link "Policies (9)" at bounding box center [191, 118] width 65 height 28
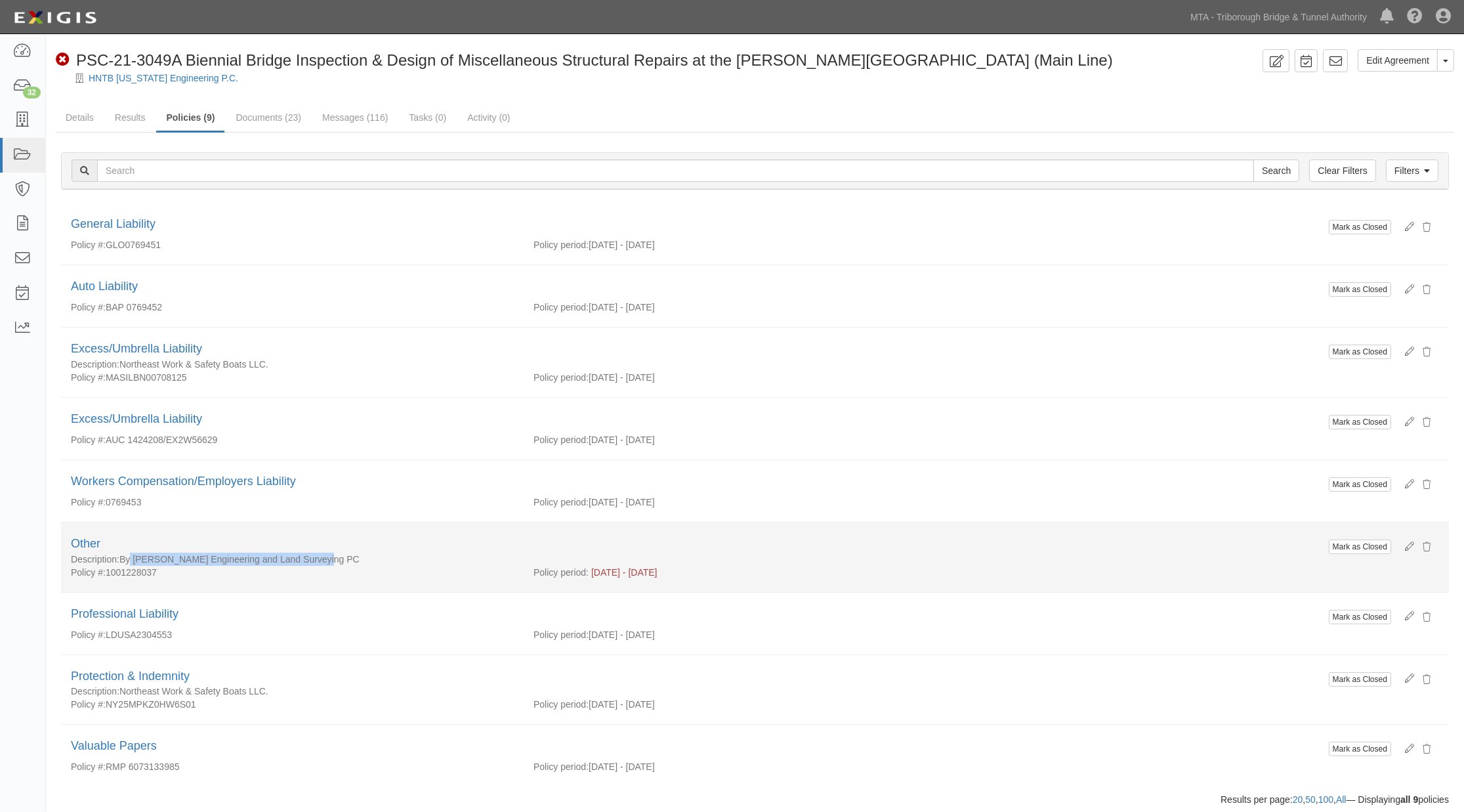
drag, startPoint x: 317, startPoint y: 563, endPoint x: 123, endPoint y: 555, distance: 194.2
click at [123, 555] on div "Description: By Hirani Engineering and Land Surveying PC" at bounding box center [697, 559] width 1254 height 13
copy div "By Hirani Engineering and Land Surveying PC"
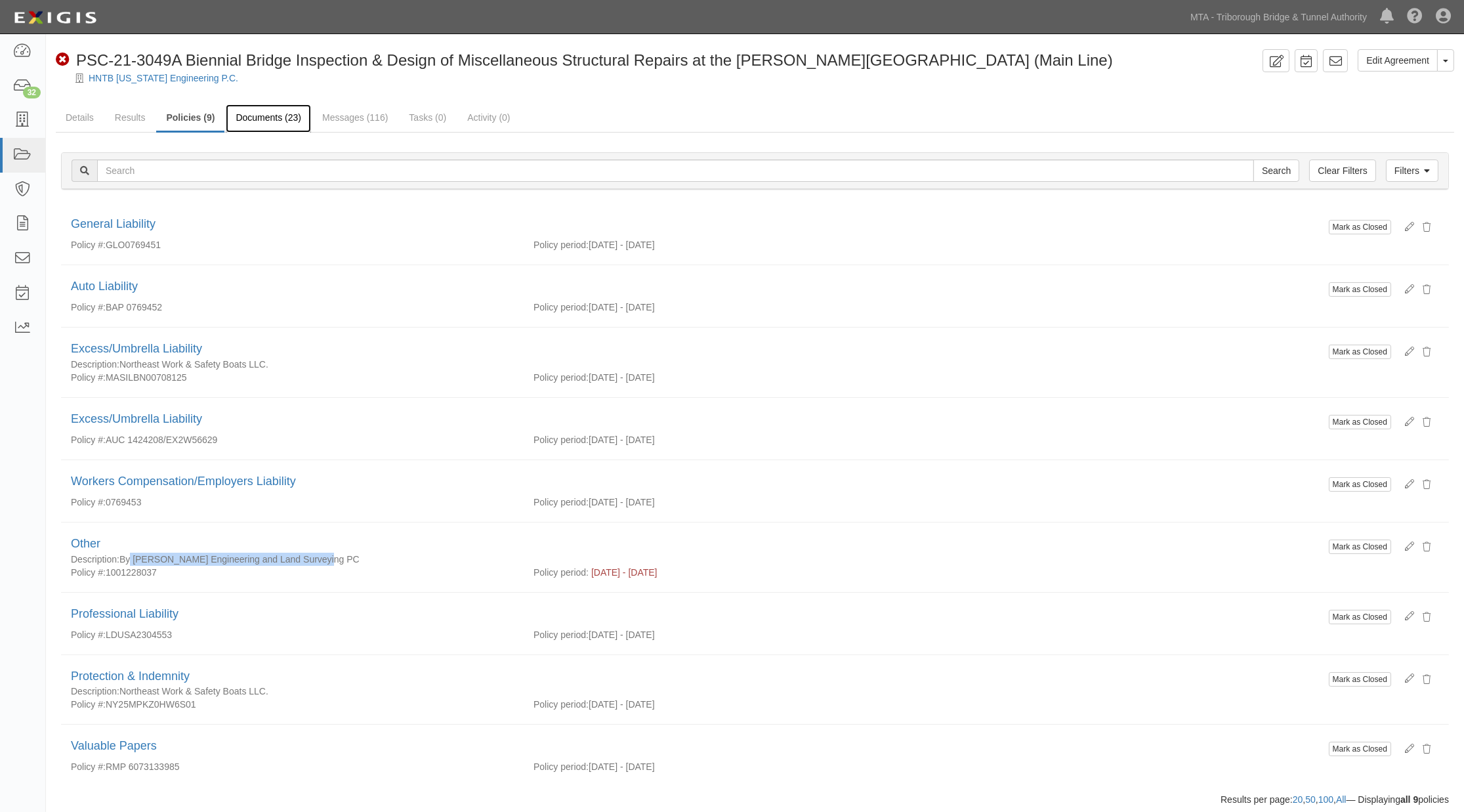
click at [280, 113] on link "Documents (23)" at bounding box center [269, 118] width 85 height 28
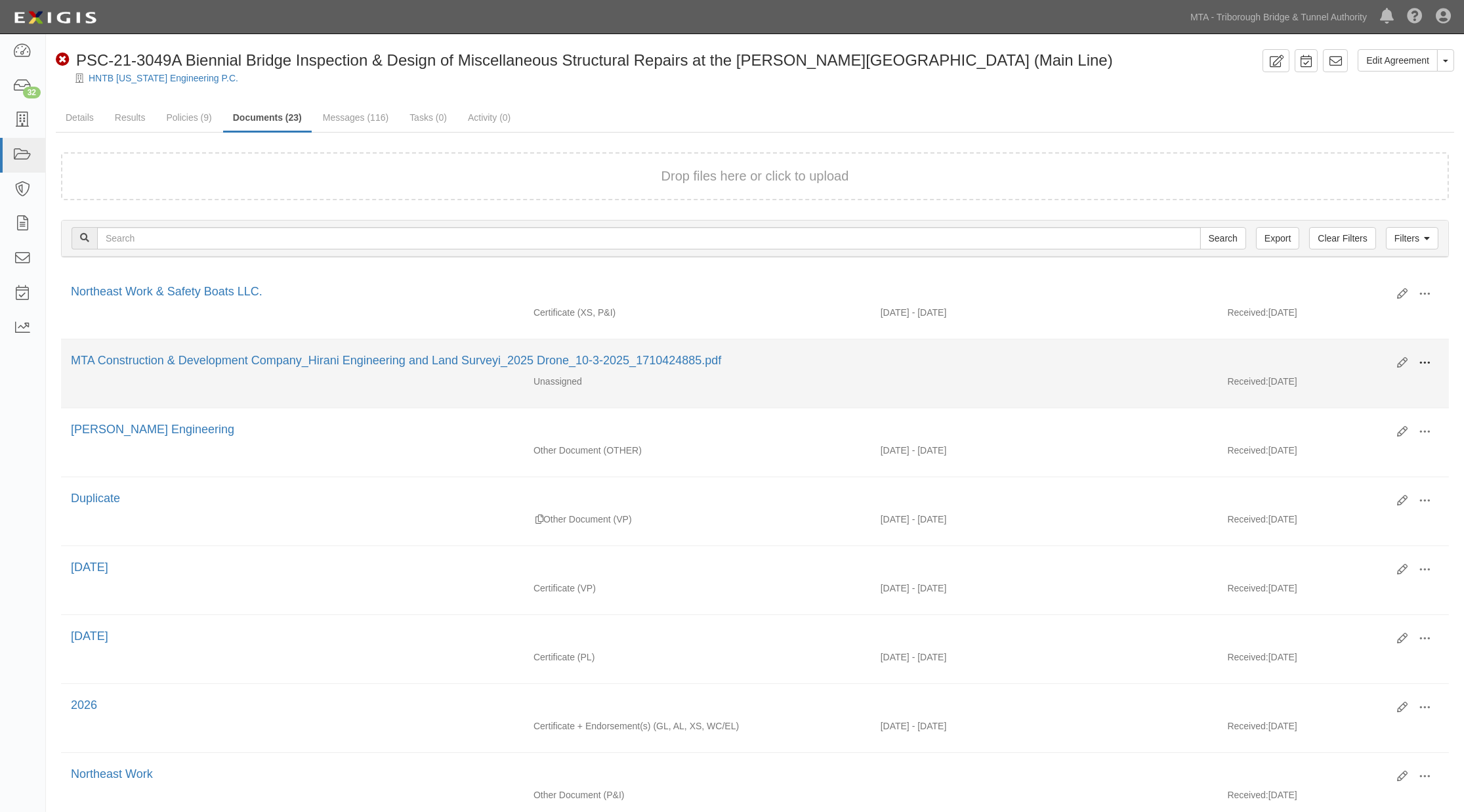
click at [1426, 363] on span at bounding box center [1425, 363] width 12 height 12
click at [1346, 358] on link "Edit" at bounding box center [1361, 357] width 104 height 24
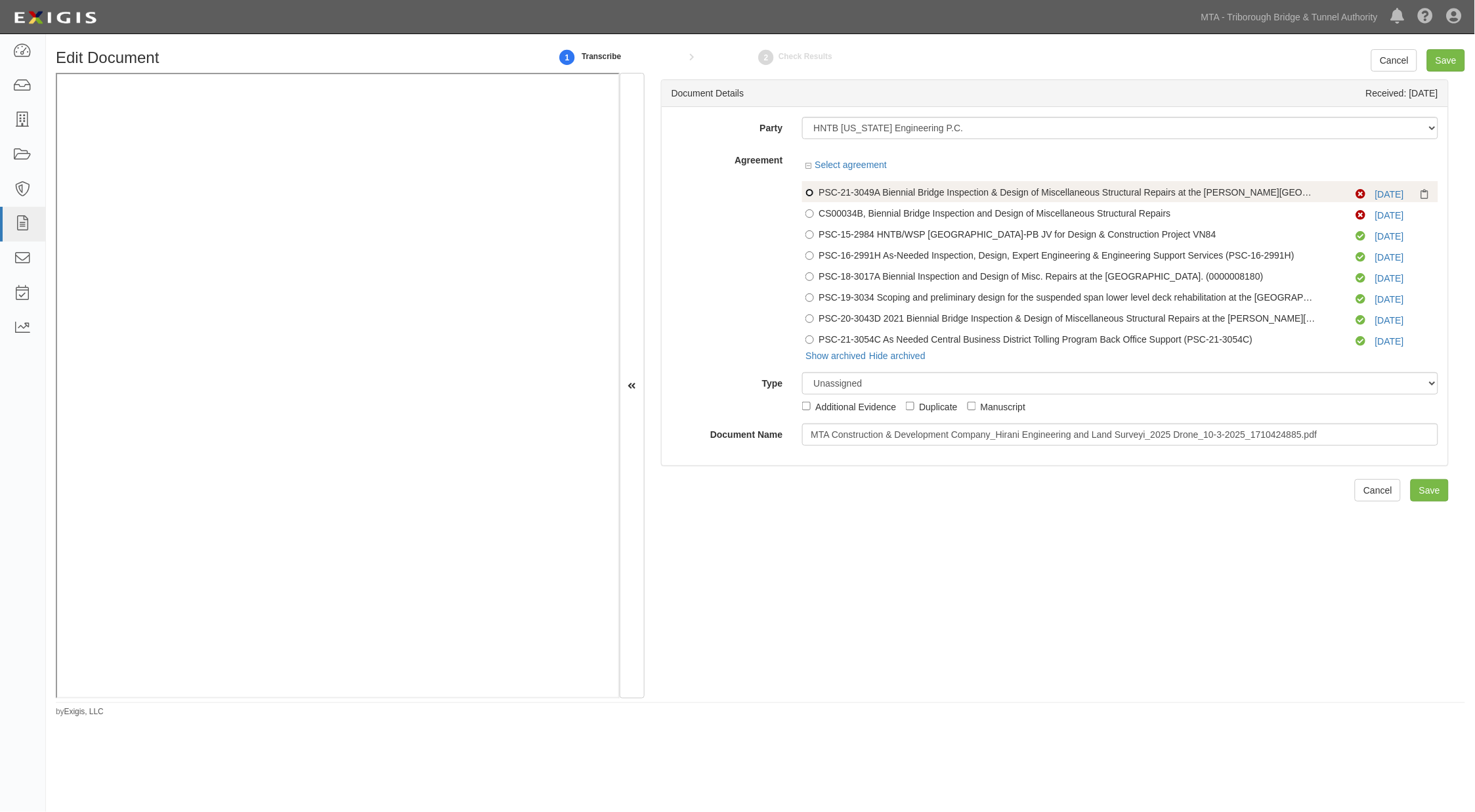
click at [810, 197] on input "PSC-21-3049A Biennial Bridge Inspection & Design of Miscellaneous Structural Re…" at bounding box center [809, 192] width 9 height 9
radio input "true"
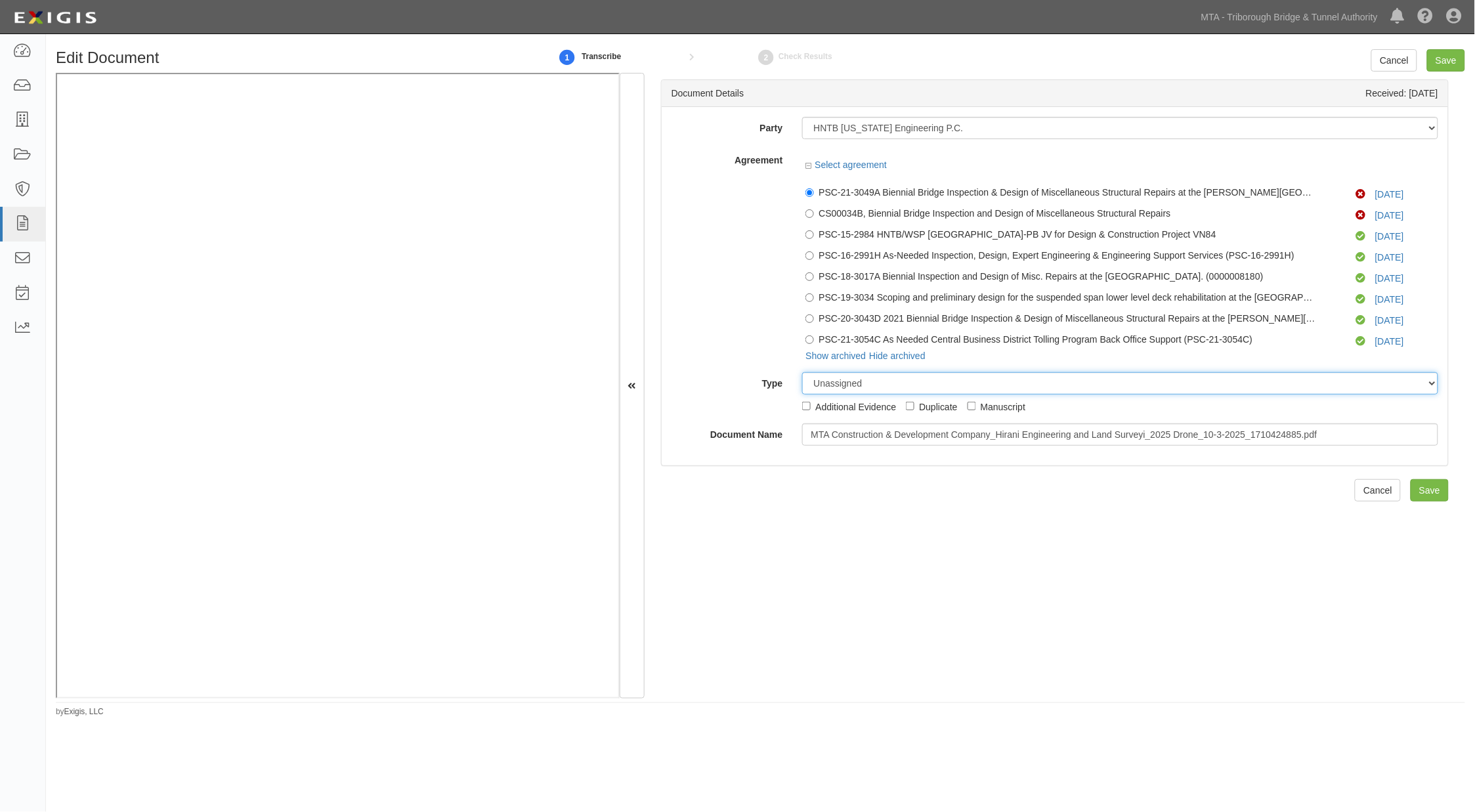
click at [842, 392] on select "Unassigned Binder Cancellation Notice Certificate Contract Endorsement Insuranc…" at bounding box center [1120, 382] width 636 height 22
select select "CertificateDetail"
click at [802, 380] on select "Unassigned Binder Cancellation Notice Certificate Contract Endorsement Insuranc…" at bounding box center [1120, 382] width 636 height 22
click at [829, 506] on div "Document Details Received: 10/03/2025 Party 3D Industrial Sales & Service A-1 P…" at bounding box center [1055, 385] width 821 height 625
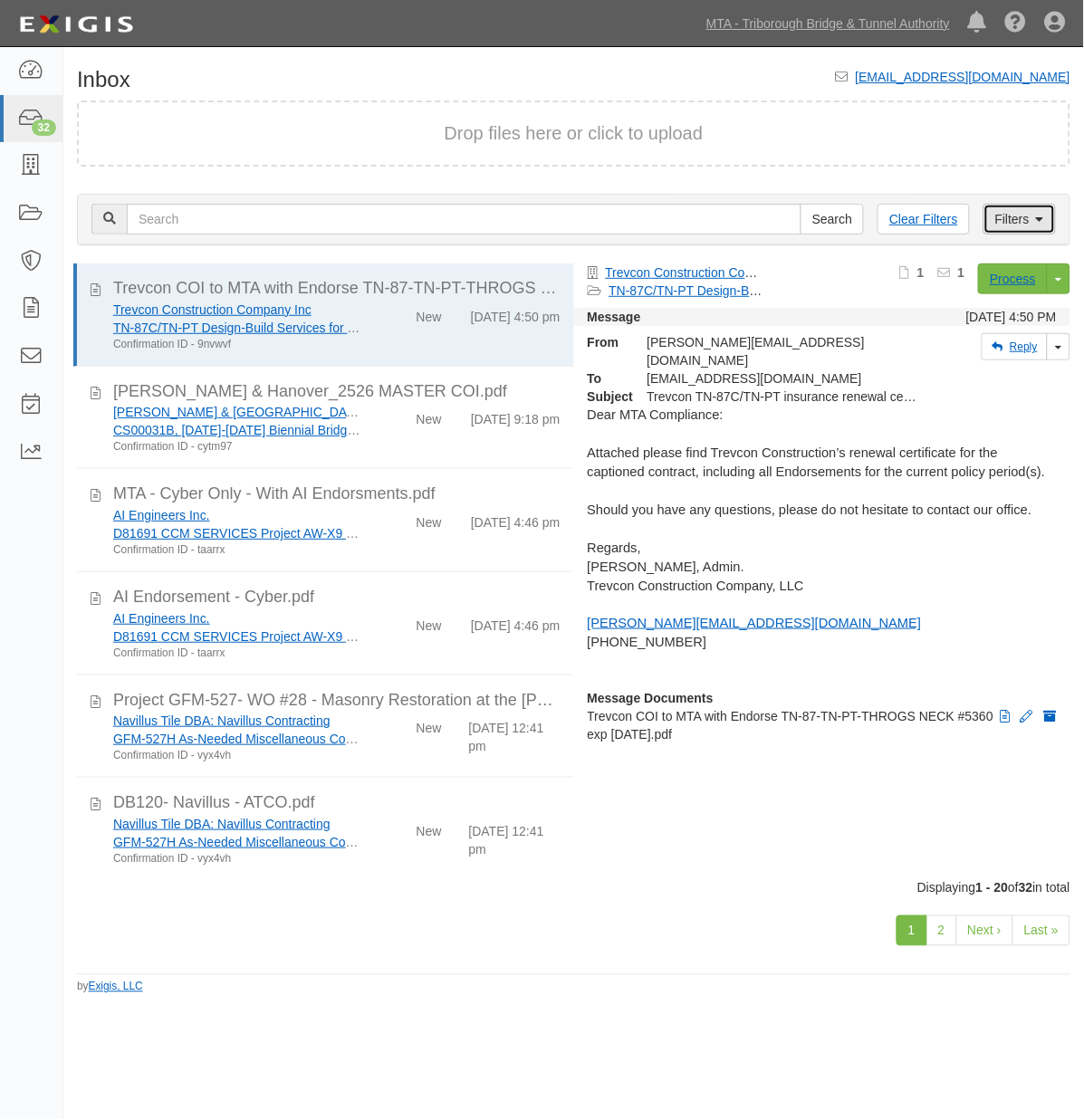
click at [1002, 205] on link "Filters" at bounding box center [1019, 218] width 73 height 30
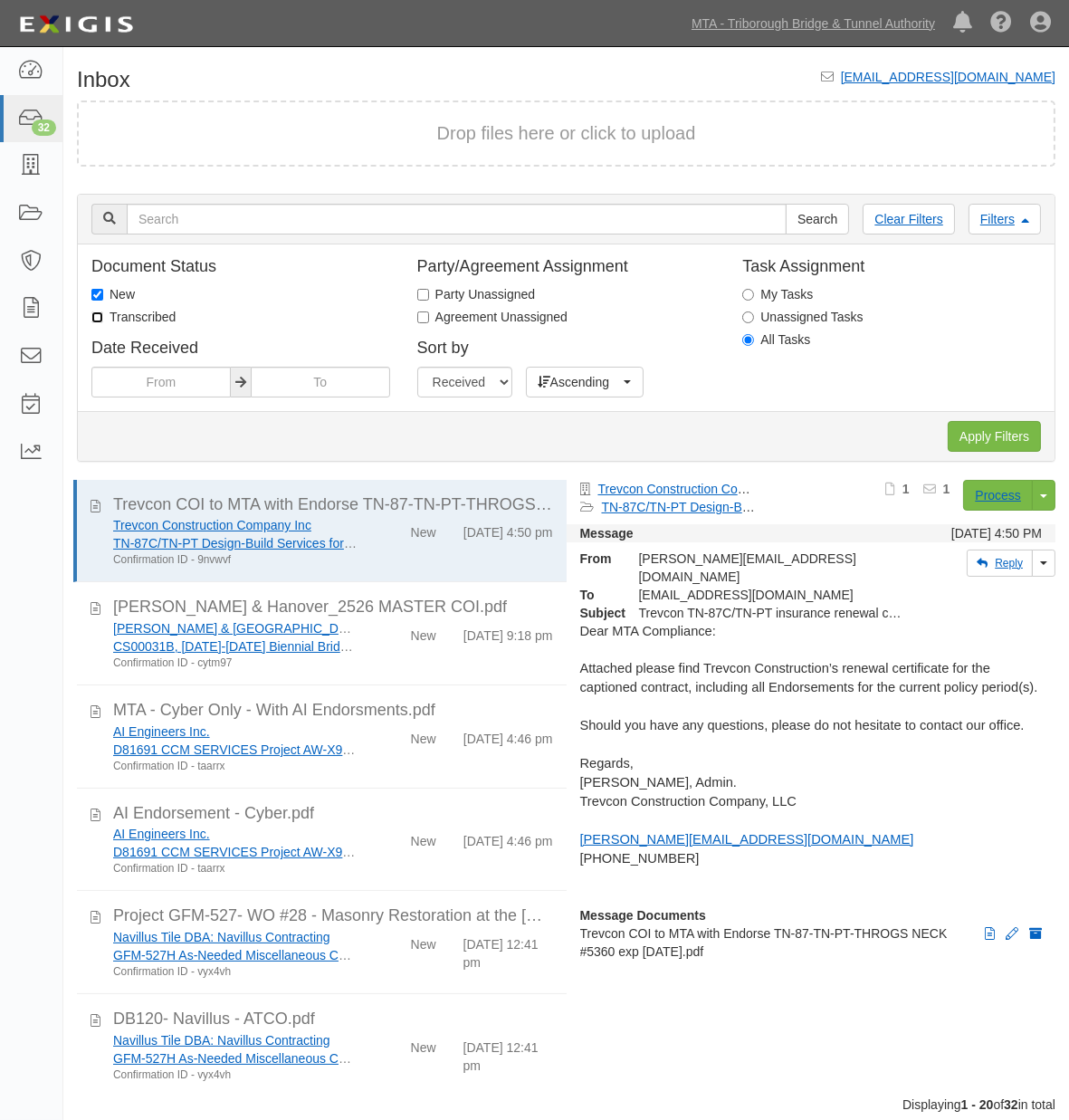
click at [99, 318] on input "Transcribed" at bounding box center [97, 317] width 12 height 12
checkbox input "true"
click at [109, 294] on label "New" at bounding box center [113, 294] width 43 height 18
click at [103, 294] on input "New" at bounding box center [97, 295] width 12 height 12
checkbox input "false"
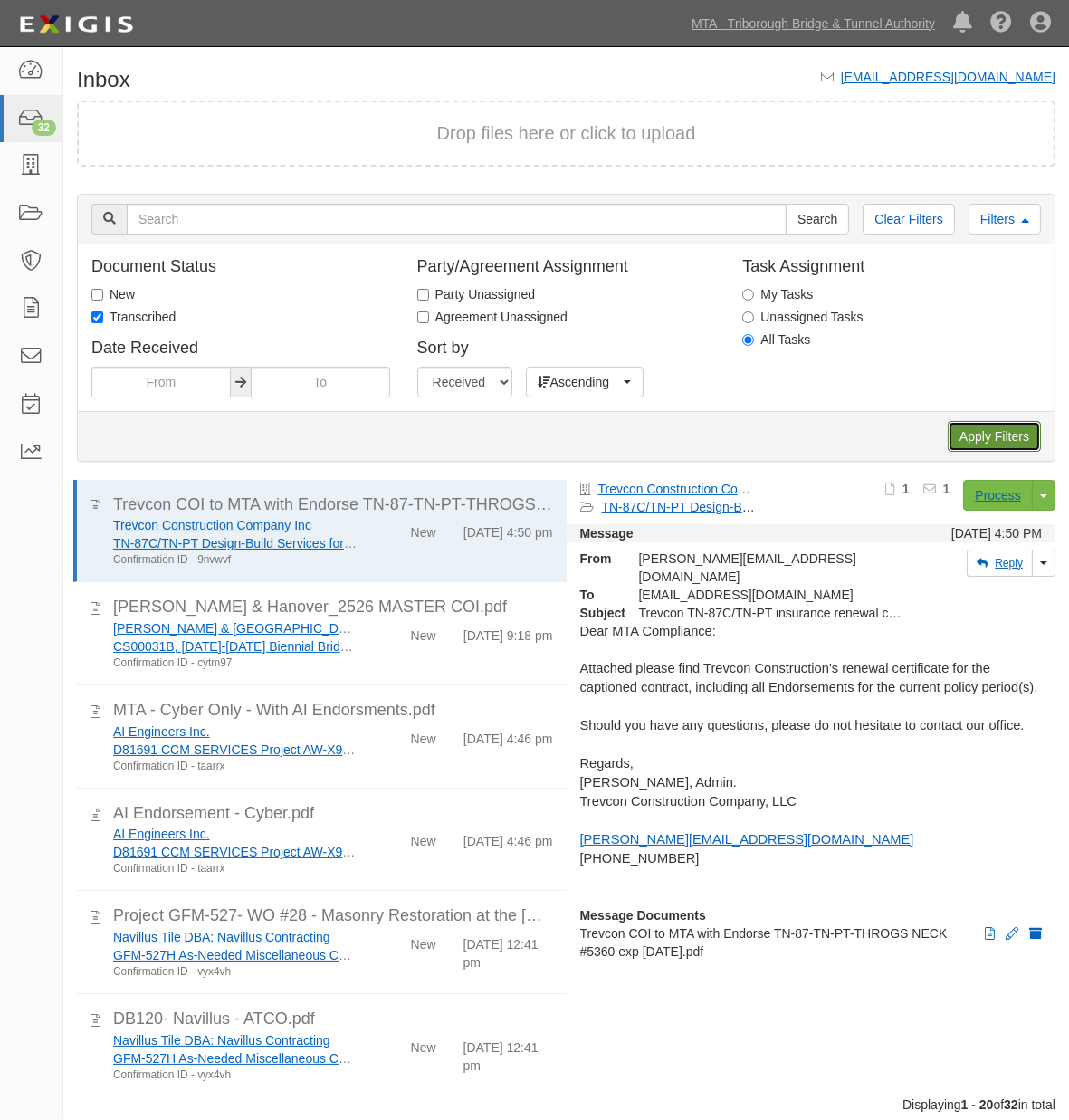
click at [1002, 426] on input "Apply Filters" at bounding box center [994, 435] width 93 height 30
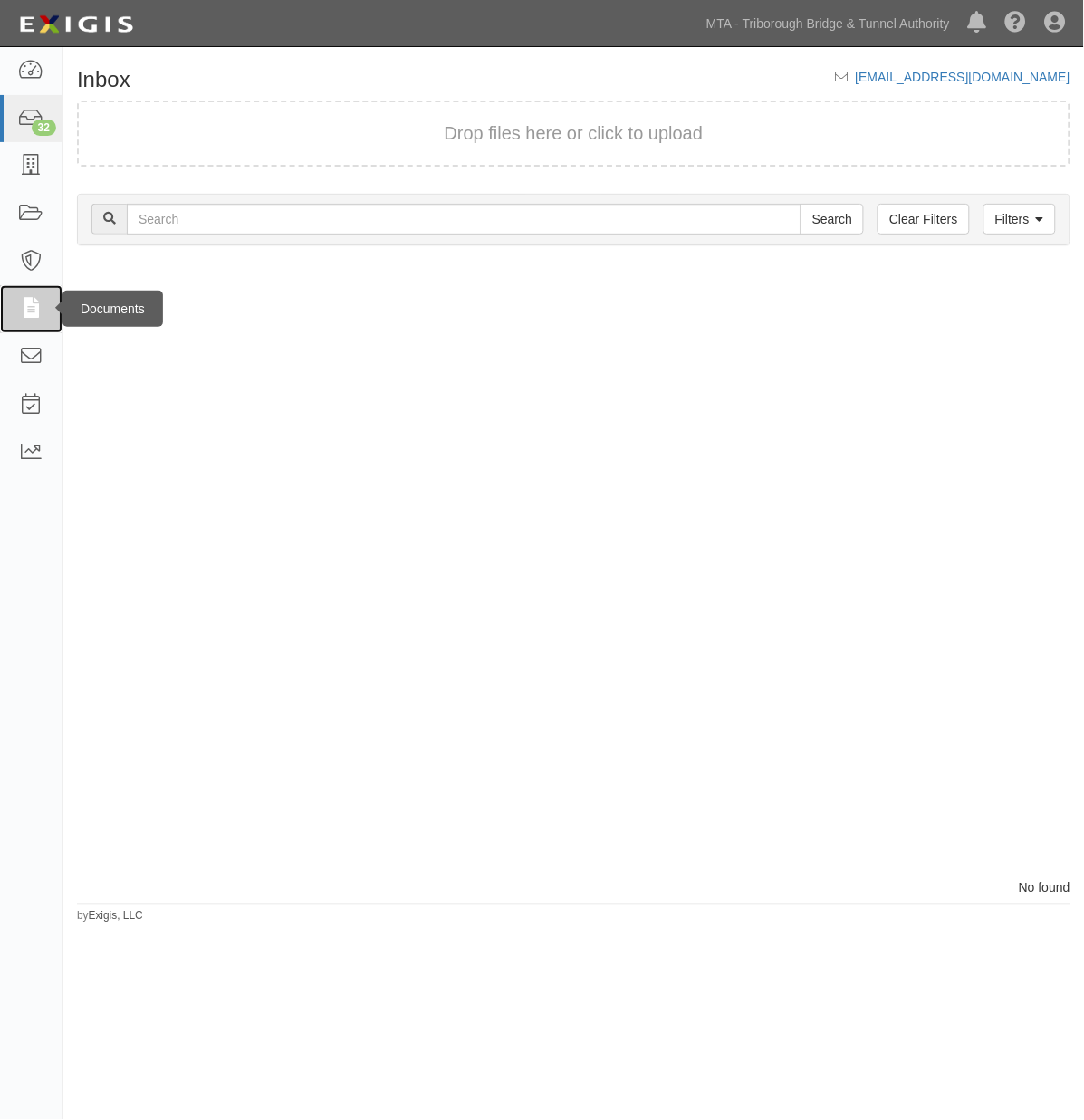
click at [29, 308] on icon at bounding box center [30, 308] width 26 height 21
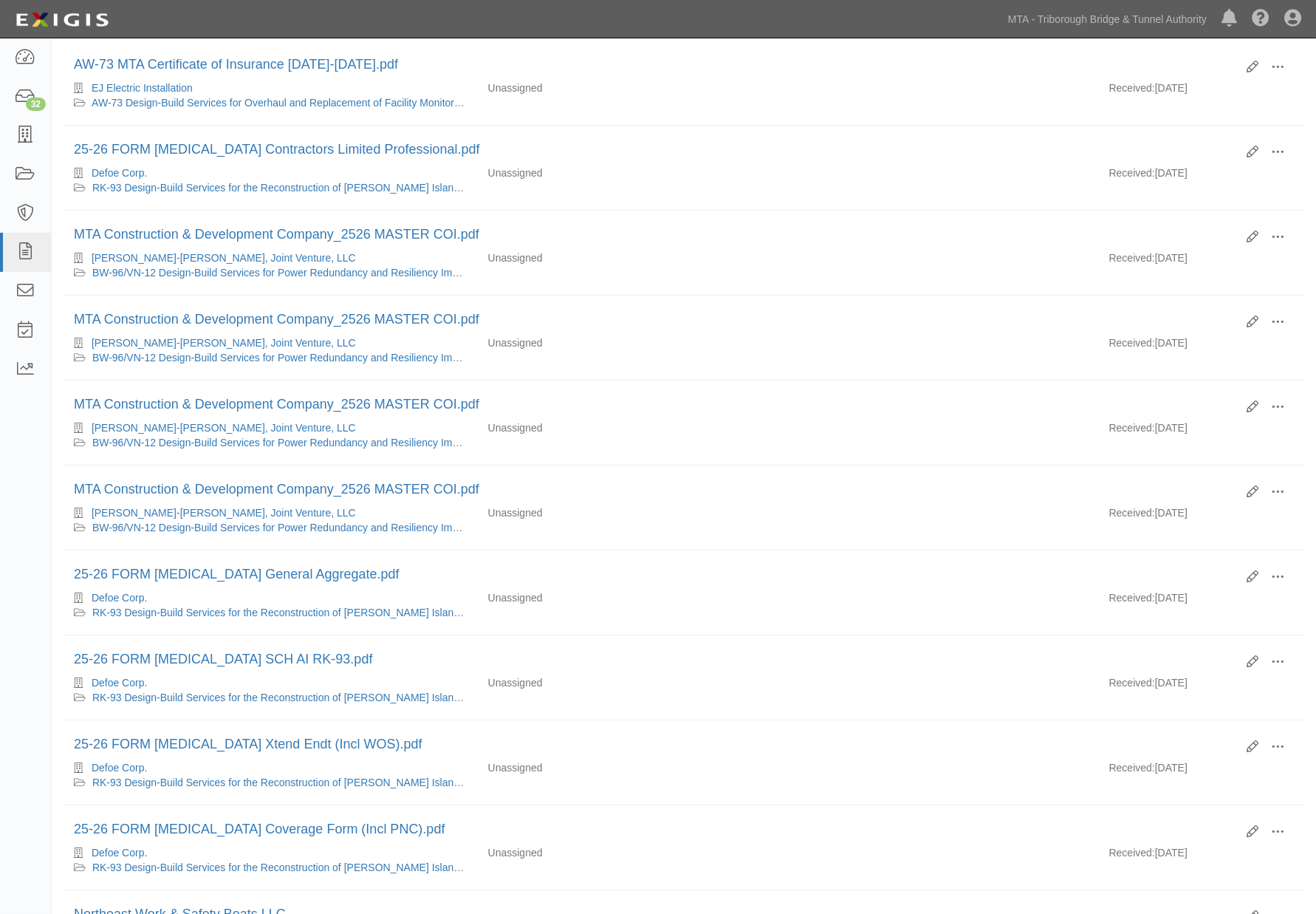
scroll to position [10, 0]
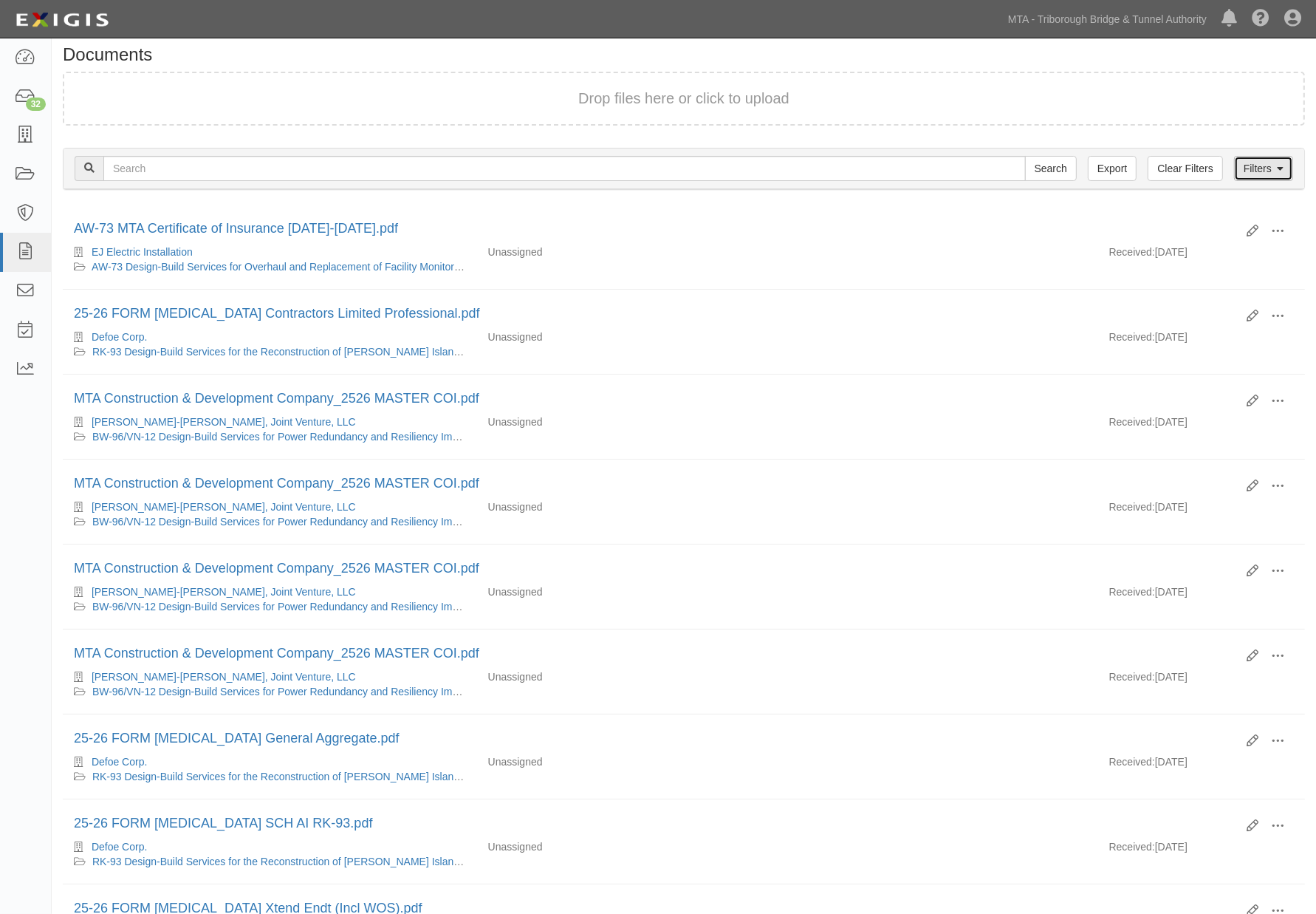
click at [871, 158] on link "Filters" at bounding box center [1263, 168] width 59 height 25
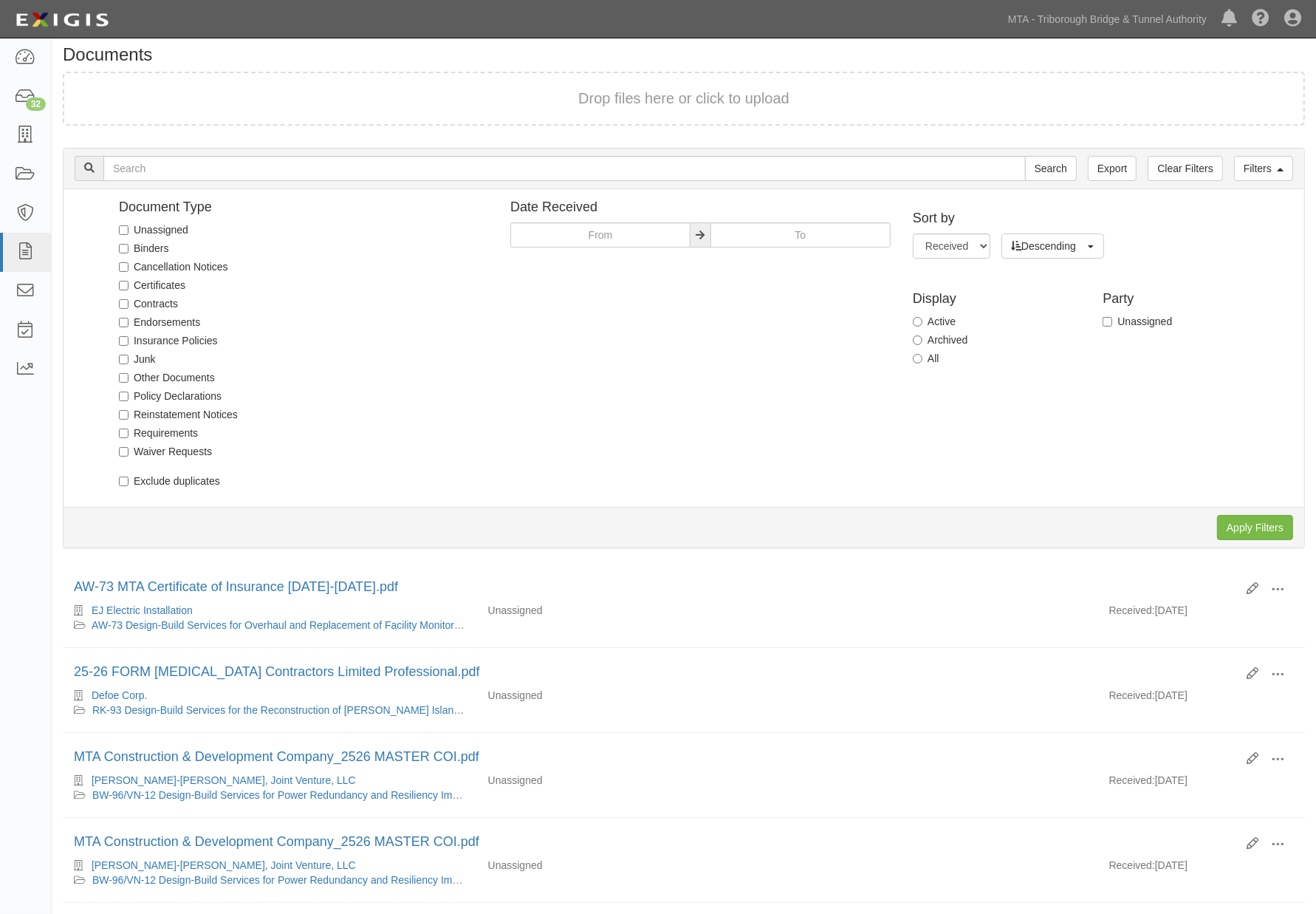
click at [154, 227] on label "Unassigned" at bounding box center [153, 229] width 70 height 14
click at [128, 227] on input "Unassigned" at bounding box center [123, 230] width 10 height 10
checkbox input "true"
click at [871, 525] on input "Apply Filters" at bounding box center [1254, 527] width 76 height 25
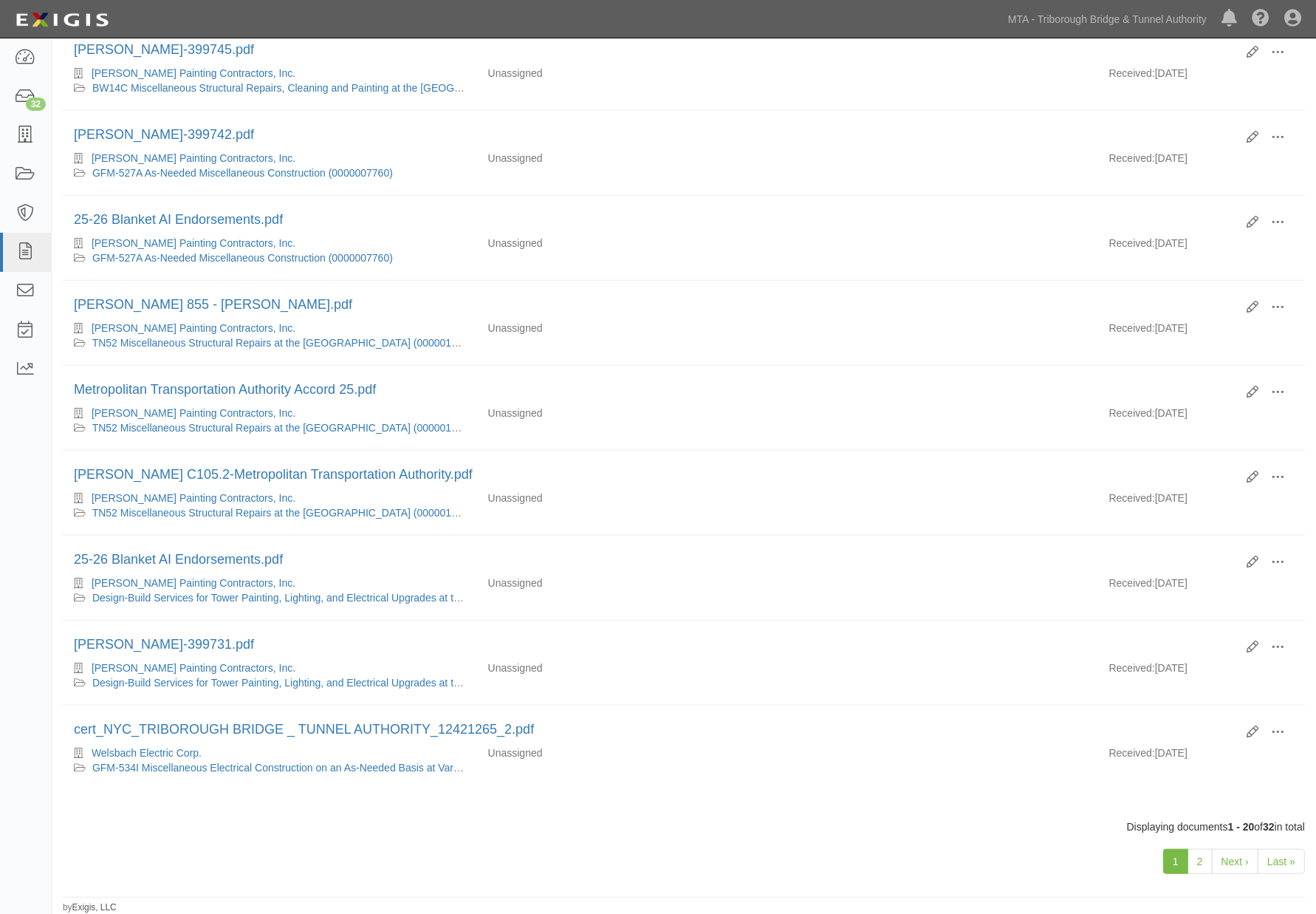
scroll to position [1159, 0]
click at [1199, 858] on link "2" at bounding box center [1199, 860] width 25 height 25
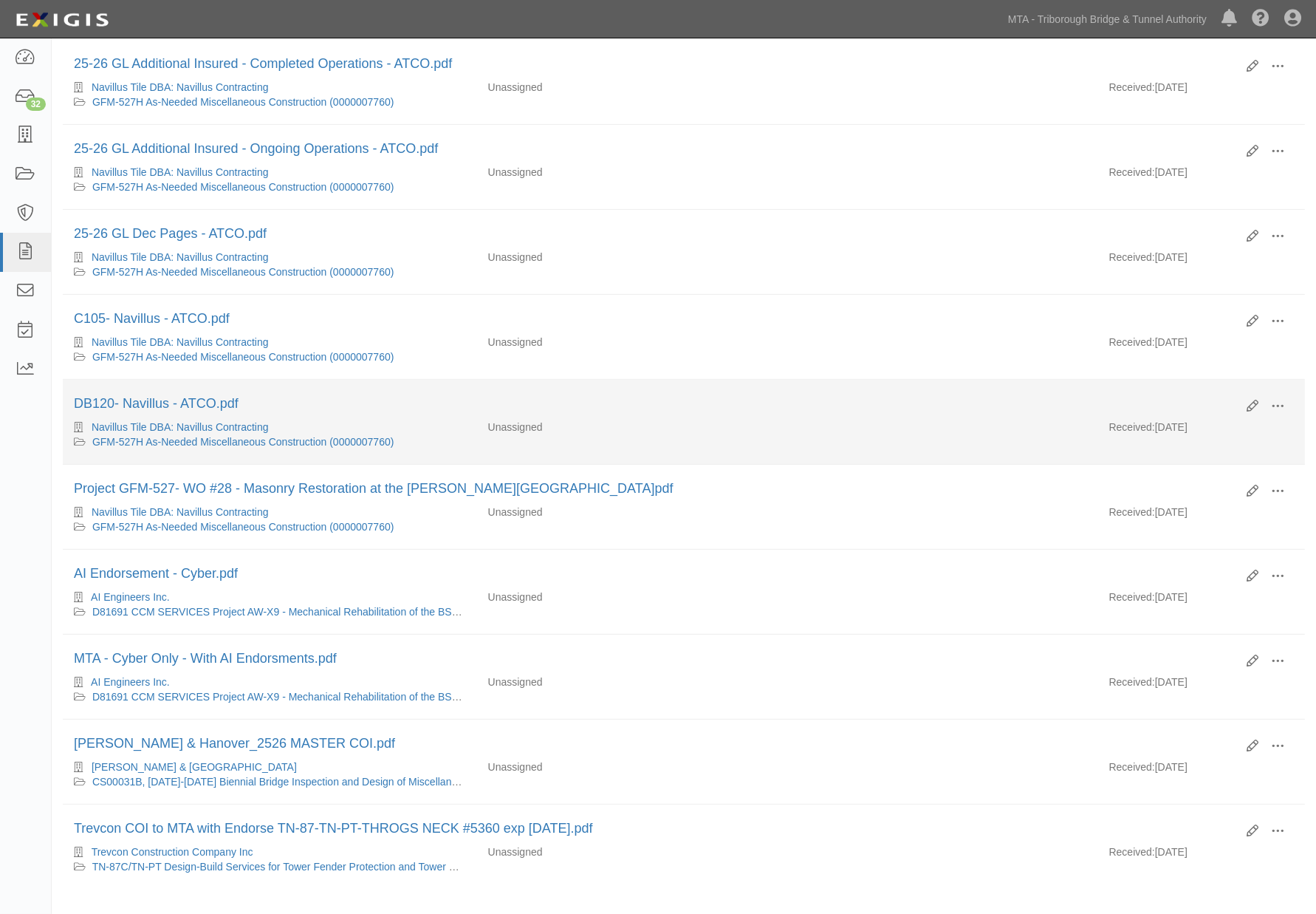
scroll to position [410, 0]
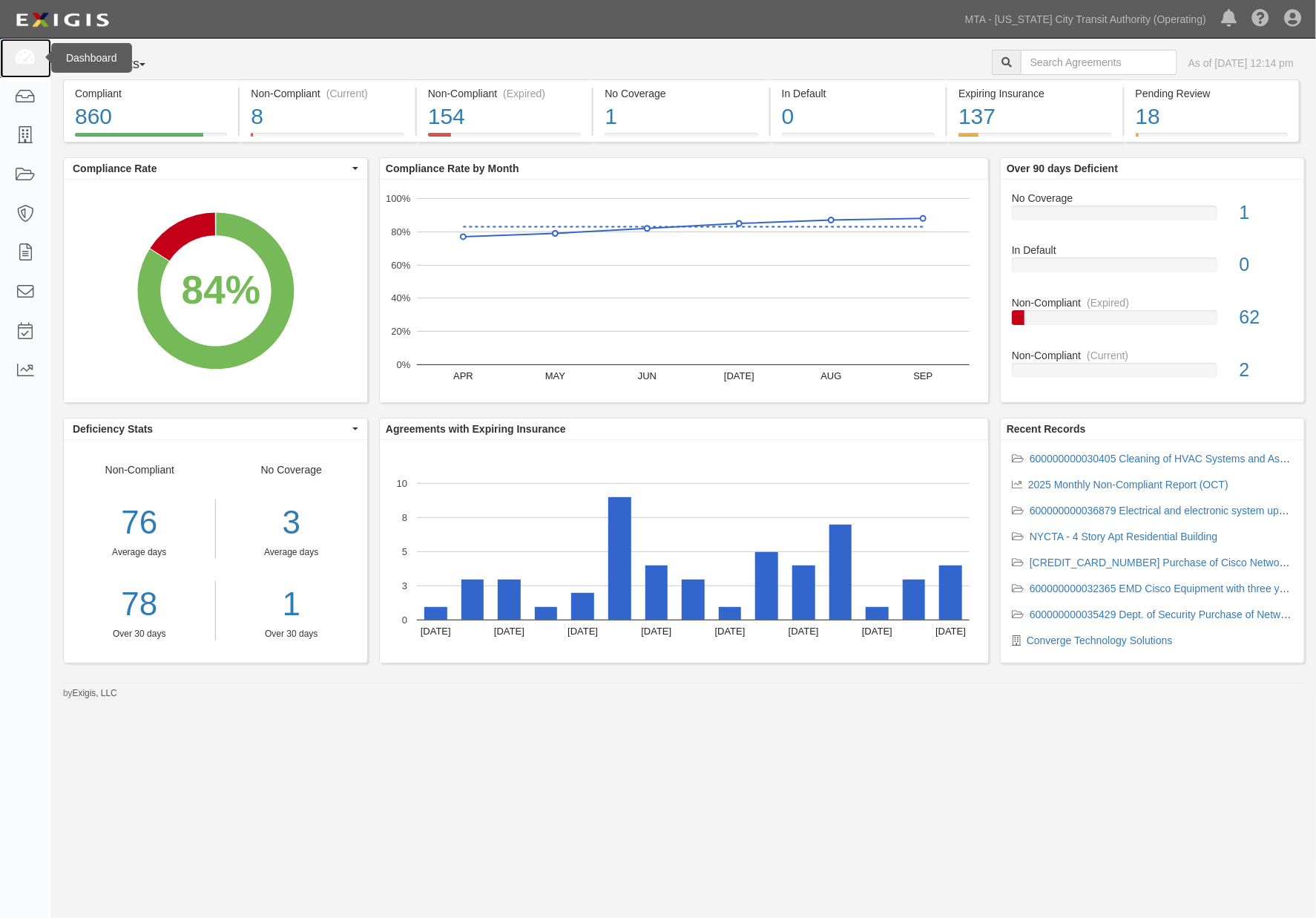
click at [23, 55] on icon at bounding box center [25, 58] width 21 height 17
click at [1295, 21] on icon at bounding box center [1293, 19] width 17 height 18
click at [1223, 84] on link "Sign Out" at bounding box center [1250, 86] width 118 height 30
click at [584, 62] on div "Agreements Parties Agreements Coverages As of [DATE] 12:16 pm" at bounding box center [684, 64] width 1264 height 30
click at [1187, 17] on link "MTA - [US_STATE] City Transit Authority (Operating)" at bounding box center [1086, 19] width 256 height 30
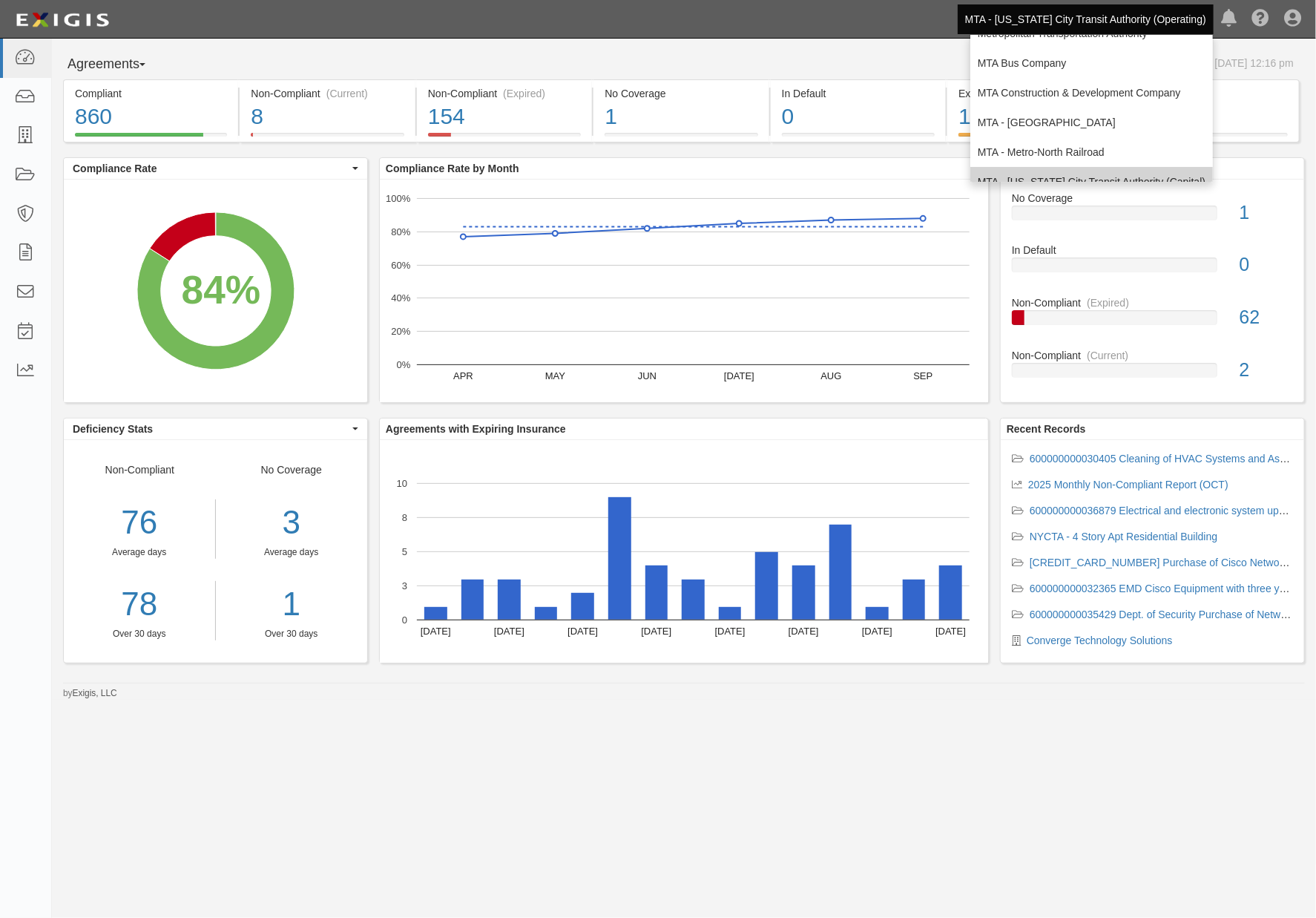
scroll to position [82, 0]
click at [1028, 169] on link "MTA - Triborough Bridge & Tunnel Authority" at bounding box center [1091, 179] width 242 height 30
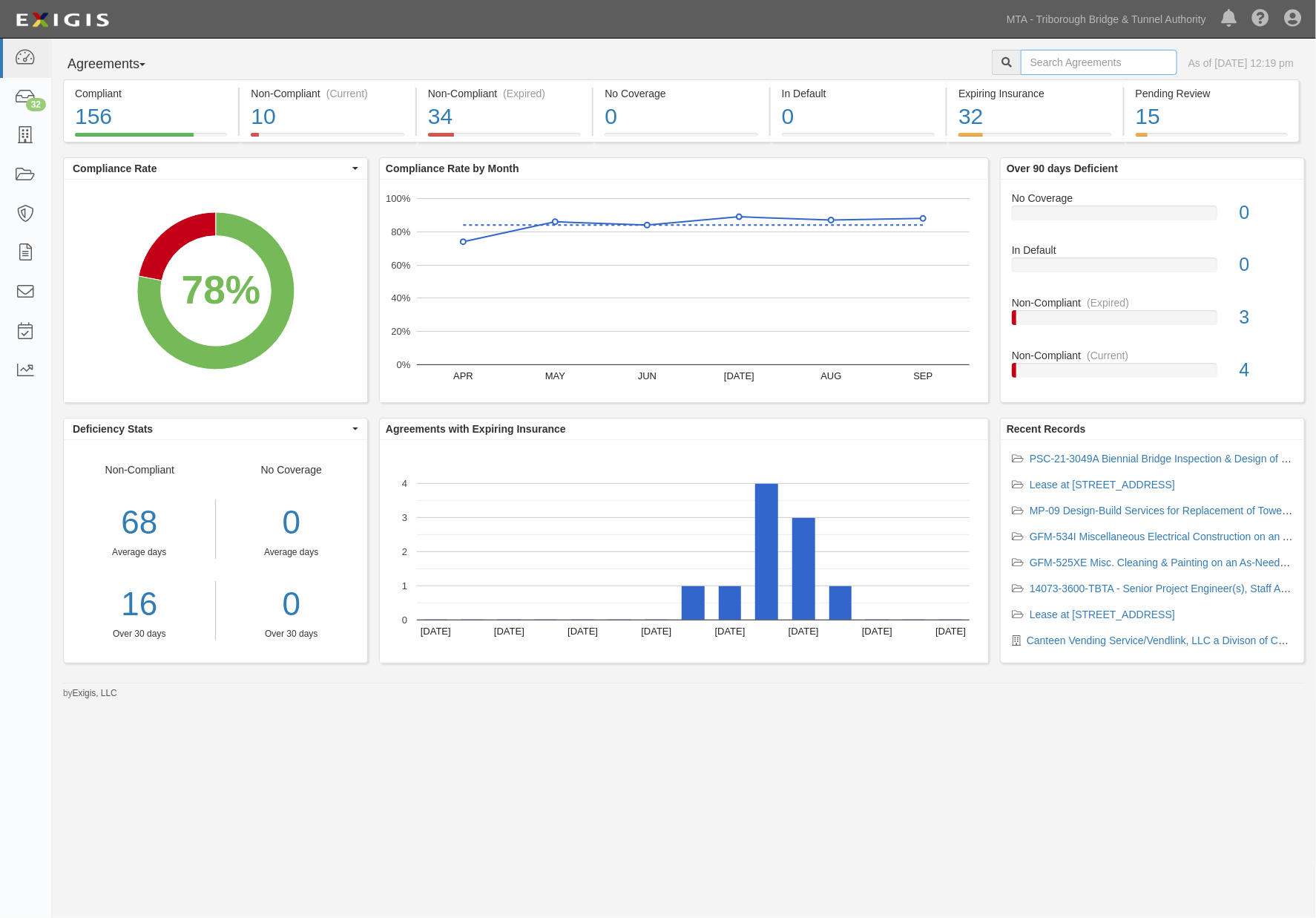
click at [1099, 71] on input "text" at bounding box center [1099, 62] width 156 height 25
type input "psc-12-2891"
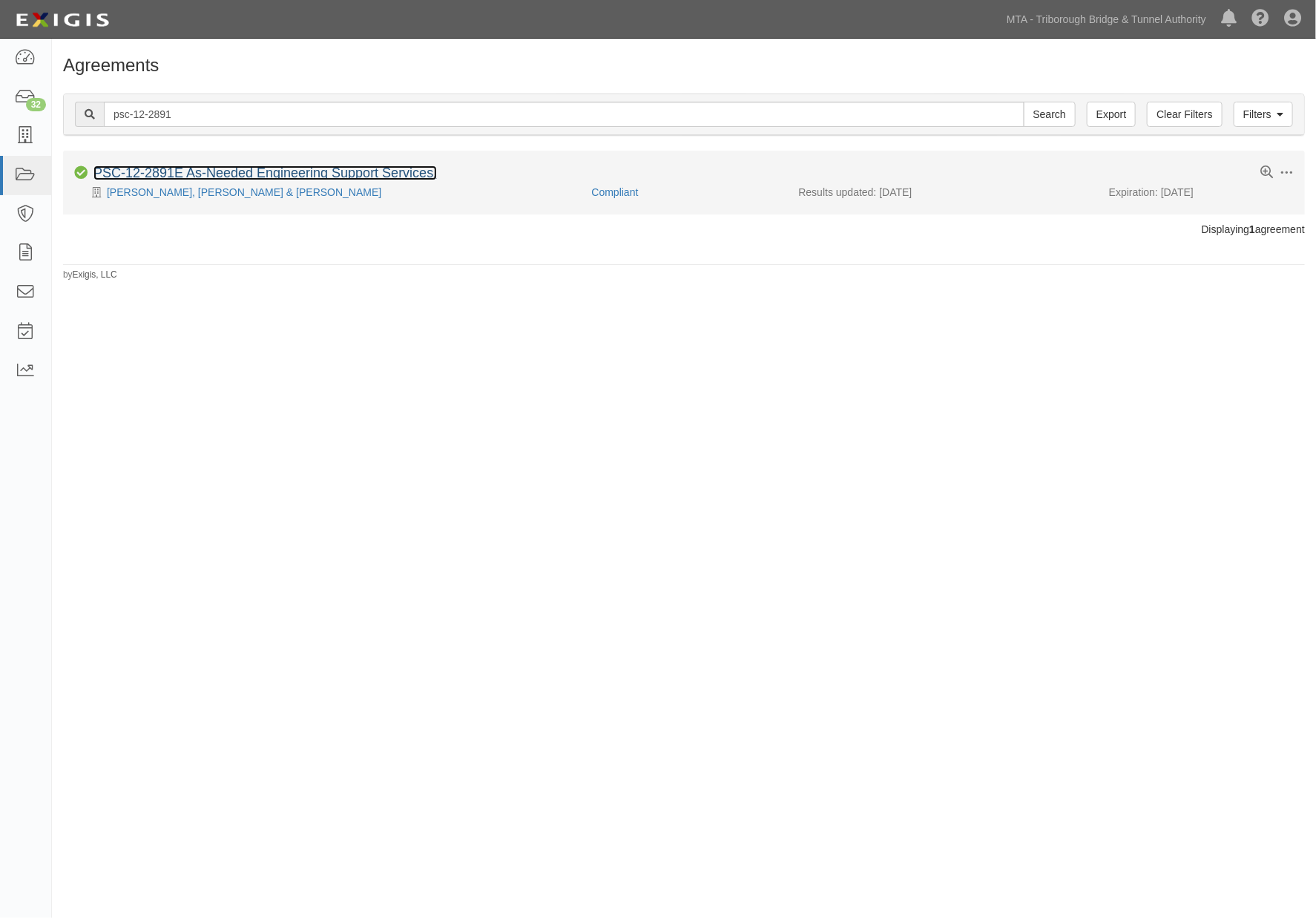
click at [305, 174] on link "PSC-12-2891E As-Needed Engineering Support Services." at bounding box center [265, 172] width 344 height 14
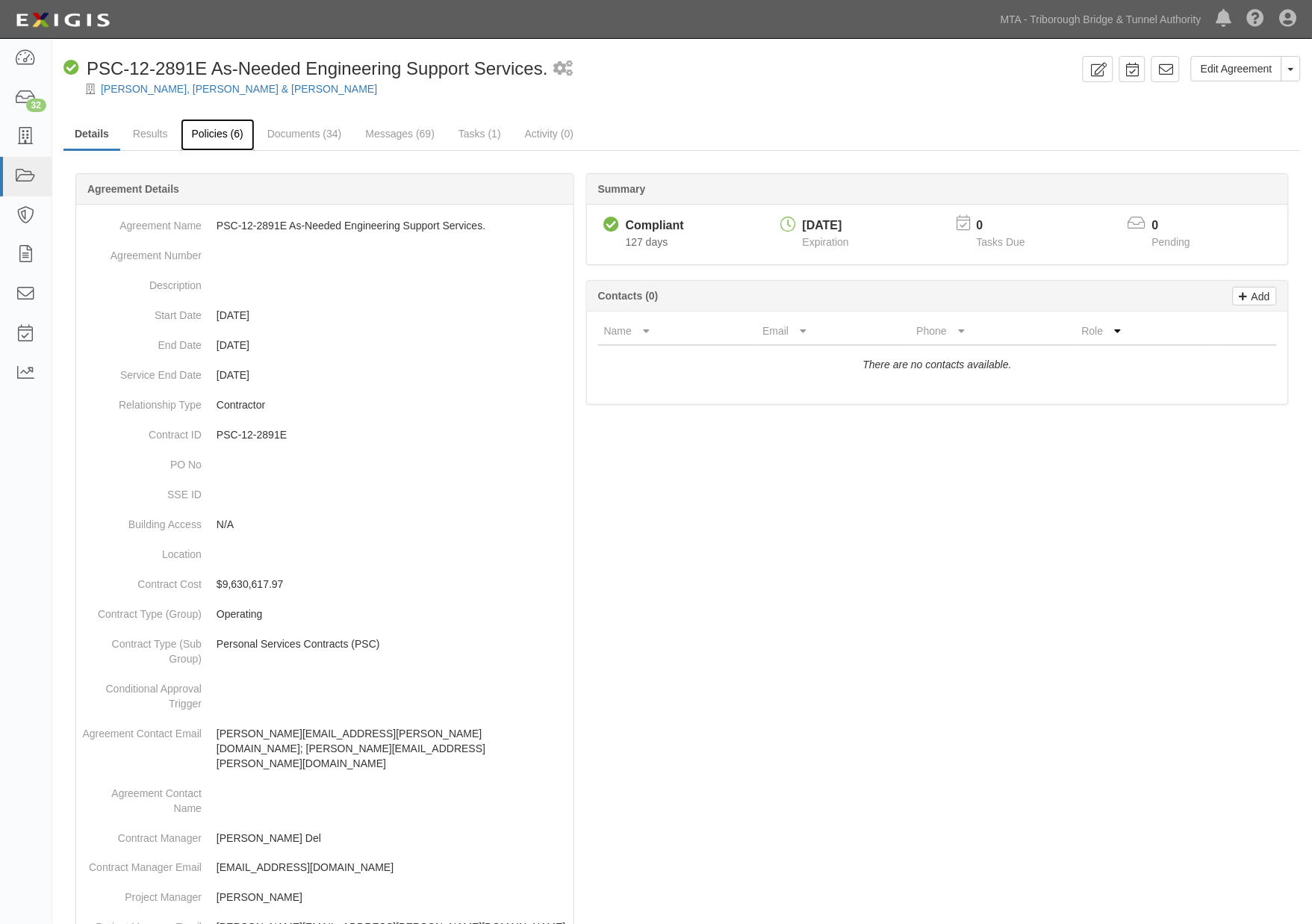
click at [217, 132] on link "Policies (6)" at bounding box center [217, 135] width 74 height 32
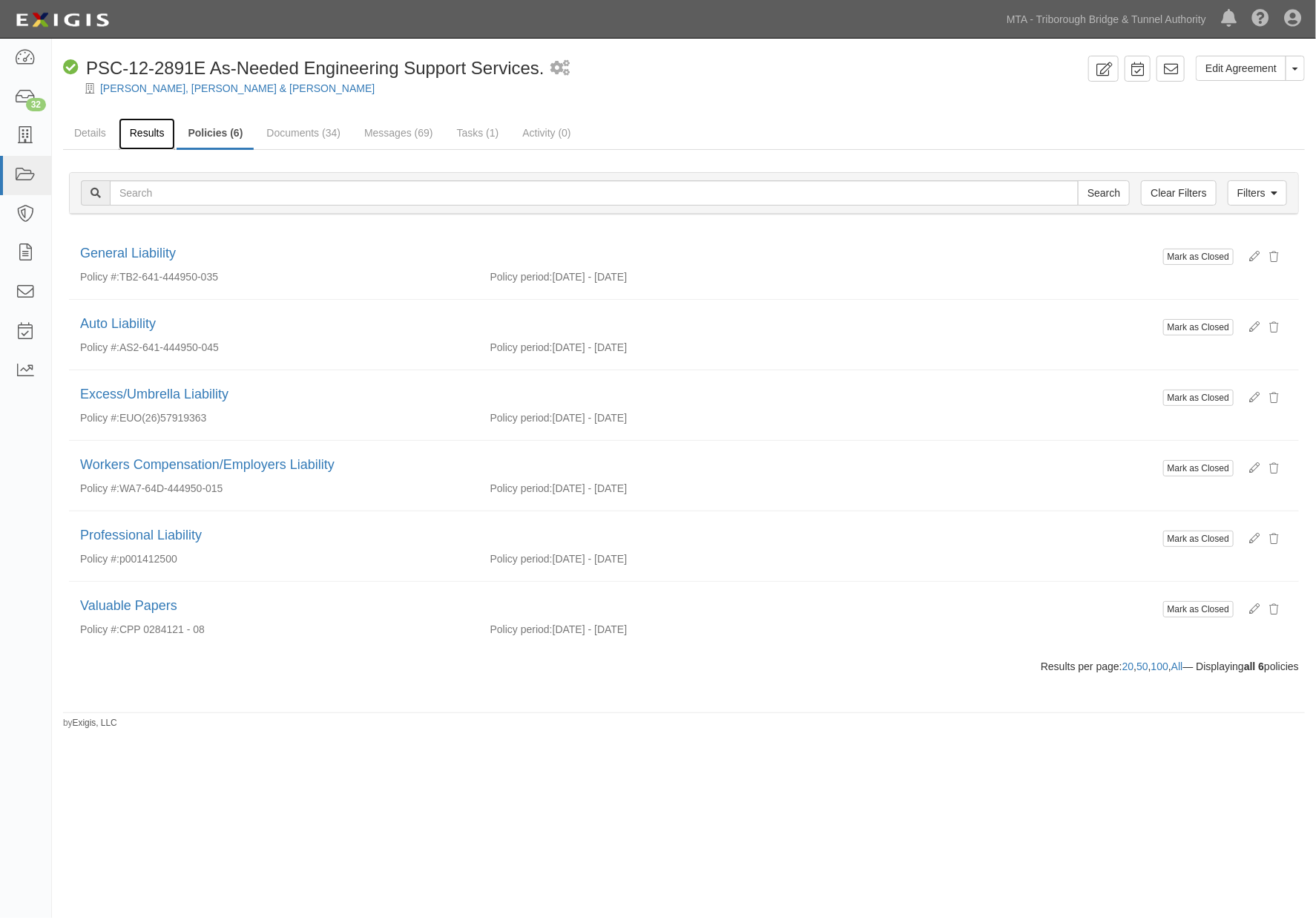
click at [146, 127] on link "Results" at bounding box center [147, 134] width 57 height 32
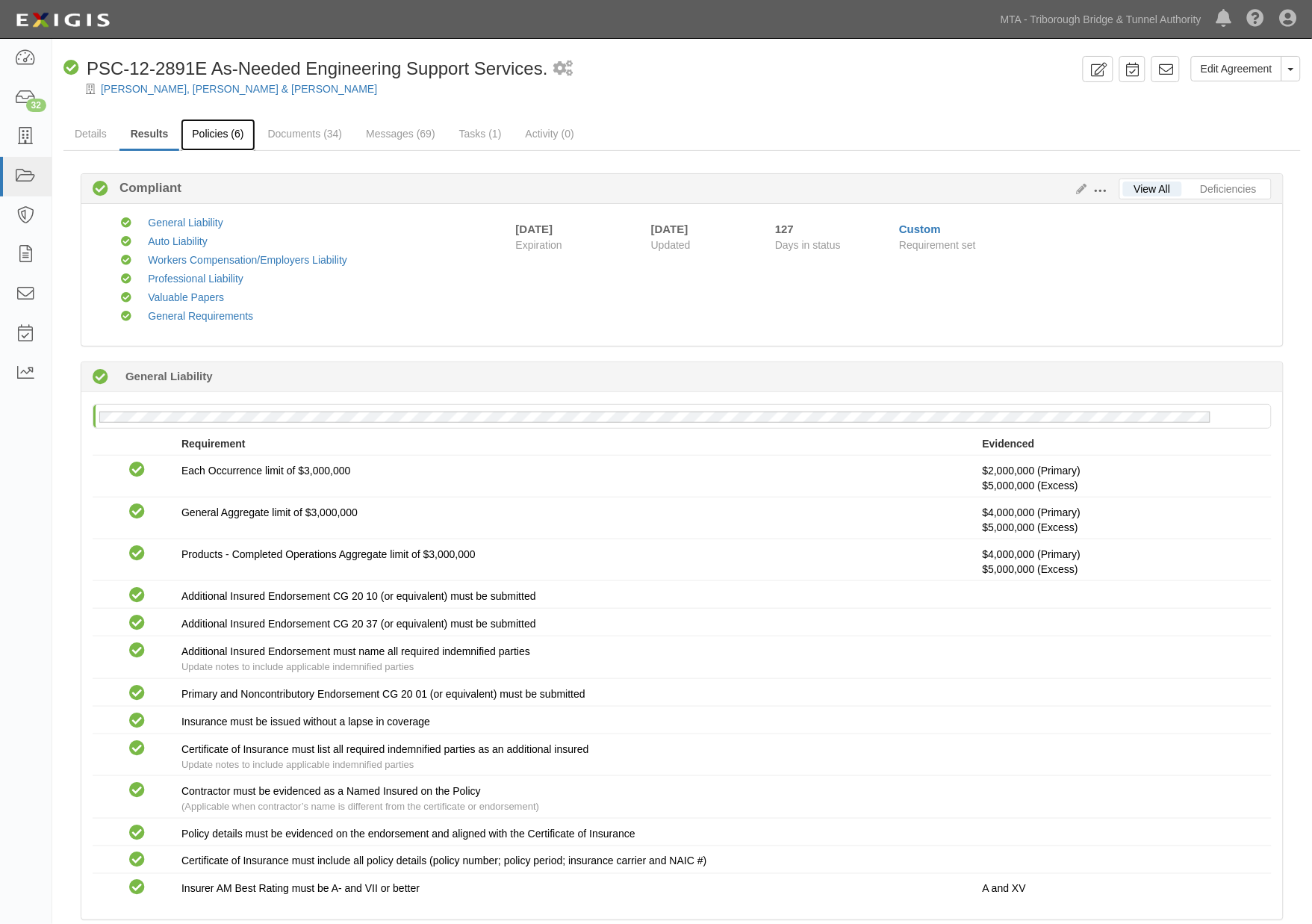
click at [207, 132] on link "Policies (6)" at bounding box center [217, 135] width 74 height 32
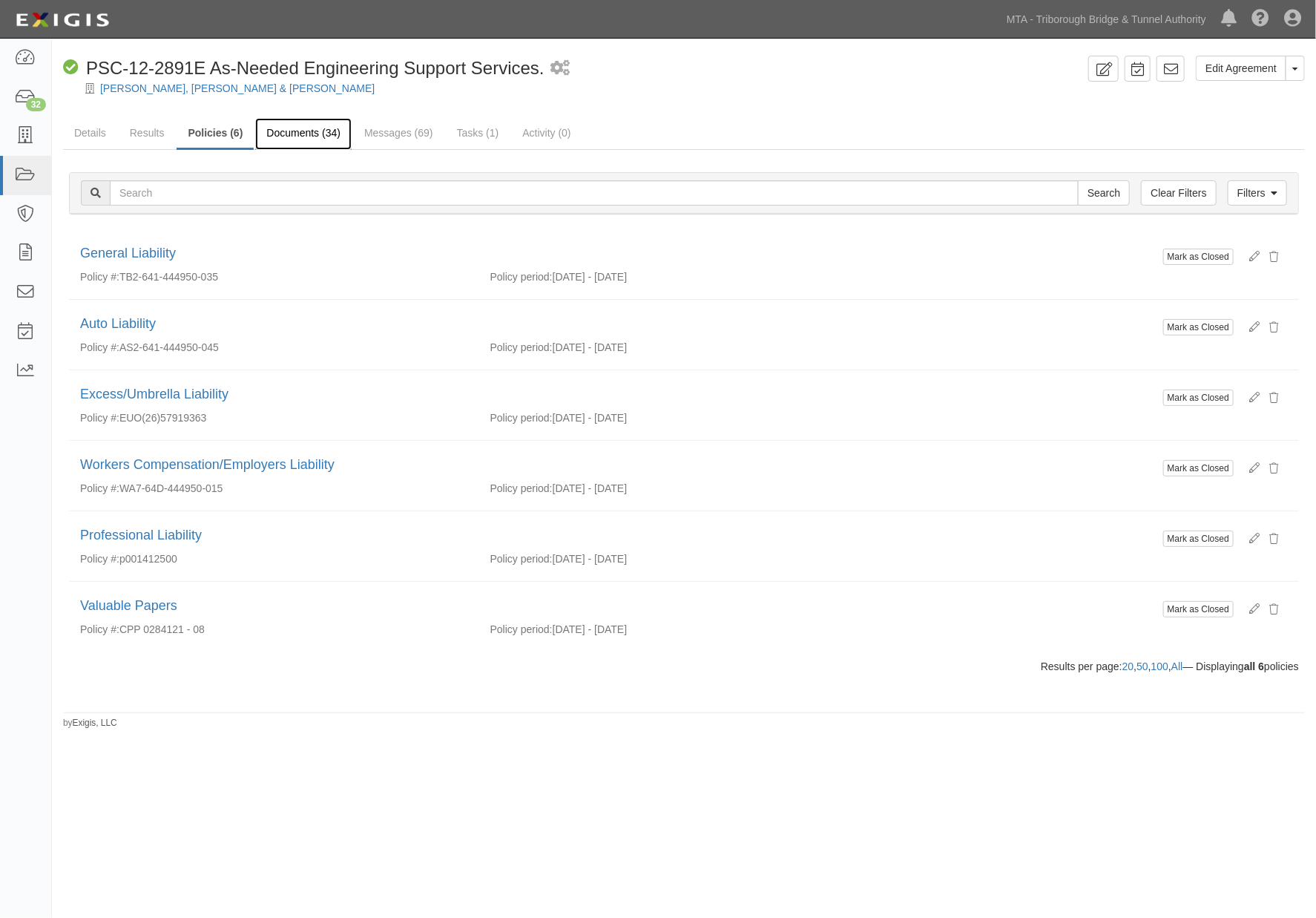
click at [309, 137] on link "Documents (34)" at bounding box center [304, 134] width 97 height 32
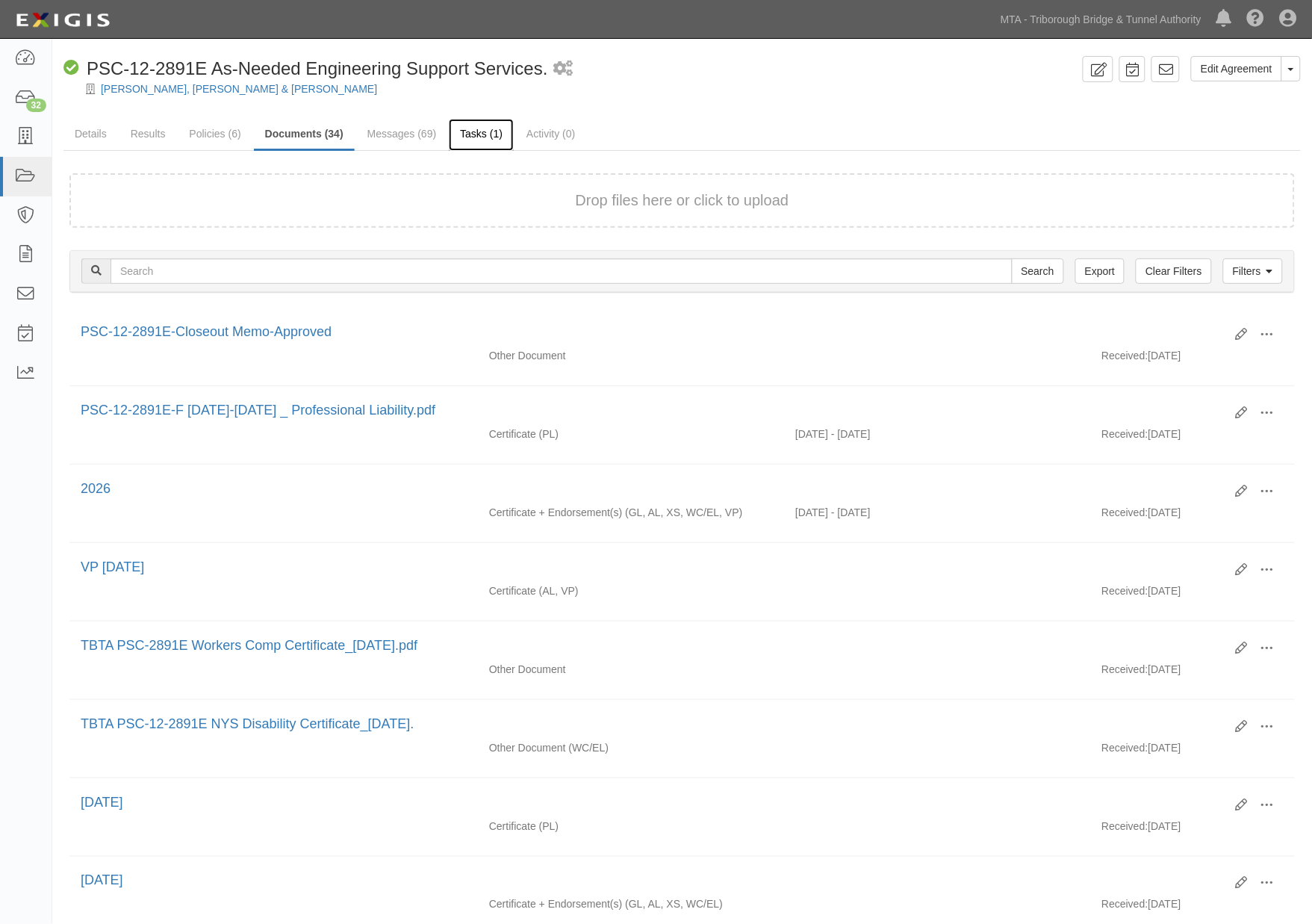
click at [485, 135] on link "Tasks (1)" at bounding box center [481, 135] width 65 height 32
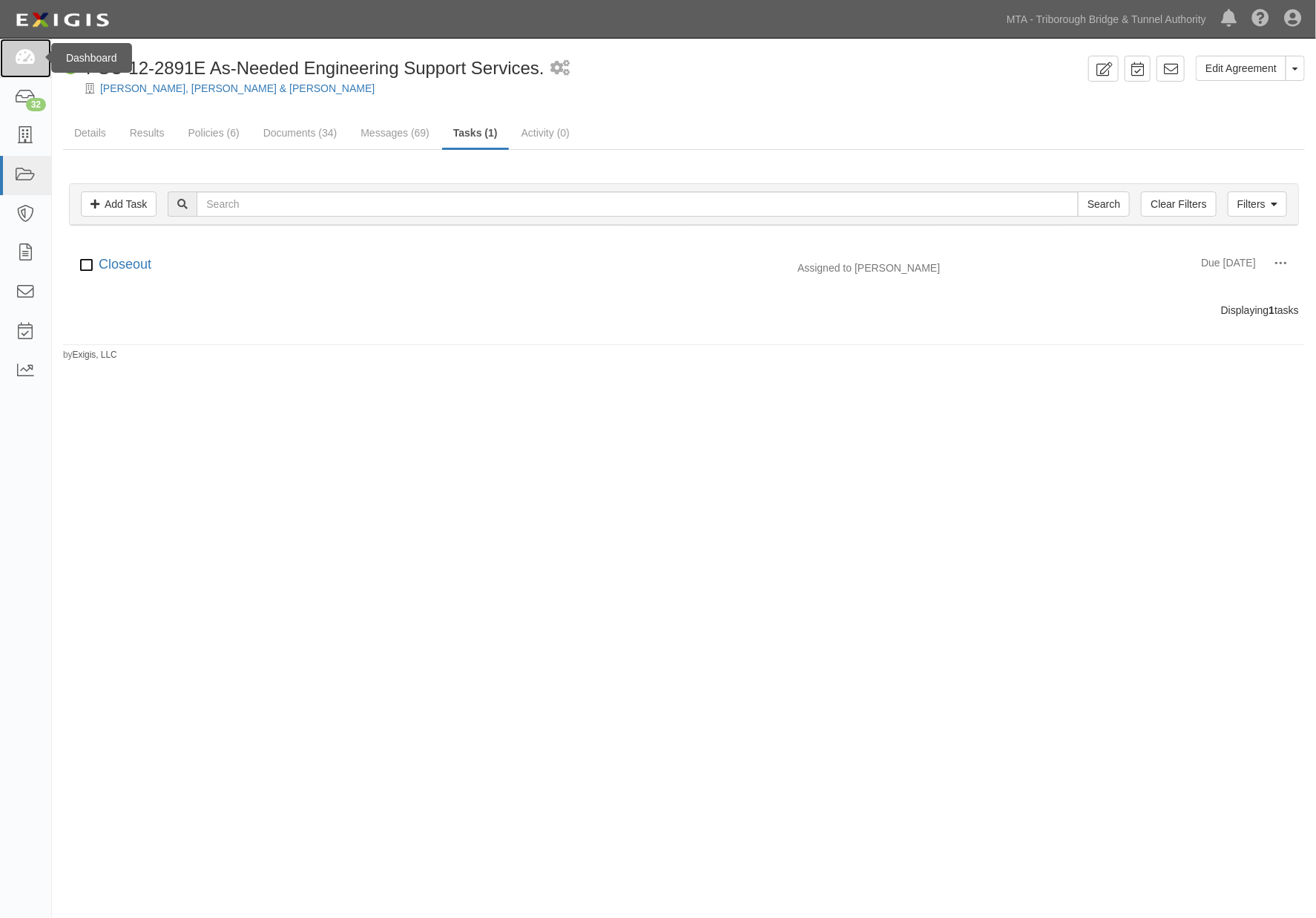
click at [23, 60] on icon at bounding box center [25, 58] width 21 height 17
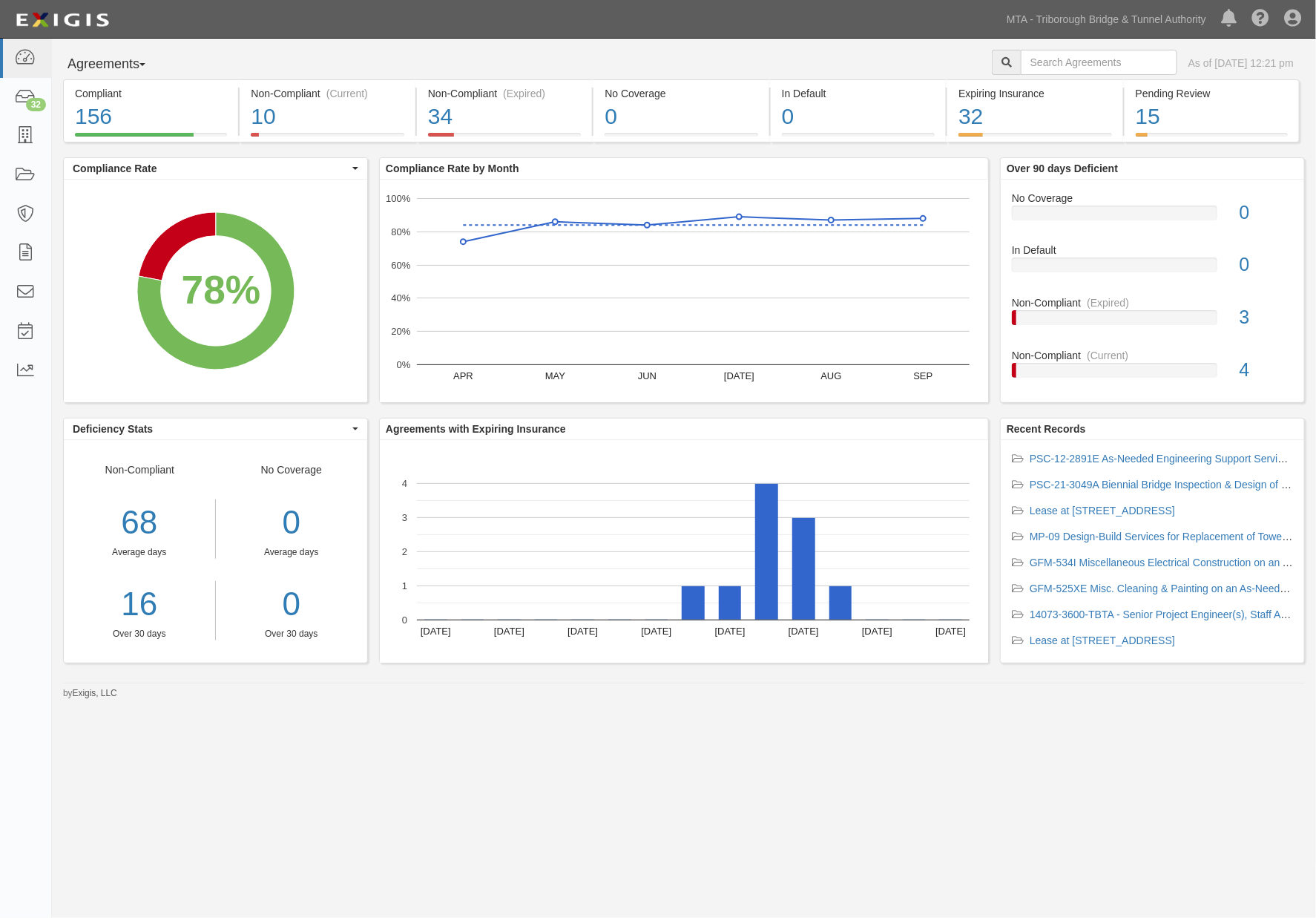
click at [1293, 848] on div "Agreements Parties Agreements Coverages As of Oct 07, 2025 12:21 pm Compliant 1…" at bounding box center [658, 451] width 1316 height 825
click at [1051, 14] on link "MTA - Triborough Bridge & Tunnel Authority" at bounding box center [1107, 19] width 214 height 30
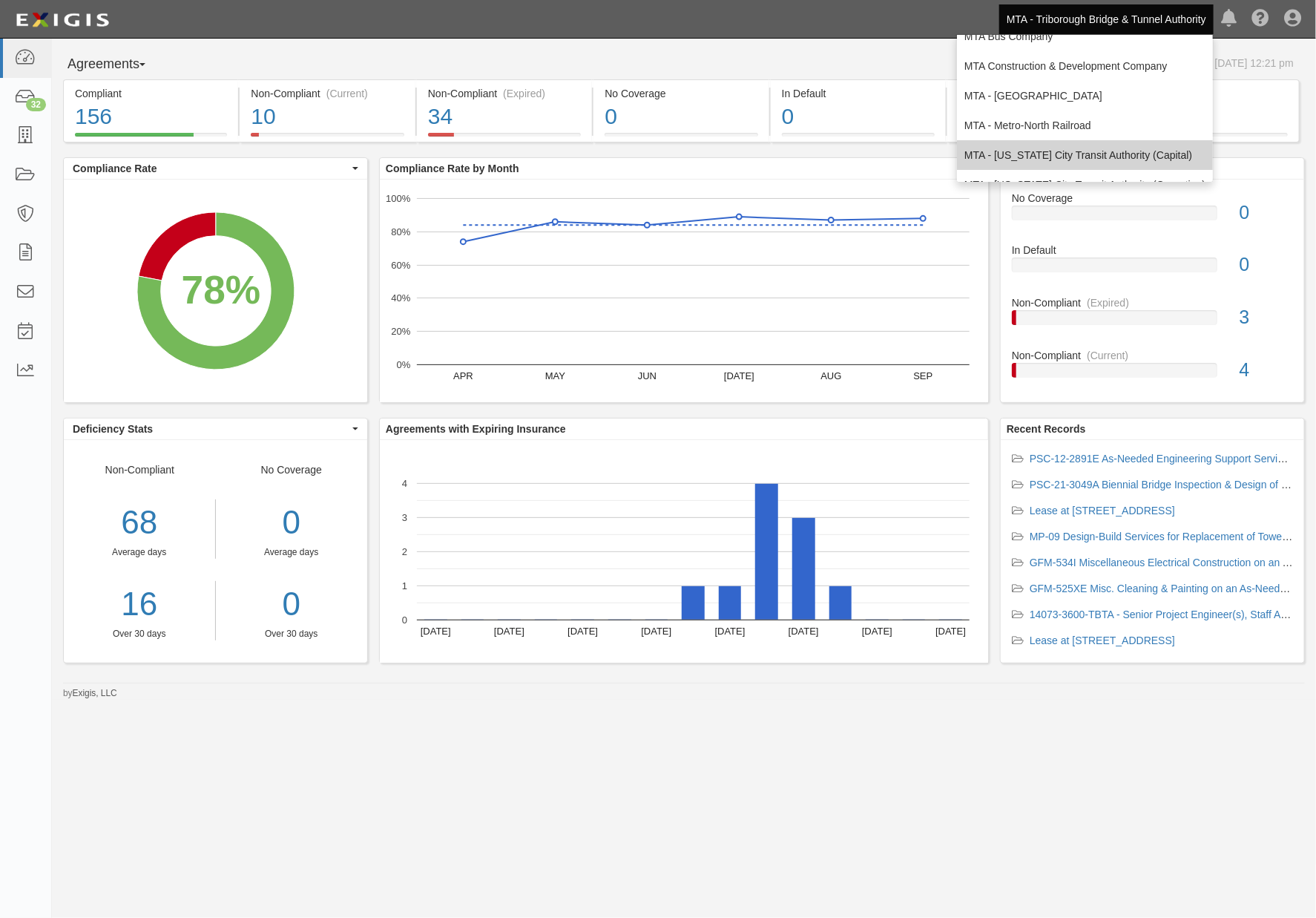
scroll to position [98, 0]
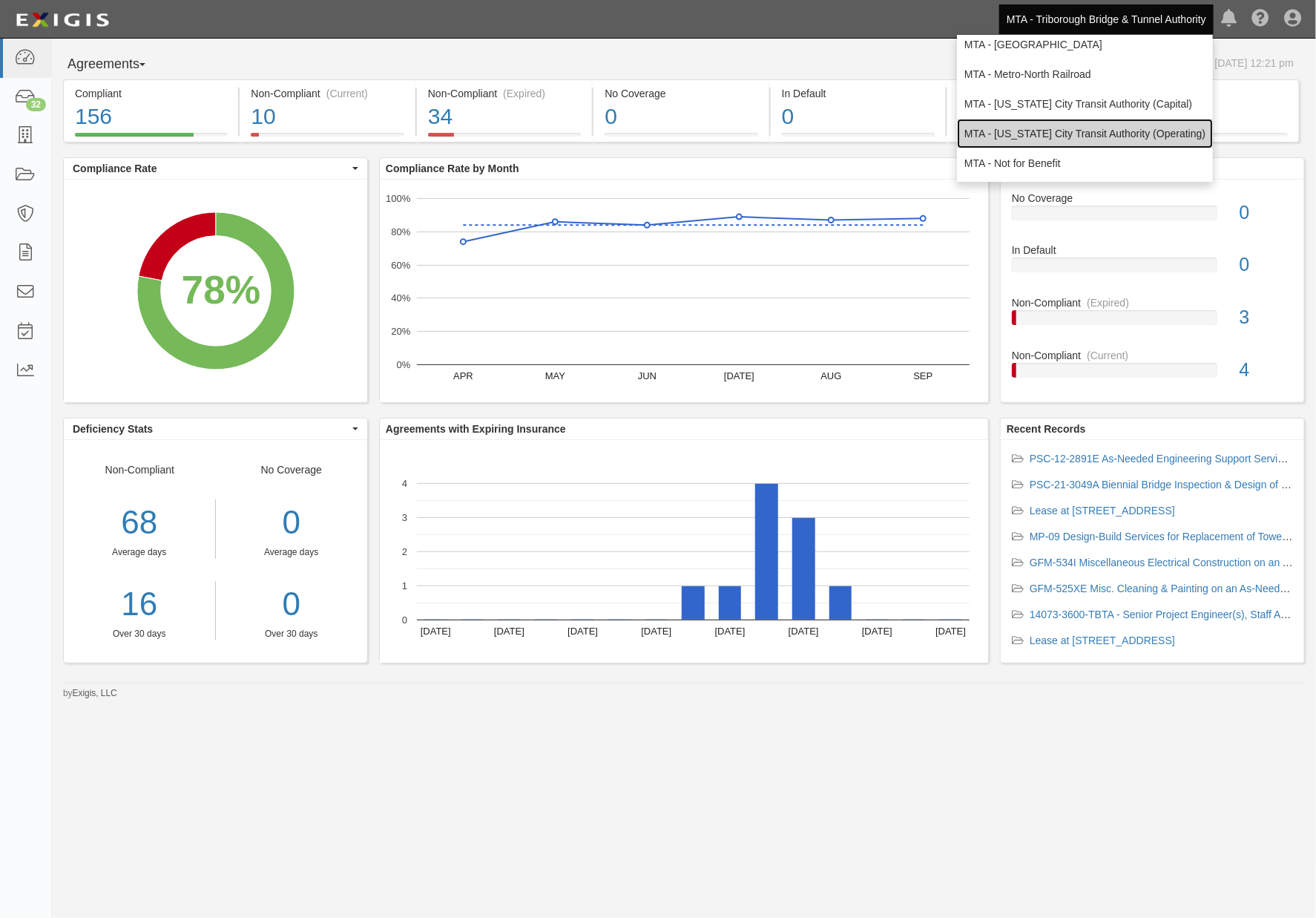
click at [1027, 128] on link "MTA - [US_STATE] City Transit Authority (Operating)" at bounding box center [1085, 133] width 256 height 30
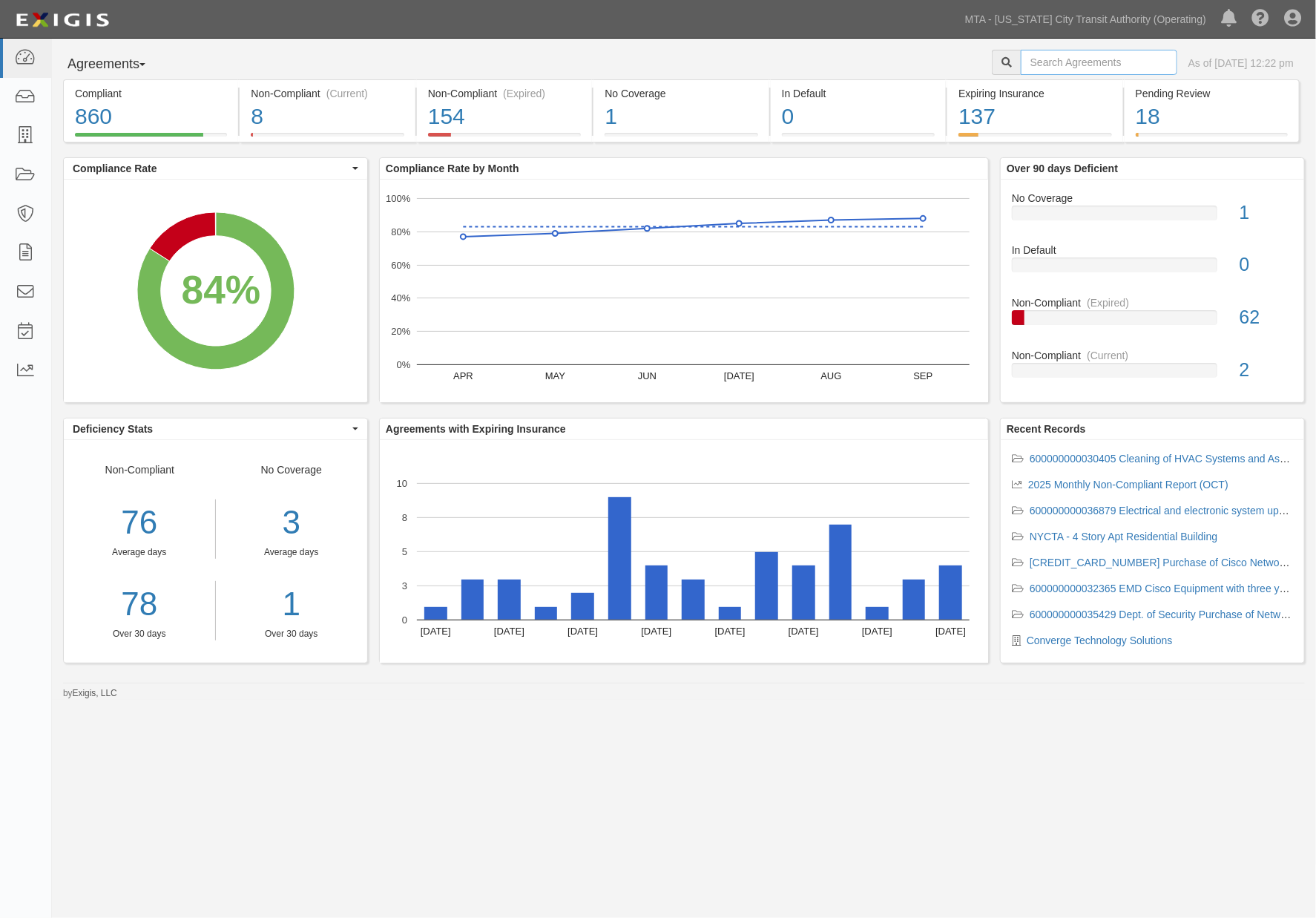
click at [1095, 60] on input "text" at bounding box center [1099, 62] width 156 height 25
type input "s$A"
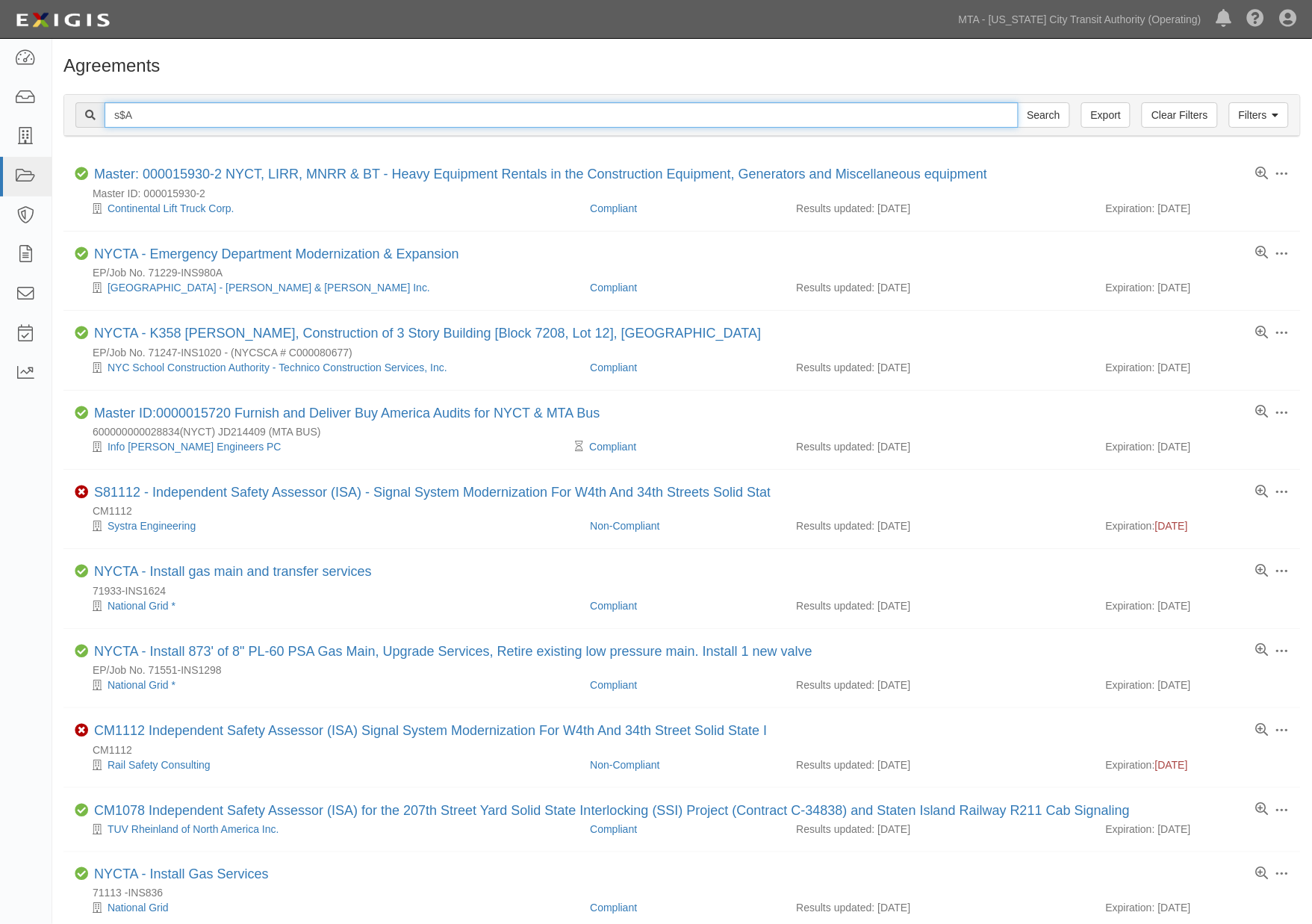
click at [177, 113] on input "s$A" at bounding box center [562, 114] width 914 height 25
type input "s$A enginer"
click at [1018, 102] on input "Search" at bounding box center [1044, 114] width 52 height 25
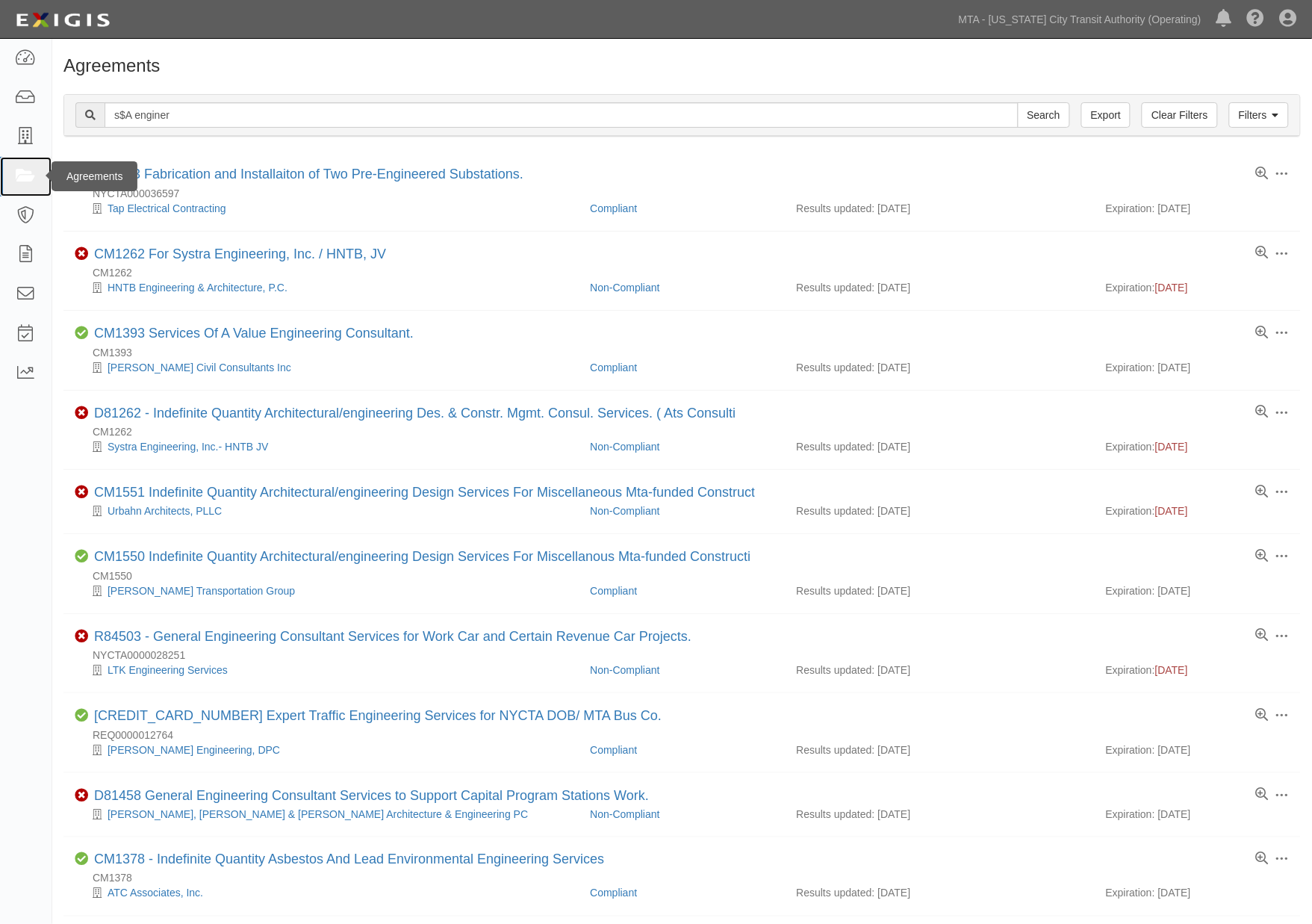
click at [17, 181] on icon at bounding box center [25, 176] width 21 height 17
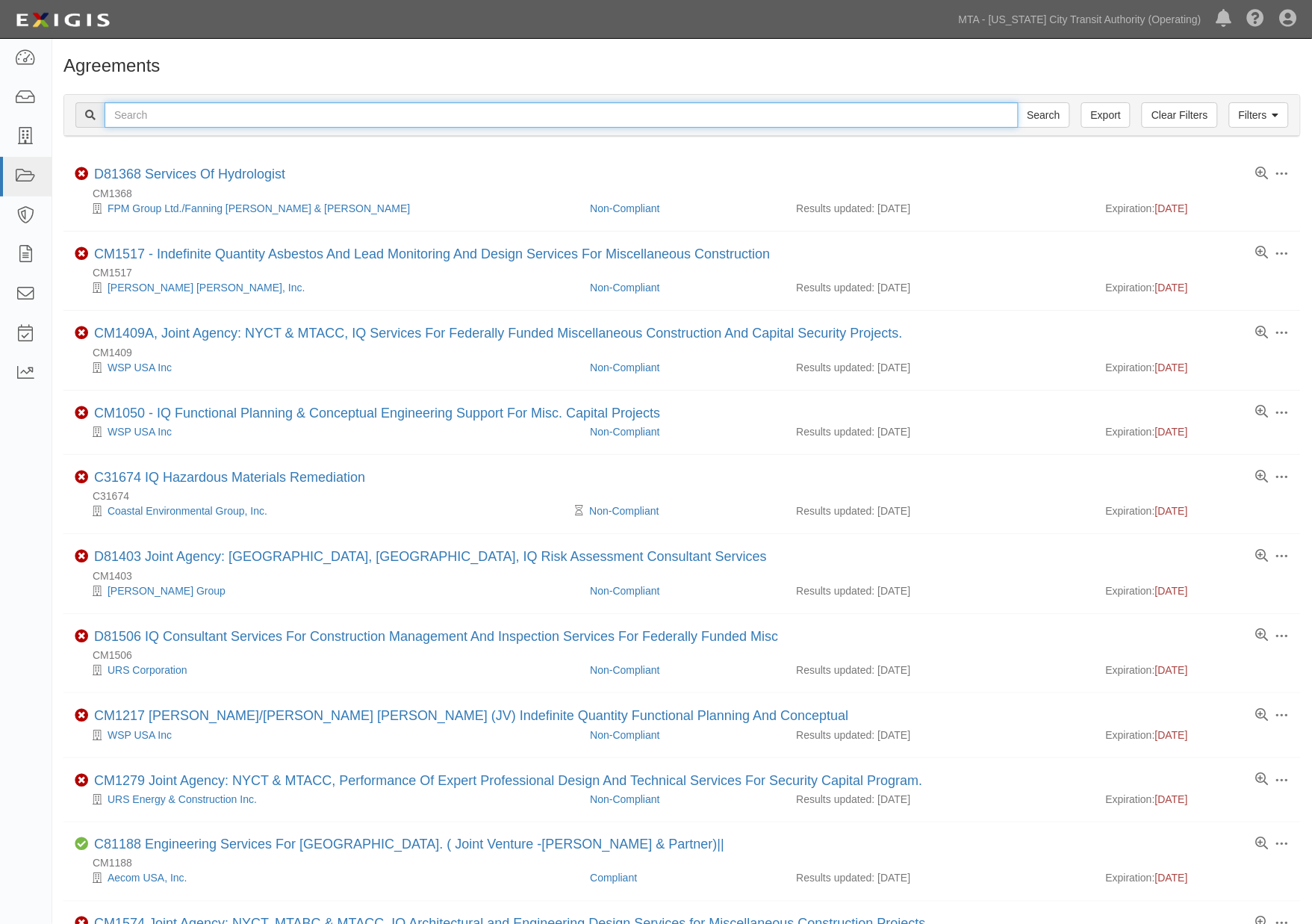
click at [143, 113] on input "text" at bounding box center [562, 114] width 914 height 25
type input "S&A Eng"
click at [1018, 102] on input "Search" at bounding box center [1044, 114] width 52 height 25
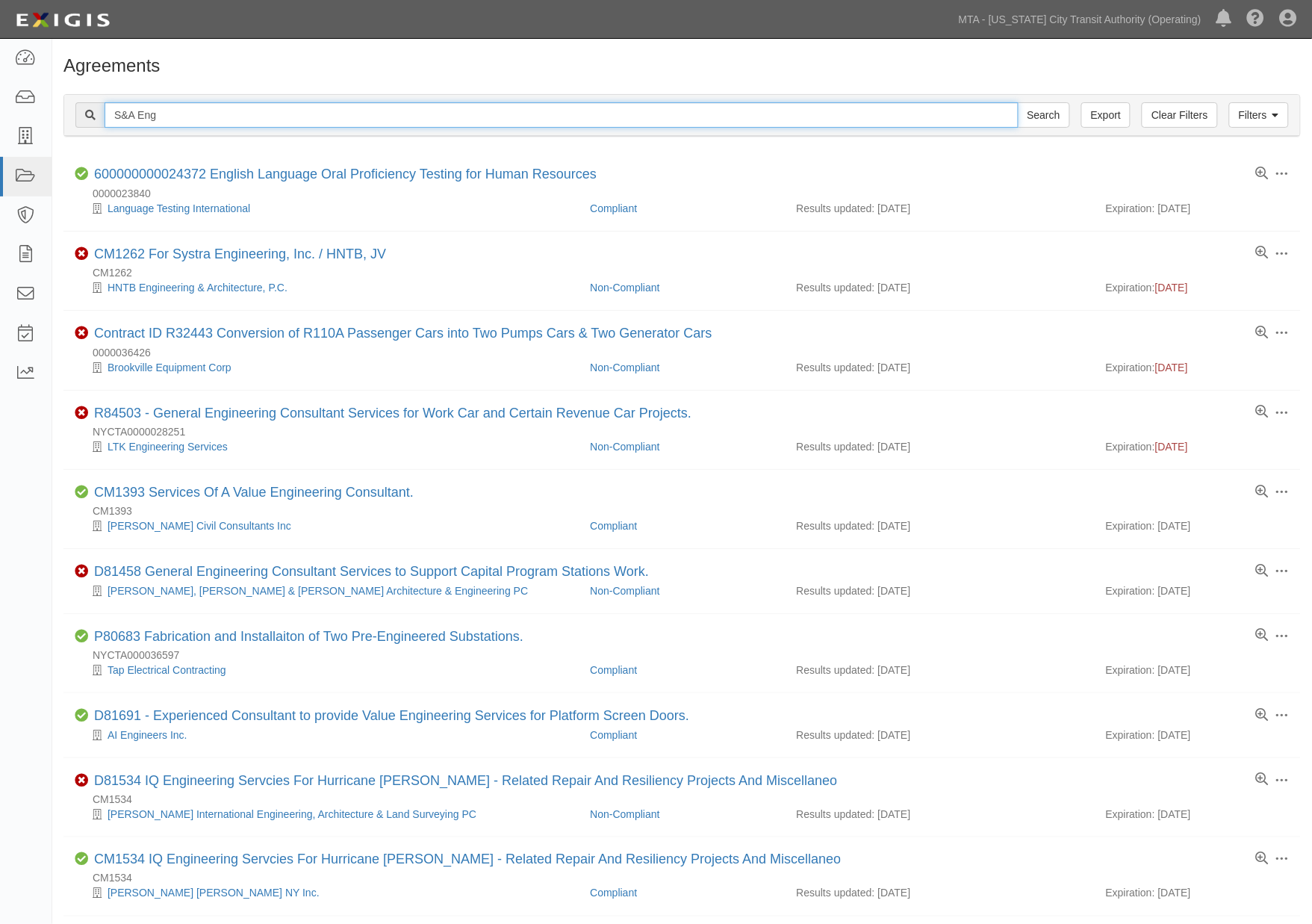
drag, startPoint x: 177, startPoint y: 116, endPoint x: 96, endPoint y: 106, distance: 81.6
click at [96, 106] on div "S&A Eng Search" at bounding box center [572, 114] width 994 height 25
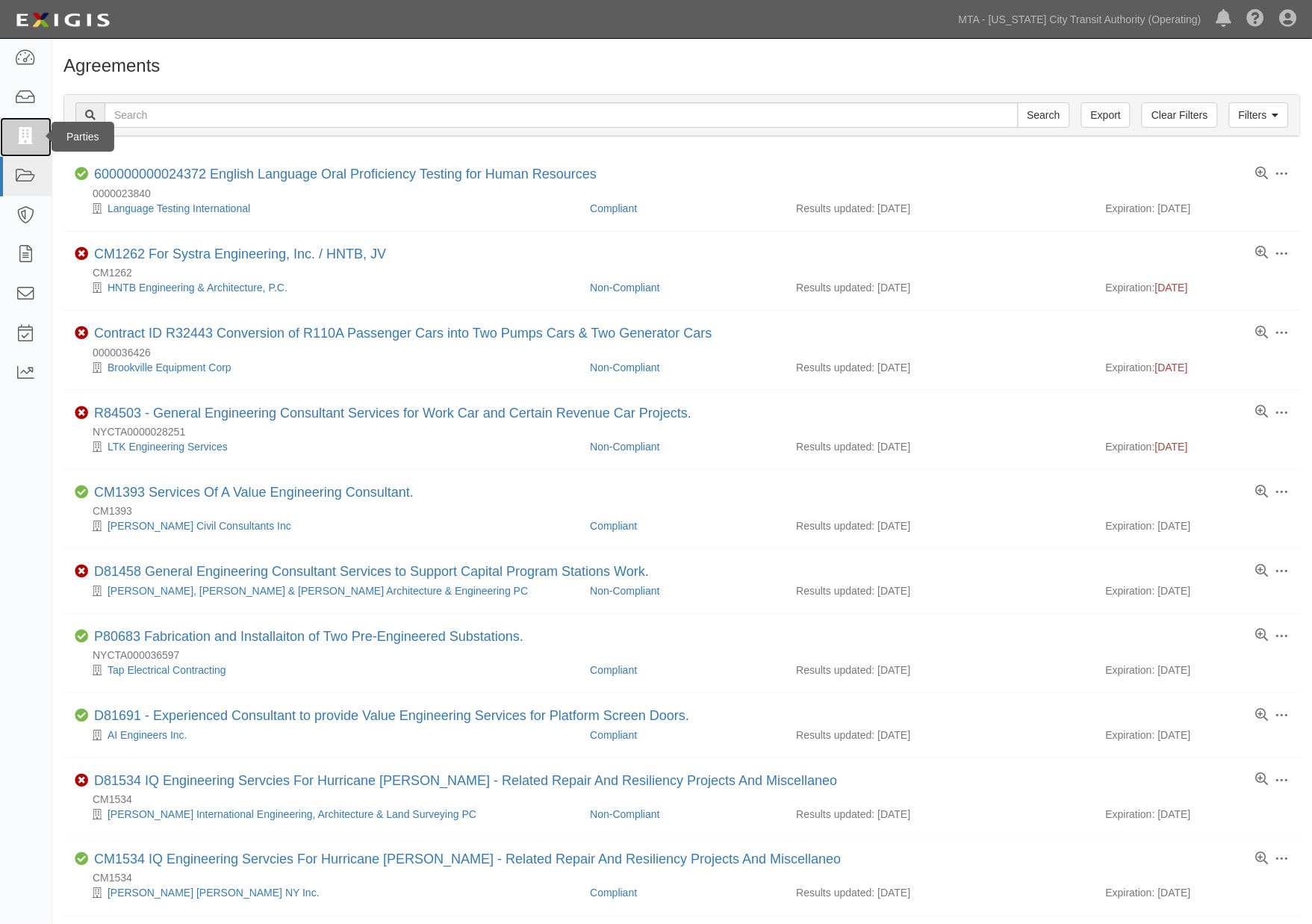
click at [25, 136] on icon at bounding box center [25, 136] width 21 height 17
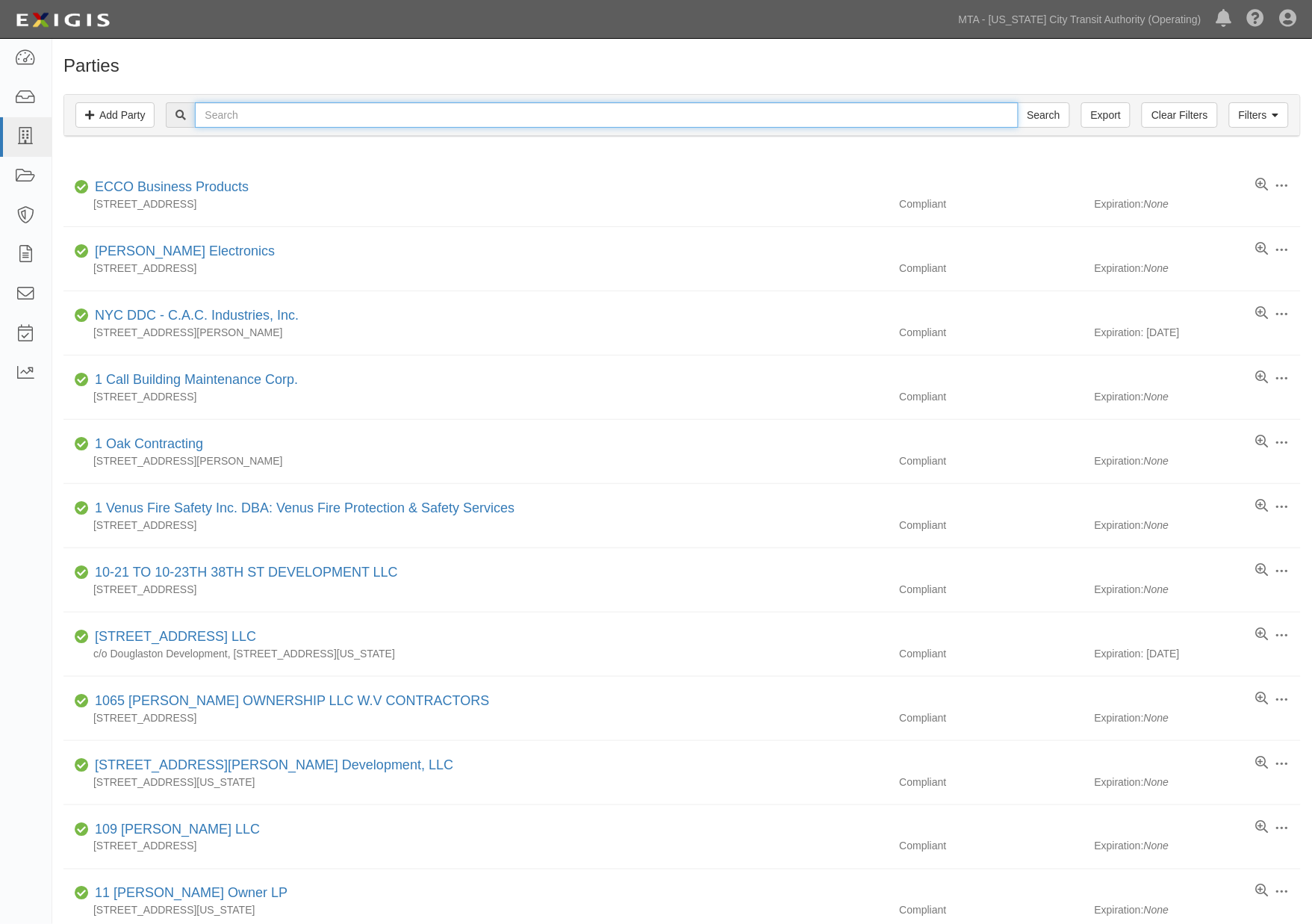
click at [239, 113] on input "text" at bounding box center [605, 114] width 823 height 25
paste input "S&A Eng"
type input "S&A Eng"
click at [1018, 102] on input "Search" at bounding box center [1044, 114] width 52 height 25
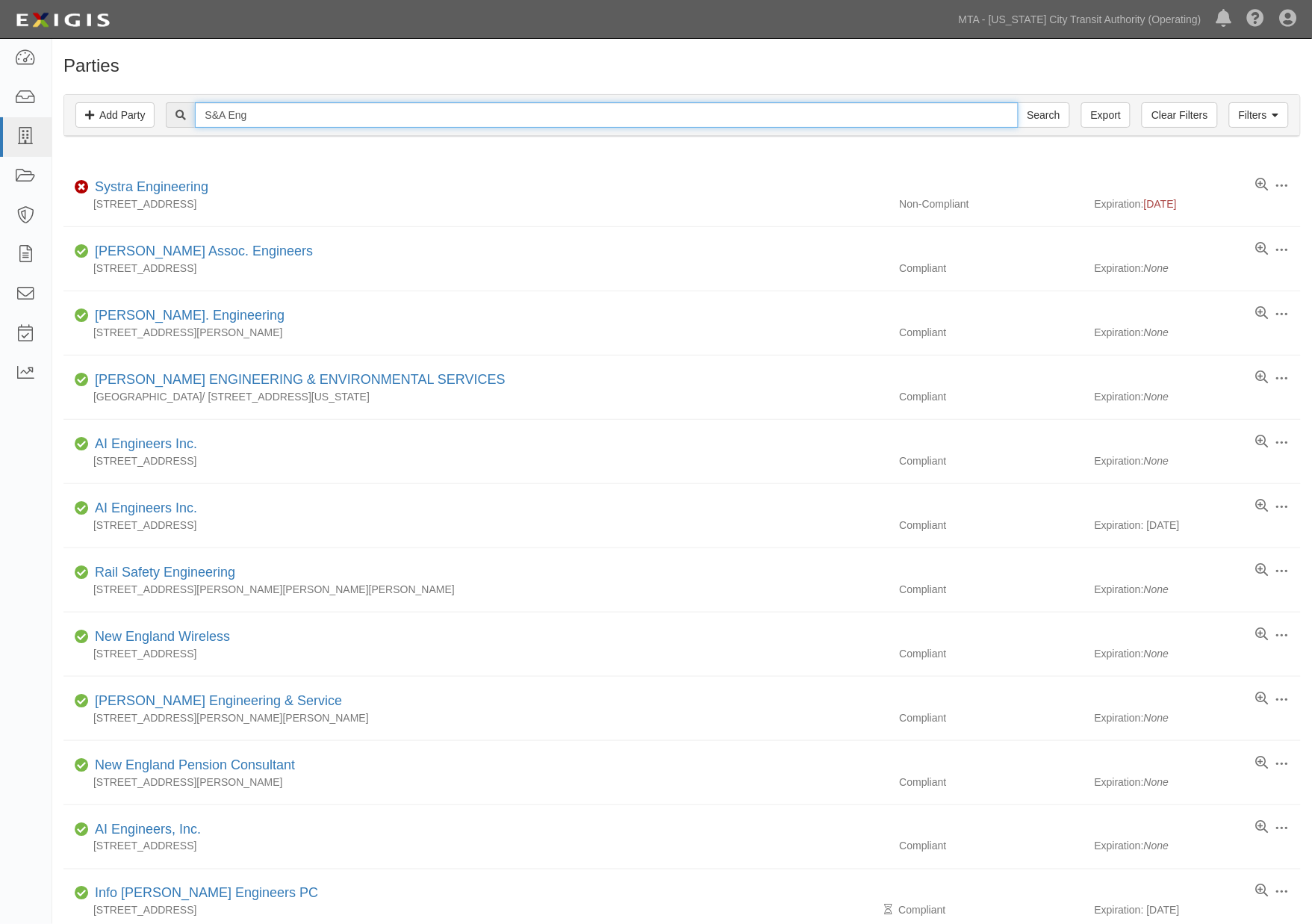
click at [256, 118] on input "S&A Eng" at bounding box center [605, 114] width 823 height 25
type input "S&A"
click at [1018, 102] on input "Search" at bounding box center [1044, 114] width 52 height 25
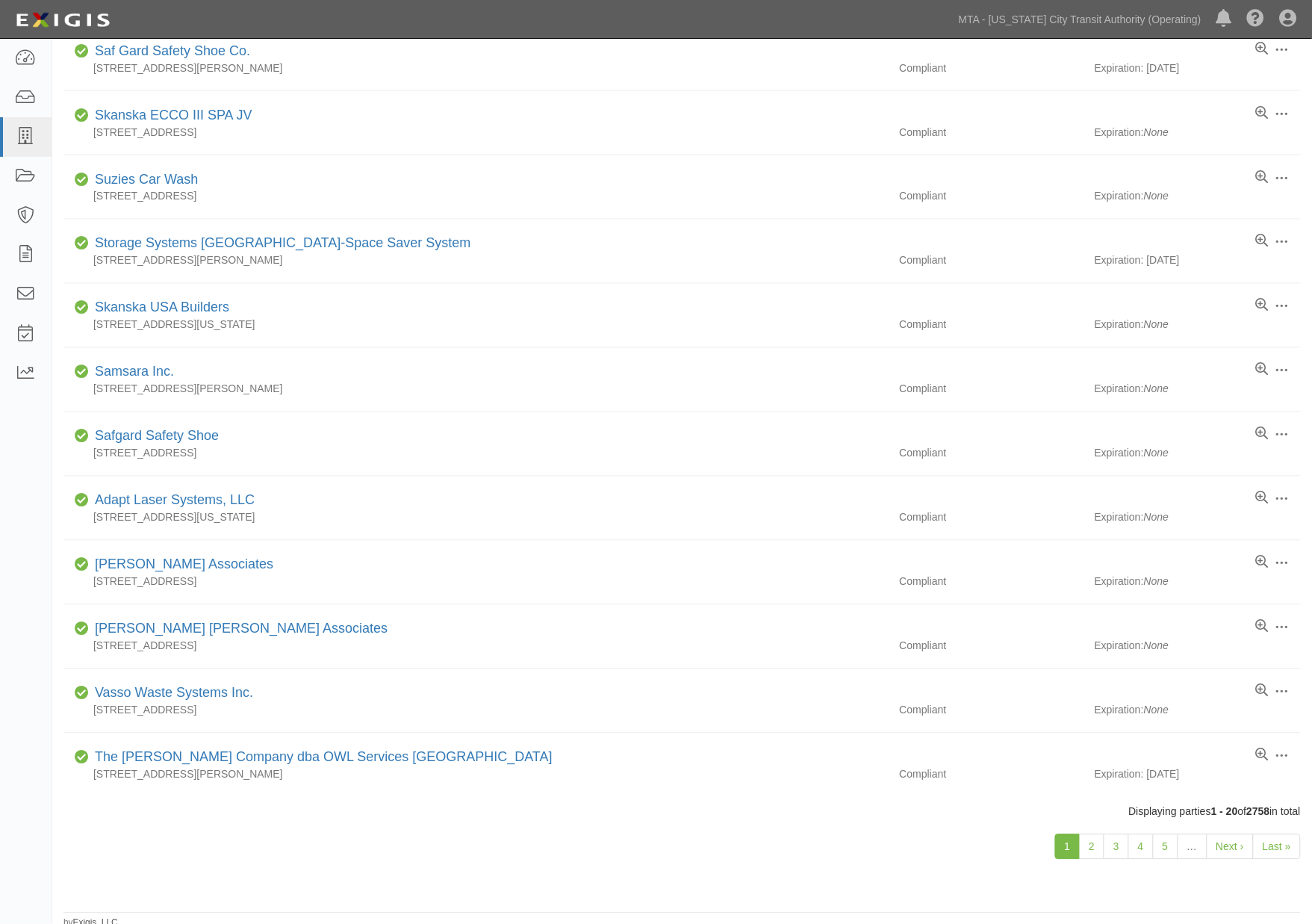
scroll to position [659, 0]
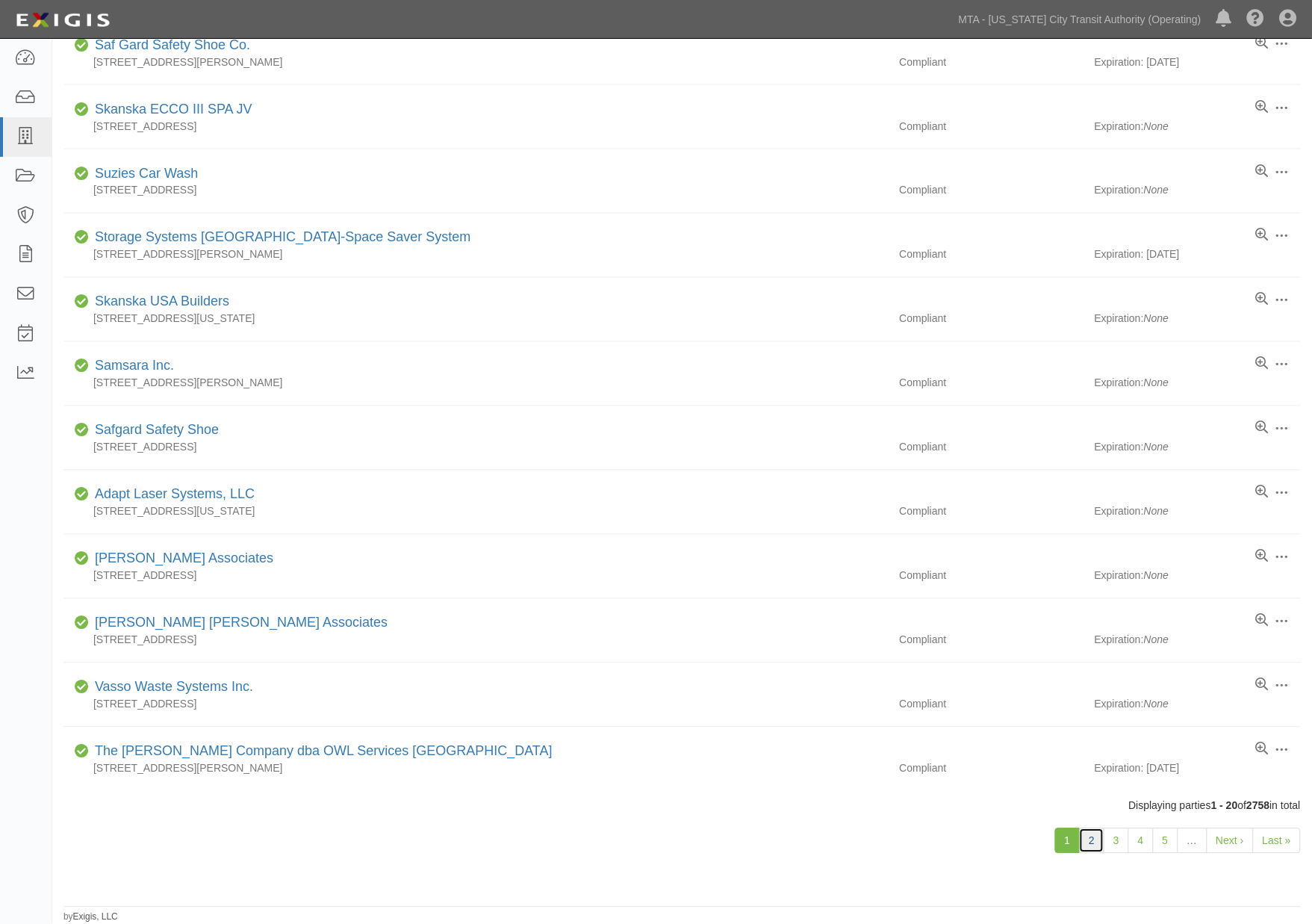
click at [1094, 842] on link "2" at bounding box center [1091, 841] width 25 height 25
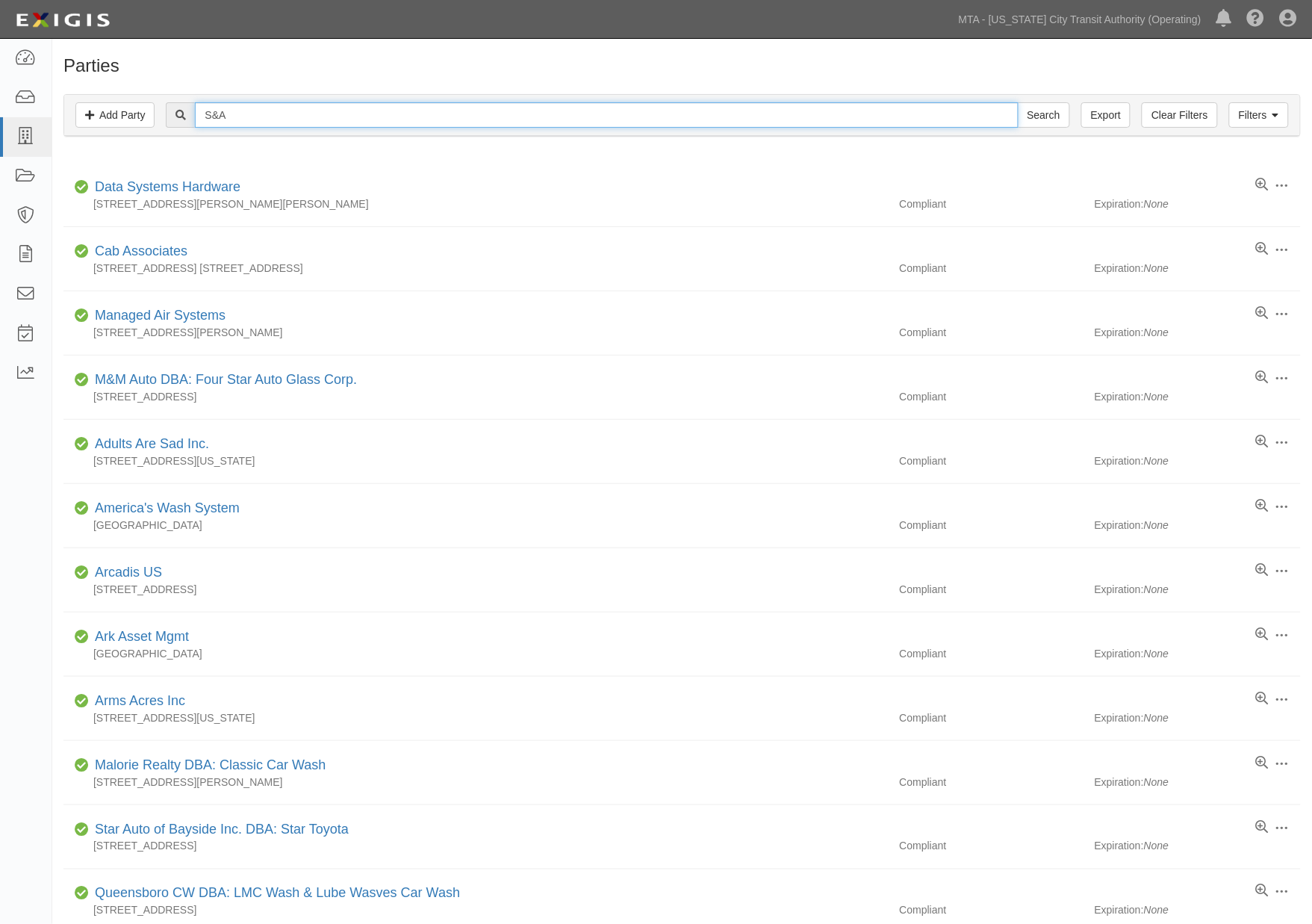
click at [360, 107] on input "S&A" at bounding box center [605, 114] width 823 height 25
type input "S&A eng"
click at [1018, 102] on input "Search" at bounding box center [1044, 114] width 52 height 25
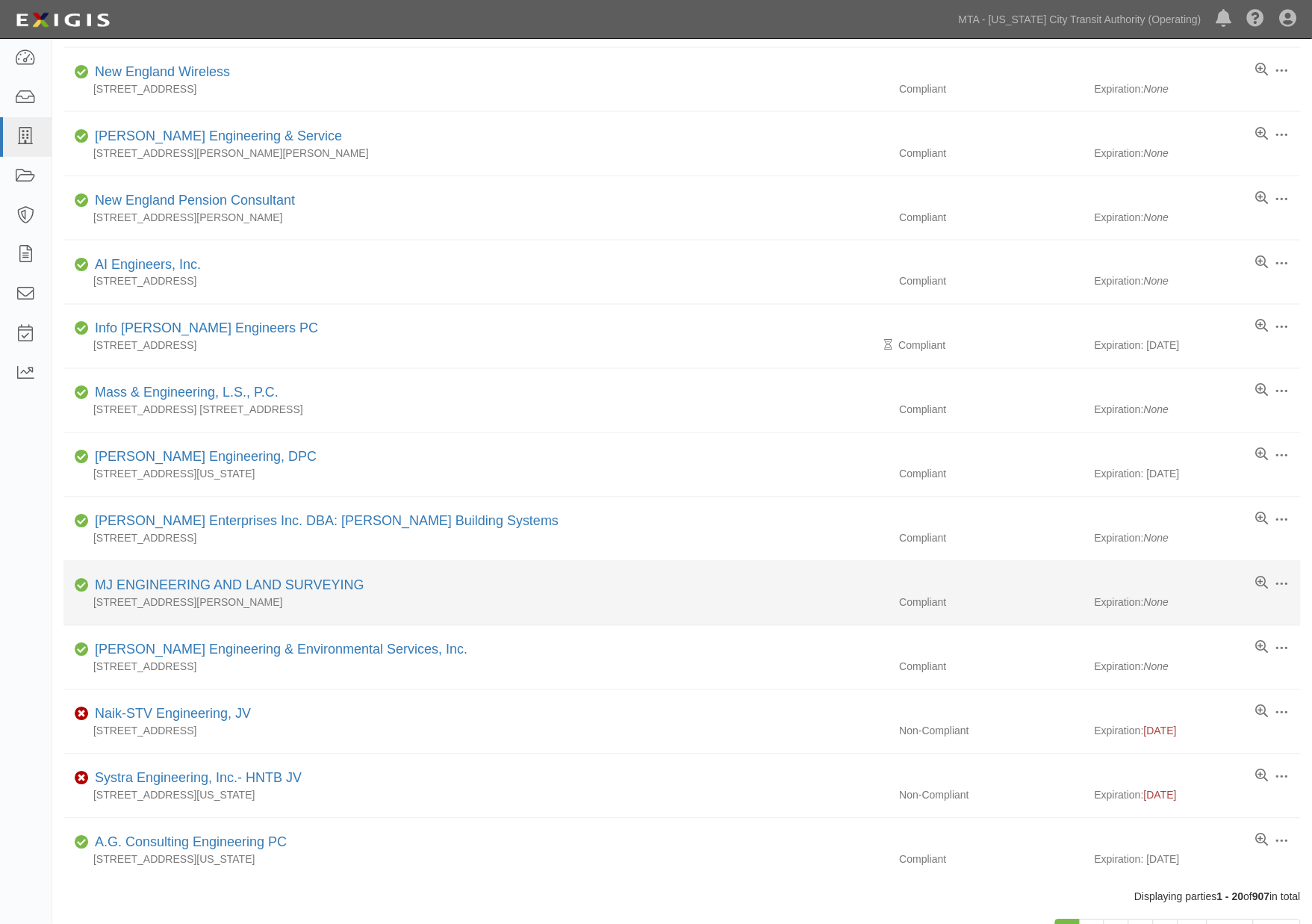
scroll to position [659, 0]
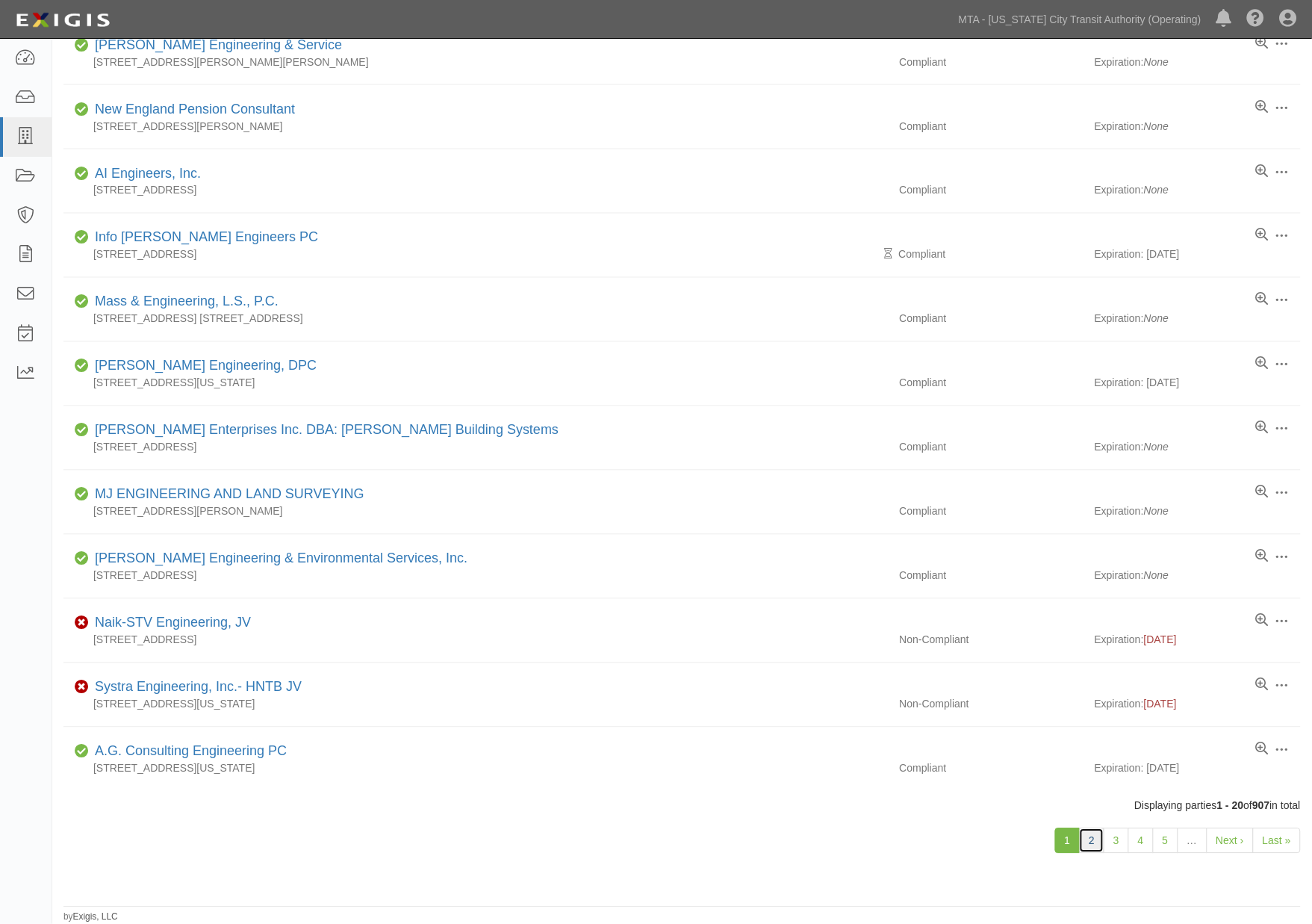
click at [1088, 842] on link "2" at bounding box center [1091, 841] width 25 height 25
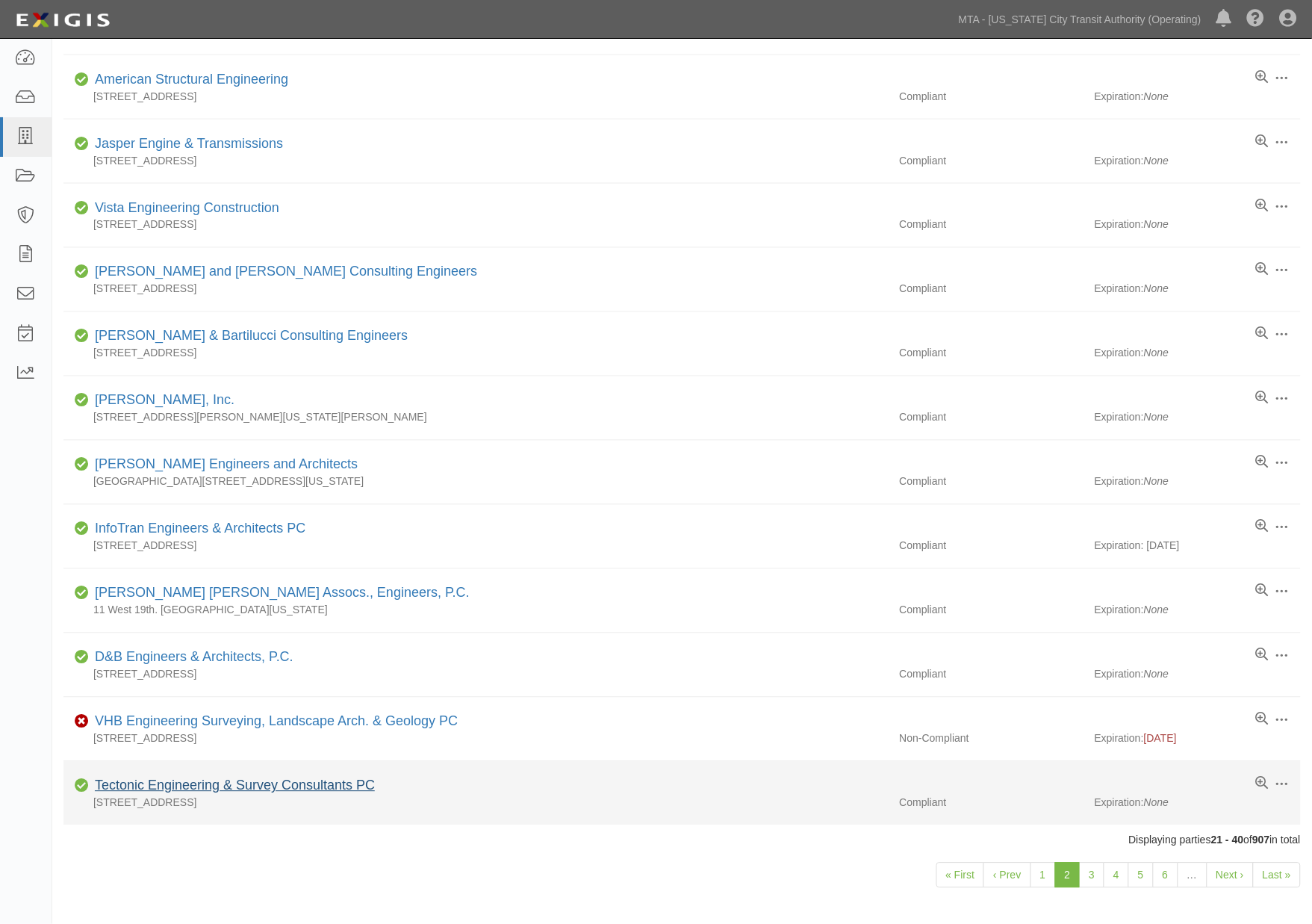
scroll to position [659, 0]
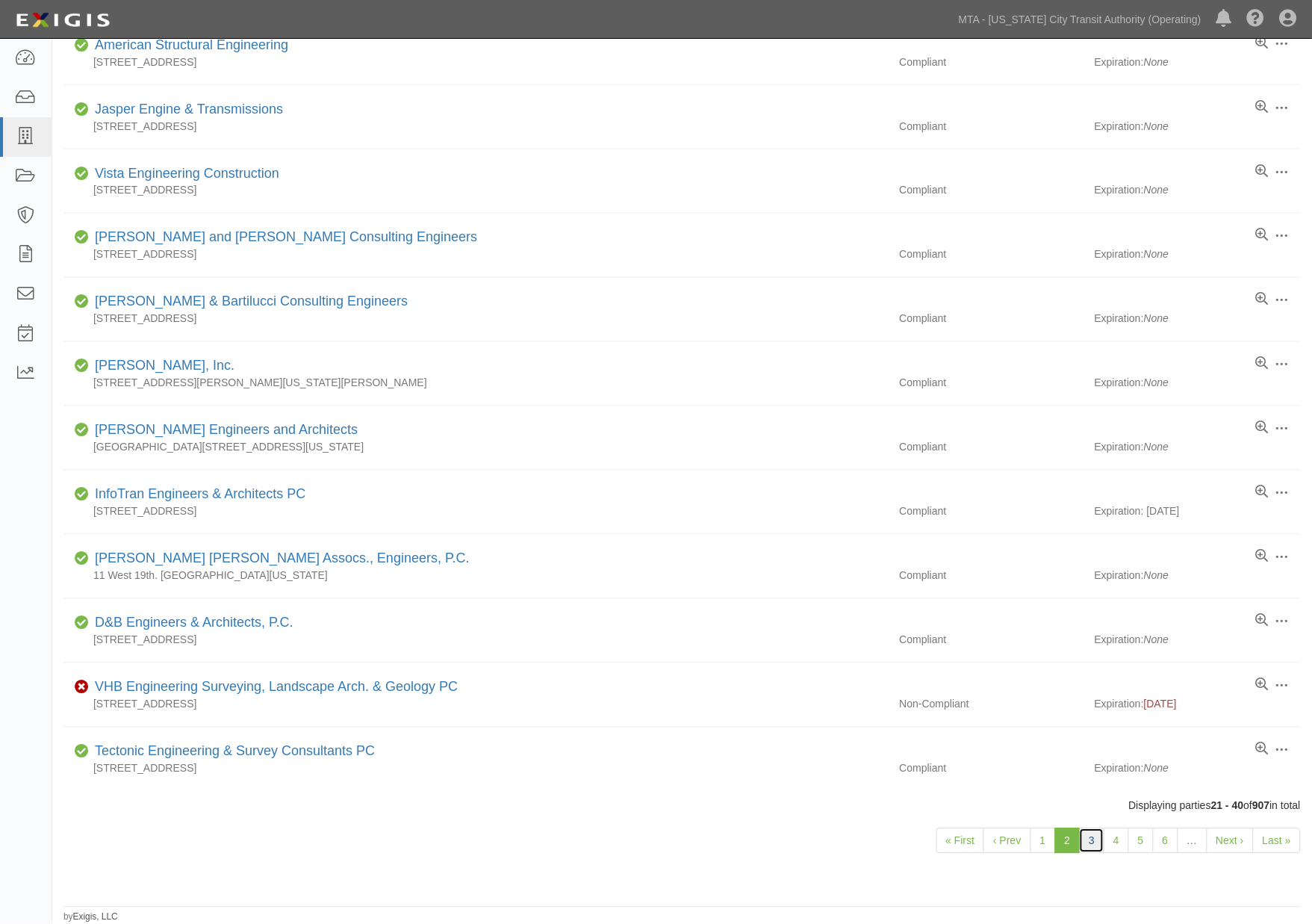
click at [1094, 839] on link "3" at bounding box center [1091, 841] width 25 height 25
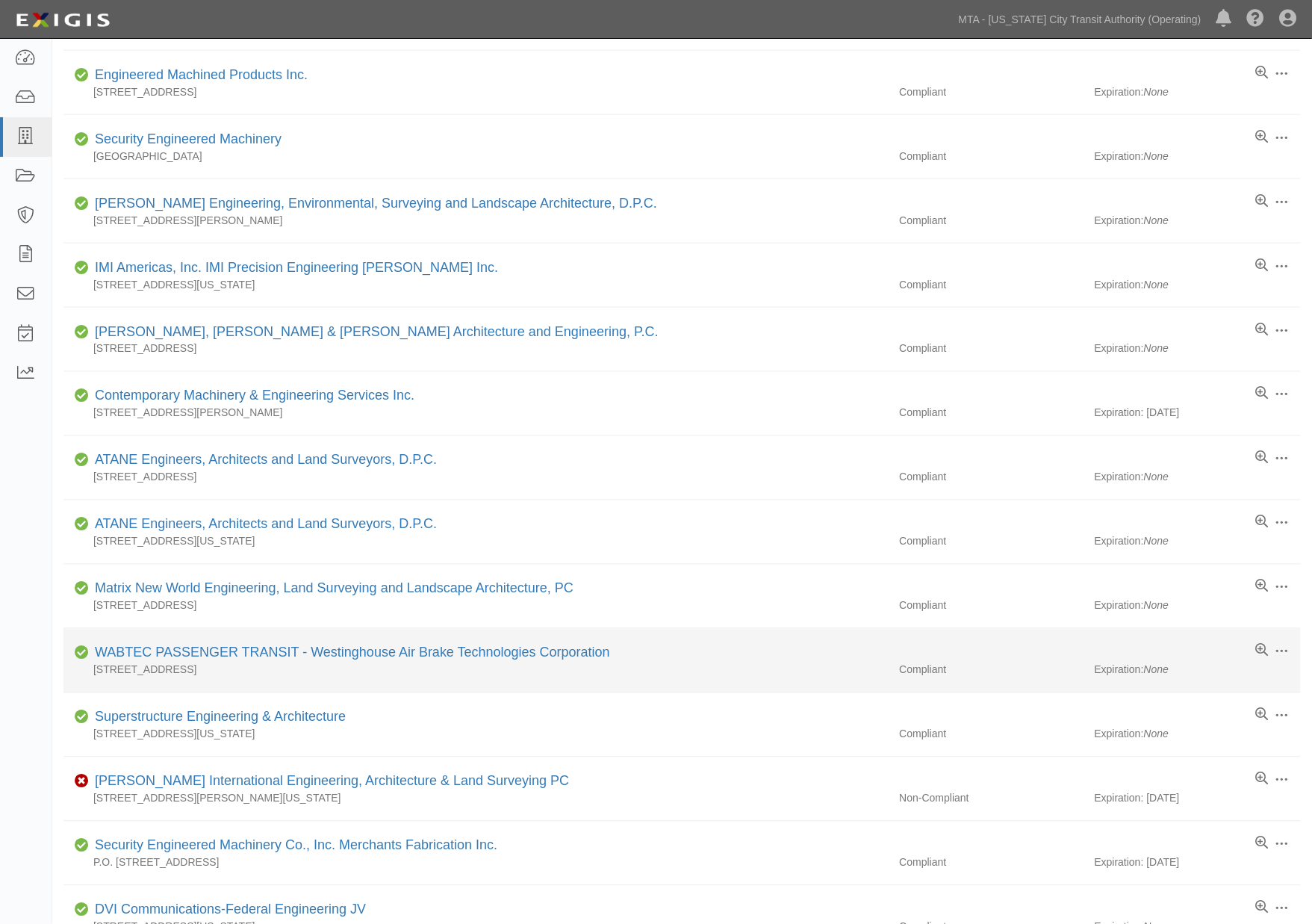
scroll to position [659, 0]
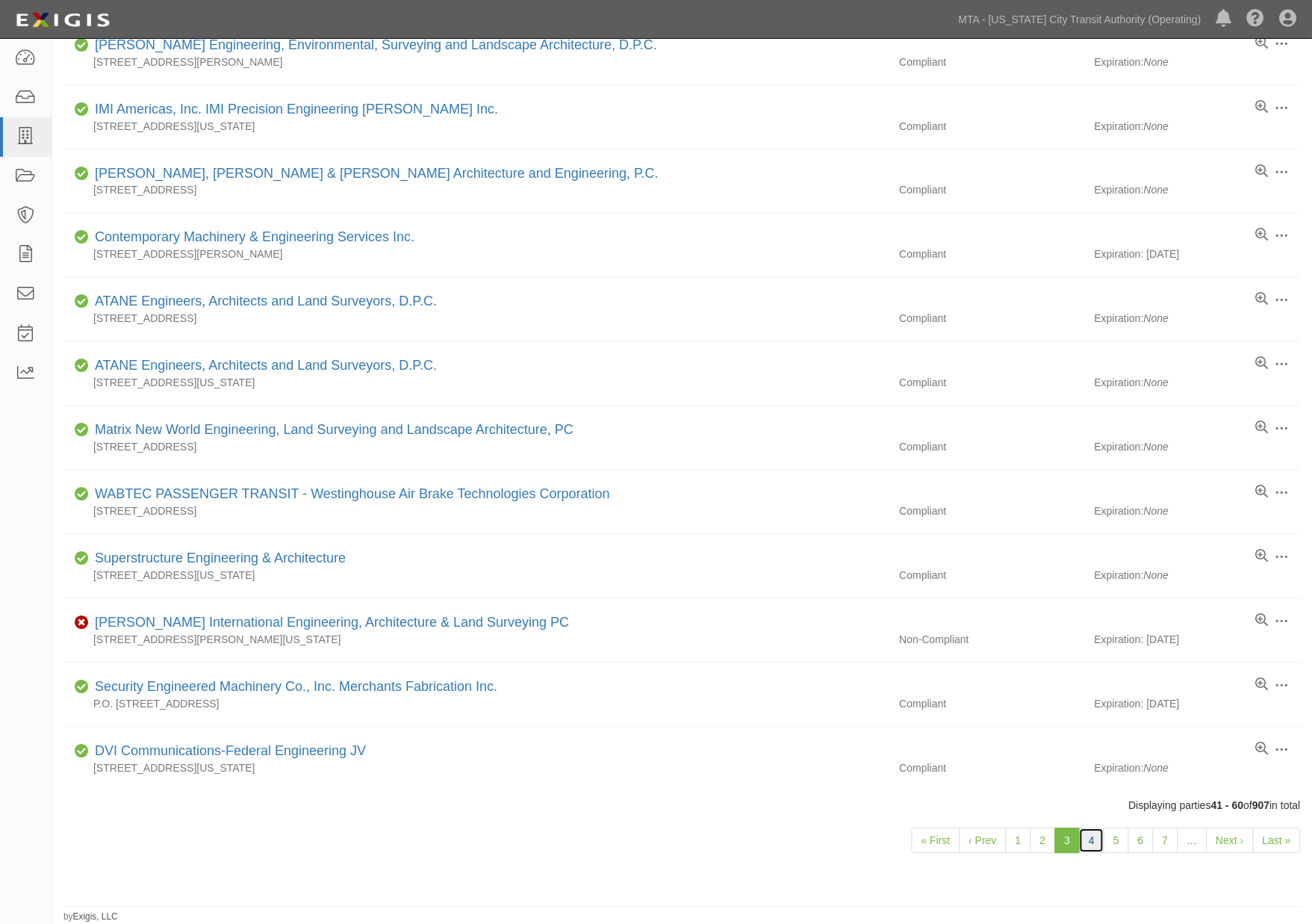
click at [1090, 840] on link "4" at bounding box center [1091, 841] width 25 height 25
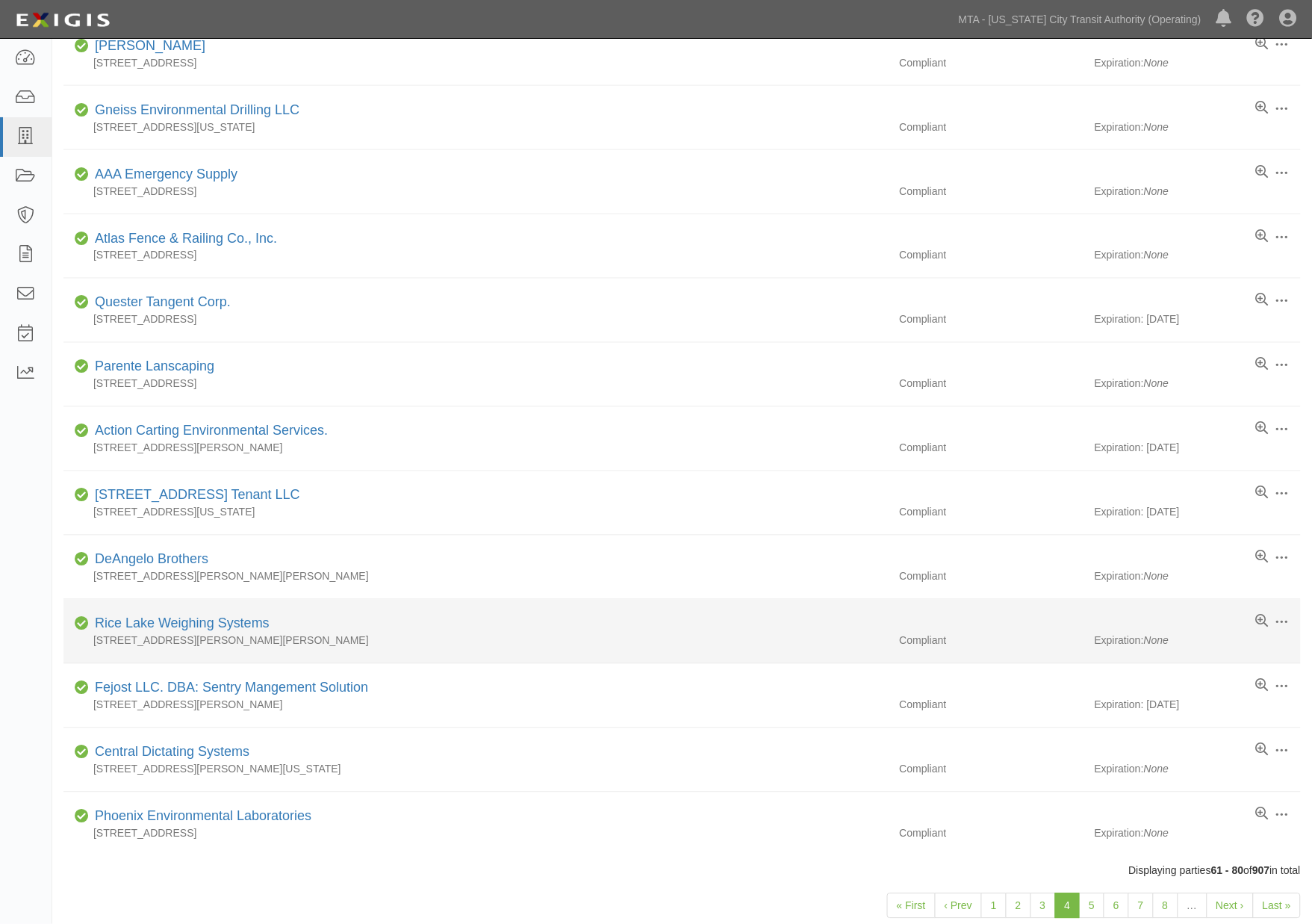
scroll to position [659, 0]
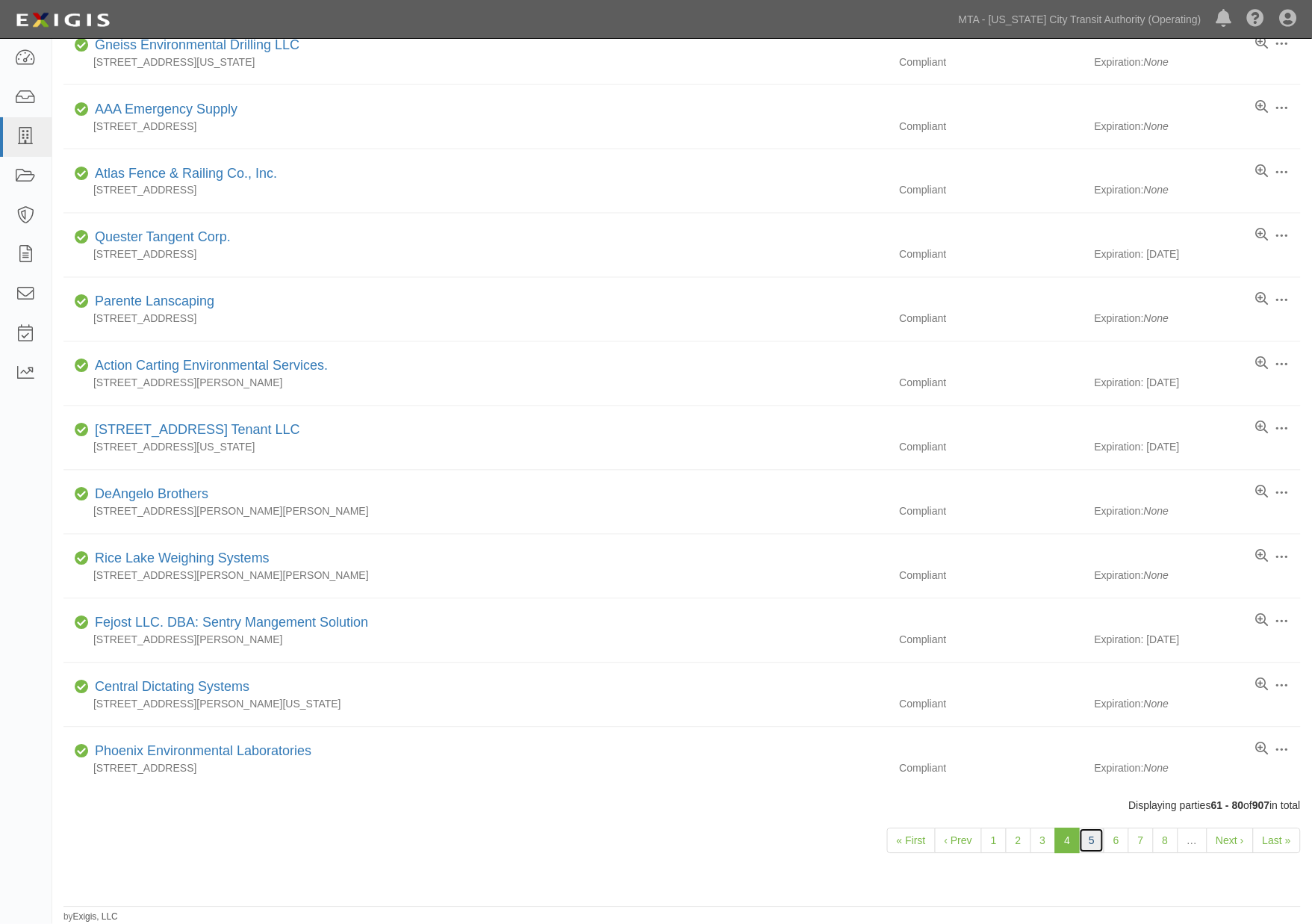
click at [1096, 846] on link "5" at bounding box center [1091, 841] width 25 height 25
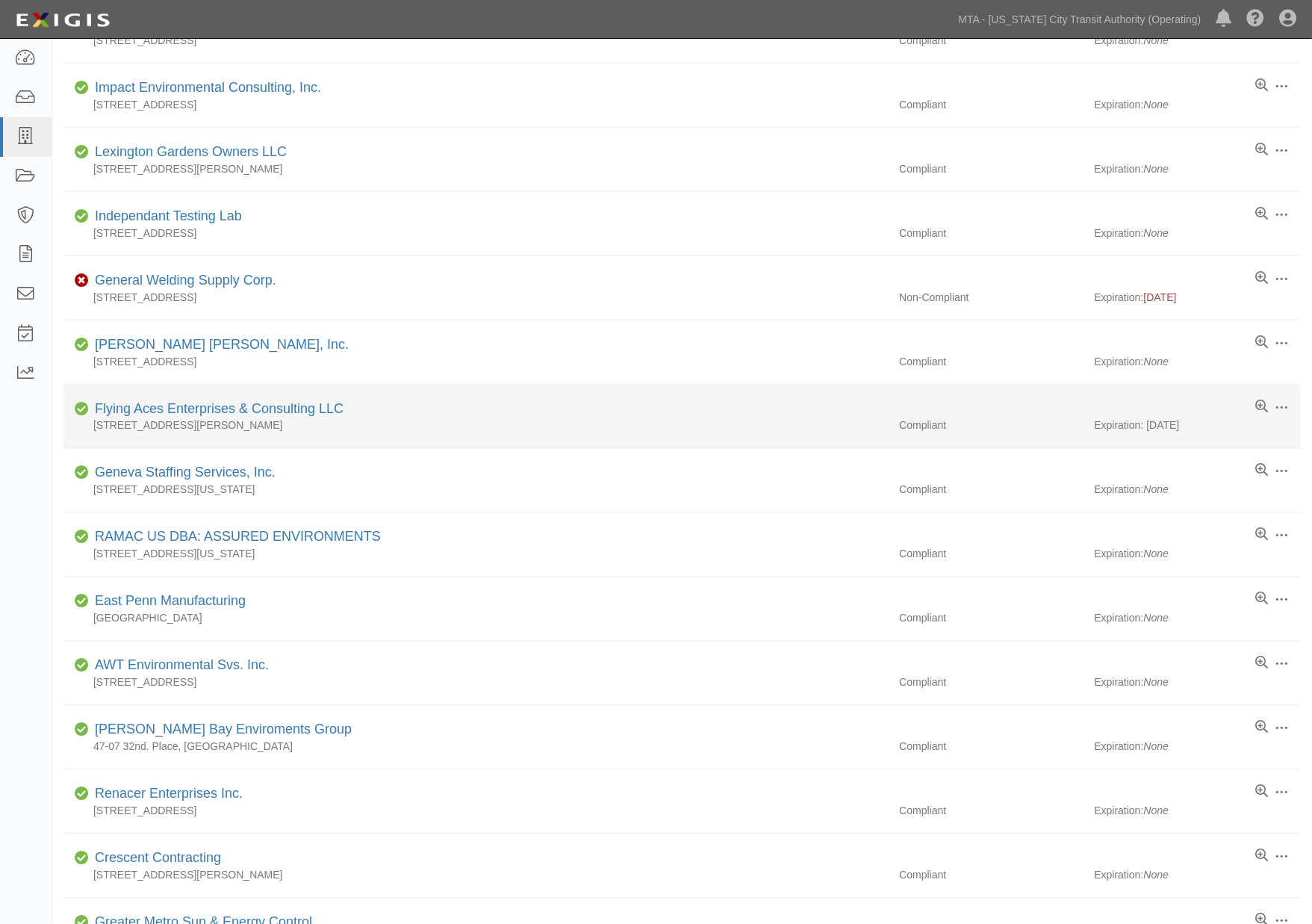
scroll to position [659, 0]
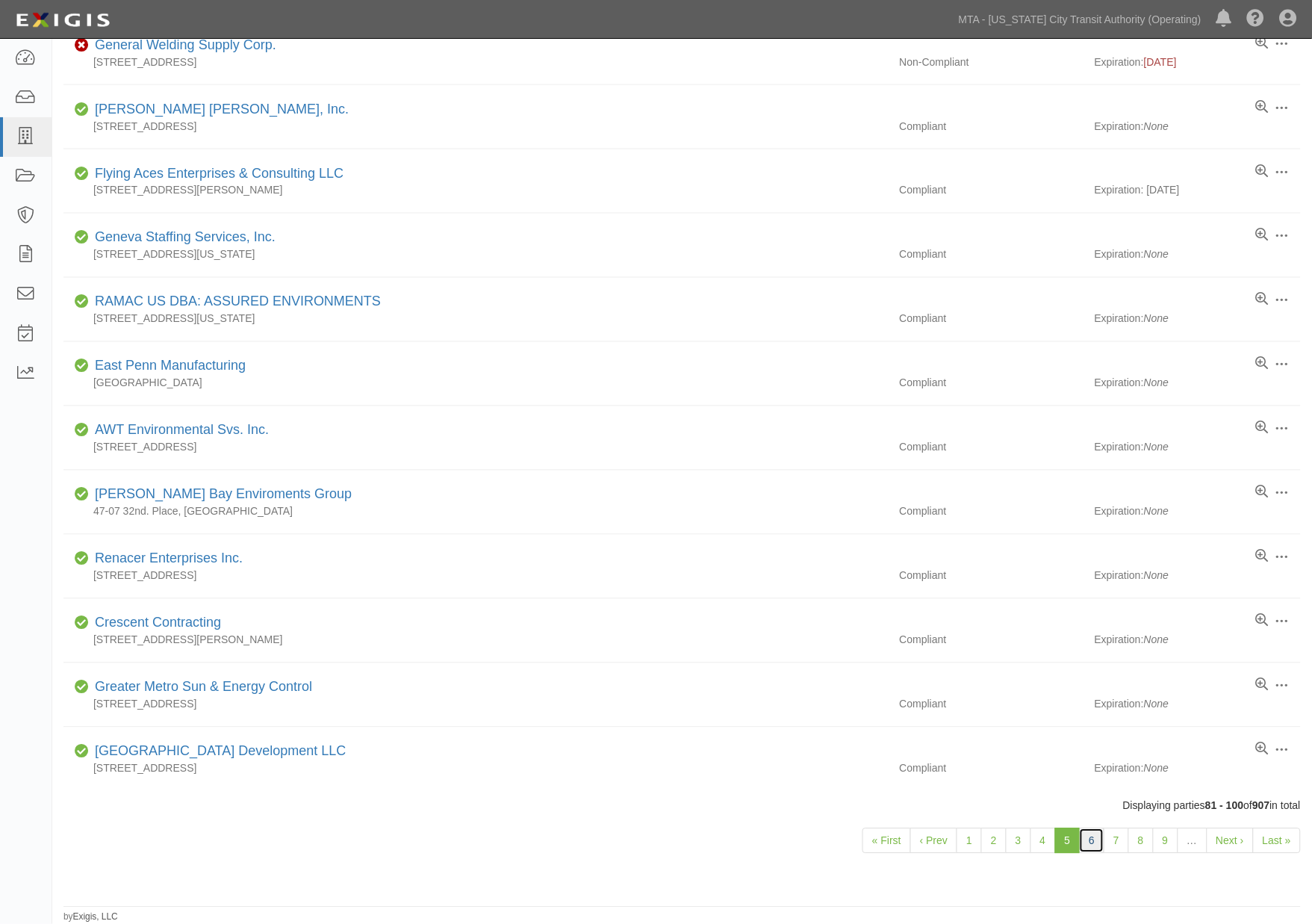
click at [1091, 836] on link "6" at bounding box center [1091, 841] width 25 height 25
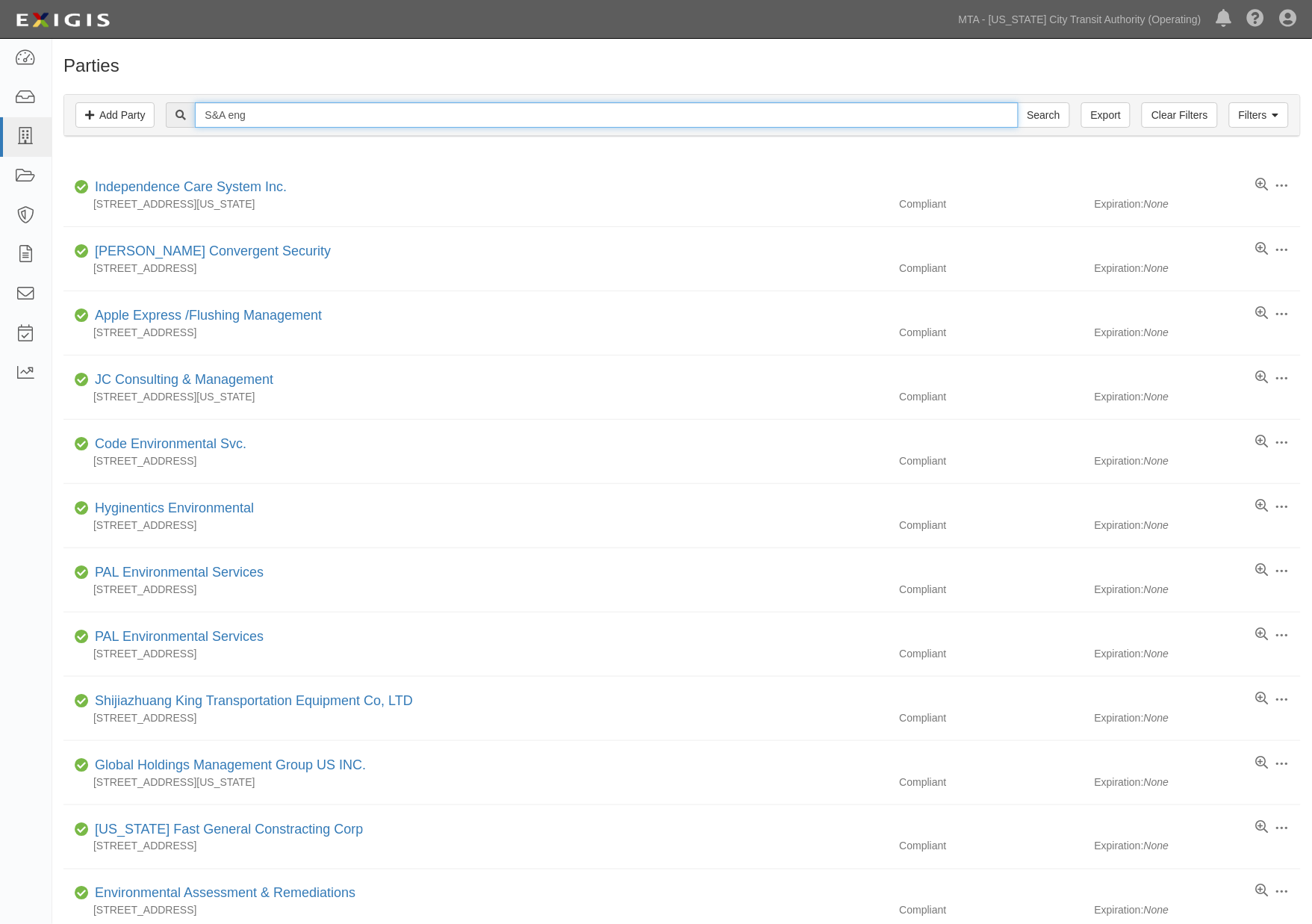
click at [221, 115] on input "S&A eng" at bounding box center [605, 114] width 823 height 25
click at [212, 113] on input "S& A eng" at bounding box center [605, 114] width 823 height 25
click at [279, 113] on input "S & A eng" at bounding box center [605, 114] width 823 height 25
type input "S & A"
click at [1018, 102] on input "Search" at bounding box center [1044, 114] width 52 height 25
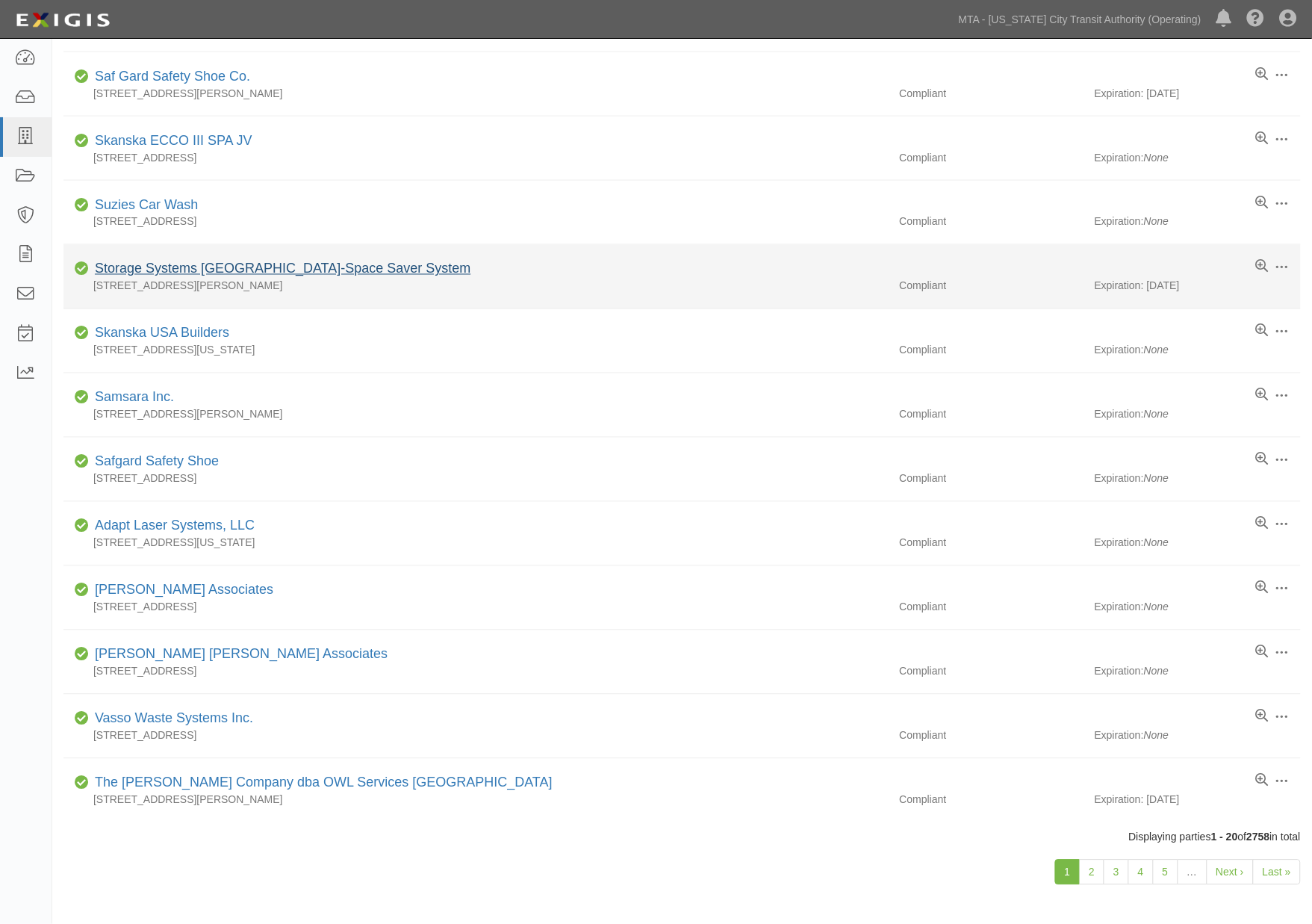
scroll to position [659, 0]
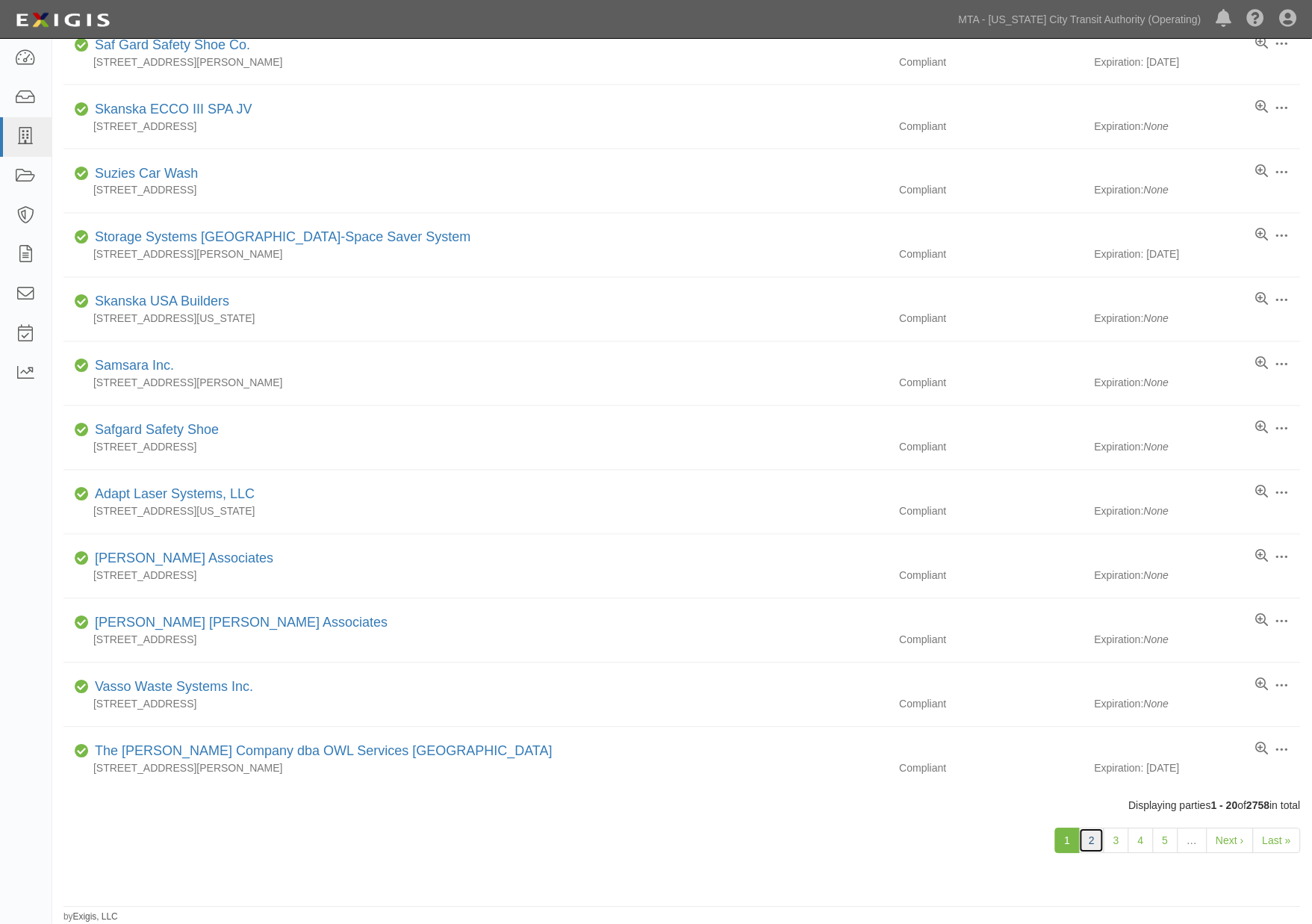
click at [1086, 845] on link "2" at bounding box center [1091, 841] width 25 height 25
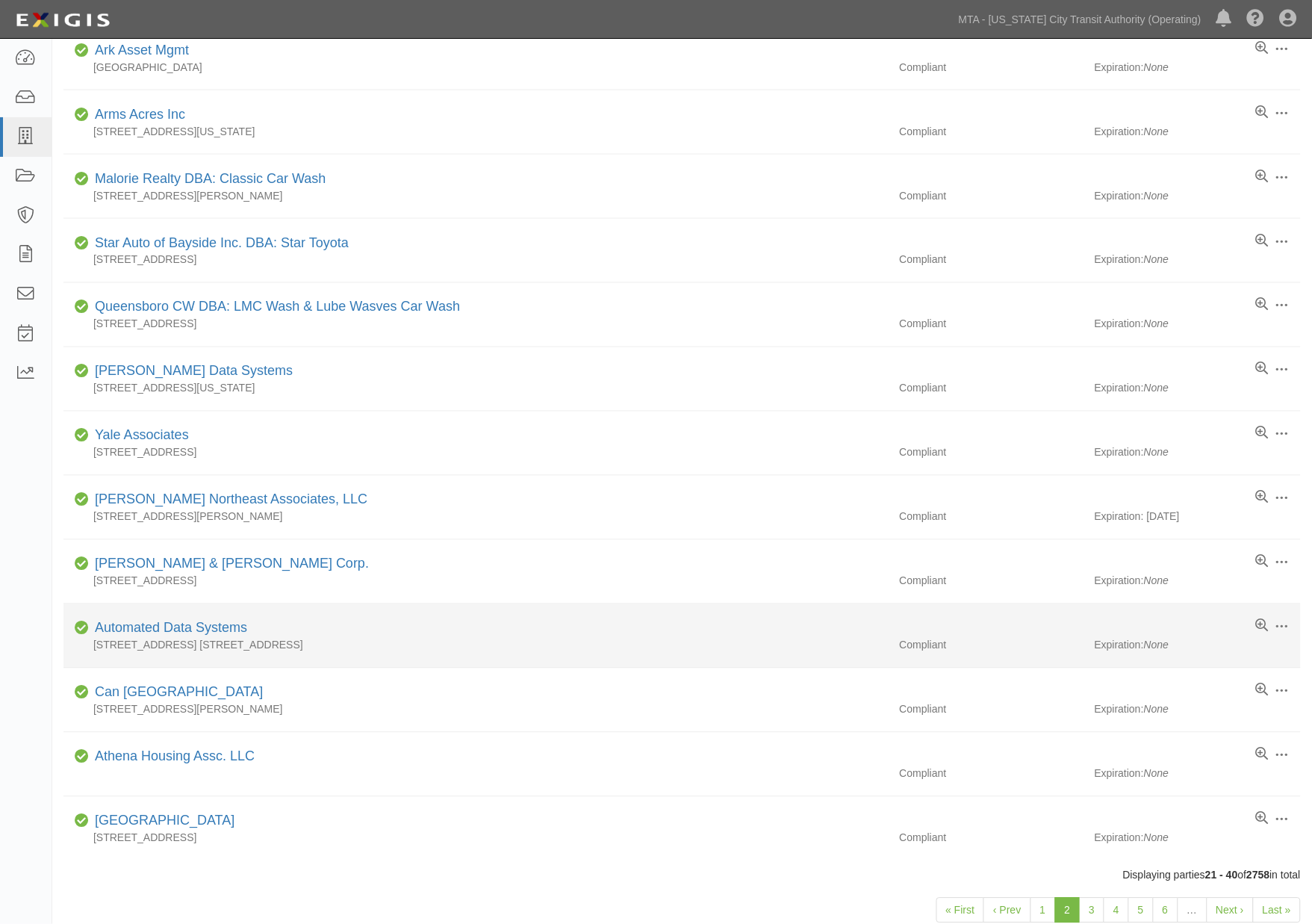
scroll to position [659, 0]
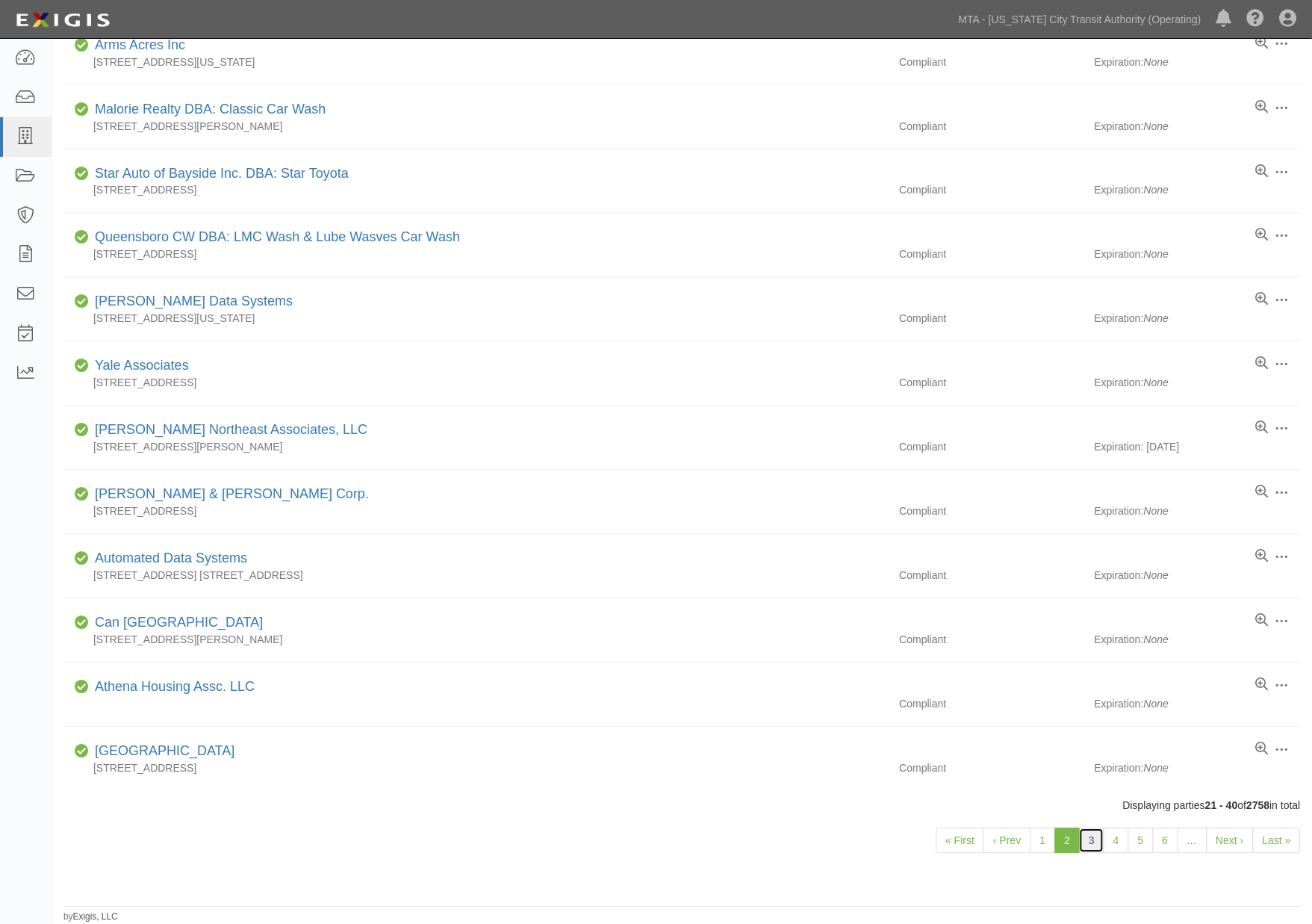
click at [1095, 842] on link "3" at bounding box center [1091, 841] width 25 height 25
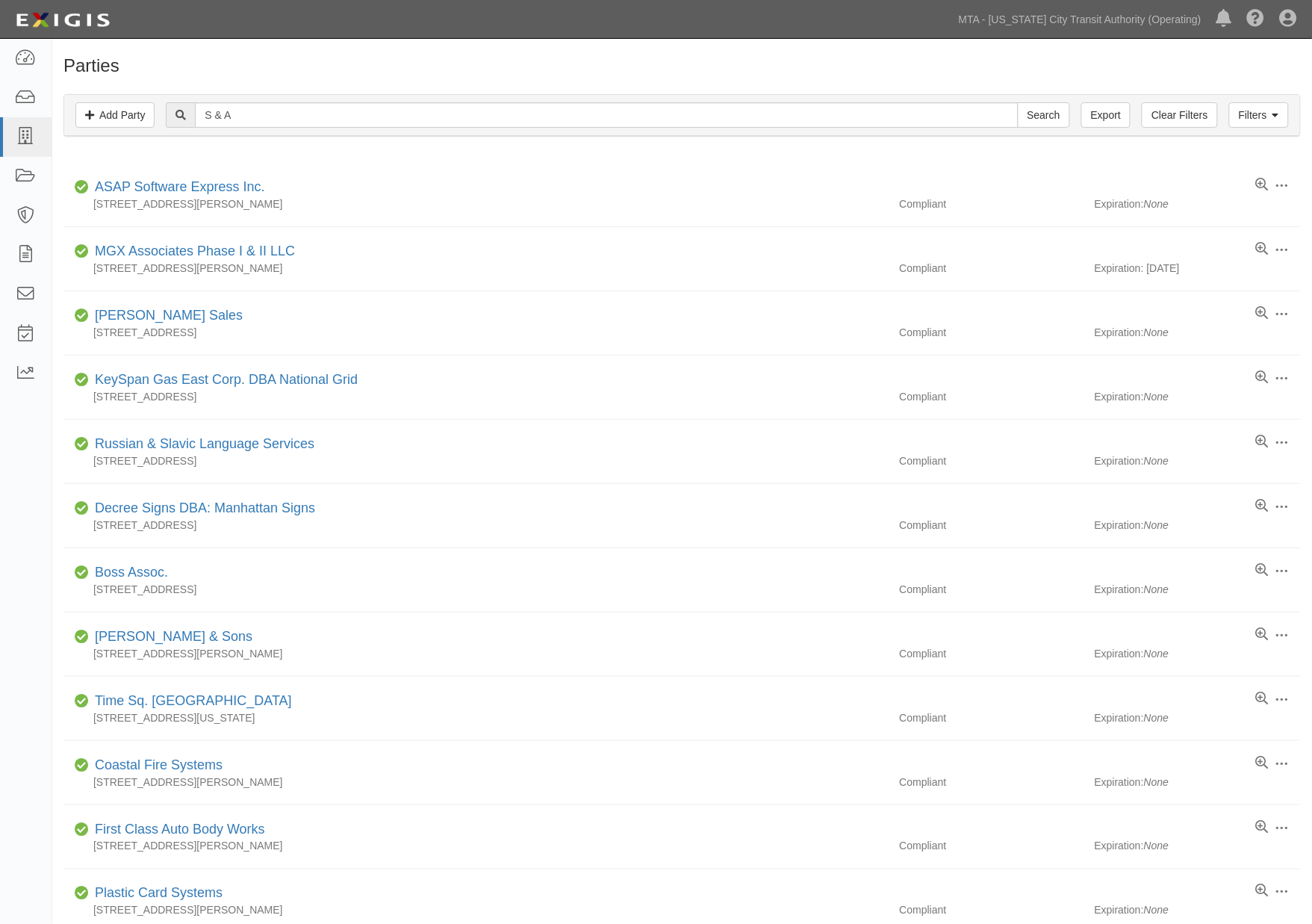
click at [1056, 64] on h1 "Parties" at bounding box center [682, 66] width 1237 height 19
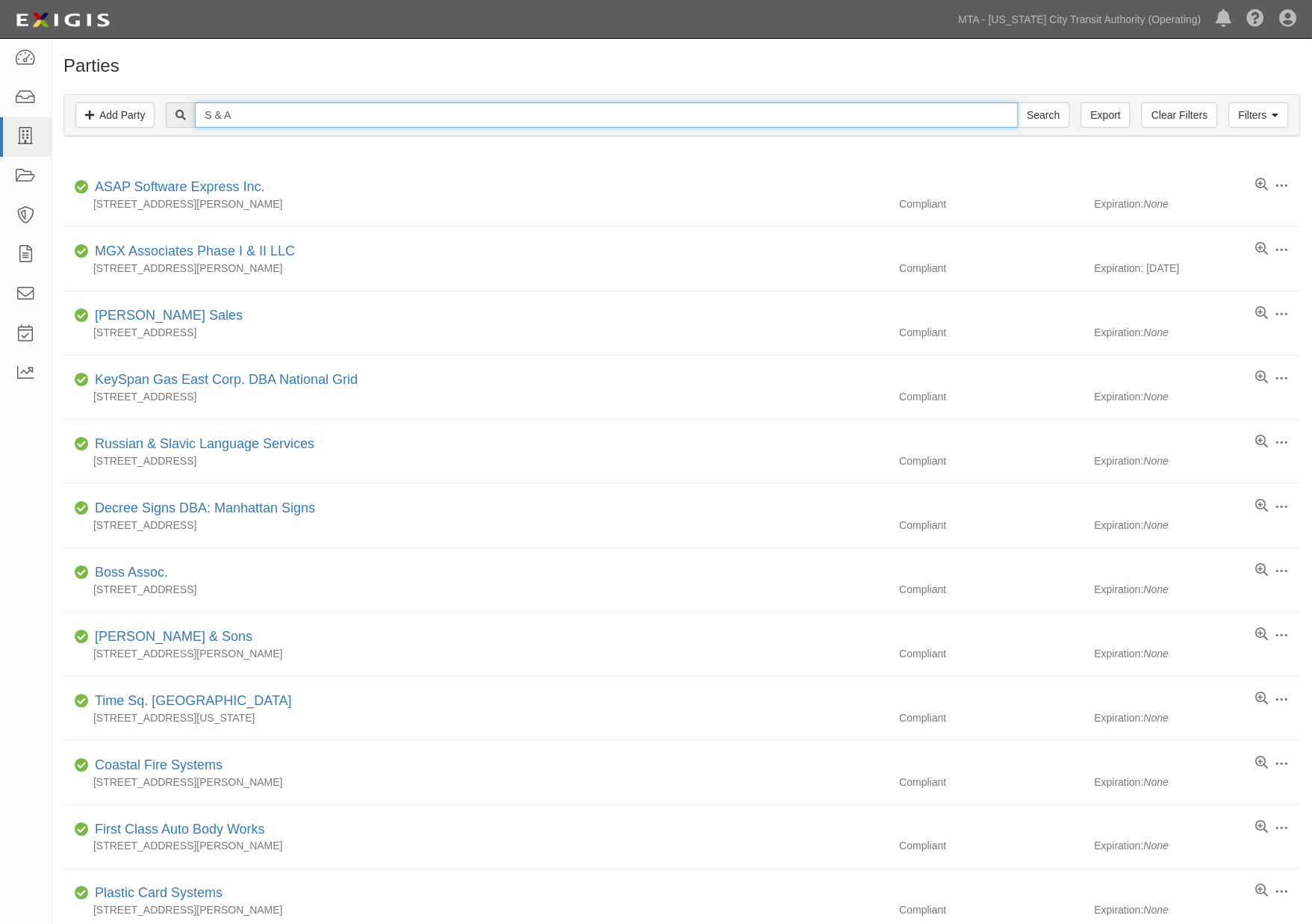
click at [301, 113] on input "S & A" at bounding box center [605, 114] width 823 height 25
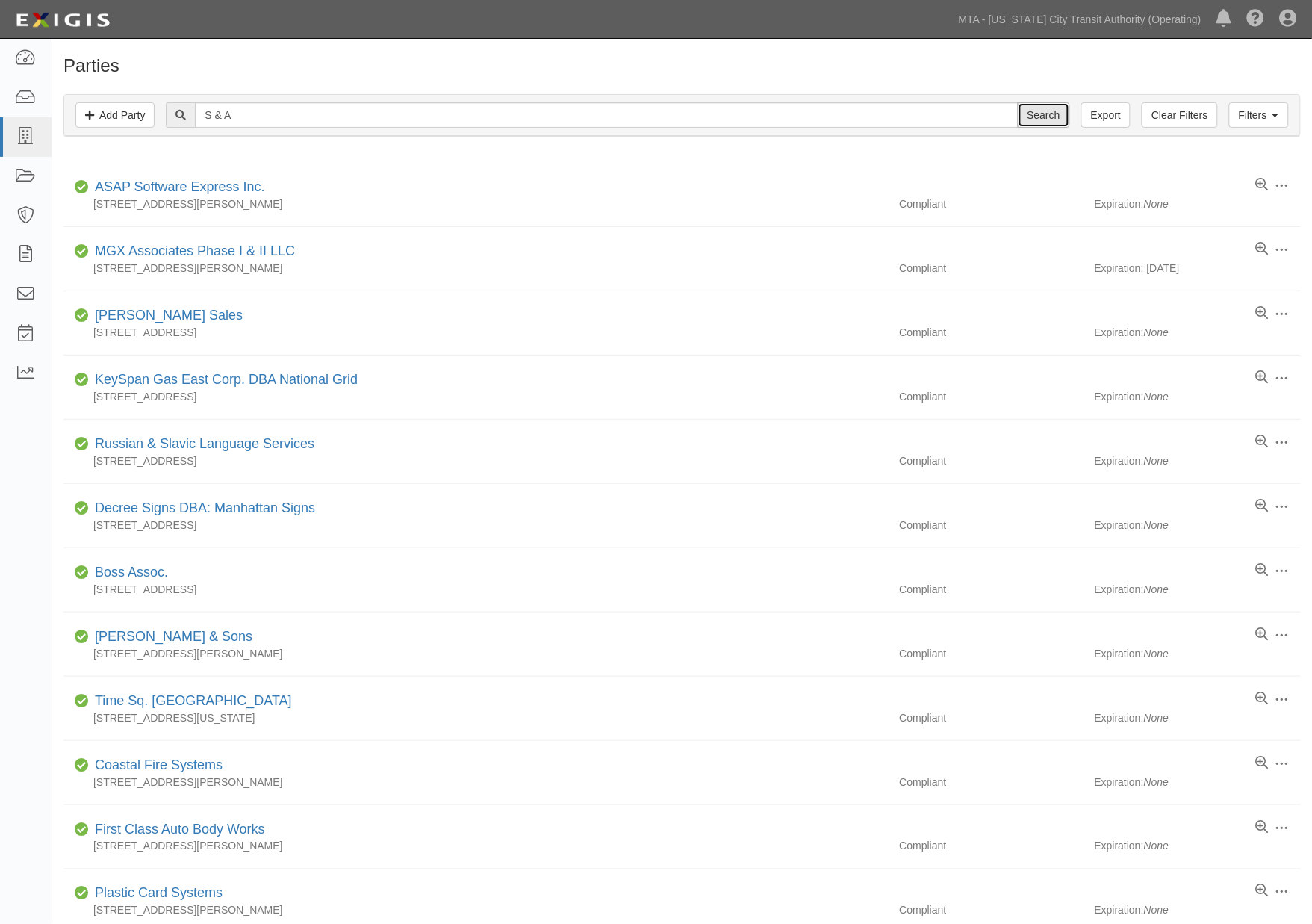
click at [1047, 116] on input "Search" at bounding box center [1044, 114] width 52 height 25
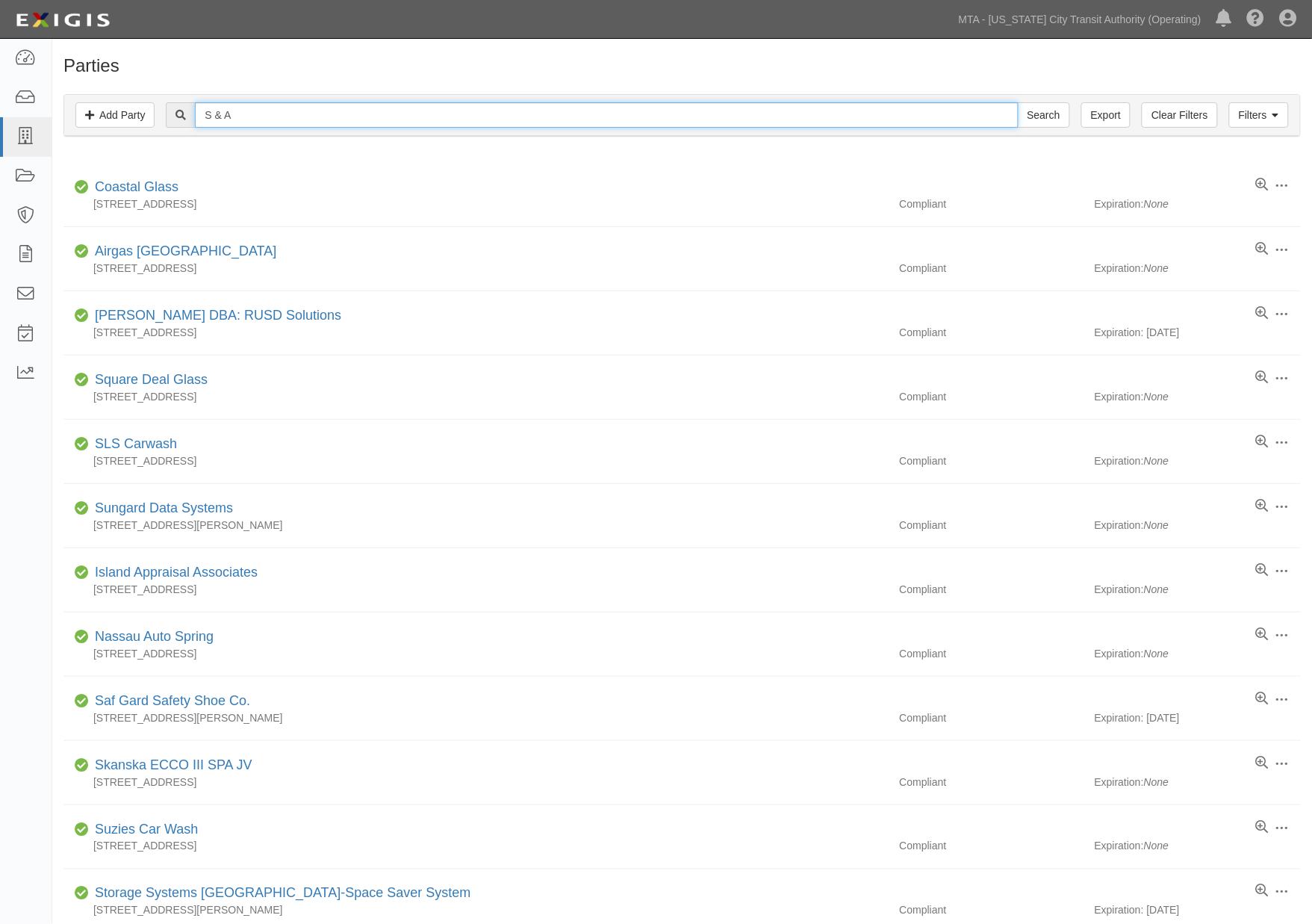
click at [229, 116] on input "S & A" at bounding box center [605, 114] width 823 height 25
click at [217, 115] on input "S &A" at bounding box center [605, 114] width 823 height 25
type input "S&A"
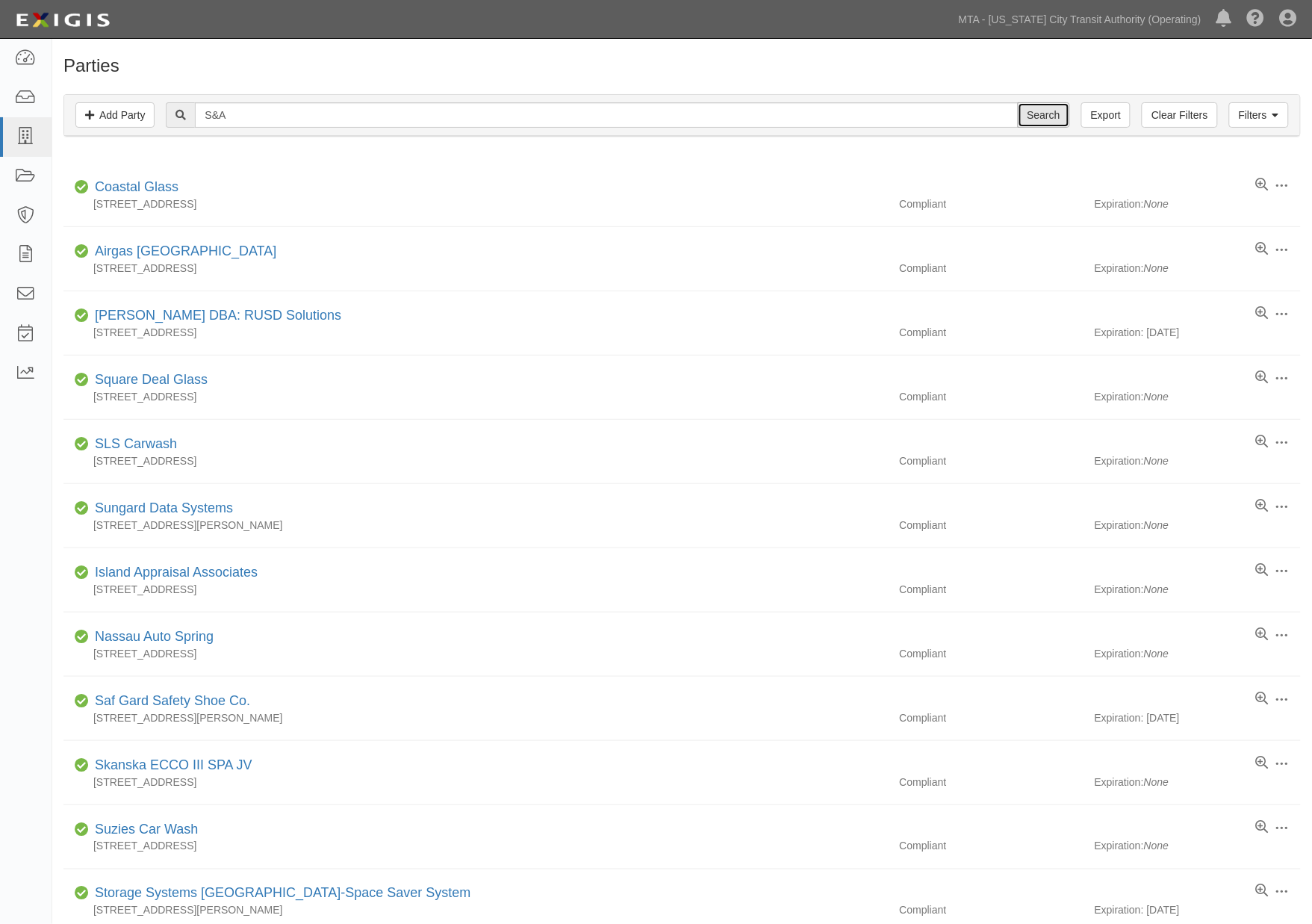
click at [1040, 118] on input "Search" at bounding box center [1044, 114] width 52 height 25
click at [1096, 7] on link "MTA - [US_STATE] City Transit Authority (Operating)" at bounding box center [1080, 19] width 258 height 30
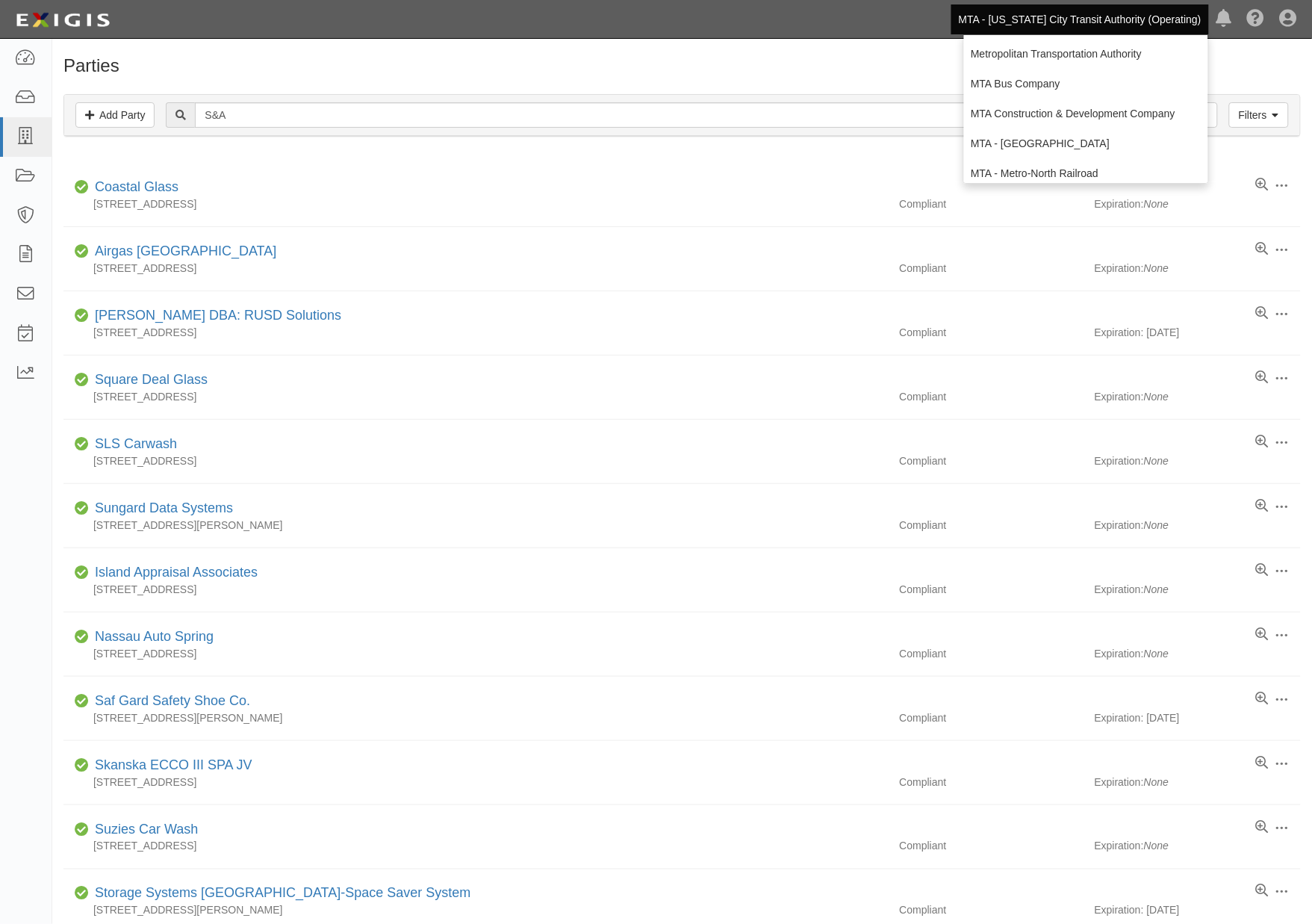
scroll to position [99, 0]
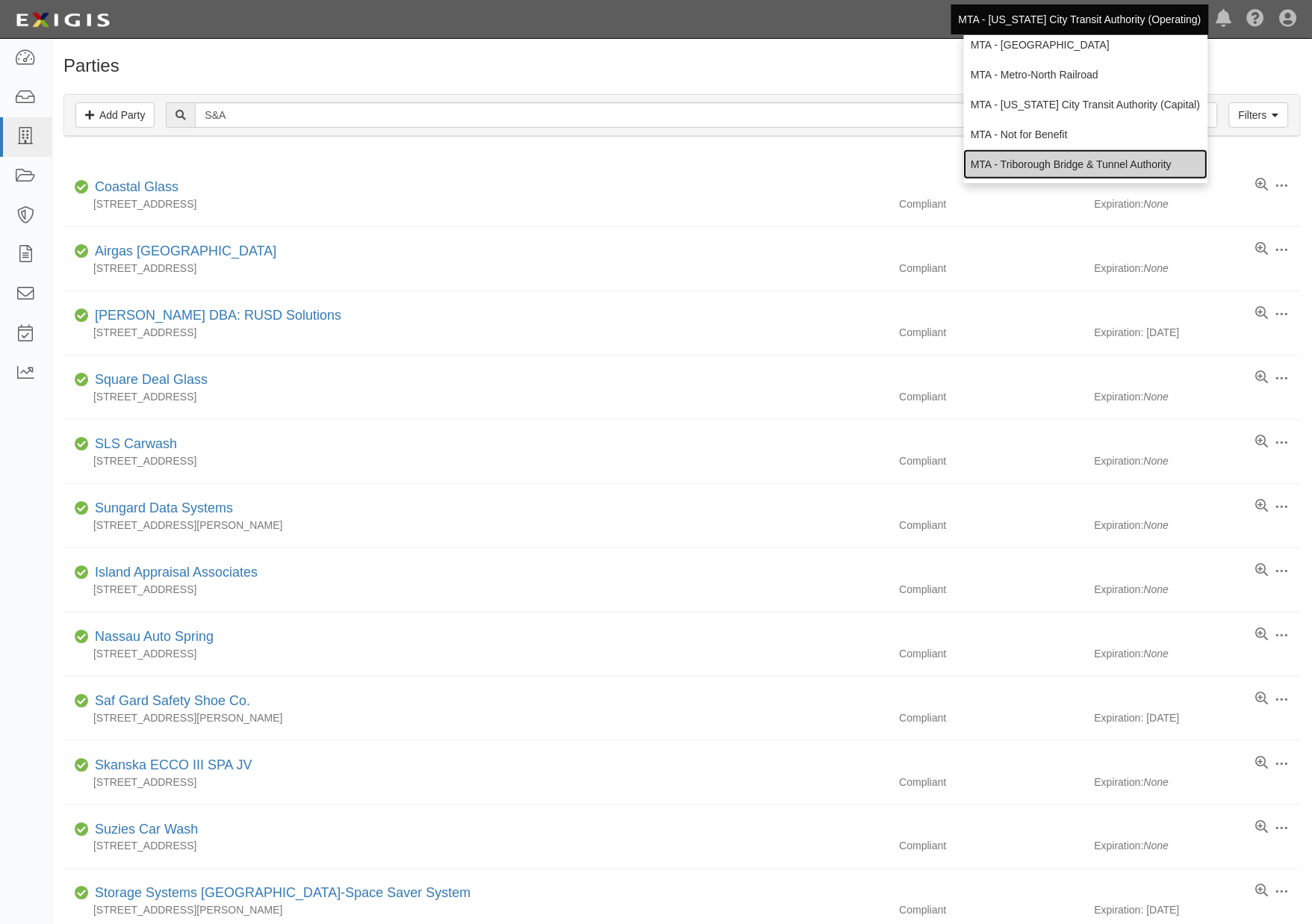
click at [1038, 160] on link "MTA - Triborough Bridge & Tunnel Authority" at bounding box center [1085, 164] width 244 height 30
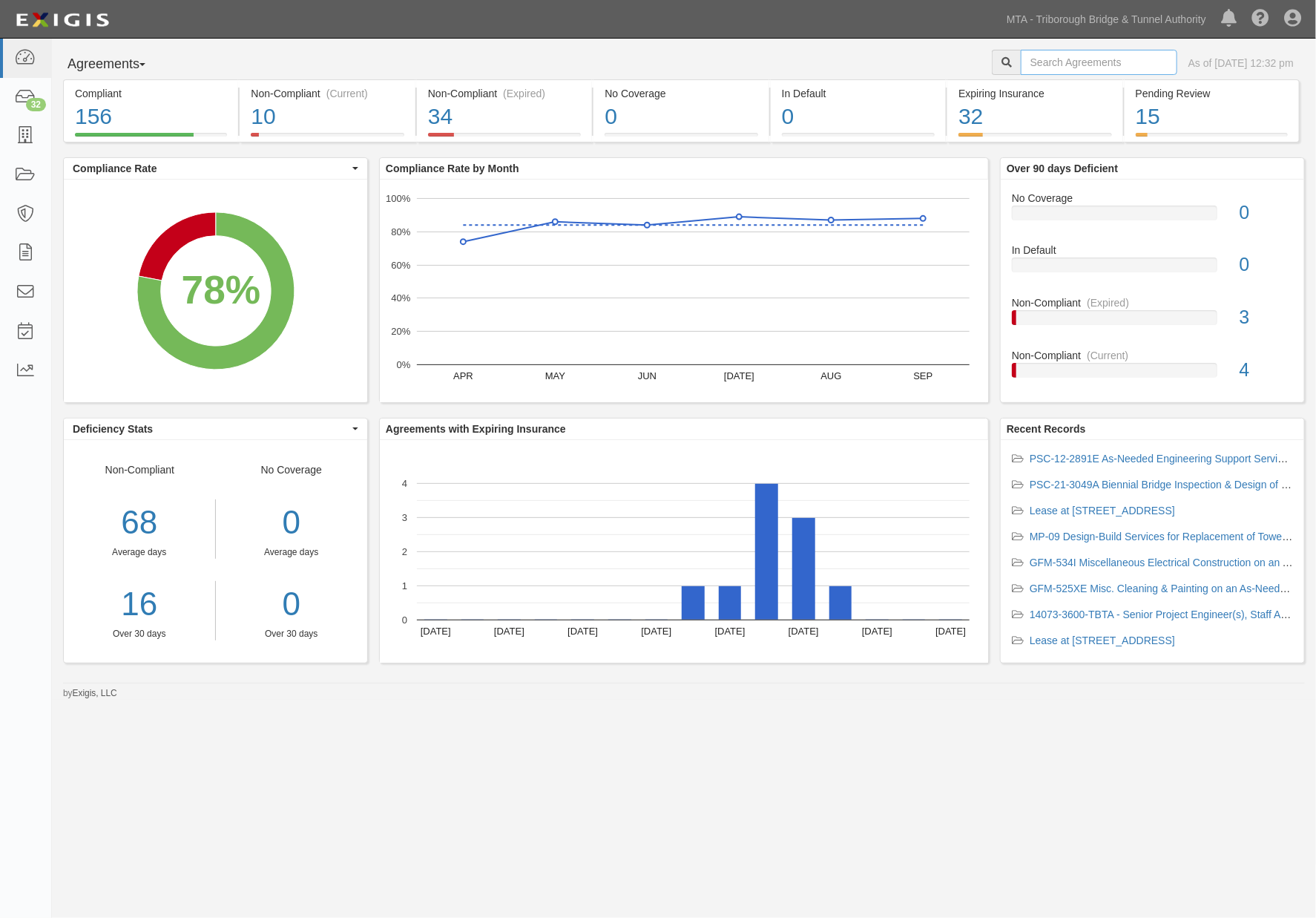
drag, startPoint x: 1030, startPoint y: 60, endPoint x: 1050, endPoint y: 12, distance: 52.0
click at [1030, 60] on input "text" at bounding box center [1099, 62] width 156 height 25
click at [1082, 50] on input "text" at bounding box center [1099, 62] width 156 height 25
type input "rapid"
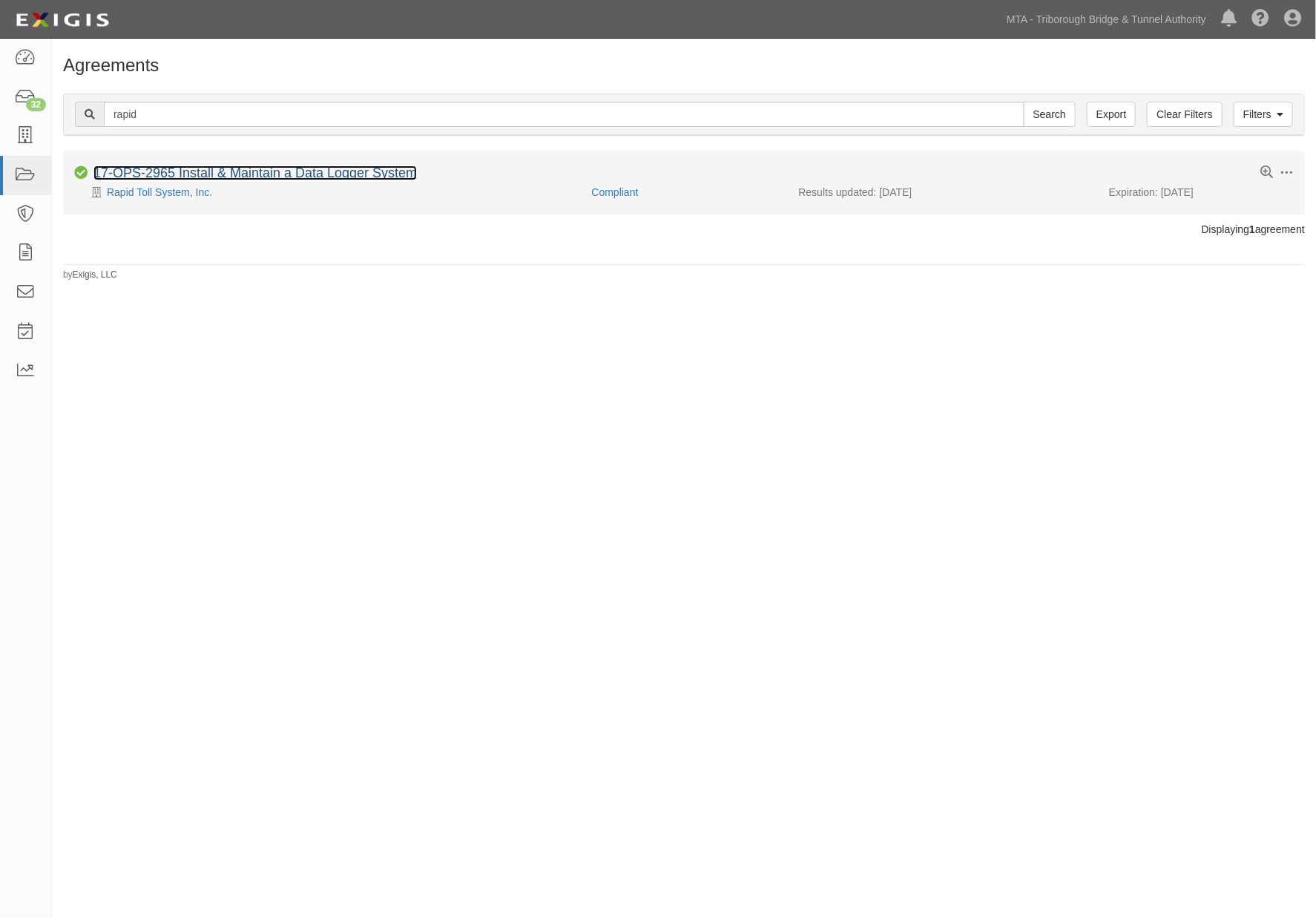
click at [395, 176] on link "17-OPS-2965 Install & Maintain a Data Logger System" at bounding box center [255, 172] width 324 height 14
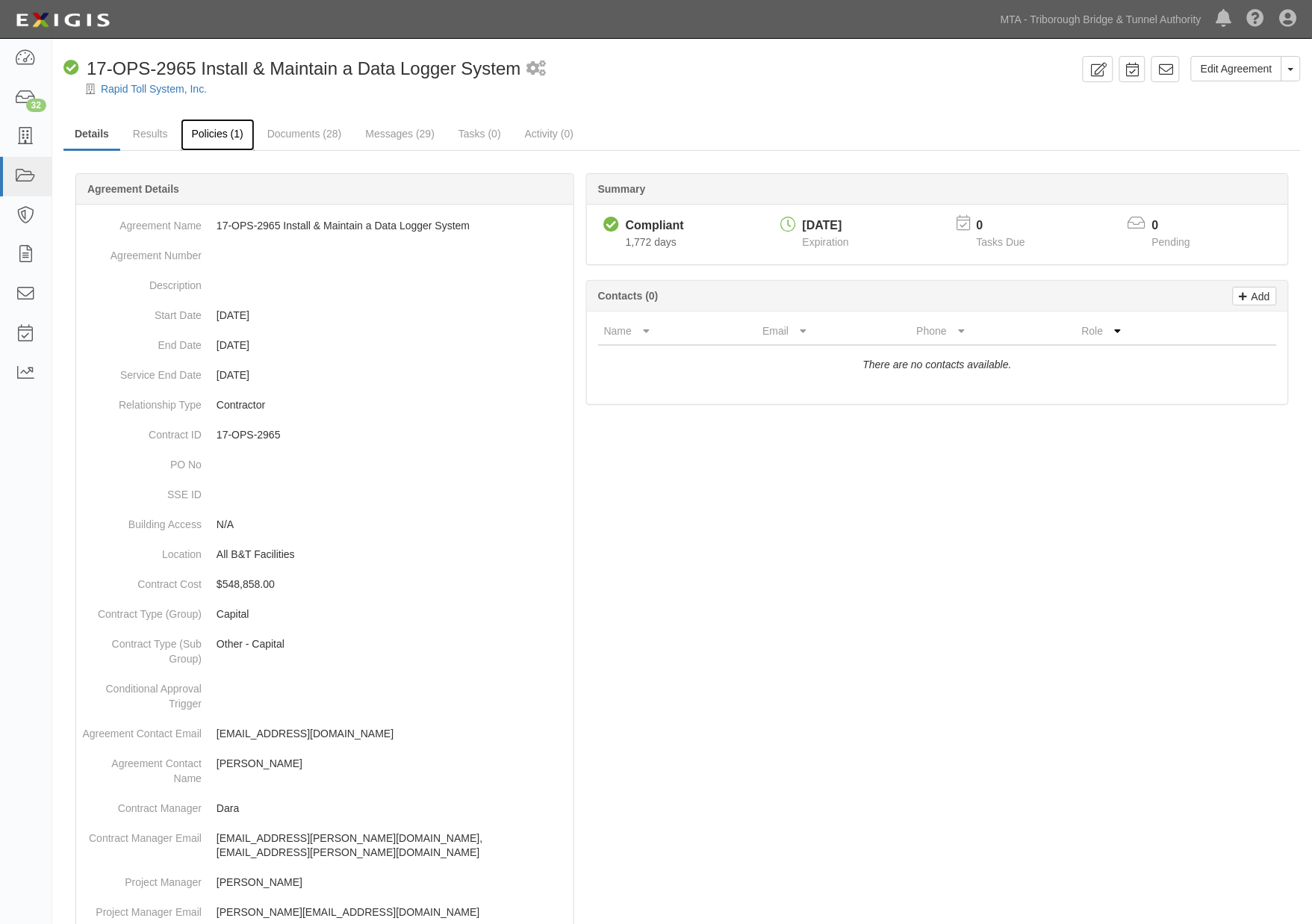
click at [199, 138] on link "Policies (1)" at bounding box center [217, 135] width 74 height 32
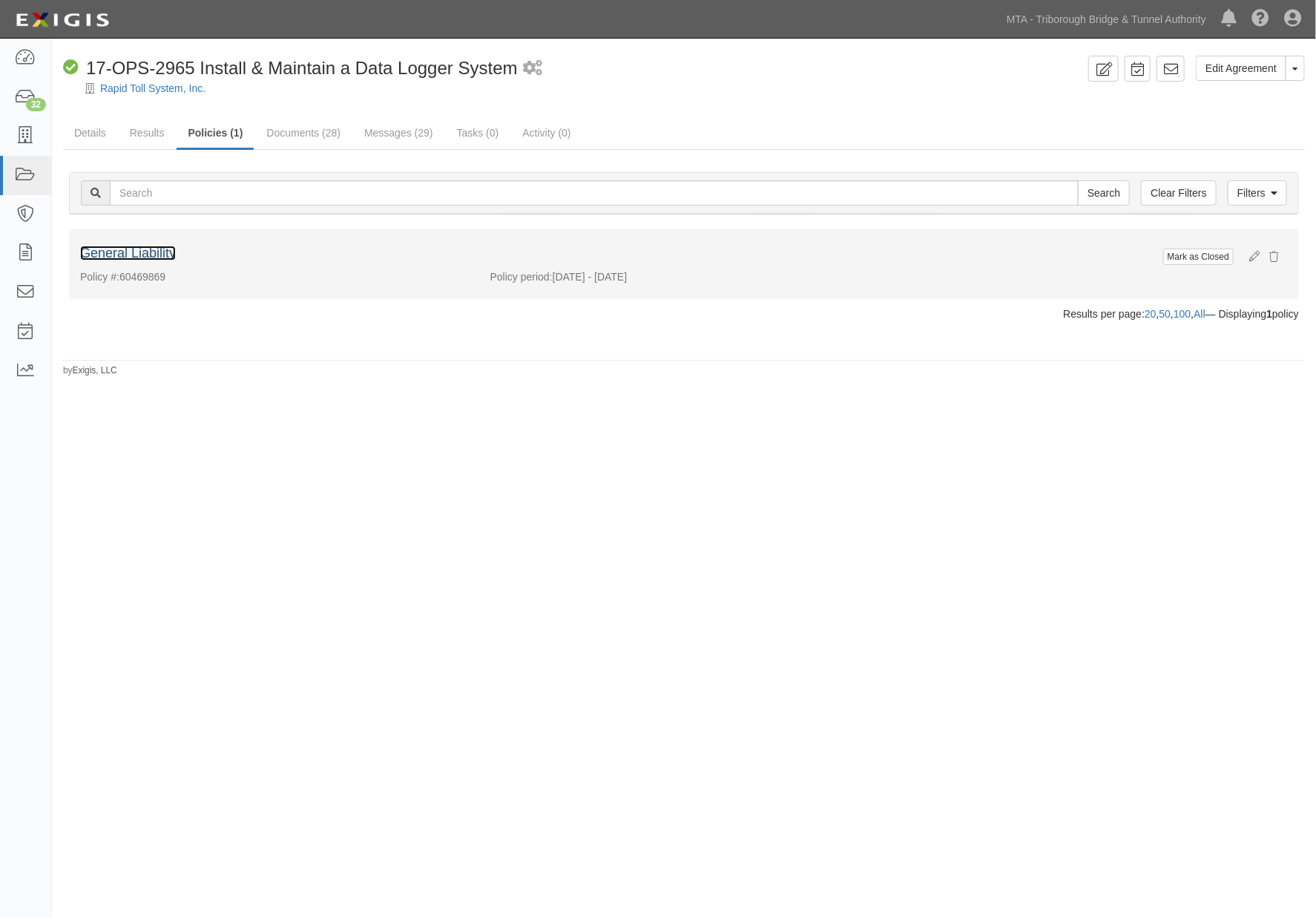
click at [160, 254] on link "General Liability" at bounding box center [127, 253] width 96 height 14
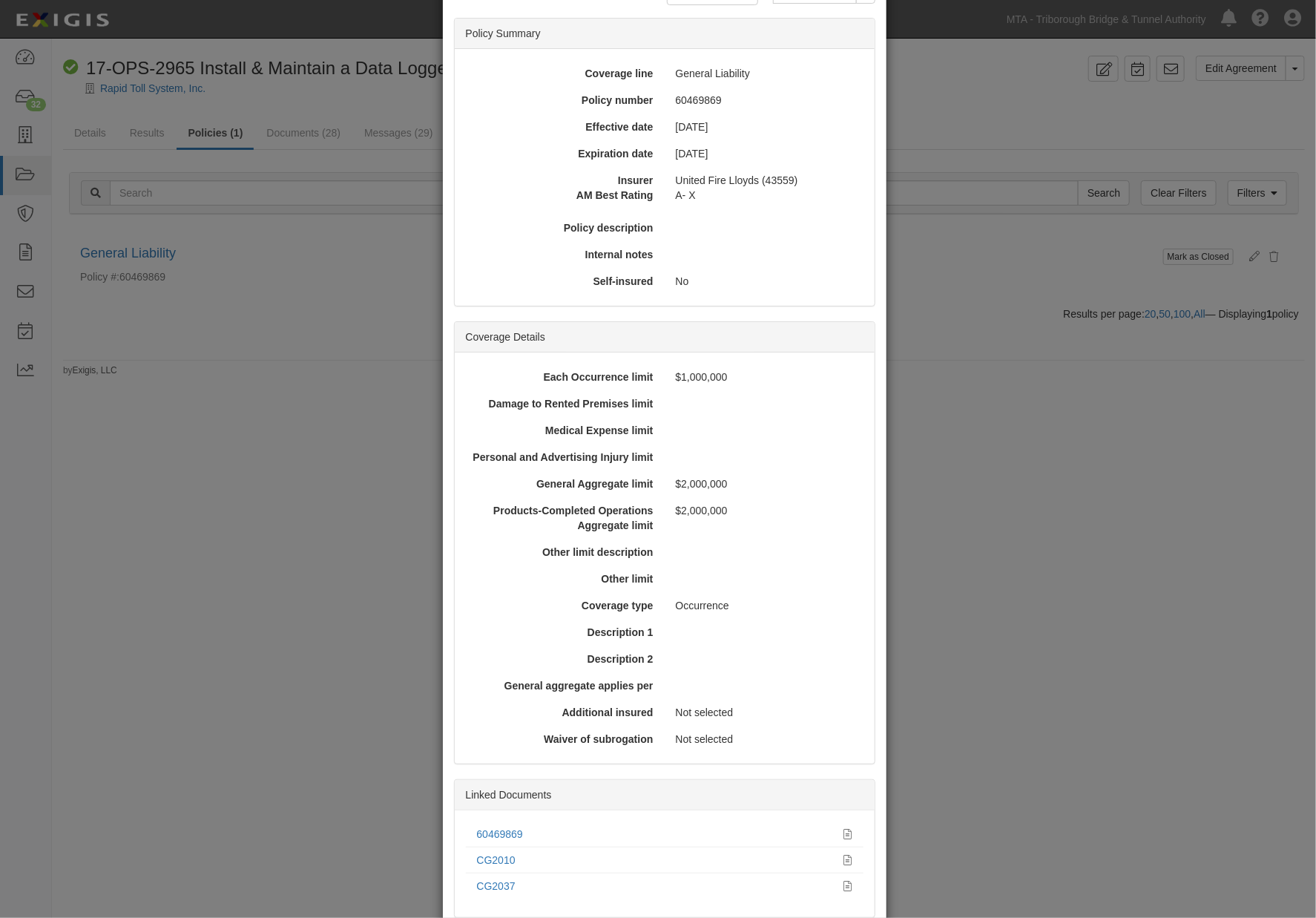
scroll to position [195, 0]
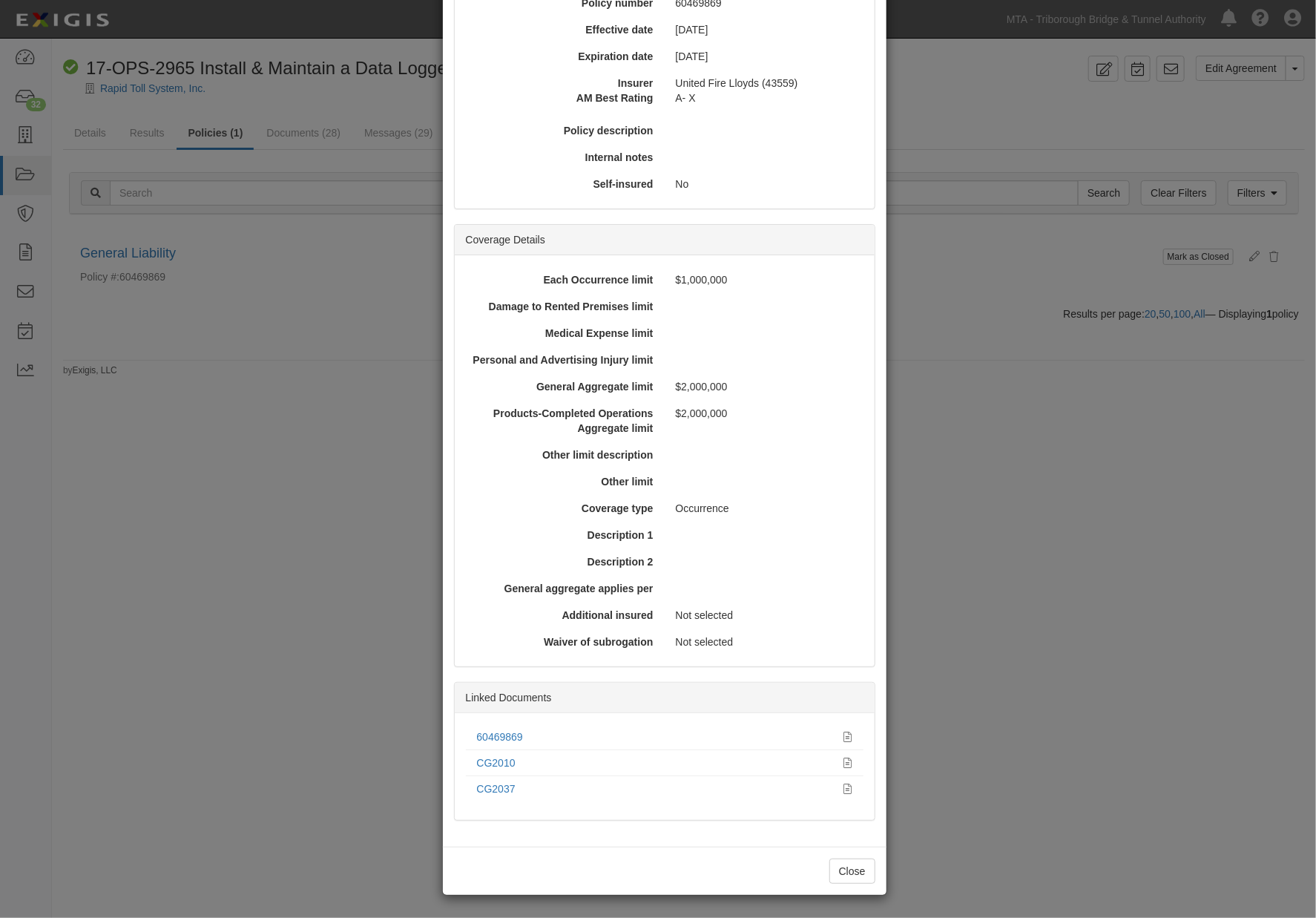
click at [221, 698] on div "× View Policy Mark as Closed Edit Policy Toggle Dropdown Delete Policy Policy S…" at bounding box center [658, 459] width 1316 height 918
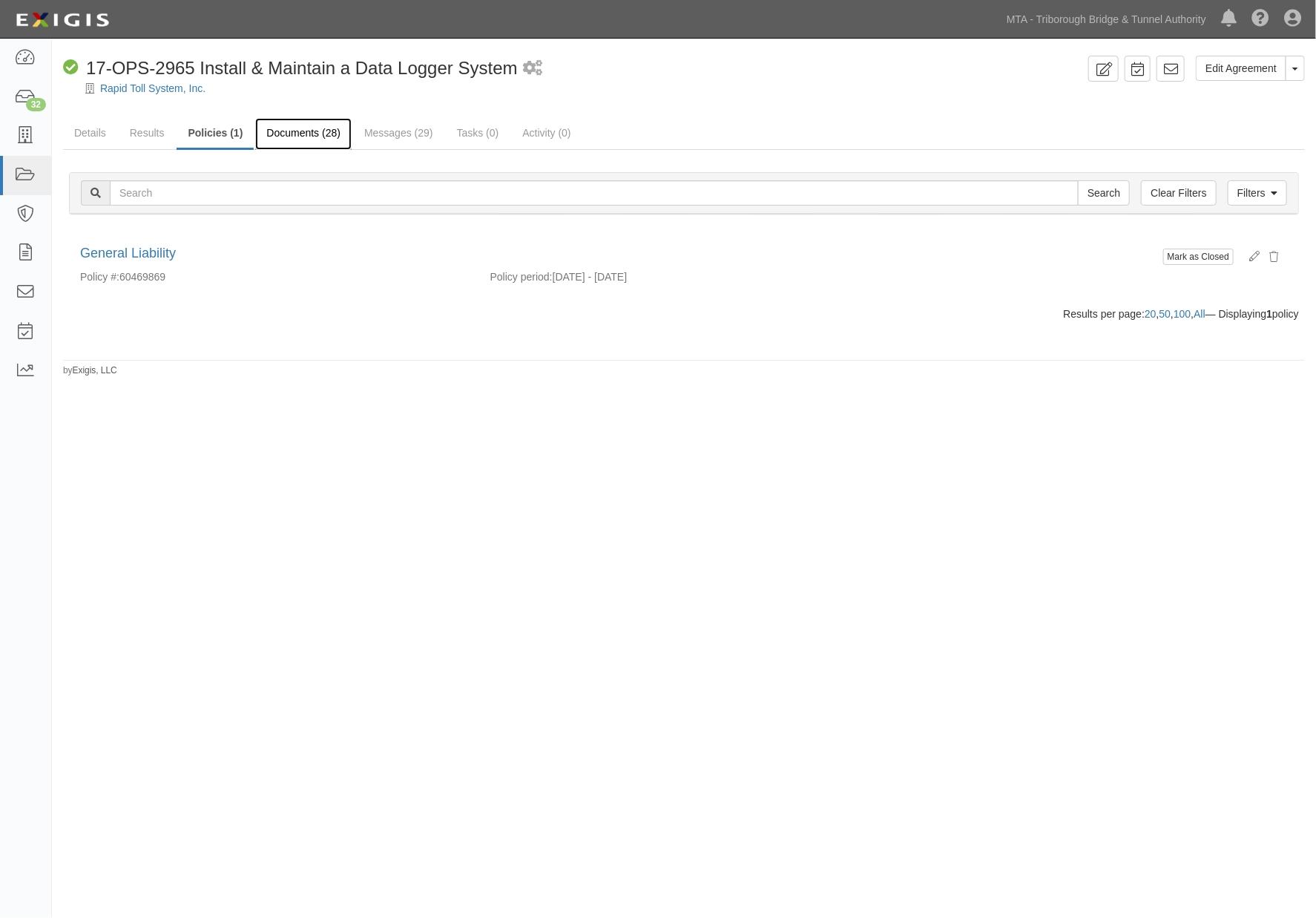
click at [287, 128] on link "Documents (28)" at bounding box center [304, 134] width 97 height 32
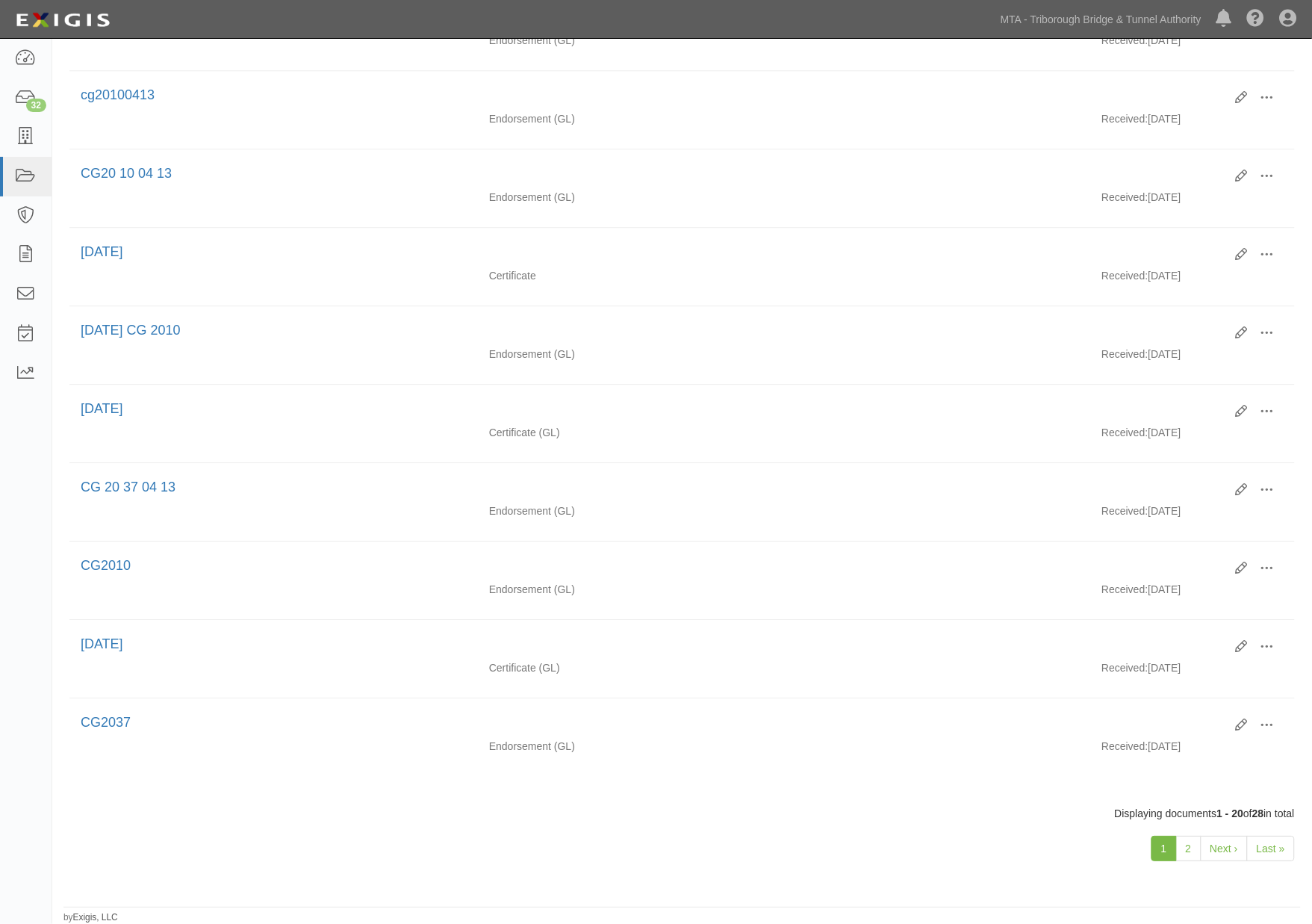
scroll to position [1136, 0]
click at [1187, 845] on link "2" at bounding box center [1188, 848] width 25 height 25
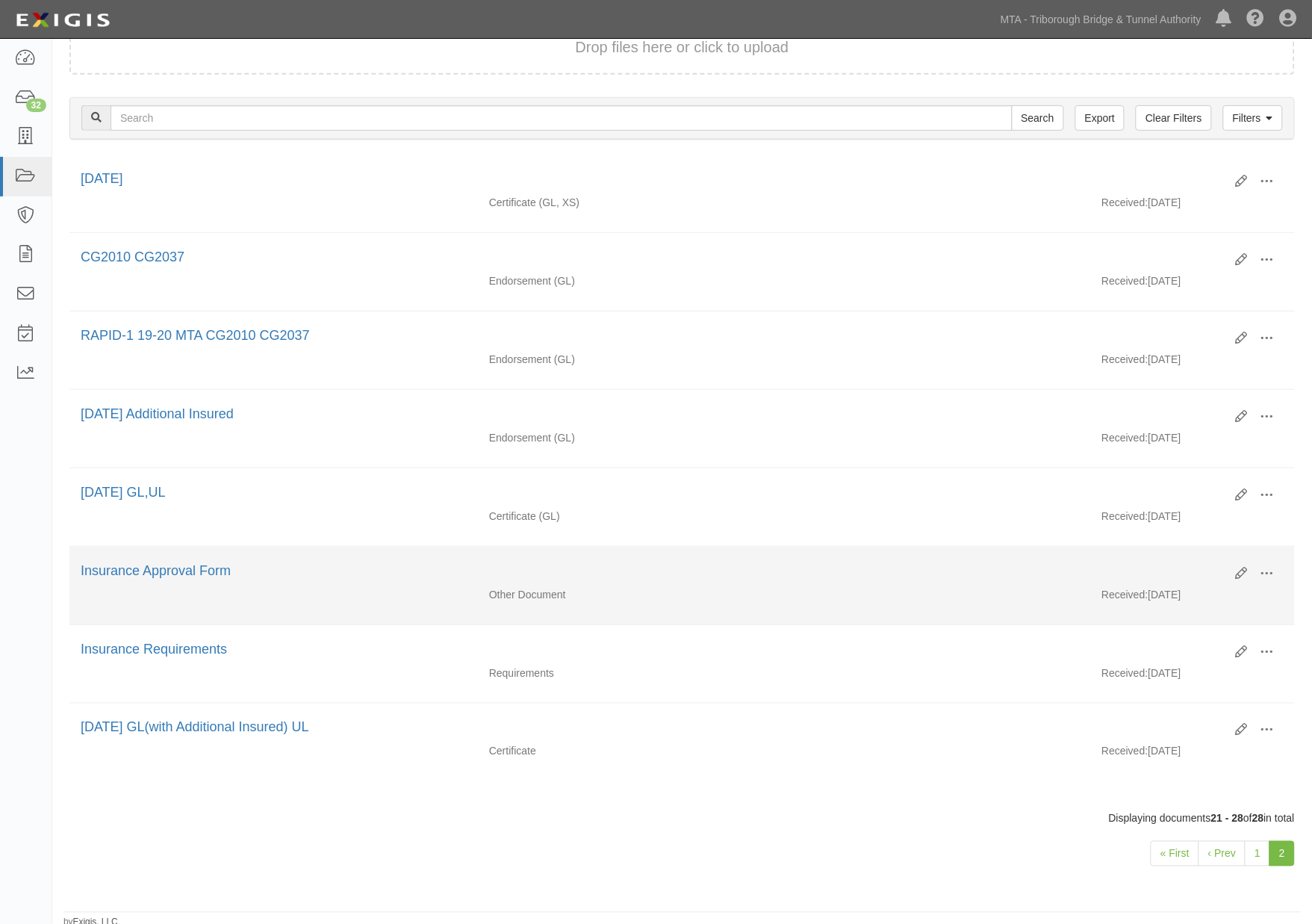
scroll to position [173, 0]
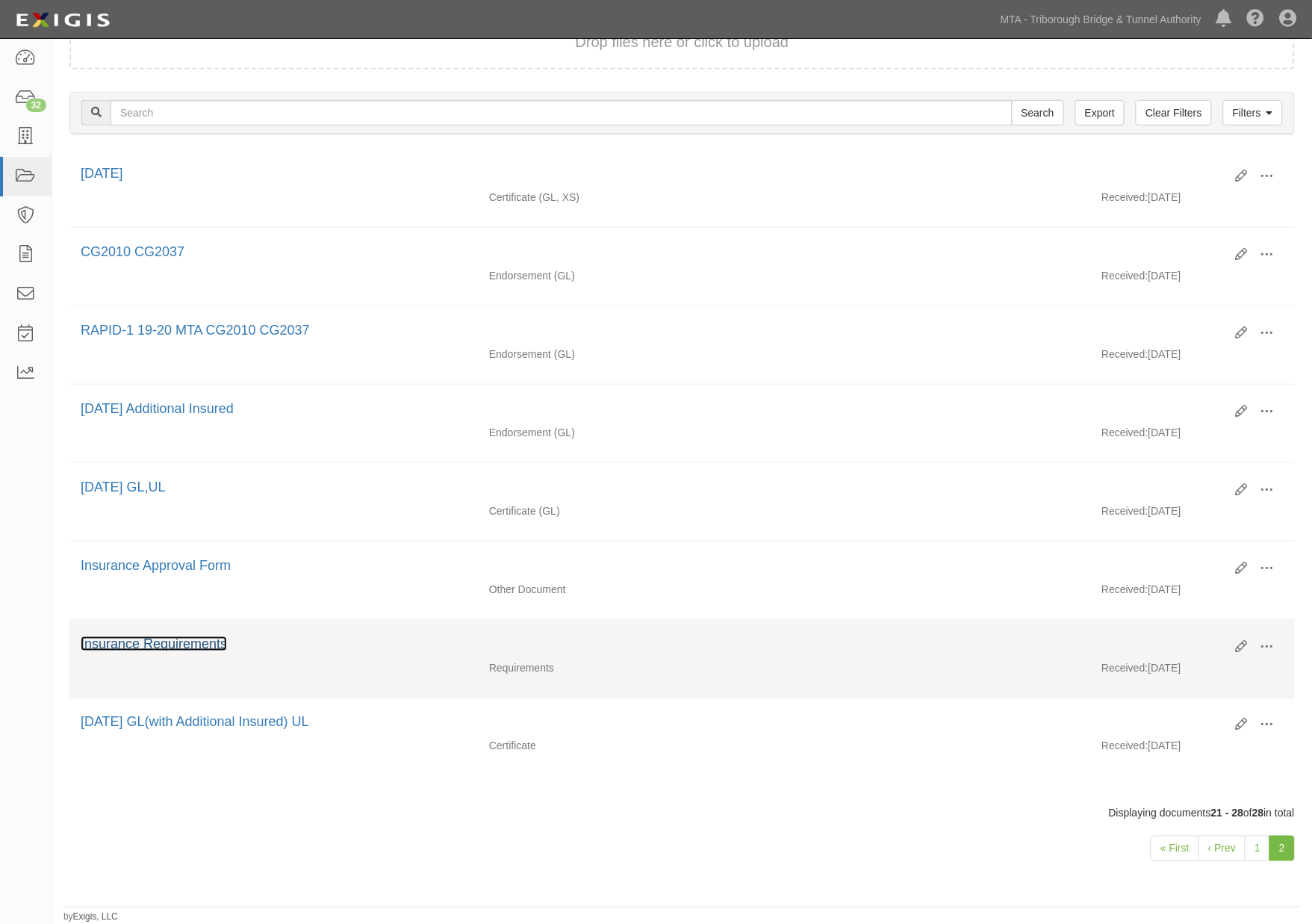
click at [155, 637] on link "Insurance Requirements" at bounding box center [153, 644] width 147 height 15
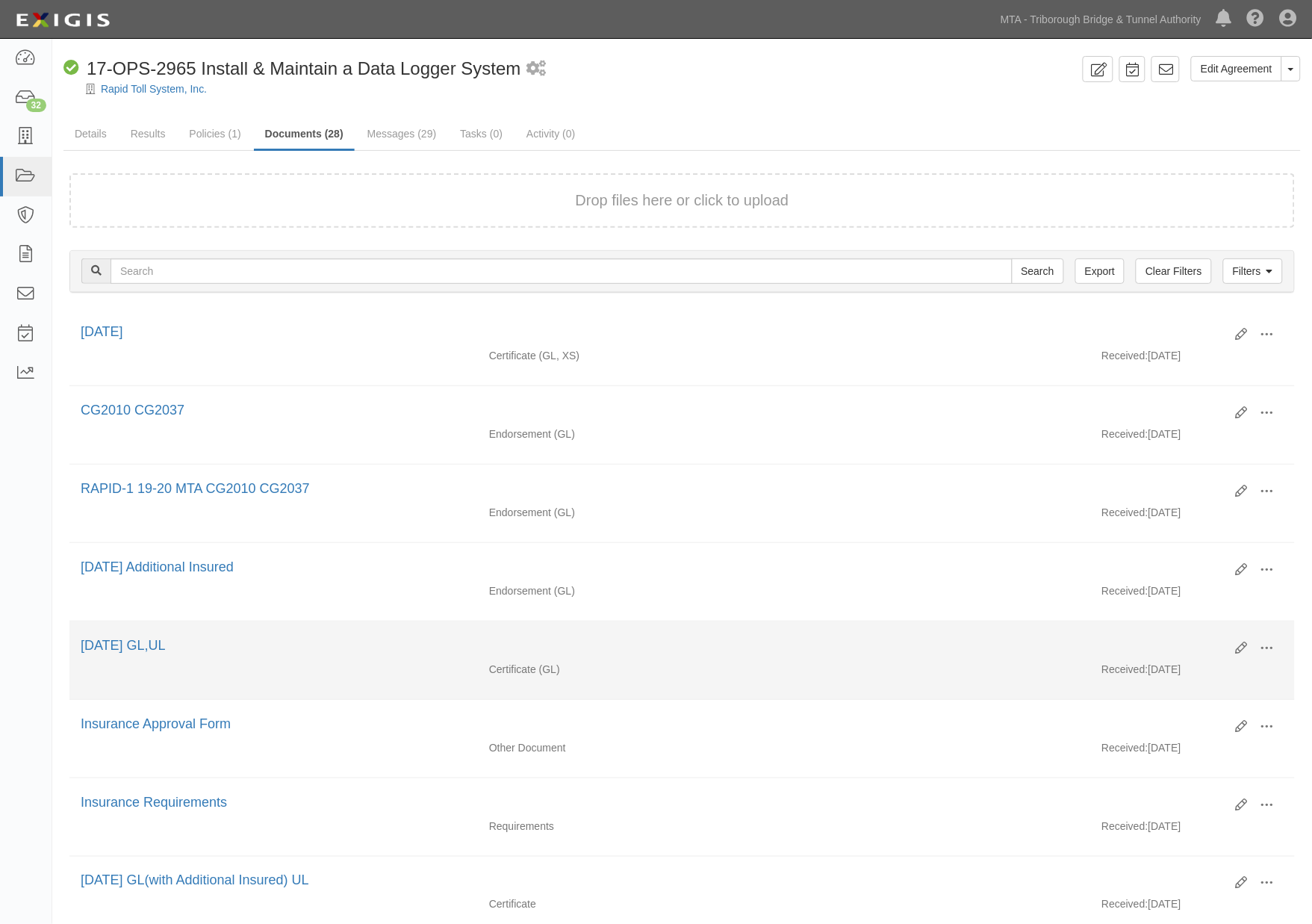
scroll to position [0, 0]
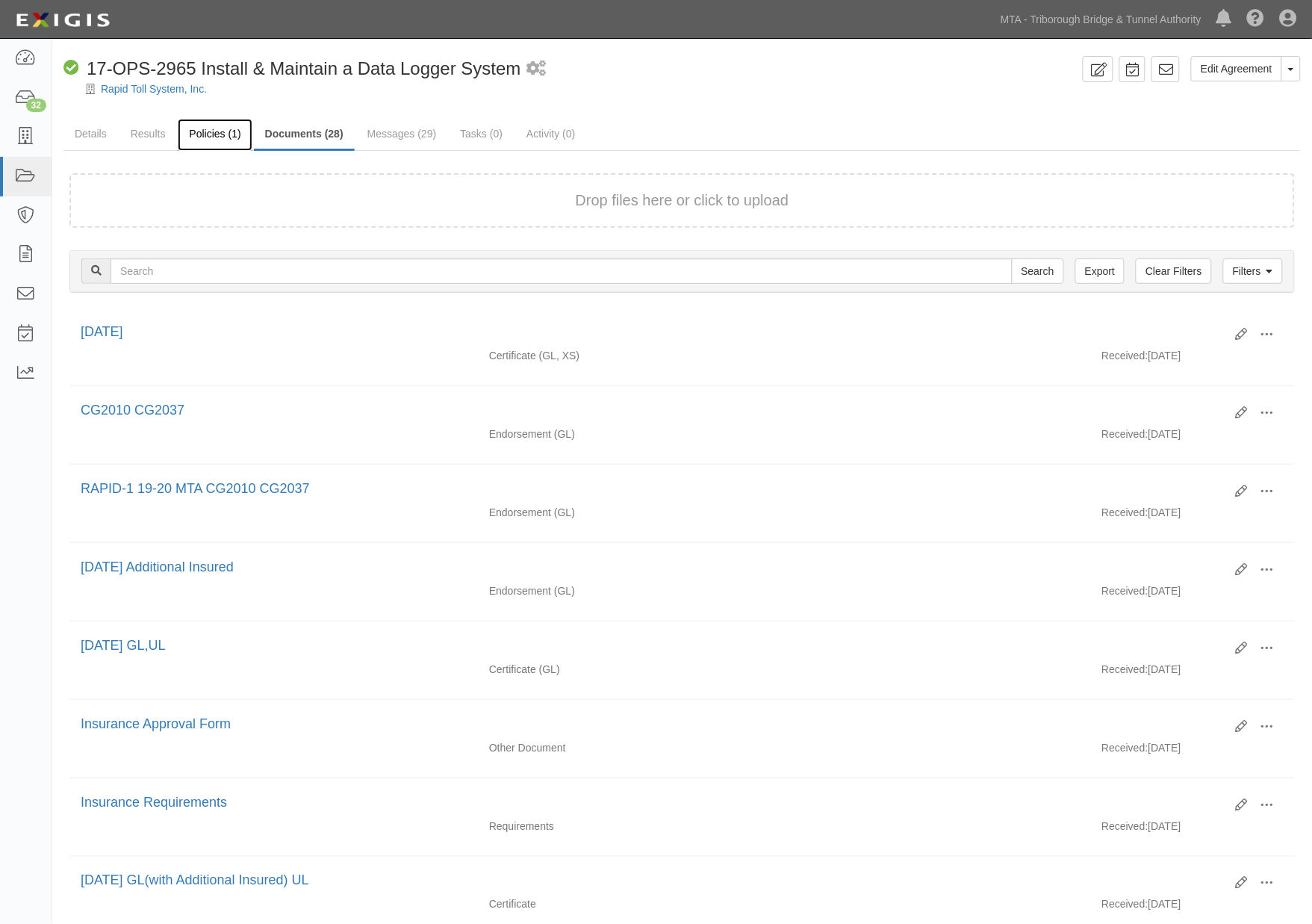
click at [219, 127] on link "Policies (1)" at bounding box center [214, 135] width 74 height 32
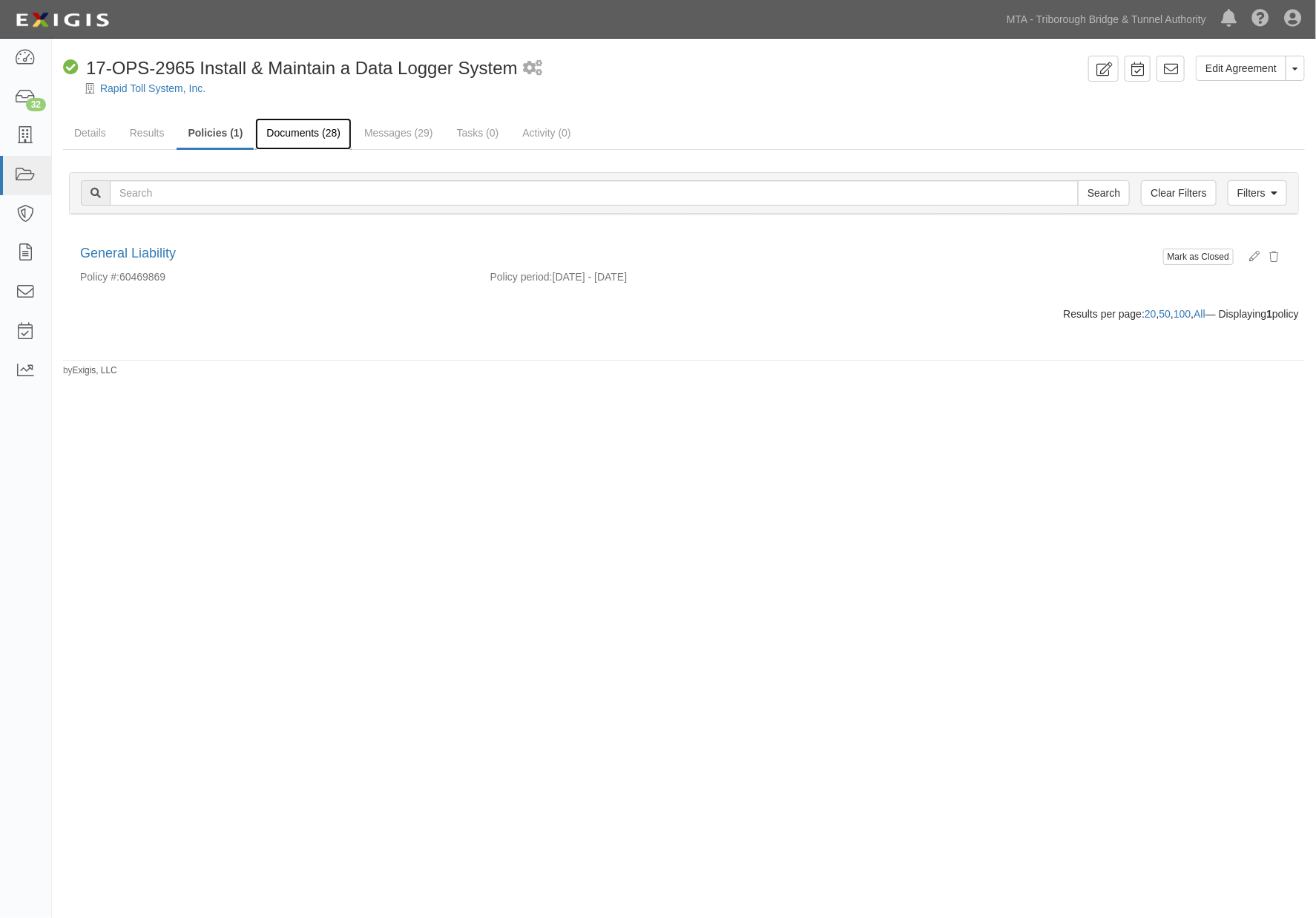
click at [317, 131] on link "Documents (28)" at bounding box center [304, 134] width 97 height 32
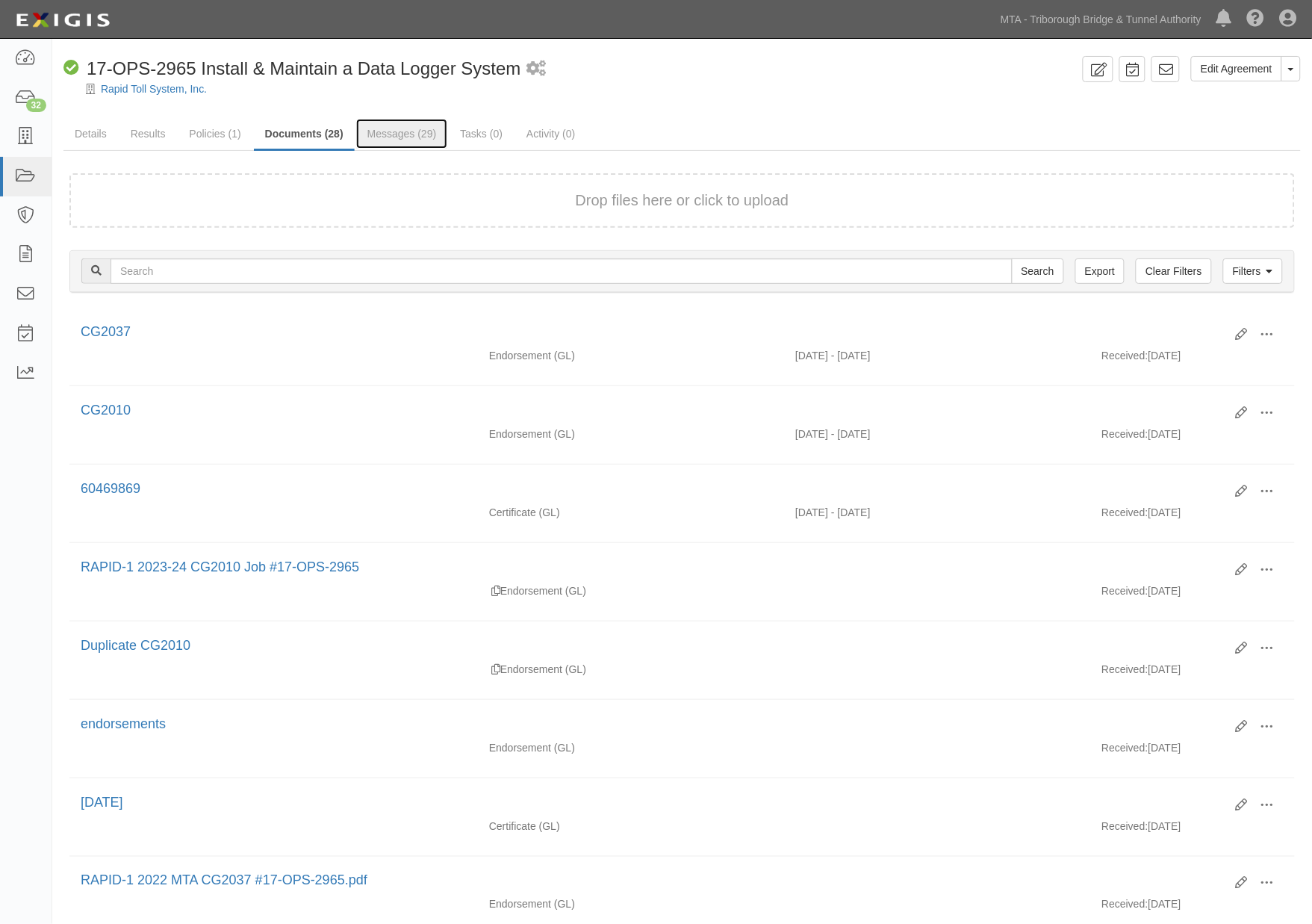
click at [417, 136] on link "Messages (29)" at bounding box center [401, 133] width 92 height 30
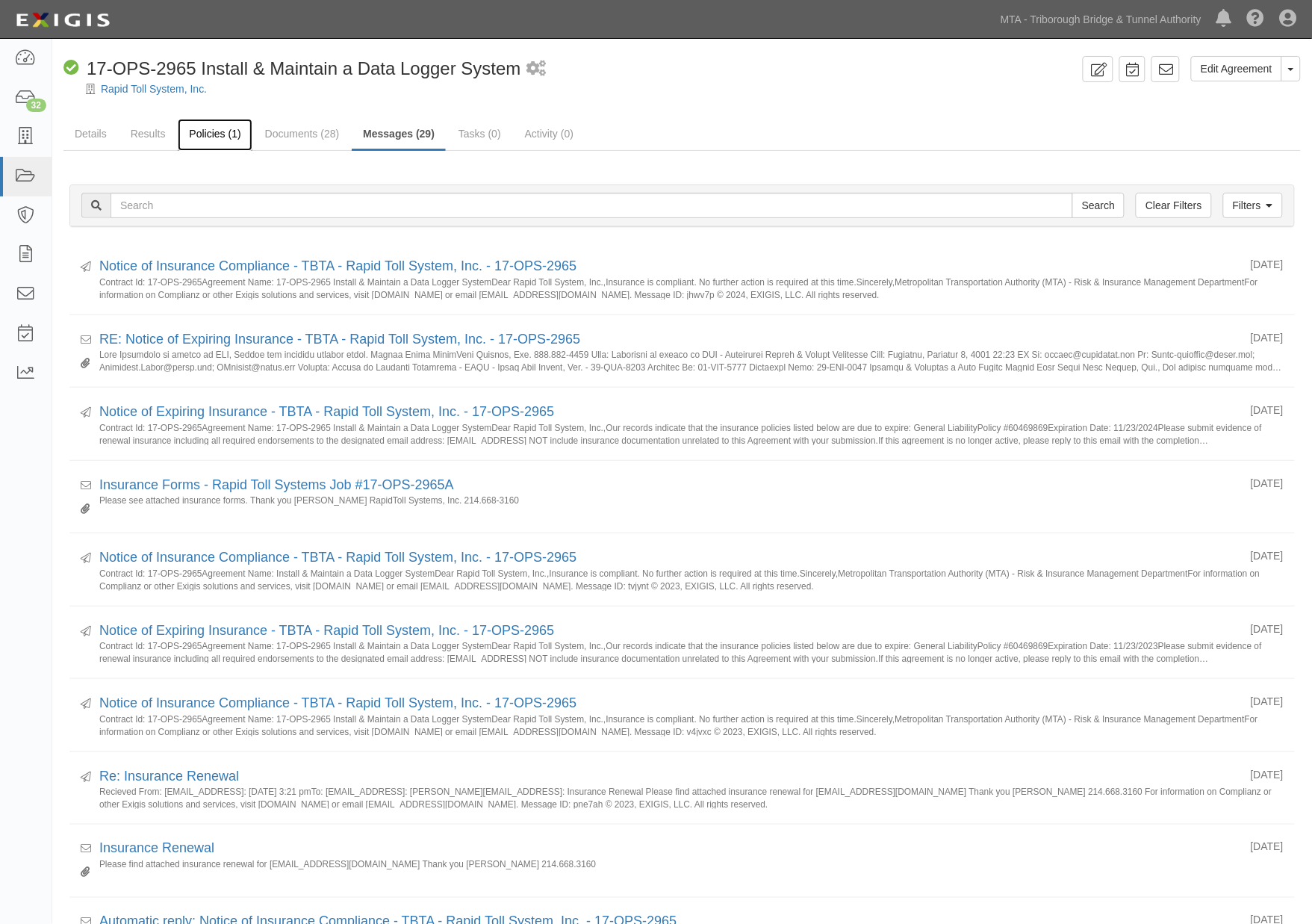
click at [214, 131] on link "Policies (1)" at bounding box center [214, 135] width 74 height 32
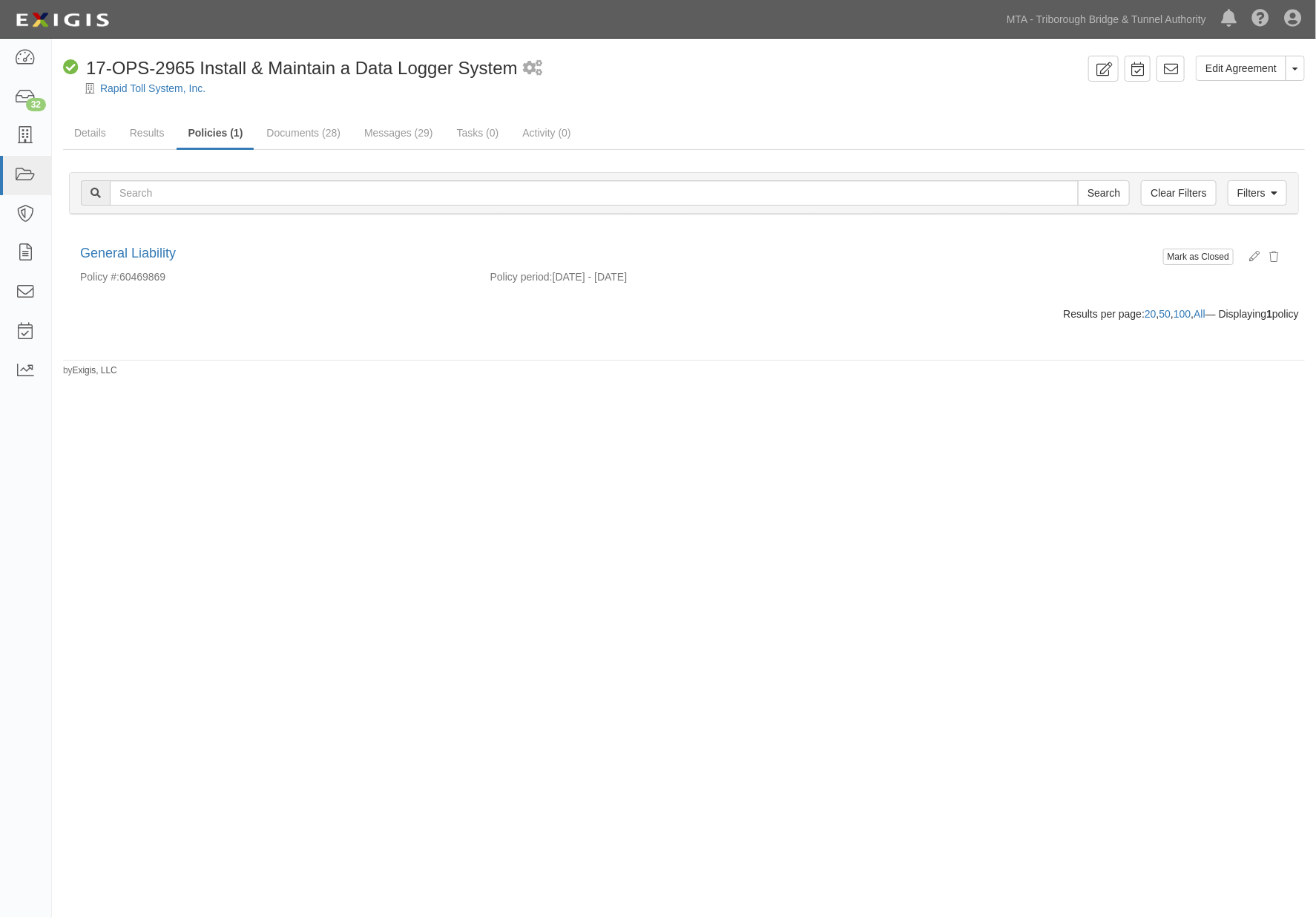
drag, startPoint x: 545, startPoint y: 664, endPoint x: 547, endPoint y: 646, distance: 18.1
click at [547, 664] on div "Edit Agreement Toggle Agreement Dropdown View Audit Trail Archive Agreement Sen…" at bounding box center [658, 457] width 1316 height 825
drag, startPoint x: 83, startPoint y: 61, endPoint x: 193, endPoint y: 61, distance: 110.0
click at [193, 61] on div "Compliant 17-OPS-2965 Install & Maintain a Data Logger System" at bounding box center [290, 68] width 455 height 25
copy span "17-OPS-2965"
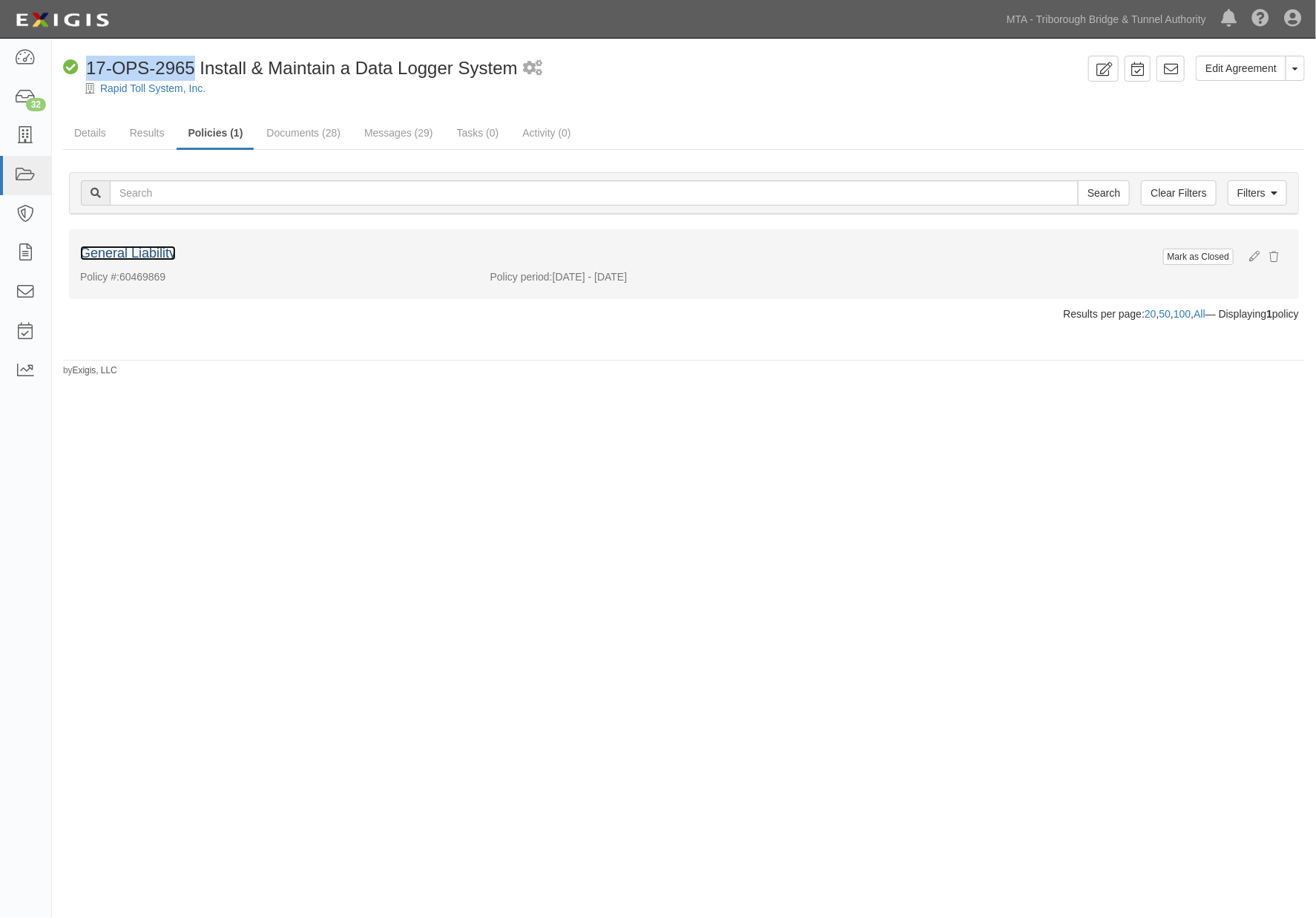
click at [158, 250] on link "General Liability" at bounding box center [127, 253] width 96 height 14
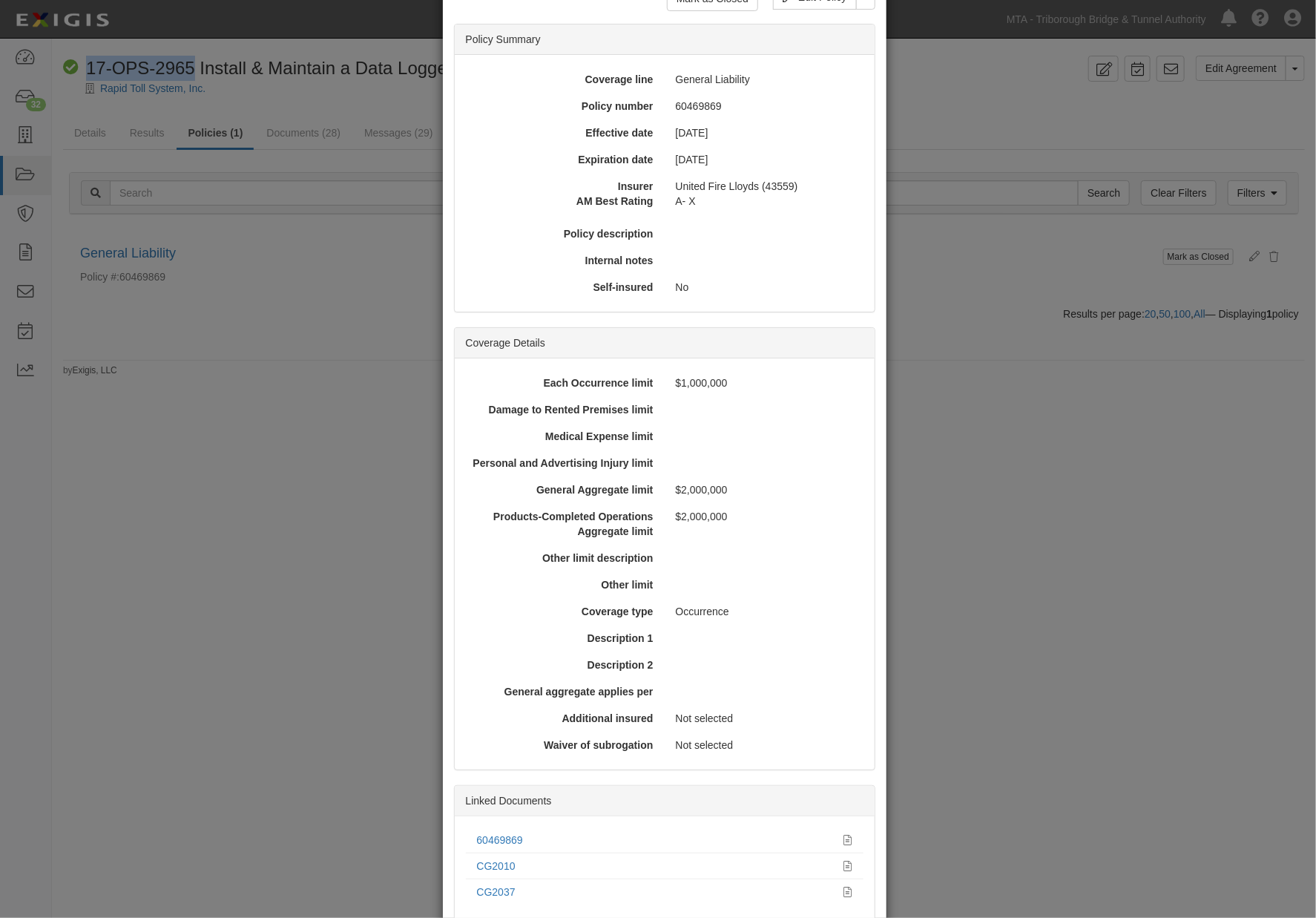
scroll to position [195, 0]
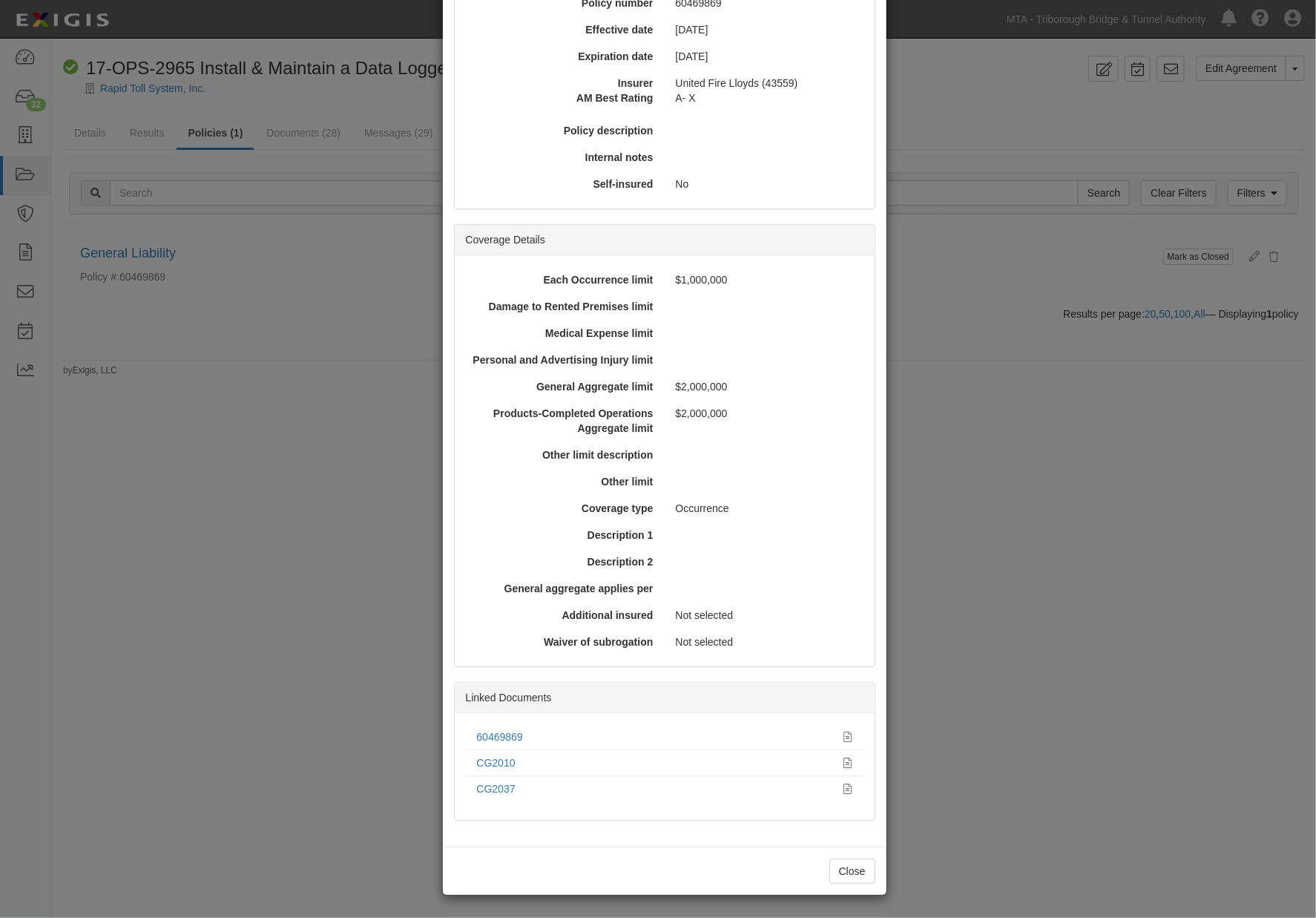
click at [299, 692] on div "× View Policy Mark as Closed Edit Policy Toggle Dropdown Delete Policy Policy S…" at bounding box center [658, 459] width 1316 height 918
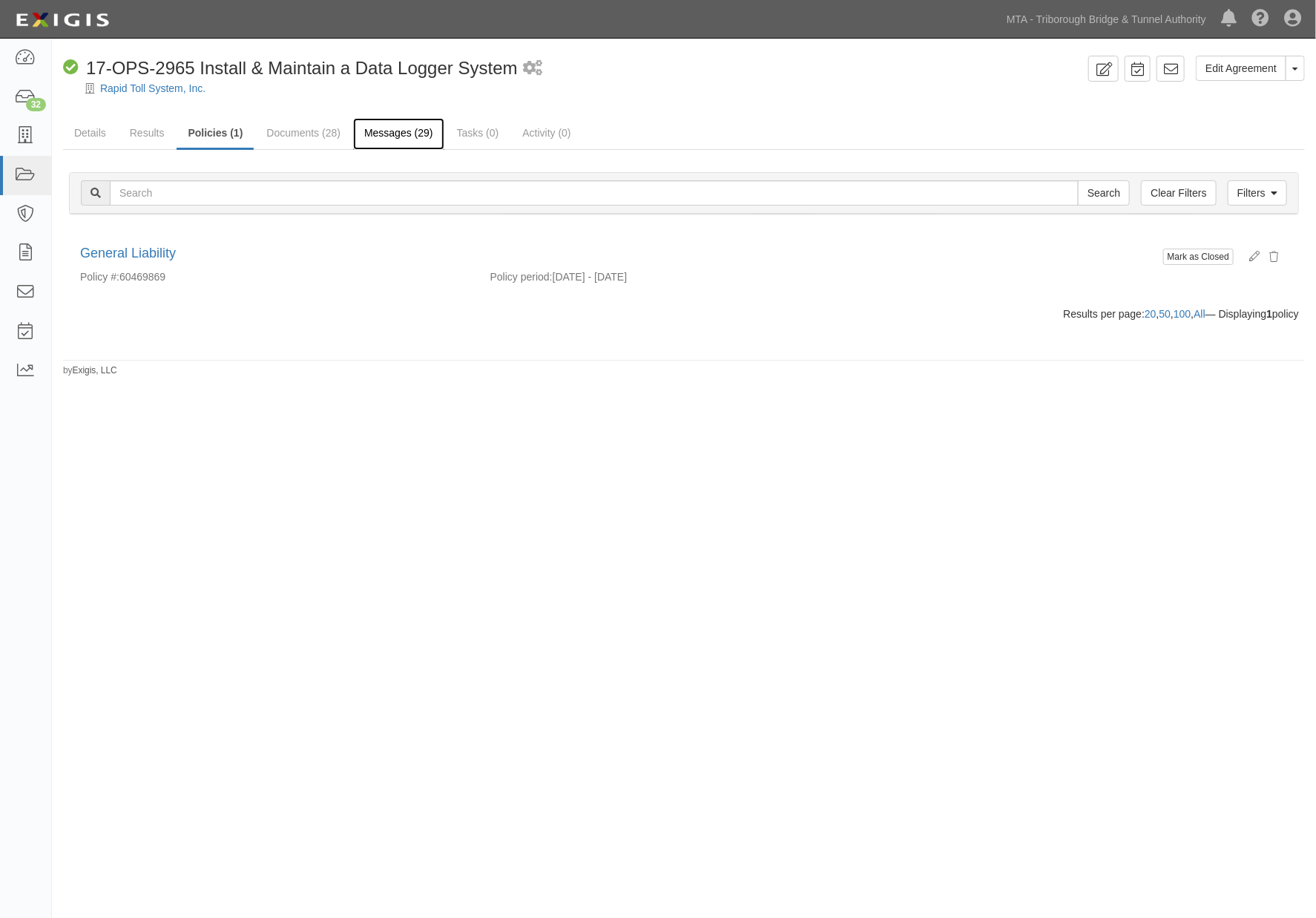
click at [383, 137] on link "Messages (29)" at bounding box center [398, 134] width 91 height 32
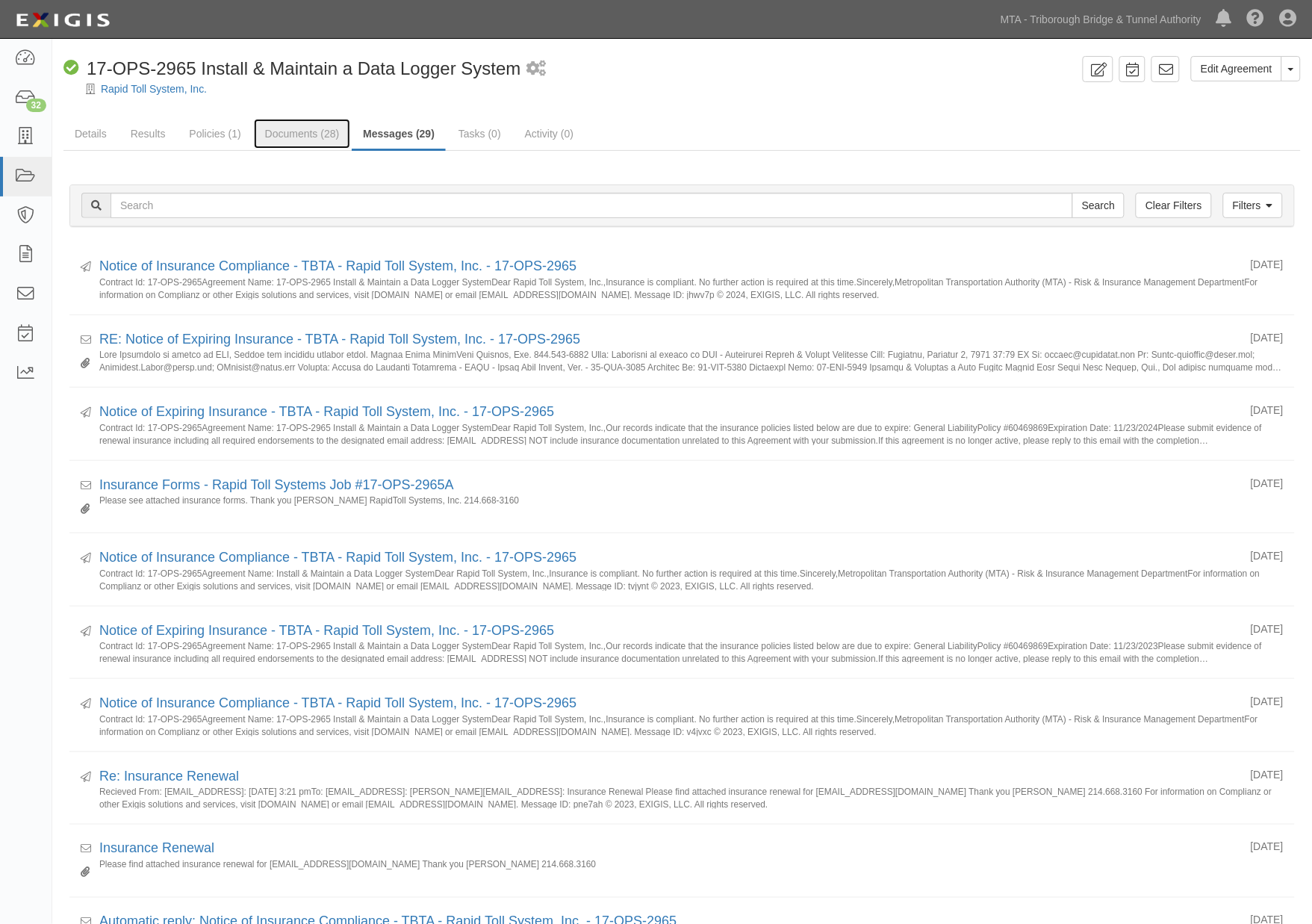
click at [305, 128] on link "Documents (28)" at bounding box center [302, 133] width 97 height 30
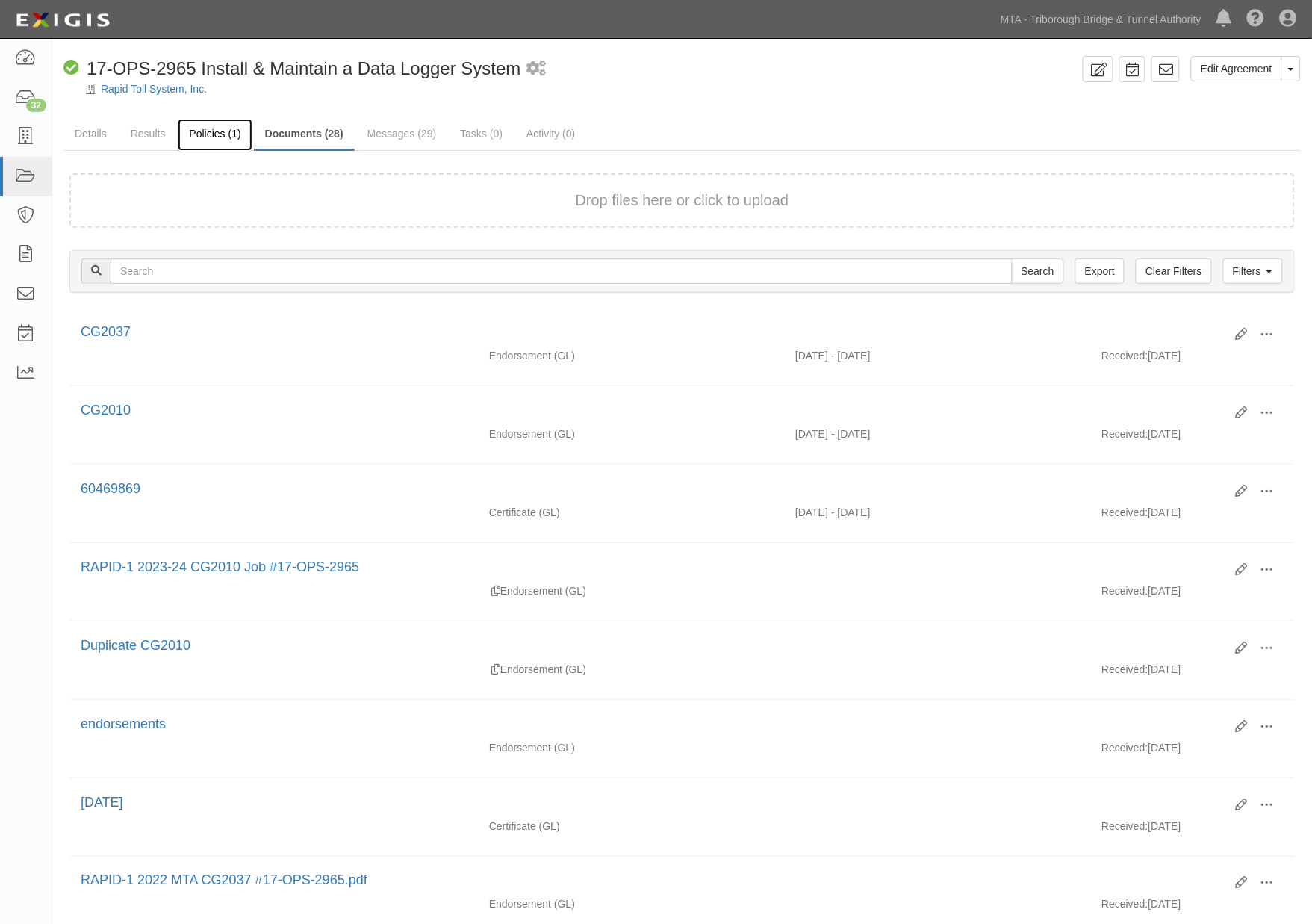
click at [194, 128] on link "Policies (1)" at bounding box center [214, 135] width 74 height 32
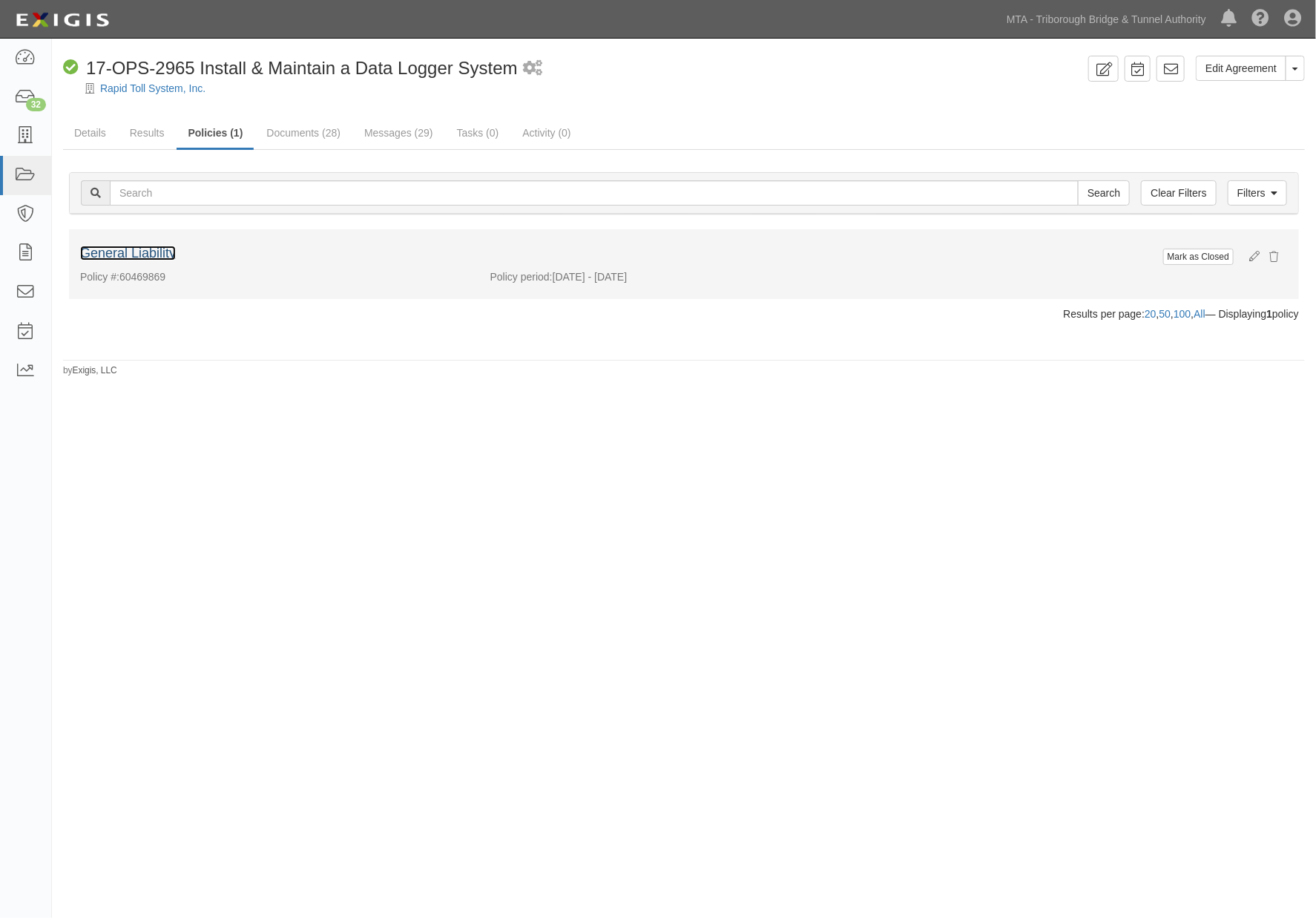
click at [108, 252] on link "General Liability" at bounding box center [127, 253] width 96 height 14
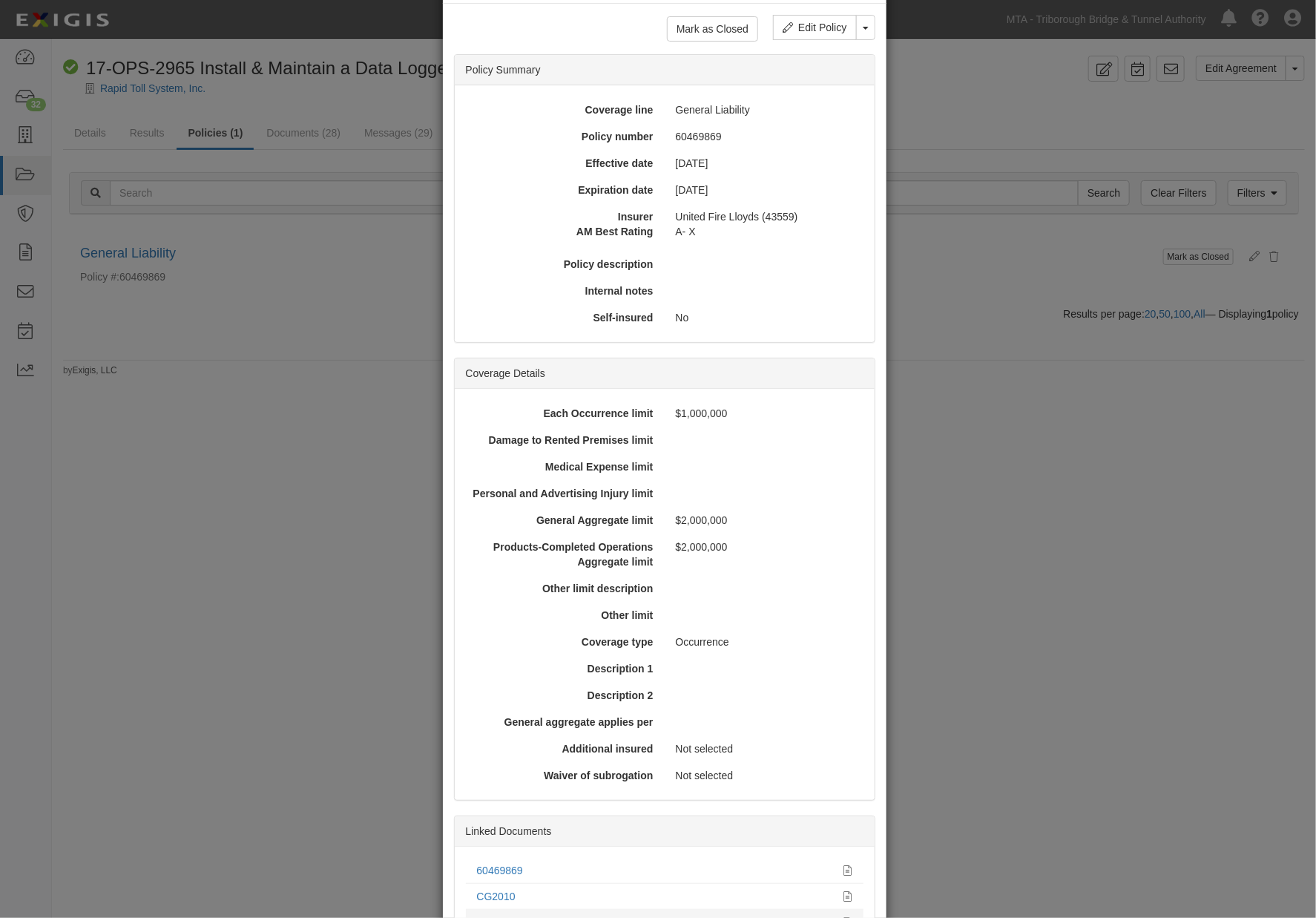
scroll to position [195, 0]
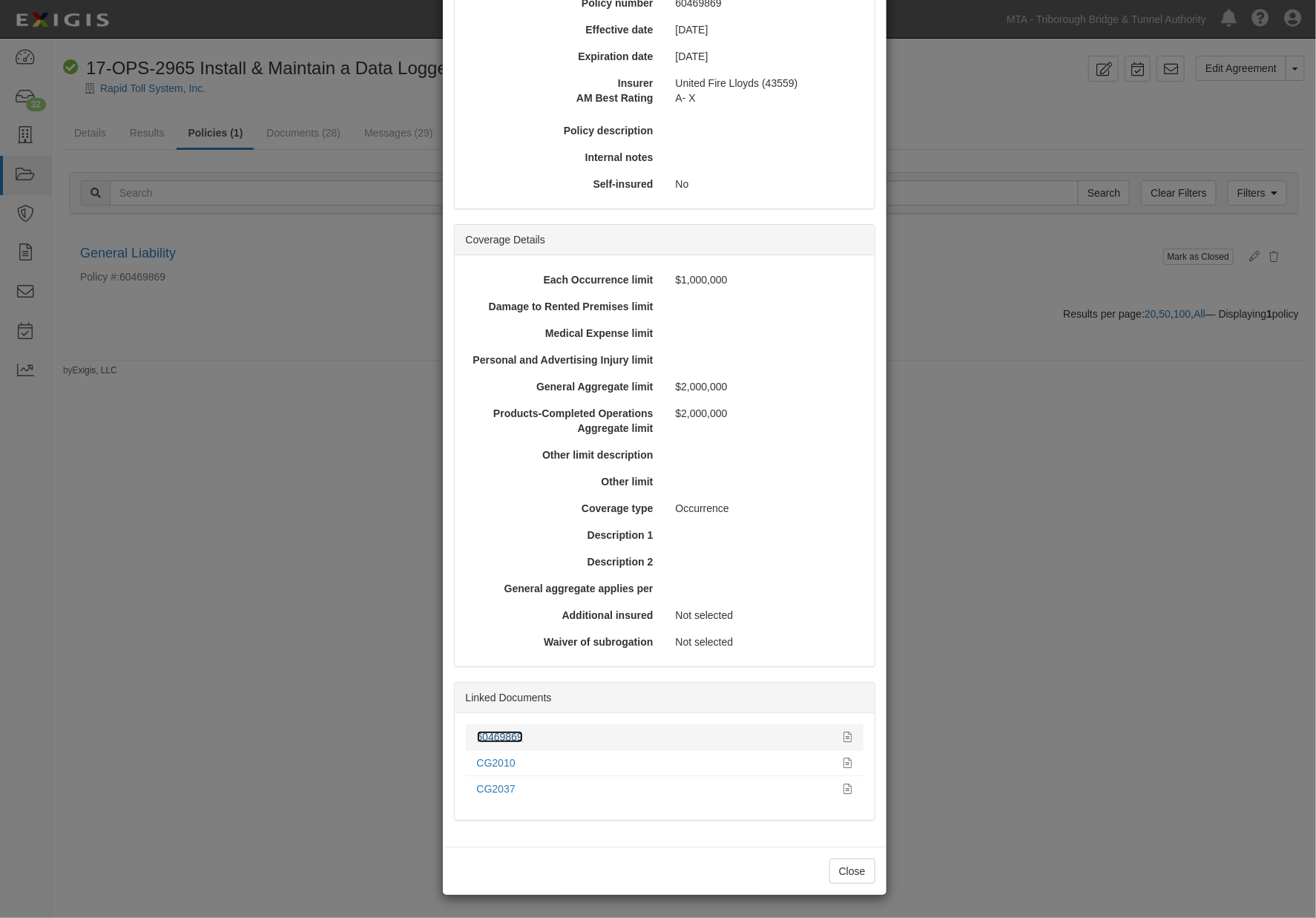
click at [492, 732] on link "60469869" at bounding box center [499, 736] width 46 height 12
click at [175, 461] on div "× View Policy Mark as Closed Edit Policy Toggle Dropdown Delete Policy Policy S…" at bounding box center [658, 459] width 1316 height 918
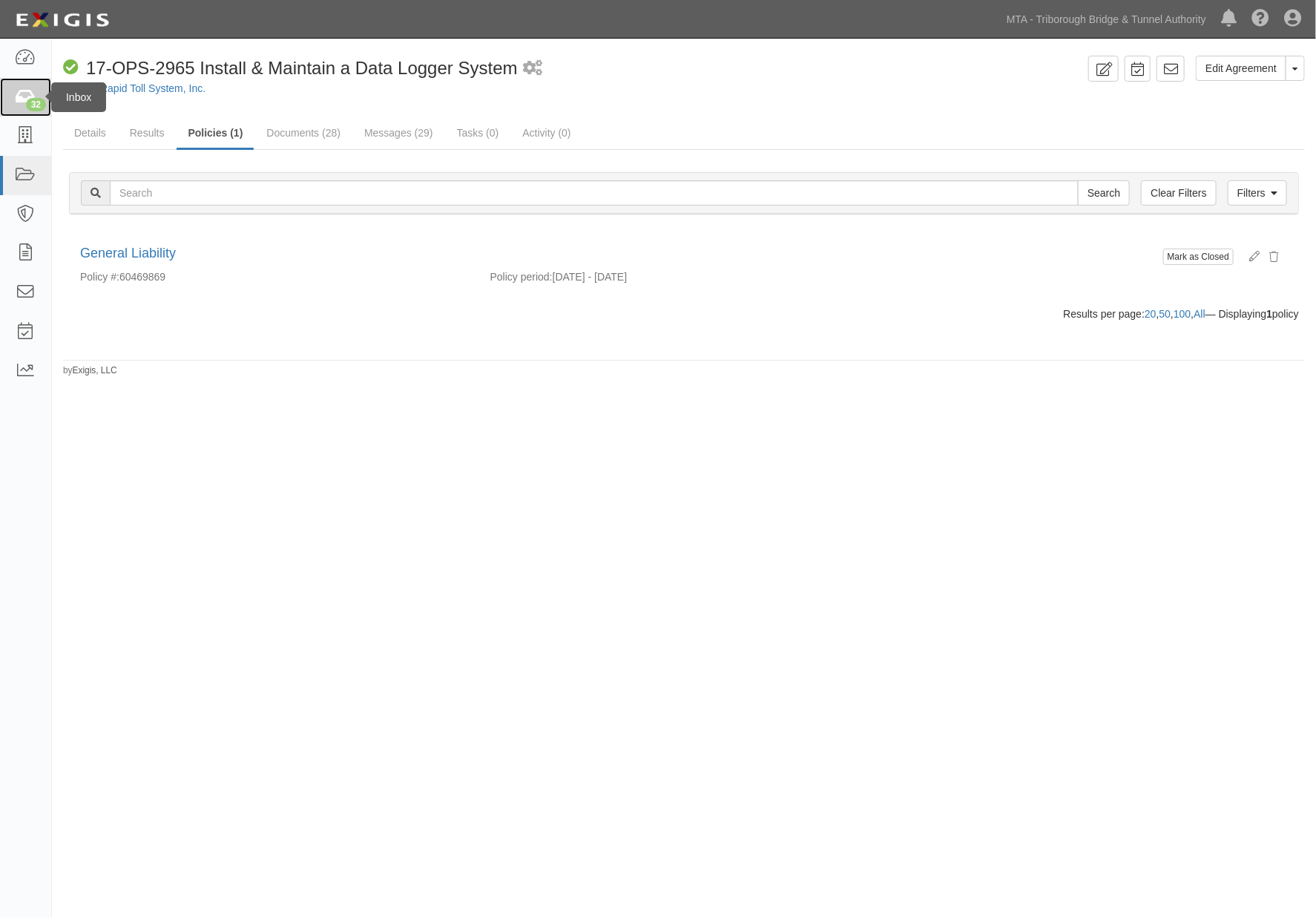
click at [17, 97] on icon at bounding box center [25, 97] width 21 height 17
click at [1063, 9] on link "MTA - Triborough Bridge & Tunnel Authority" at bounding box center [1107, 19] width 214 height 30
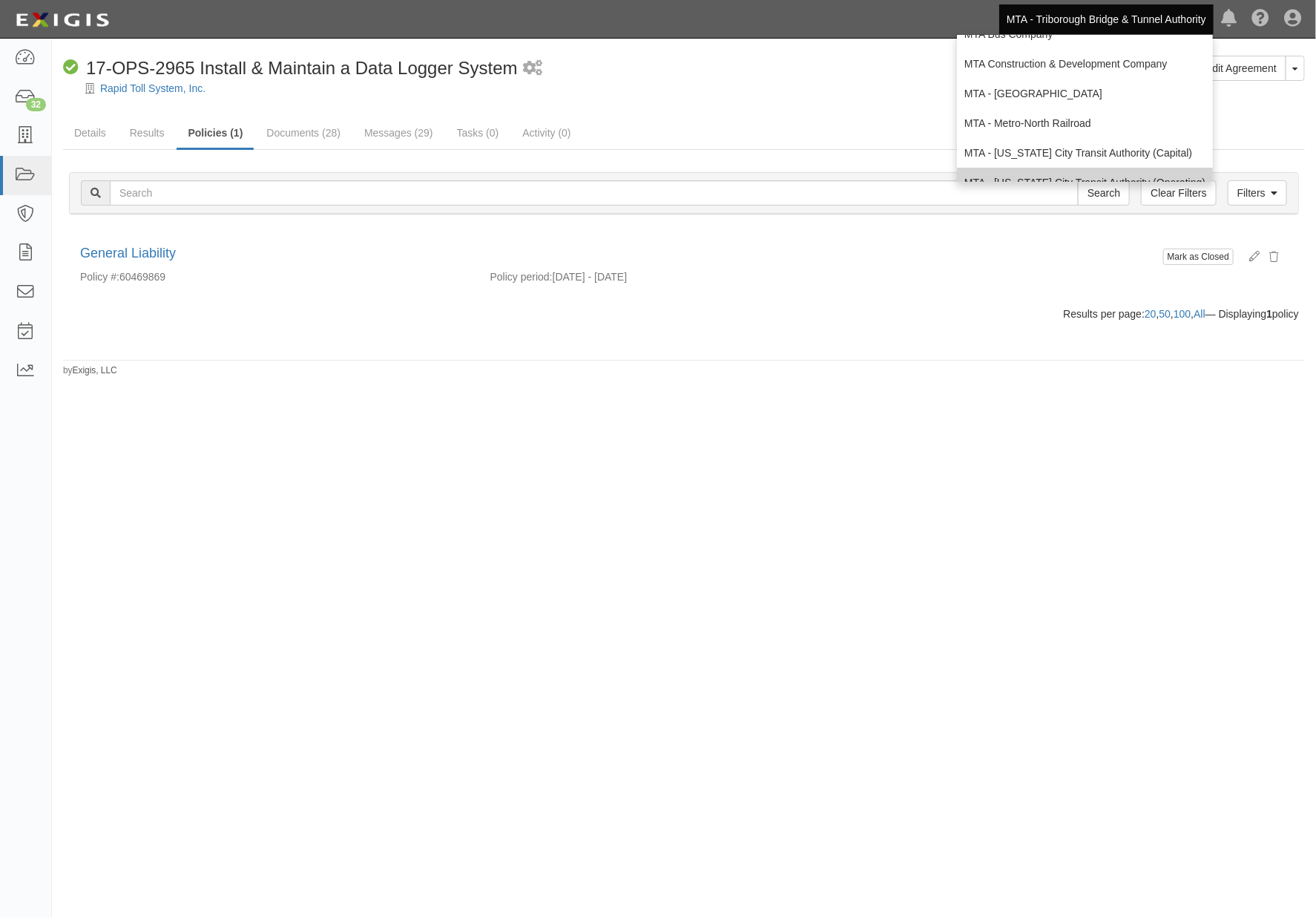
scroll to position [98, 0]
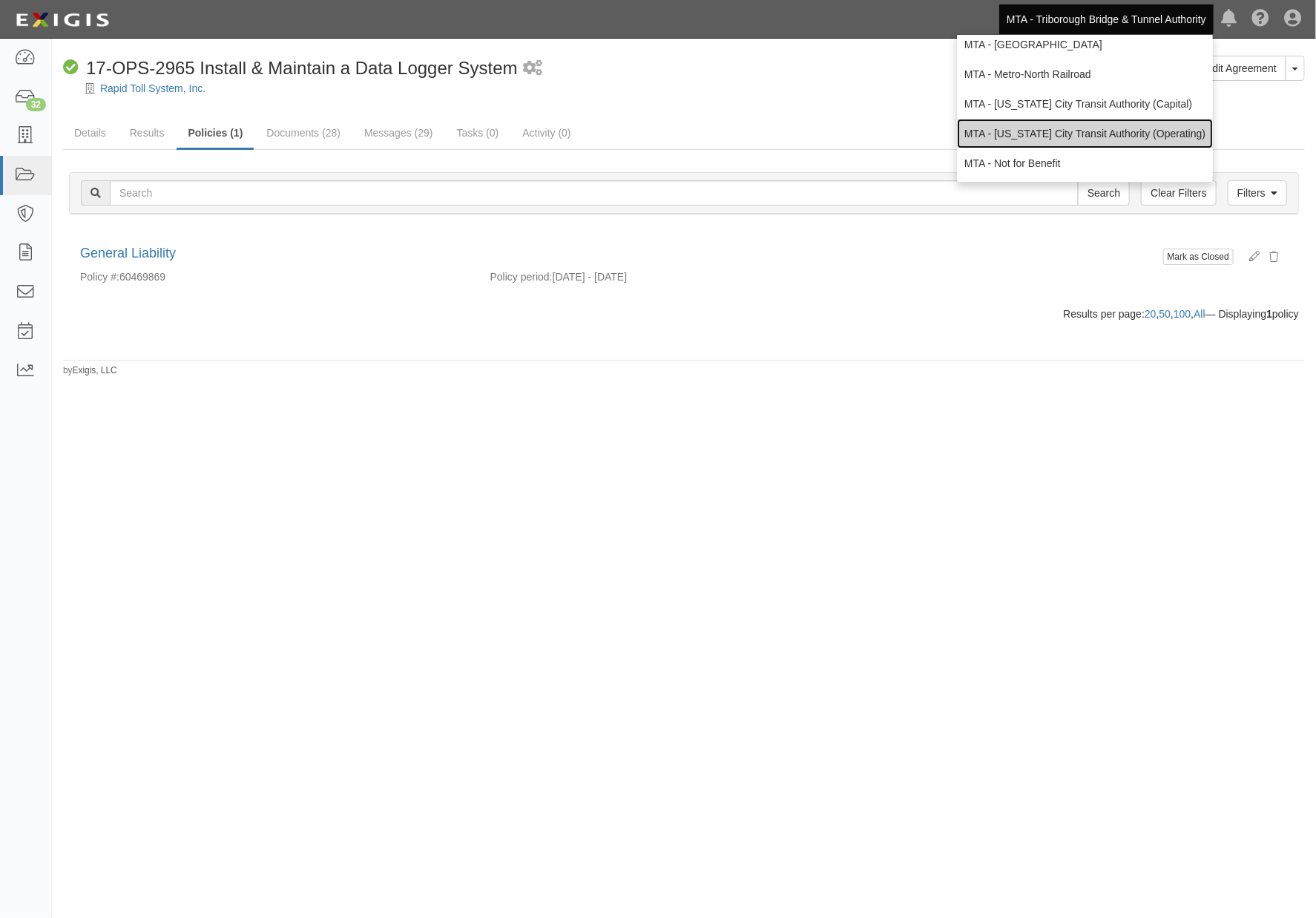
click at [1021, 135] on link "MTA - [US_STATE] City Transit Authority (Operating)" at bounding box center [1085, 133] width 256 height 30
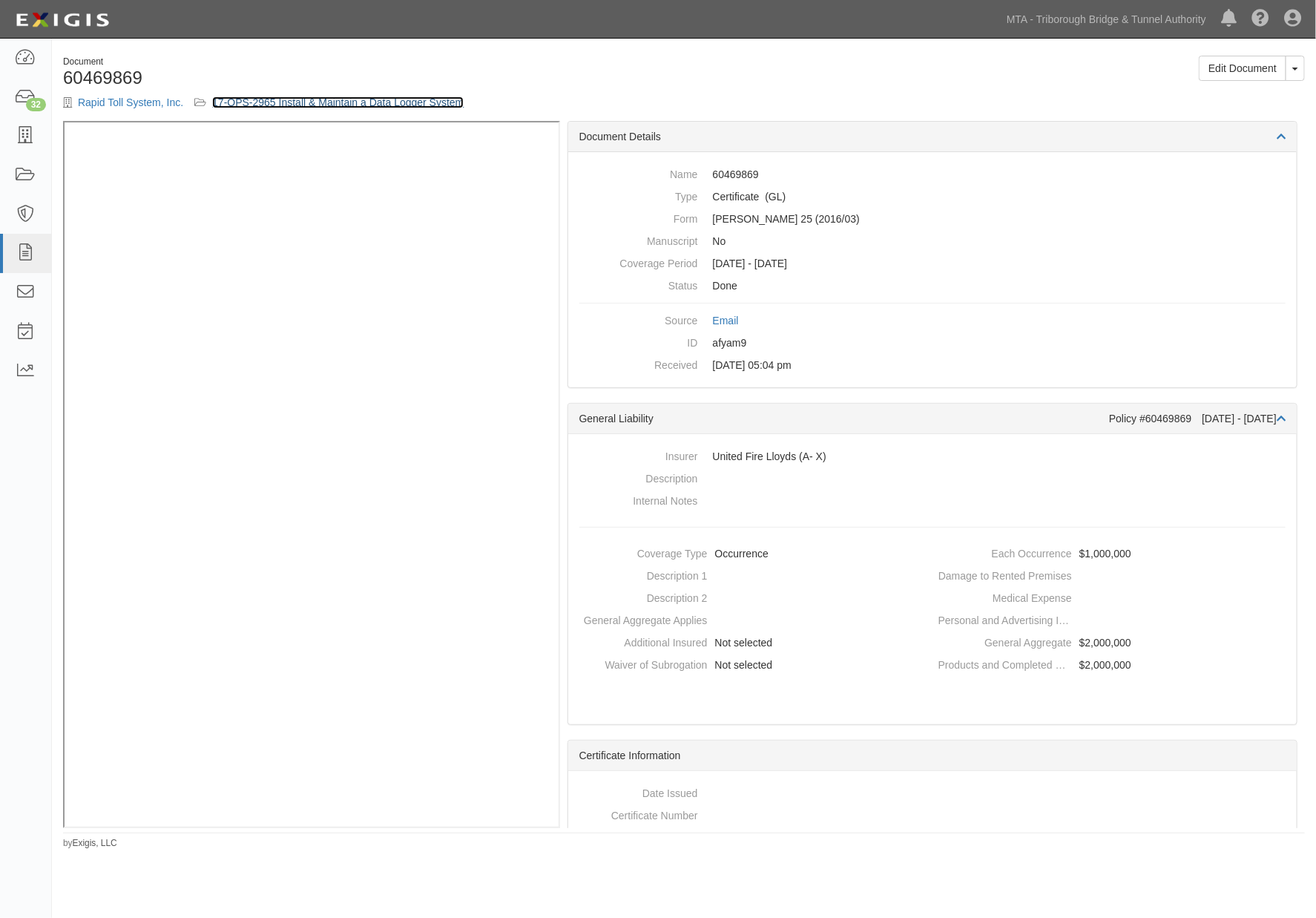
click at [356, 104] on link "17-OPS-2965 Install & Maintain a Data Logger System" at bounding box center [337, 102] width 251 height 12
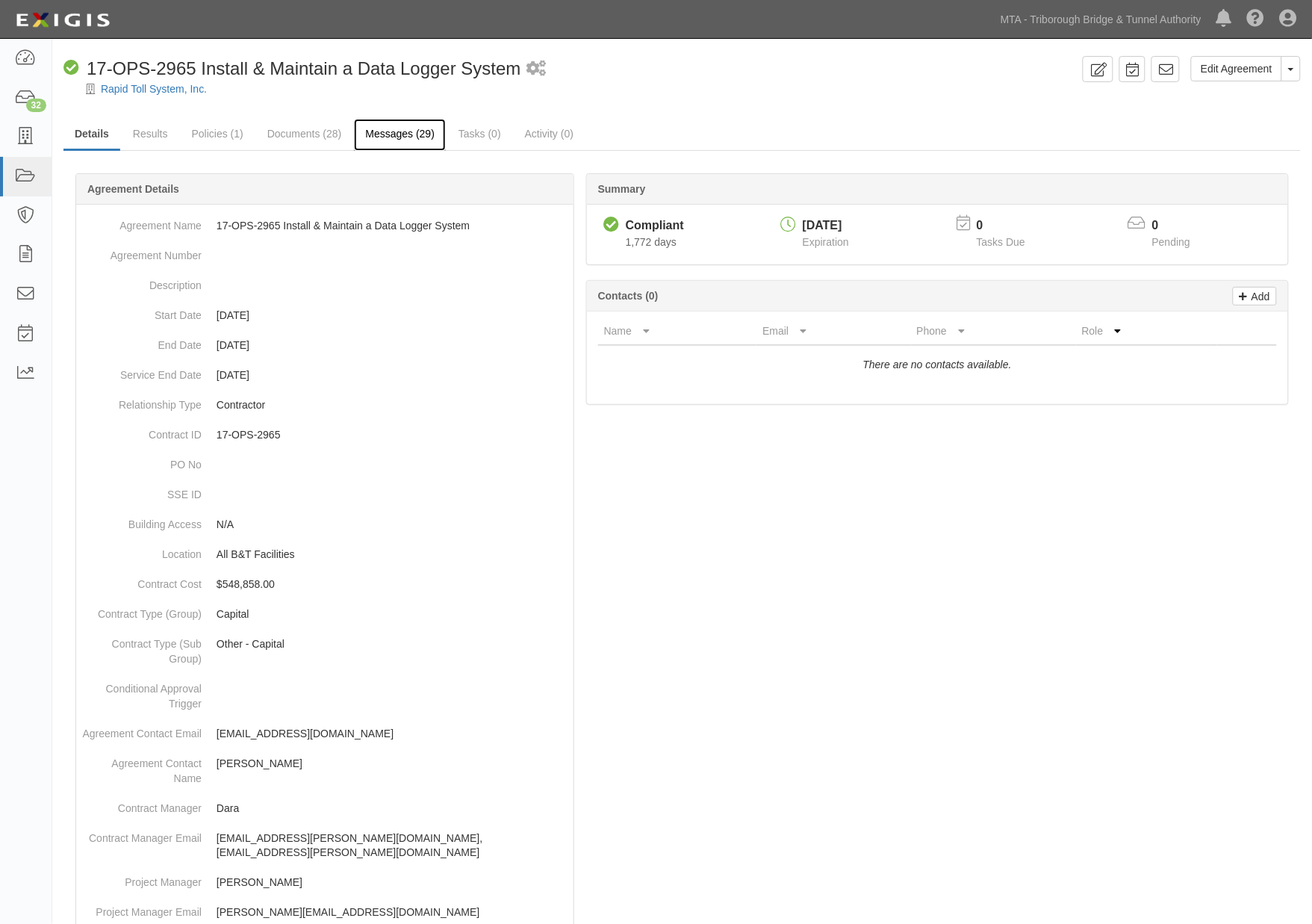
click at [414, 128] on link "Messages (29)" at bounding box center [400, 135] width 92 height 32
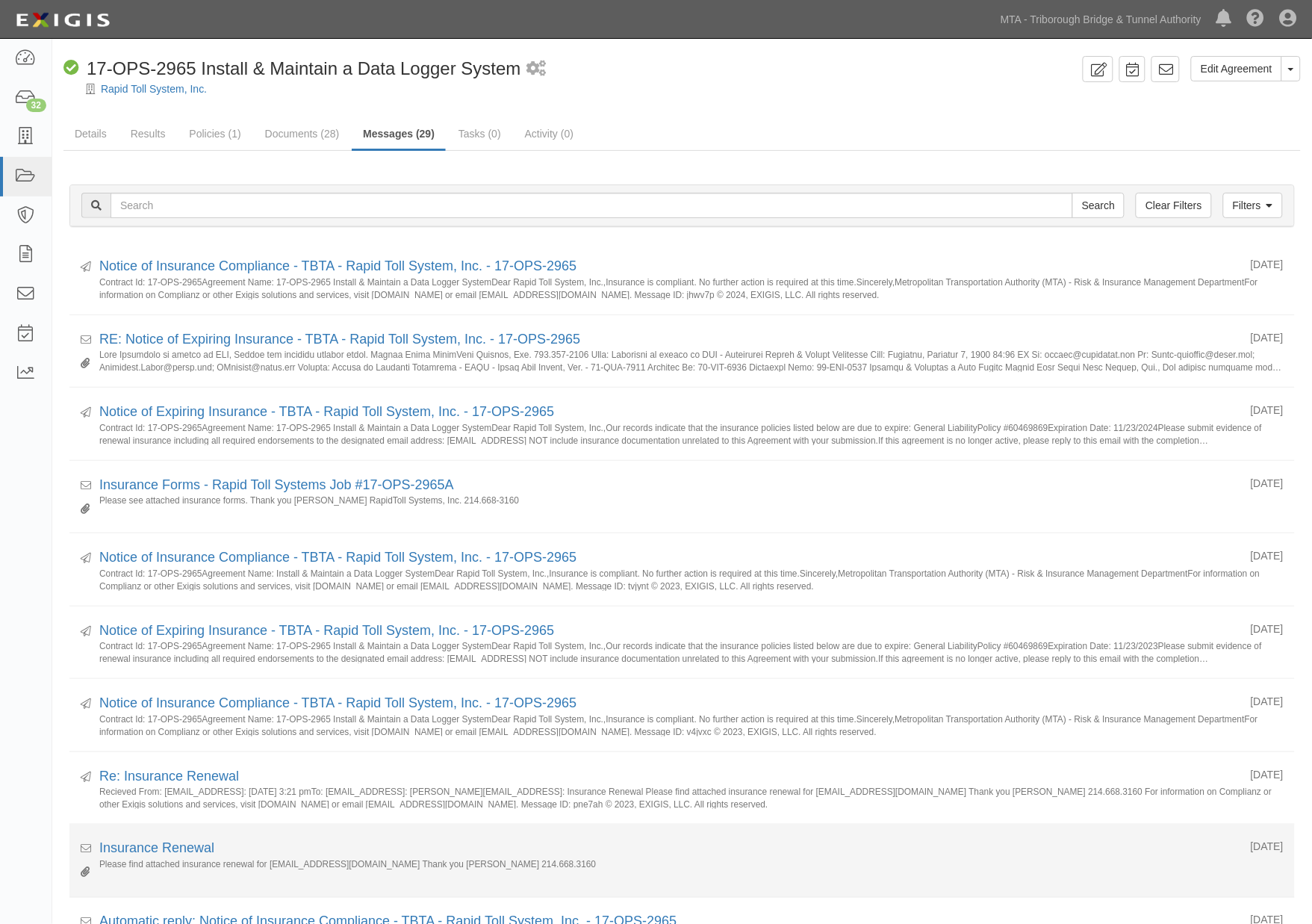
click at [957, 889] on li "Received [DATE] Insurance Renewal Please find attached insurance renewal for [E…" at bounding box center [682, 861] width 1225 height 73
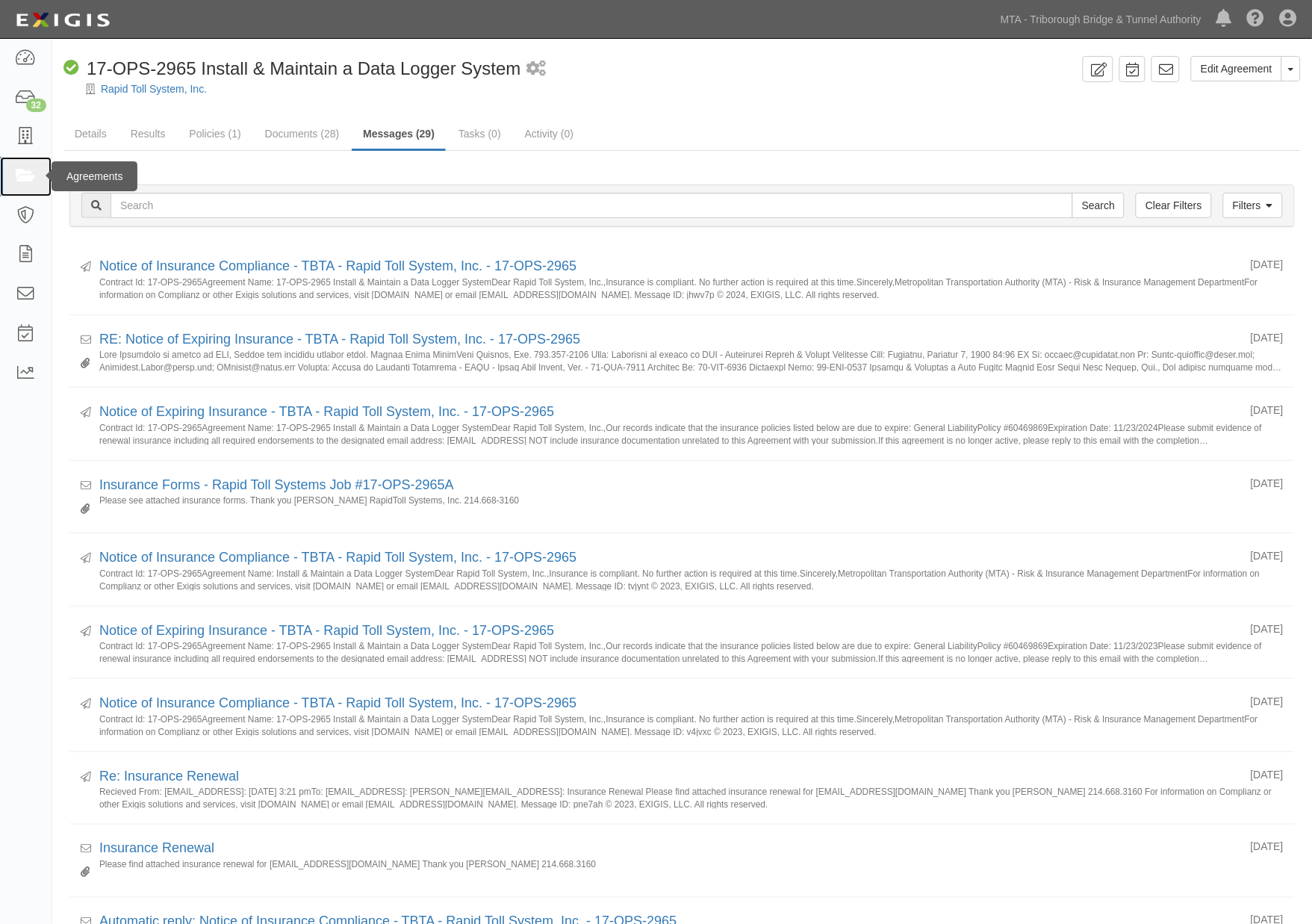
click at [20, 181] on icon at bounding box center [25, 176] width 21 height 17
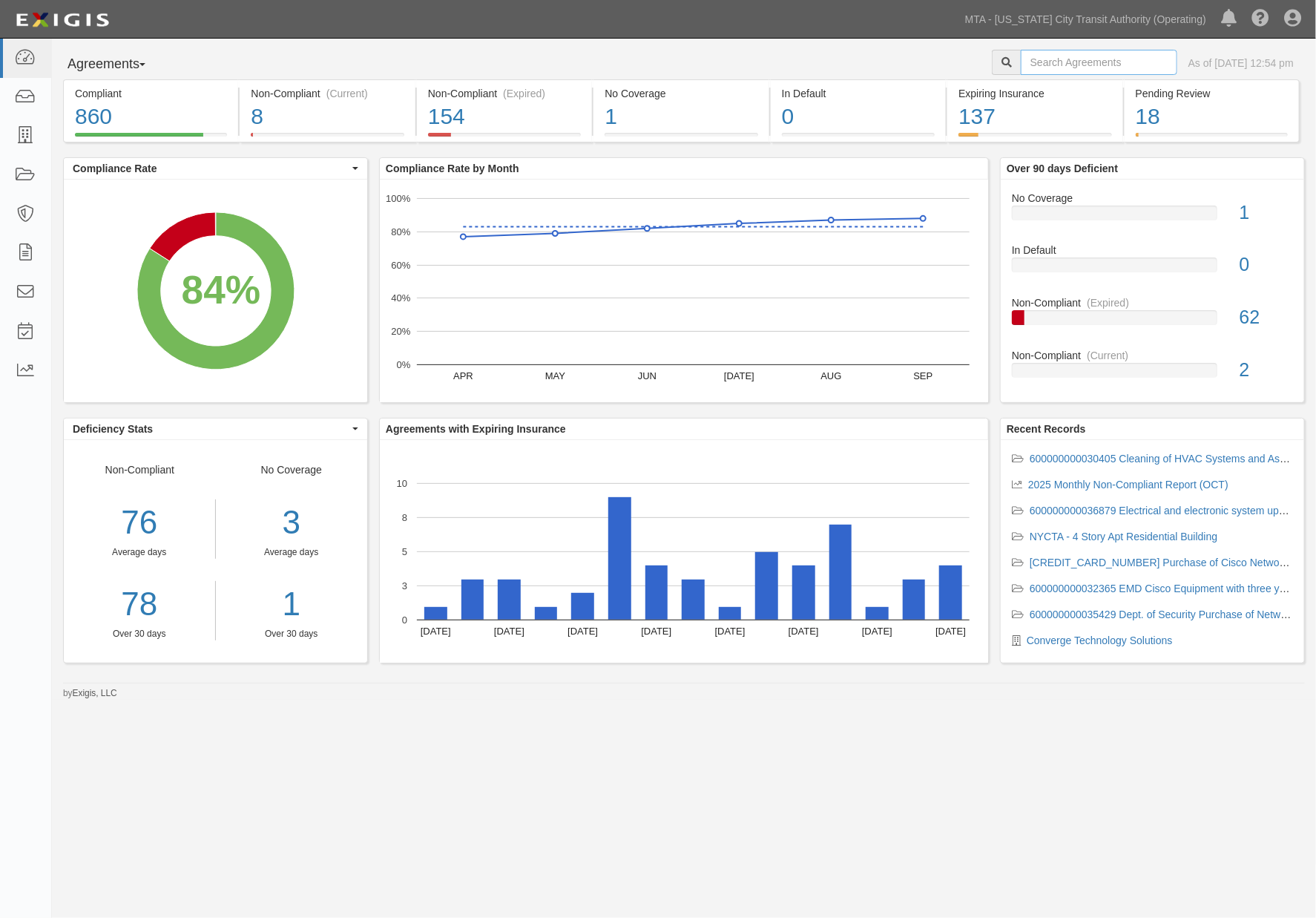
click at [1032, 62] on input "text" at bounding box center [1099, 62] width 156 height 25
type input "Harsco"
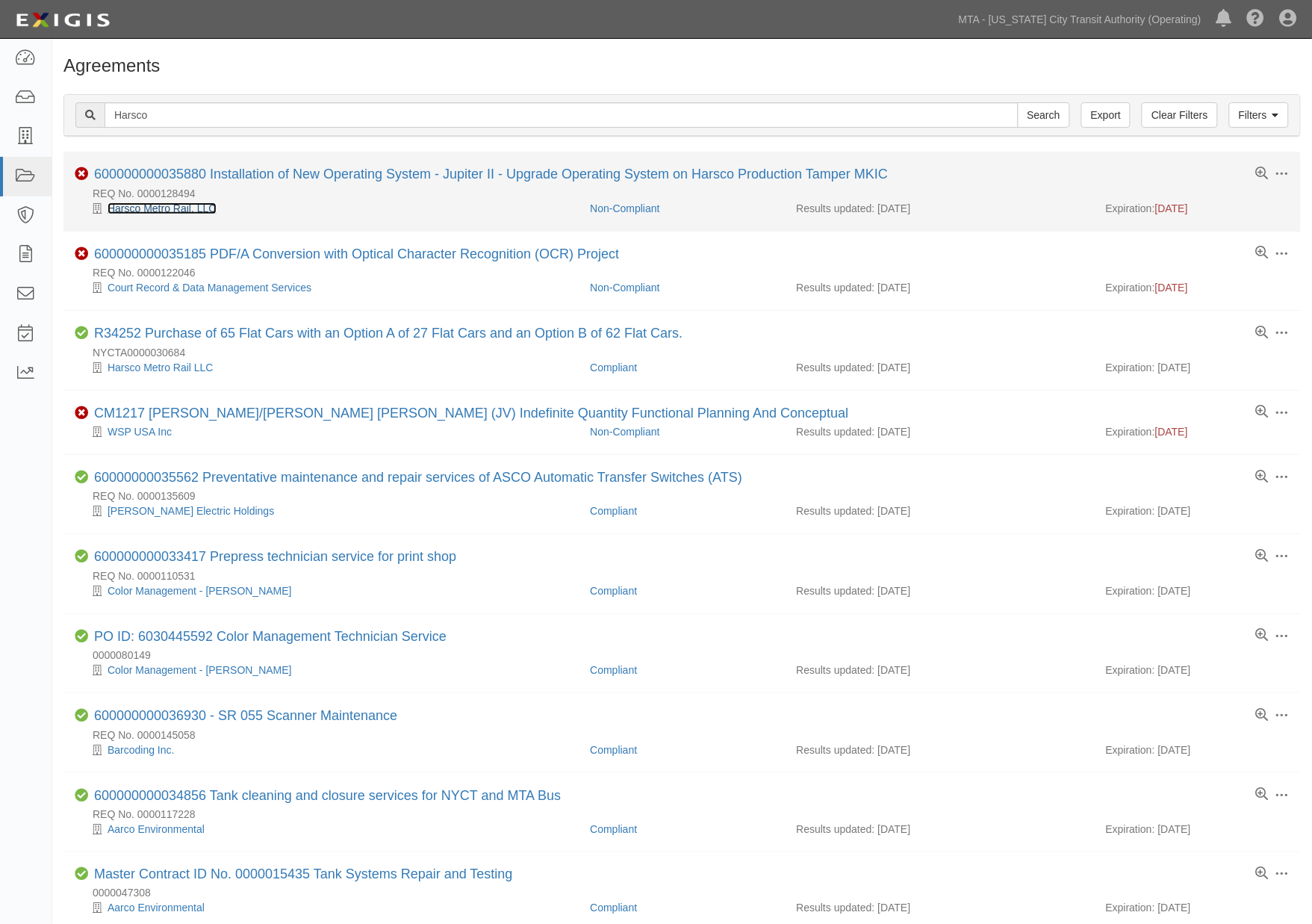
click at [172, 212] on link "Harsco Metro Rail, LLC" at bounding box center [162, 208] width 109 height 12
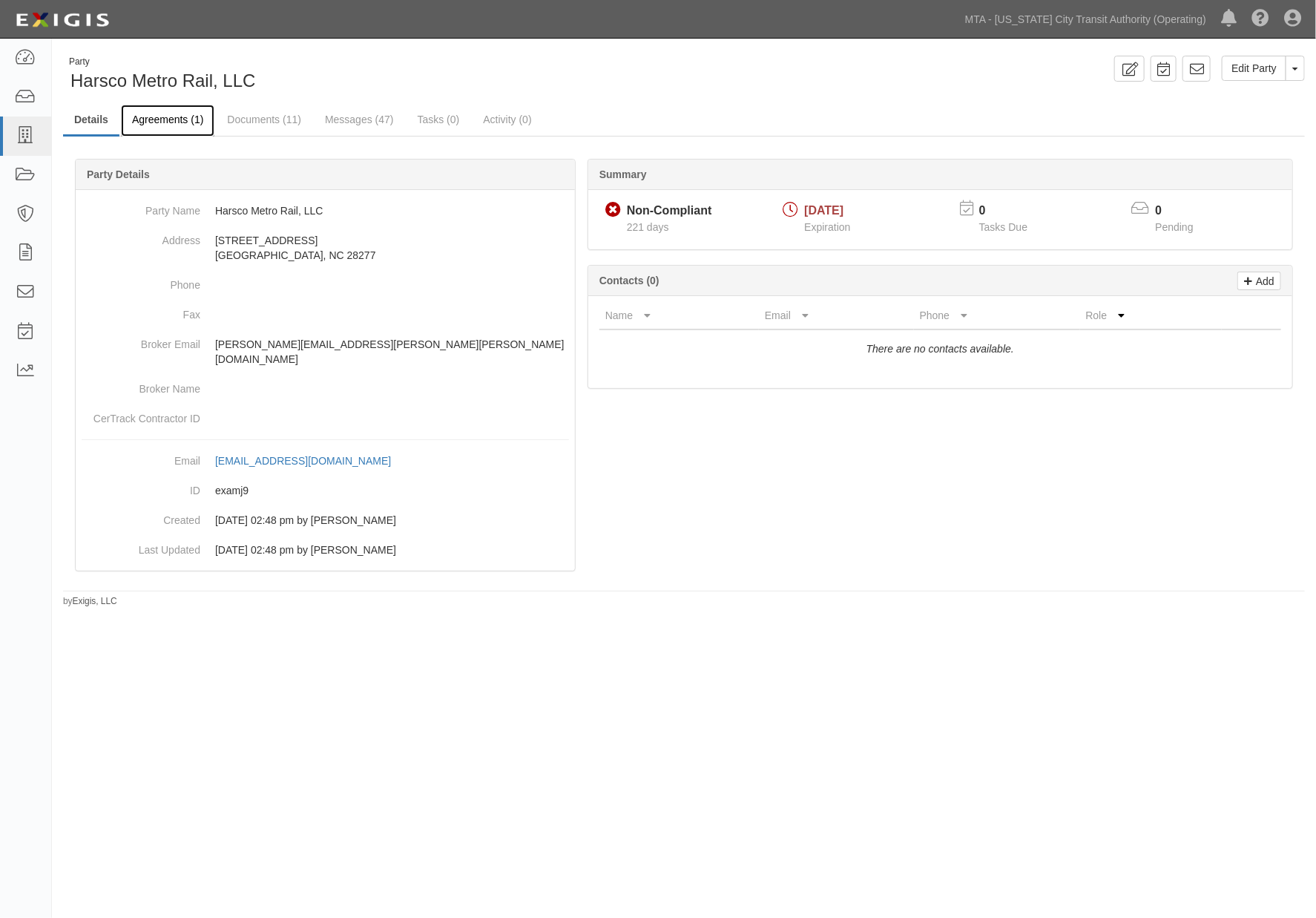
click at [178, 122] on link "Agreements (1)" at bounding box center [168, 121] width 93 height 32
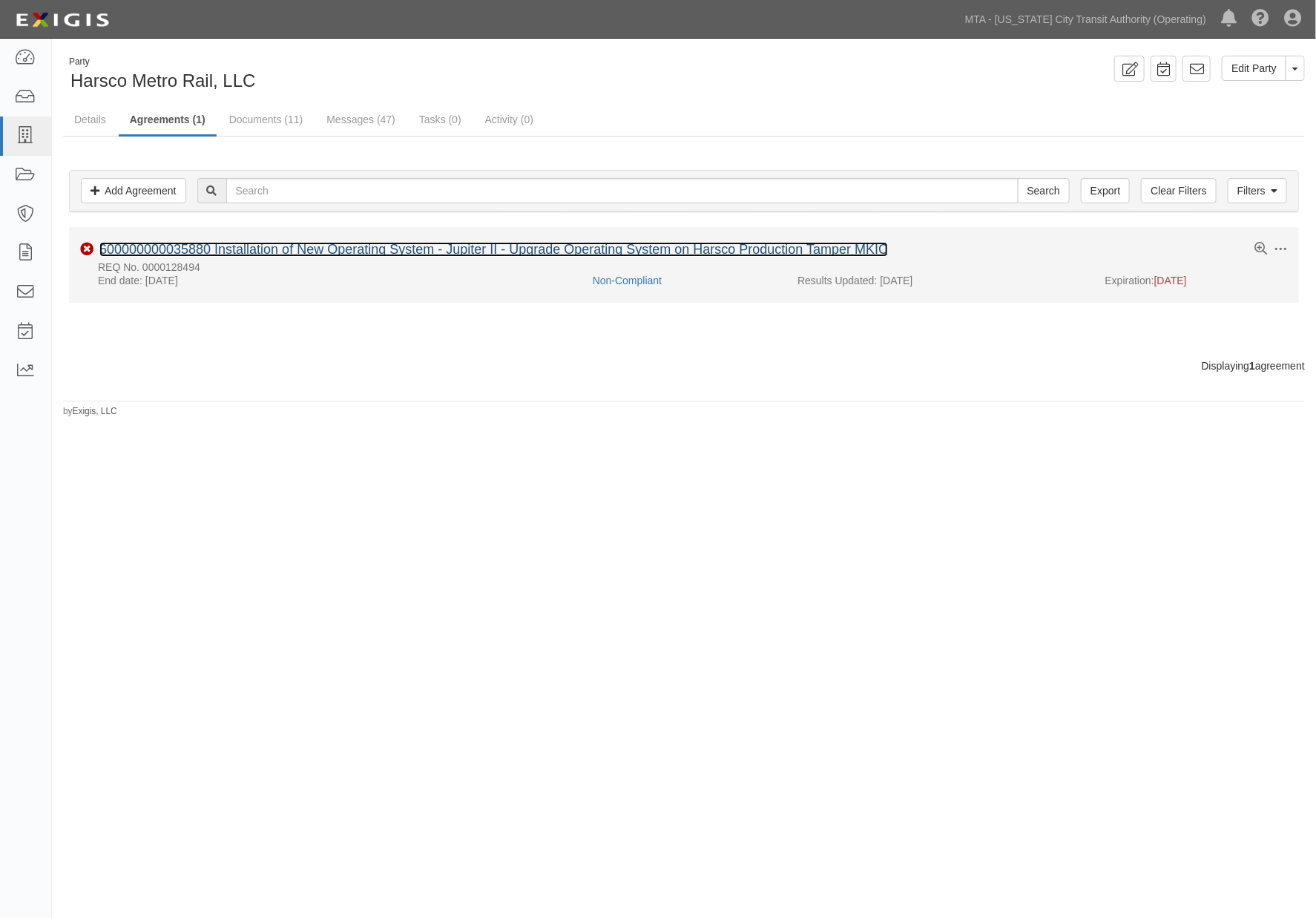
click at [312, 250] on link "600000000035880 Installation of New Operating System - Jupiter II - Upgrade Ope…" at bounding box center [493, 249] width 788 height 14
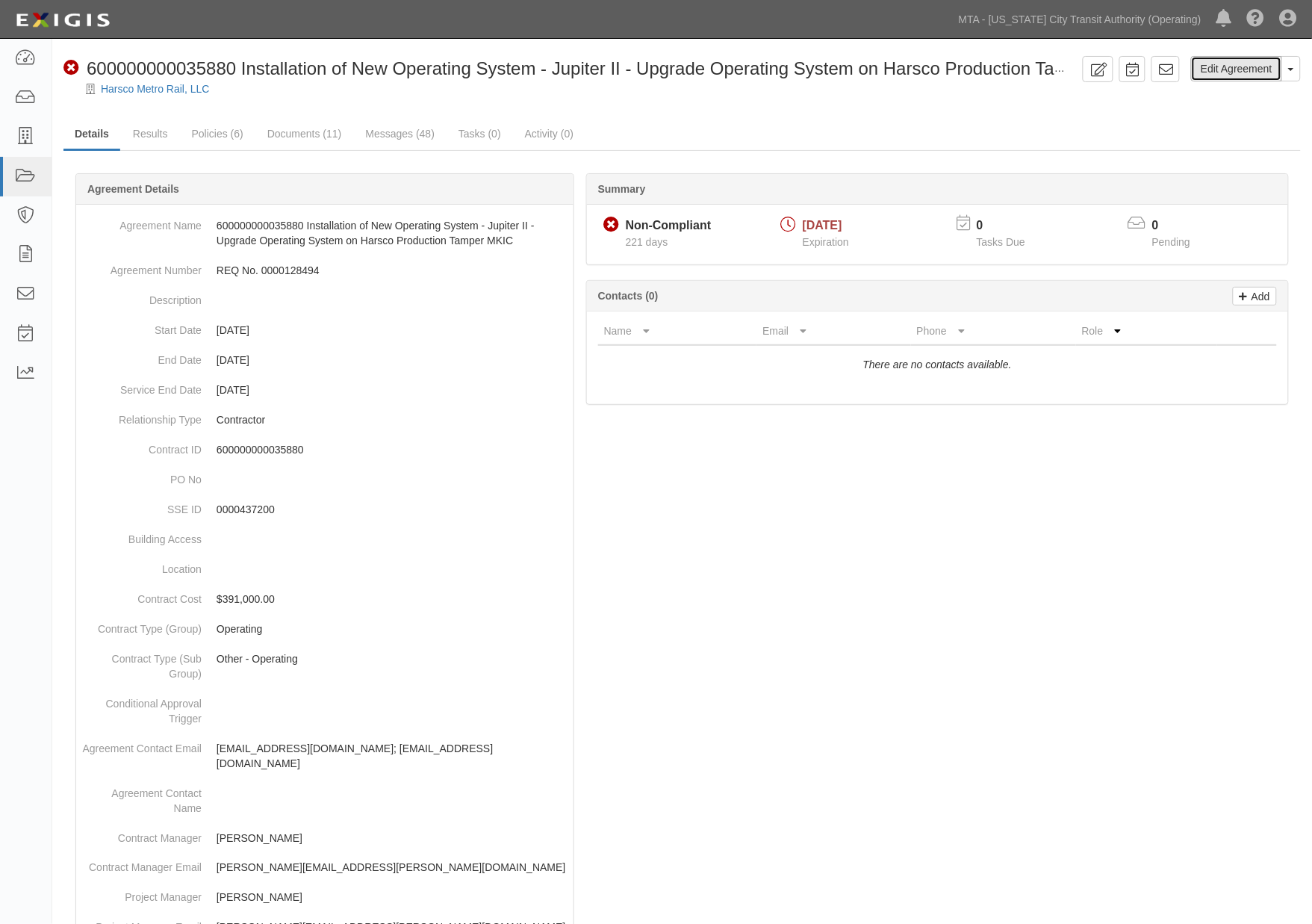
click at [1219, 71] on link "Edit Agreement" at bounding box center [1236, 68] width 91 height 25
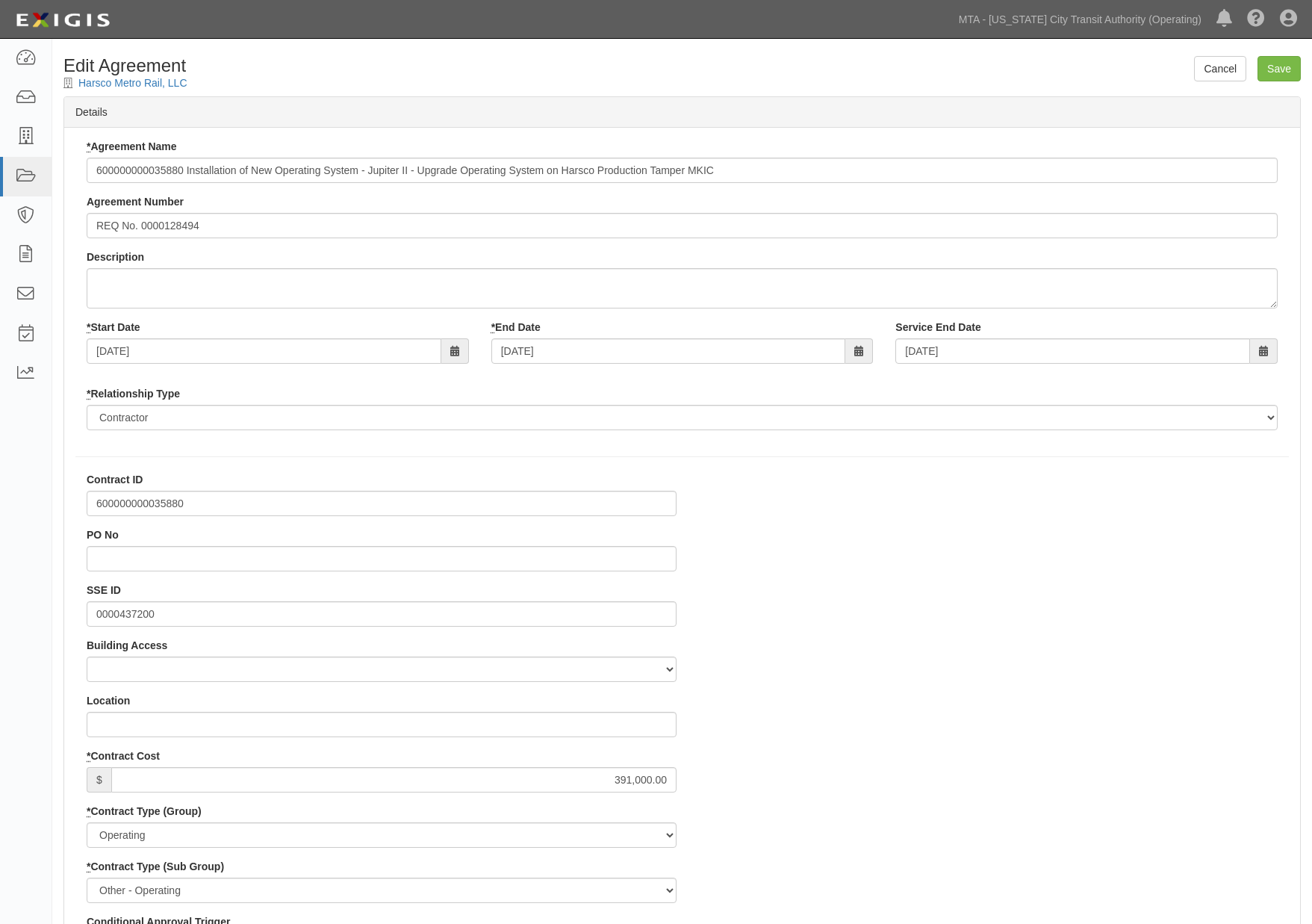
select select
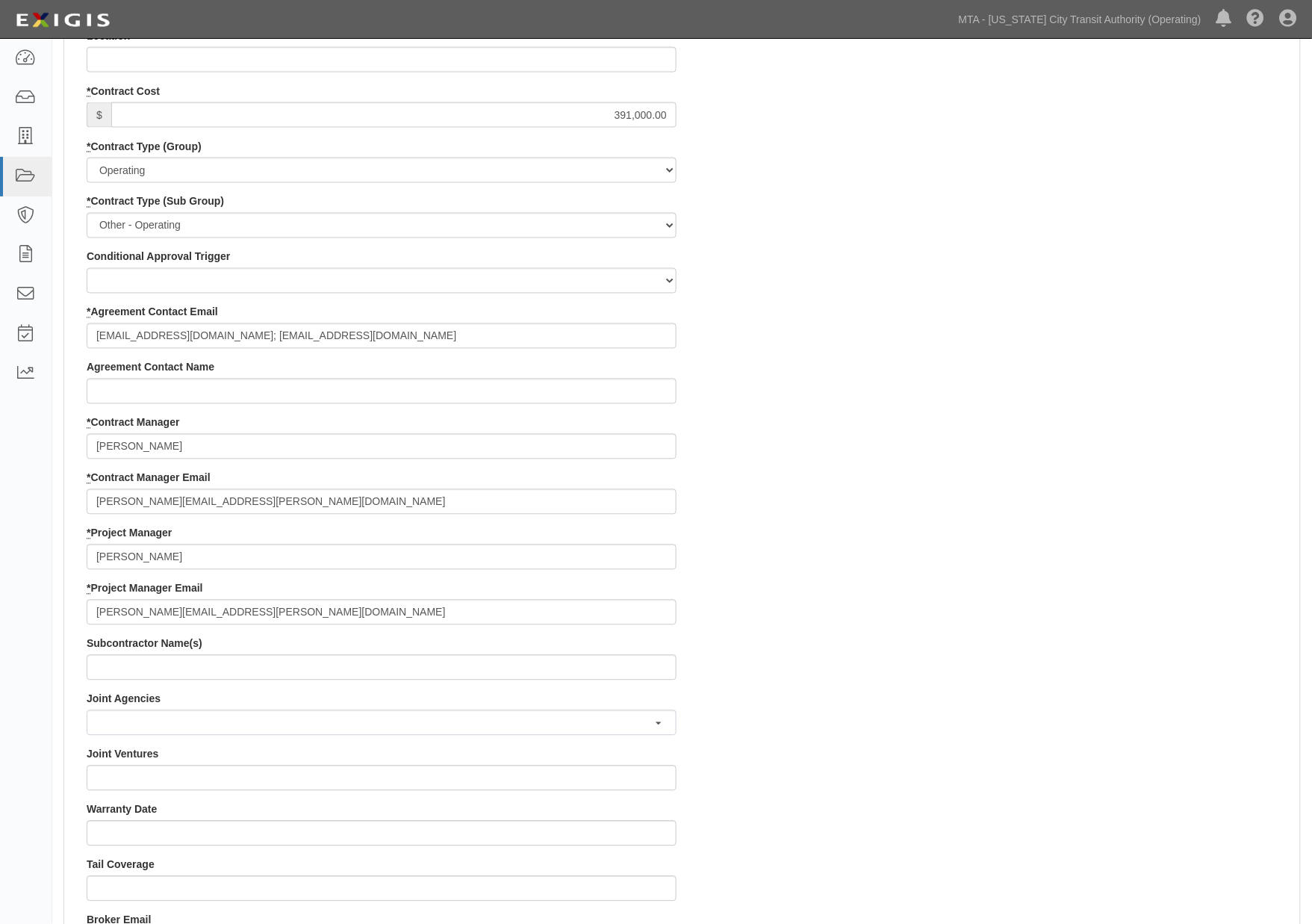
scroll to position [663, 0]
click at [382, 340] on input "ssheldon@harsco.com; jberg@harsco.com" at bounding box center [382, 337] width 590 height 25
paste input "okoch@harsco.com"
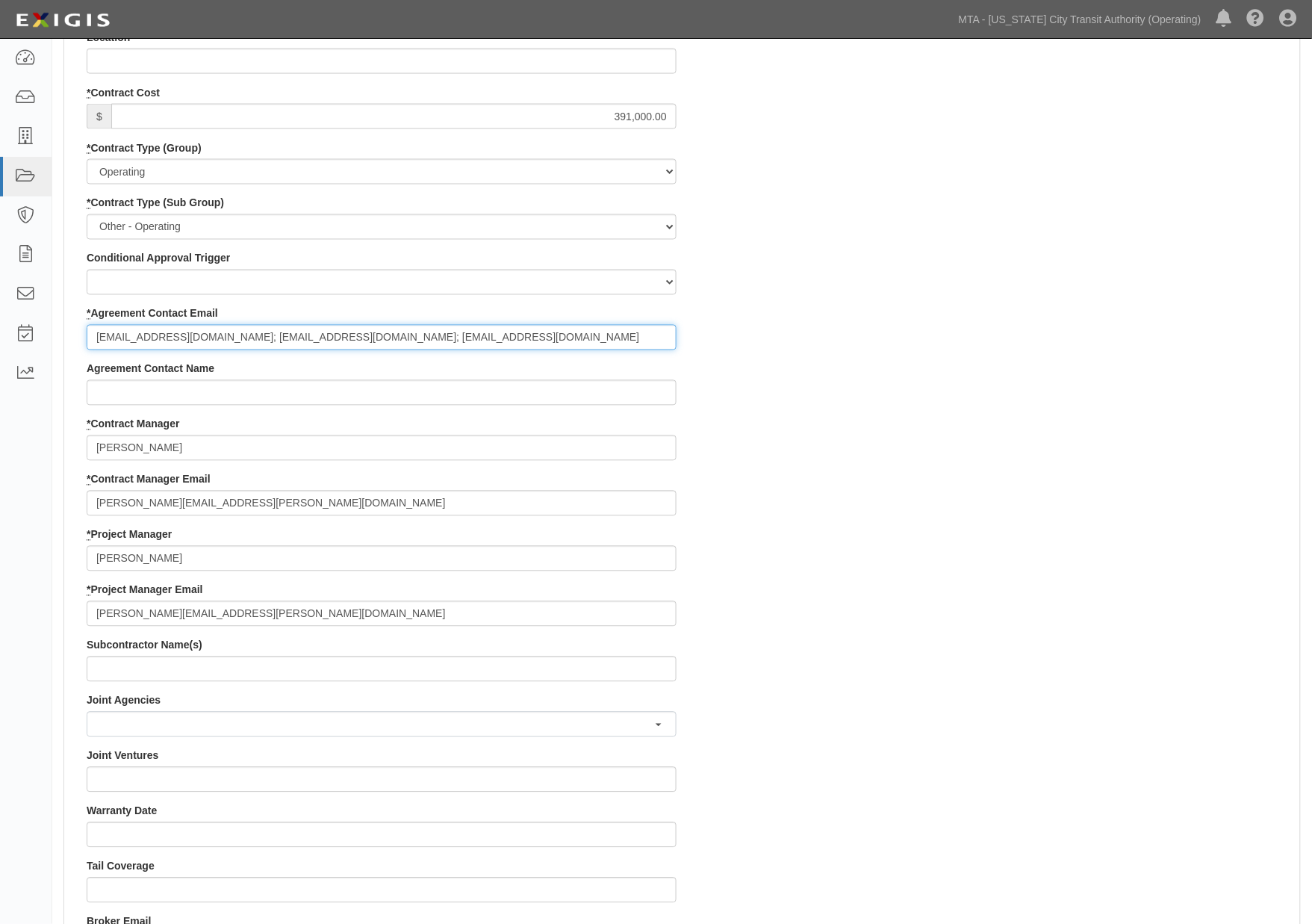
type input "[EMAIL_ADDRESS][DOMAIN_NAME]; [EMAIL_ADDRESS][DOMAIN_NAME]; [EMAIL_ADDRESS][DOM…"
click at [839, 512] on div "Contract ID 600000000035880 PO No SSE ID 0000437200 Building Access 2 Broadway …" at bounding box center [682, 554] width 1236 height 1492
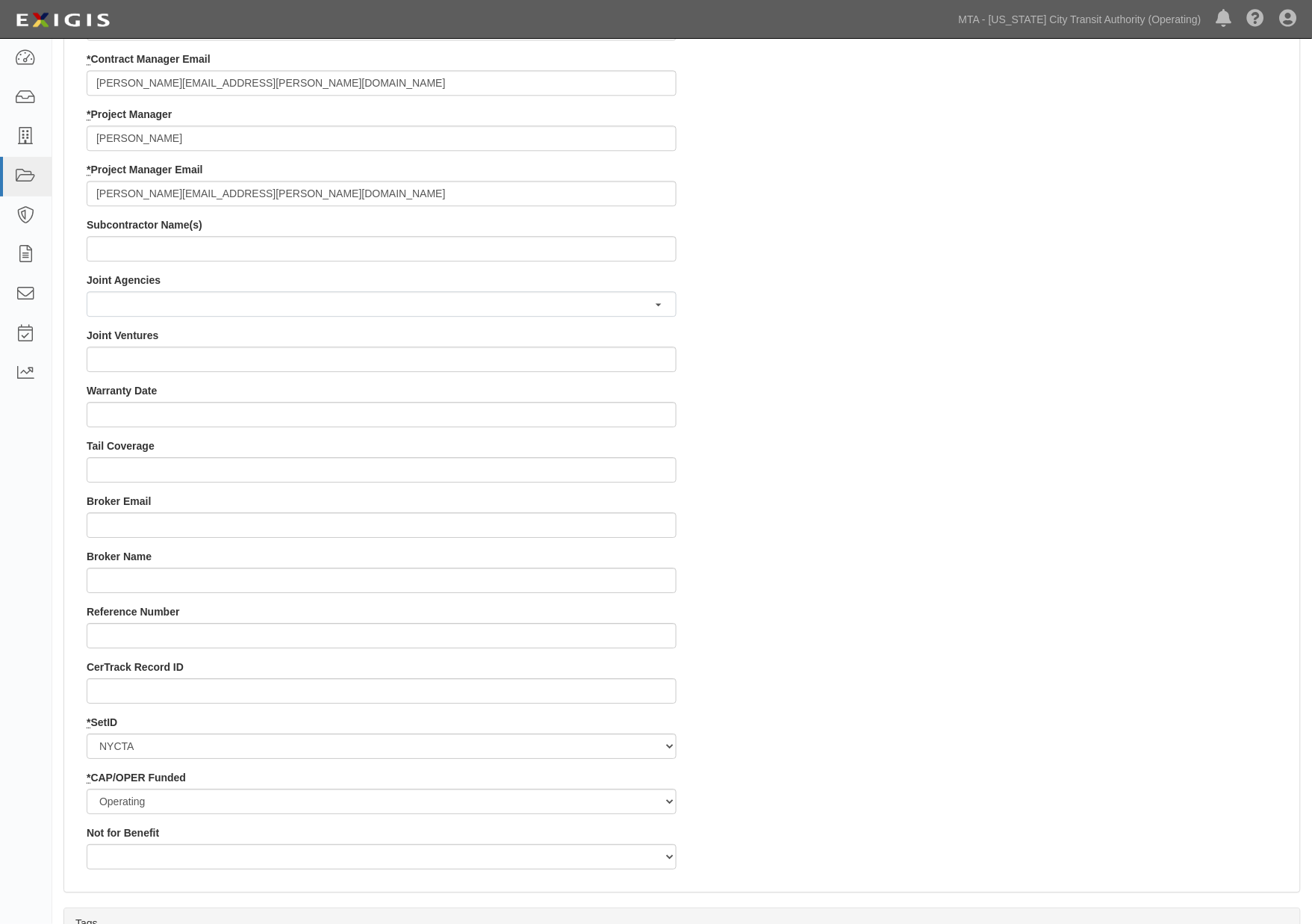
scroll to position [1323, 0]
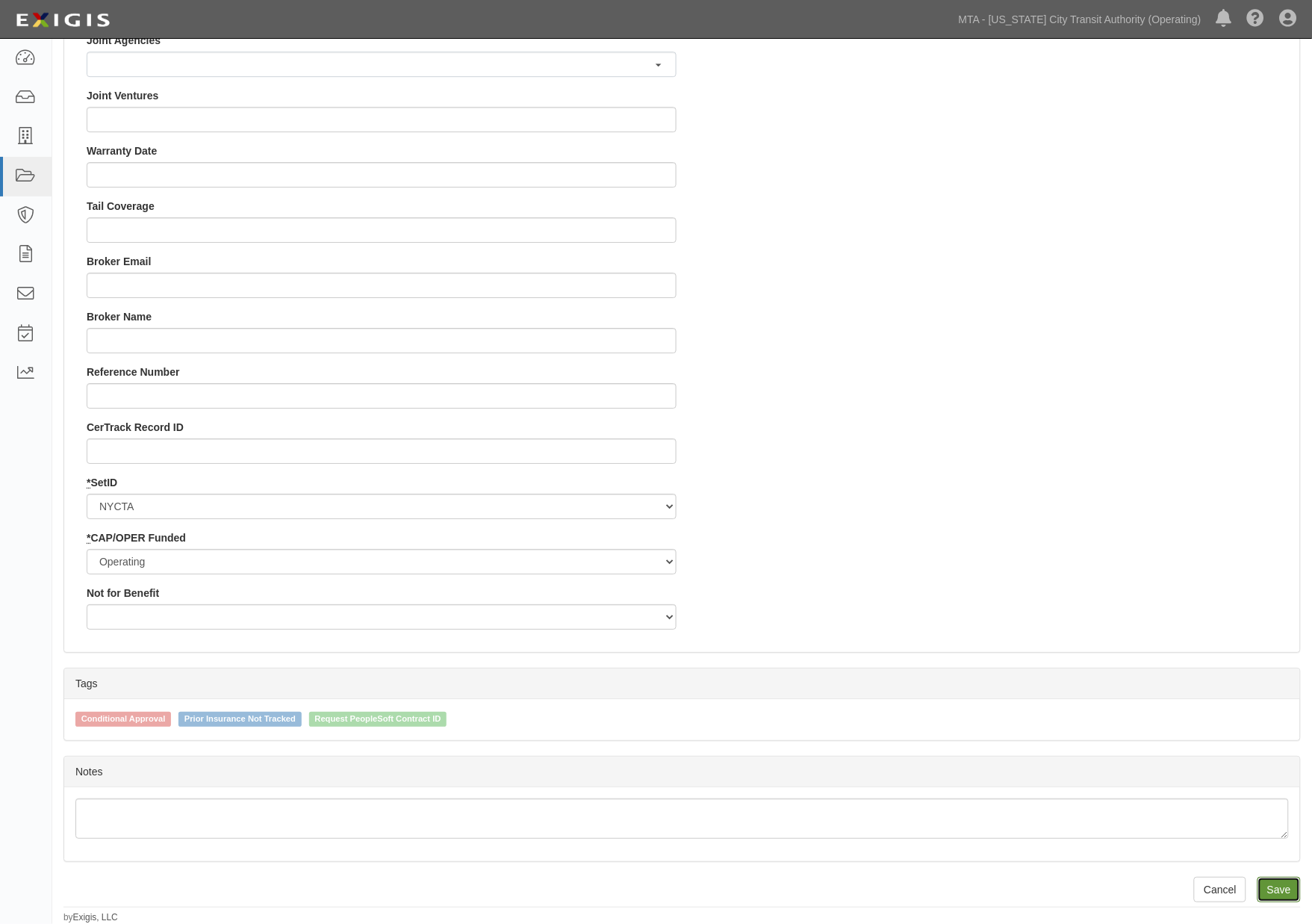
click at [1285, 892] on input "Save" at bounding box center [1278, 889] width 43 height 25
type input "391000.00"
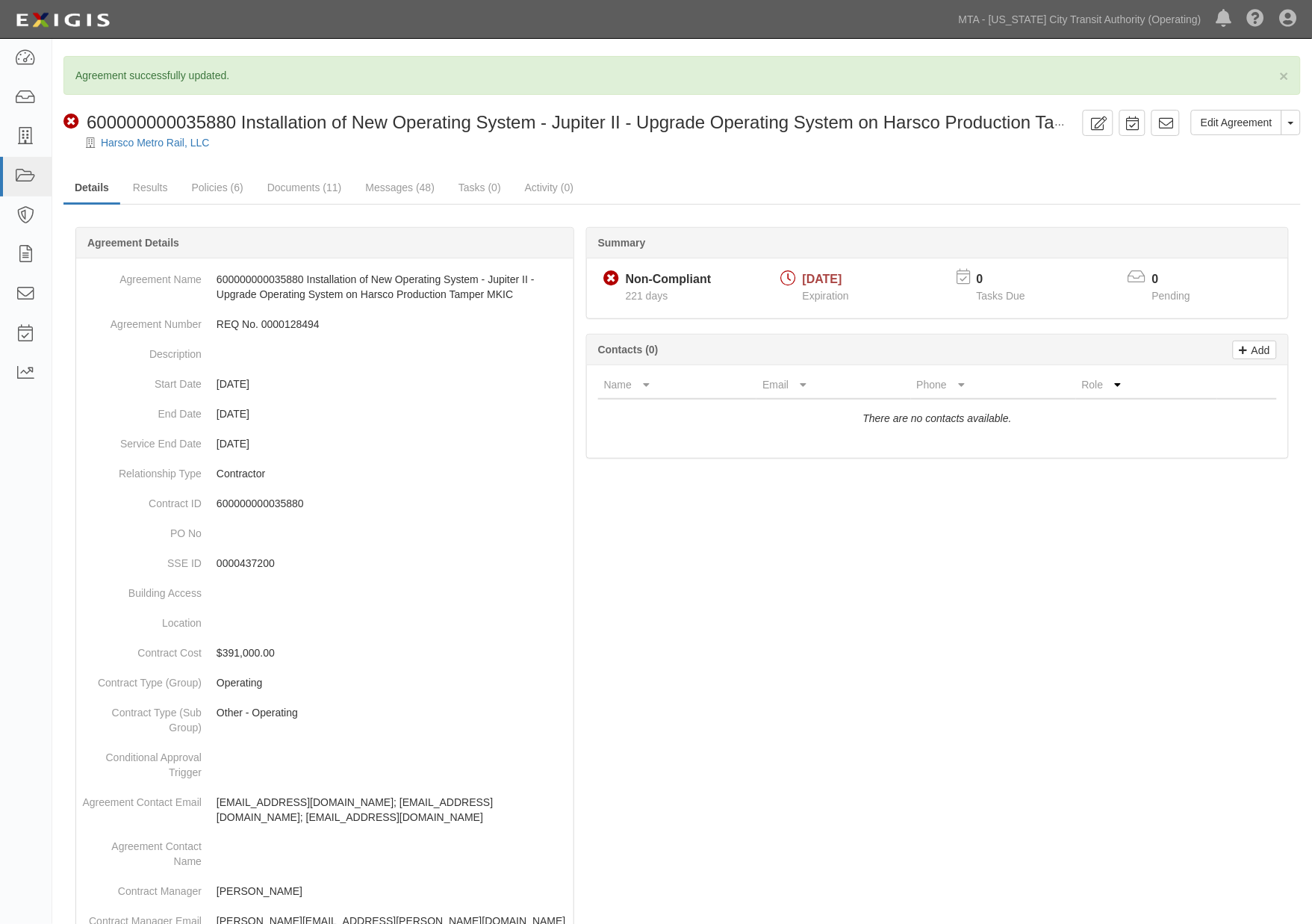
click at [727, 617] on div at bounding box center [682, 879] width 1237 height 1259
click at [378, 186] on link "Messages (48)" at bounding box center [400, 189] width 92 height 32
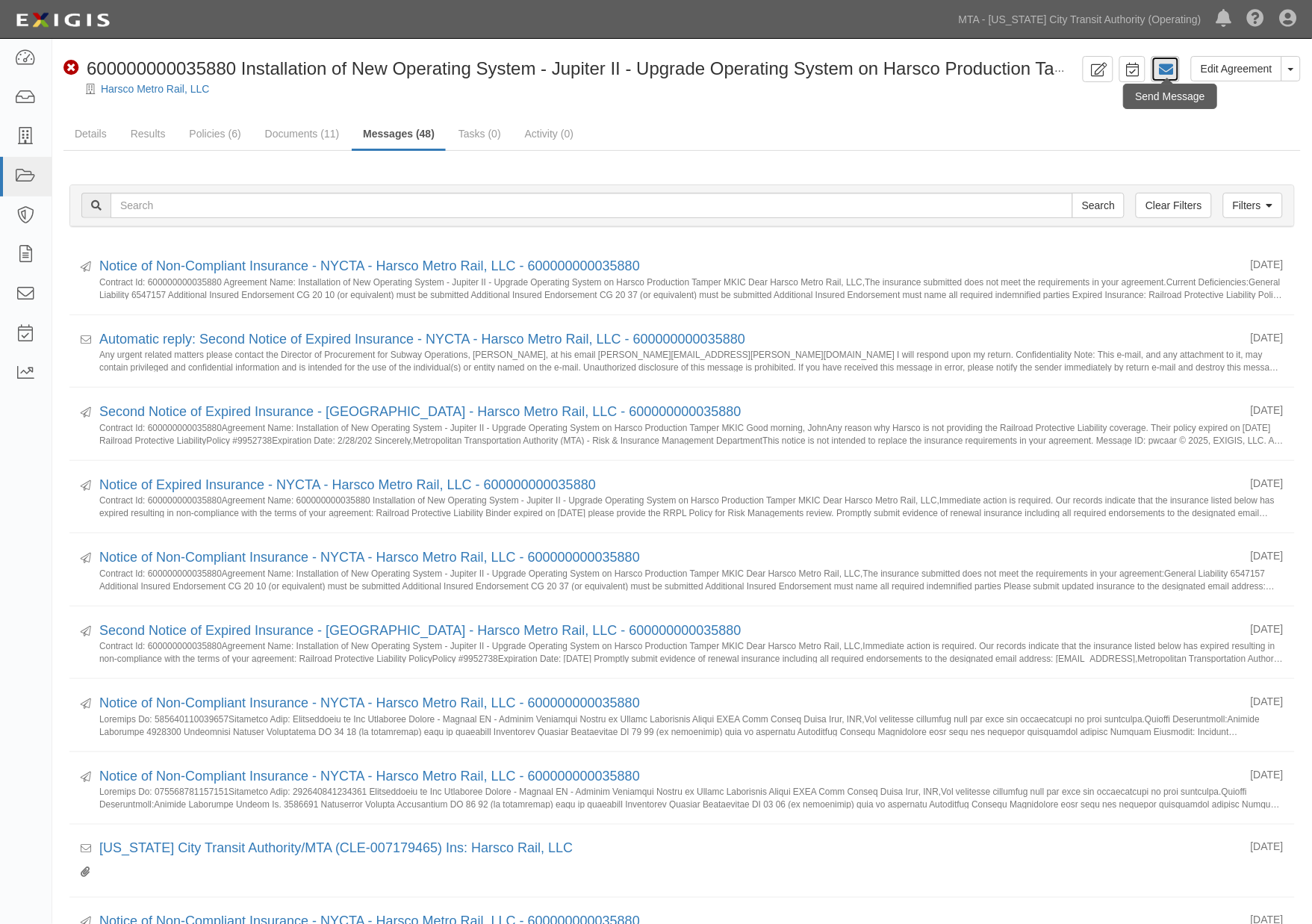
click at [1166, 71] on icon at bounding box center [1165, 69] width 15 height 15
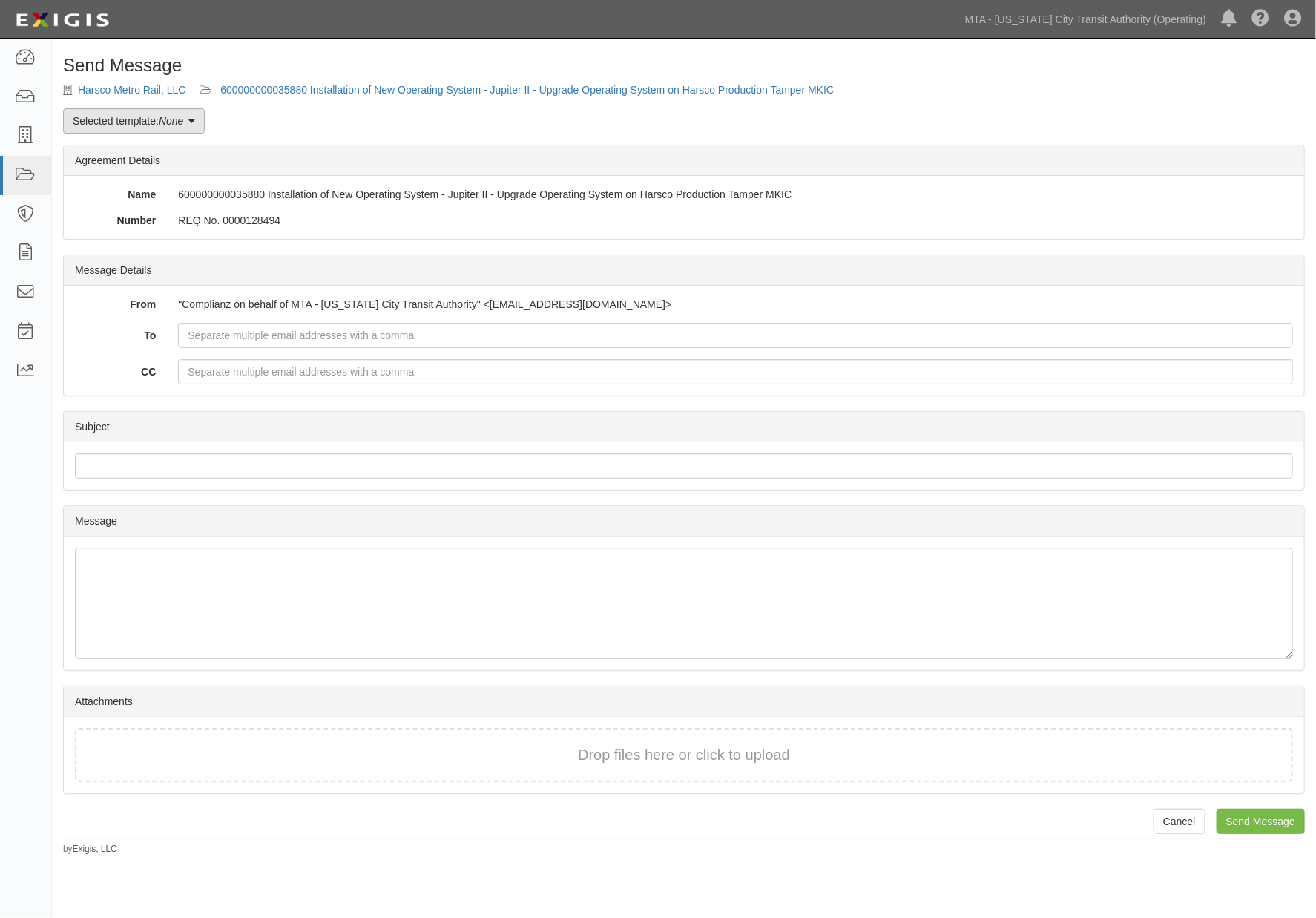
click at [187, 117] on link "Selected template: None" at bounding box center [134, 120] width 142 height 25
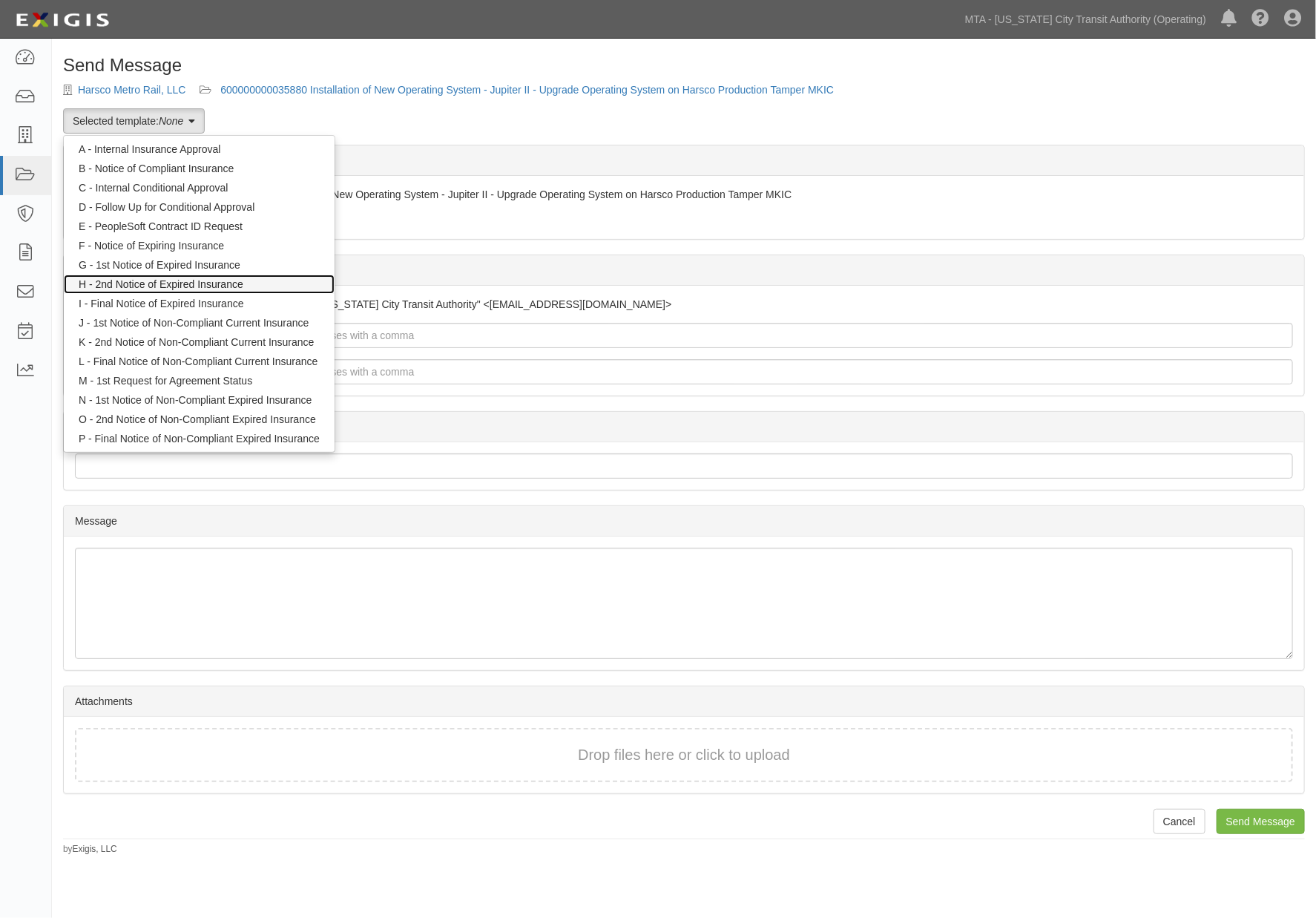
click at [169, 279] on link "H - 2nd Notice of Expired Insurance" at bounding box center [199, 284] width 271 height 19
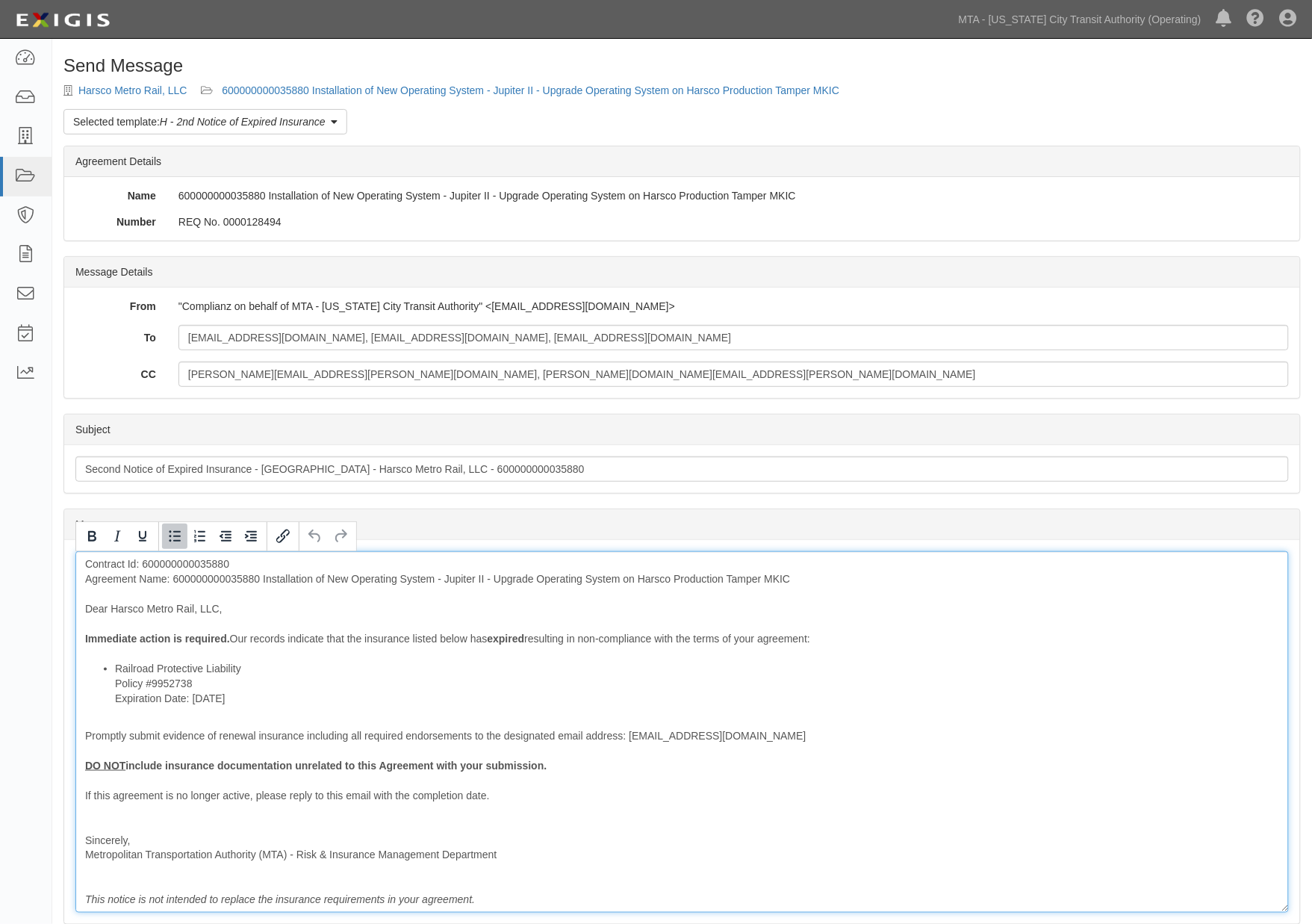
click at [270, 665] on li "Railroad Protective Liability Policy #9952738 Expiration Date: 2/28/2025" at bounding box center [697, 682] width 1164 height 45
drag, startPoint x: 237, startPoint y: 706, endPoint x: 105, endPoint y: 706, distance: 132.0
click at [105, 706] on ul "Railroad Protective Liability Policy Policy #9952738 Expiration Date: 2/28/2025" at bounding box center [682, 682] width 1194 height 45
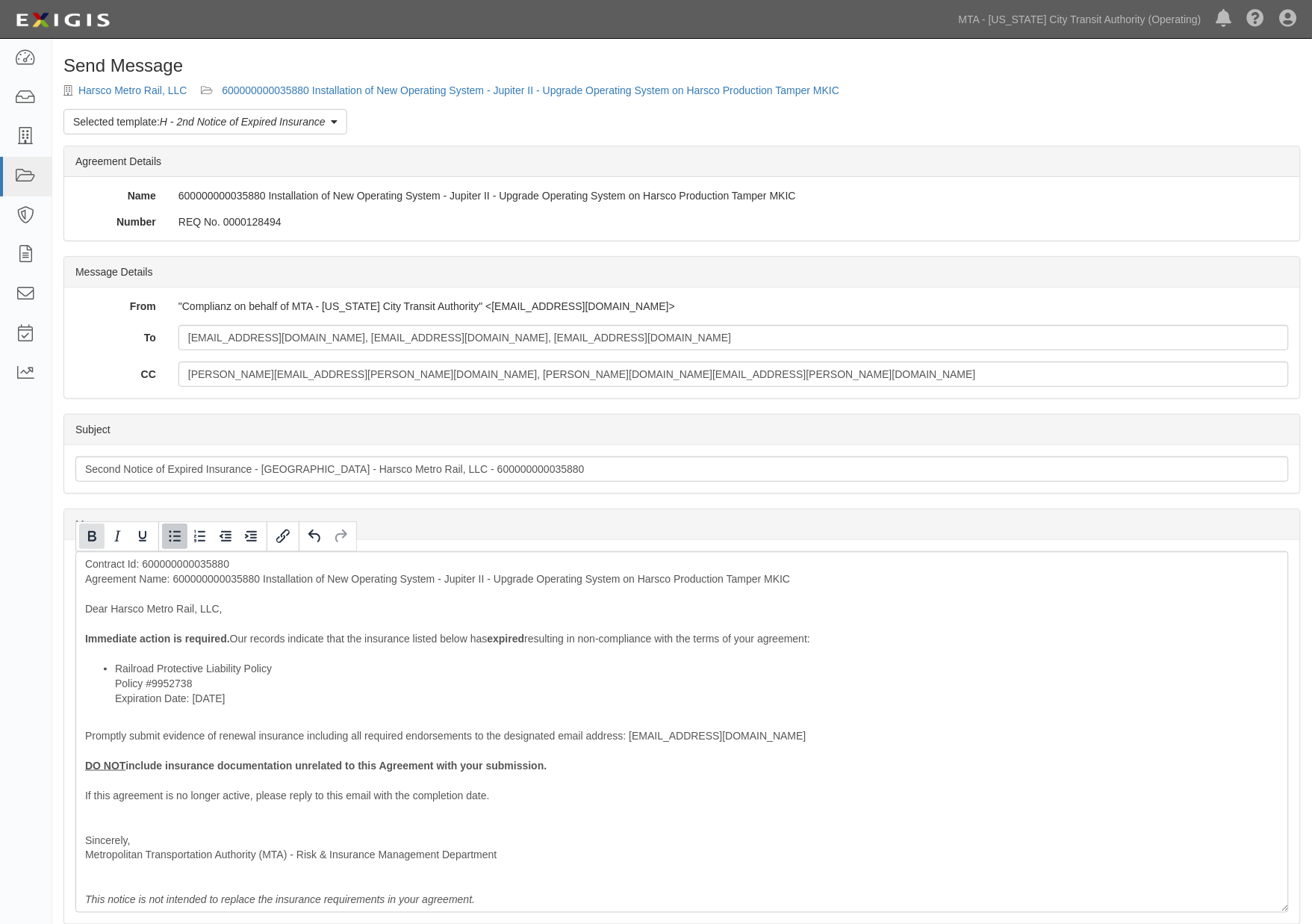
click at [90, 538] on icon "Bold" at bounding box center [92, 536] width 8 height 11
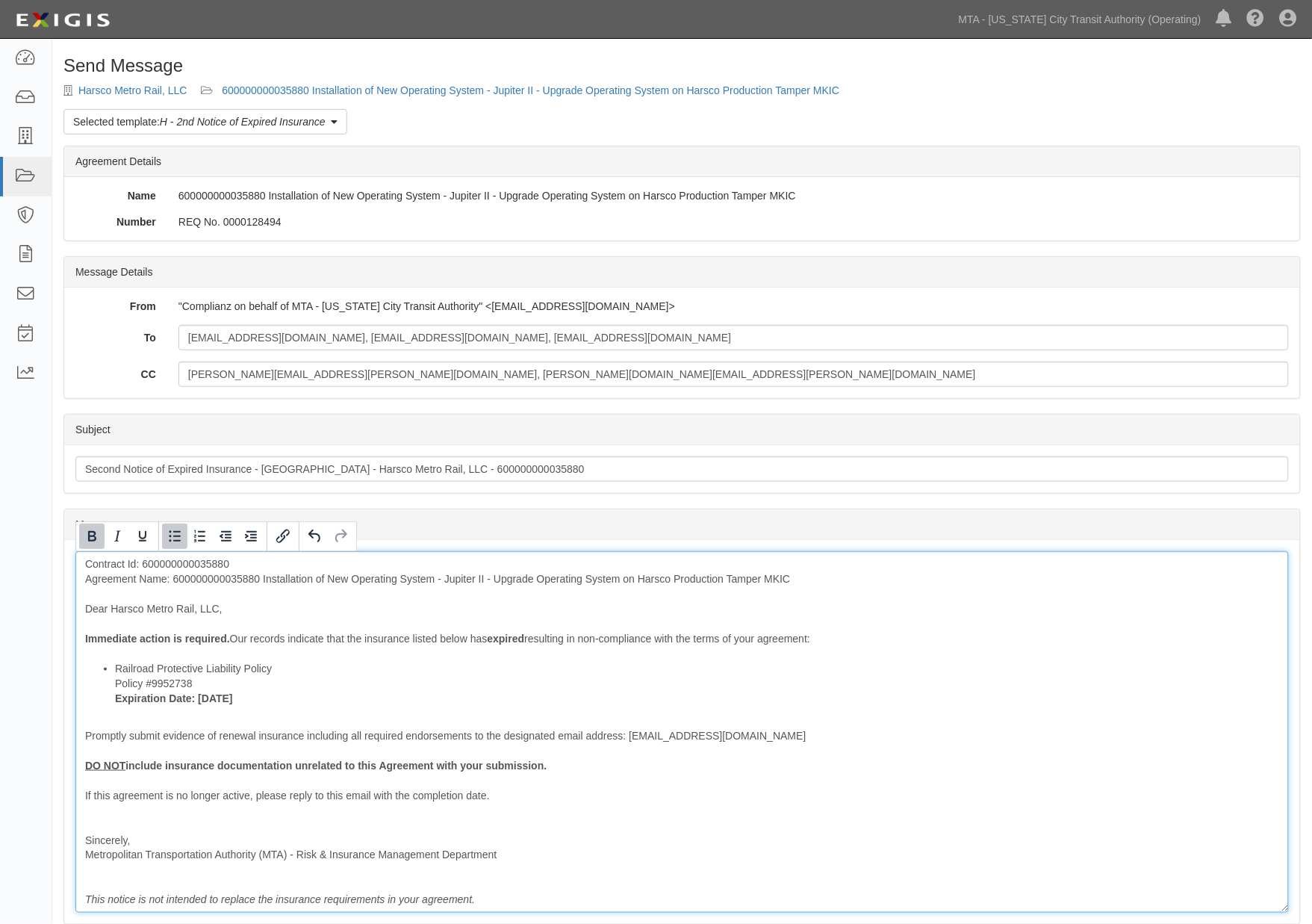
click at [245, 579] on div "Contract Id: 600000000035880 Agreement Name: 600000000035880 Installation of Ne…" at bounding box center [682, 732] width 1213 height 361
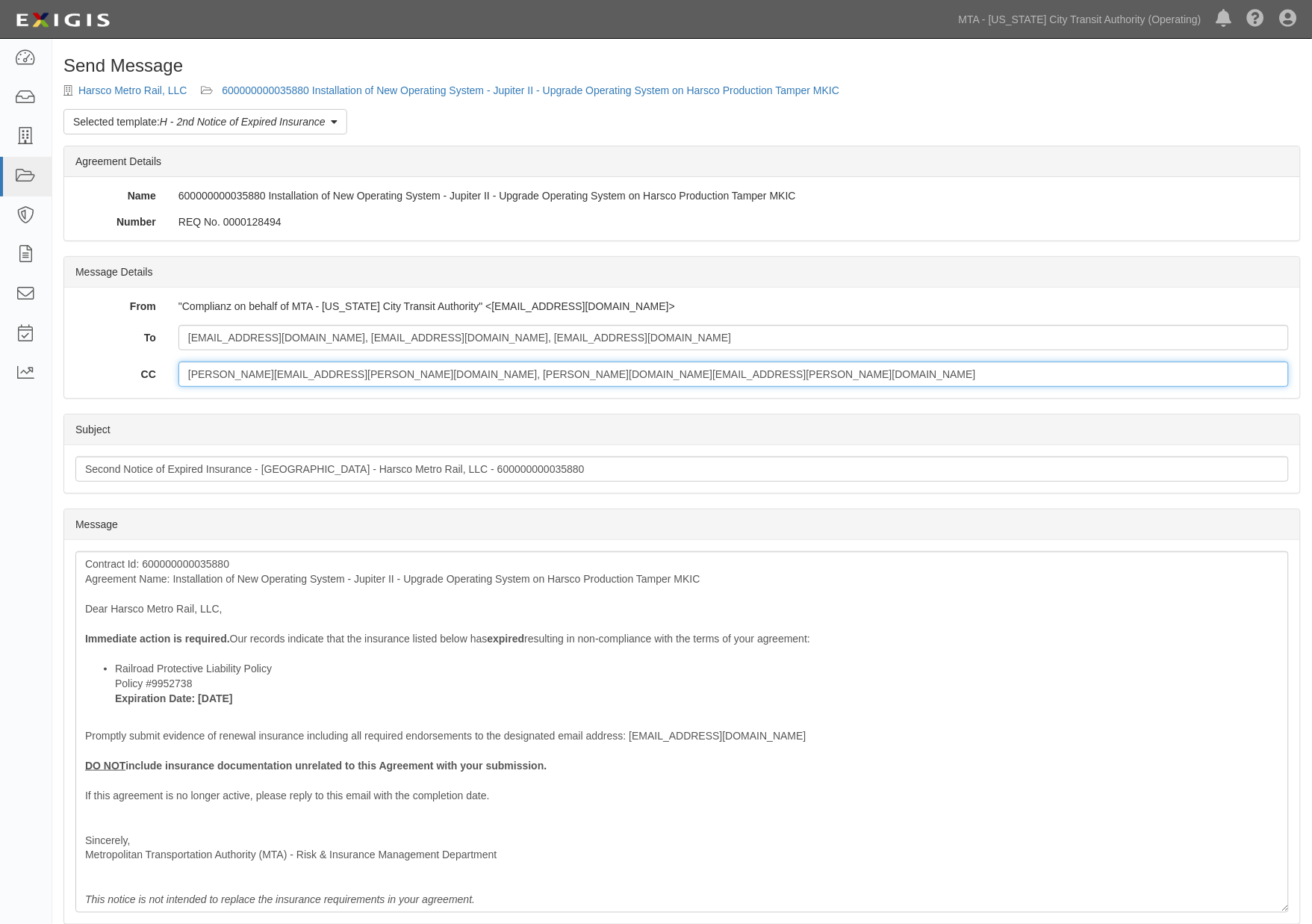
drag, startPoint x: 467, startPoint y: 375, endPoint x: -55, endPoint y: 375, distance: 522.0
click at [0, 375] on html "Toggle navigation Dashboard Inbox Parties Agreements Coverages Documents Messag…" at bounding box center [656, 555] width 1312 height 1110
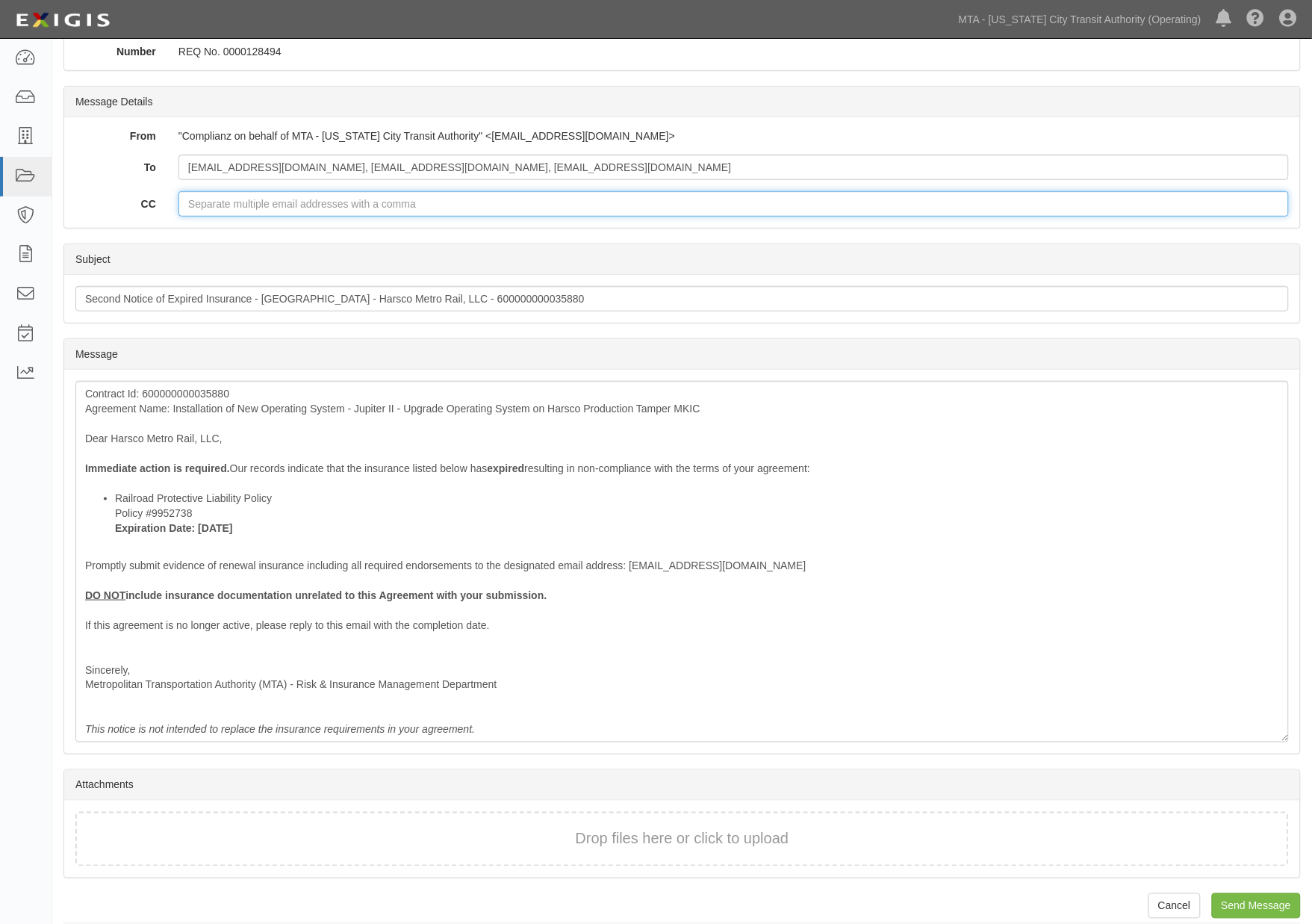
scroll to position [185, 0]
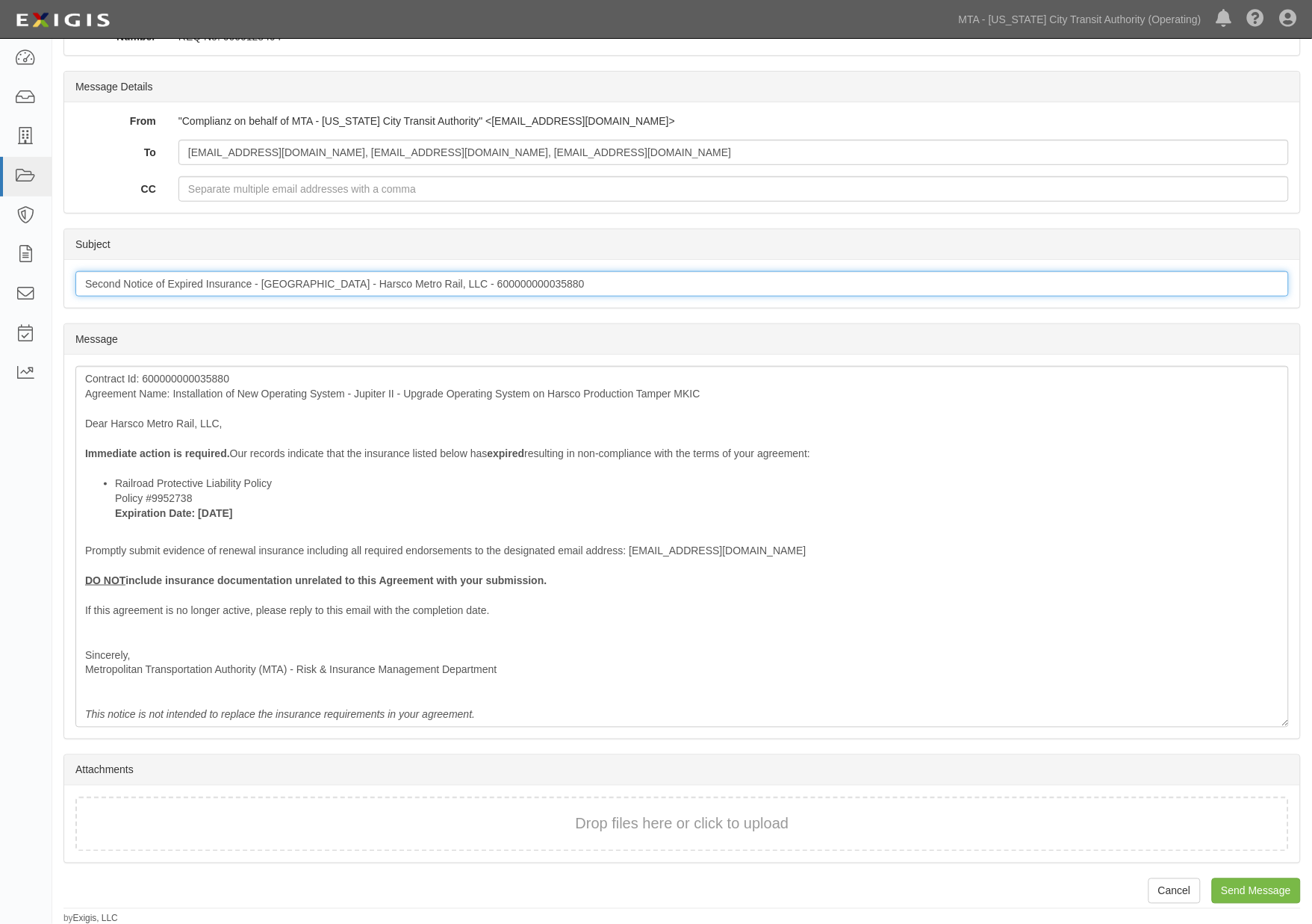
click at [602, 284] on input "Second Notice of Expired Insurance - NYCTA - Harsco Metro Rail, LLC - 600000000…" at bounding box center [682, 283] width 1213 height 25
type input "Second Notice of Expired Insurance - NYCTA - Harsco Metro Rail, LLC - 600000000…"
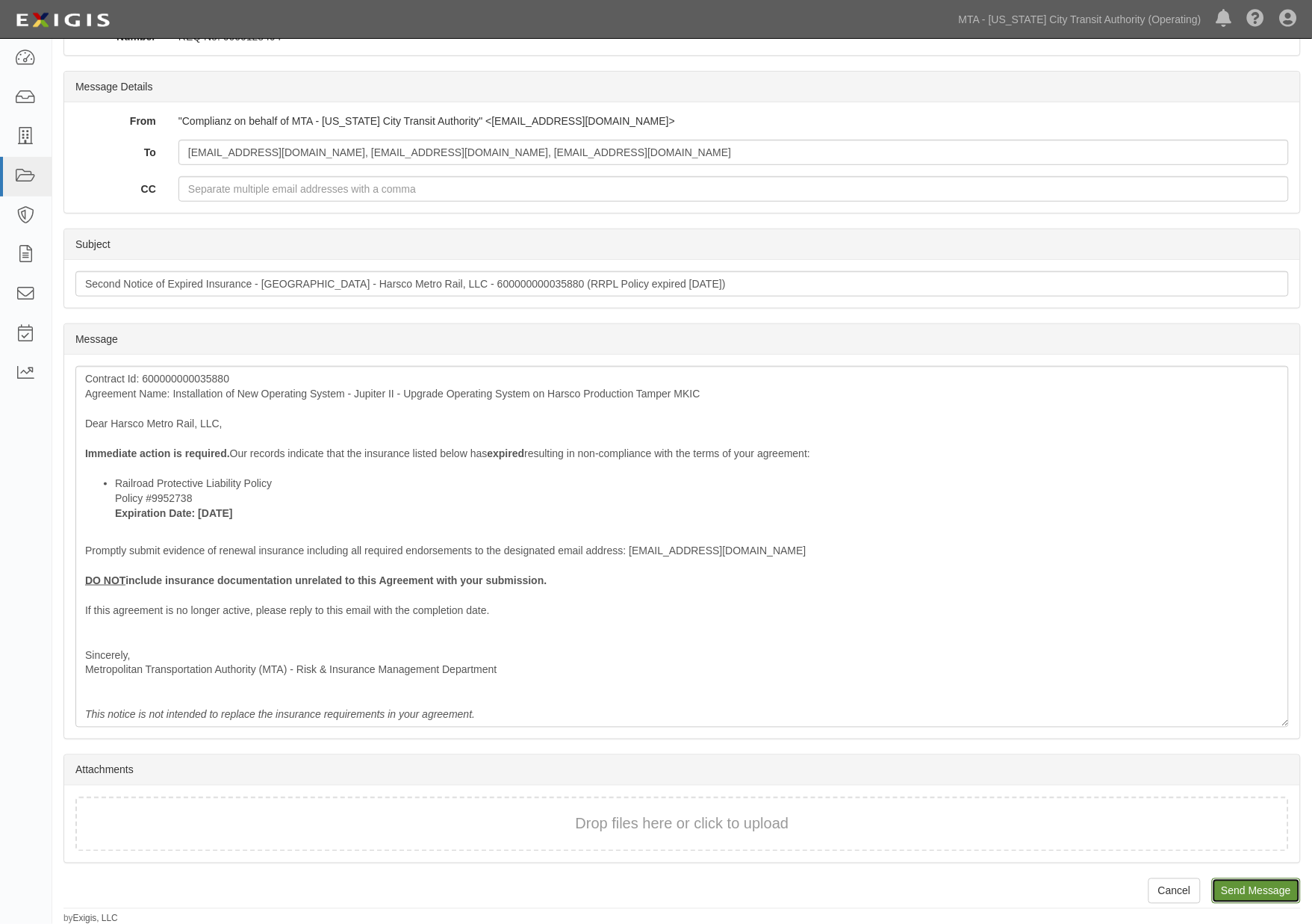
click at [1274, 888] on input "Send Message" at bounding box center [1256, 890] width 89 height 25
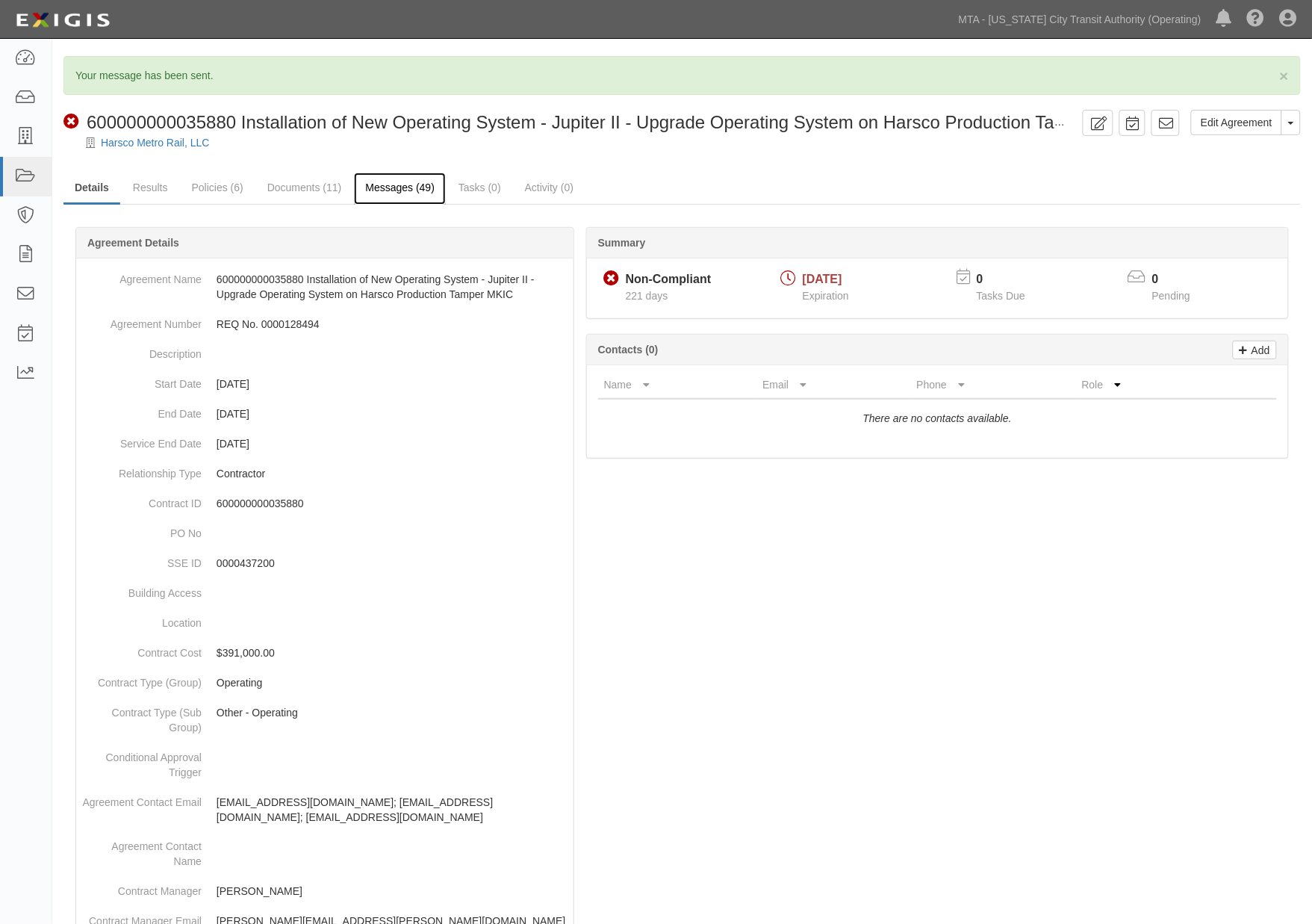
click at [386, 182] on link "Messages (49)" at bounding box center [400, 189] width 92 height 32
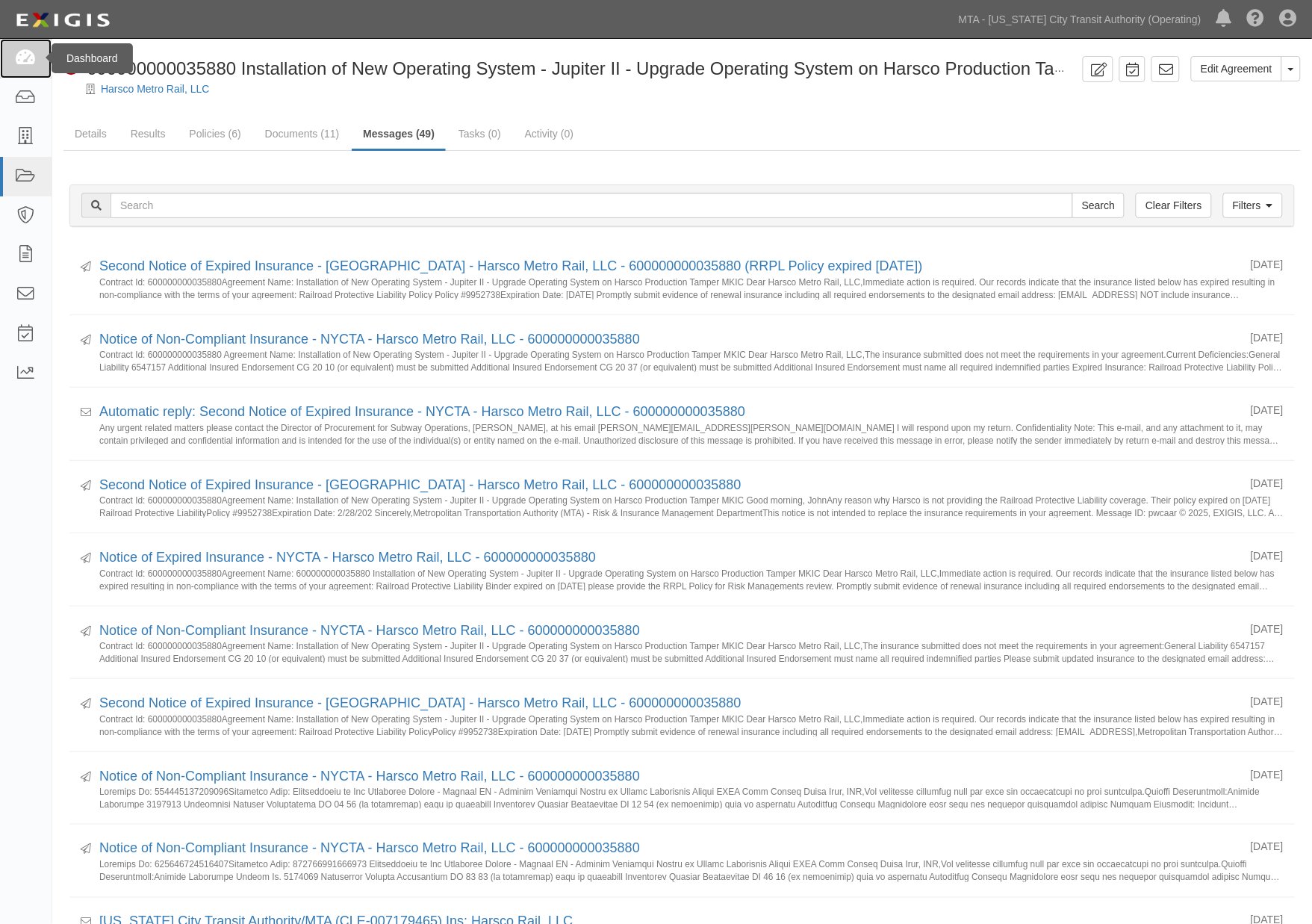
click at [31, 55] on icon at bounding box center [25, 58] width 21 height 17
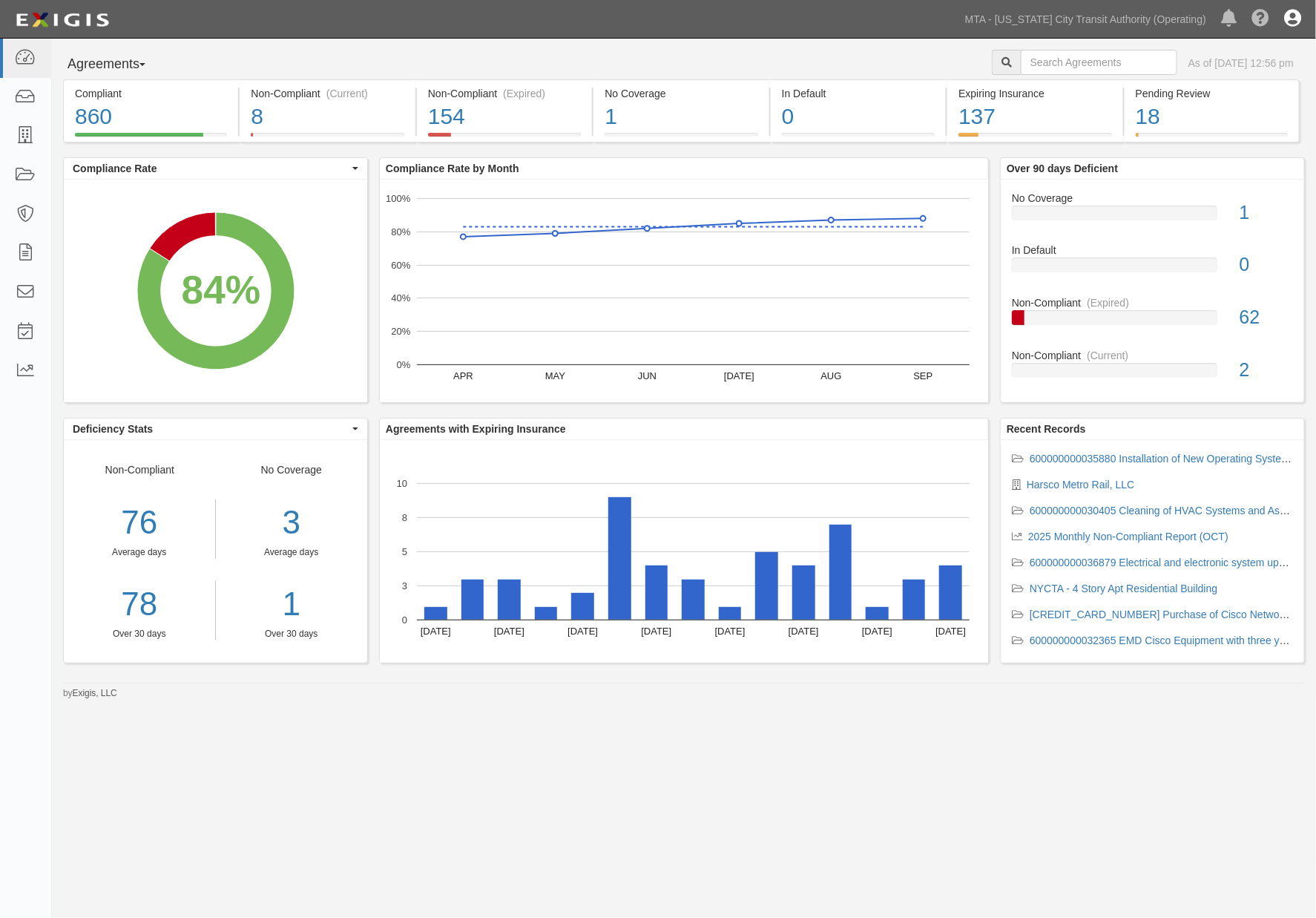
click at [1292, 13] on icon at bounding box center [1293, 19] width 17 height 18
click at [420, 803] on div "Agreements Parties Agreements Coverages As of [DATE] 12:56 pm Compliant 860 84%…" at bounding box center [658, 451] width 1316 height 825
click at [752, 802] on div "Agreements Parties Agreements Coverages As of [DATE] 12:56 pm Compliant 860 84%…" at bounding box center [658, 451] width 1316 height 825
click at [1114, 457] on link "600000000035880 Installation of New Operating System - Jupiter II - Upgrade Ope…" at bounding box center [1337, 458] width 614 height 12
